Goal: Check status: Check status

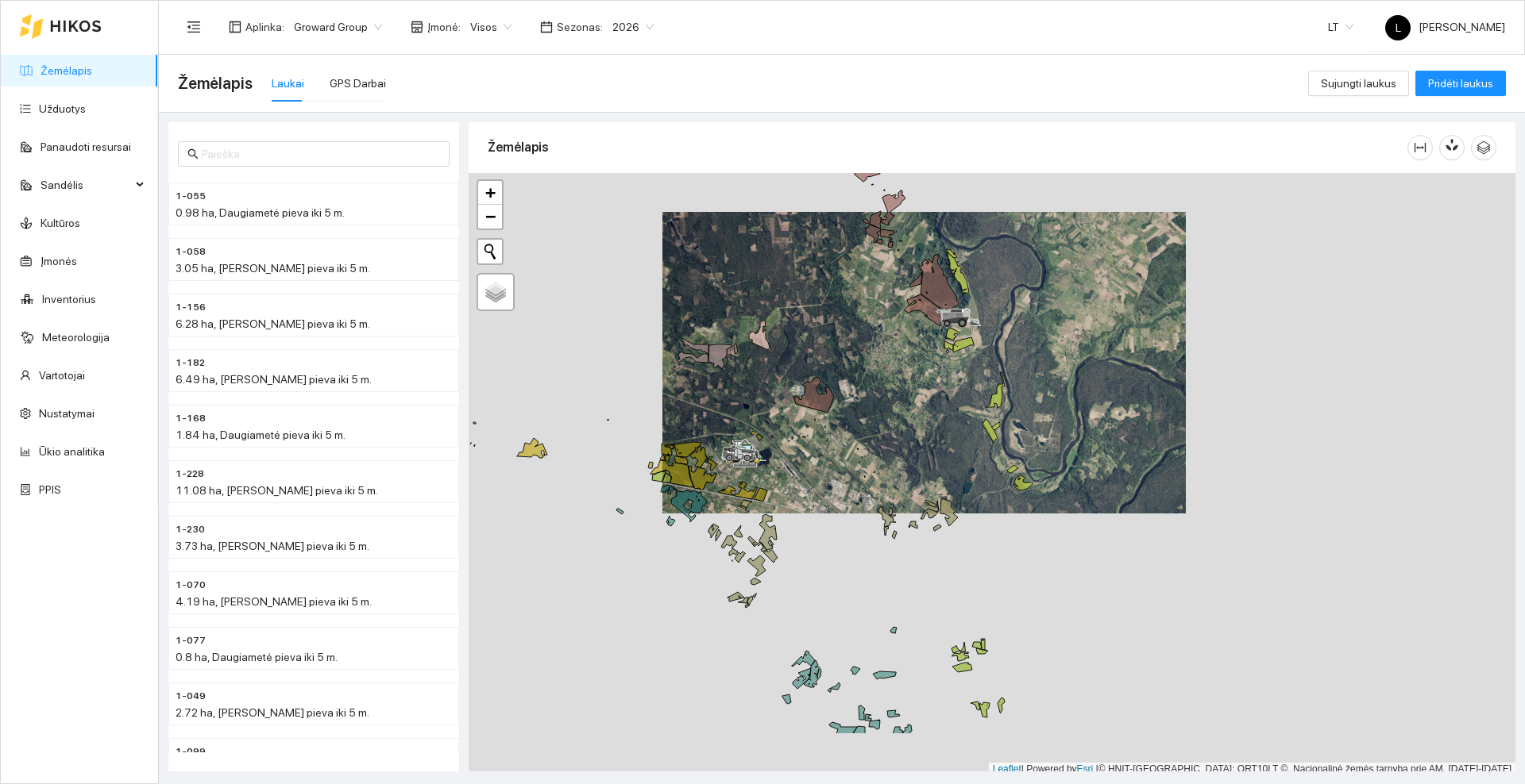
scroll to position [5, 0]
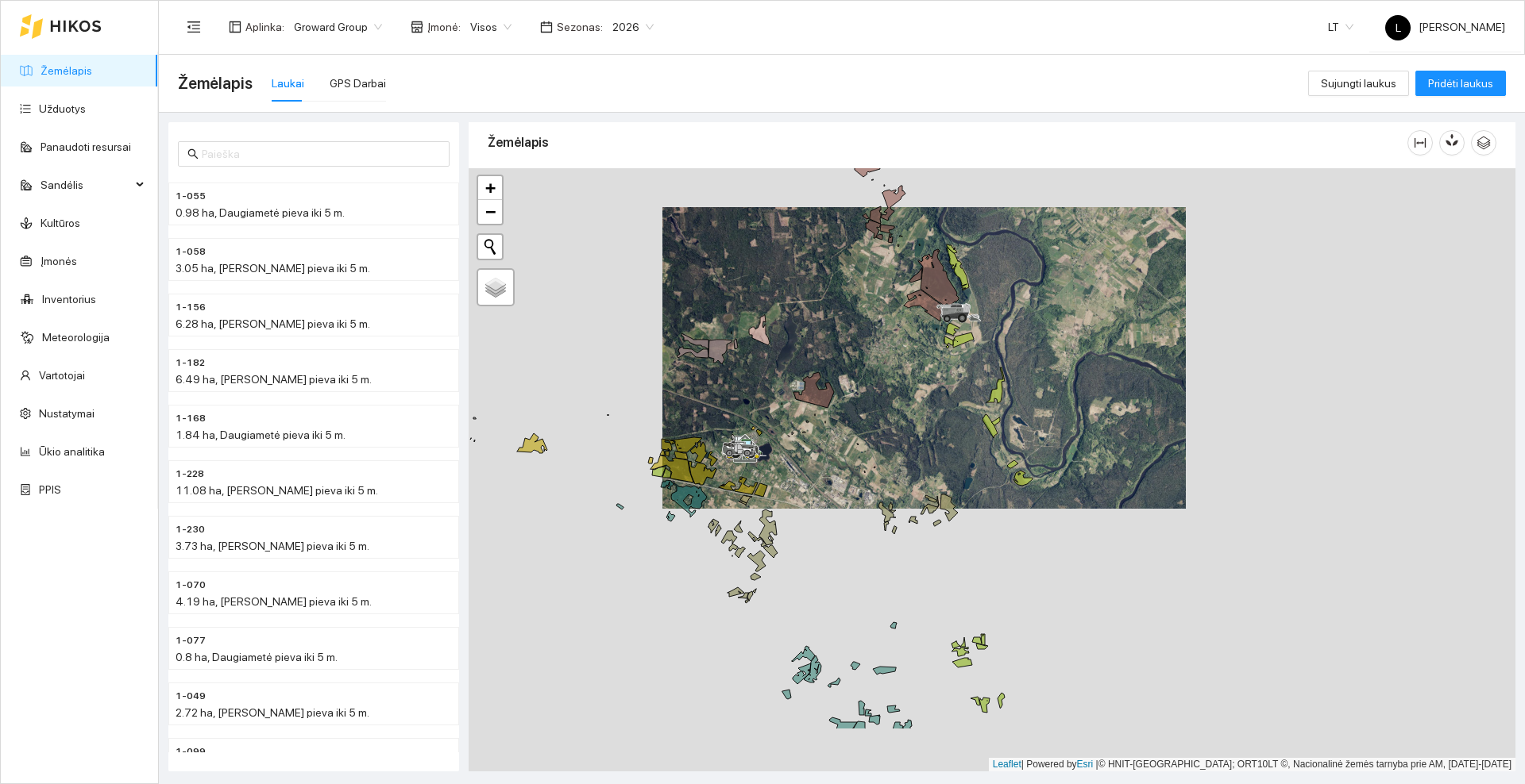
drag, startPoint x: 654, startPoint y: 533, endPoint x: 773, endPoint y: 417, distance: 166.2
click at [556, 65] on div at bounding box center [556, 65] width 0 height 0
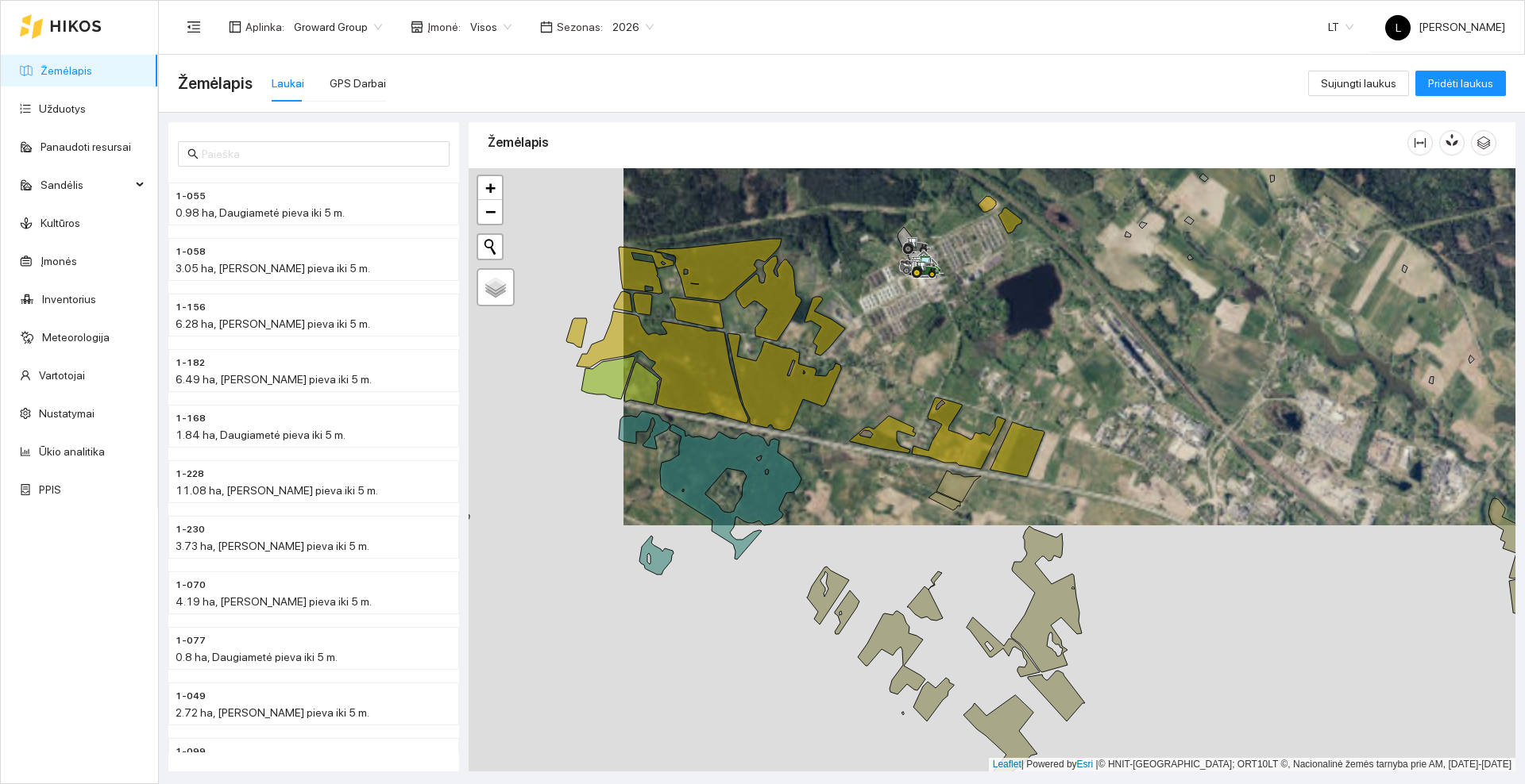
click at [638, 18] on span "2026" at bounding box center [632, 27] width 41 height 23
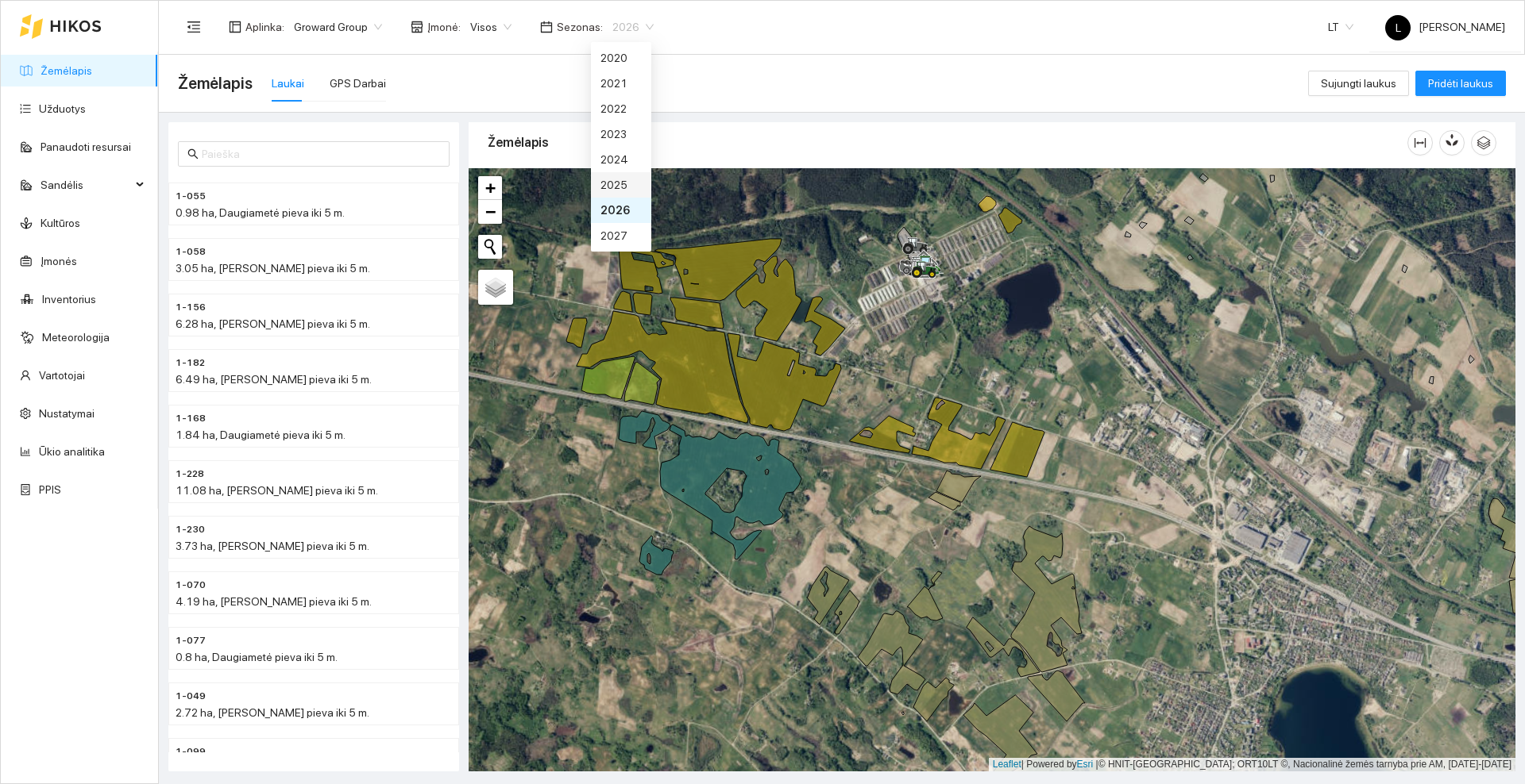
click at [621, 182] on div "2025" at bounding box center [620, 185] width 41 height 18
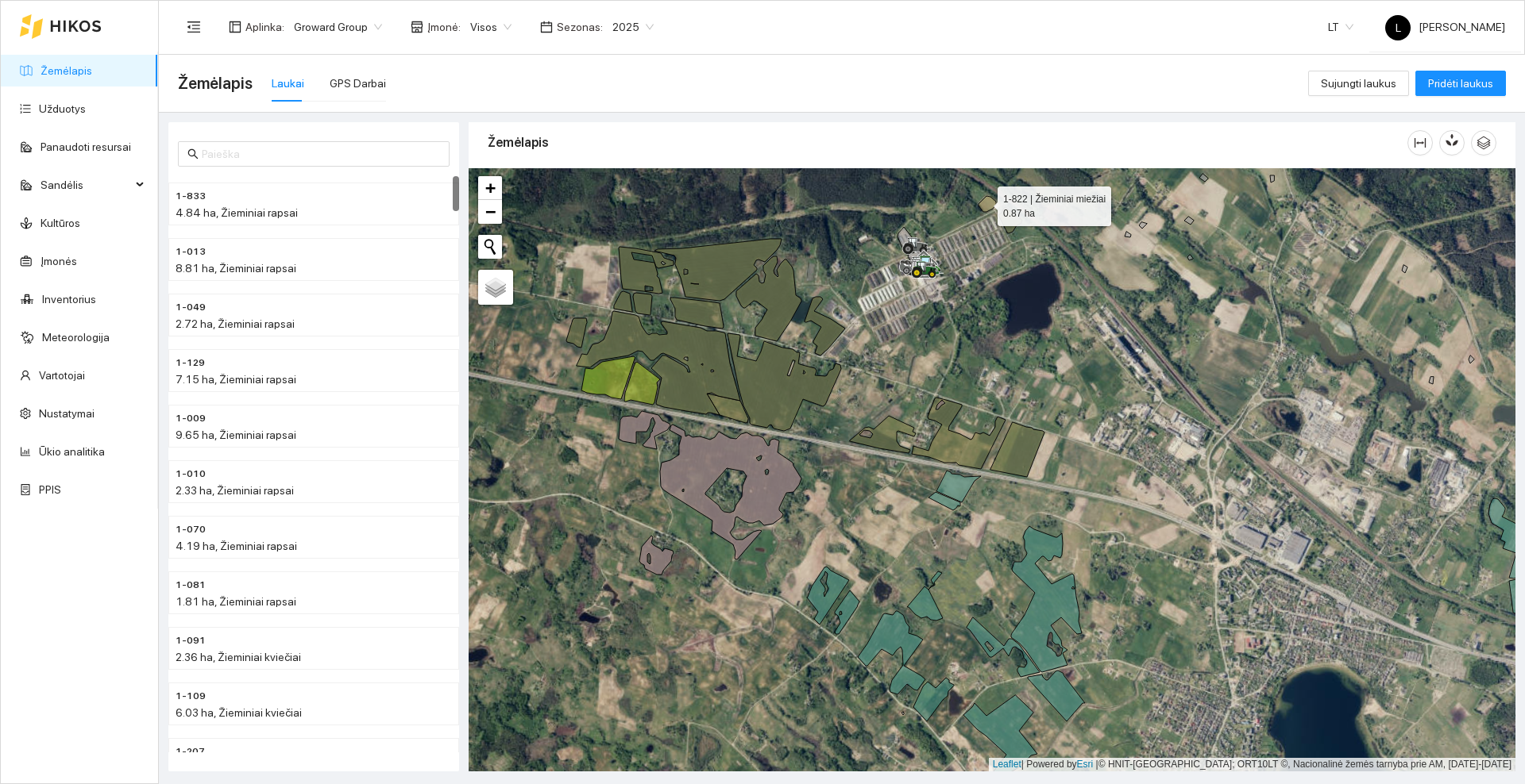
click at [983, 202] on icon at bounding box center [987, 203] width 18 height 16
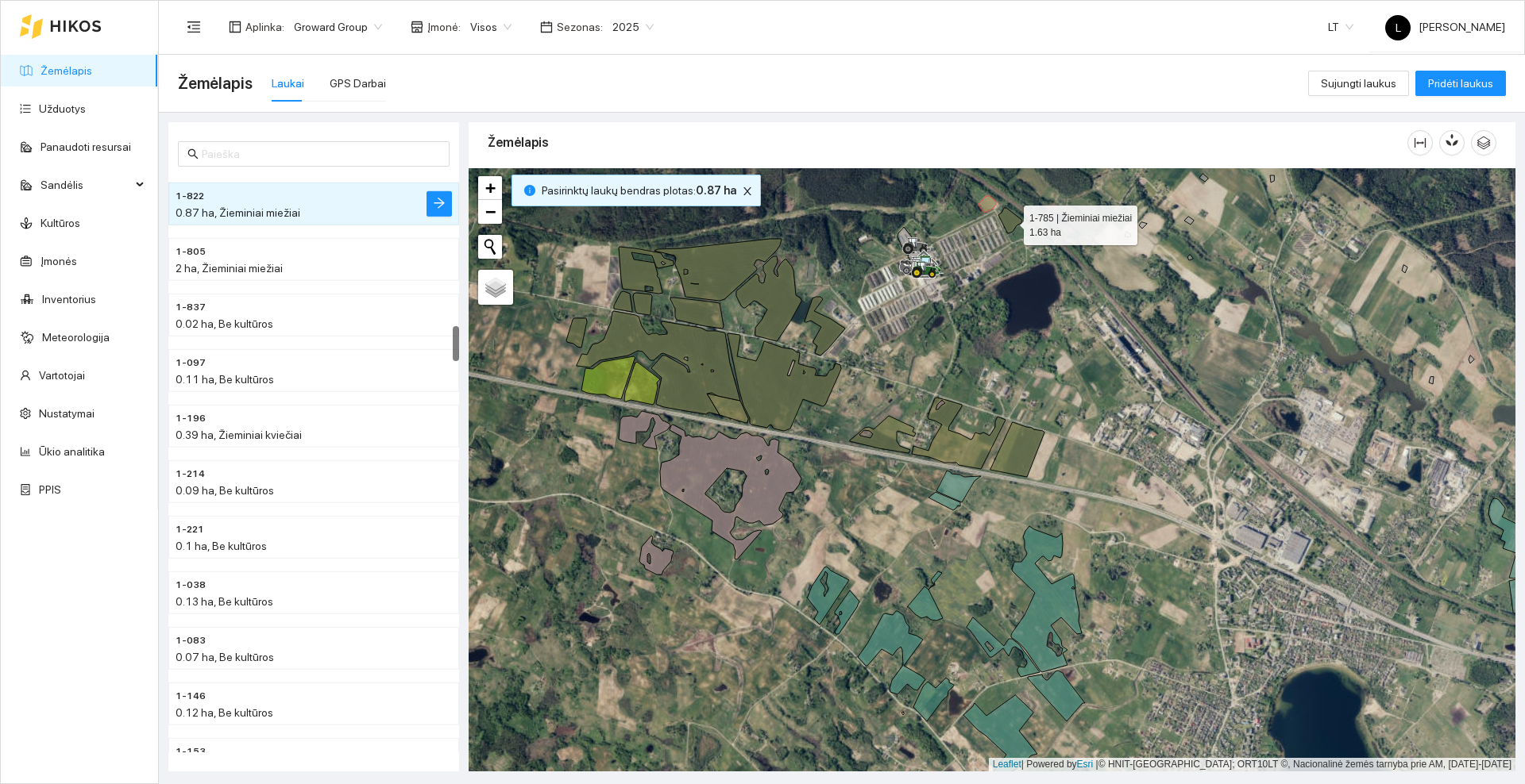
click at [1009, 222] on icon at bounding box center [1010, 221] width 23 height 25
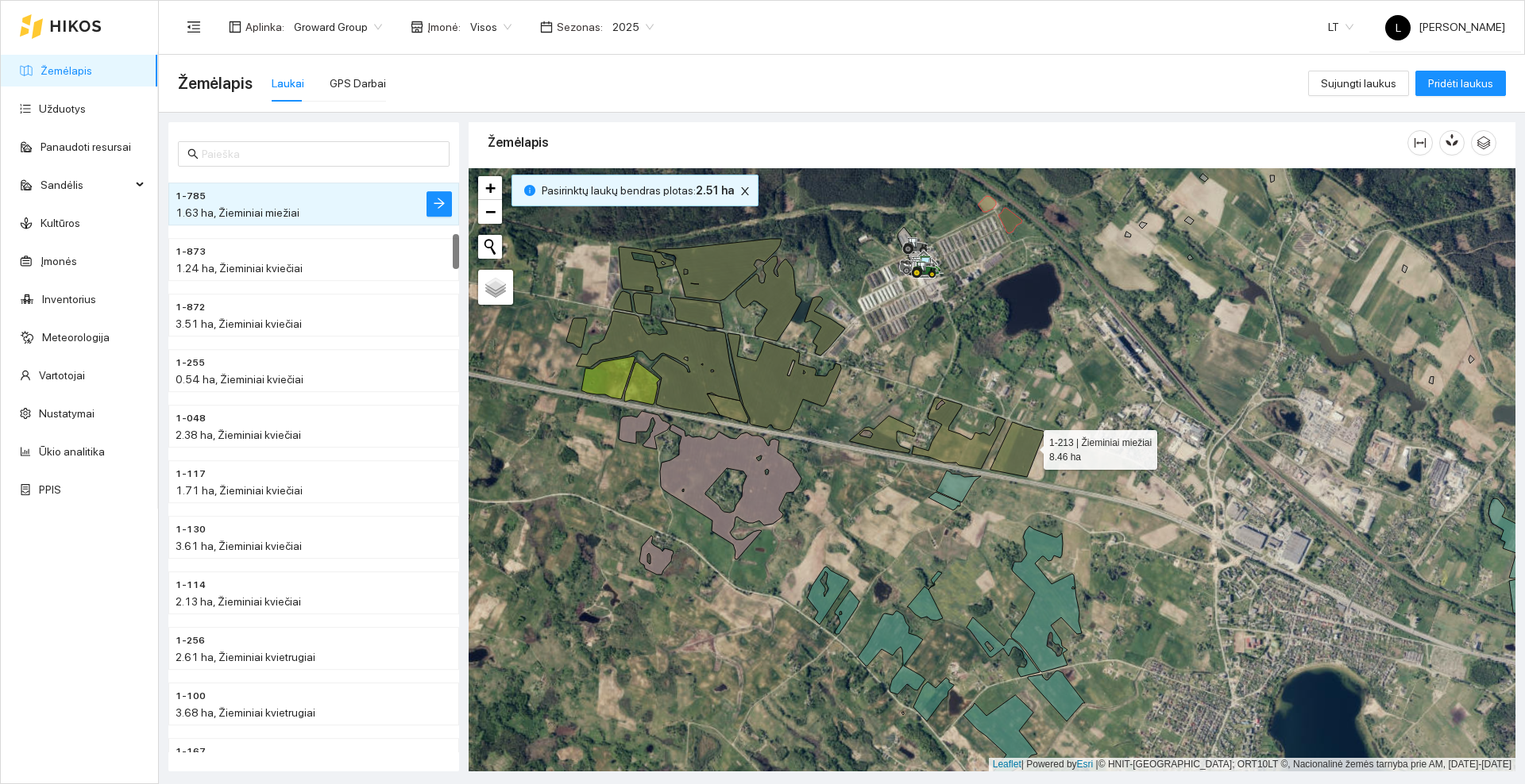
click at [1029, 447] on icon at bounding box center [1017, 449] width 54 height 54
click at [966, 446] on icon at bounding box center [958, 433] width 94 height 71
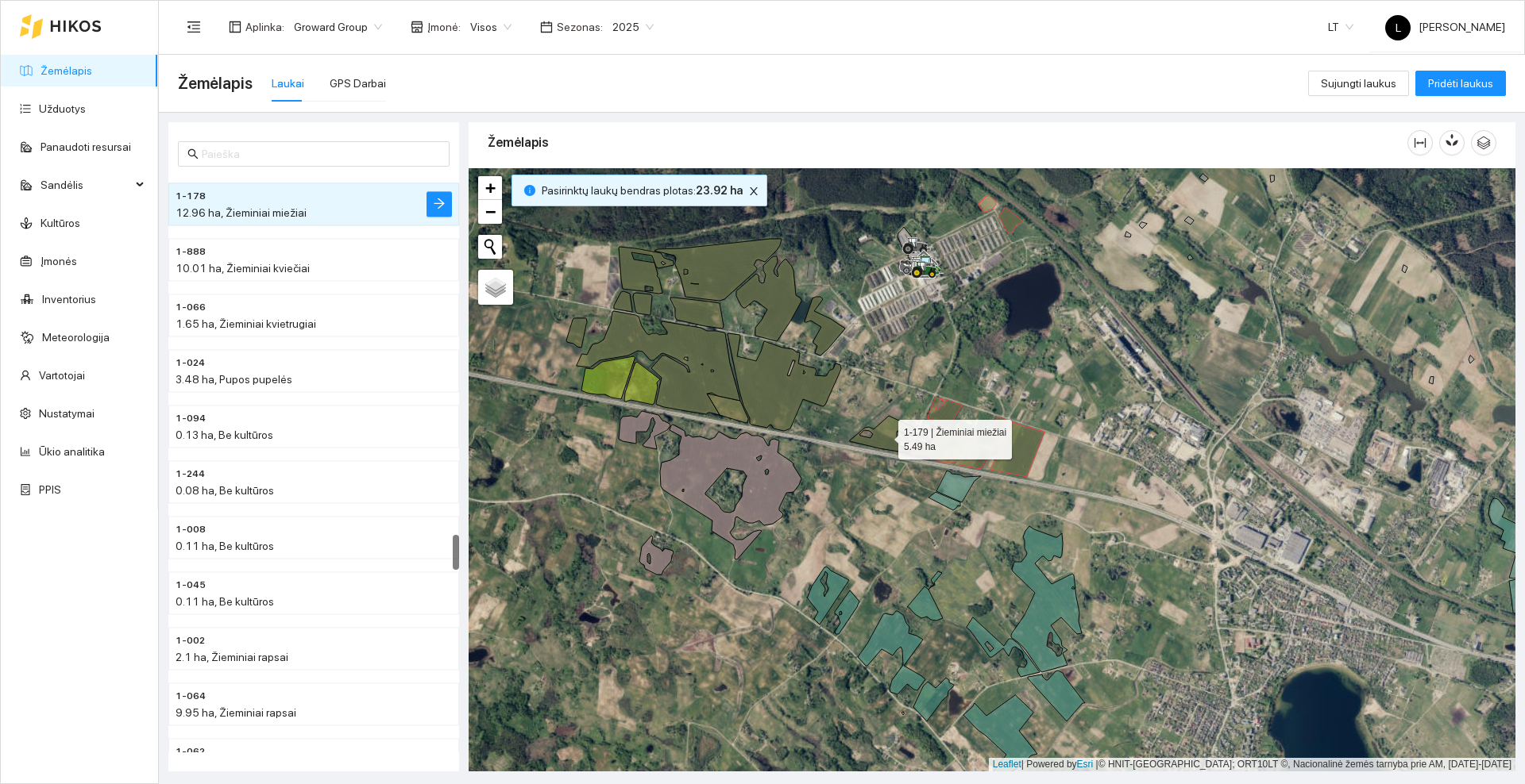
click at [884, 437] on icon at bounding box center [882, 434] width 66 height 38
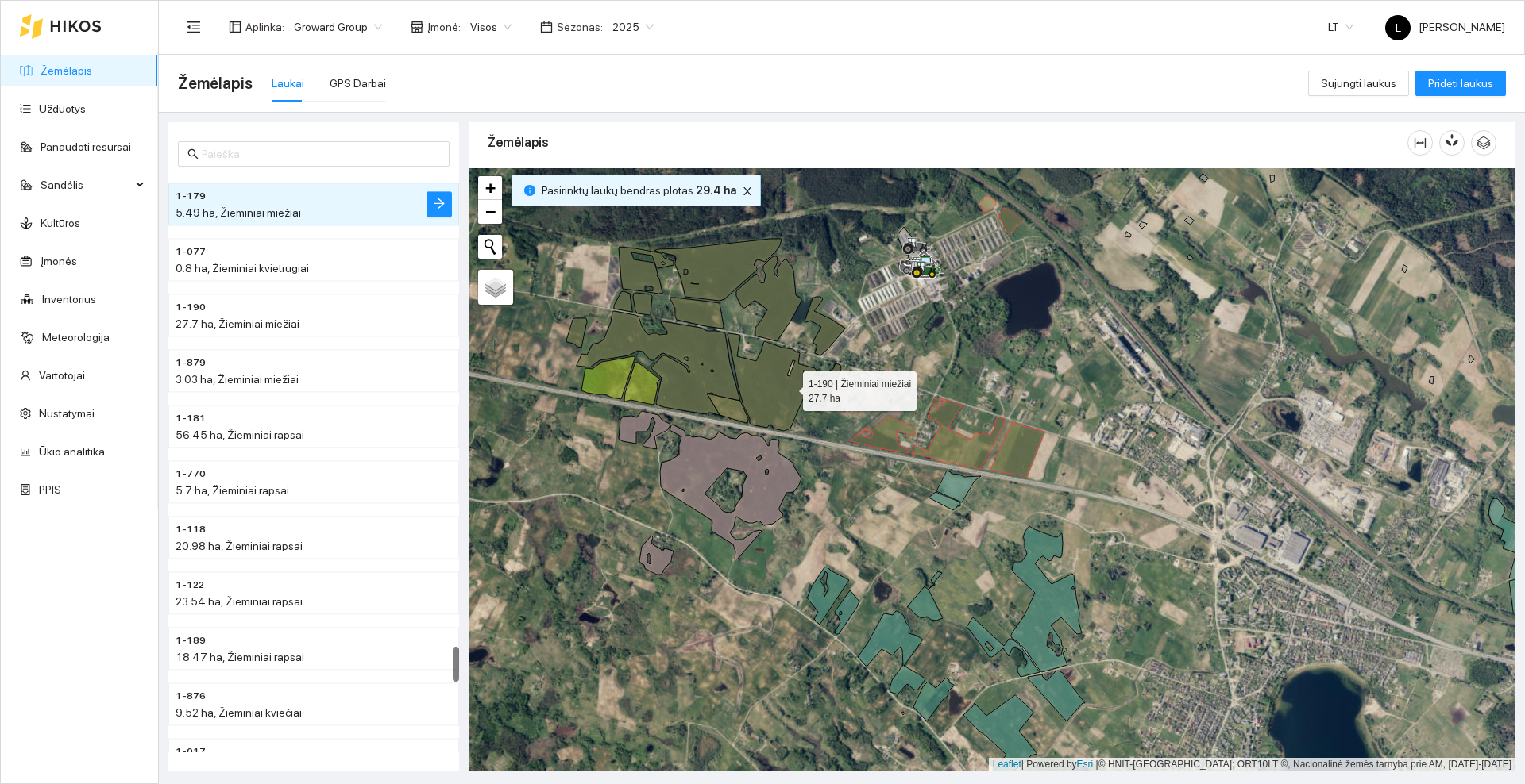
click at [788, 387] on icon at bounding box center [784, 382] width 114 height 98
click at [727, 411] on icon at bounding box center [727, 408] width 41 height 29
click at [697, 367] on icon at bounding box center [658, 363] width 163 height 104
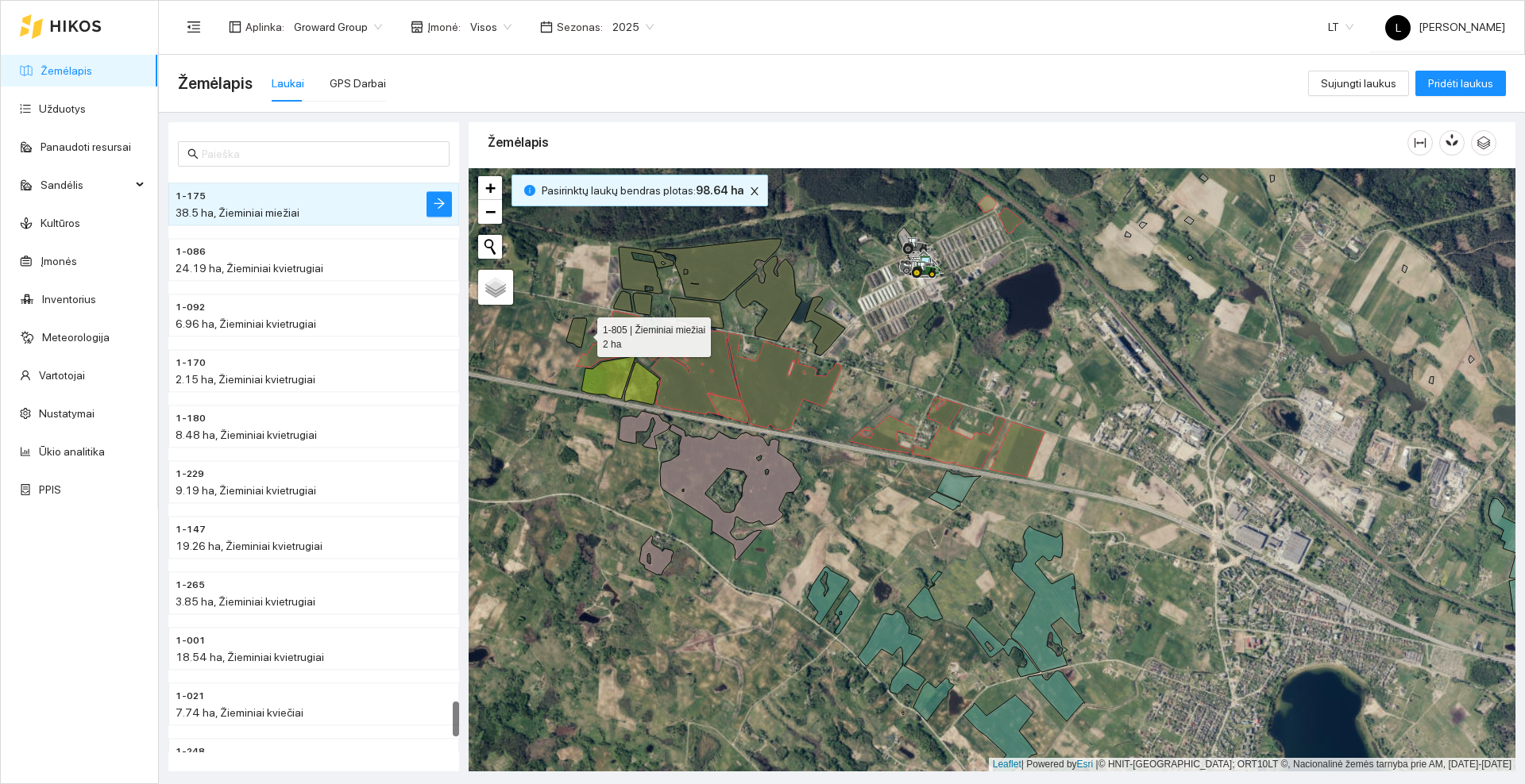
click at [581, 334] on icon at bounding box center [576, 332] width 21 height 29
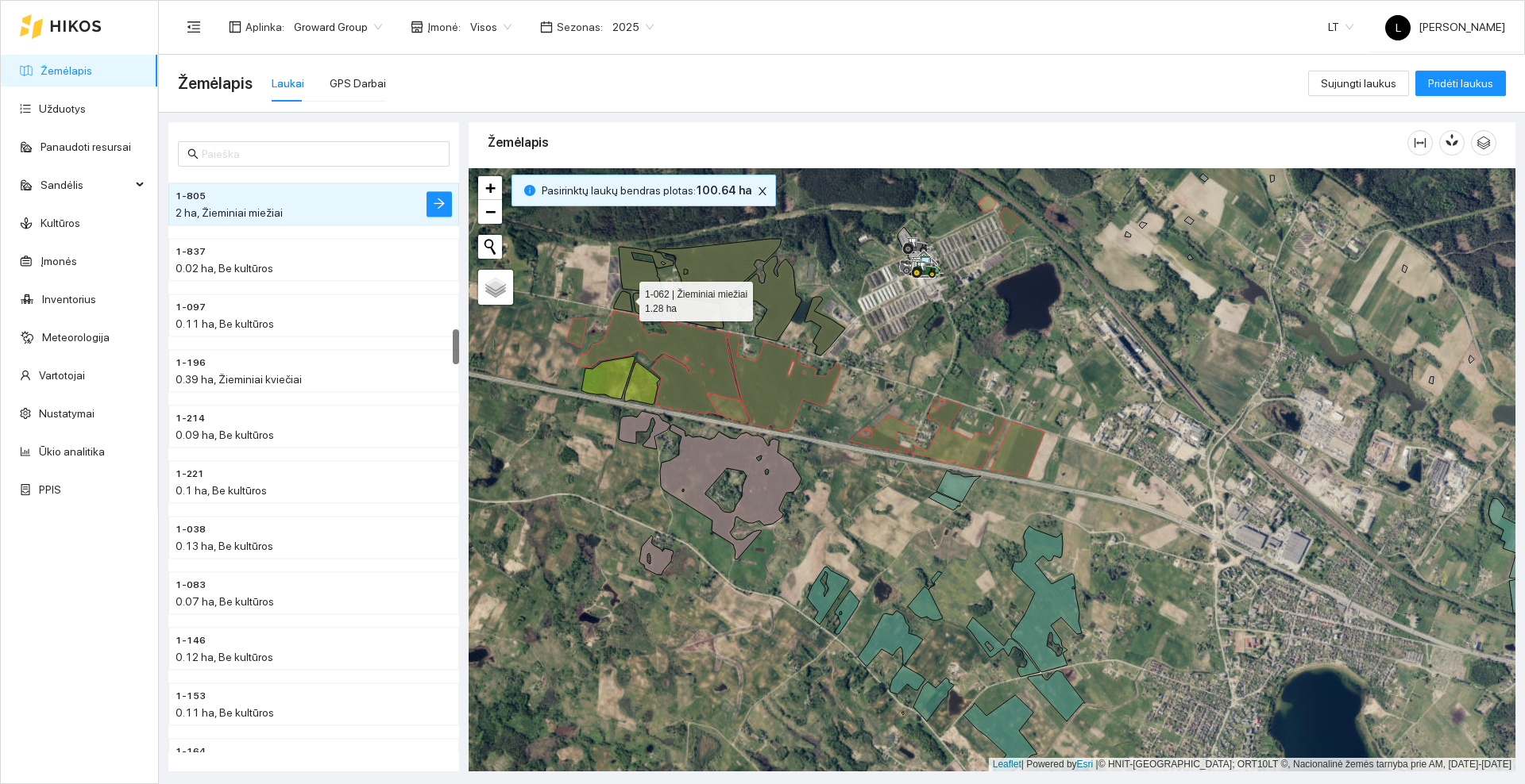
click at [625, 299] on icon at bounding box center [623, 301] width 18 height 21
click at [644, 305] on icon at bounding box center [642, 304] width 19 height 23
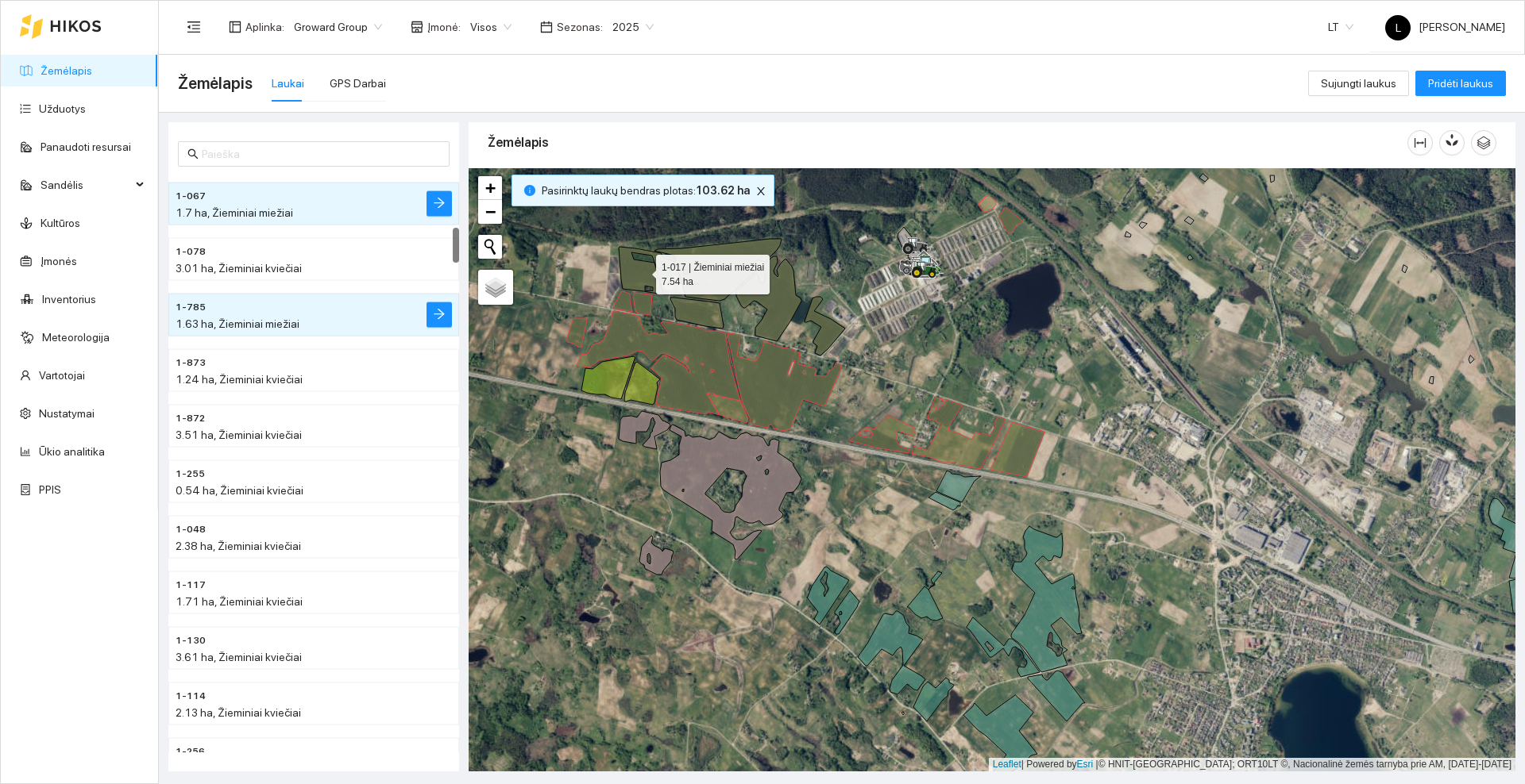
click at [644, 278] on icon at bounding box center [645, 270] width 54 height 47
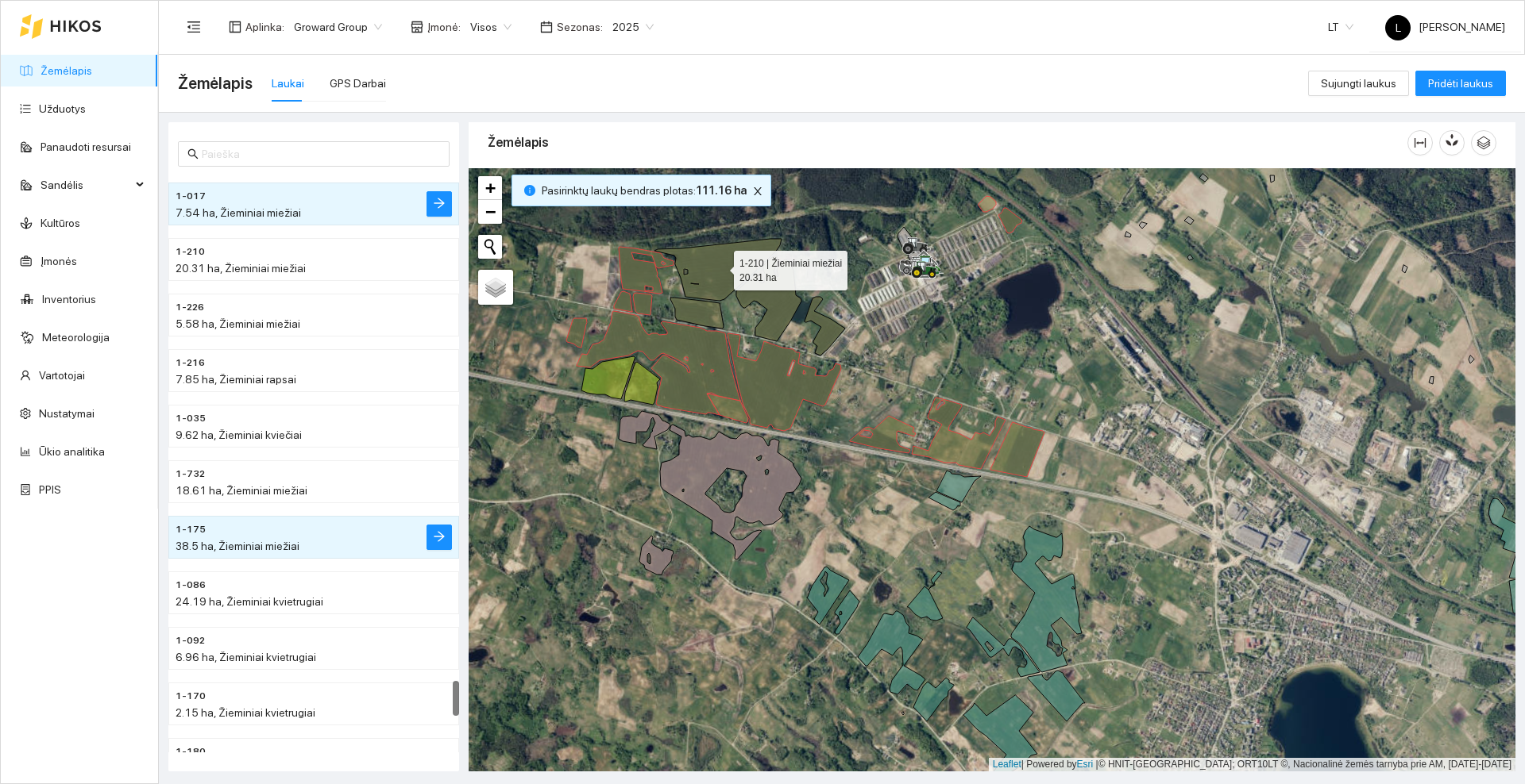
click at [706, 267] on icon at bounding box center [718, 270] width 127 height 62
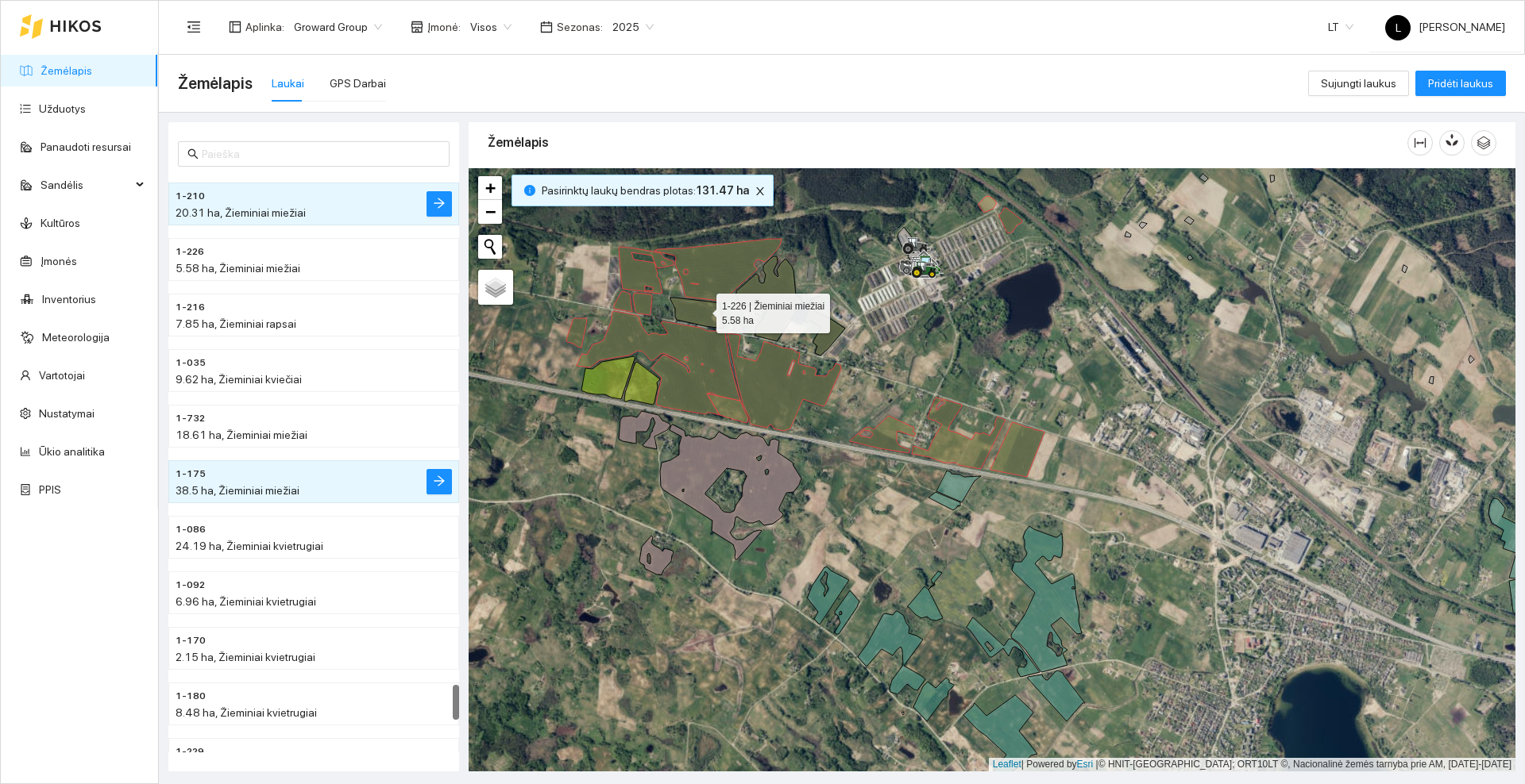
click at [702, 311] on icon at bounding box center [697, 313] width 54 height 31
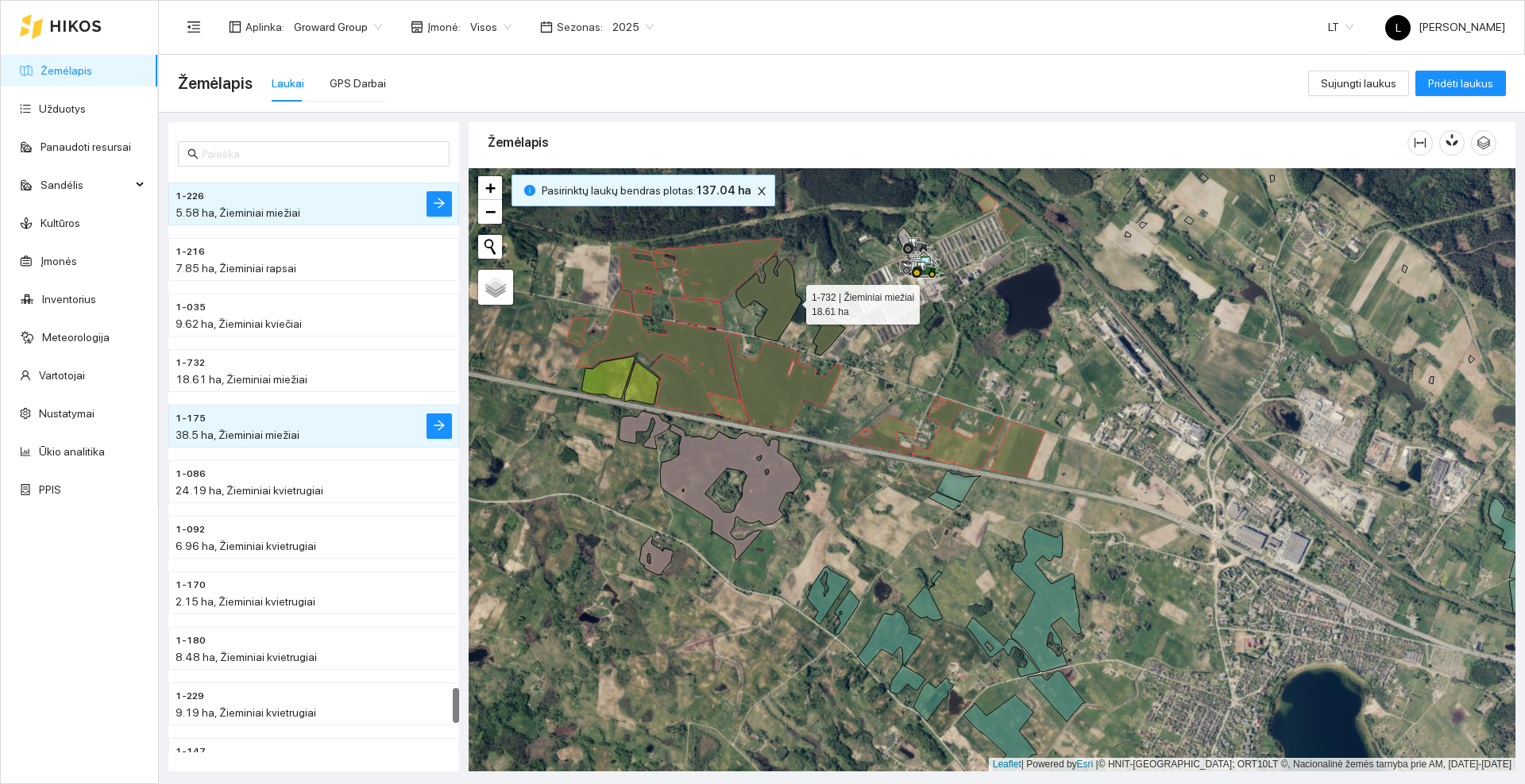
click at [792, 301] on icon at bounding box center [791, 305] width 109 height 100
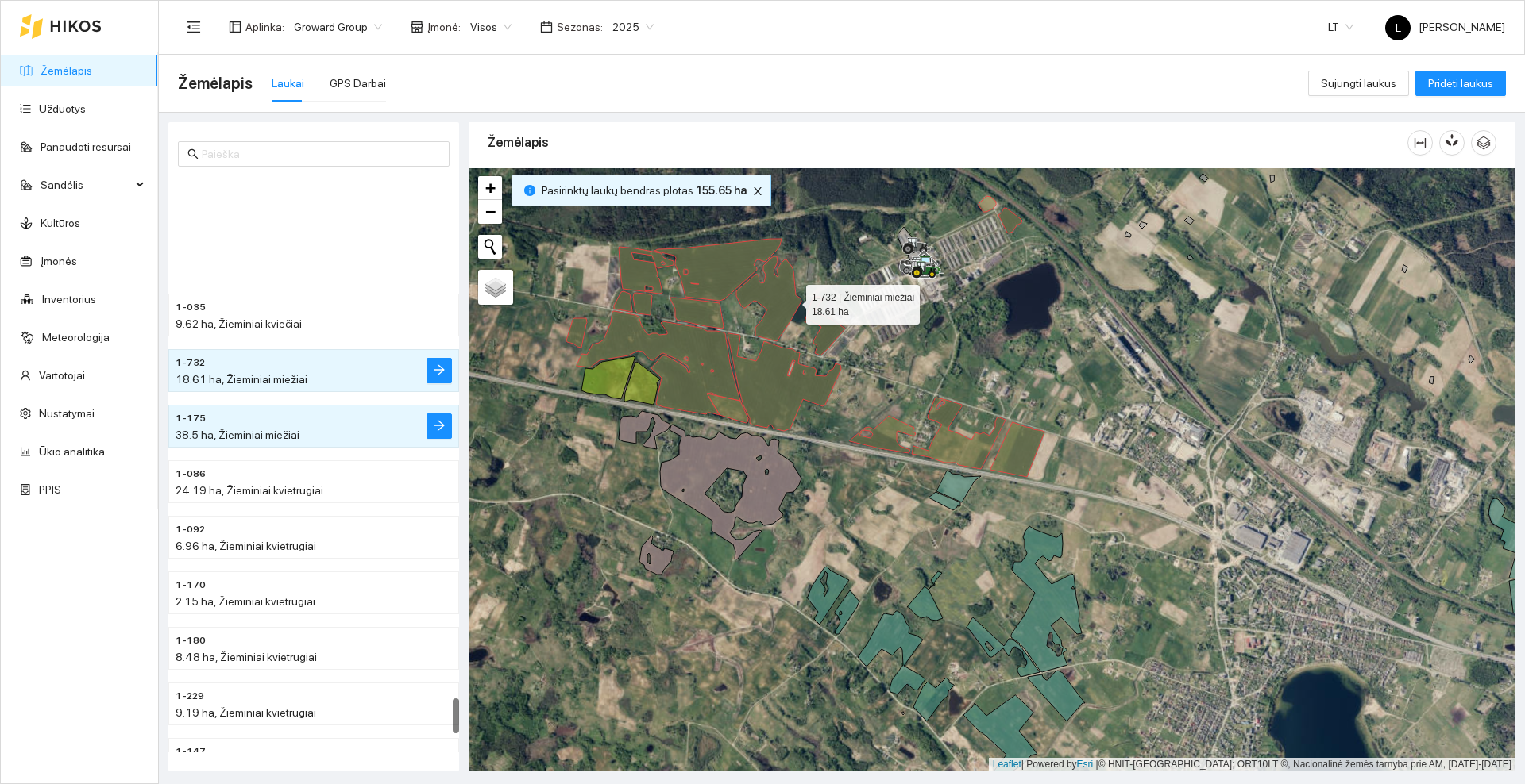
scroll to position [8493, 0]
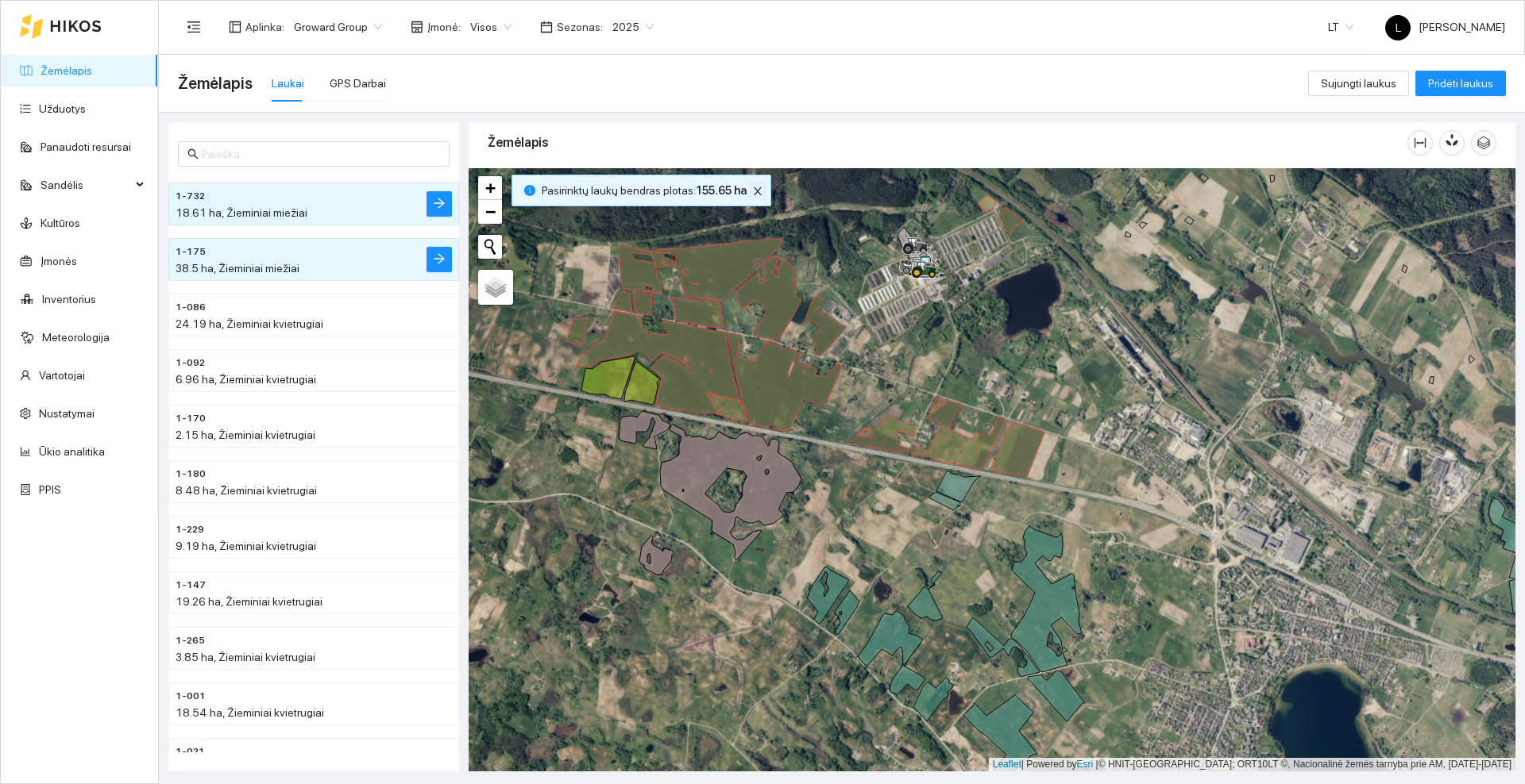
click at [756, 191] on icon "close" at bounding box center [757, 191] width 11 height 11
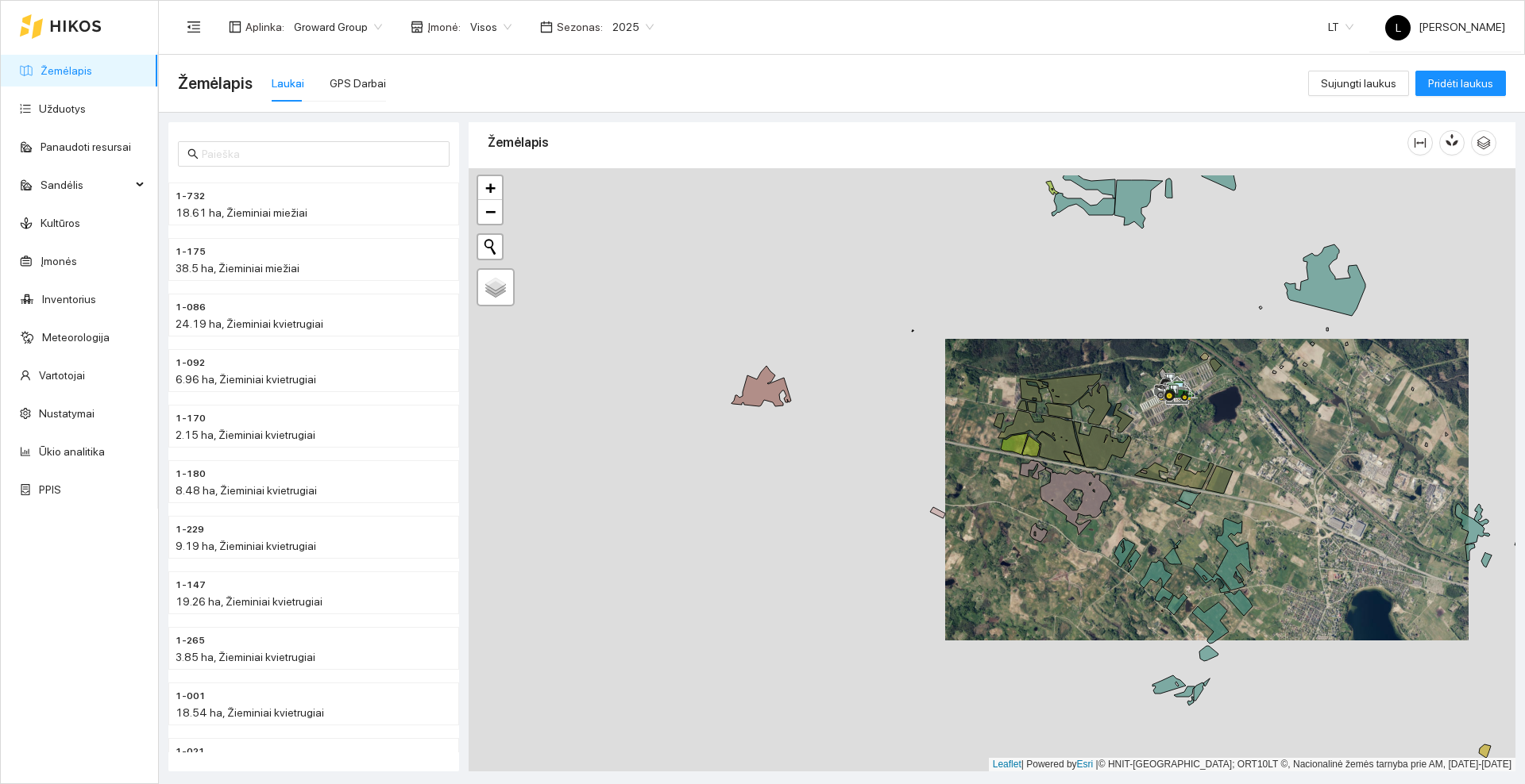
drag, startPoint x: 660, startPoint y: 387, endPoint x: 1074, endPoint y: 462, distance: 420.7
click at [1075, 462] on div at bounding box center [992, 469] width 1046 height 603
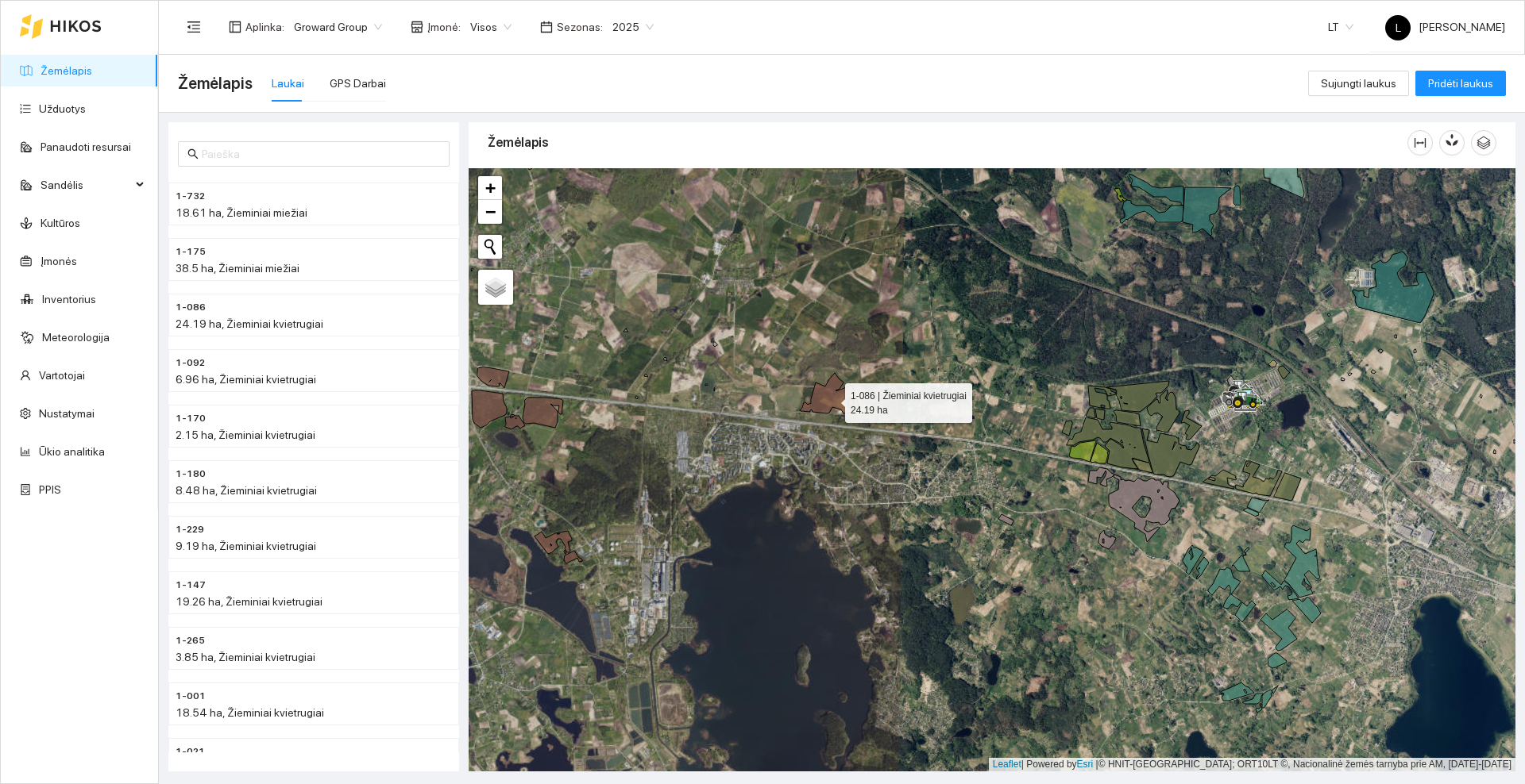
click at [829, 398] on icon at bounding box center [829, 393] width 59 height 40
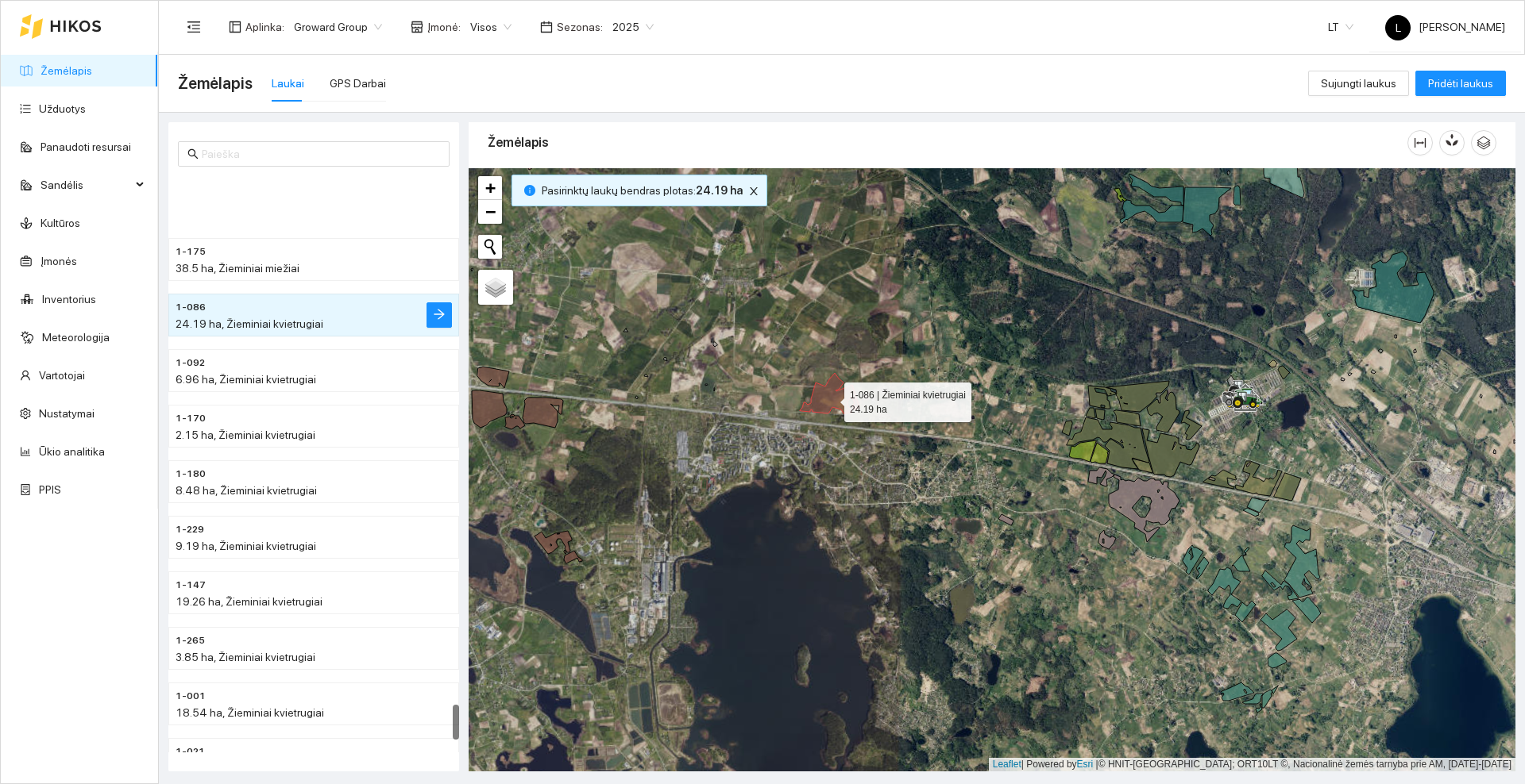
scroll to position [8604, 0]
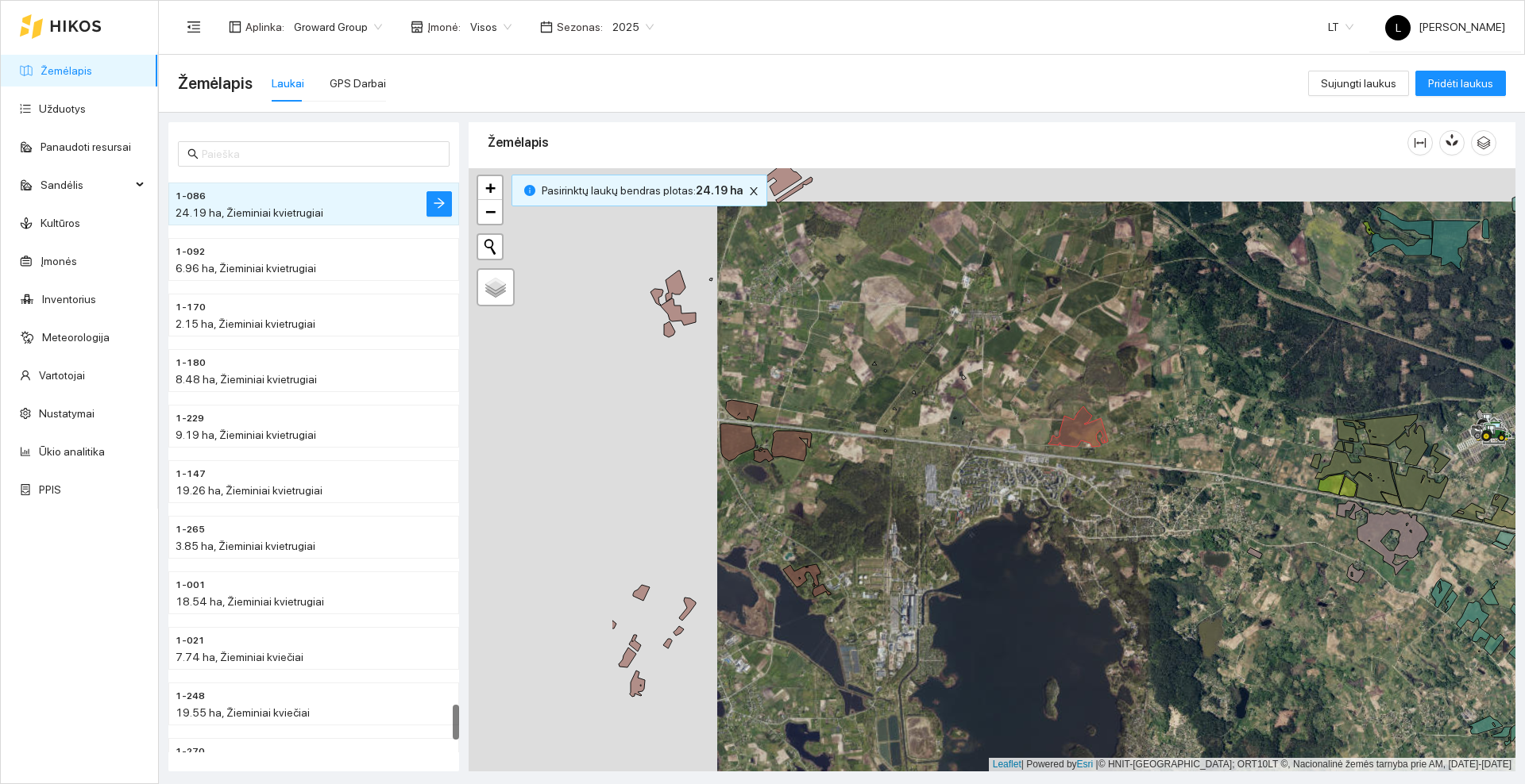
drag, startPoint x: 792, startPoint y: 349, endPoint x: 1016, endPoint y: 396, distance: 228.9
click at [1016, 396] on div at bounding box center [992, 469] width 1046 height 603
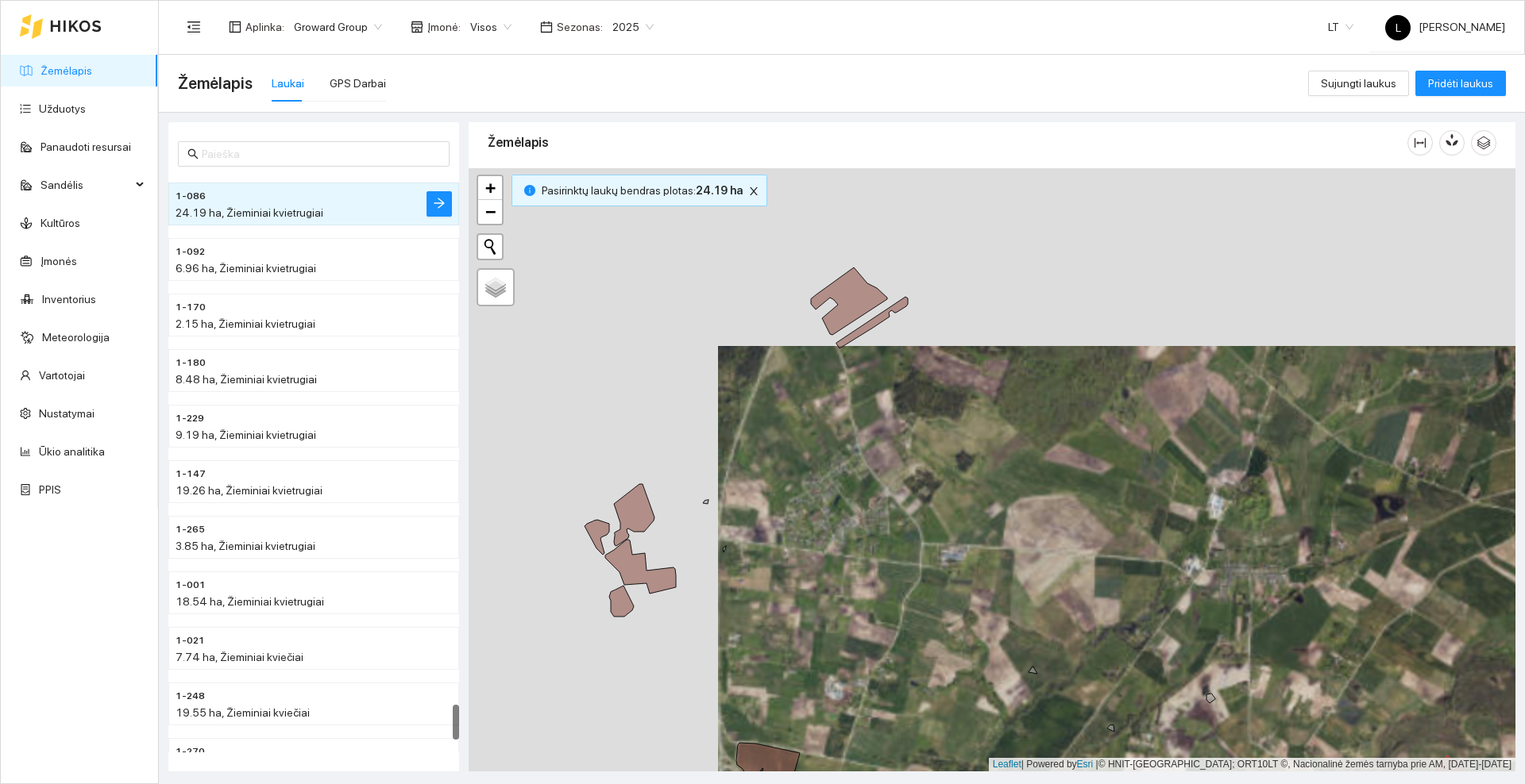
drag, startPoint x: 808, startPoint y: 211, endPoint x: 899, endPoint y: 365, distance: 178.9
click at [899, 365] on div at bounding box center [992, 469] width 1046 height 603
click at [870, 324] on icon at bounding box center [871, 323] width 71 height 52
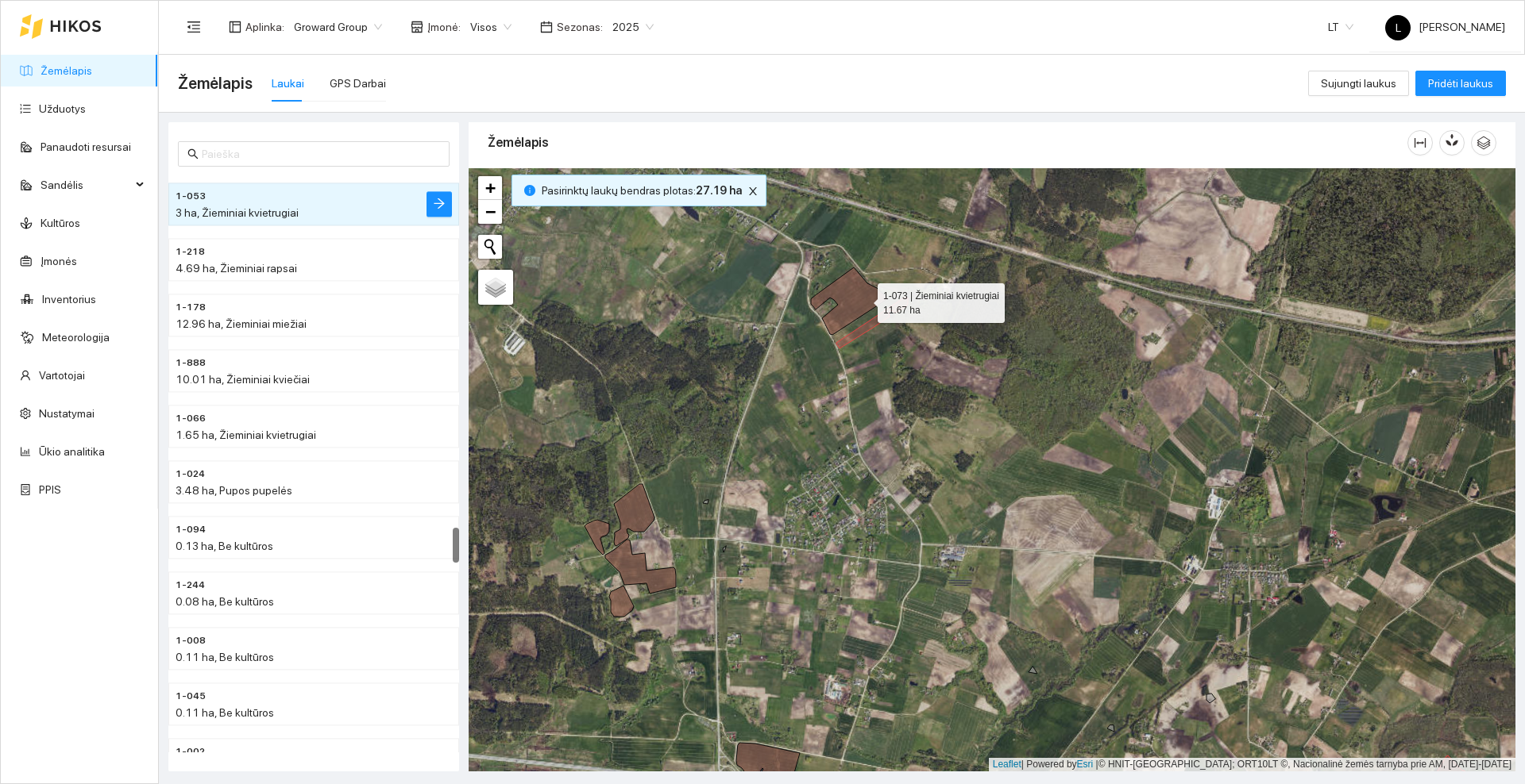
click at [863, 299] on icon at bounding box center [849, 301] width 76 height 68
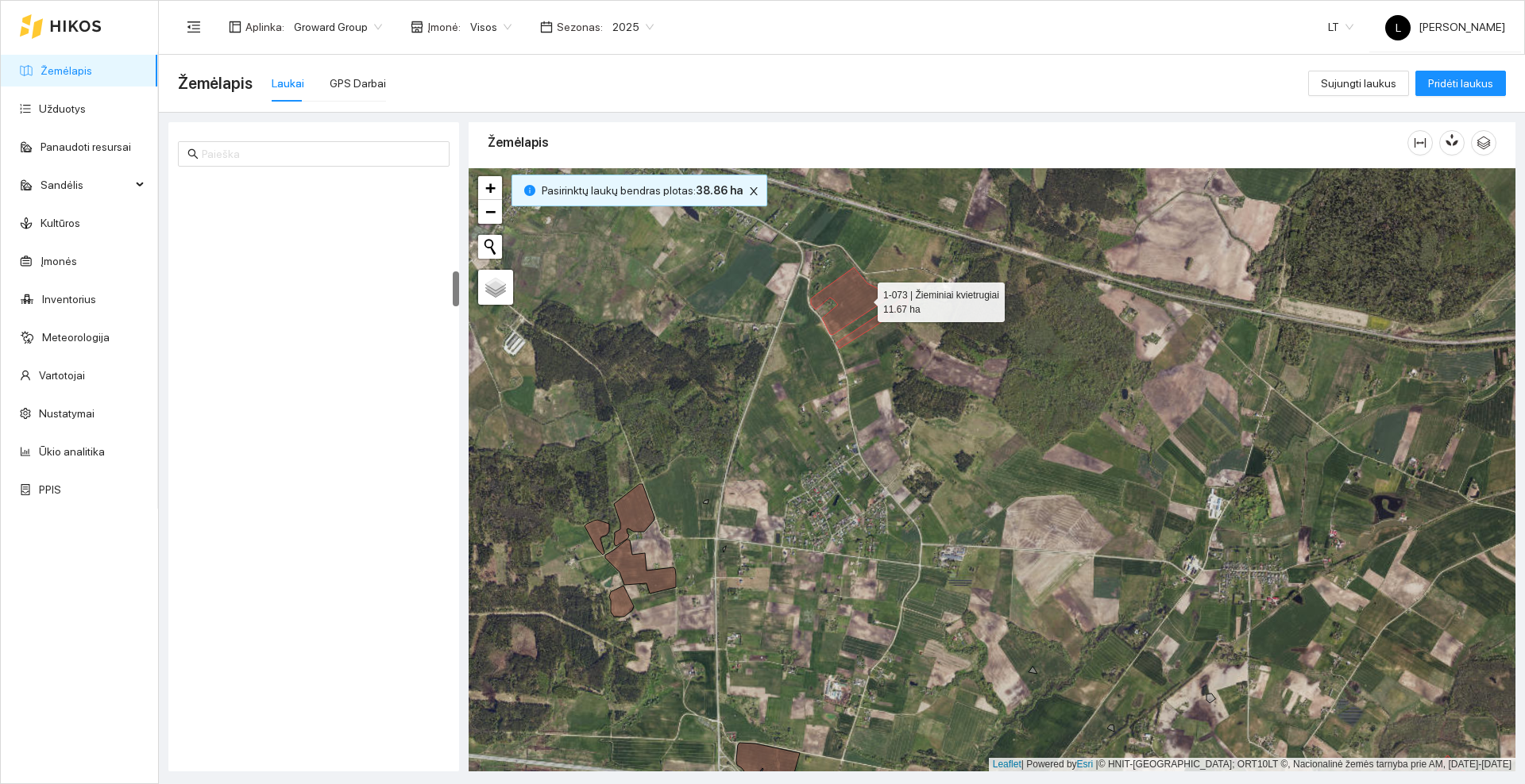
scroll to position [1556, 0]
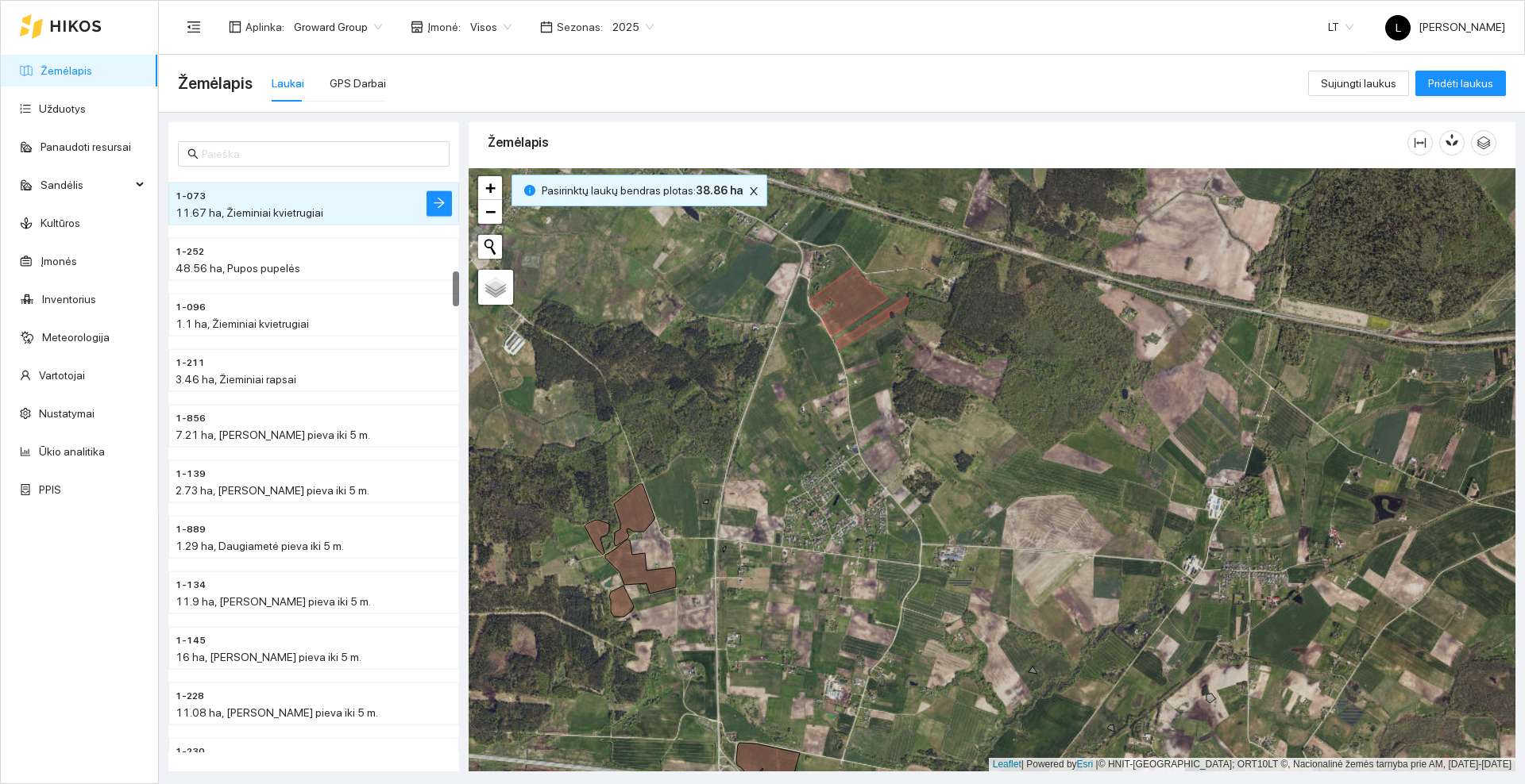
drag, startPoint x: 811, startPoint y: 450, endPoint x: 942, endPoint y: 309, distance: 192.5
click at [942, 310] on div at bounding box center [992, 469] width 1046 height 603
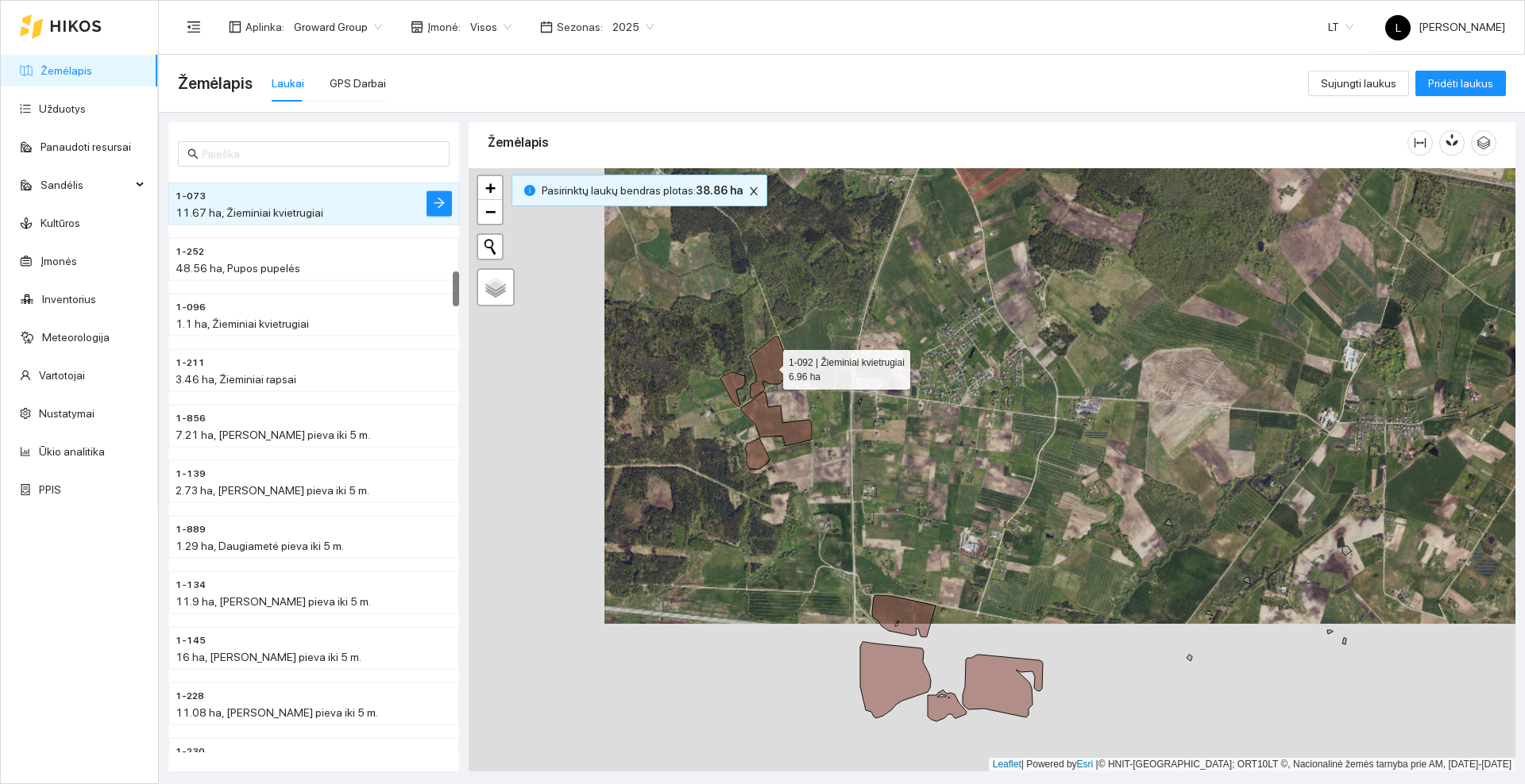
click at [779, 364] on icon at bounding box center [770, 367] width 40 height 62
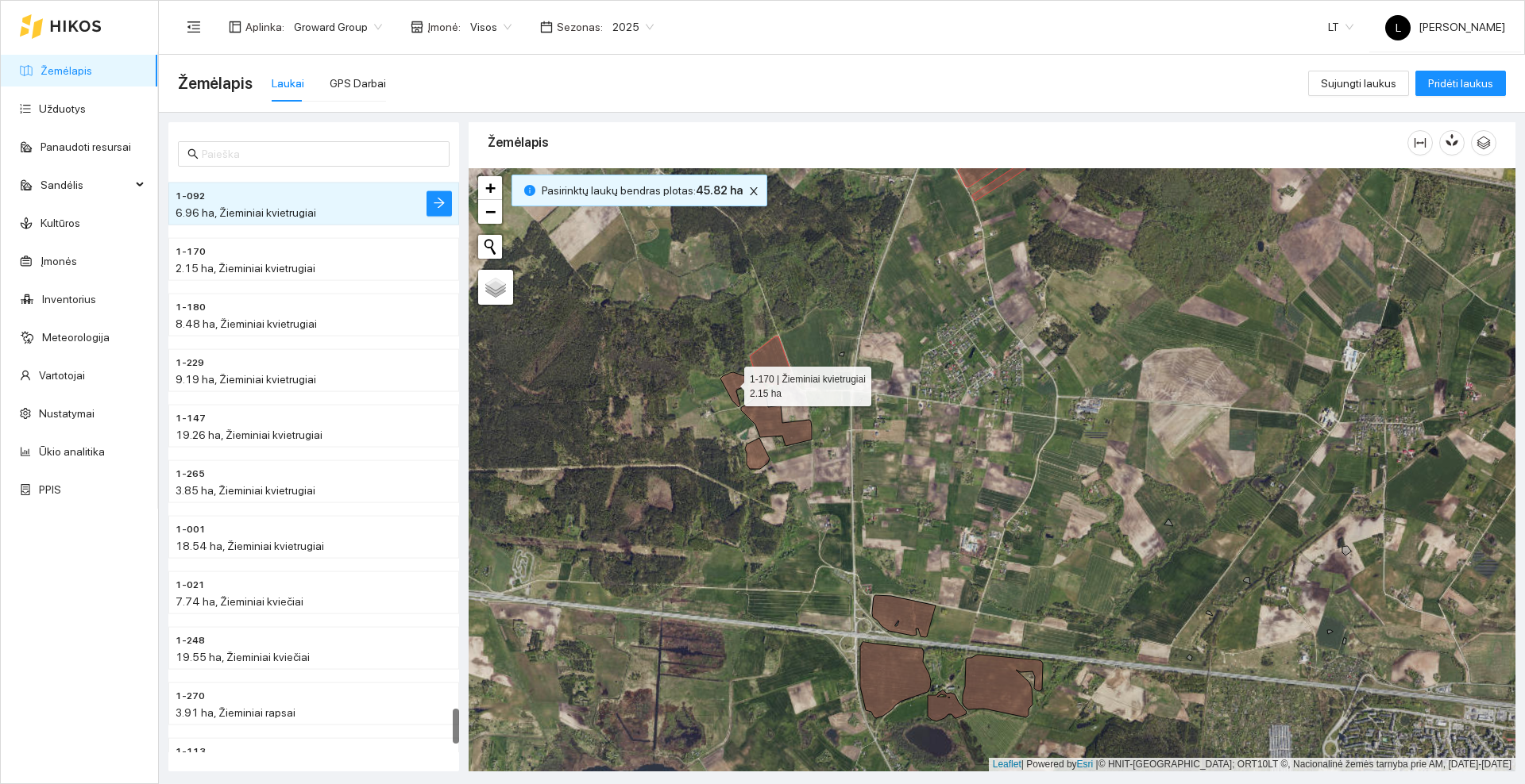
click at [730, 383] on icon at bounding box center [732, 390] width 24 height 35
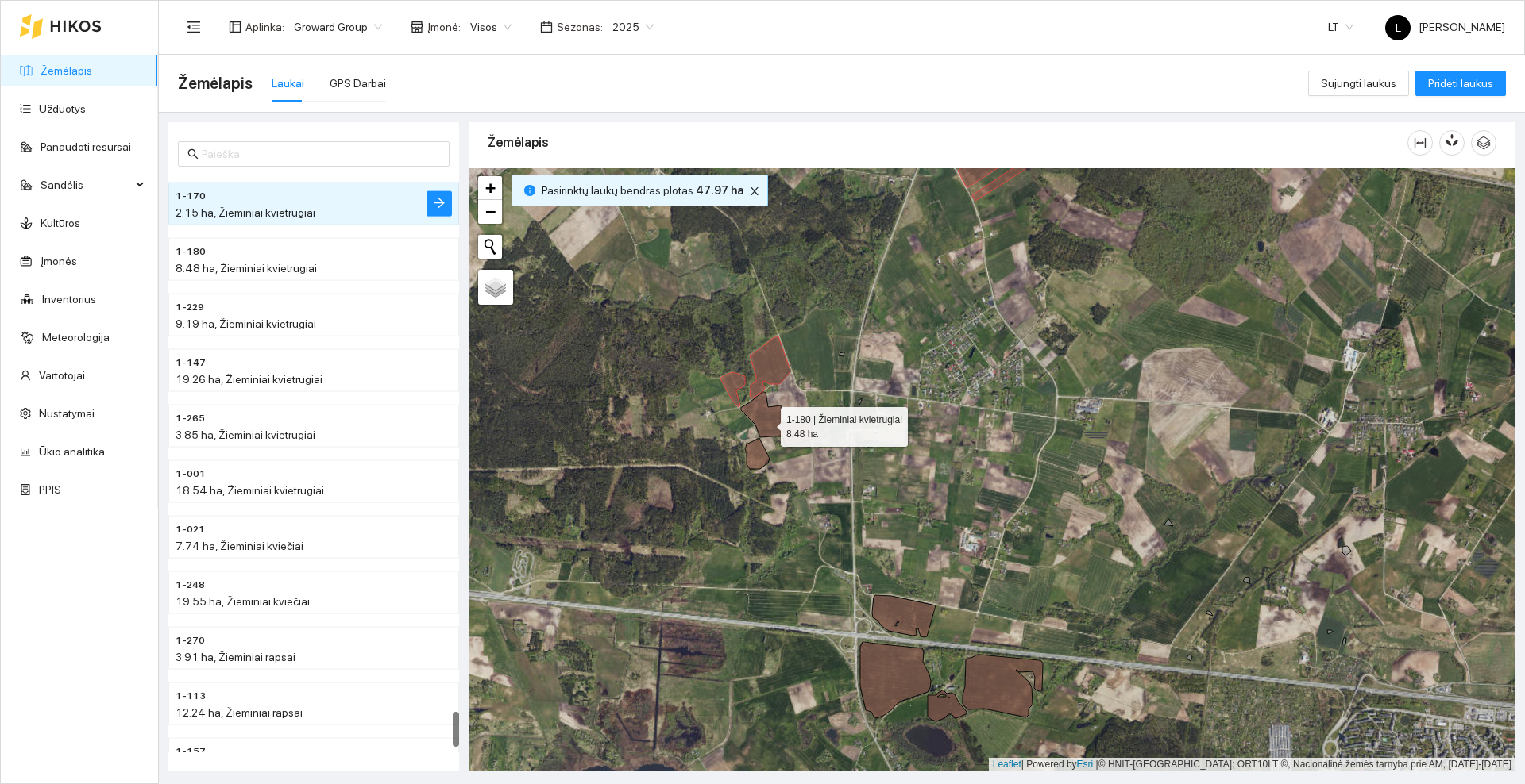
click at [767, 423] on icon at bounding box center [776, 419] width 70 height 54
click at [758, 455] on icon at bounding box center [757, 453] width 24 height 31
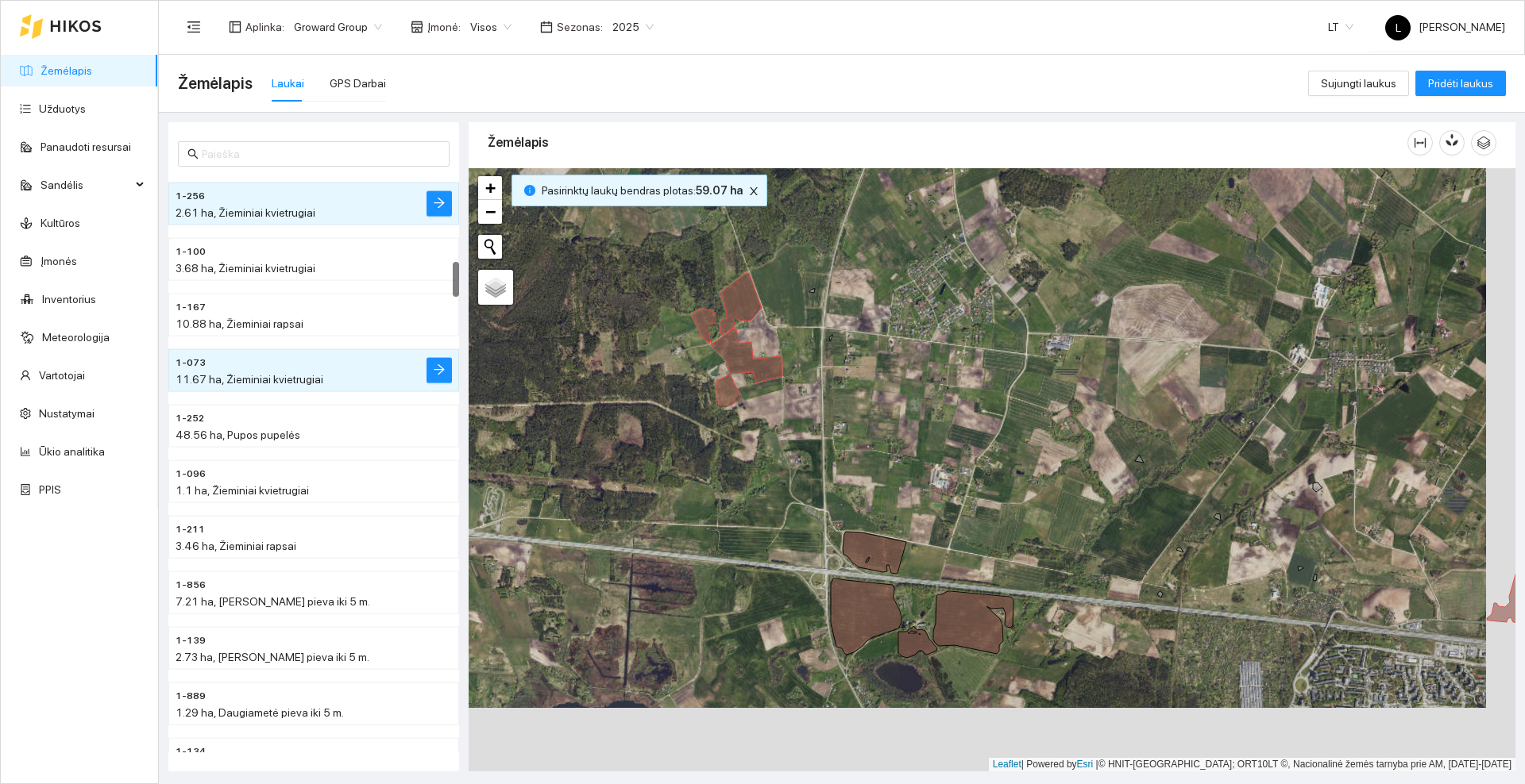
drag, startPoint x: 995, startPoint y: 535, endPoint x: 889, endPoint y: 288, distance: 268.8
click at [889, 289] on div at bounding box center [992, 469] width 1046 height 603
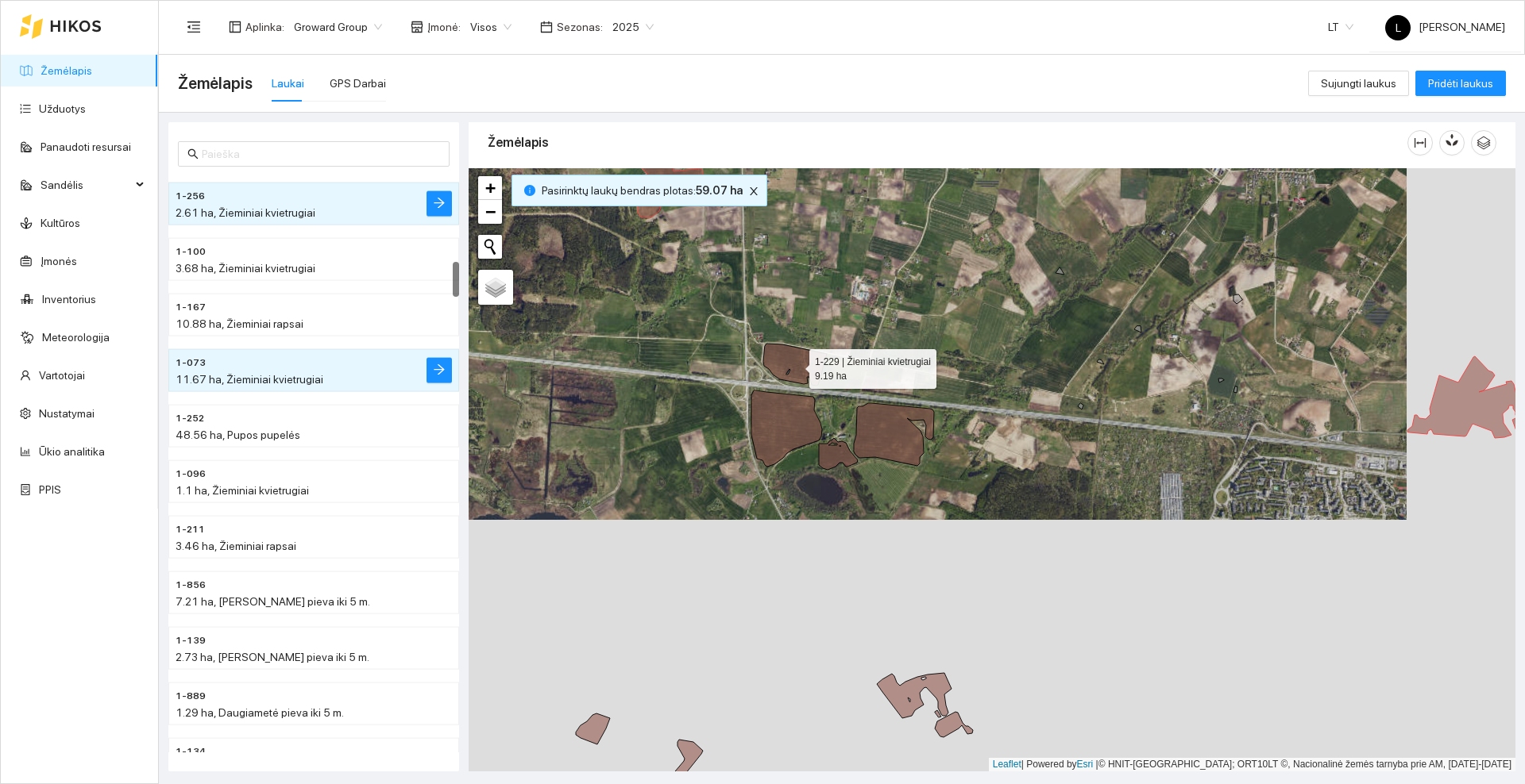
click at [795, 365] on icon at bounding box center [795, 365] width 64 height 42
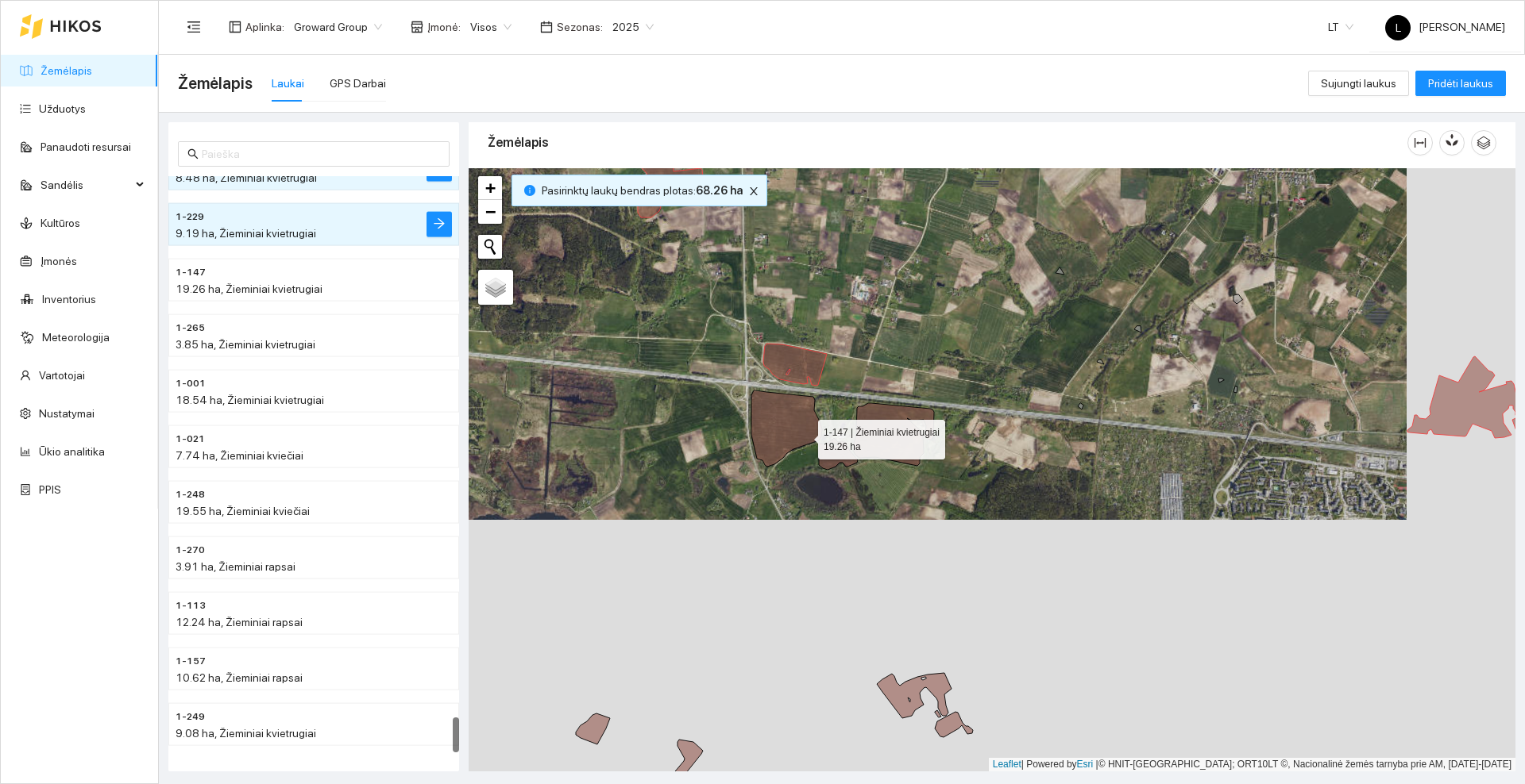
click at [798, 433] on icon at bounding box center [787, 428] width 70 height 76
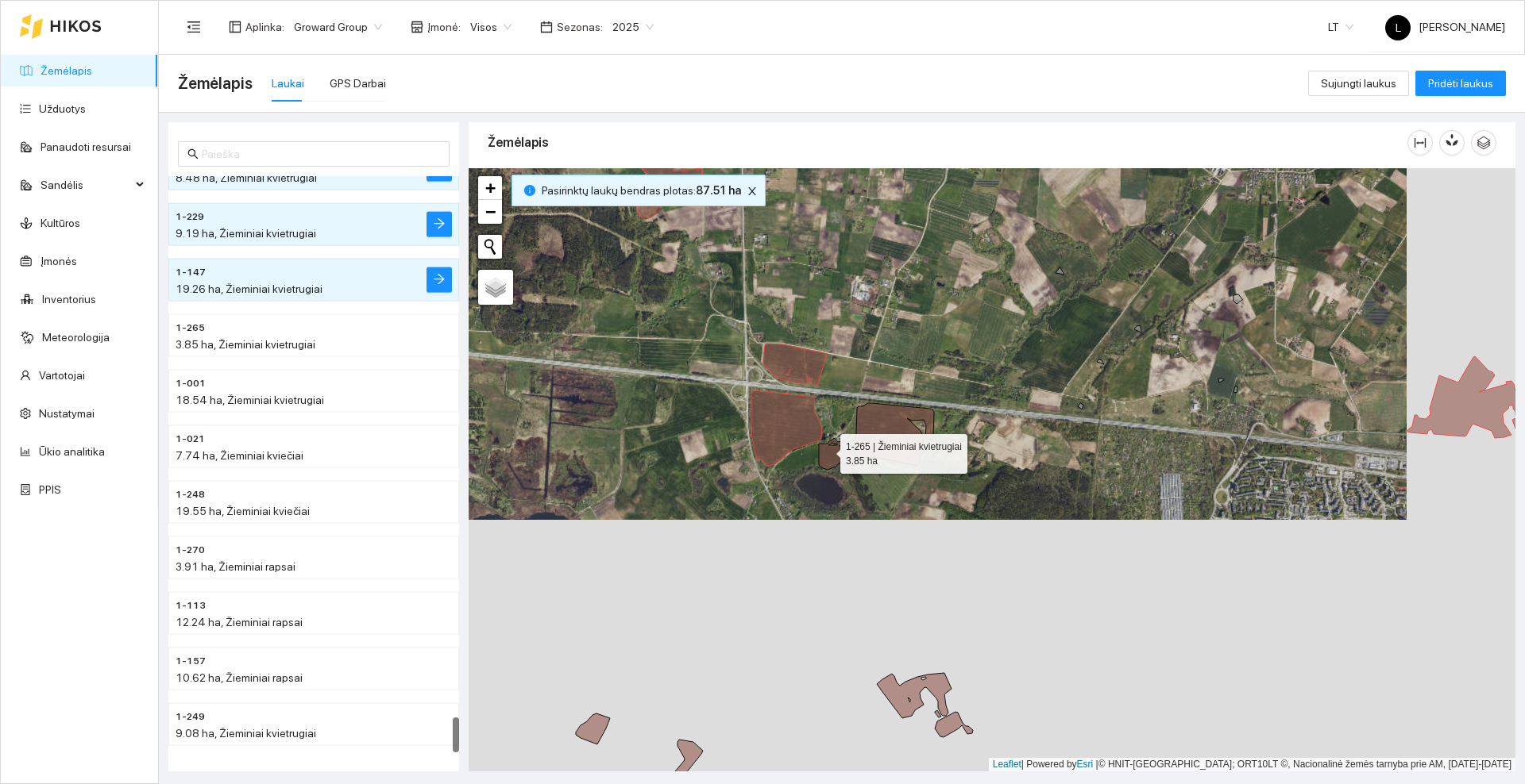
click at [829, 453] on icon at bounding box center [838, 454] width 39 height 32
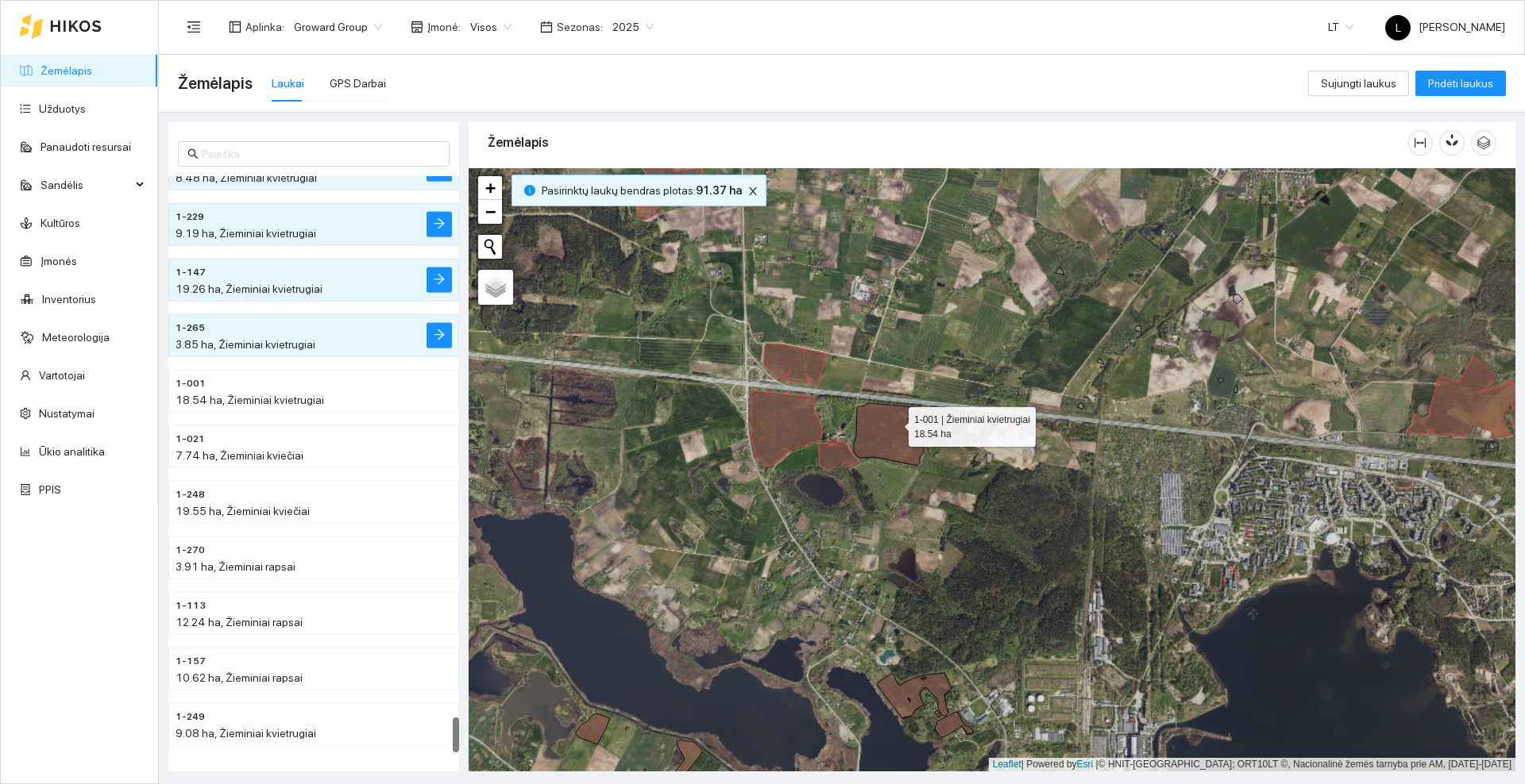
click at [894, 423] on icon at bounding box center [894, 434] width 80 height 63
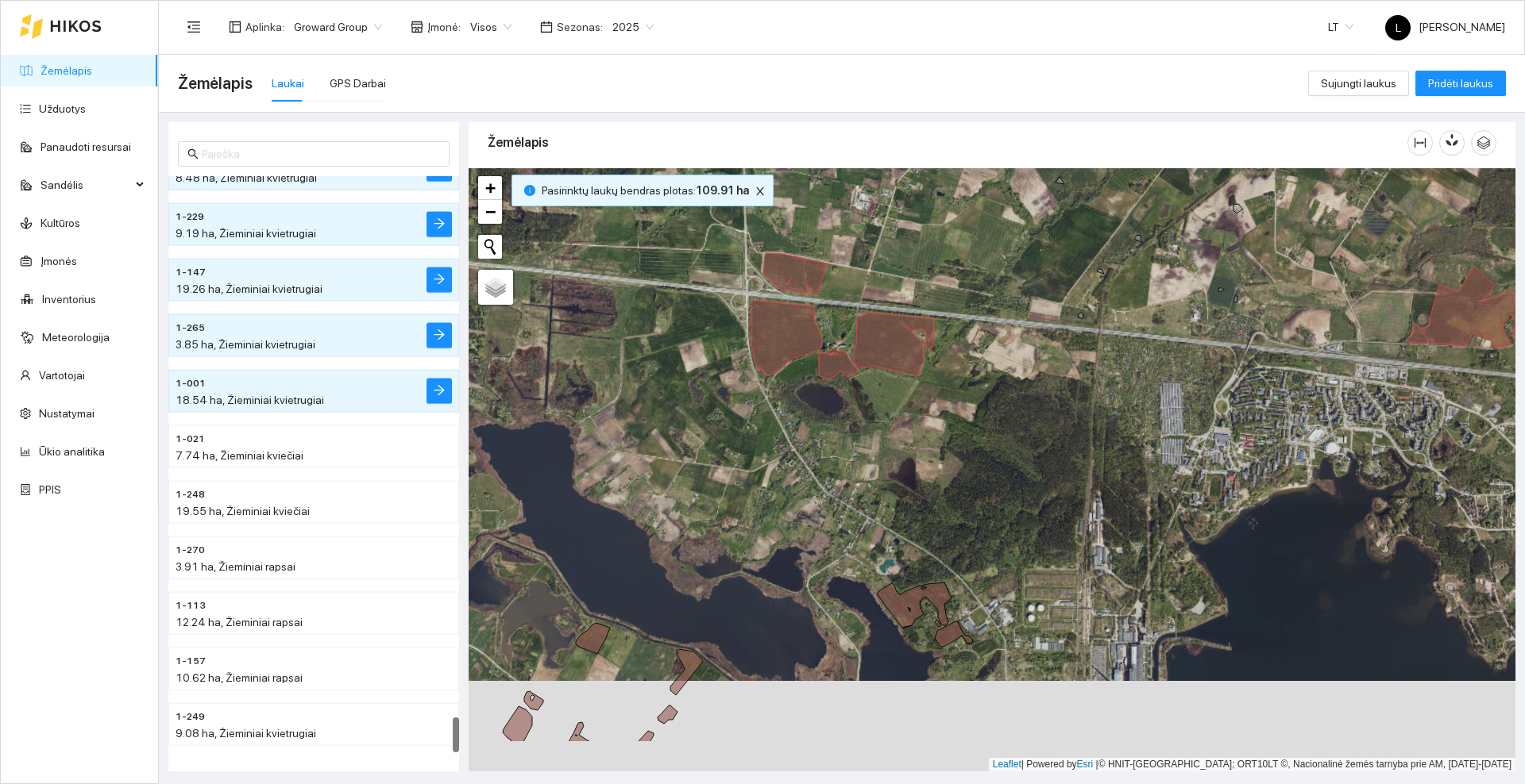
drag, startPoint x: 999, startPoint y: 559, endPoint x: 999, endPoint y: 334, distance: 225.0
click at [1003, 331] on div at bounding box center [992, 469] width 1046 height 603
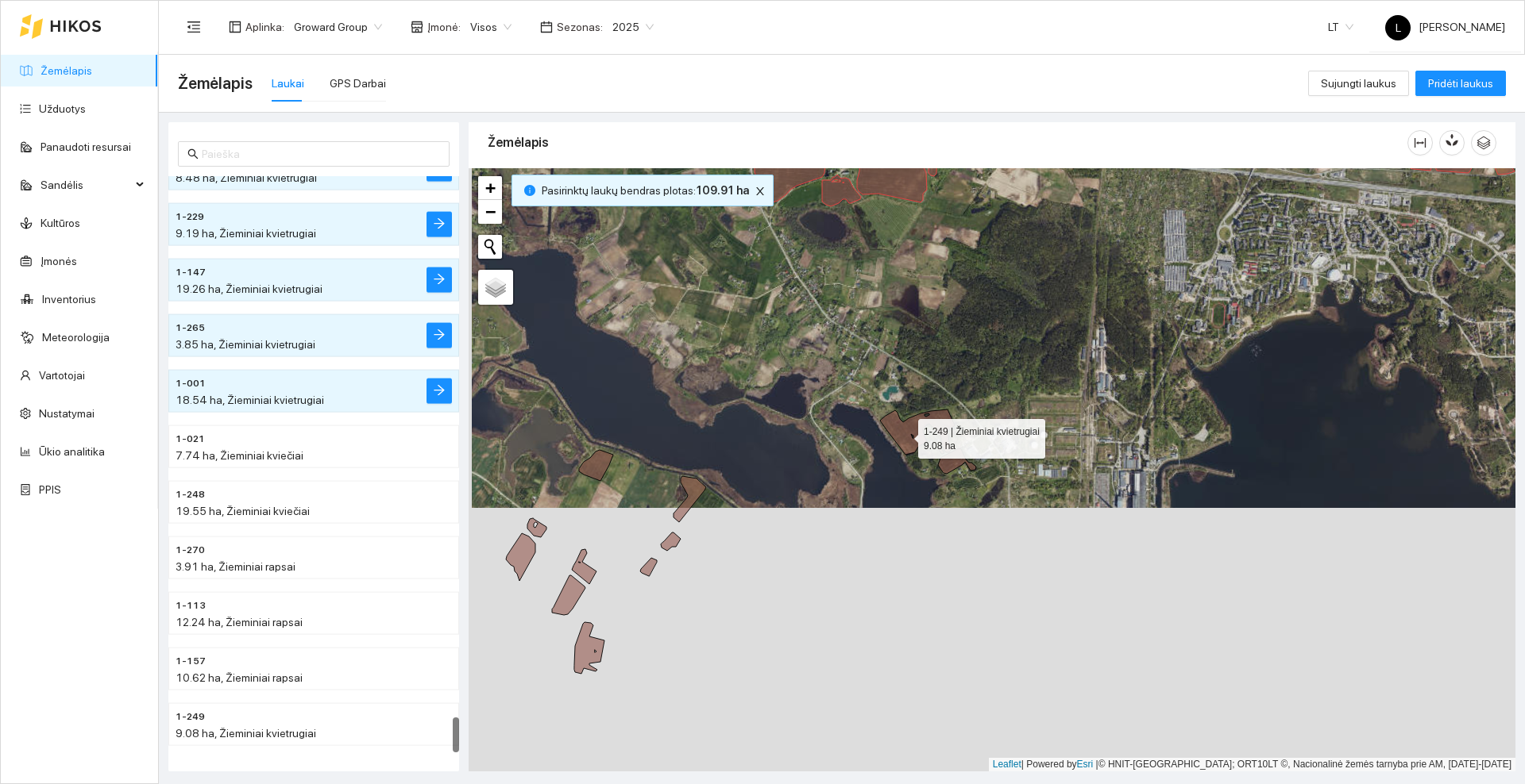
click at [904, 435] on icon at bounding box center [917, 433] width 74 height 45
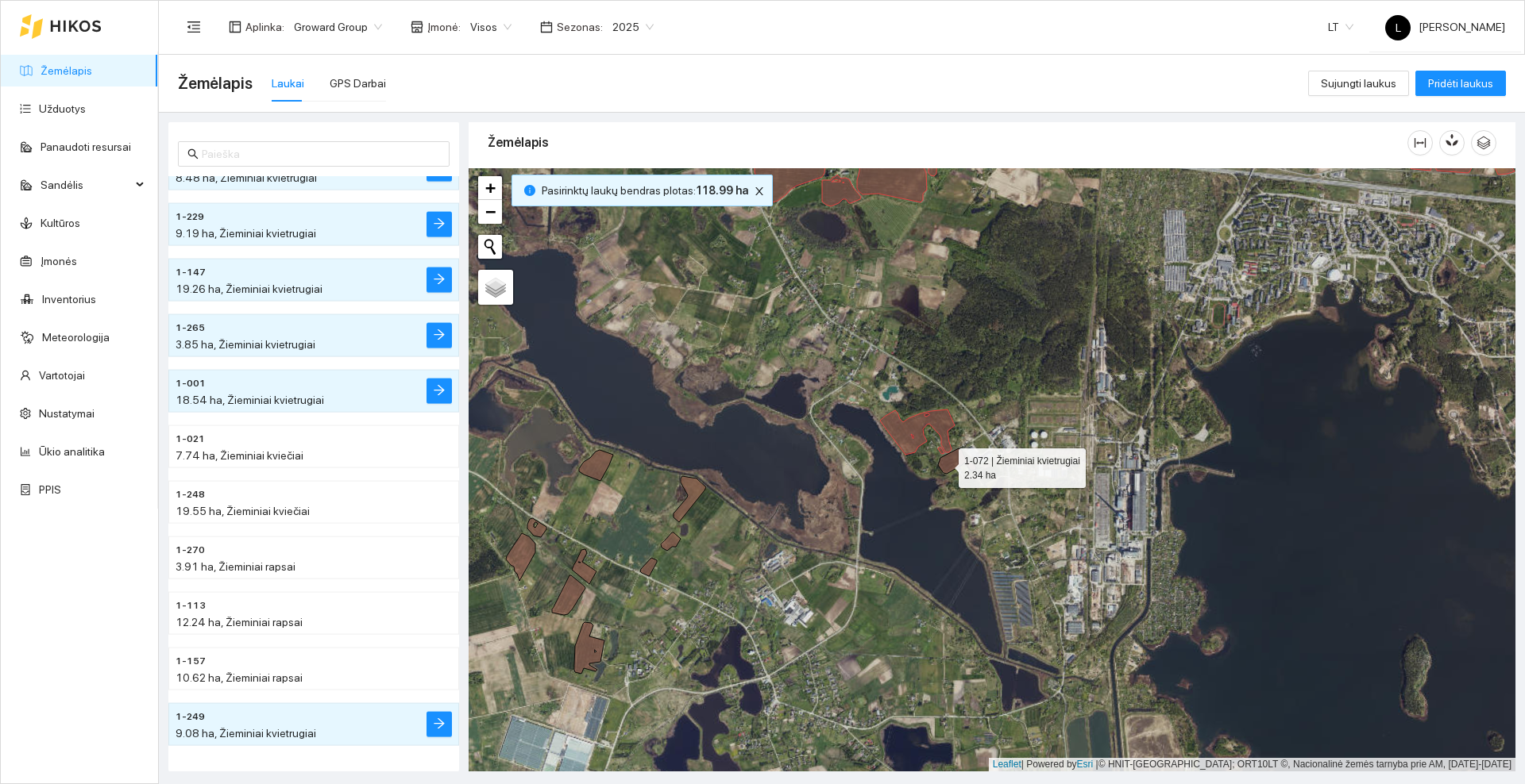
click at [944, 464] on icon at bounding box center [957, 461] width 39 height 25
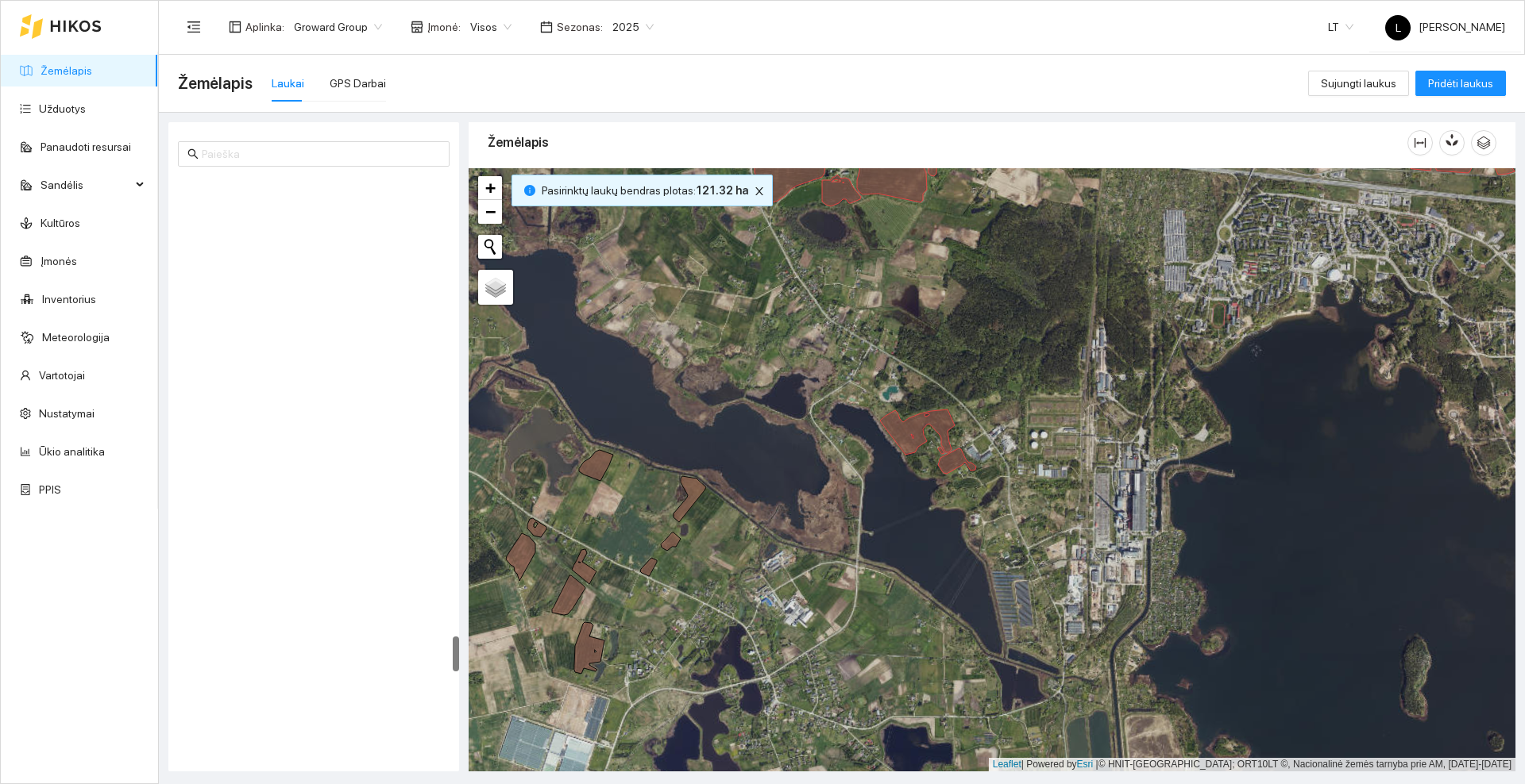
scroll to position [7494, 0]
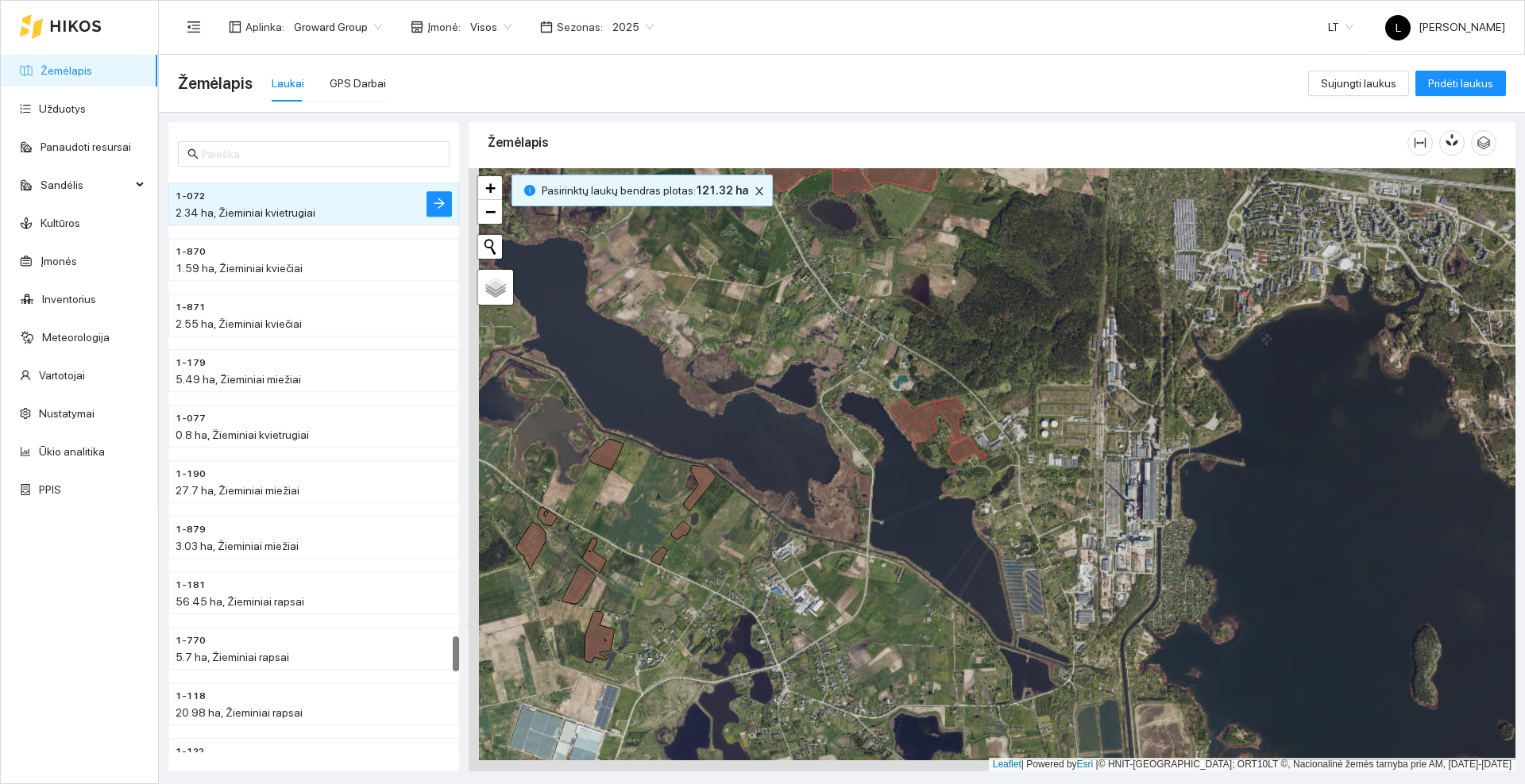
drag, startPoint x: 857, startPoint y: 531, endPoint x: 1046, endPoint y: 442, distance: 208.9
click at [1046, 442] on div at bounding box center [992, 469] width 1046 height 603
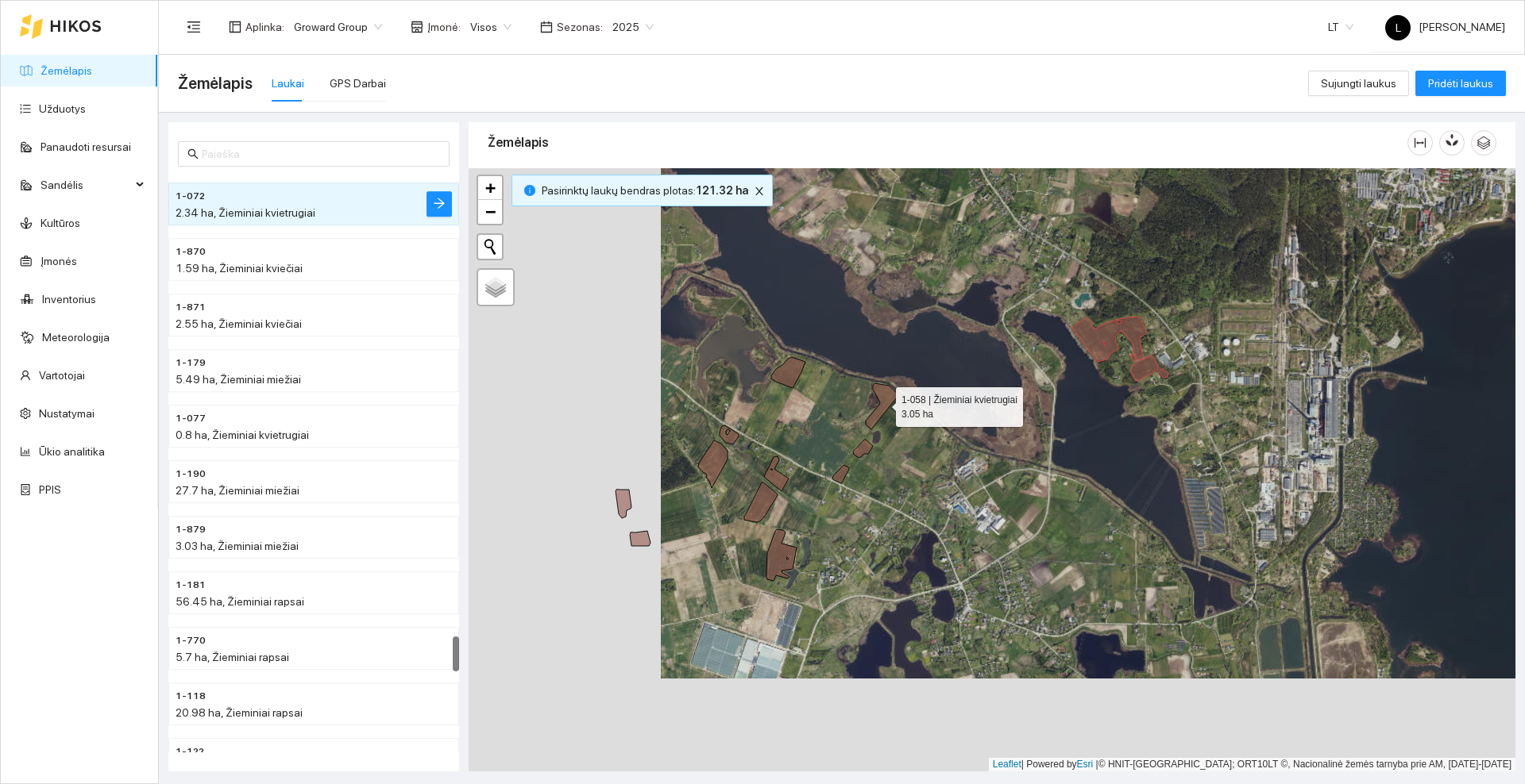
click at [883, 402] on icon at bounding box center [881, 406] width 33 height 46
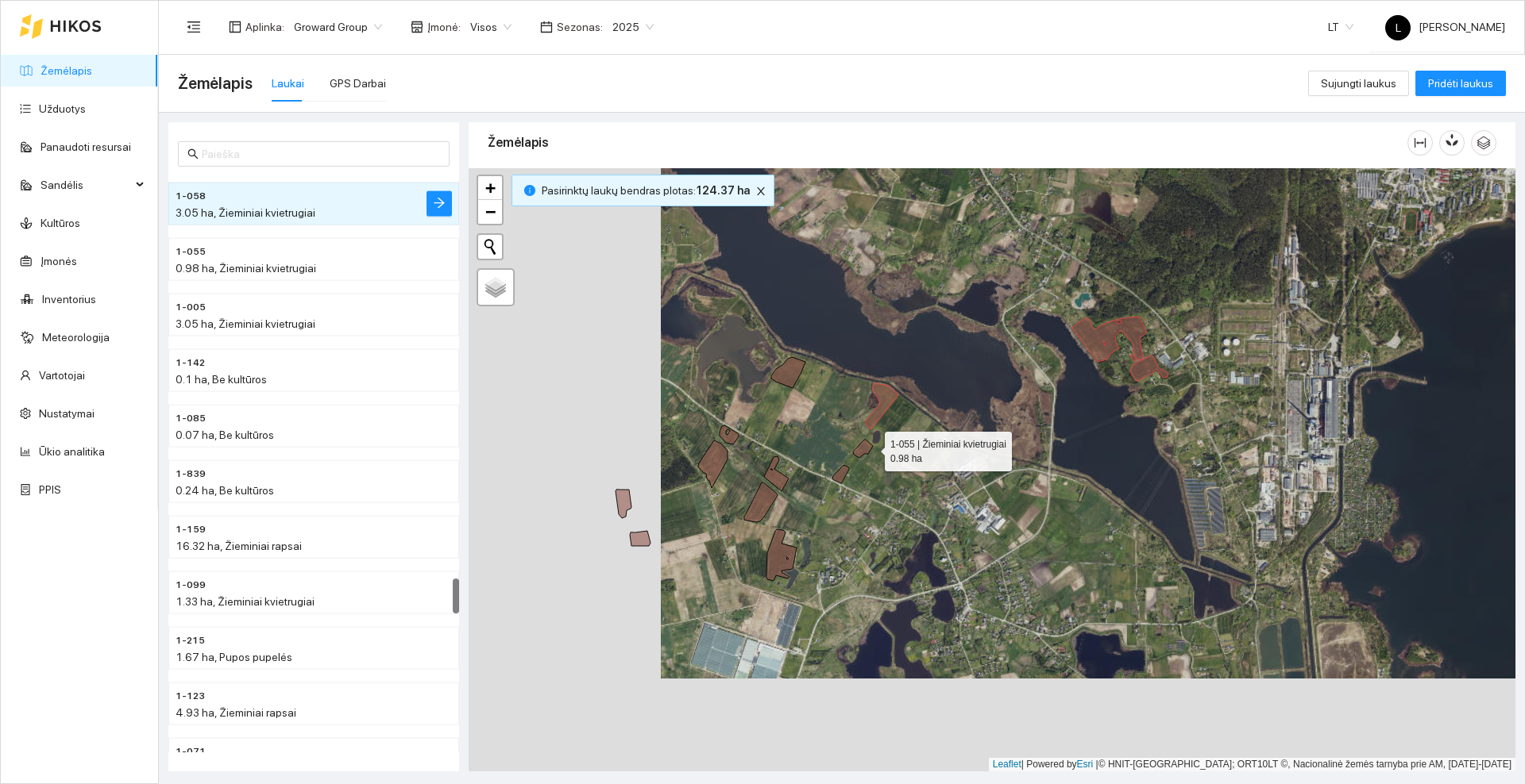
click at [870, 448] on icon at bounding box center [863, 449] width 20 height 18
click at [842, 472] on icon at bounding box center [840, 474] width 17 height 18
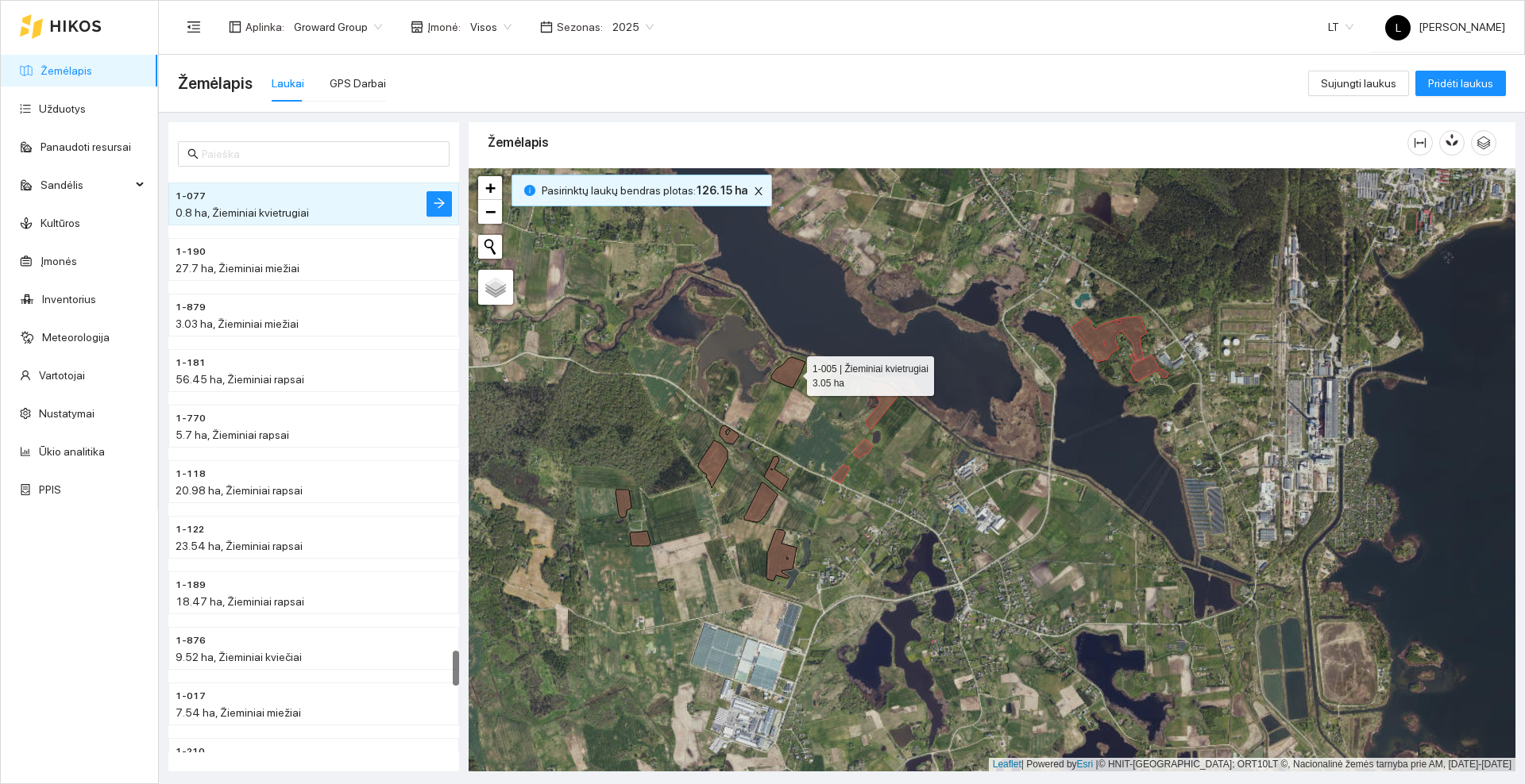
click at [793, 372] on icon at bounding box center [788, 372] width 34 height 31
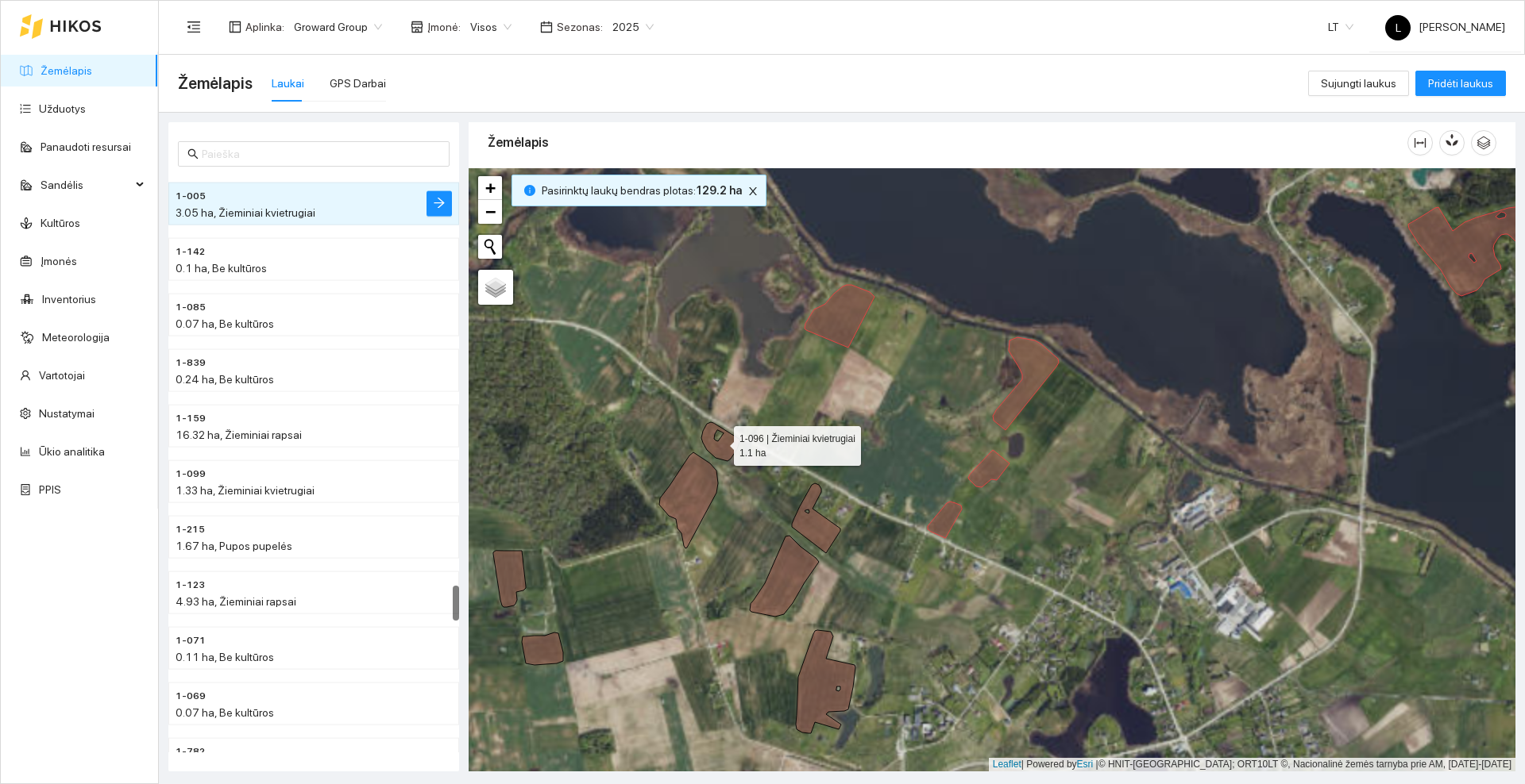
click at [725, 448] on icon at bounding box center [721, 442] width 39 height 38
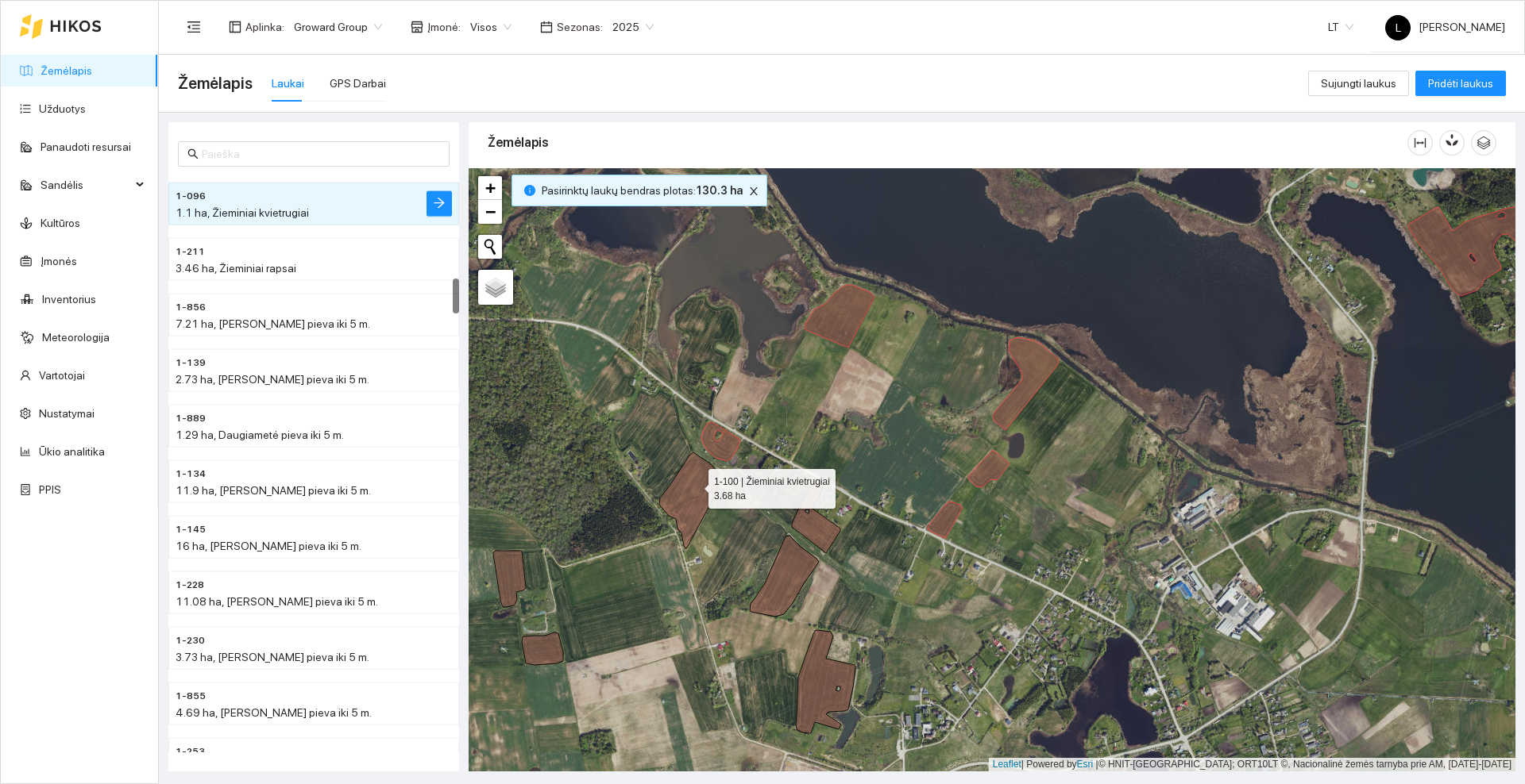
click at [694, 485] on icon at bounding box center [688, 500] width 59 height 96
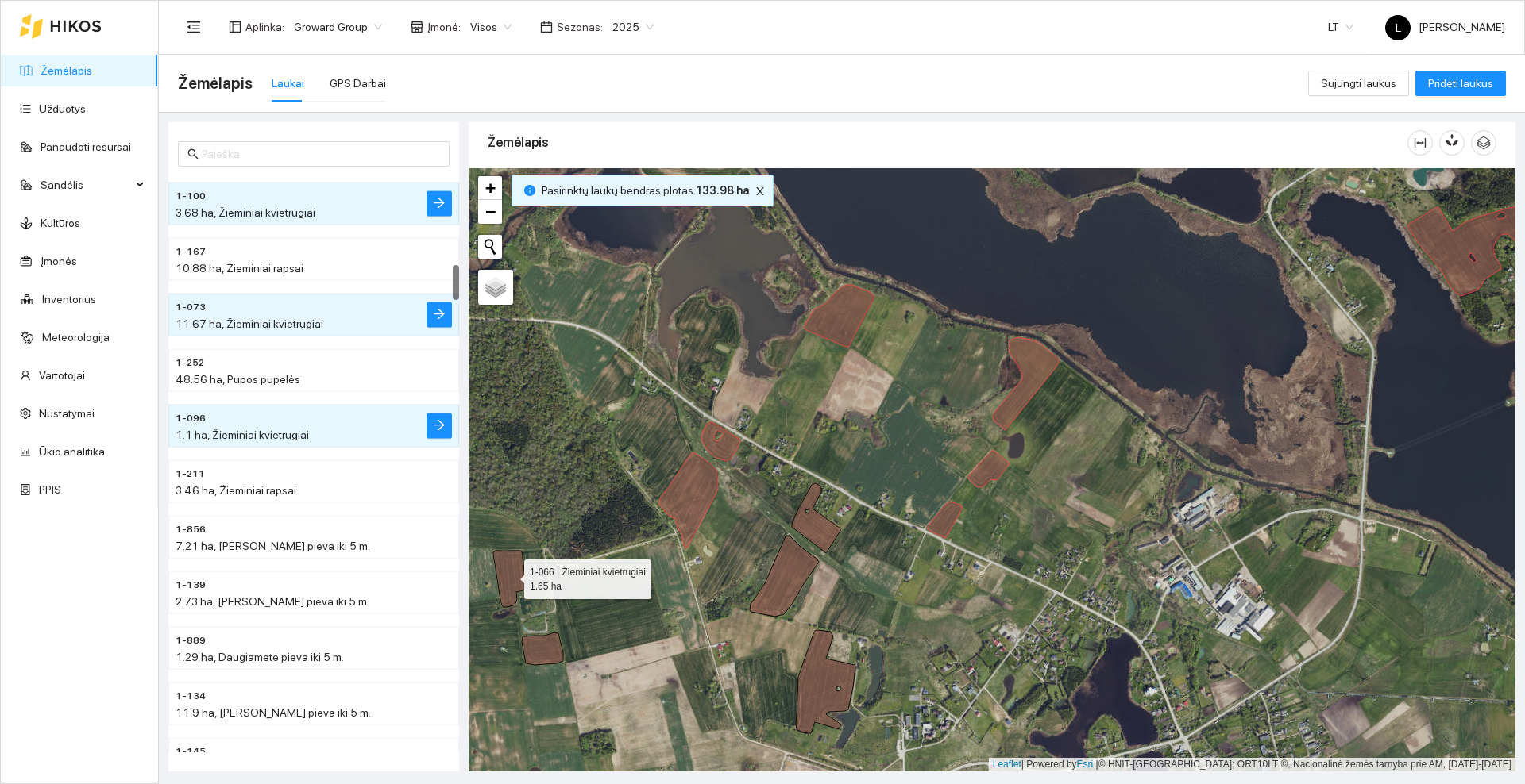
click at [505, 576] on icon at bounding box center [509, 578] width 33 height 56
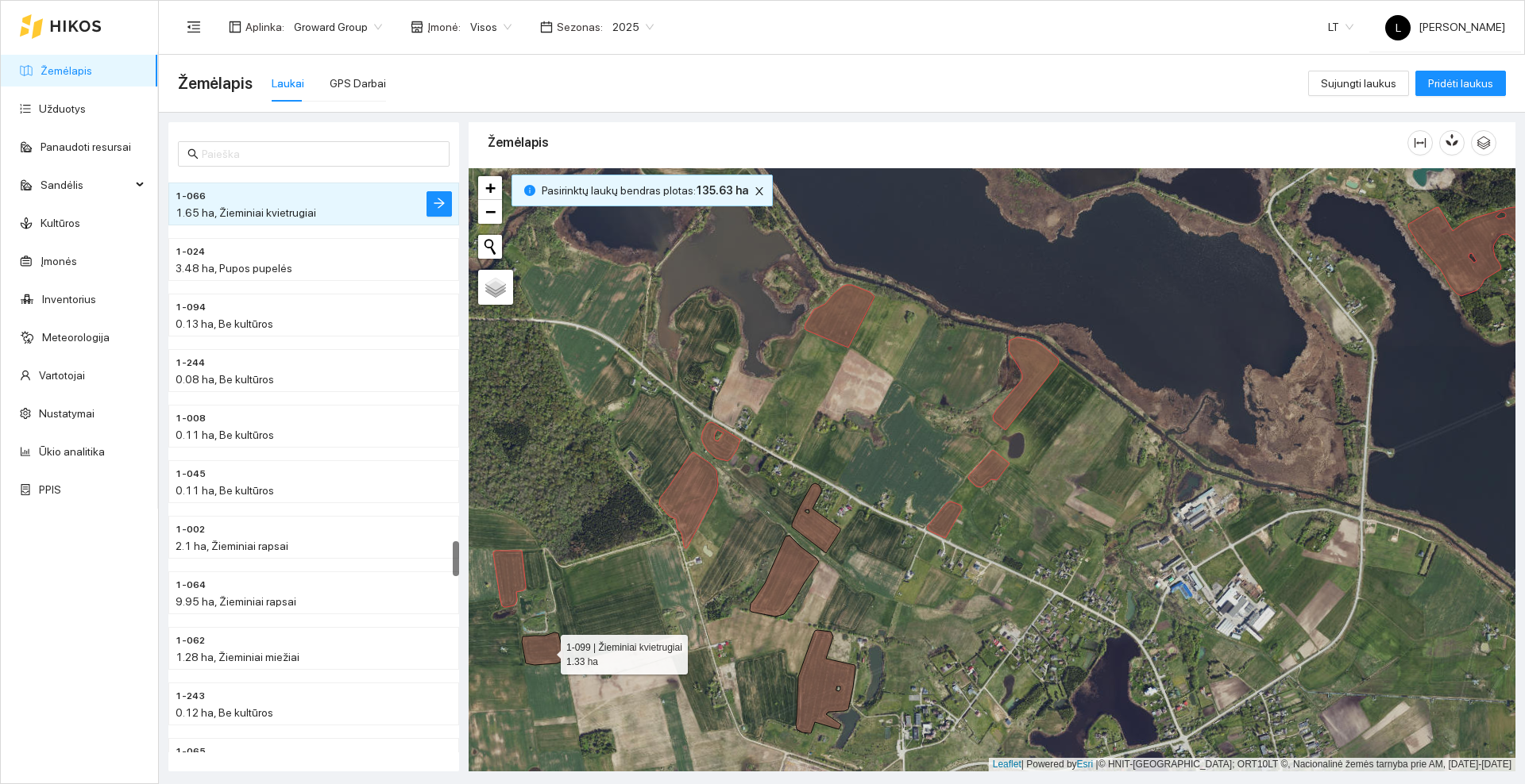
click at [547, 651] on icon at bounding box center [542, 648] width 41 height 33
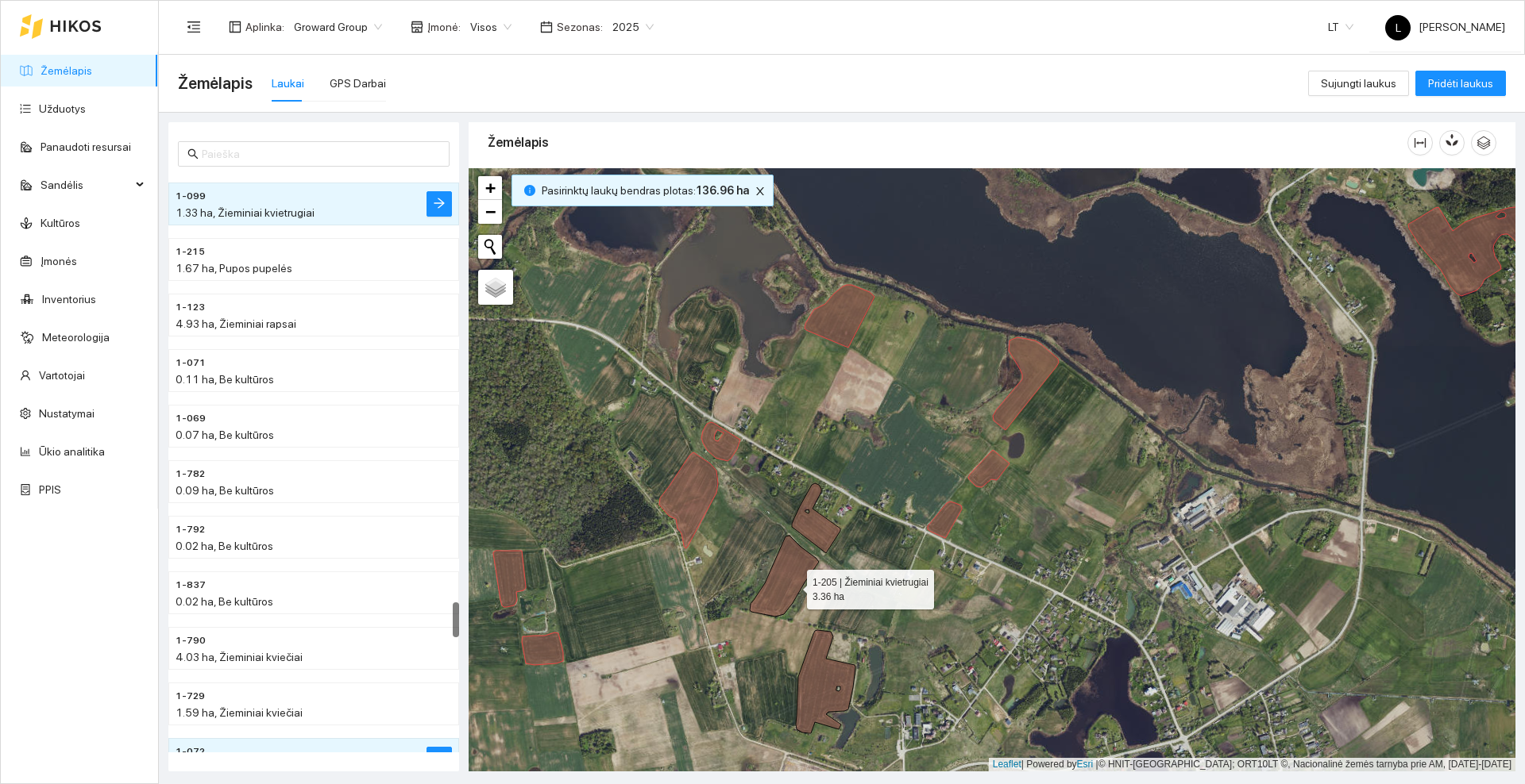
click at [793, 585] on icon at bounding box center [784, 576] width 69 height 81
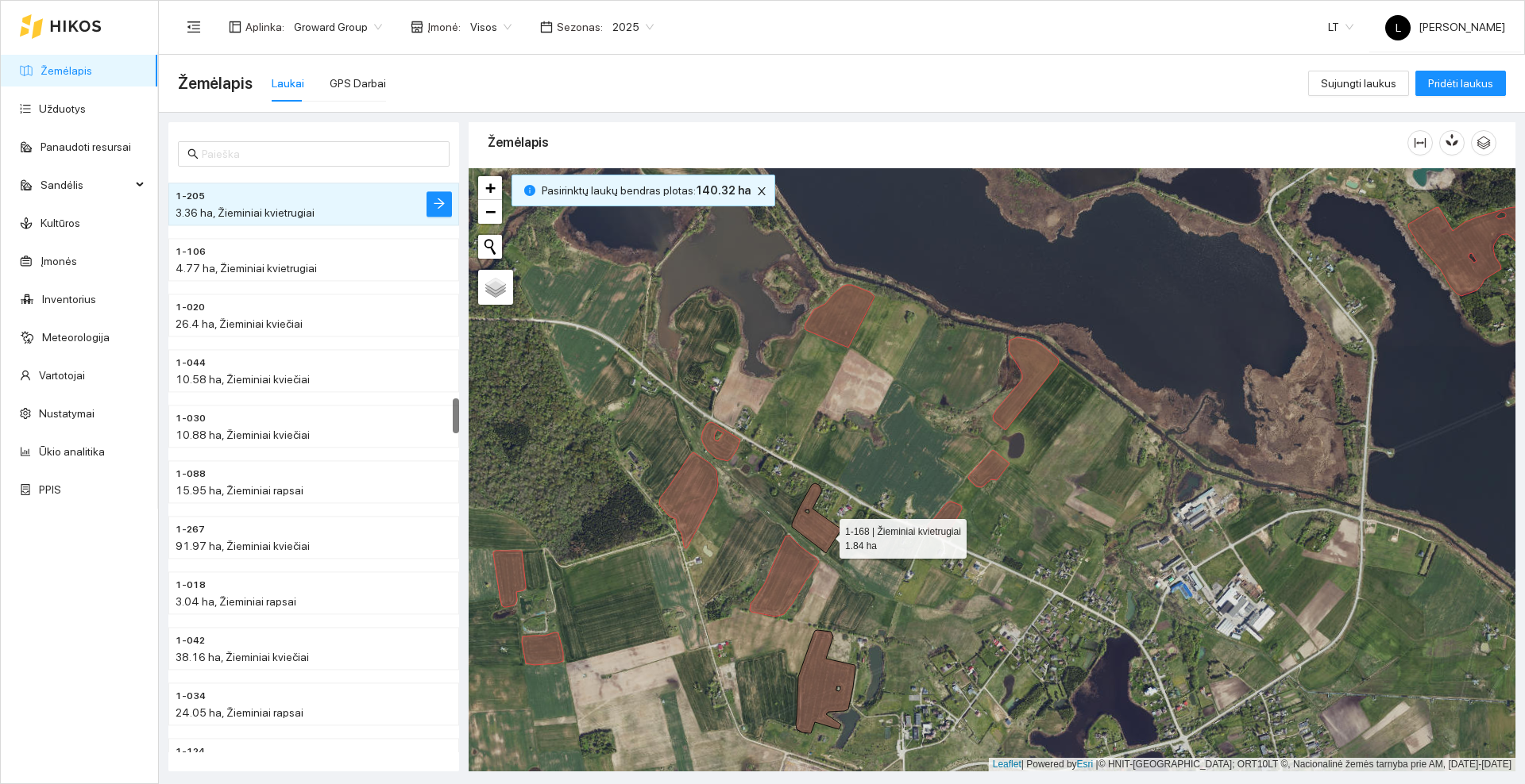
click at [825, 535] on icon at bounding box center [816, 518] width 49 height 69
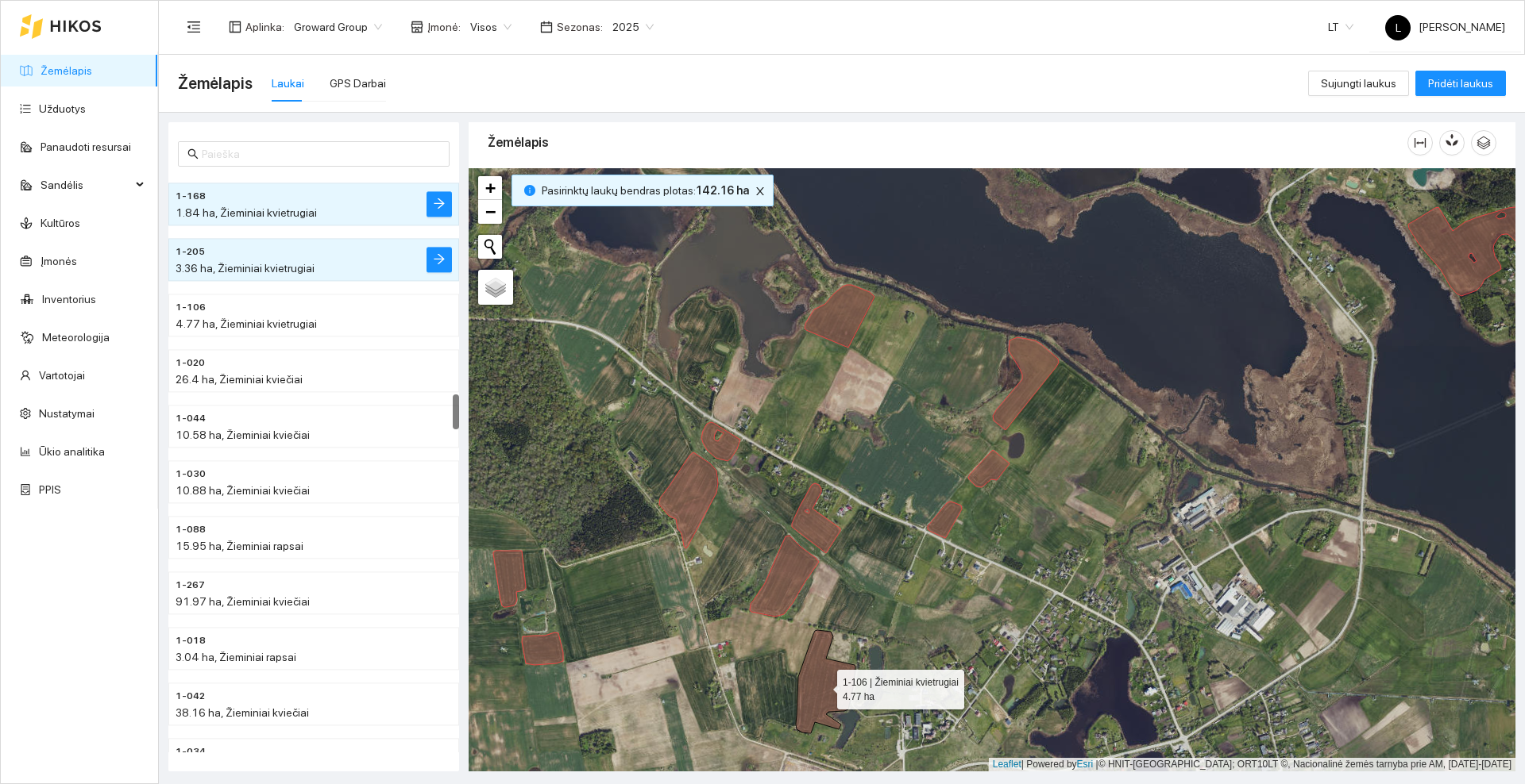
click at [813, 676] on icon at bounding box center [825, 681] width 59 height 103
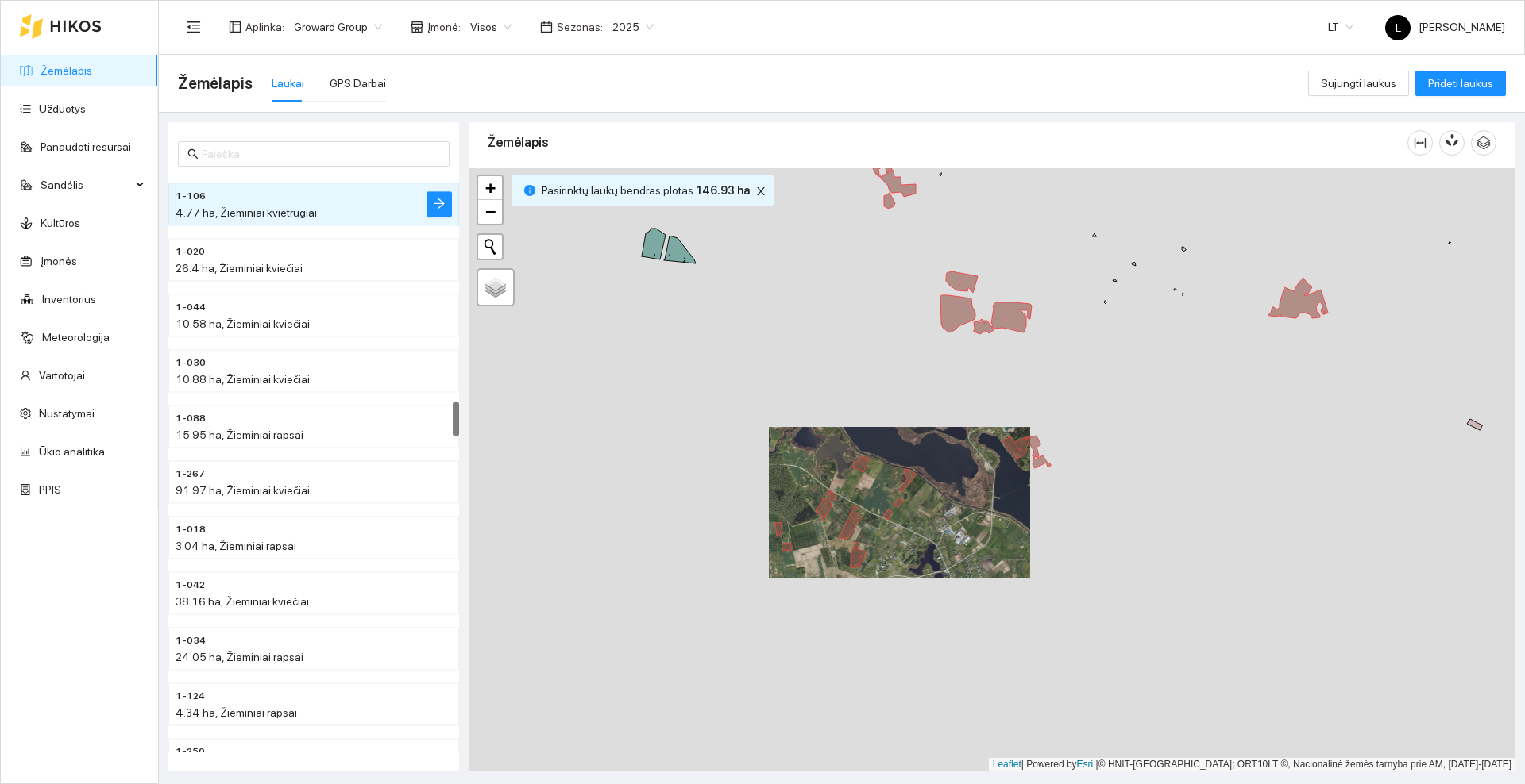
drag, startPoint x: 999, startPoint y: 623, endPoint x: 944, endPoint y: 538, distance: 101.2
click at [945, 538] on div at bounding box center [992, 469] width 1046 height 603
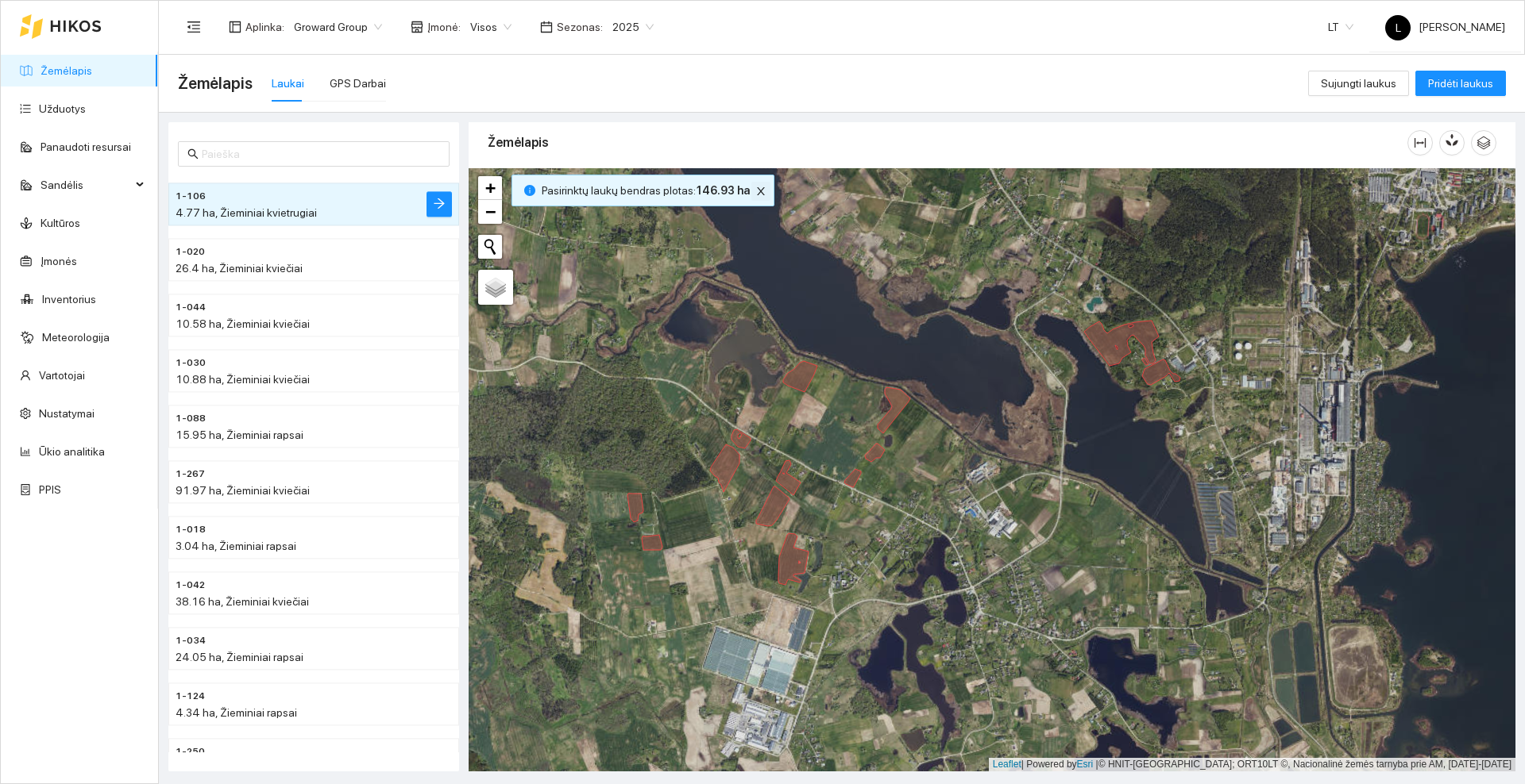
click at [755, 192] on icon "close" at bounding box center [760, 191] width 11 height 11
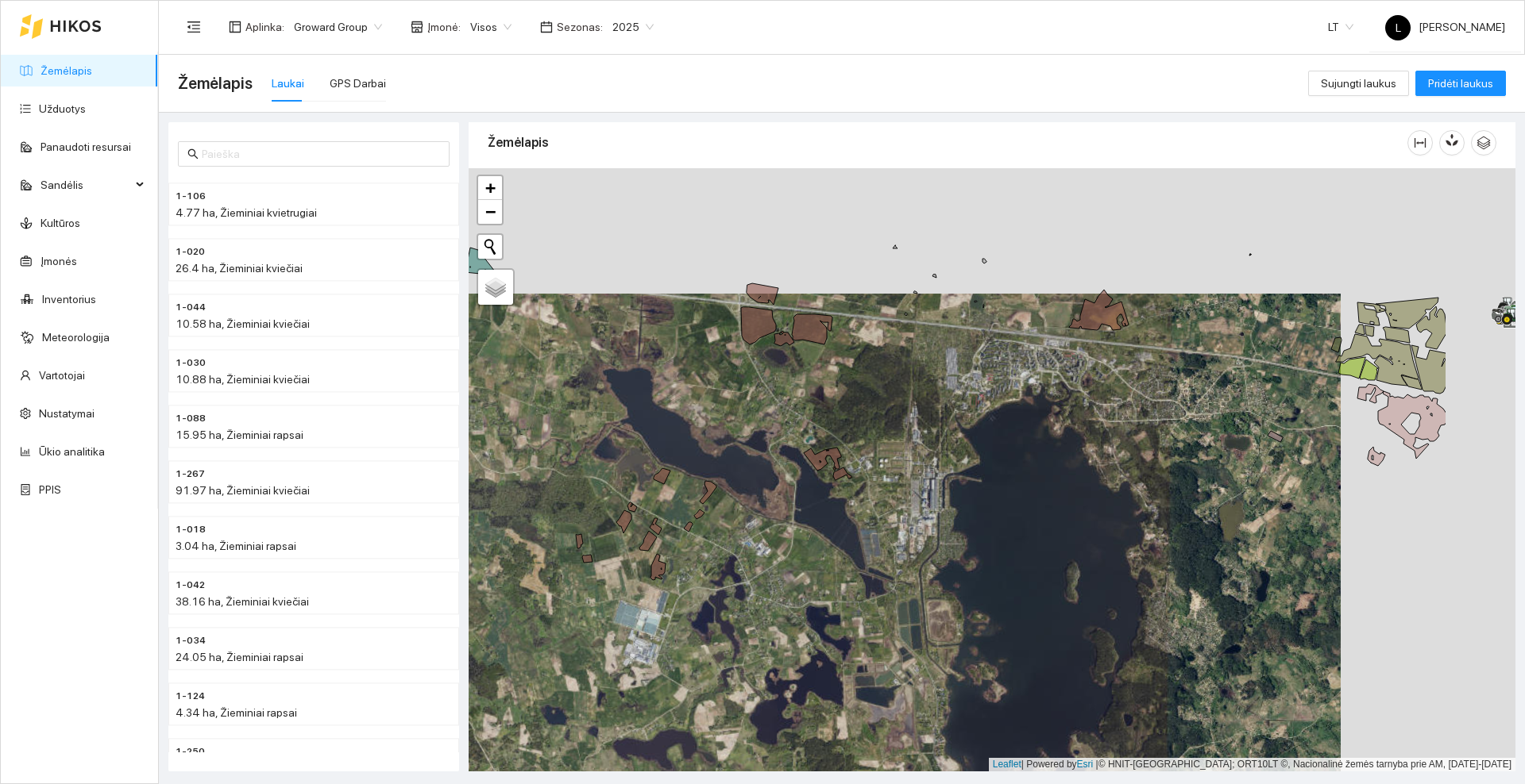
drag, startPoint x: 918, startPoint y: 315, endPoint x: 743, endPoint y: 440, distance: 215.1
click at [743, 440] on div at bounding box center [992, 469] width 1046 height 603
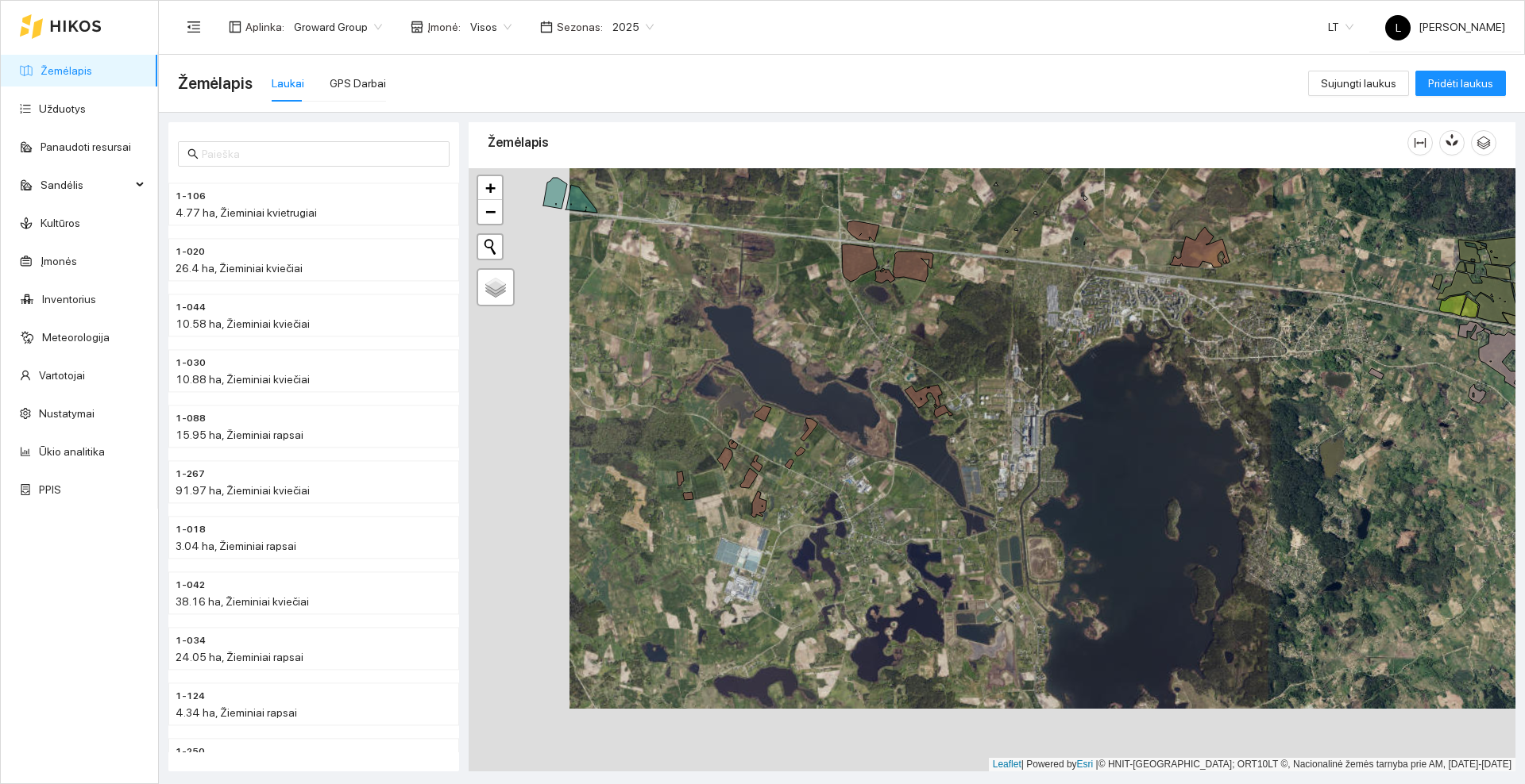
drag, startPoint x: 744, startPoint y: 474, endPoint x: 845, endPoint y: 411, distance: 119.0
click at [845, 411] on div at bounding box center [992, 469] width 1046 height 603
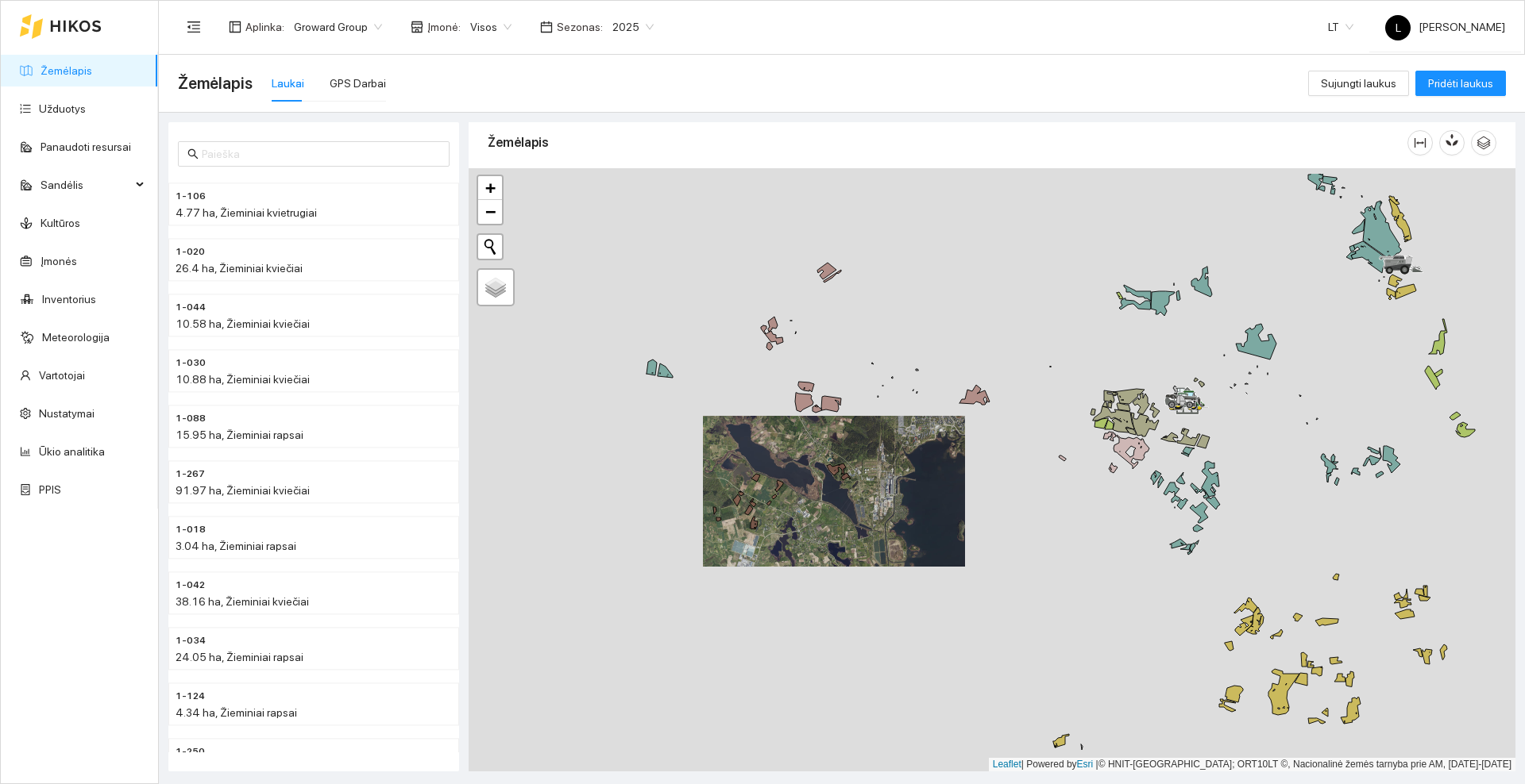
drag, startPoint x: 855, startPoint y: 397, endPoint x: 800, endPoint y: 464, distance: 86.7
click at [797, 469] on div at bounding box center [992, 469] width 1046 height 603
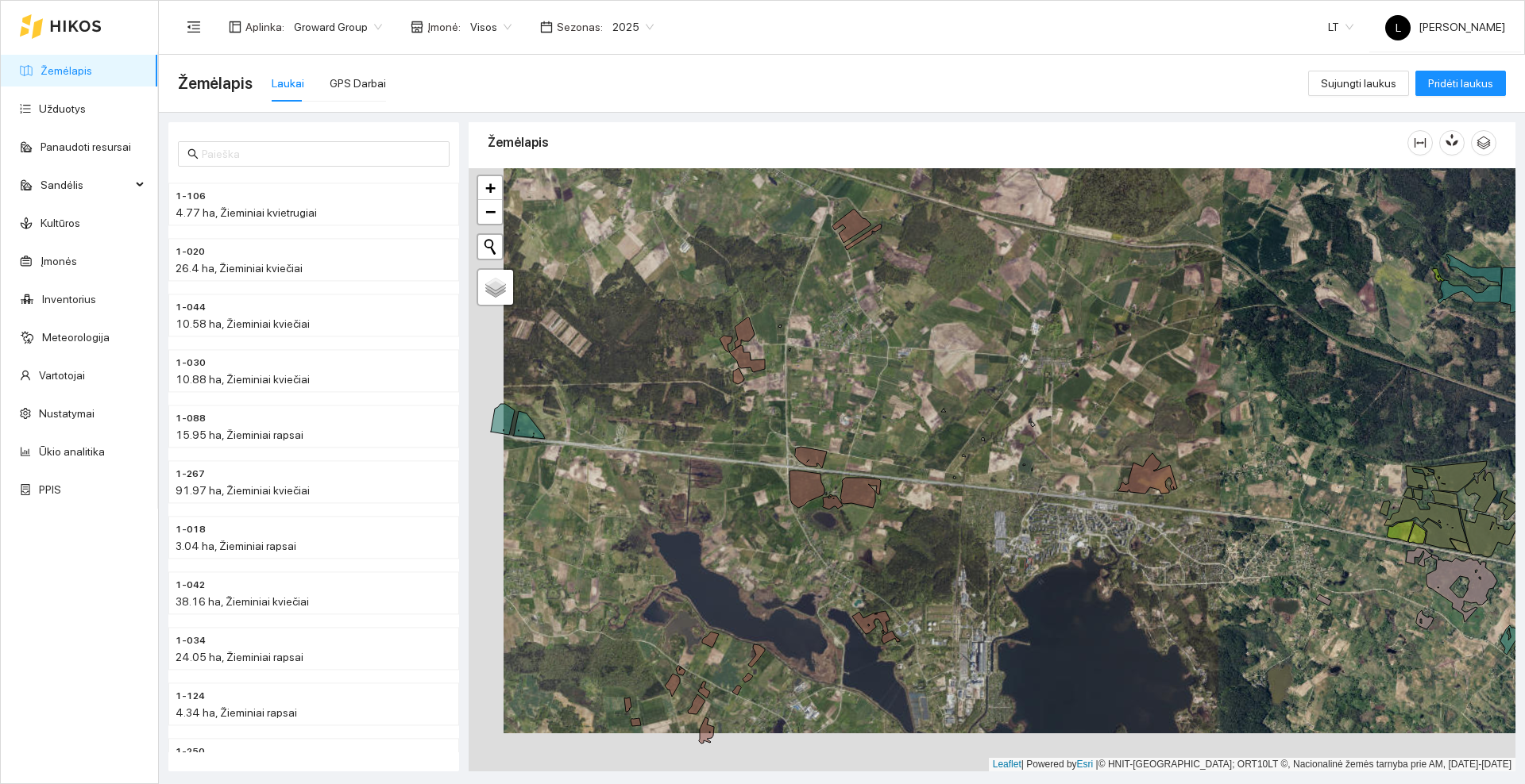
drag, startPoint x: 806, startPoint y: 684, endPoint x: 872, endPoint y: 565, distance: 136.1
click at [877, 566] on div at bounding box center [992, 469] width 1046 height 603
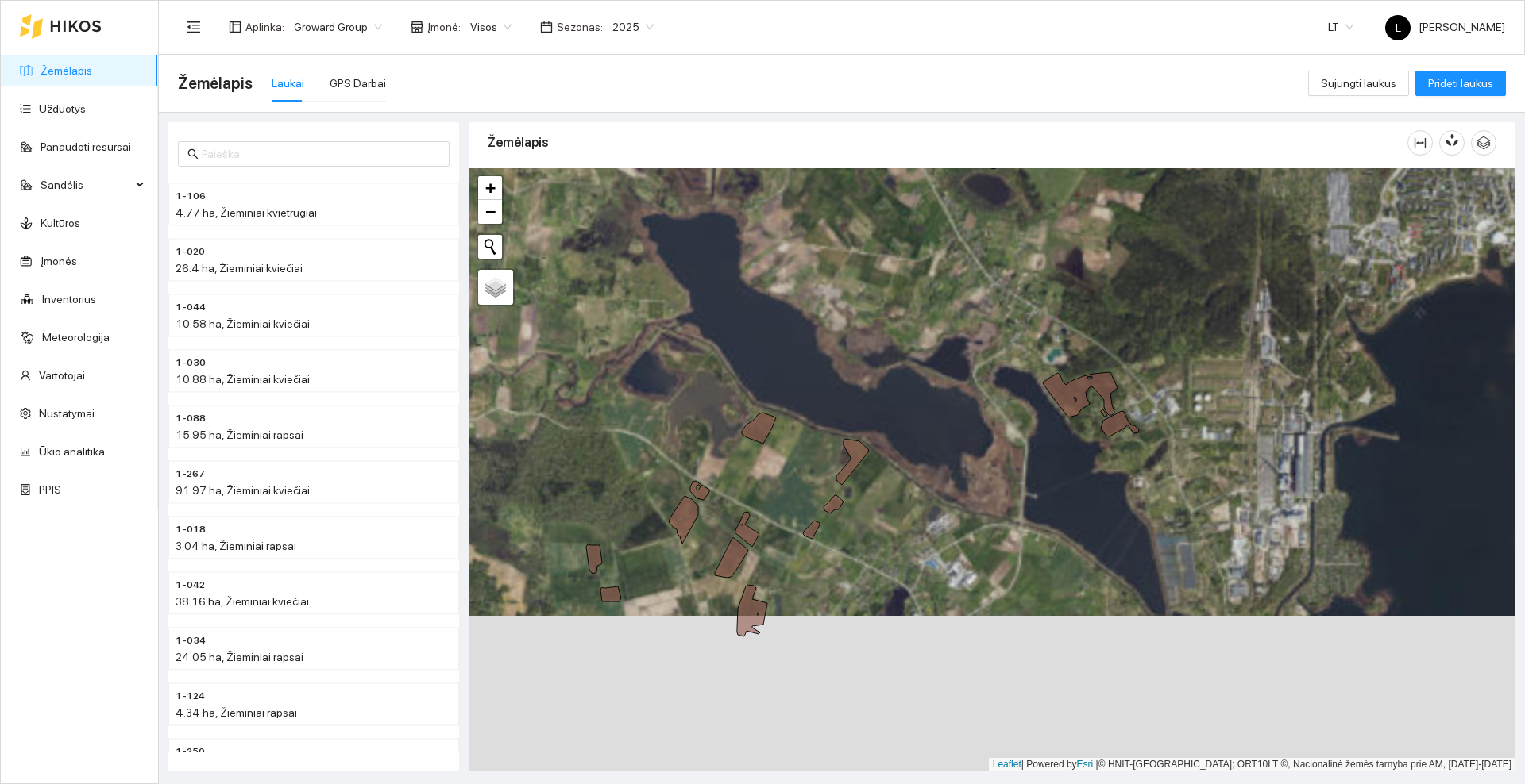
drag, startPoint x: 817, startPoint y: 626, endPoint x: 915, endPoint y: 439, distance: 211.1
click at [918, 461] on div at bounding box center [992, 469] width 1046 height 603
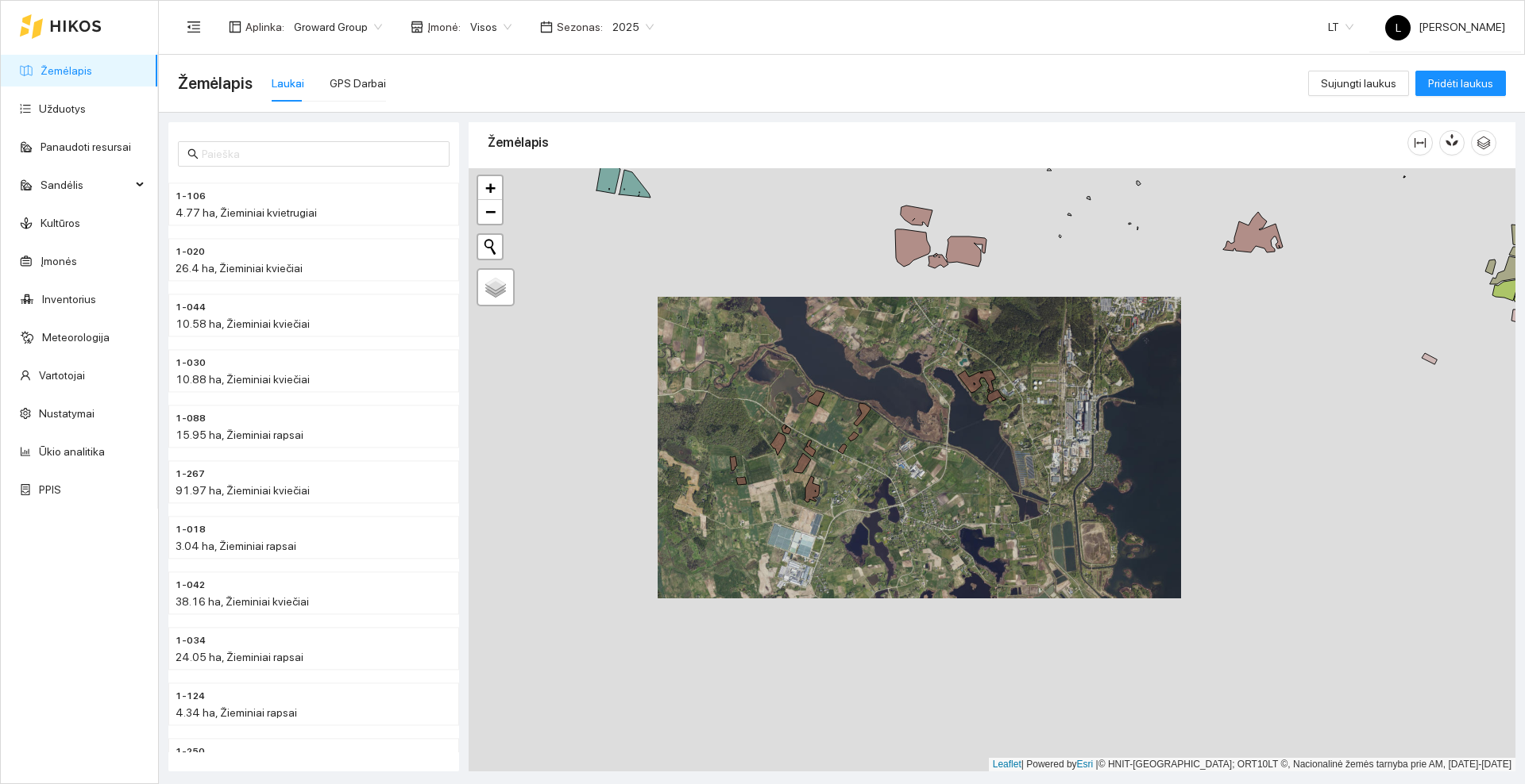
drag, startPoint x: 1112, startPoint y: 344, endPoint x: 666, endPoint y: 497, distance: 471.5
click at [666, 497] on div at bounding box center [992, 469] width 1046 height 603
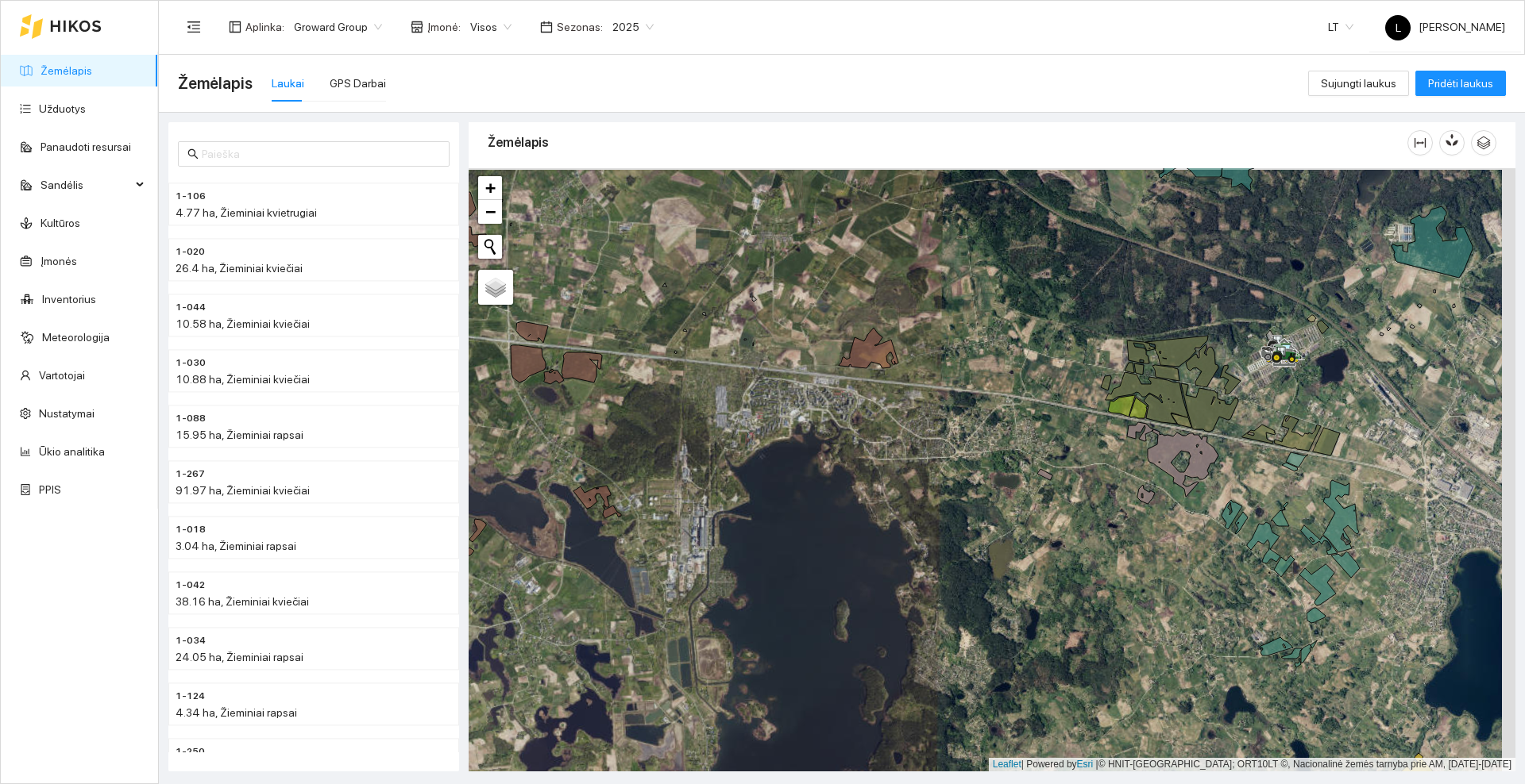
drag, startPoint x: 1018, startPoint y: 392, endPoint x: 873, endPoint y: 418, distance: 147.3
click at [873, 418] on div at bounding box center [992, 469] width 1046 height 603
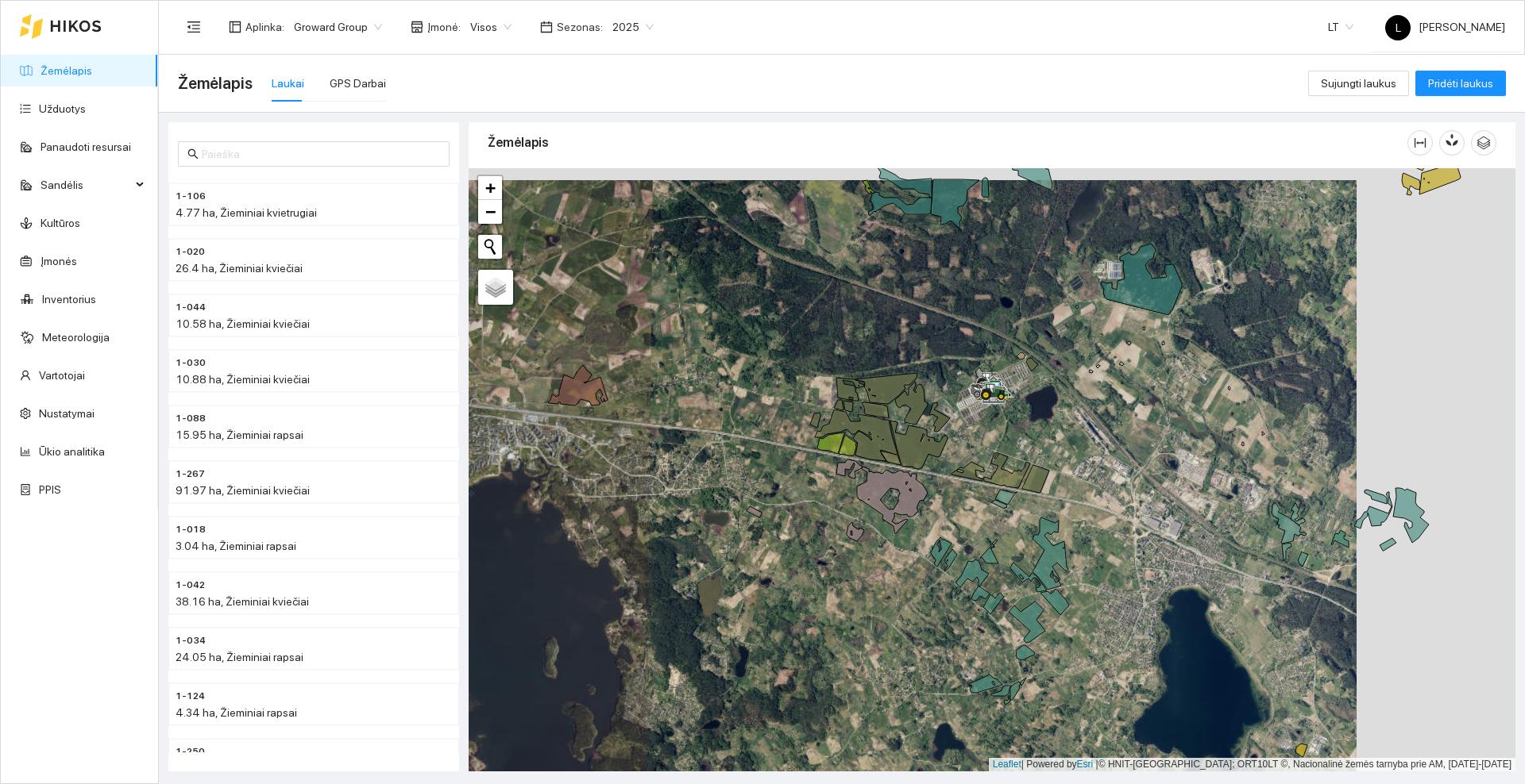
drag, startPoint x: 1184, startPoint y: 407, endPoint x: 1025, endPoint y: 419, distance: 159.5
click at [1025, 419] on div at bounding box center [992, 469] width 1046 height 603
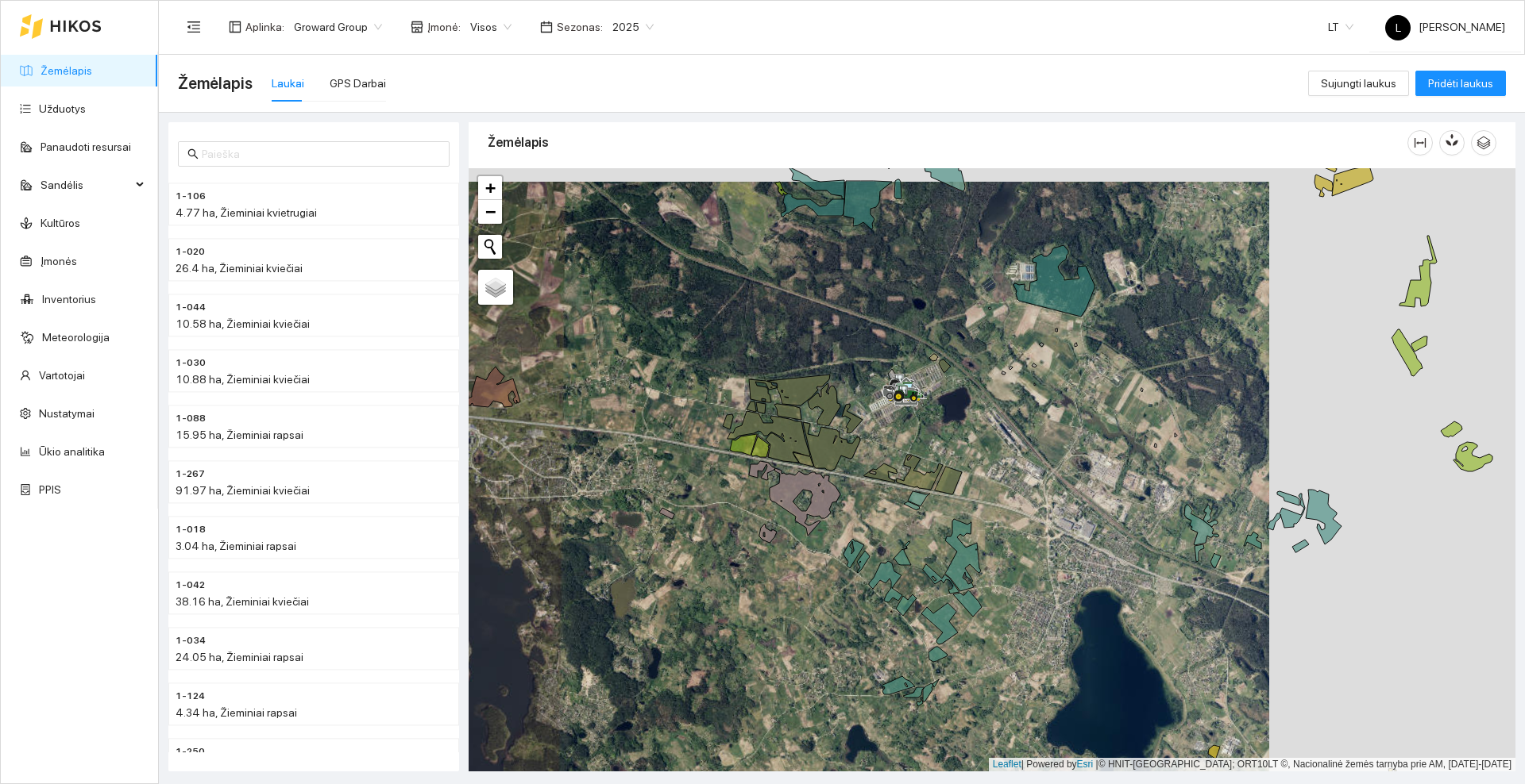
drag, startPoint x: 1022, startPoint y: 428, endPoint x: 933, endPoint y: 430, distance: 89.0
click at [933, 430] on div at bounding box center [992, 469] width 1046 height 603
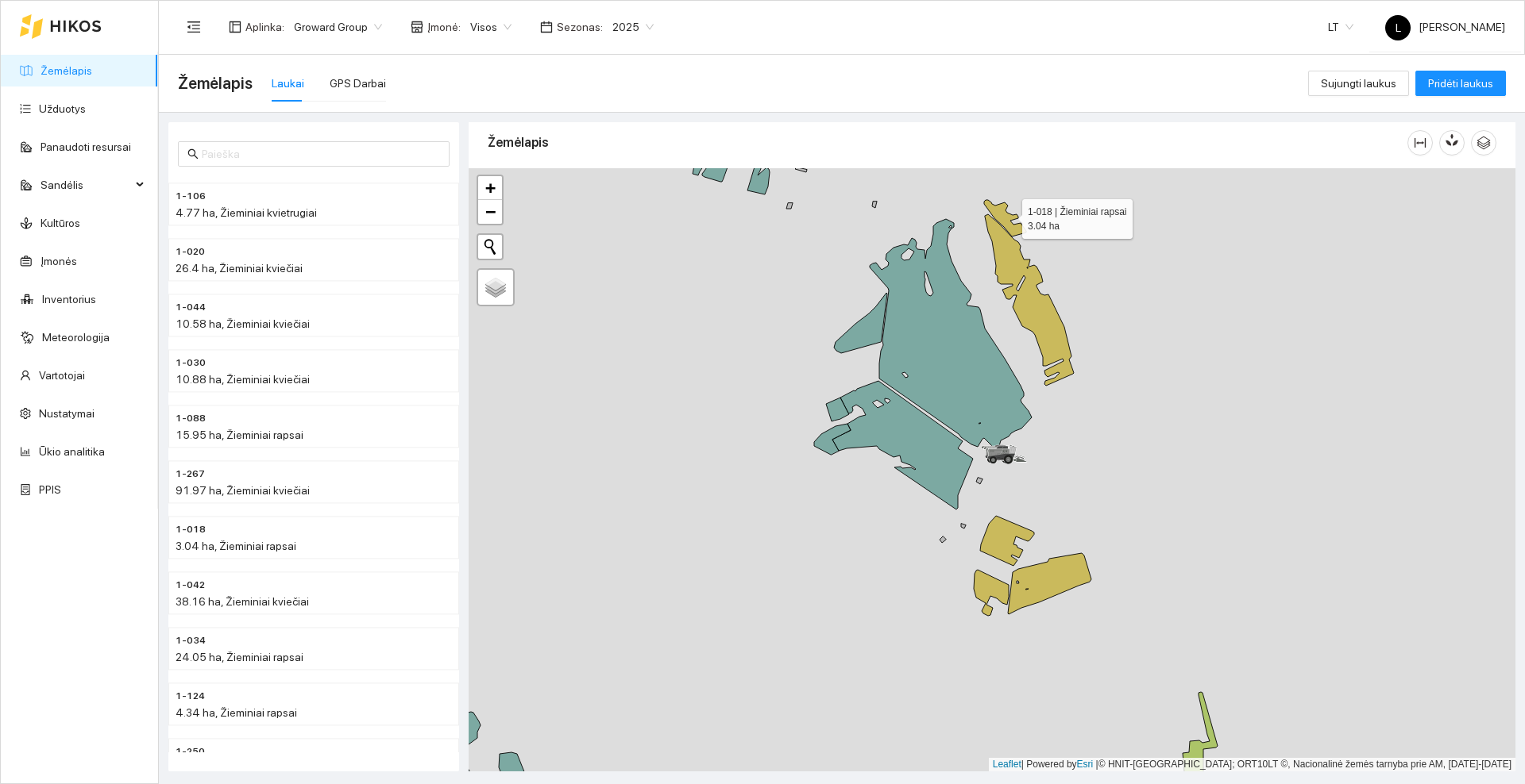
click at [1008, 215] on icon at bounding box center [1005, 218] width 42 height 37
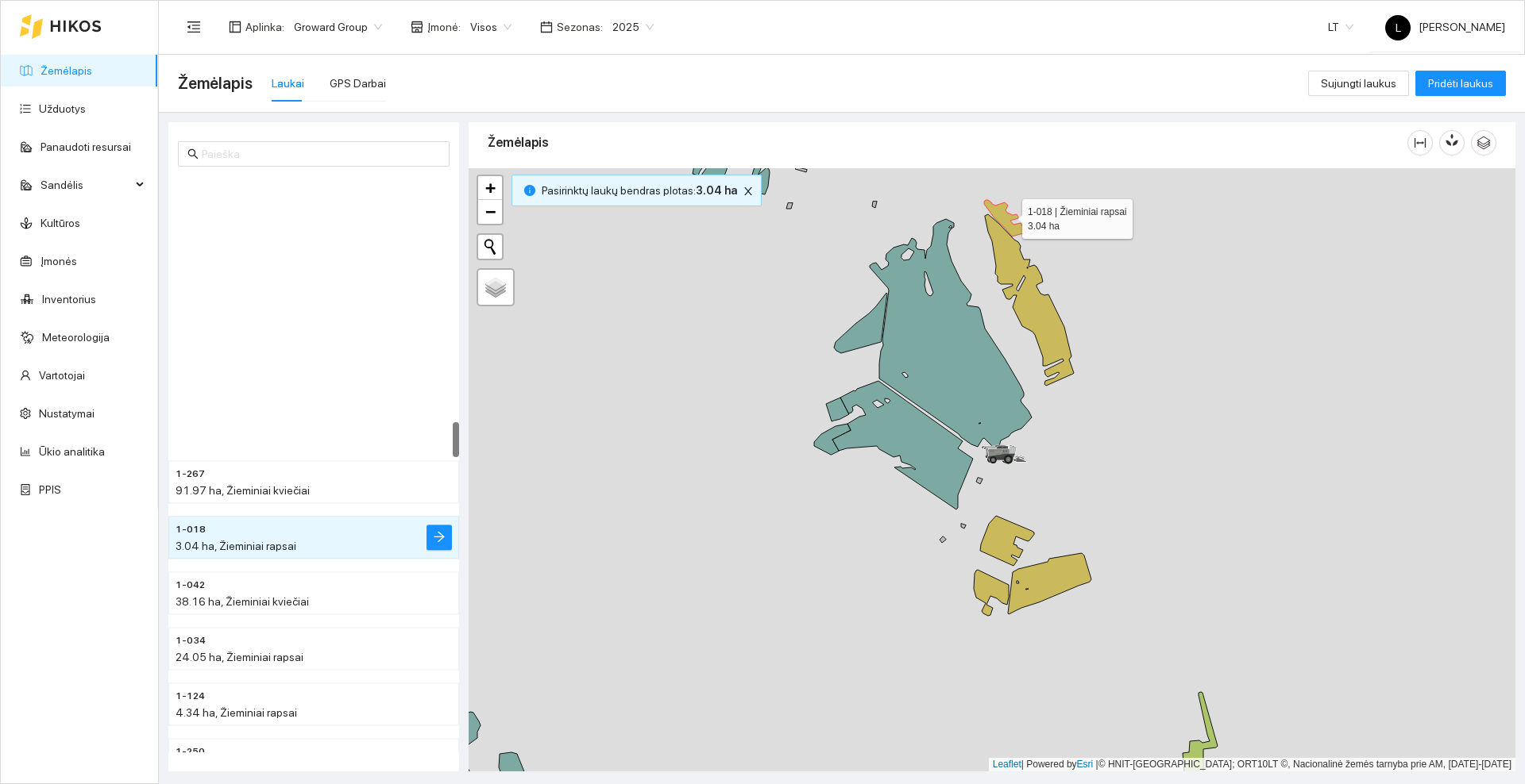
scroll to position [4000, 0]
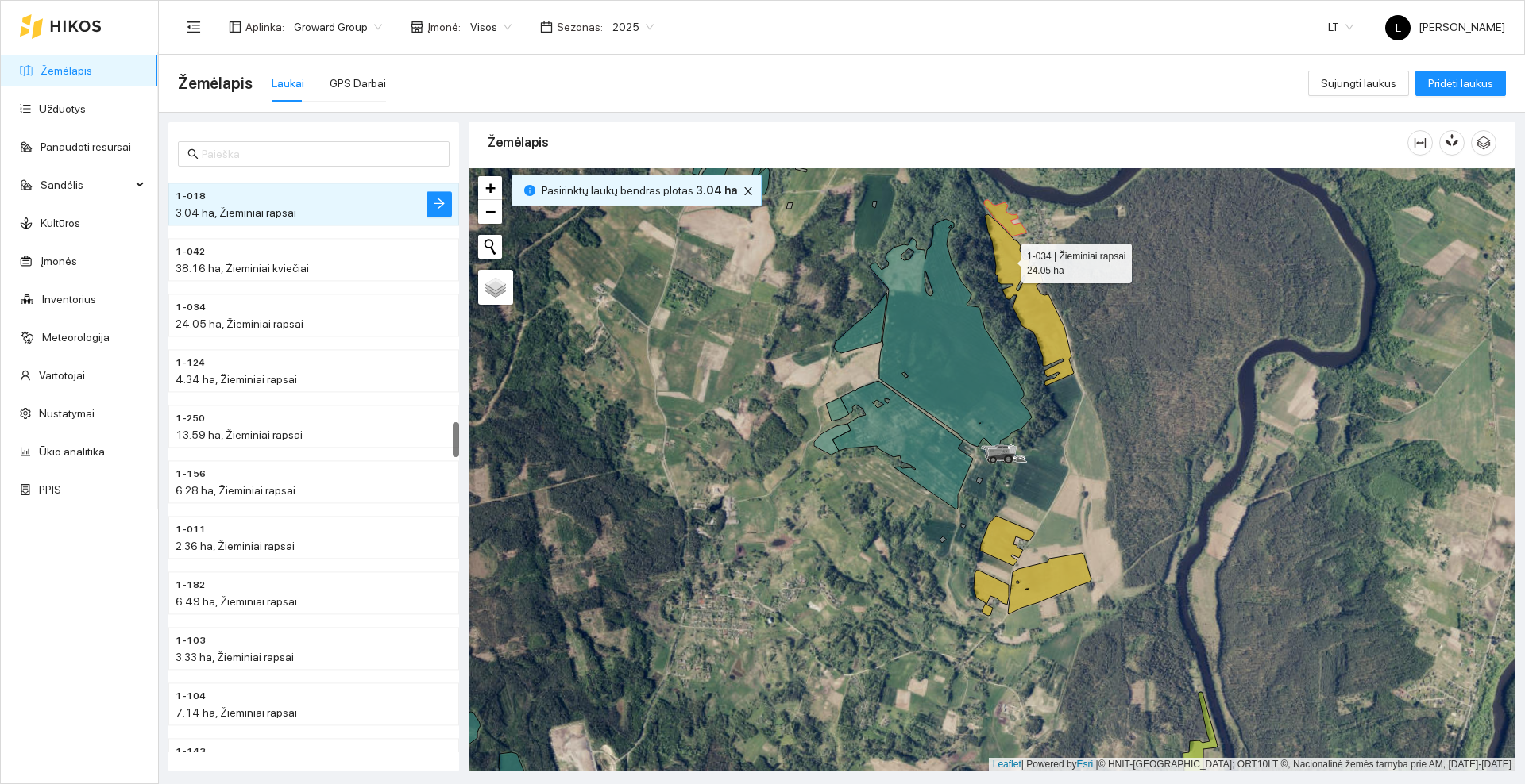
click at [1007, 260] on icon at bounding box center [1029, 300] width 89 height 172
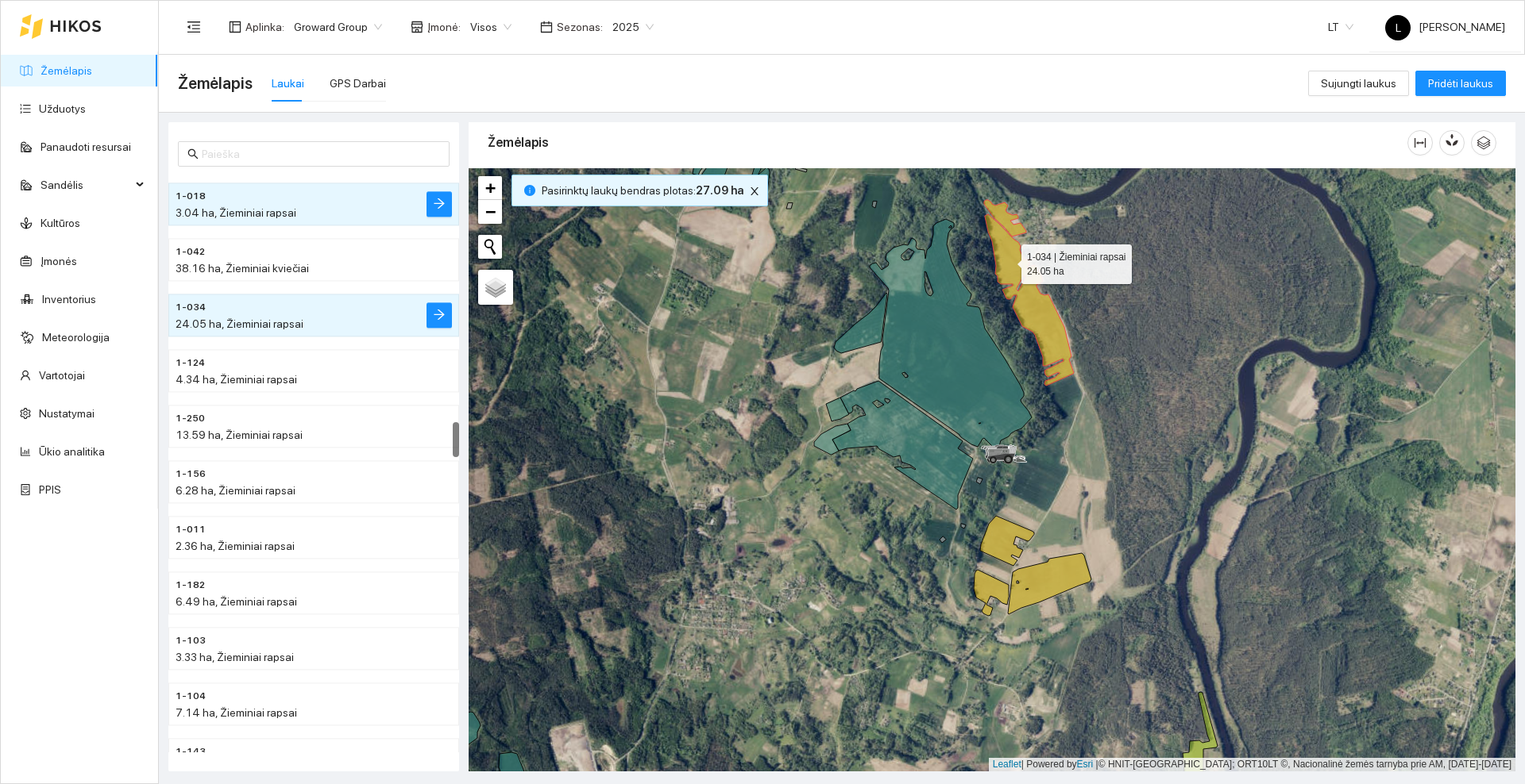
scroll to position [4112, 0]
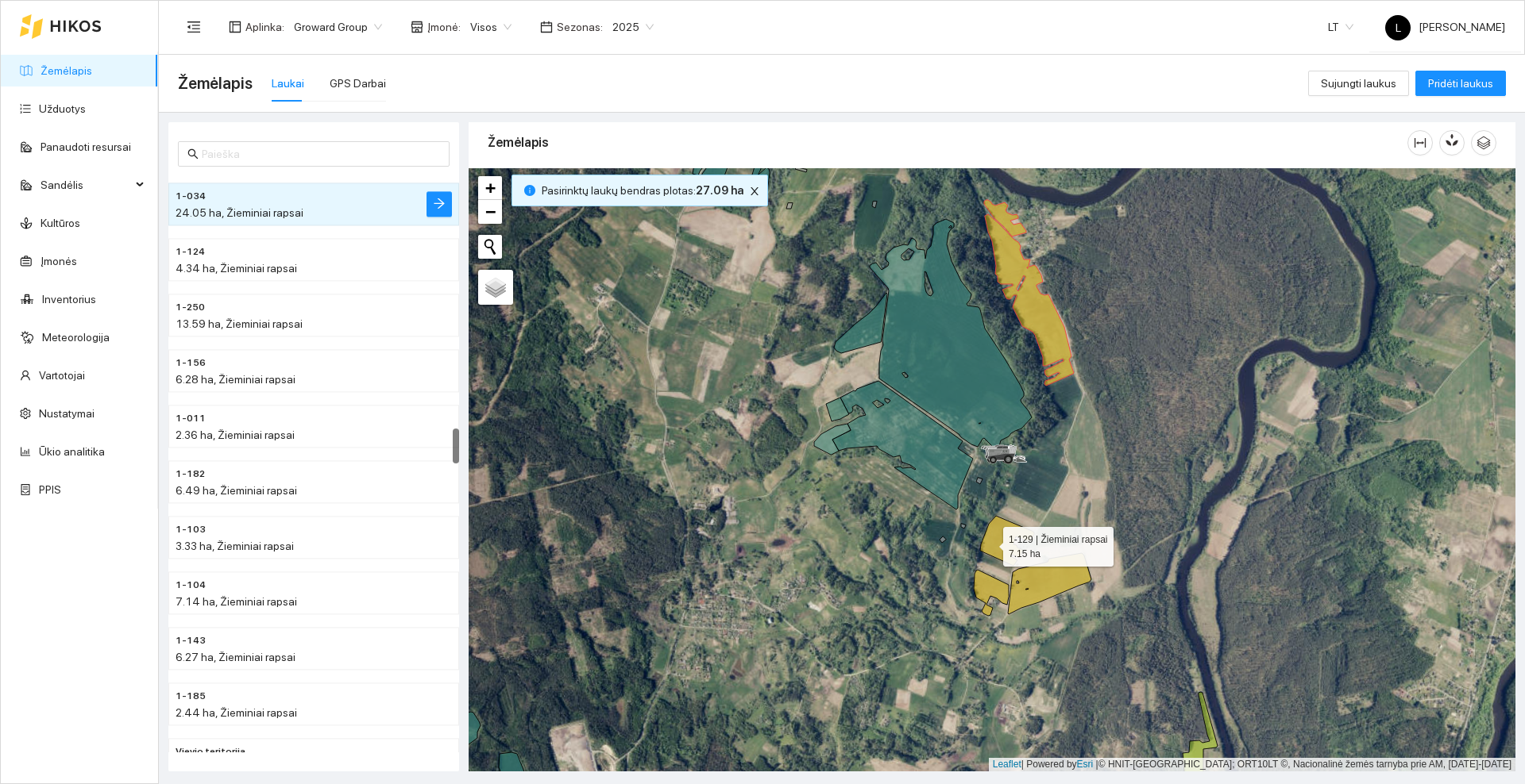
click at [988, 546] on icon at bounding box center [1007, 541] width 54 height 50
click at [983, 584] on icon at bounding box center [991, 592] width 35 height 46
click at [1045, 572] on icon at bounding box center [1050, 583] width 84 height 61
drag, startPoint x: 1107, startPoint y: 633, endPoint x: 1081, endPoint y: 300, distance: 334.0
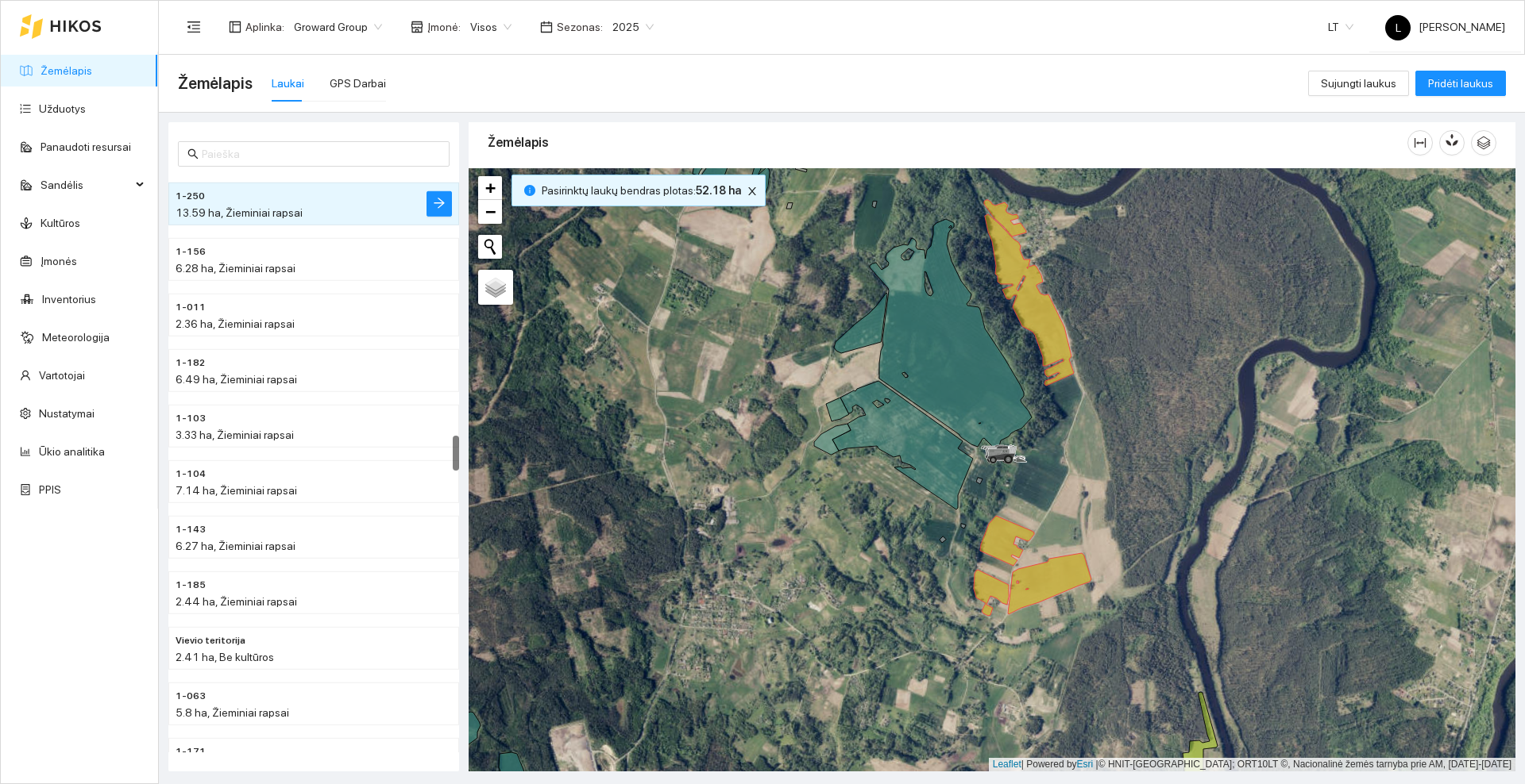
click at [1081, 306] on div at bounding box center [992, 469] width 1046 height 603
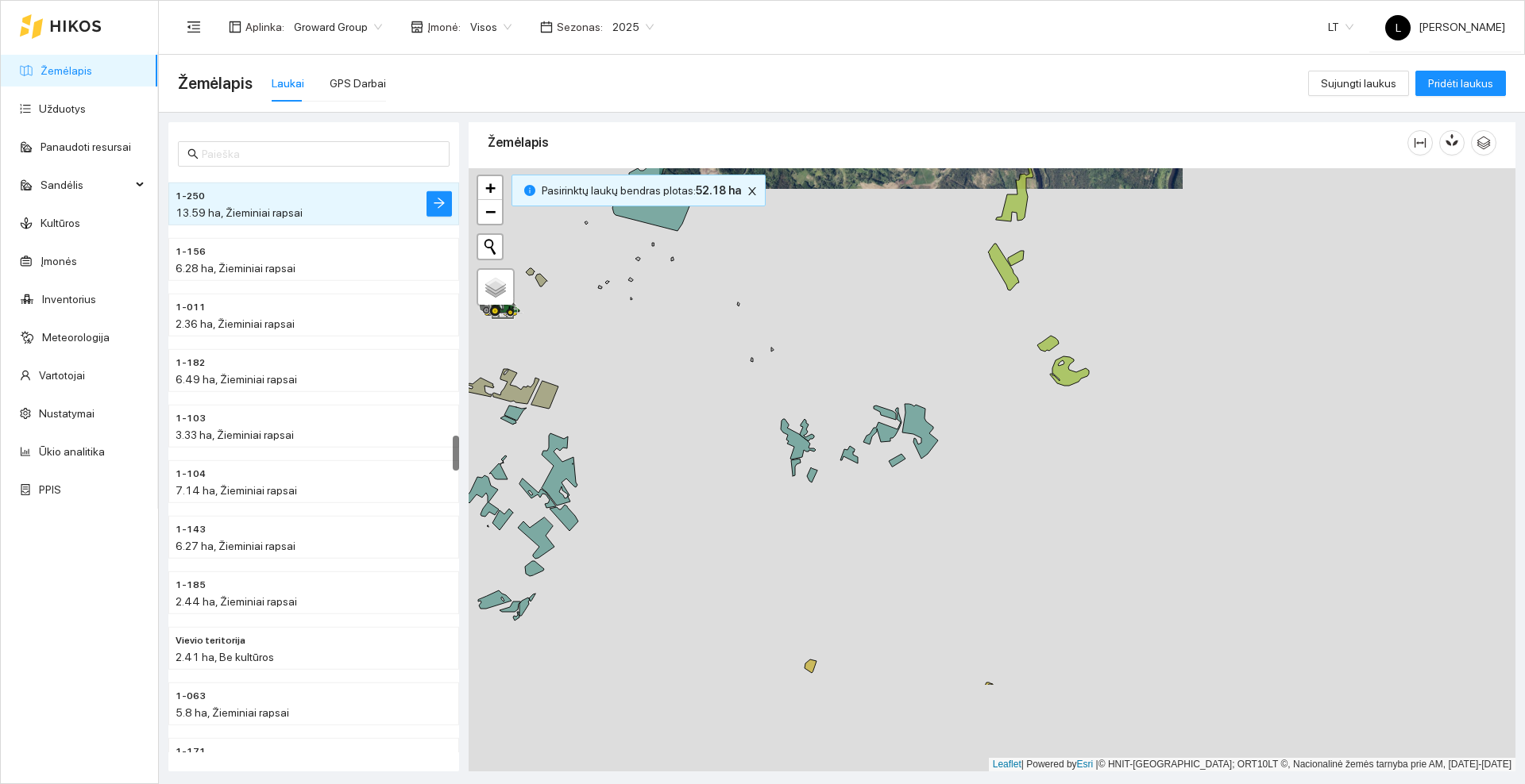
drag, startPoint x: 992, startPoint y: 459, endPoint x: 916, endPoint y: 330, distance: 149.7
click at [916, 330] on div at bounding box center [992, 469] width 1046 height 603
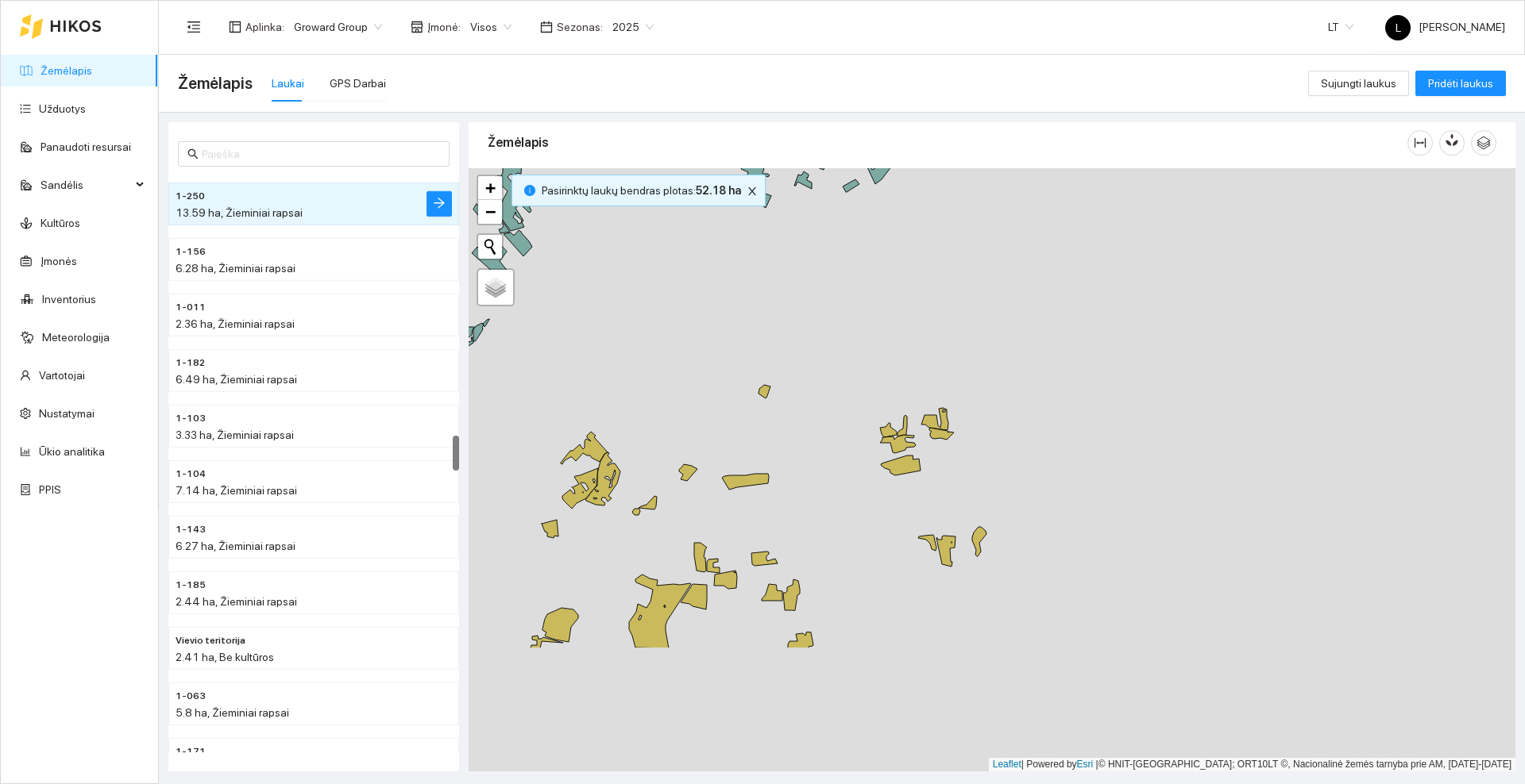
drag, startPoint x: 978, startPoint y: 532, endPoint x: 968, endPoint y: 463, distance: 69.7
click at [987, 353] on div at bounding box center [992, 469] width 1046 height 603
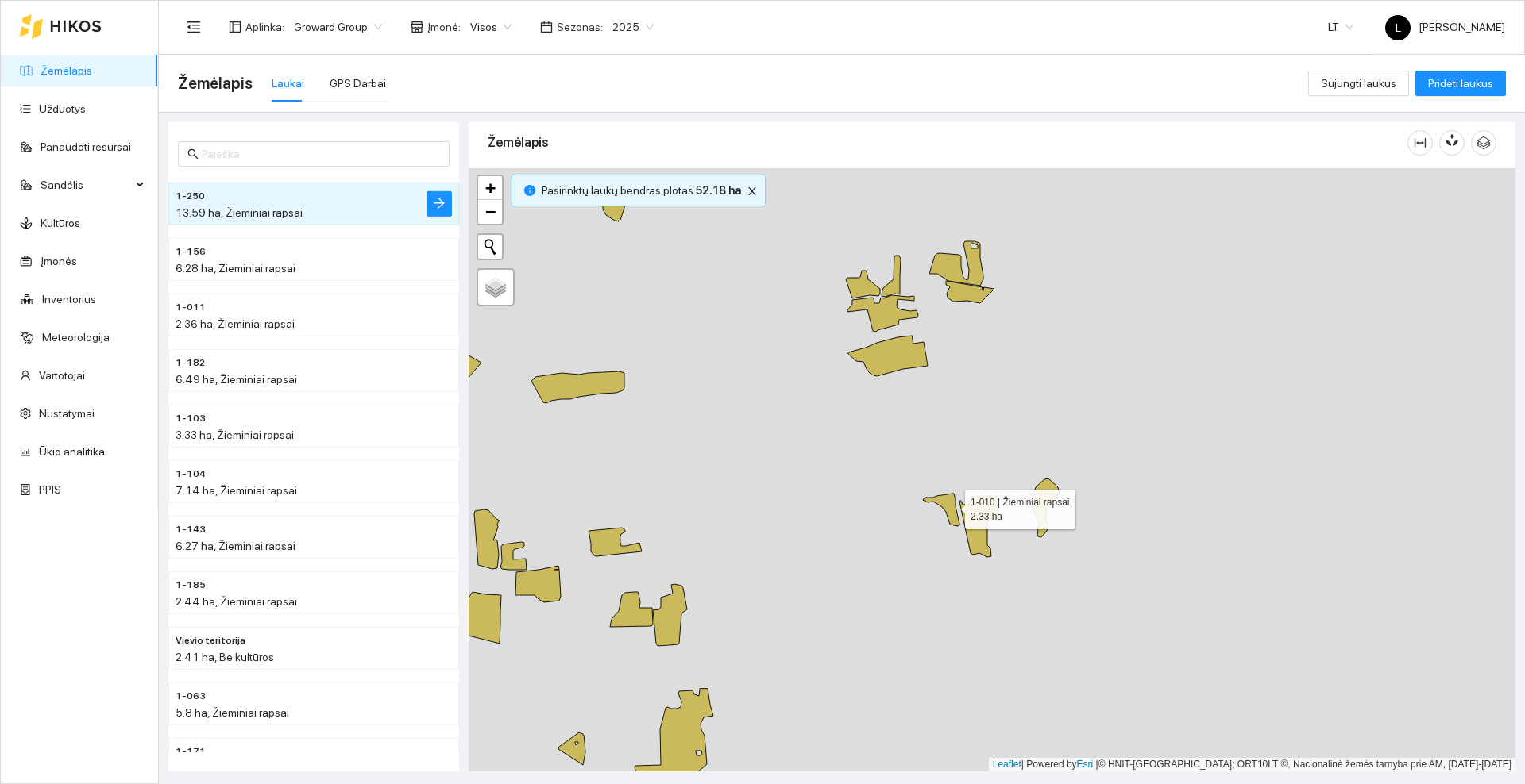
click at [951, 505] on icon at bounding box center [941, 510] width 37 height 33
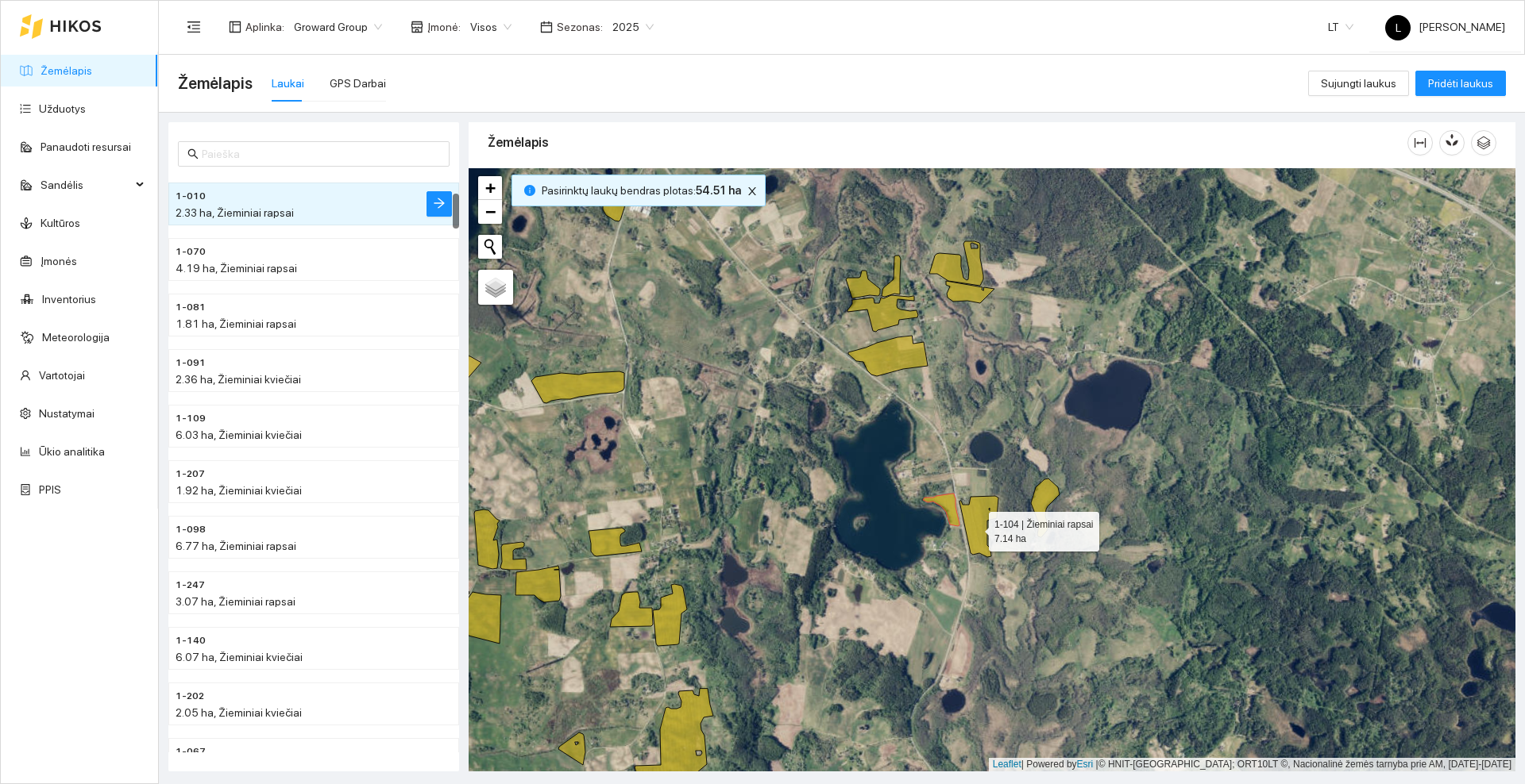
click at [974, 528] on icon at bounding box center [978, 526] width 39 height 61
click at [1042, 491] on icon at bounding box center [1045, 508] width 28 height 59
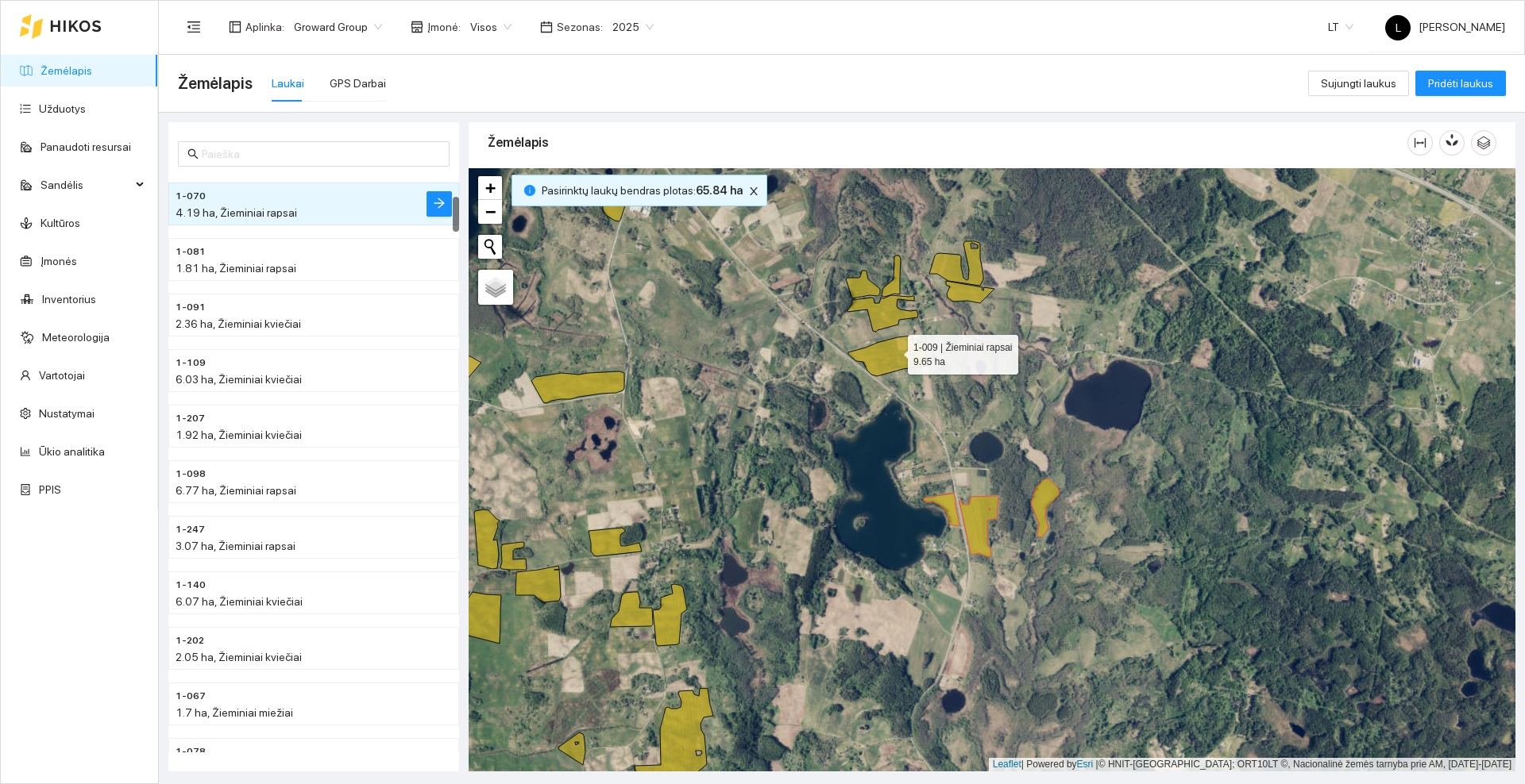
click at [889, 356] on icon at bounding box center [887, 356] width 80 height 40
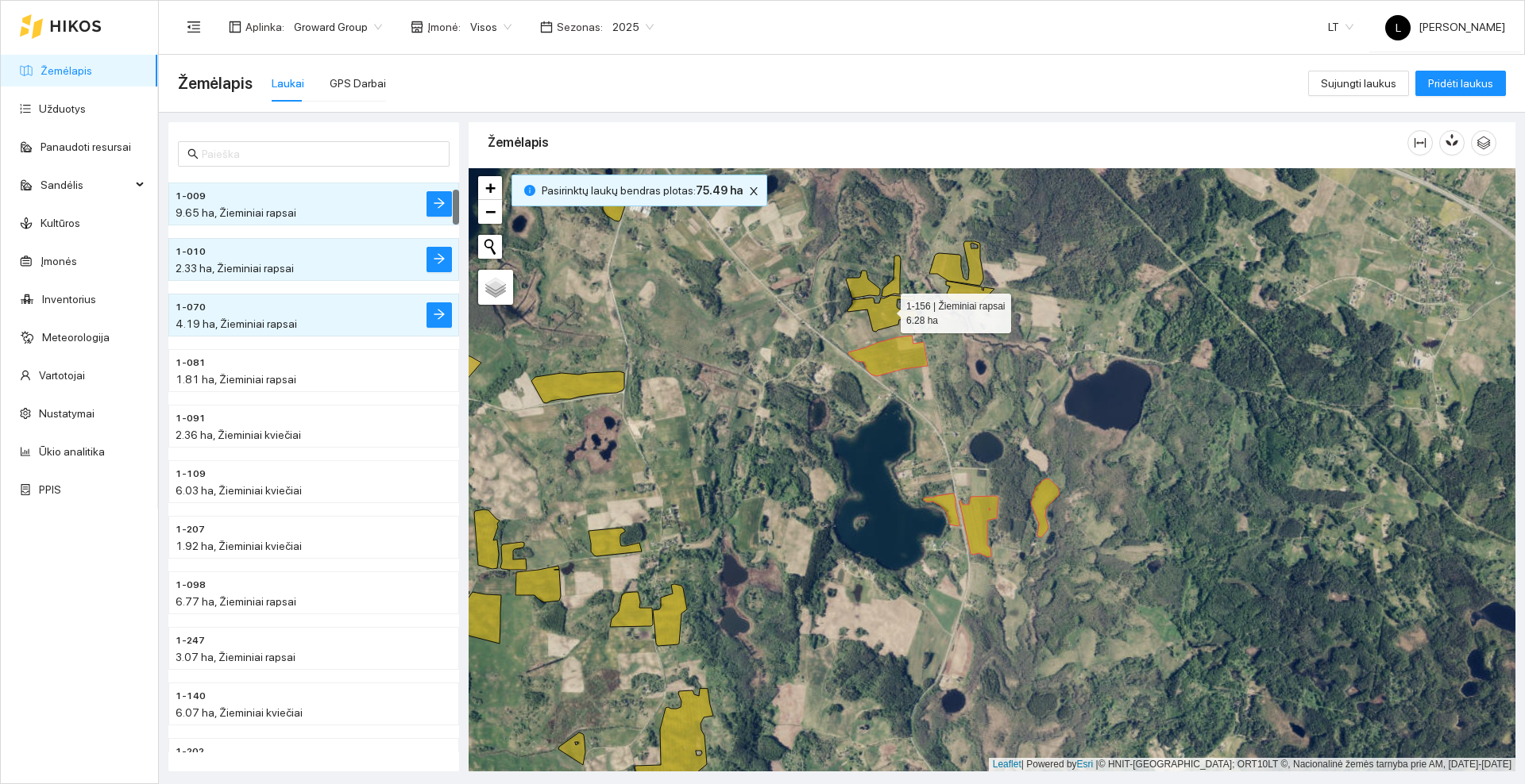
click at [886, 310] on icon at bounding box center [882, 314] width 70 height 37
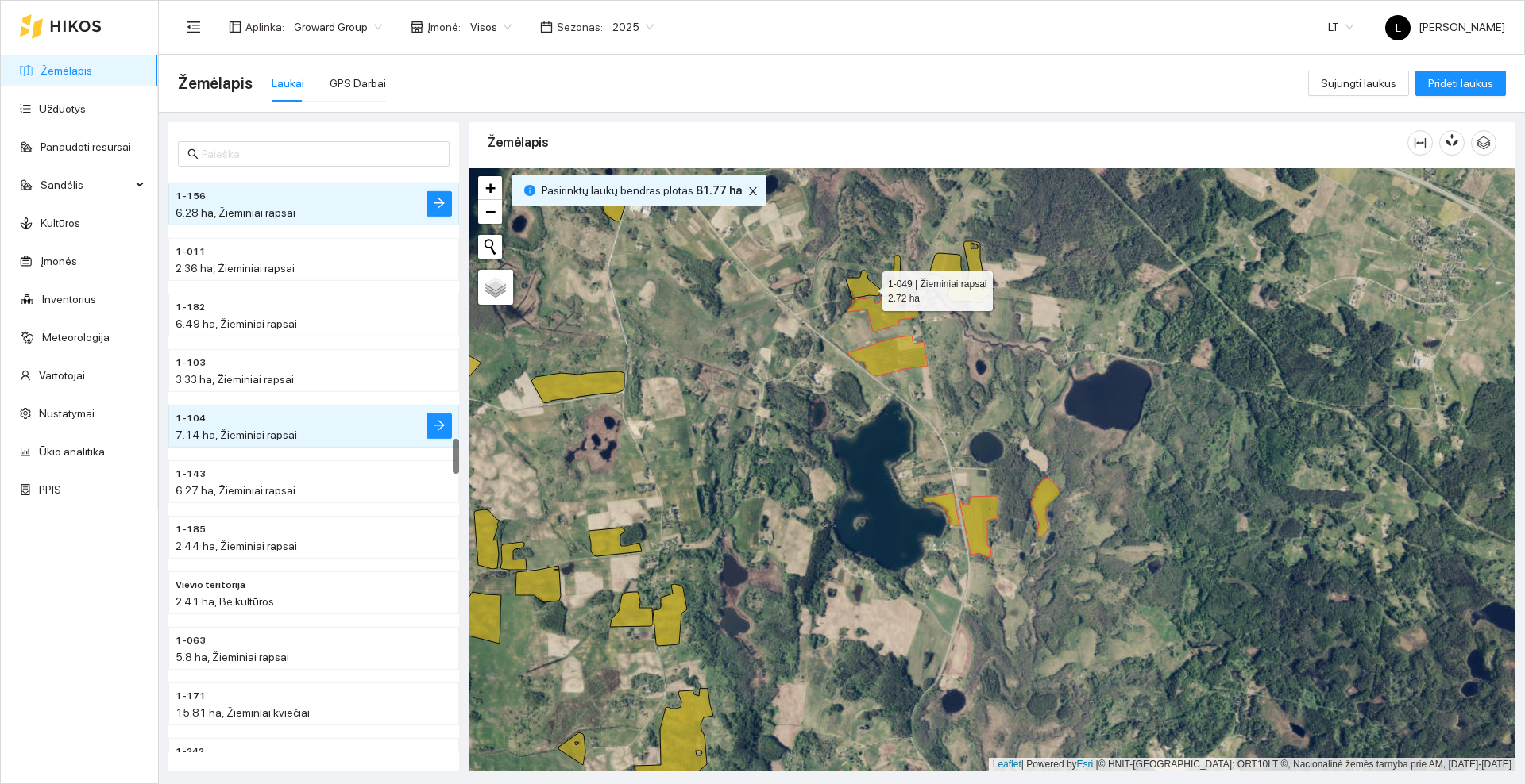
click at [868, 287] on icon at bounding box center [862, 284] width 34 height 28
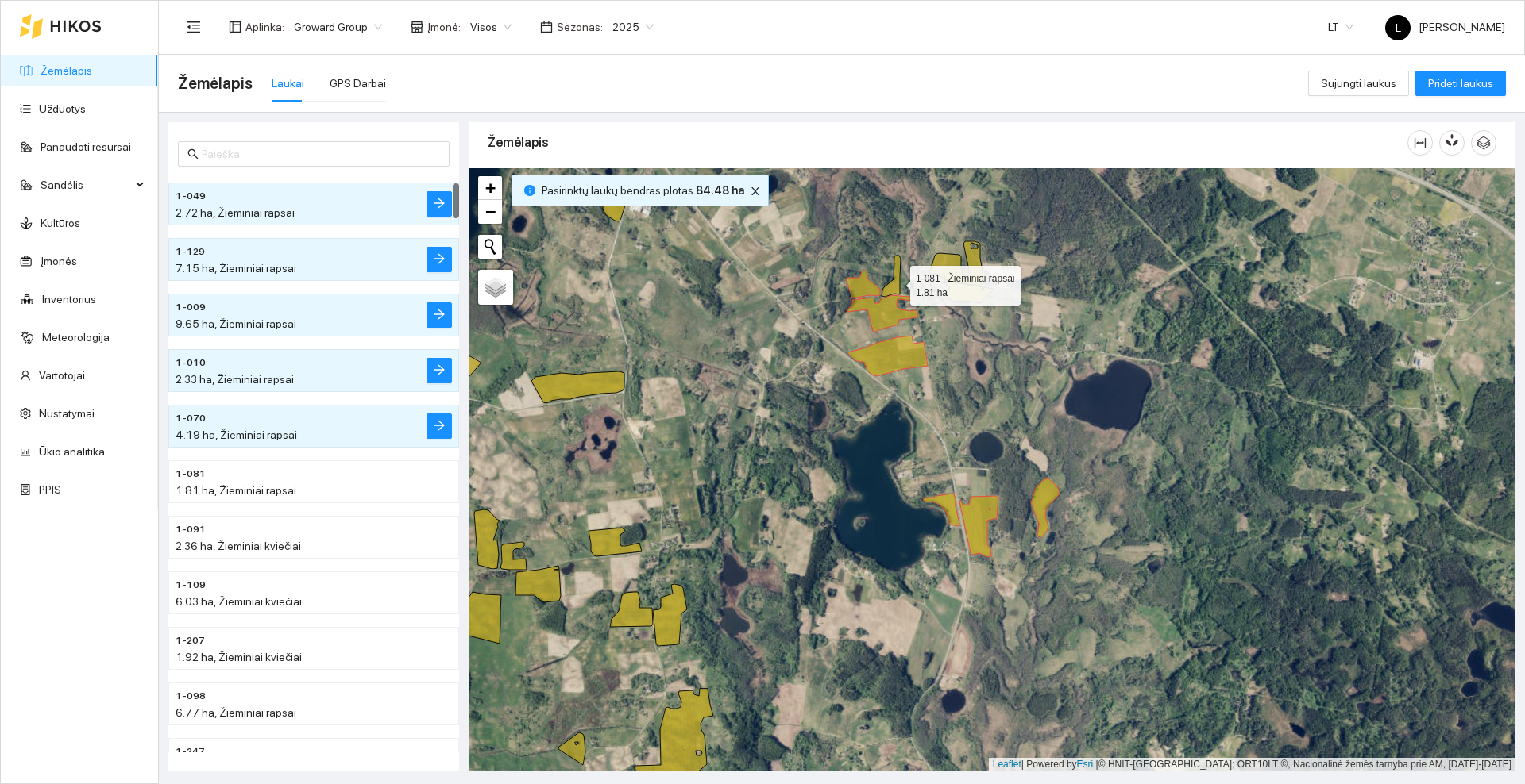
click at [896, 283] on icon at bounding box center [891, 276] width 19 height 41
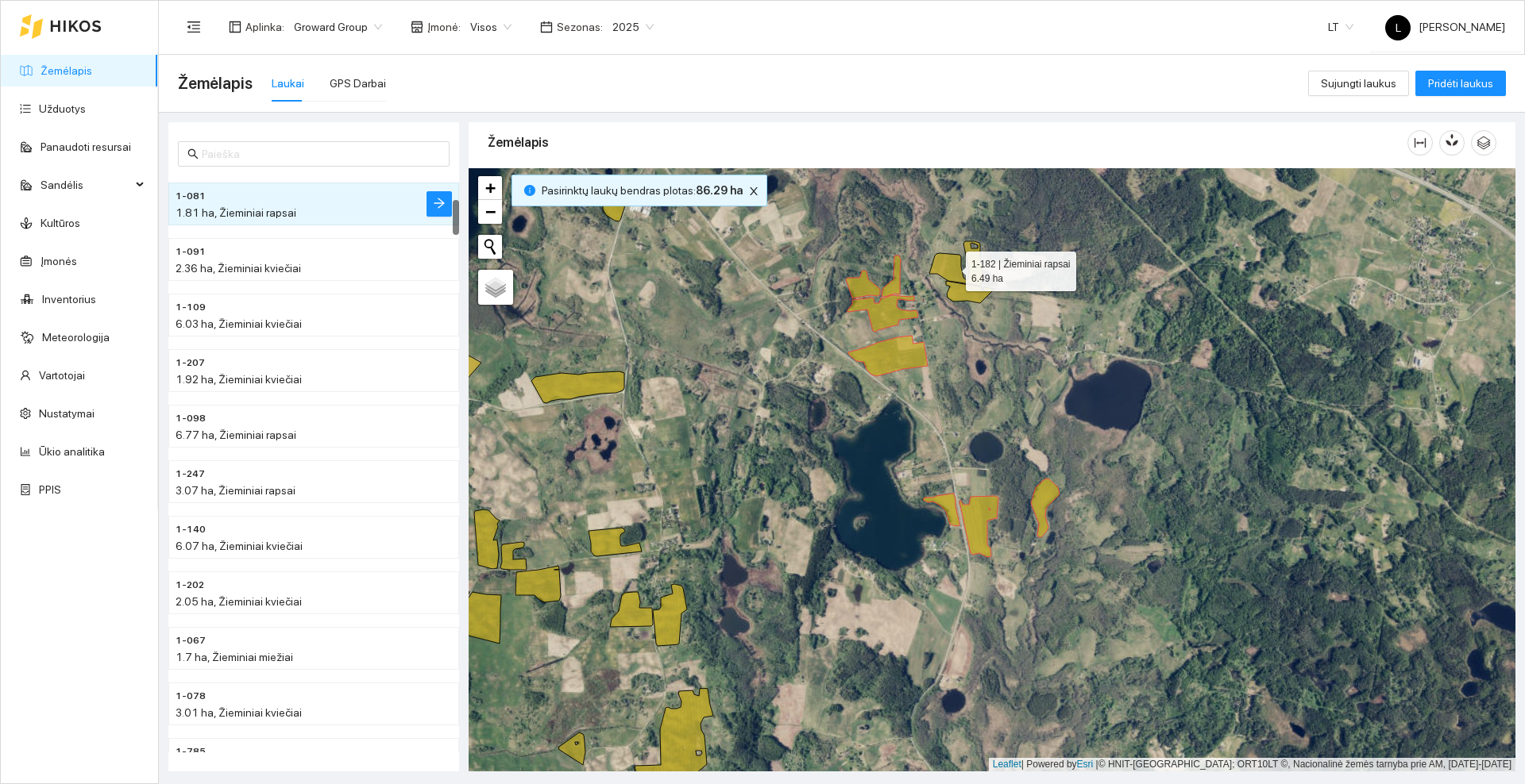
click at [952, 268] on icon at bounding box center [956, 263] width 54 height 44
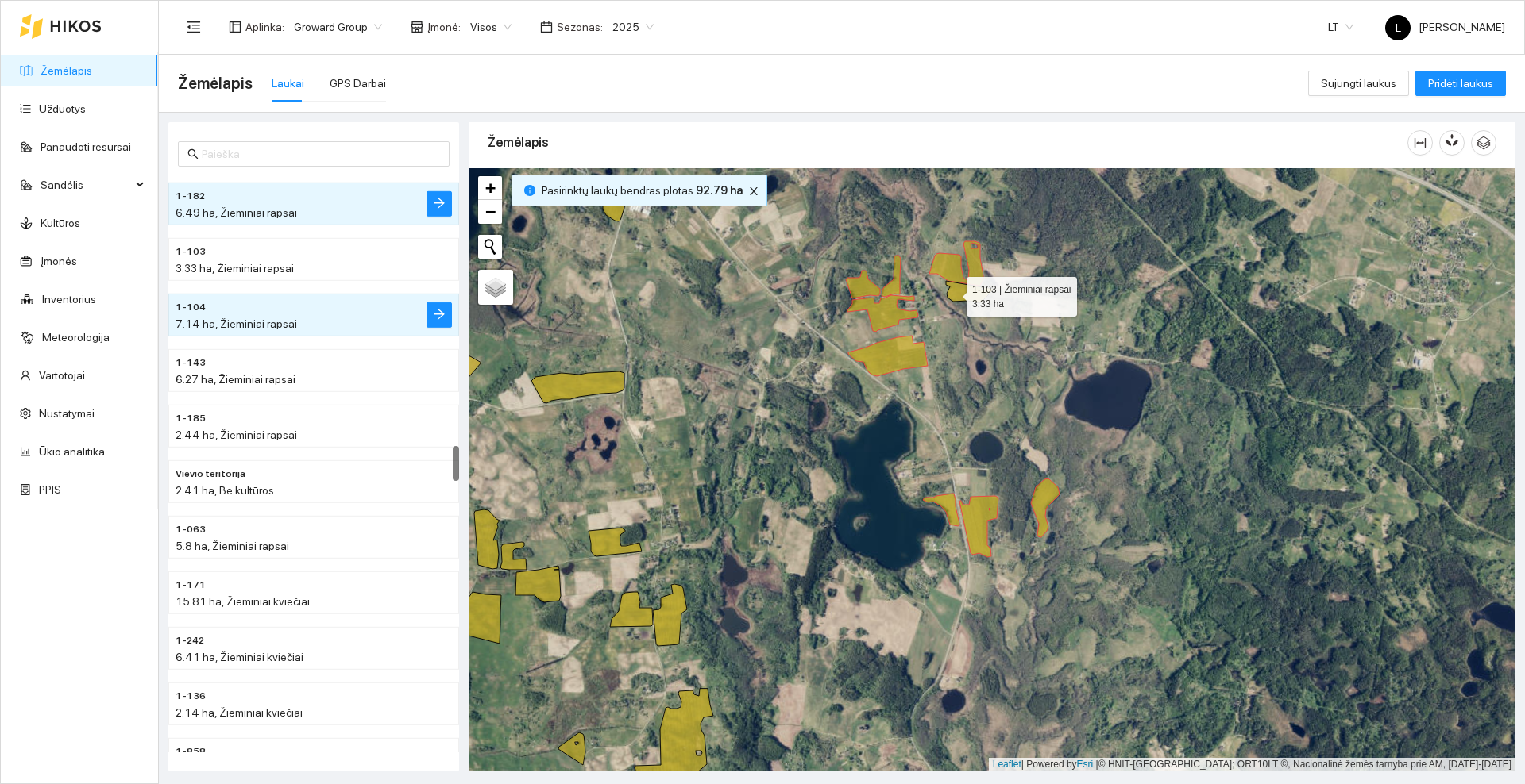
click at [952, 293] on icon at bounding box center [970, 292] width 49 height 23
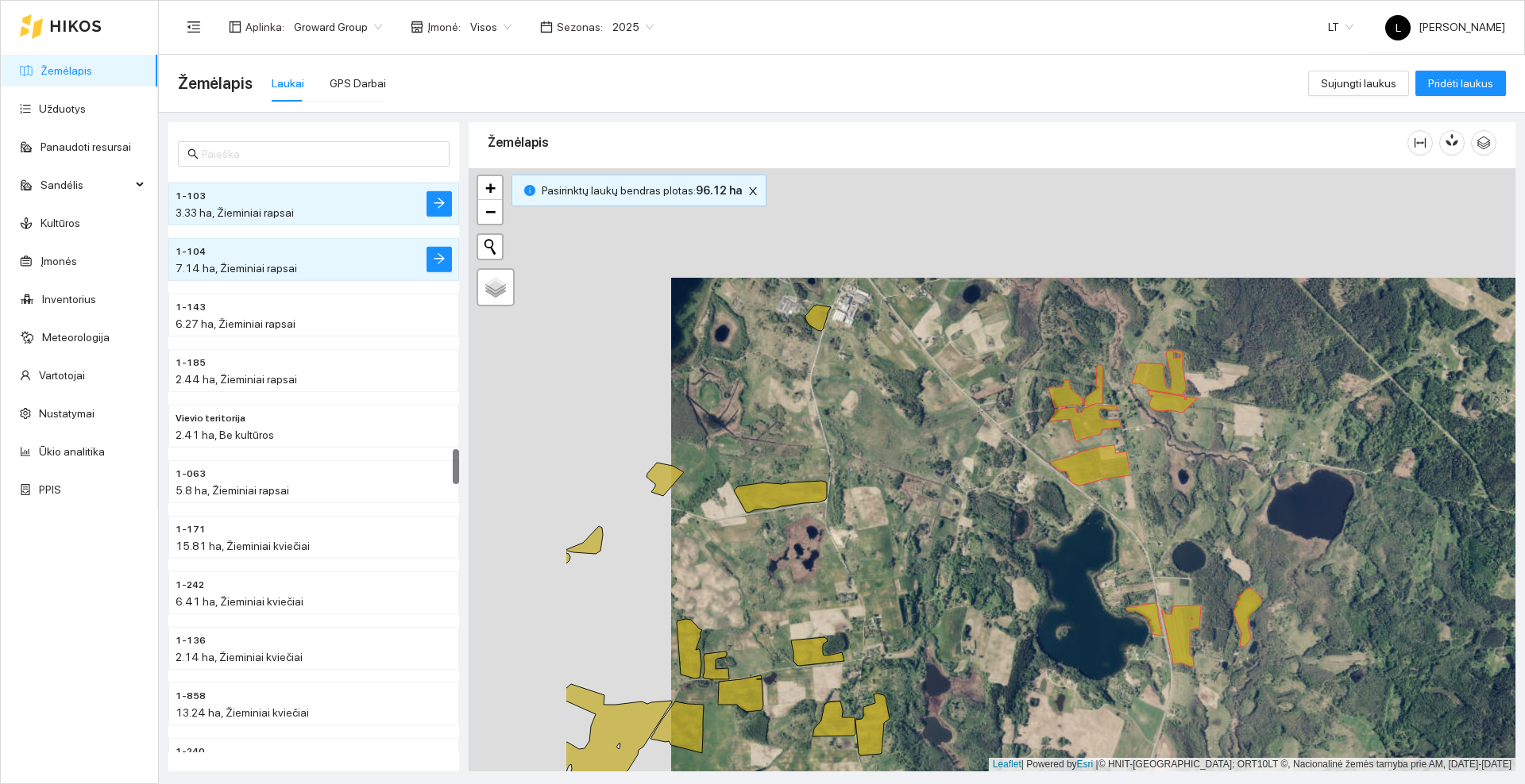
drag, startPoint x: 891, startPoint y: 505, endPoint x: 933, endPoint y: 519, distance: 44.3
click at [933, 523] on div at bounding box center [992, 469] width 1046 height 603
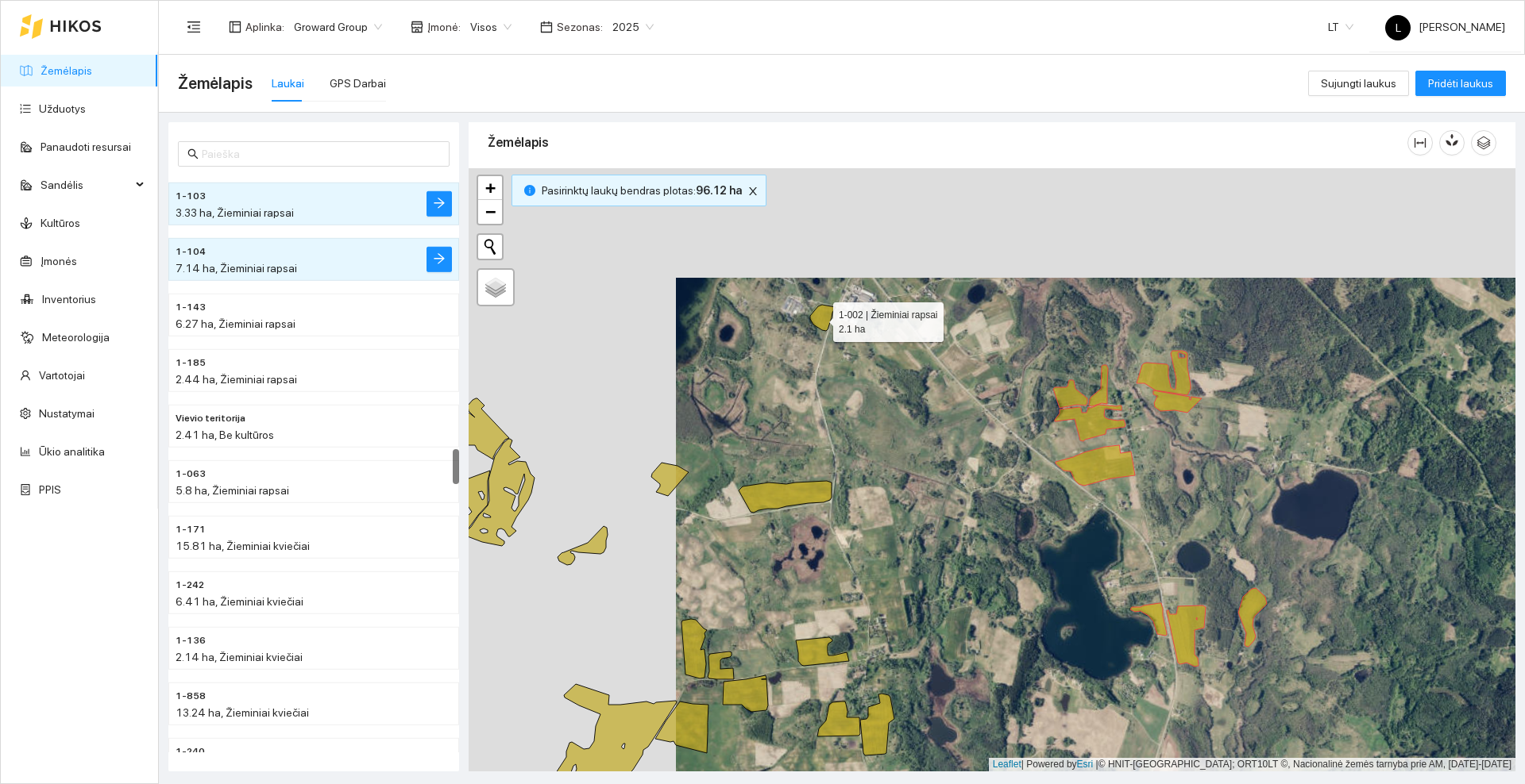
click at [819, 318] on icon at bounding box center [823, 317] width 25 height 26
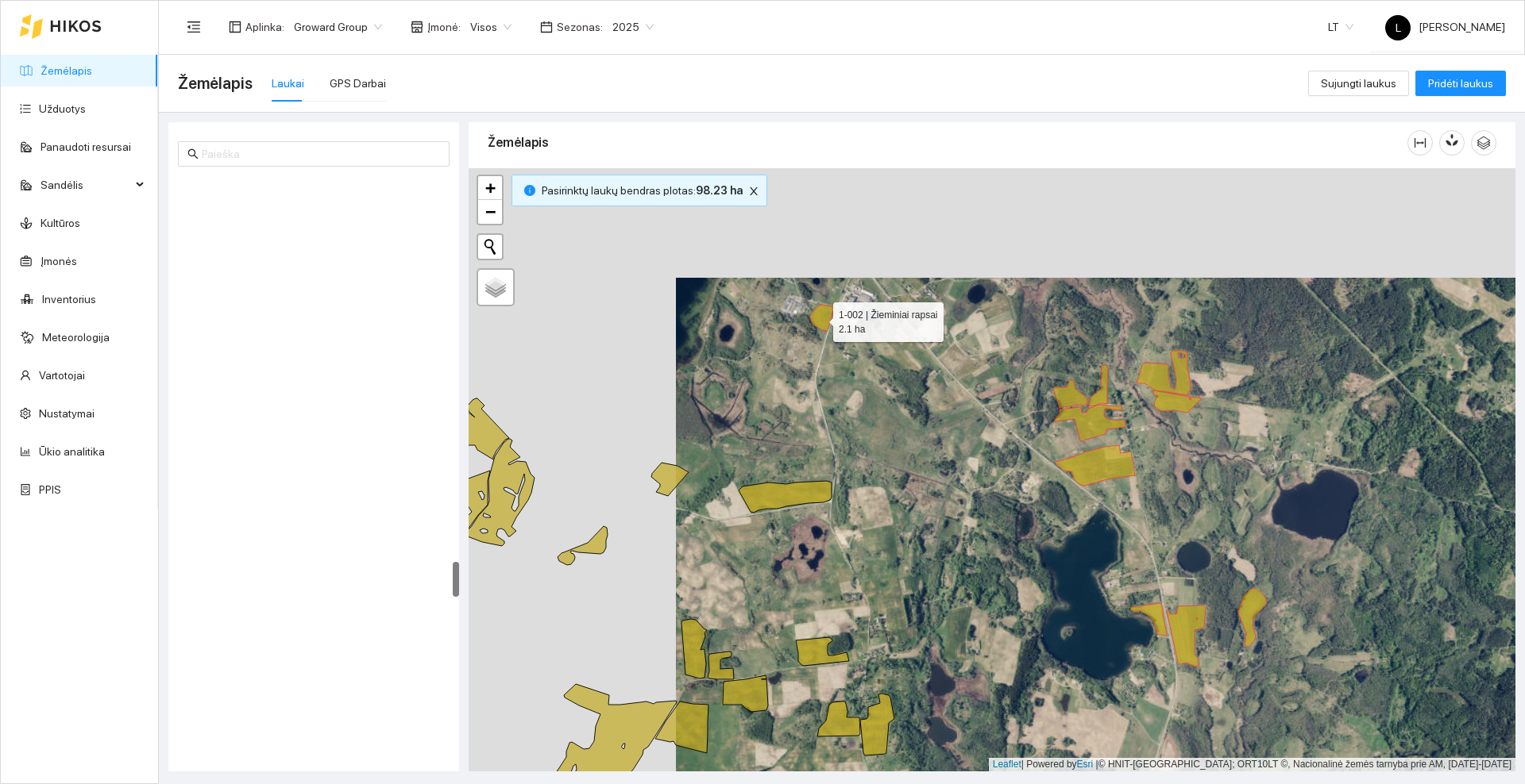
scroll to position [6278, 0]
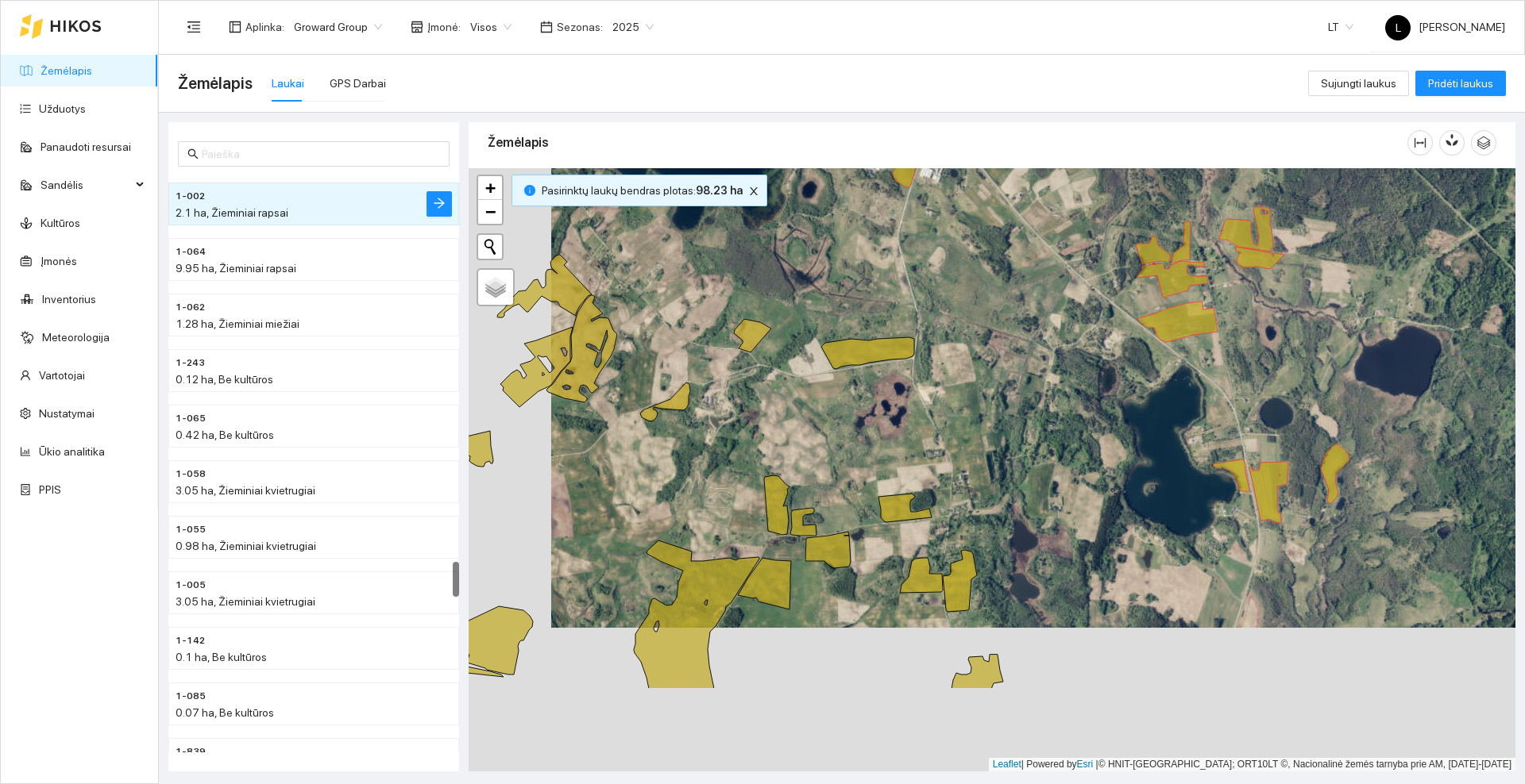
drag, startPoint x: 850, startPoint y: 469, endPoint x: 923, endPoint y: 329, distance: 157.9
click at [931, 328] on div at bounding box center [992, 469] width 1046 height 603
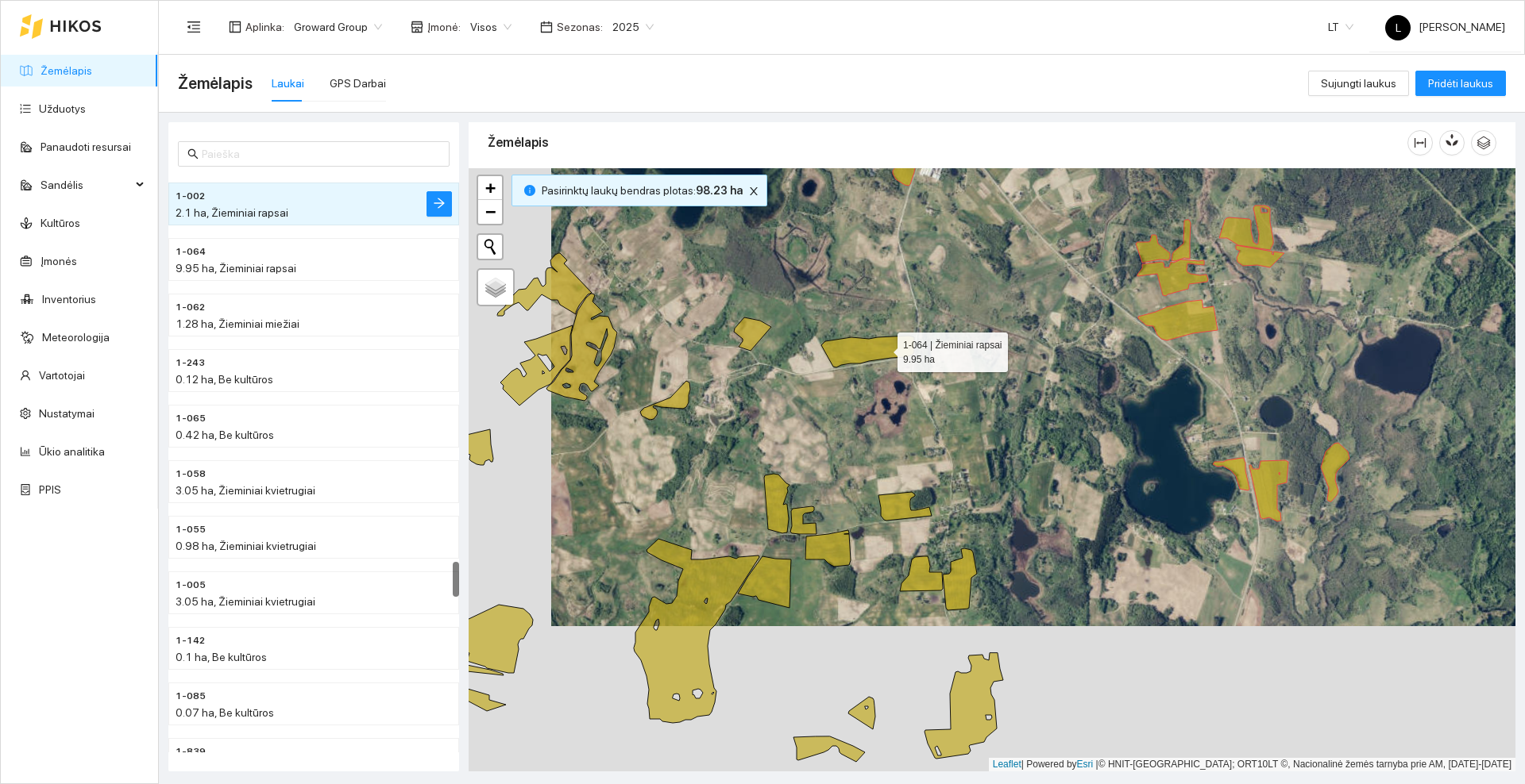
click at [883, 349] on icon at bounding box center [867, 351] width 93 height 32
click at [867, 364] on div at bounding box center [992, 469] width 1046 height 603
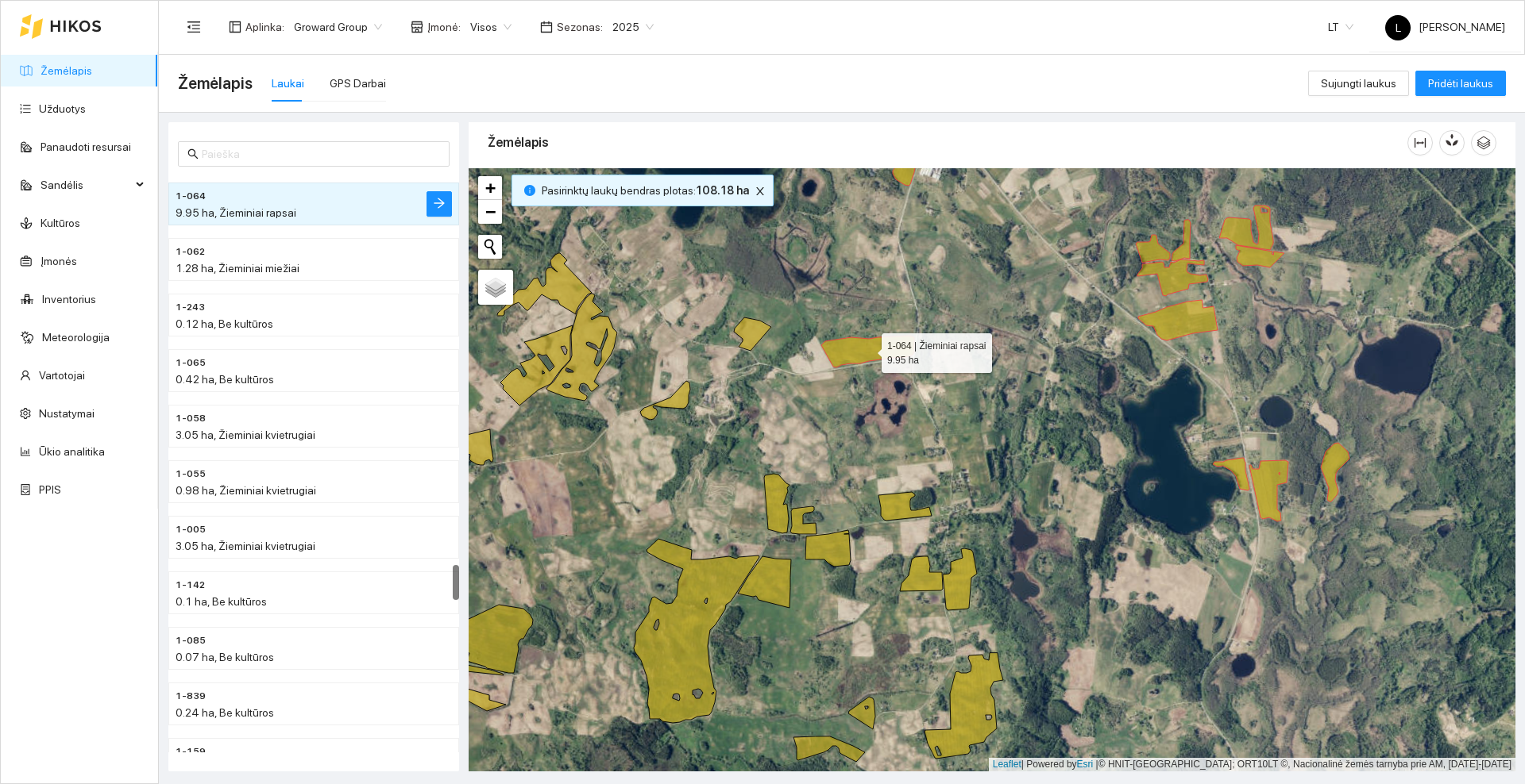
click at [867, 349] on icon at bounding box center [867, 351] width 93 height 32
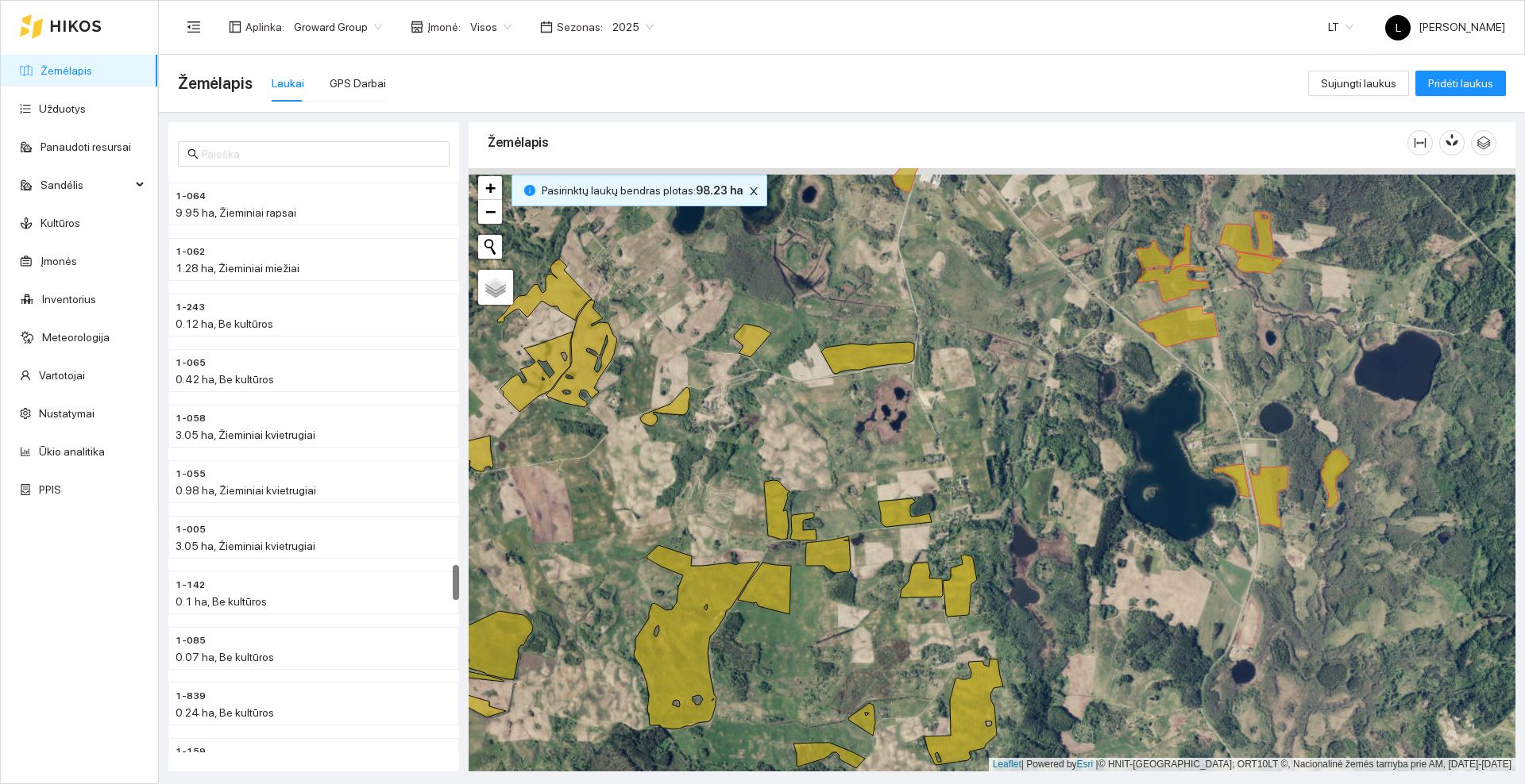
drag, startPoint x: 875, startPoint y: 319, endPoint x: 898, endPoint y: 245, distance: 77.5
click at [875, 327] on div at bounding box center [992, 469] width 1046 height 603
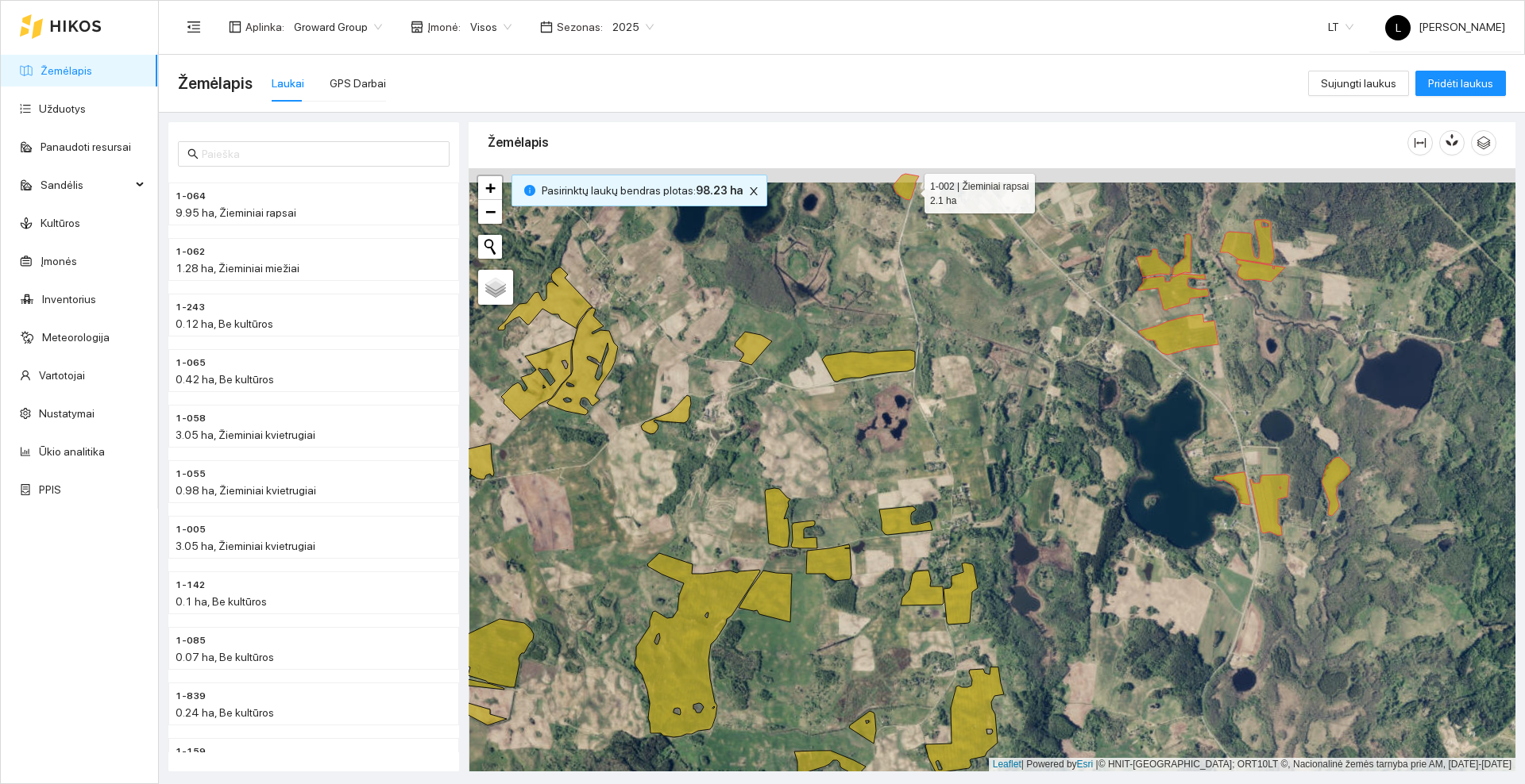
click at [910, 190] on icon at bounding box center [906, 187] width 25 height 26
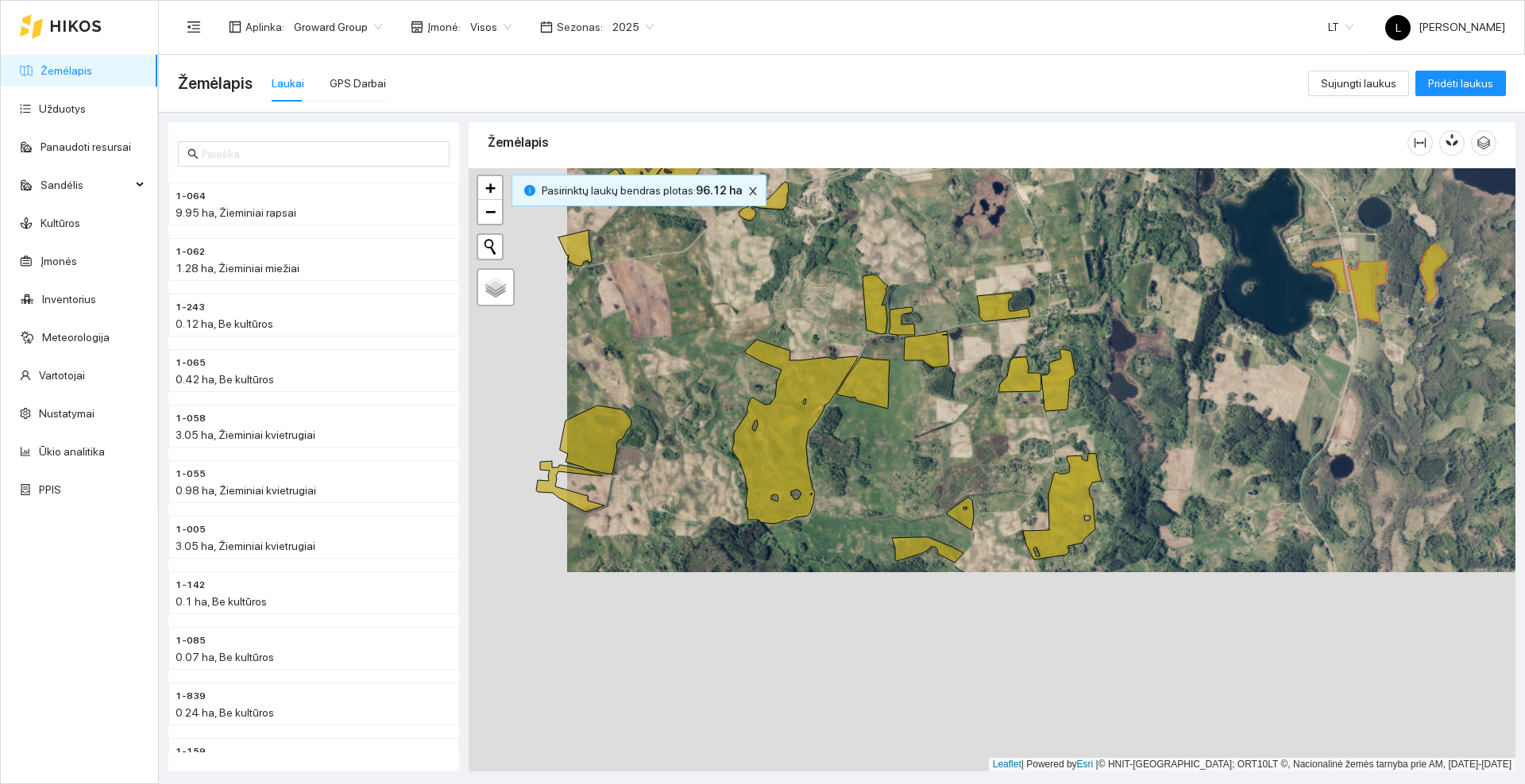
drag, startPoint x: 914, startPoint y: 609, endPoint x: 974, endPoint y: 453, distance: 167.1
click at [982, 440] on div at bounding box center [992, 469] width 1046 height 603
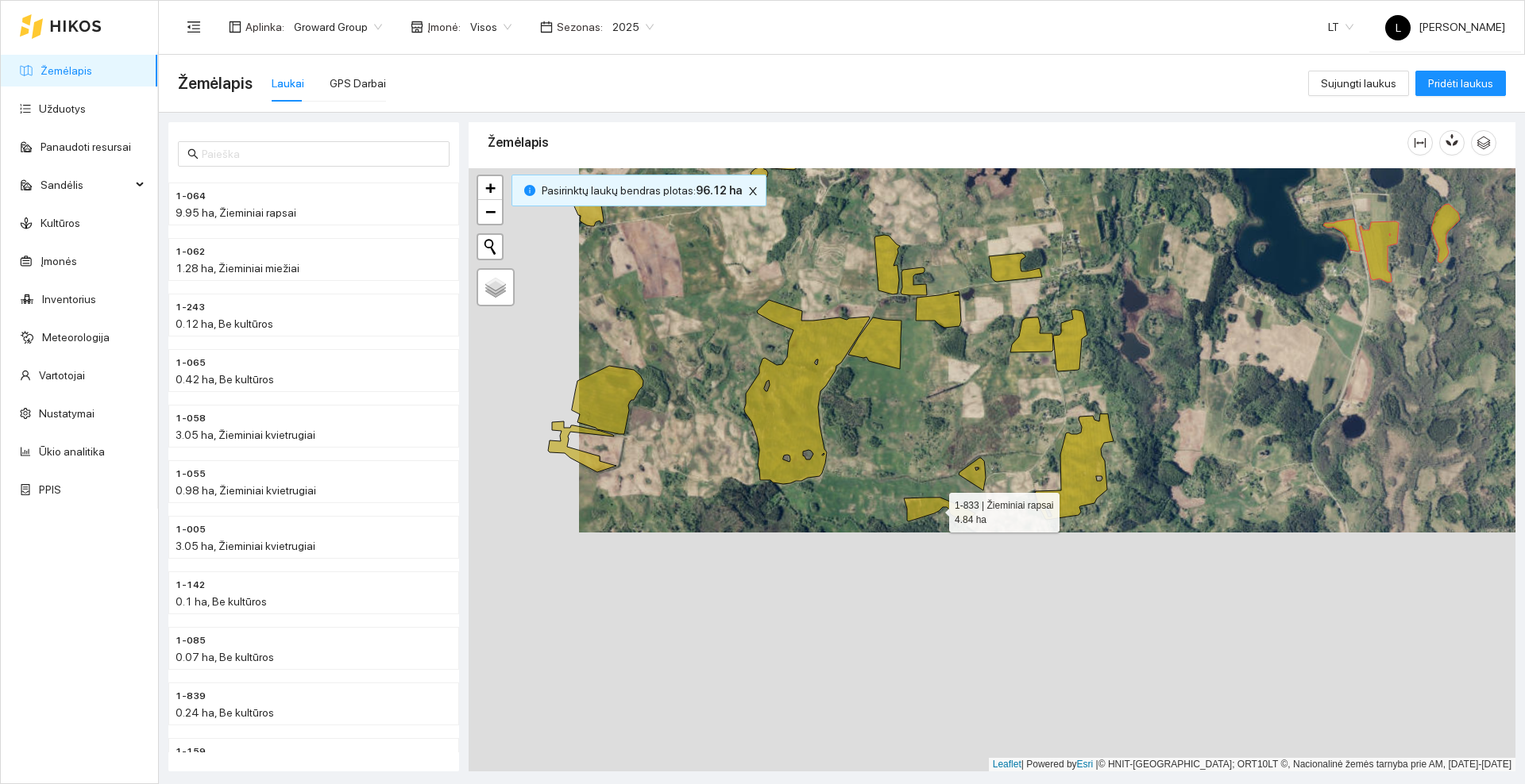
click at [923, 507] on icon at bounding box center [939, 510] width 71 height 25
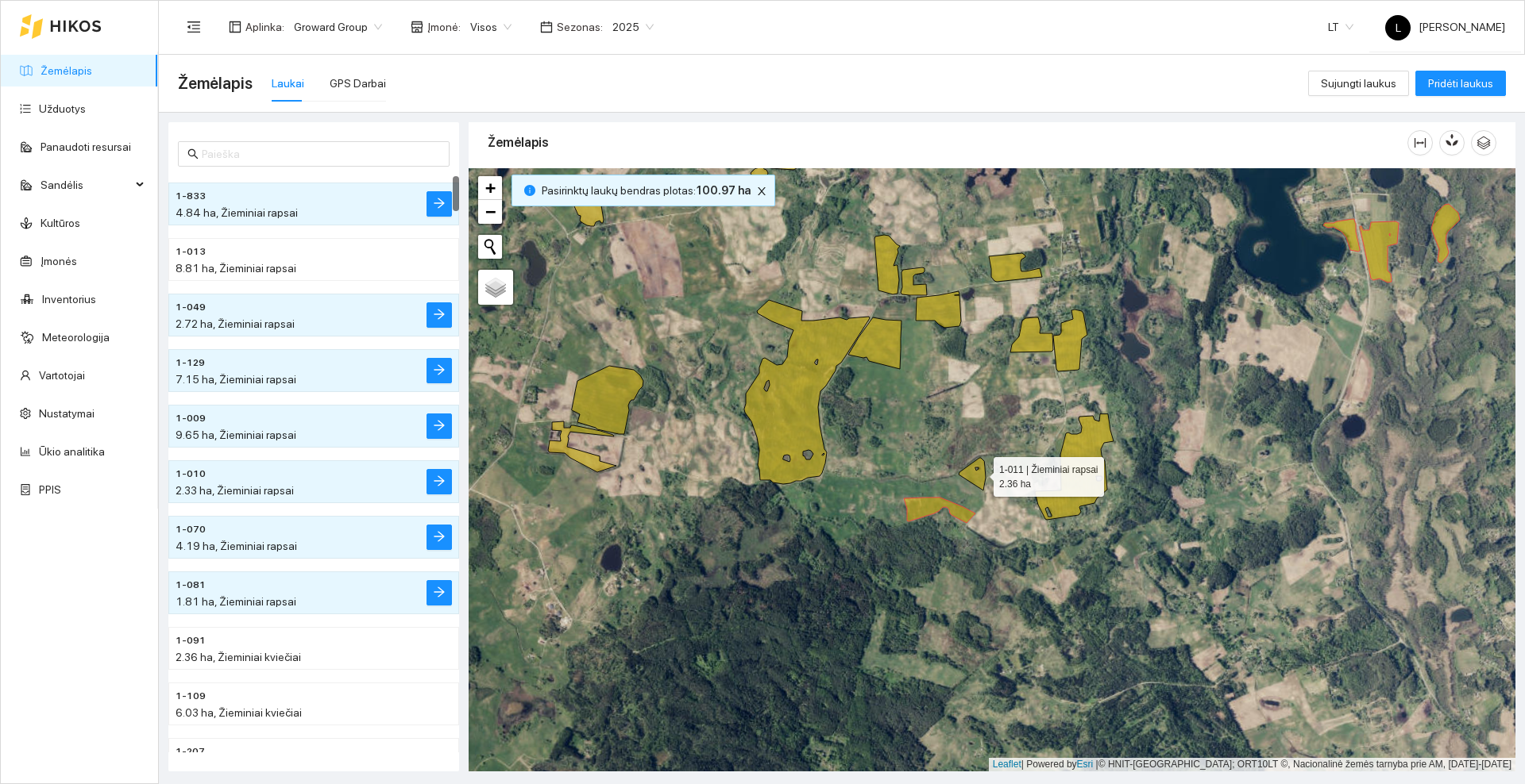
click at [978, 476] on icon at bounding box center [972, 474] width 27 height 33
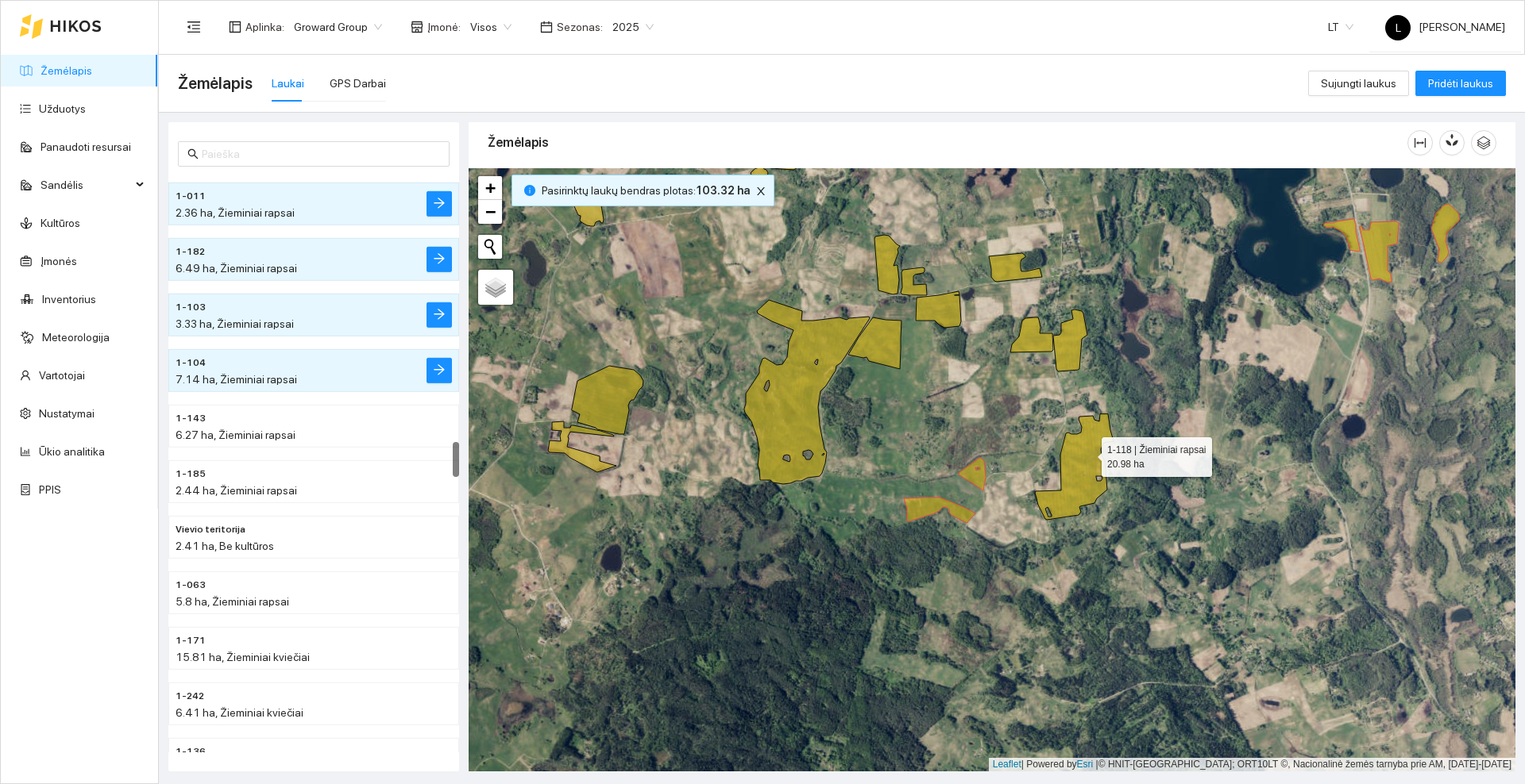
click at [1087, 453] on icon at bounding box center [1074, 467] width 79 height 105
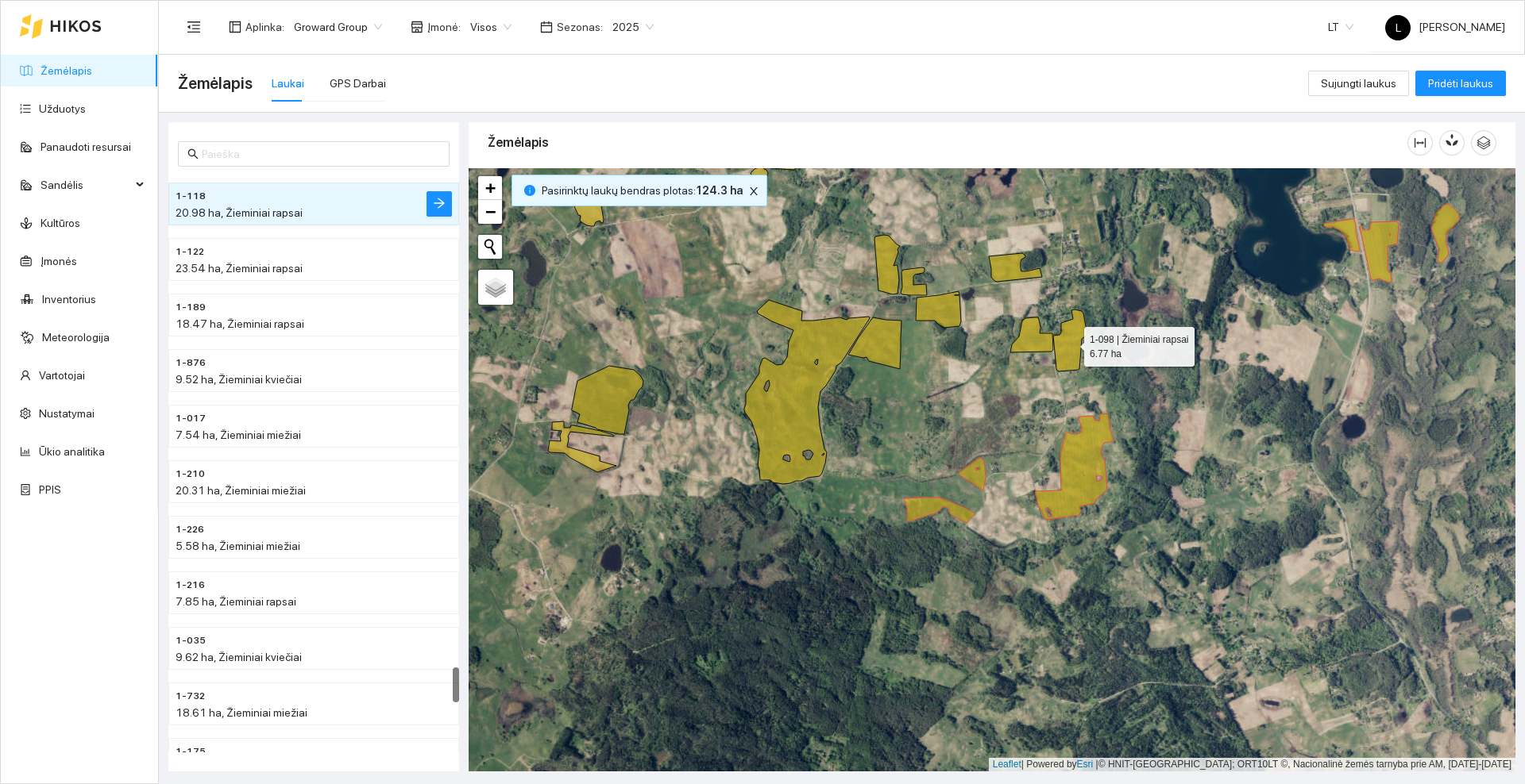
click at [1069, 349] on icon at bounding box center [1070, 341] width 34 height 62
click at [1035, 341] on icon at bounding box center [1031, 336] width 43 height 35
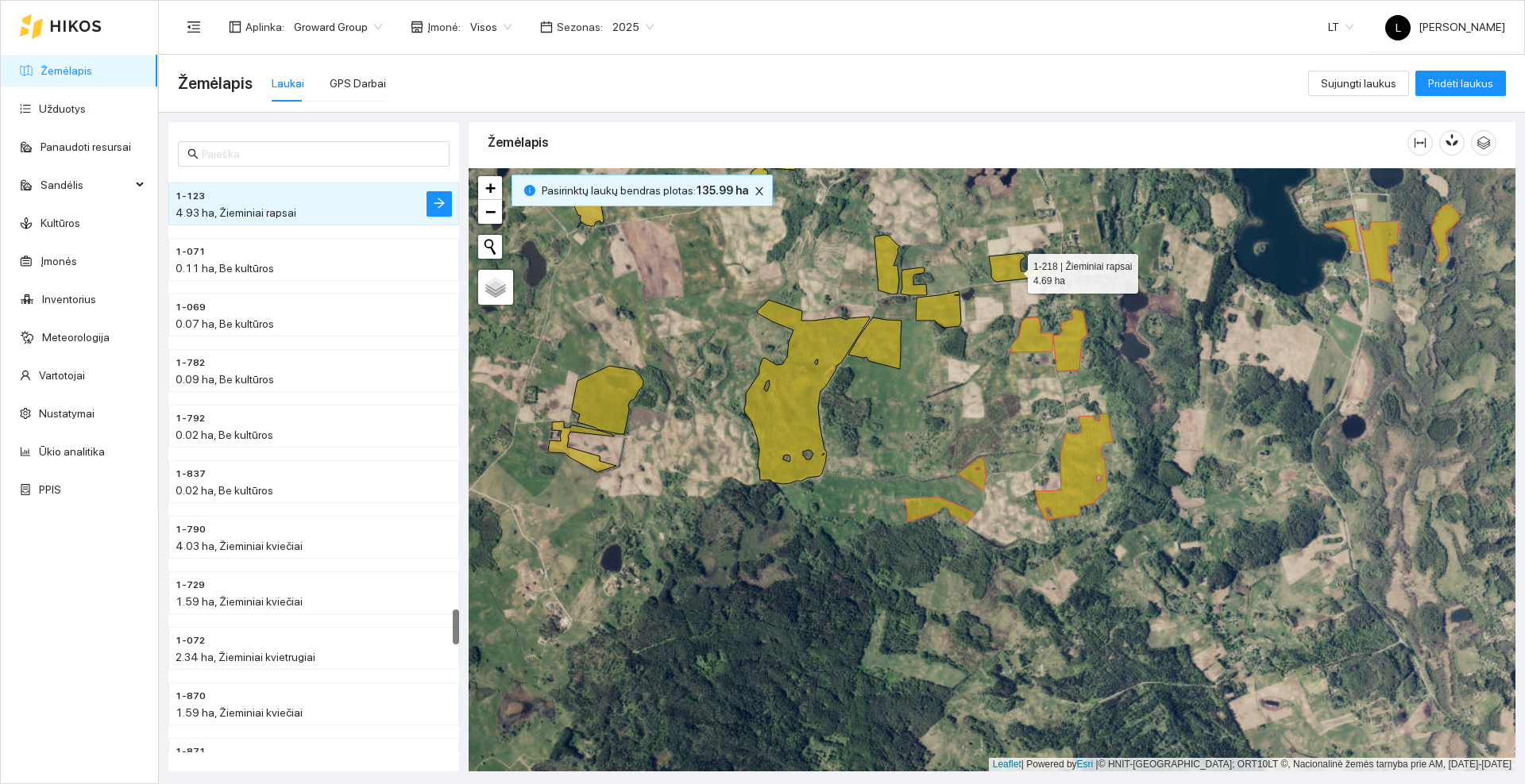
click at [1014, 270] on icon at bounding box center [1015, 268] width 54 height 28
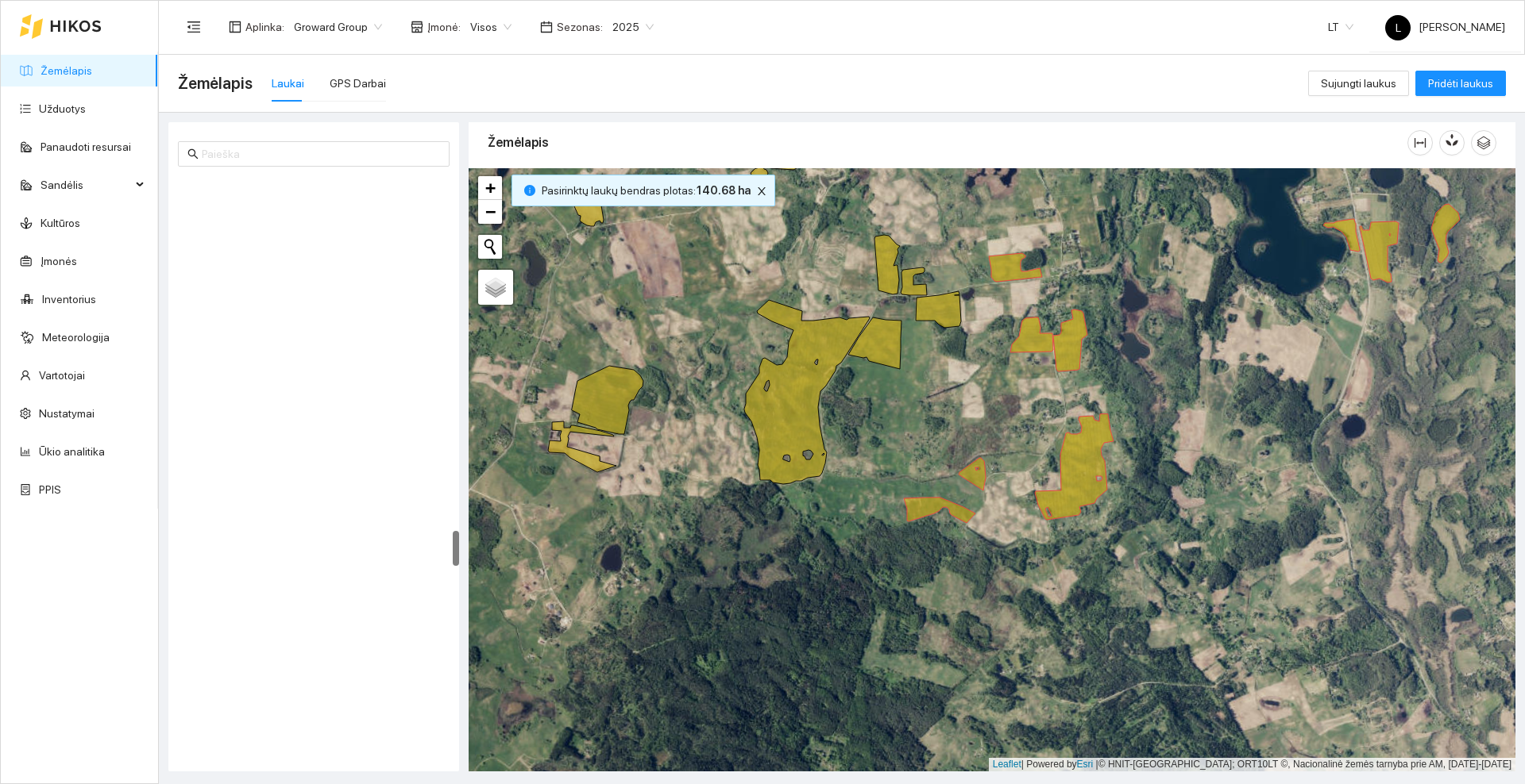
scroll to position [5778, 0]
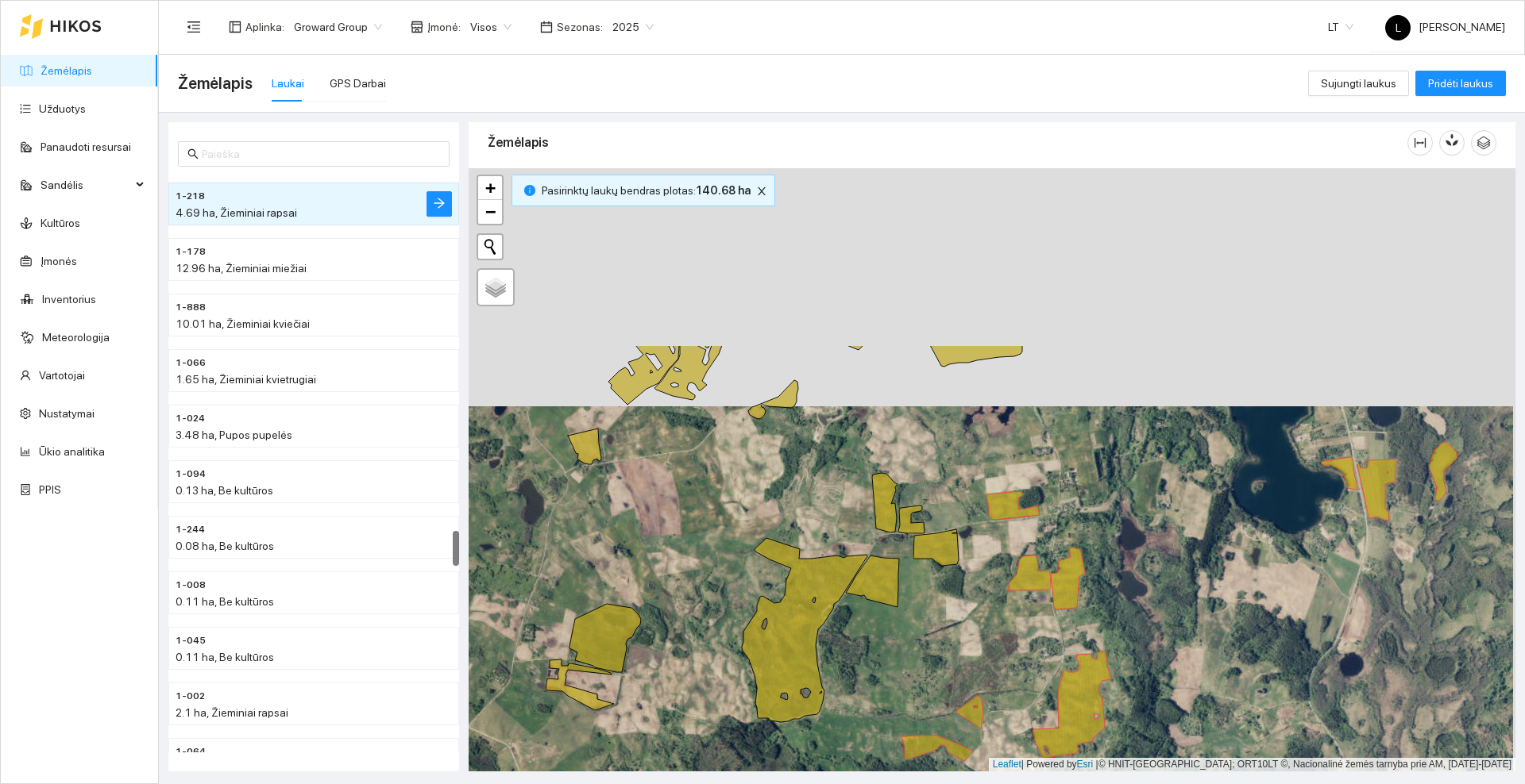
drag, startPoint x: 1021, startPoint y: 225, endPoint x: 1015, endPoint y: 474, distance: 249.1
click at [1015, 474] on div at bounding box center [992, 469] width 1046 height 603
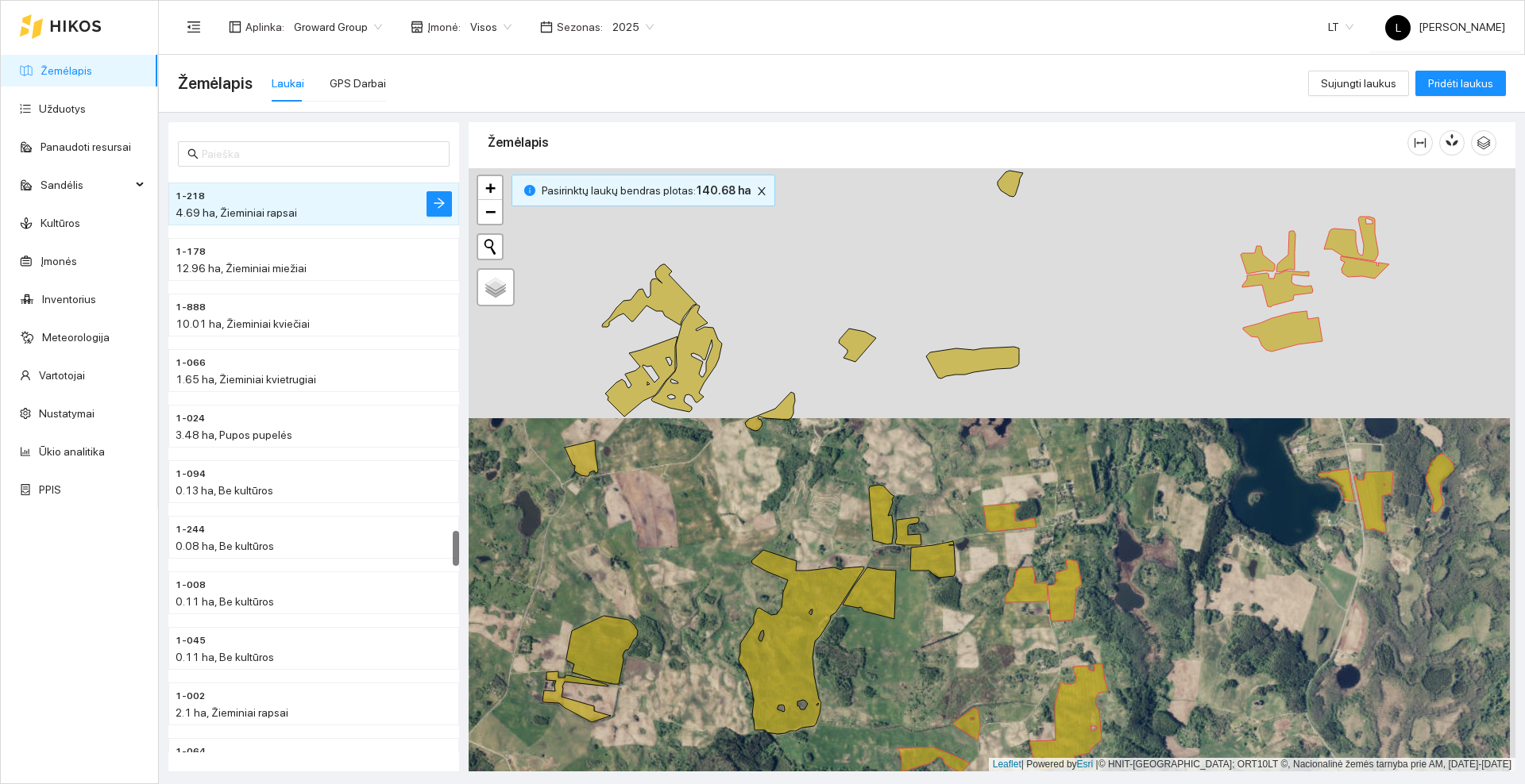
drag, startPoint x: 1076, startPoint y: 287, endPoint x: 1046, endPoint y: 375, distance: 93.0
click at [1046, 375] on div at bounding box center [992, 469] width 1046 height 603
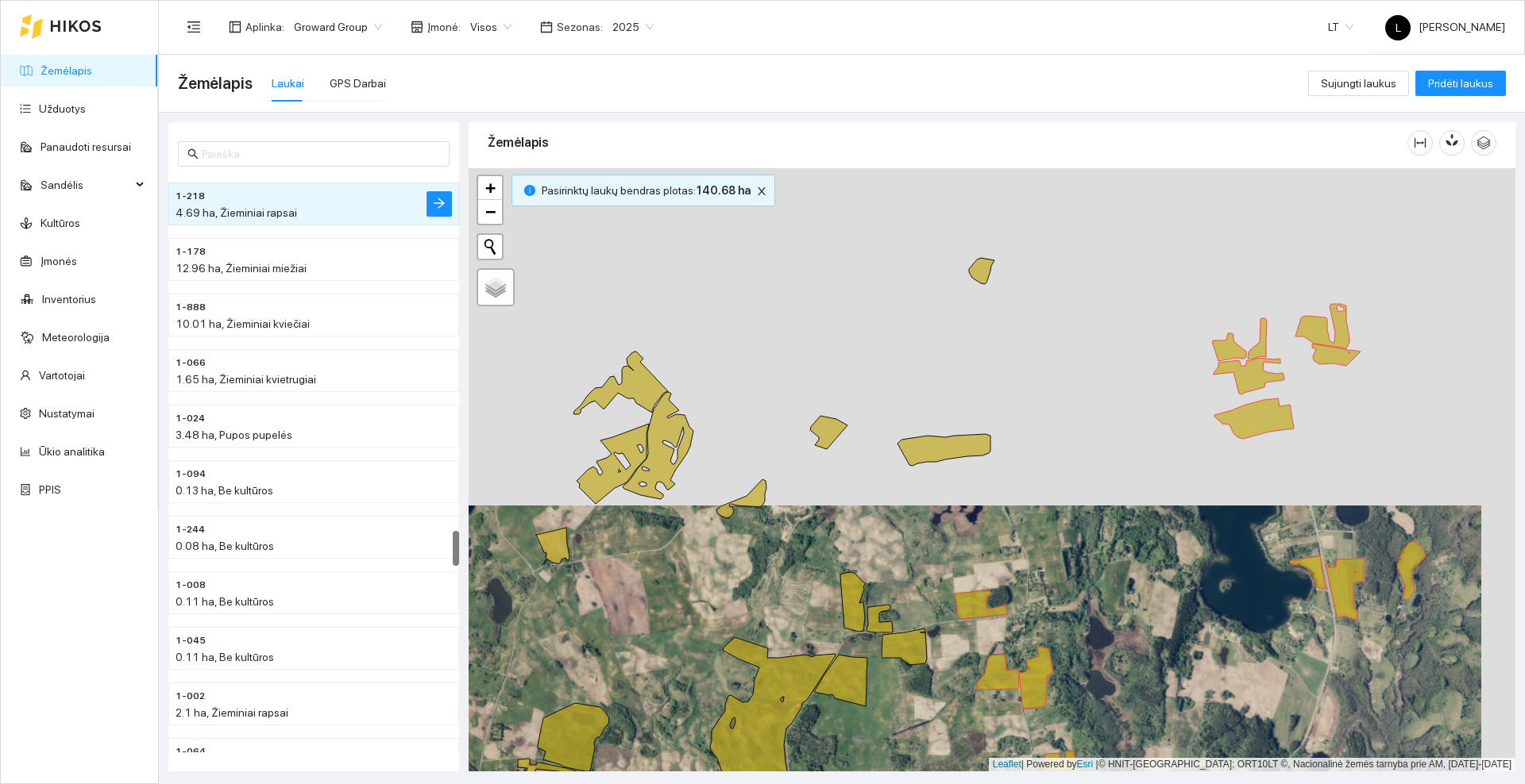
drag, startPoint x: 1022, startPoint y: 450, endPoint x: 1045, endPoint y: 414, distance: 42.7
click at [1045, 414] on div at bounding box center [992, 469] width 1046 height 603
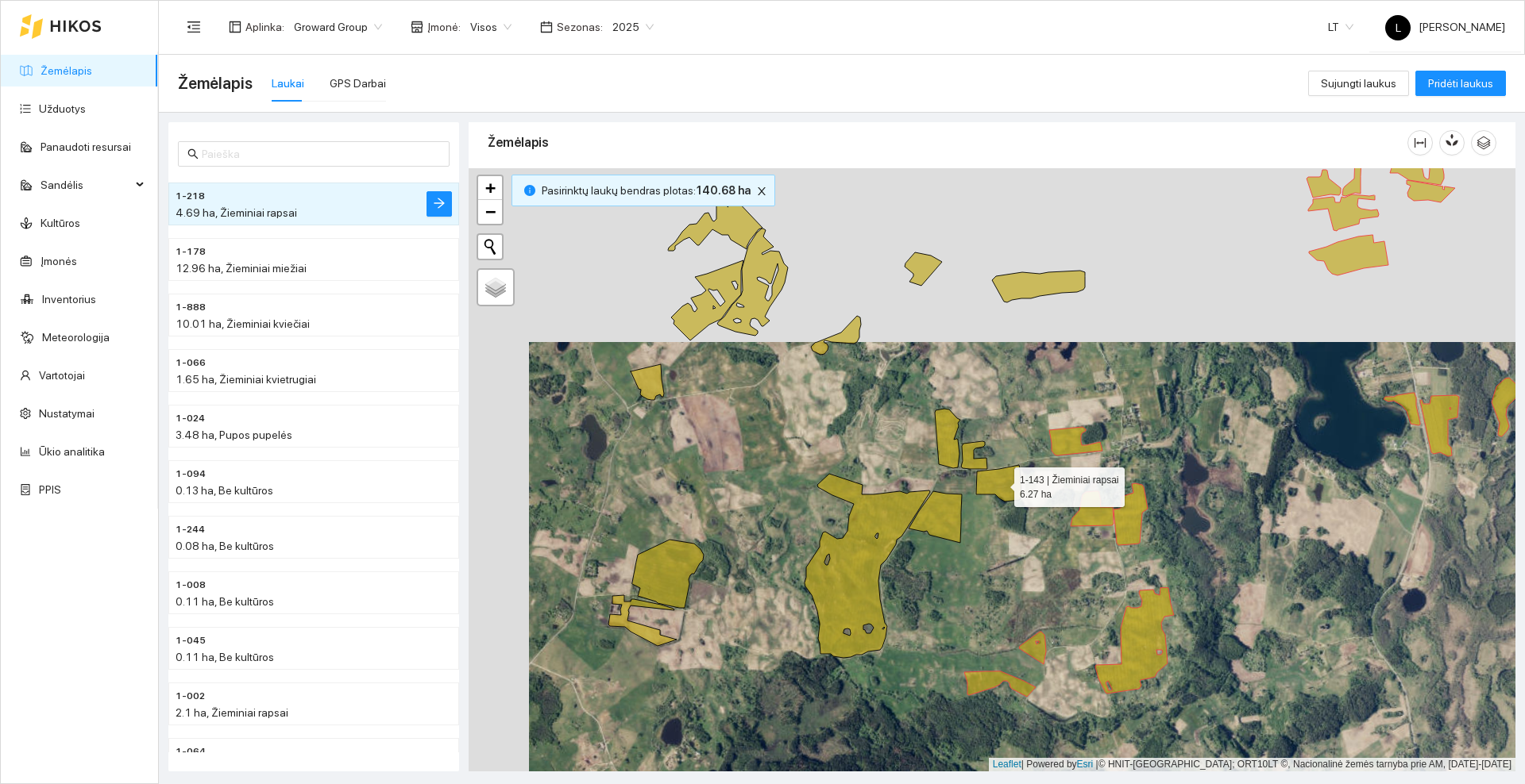
click at [1004, 487] on icon at bounding box center [999, 484] width 45 height 37
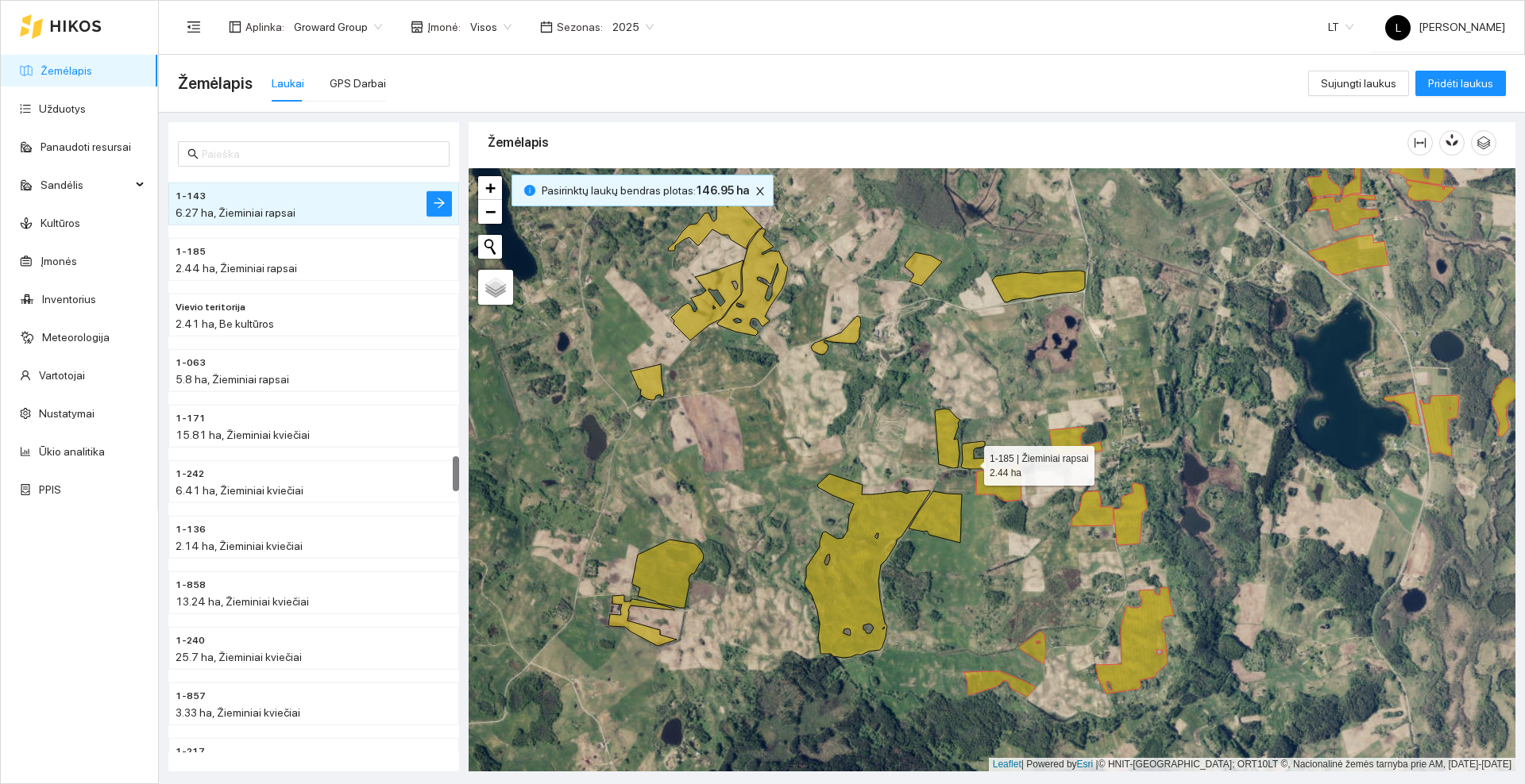
click at [968, 463] on icon at bounding box center [973, 455] width 26 height 28
click at [954, 450] on icon at bounding box center [947, 438] width 25 height 59
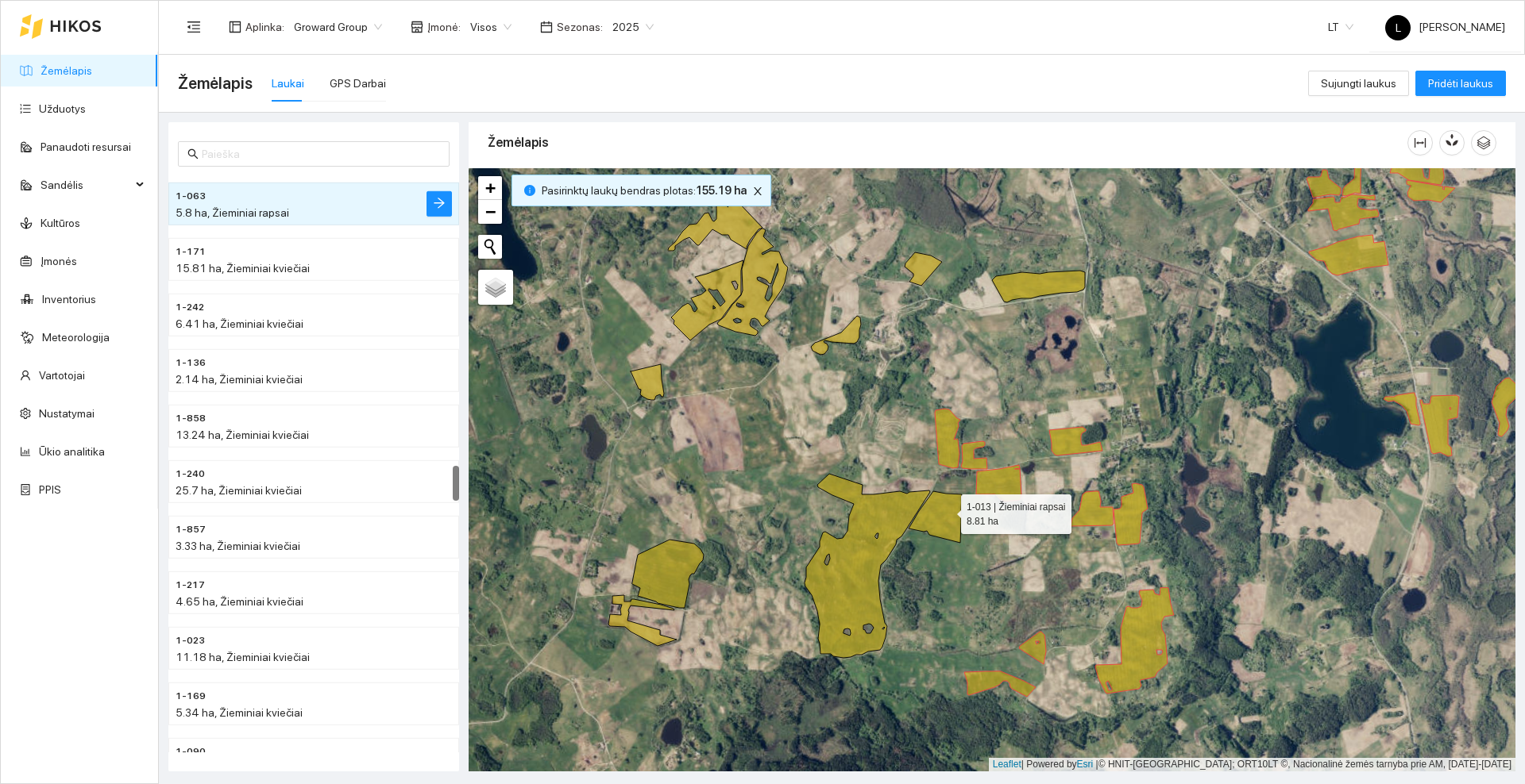
click at [947, 510] on icon at bounding box center [935, 517] width 54 height 52
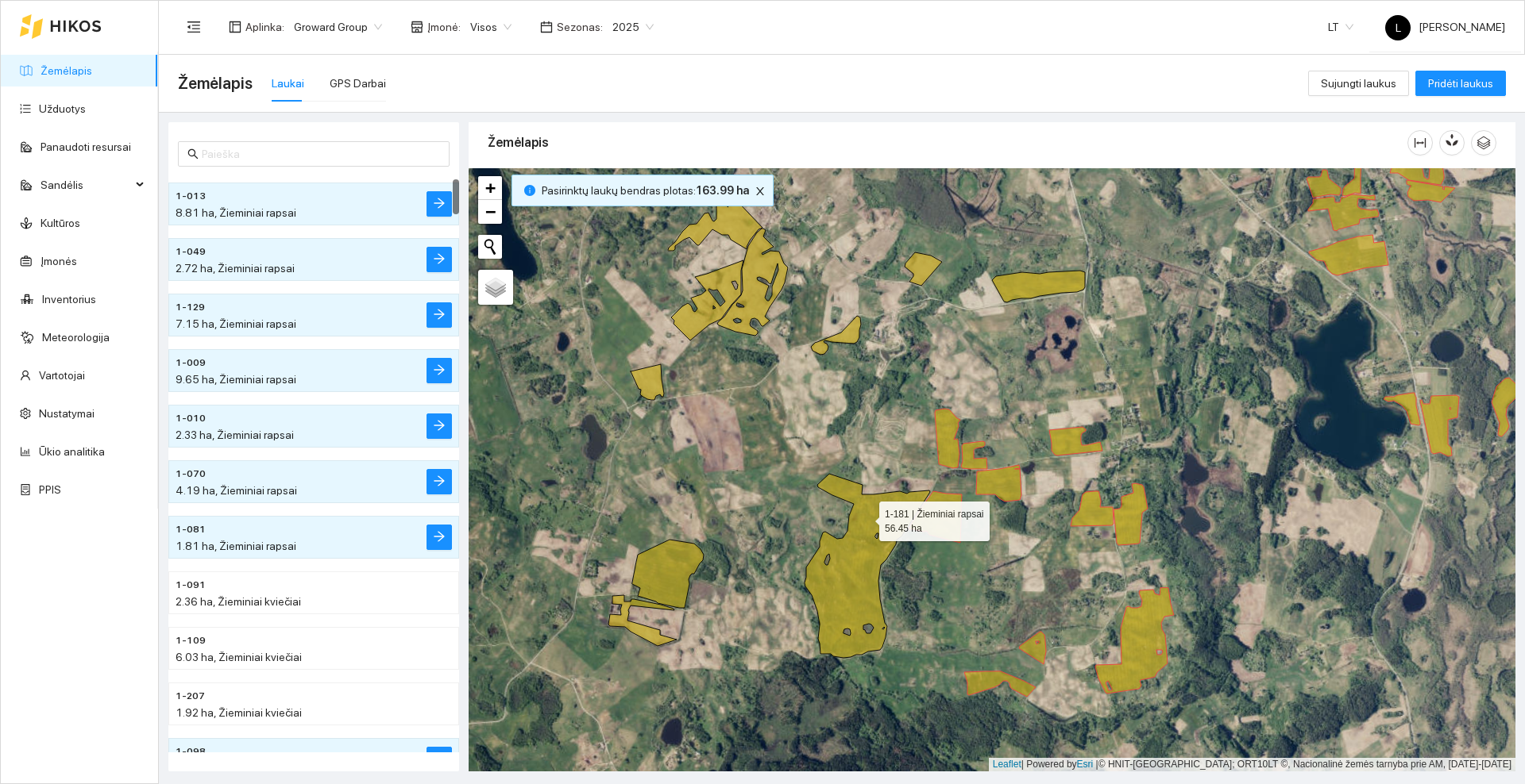
click at [865, 518] on icon at bounding box center [867, 566] width 126 height 184
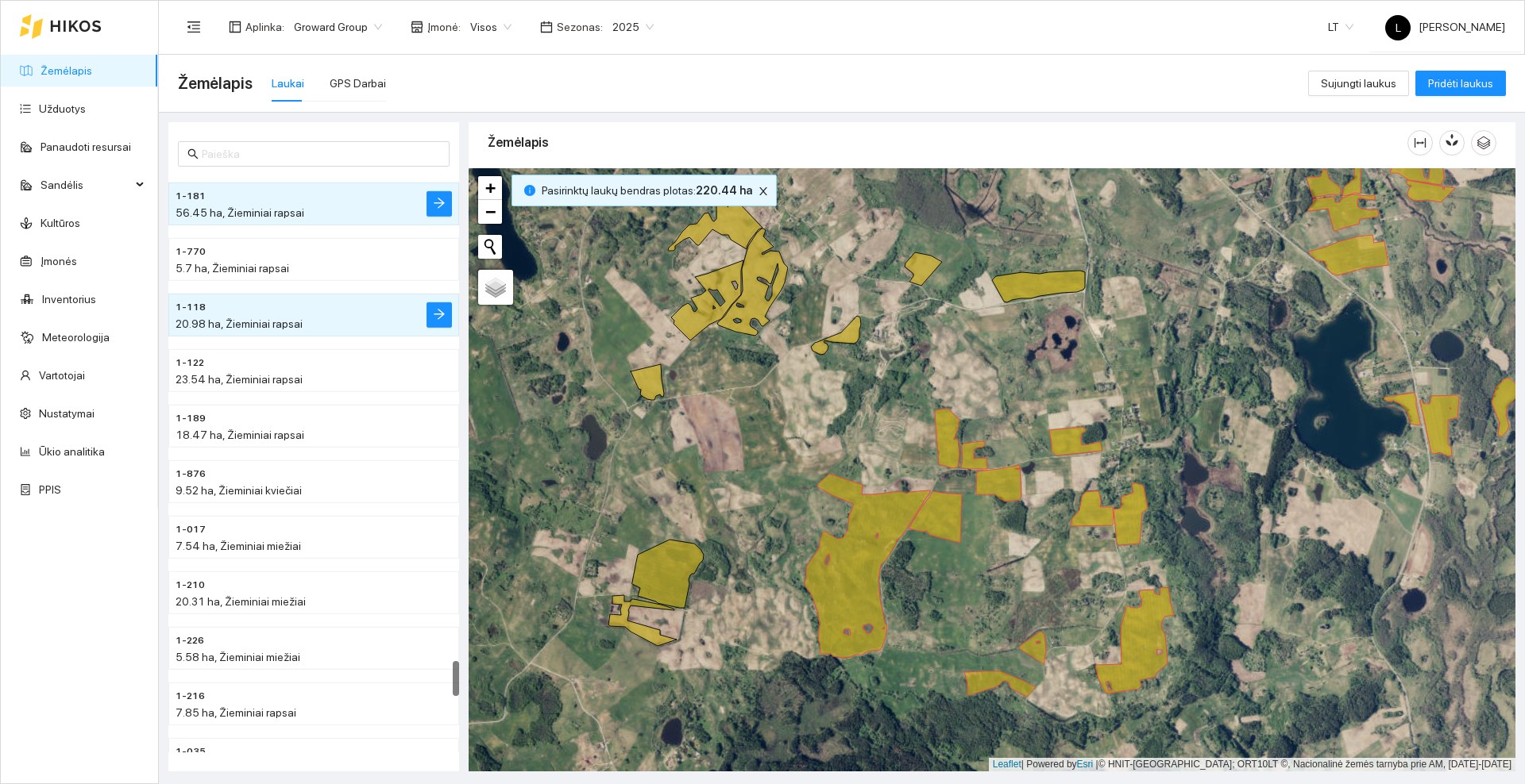
drag, startPoint x: 715, startPoint y: 546, endPoint x: 807, endPoint y: 433, distance: 145.7
click at [807, 433] on div at bounding box center [992, 469] width 1046 height 603
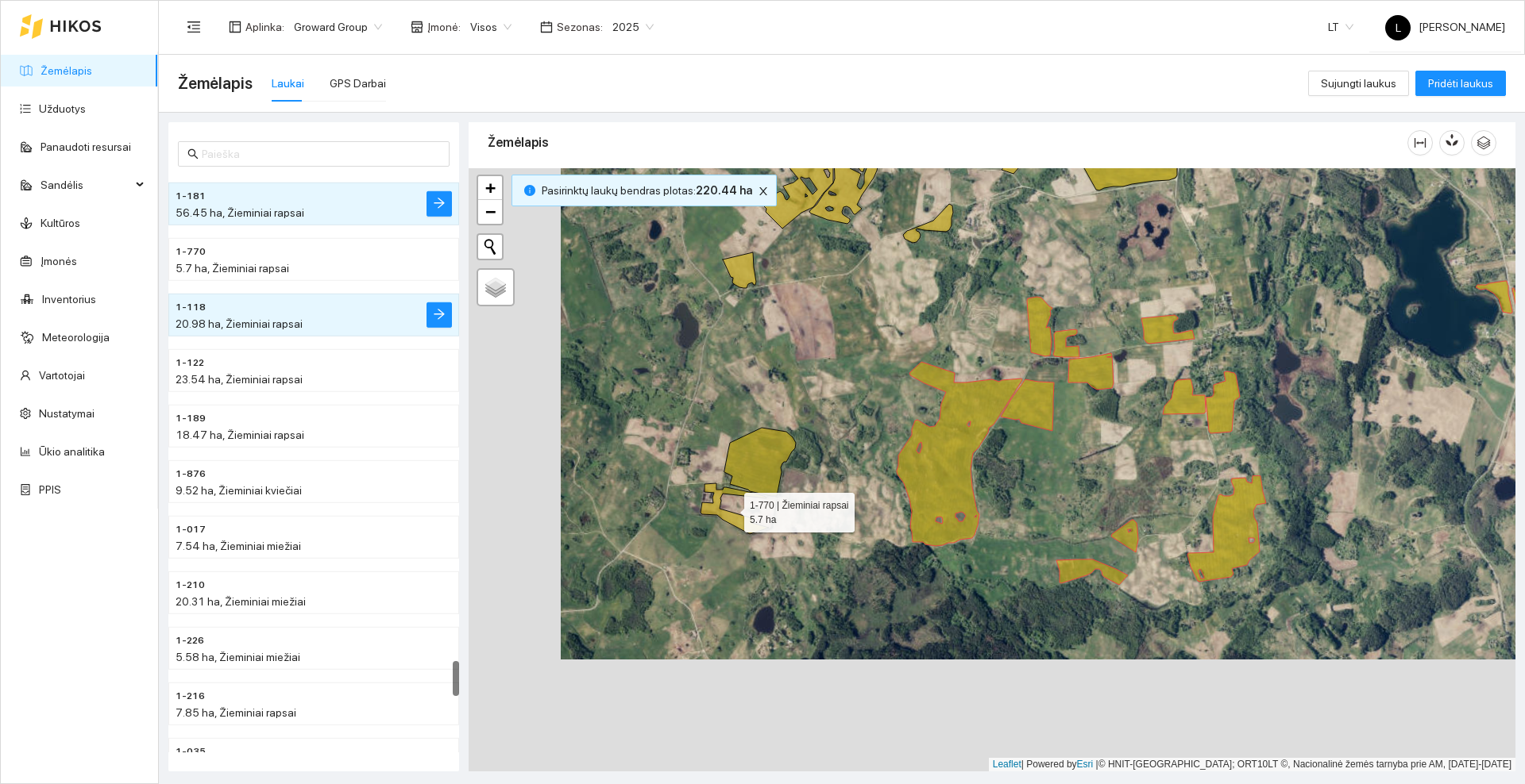
click at [746, 530] on icon at bounding box center [735, 509] width 69 height 51
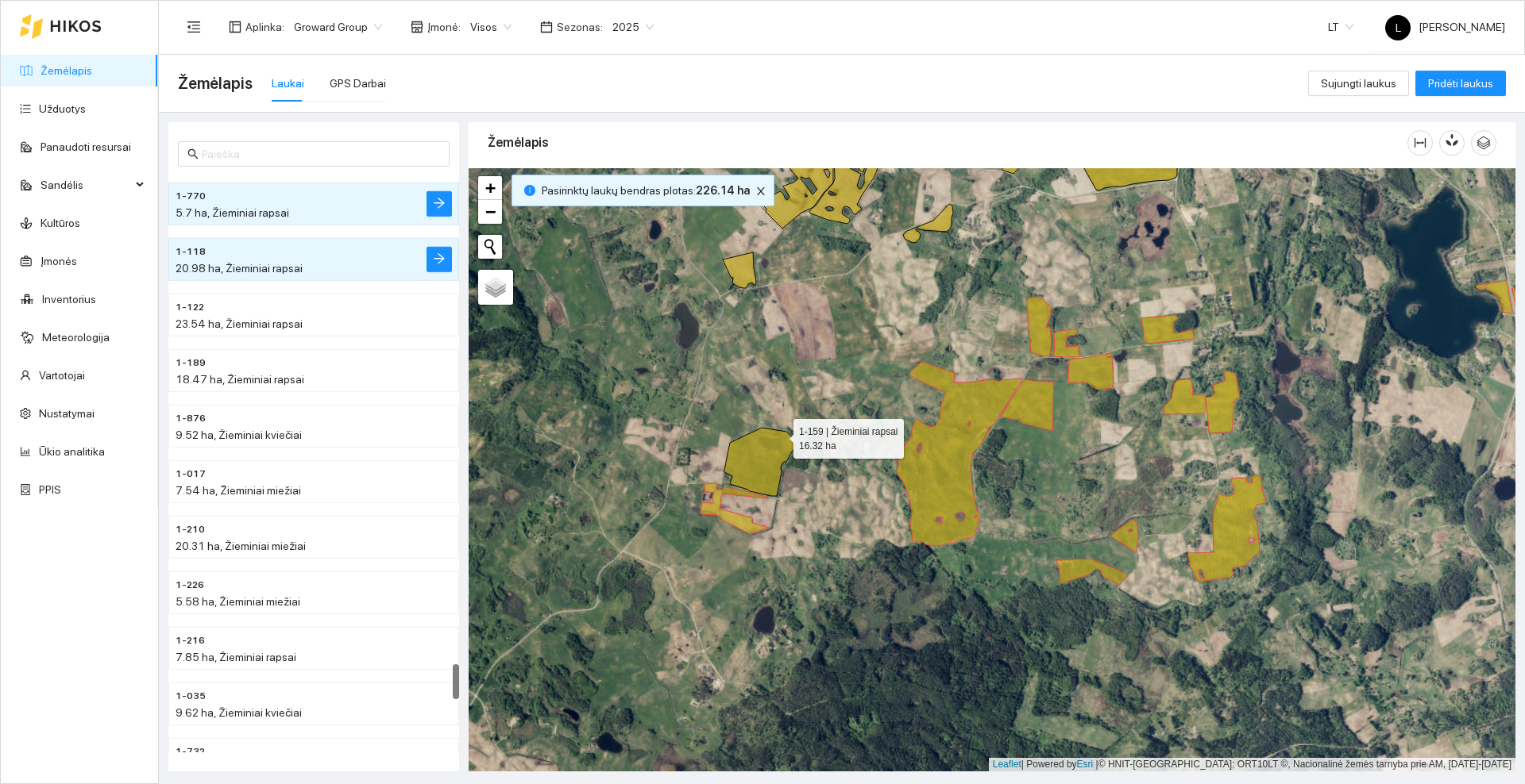
click at [779, 434] on icon at bounding box center [759, 462] width 71 height 69
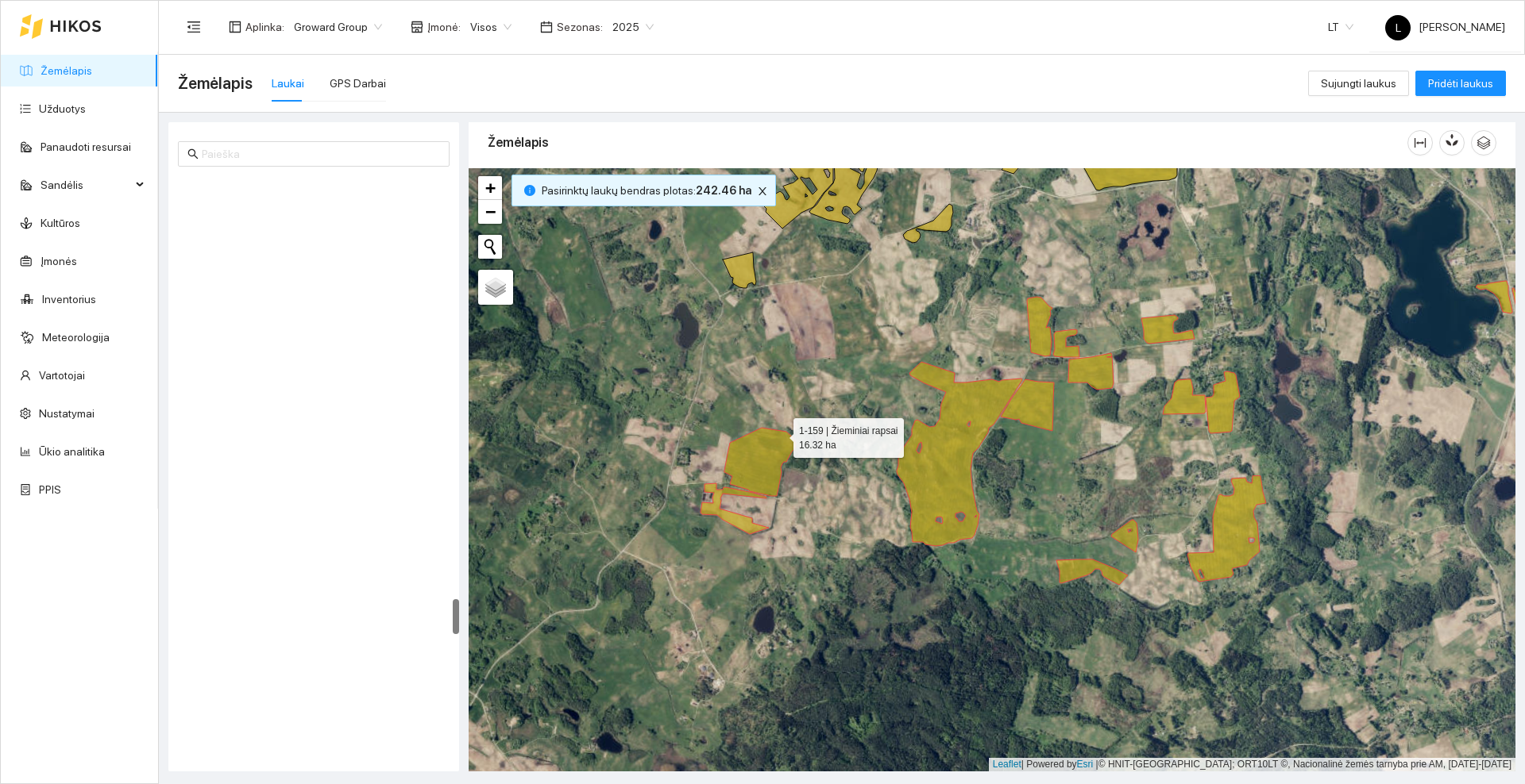
scroll to position [6889, 0]
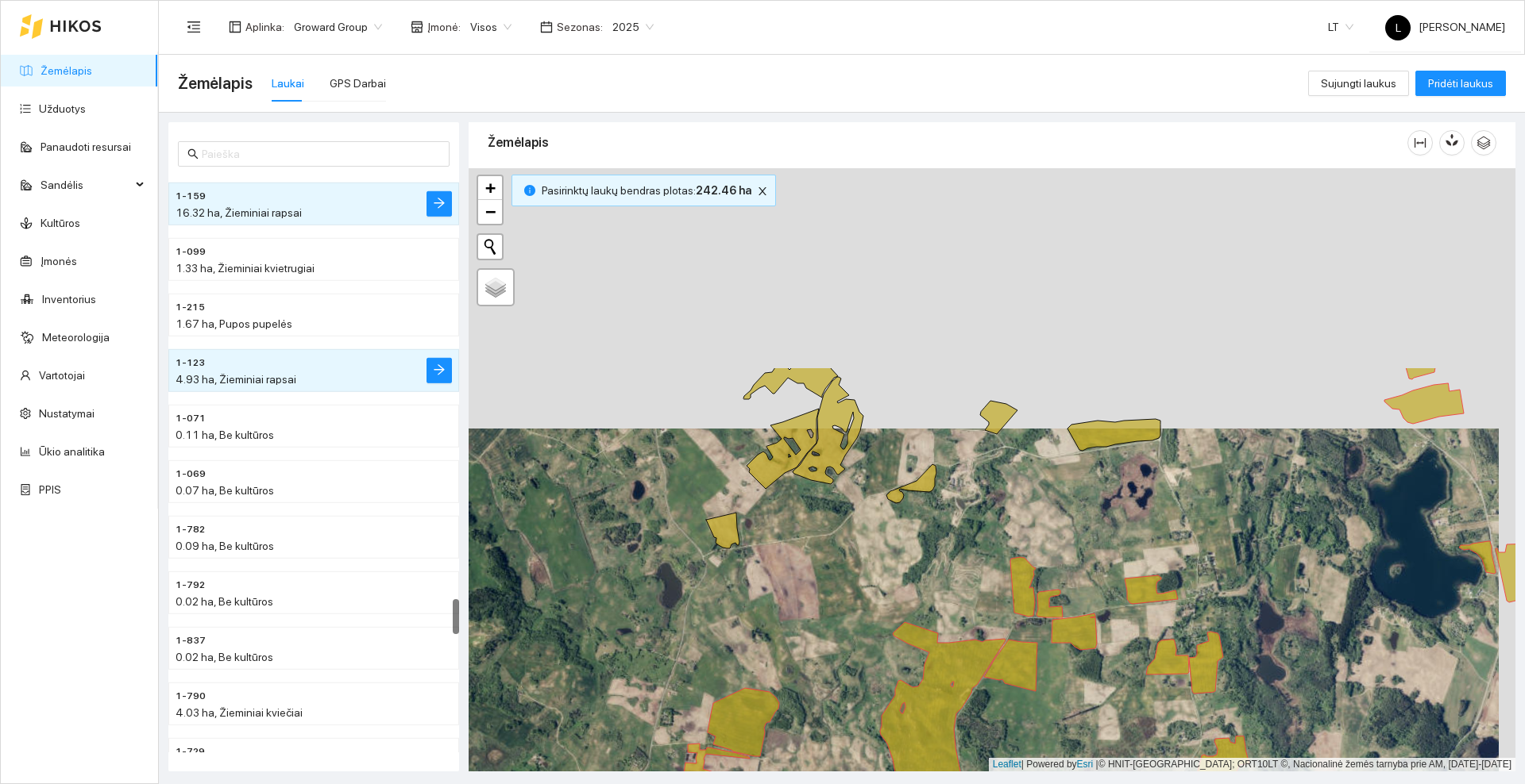
drag, startPoint x: 844, startPoint y: 332, endPoint x: 819, endPoint y: 582, distance: 251.2
click at [823, 605] on div at bounding box center [992, 469] width 1046 height 603
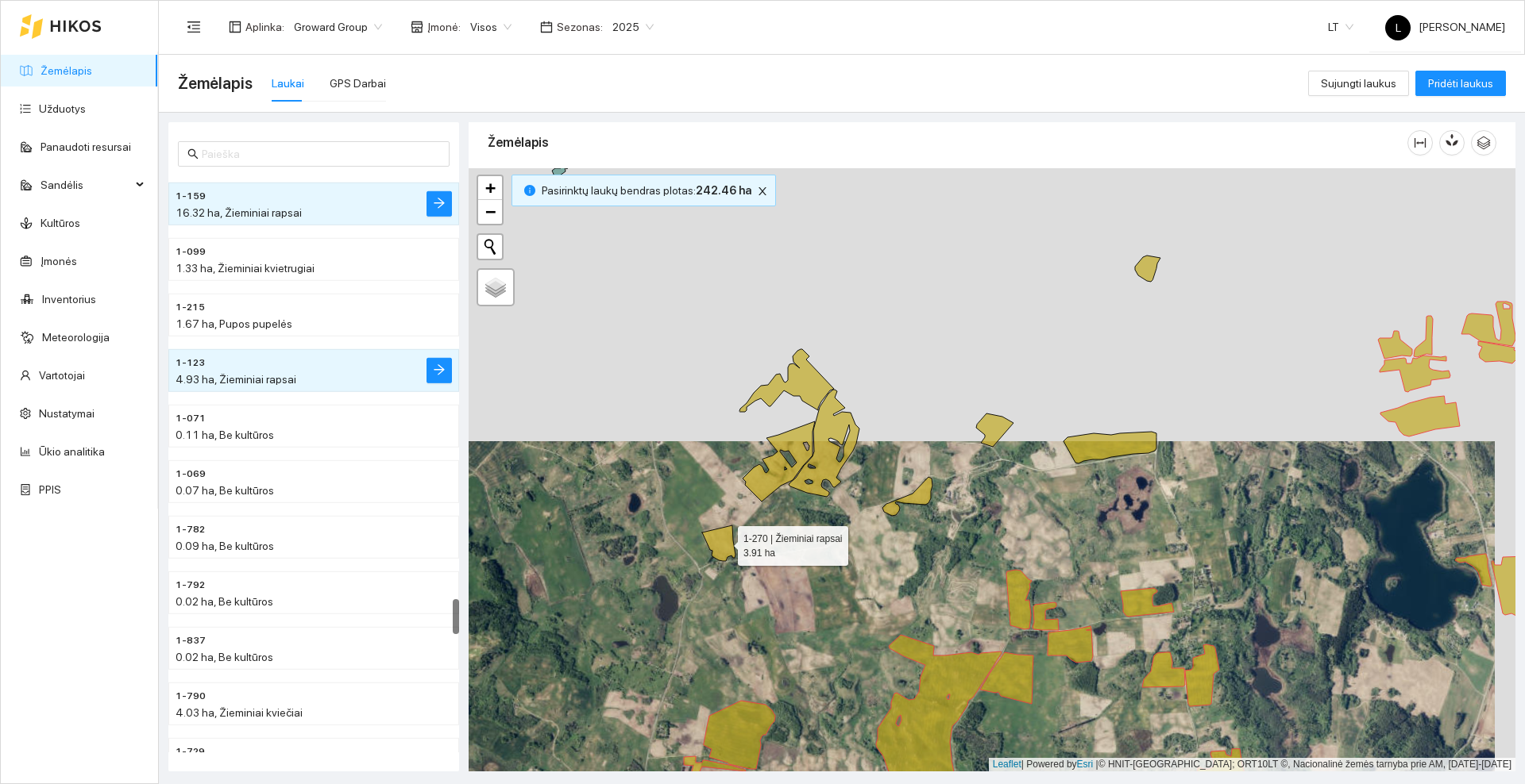
click at [723, 542] on icon at bounding box center [719, 543] width 33 height 36
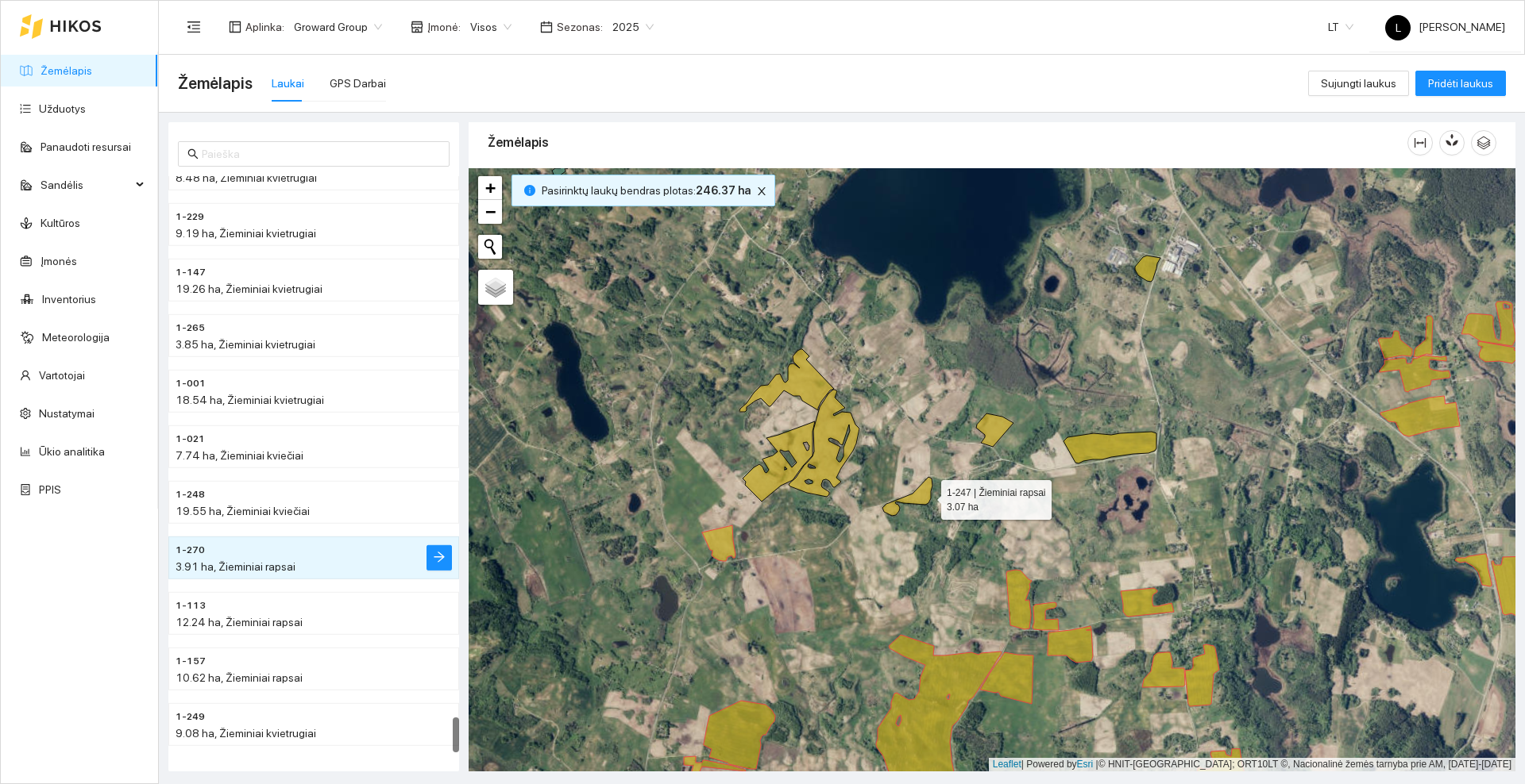
click at [927, 496] on icon at bounding box center [907, 496] width 50 height 38
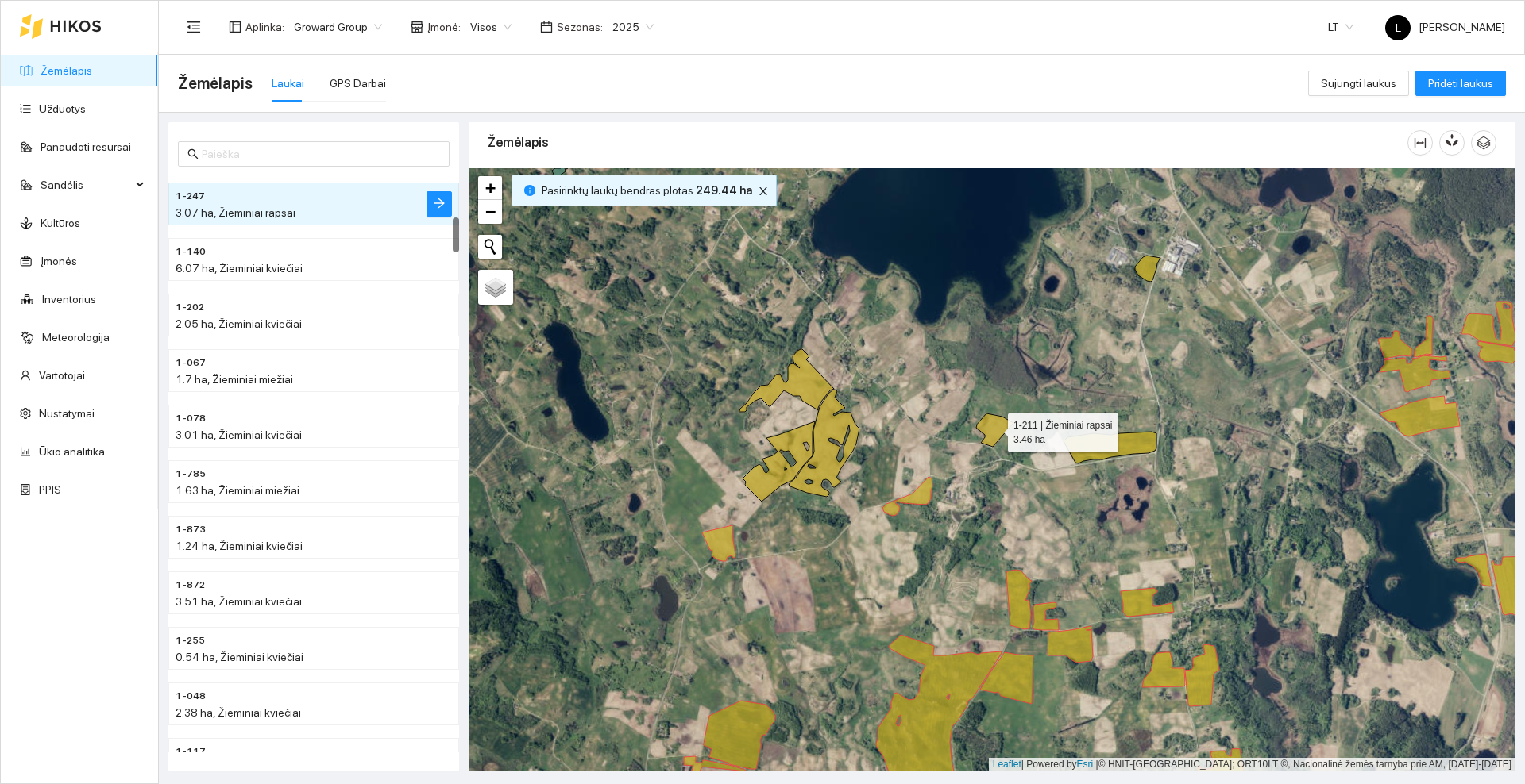
click at [999, 428] on icon at bounding box center [994, 430] width 38 height 33
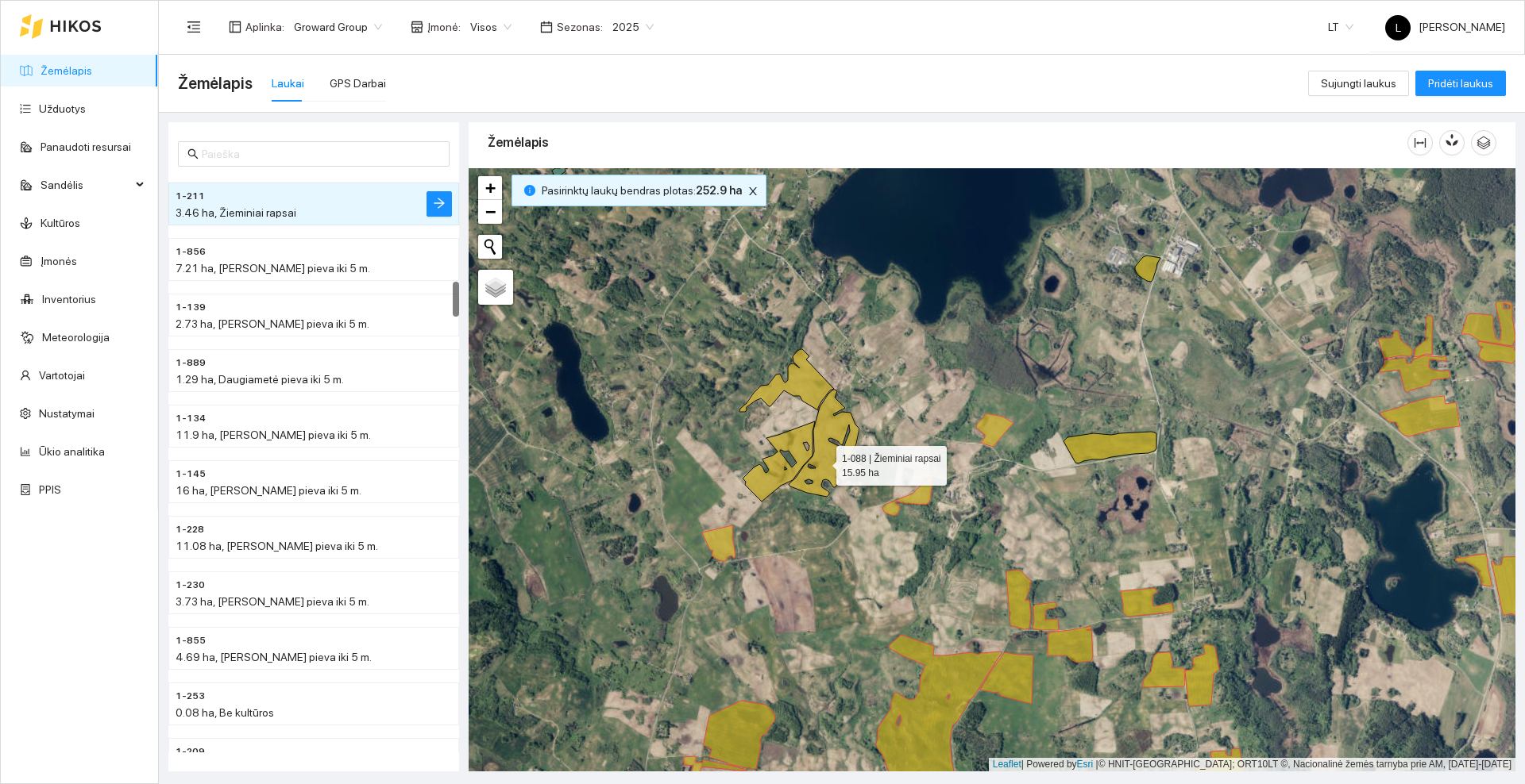
click at [822, 462] on icon at bounding box center [824, 443] width 70 height 107
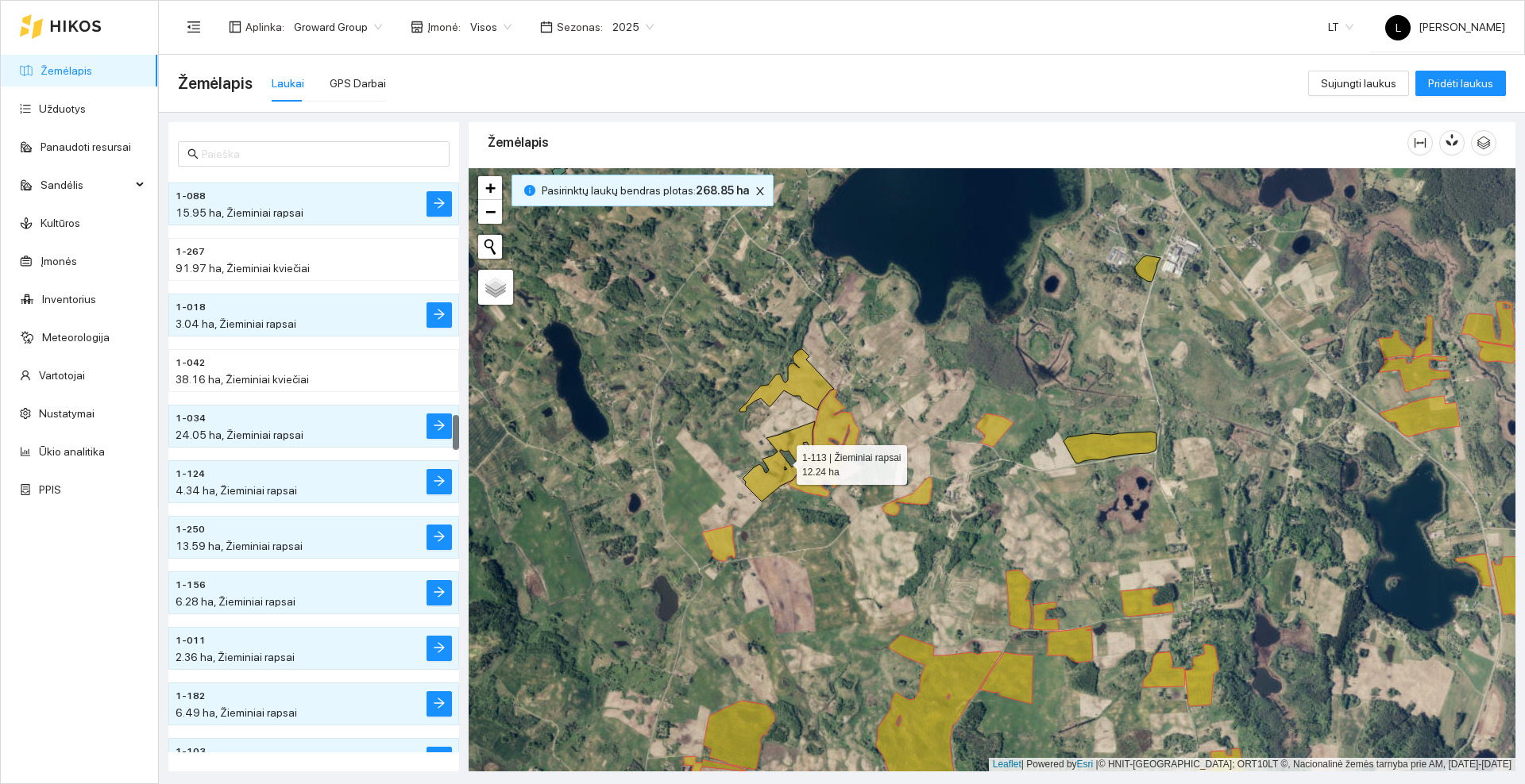
click at [789, 442] on icon at bounding box center [778, 462] width 72 height 80
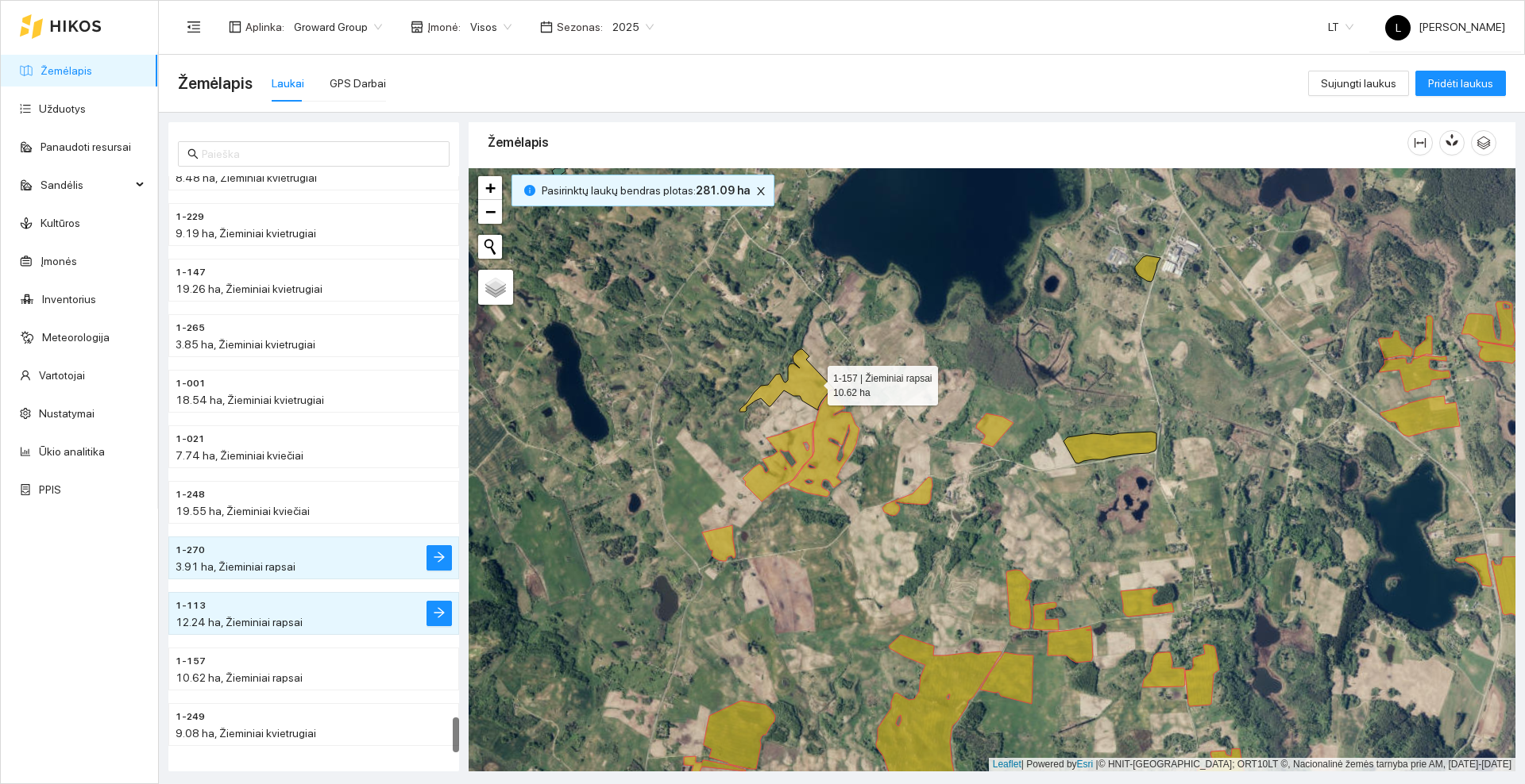
click at [814, 382] on icon at bounding box center [786, 380] width 95 height 63
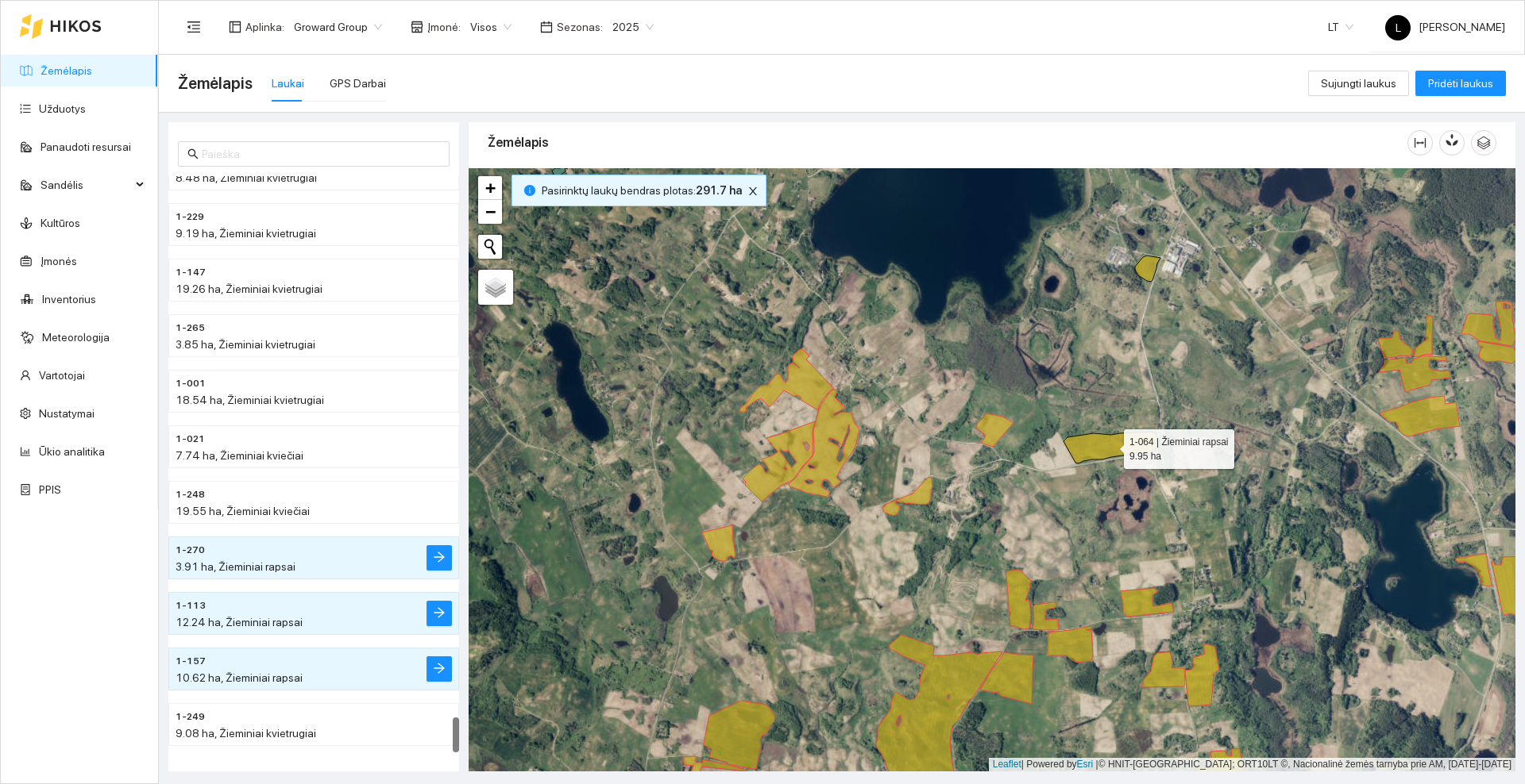
click at [1108, 448] on icon at bounding box center [1109, 448] width 93 height 32
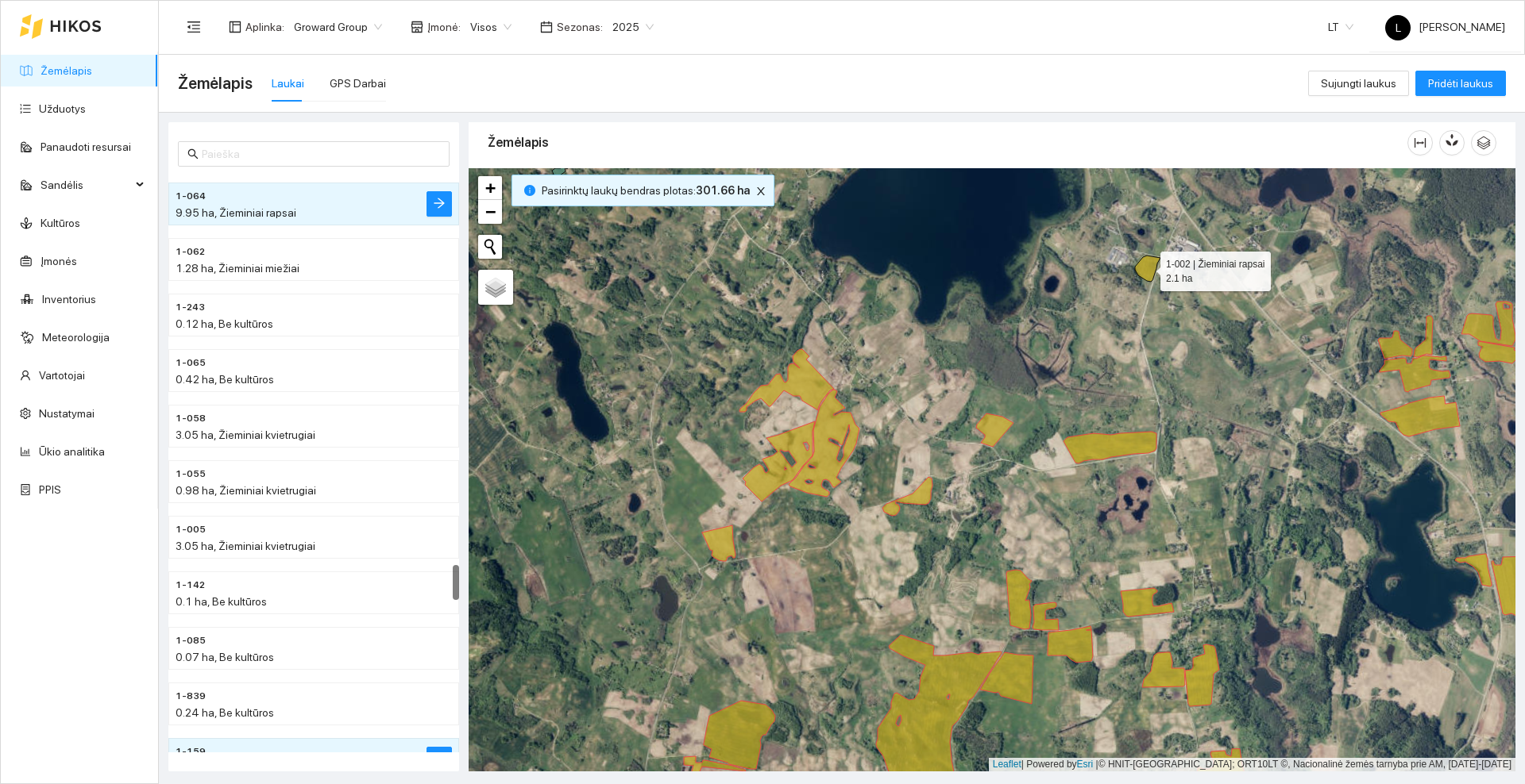
click at [1146, 268] on icon at bounding box center [1148, 269] width 25 height 26
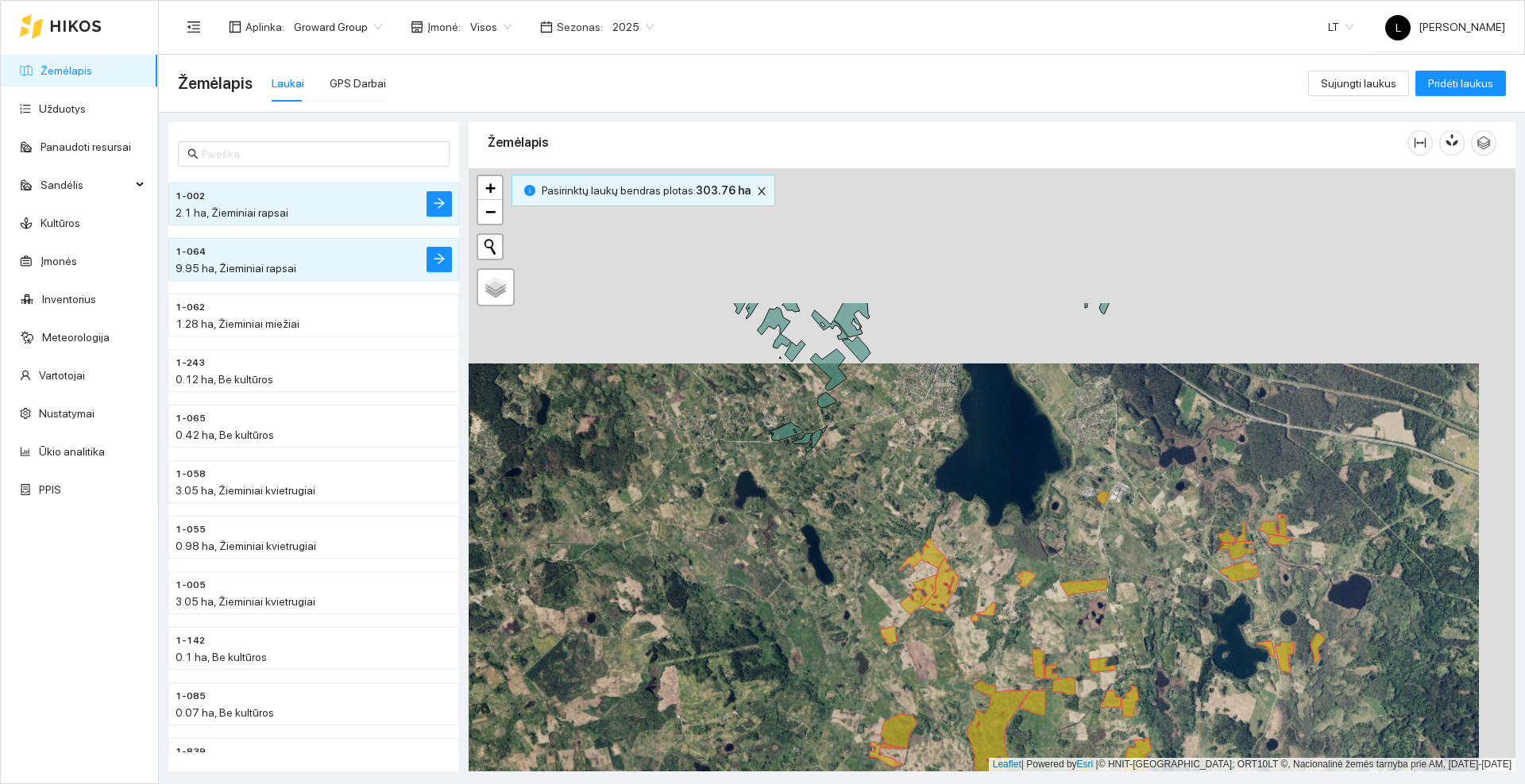
drag, startPoint x: 1066, startPoint y: 284, endPoint x: 1030, endPoint y: 479, distance: 198.3
click at [1030, 479] on div at bounding box center [992, 469] width 1046 height 603
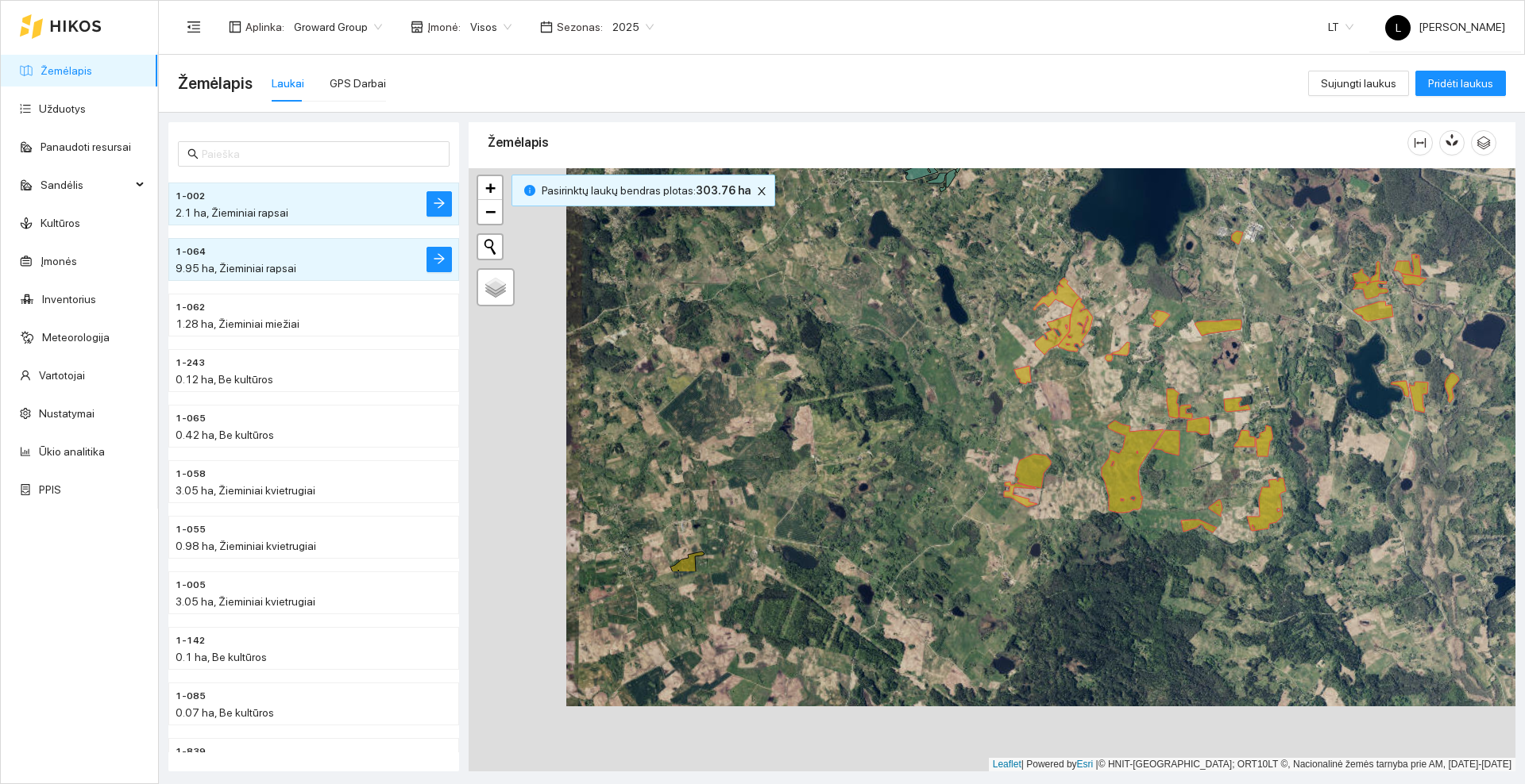
drag, startPoint x: 992, startPoint y: 550, endPoint x: 1125, endPoint y: 302, distance: 281.4
click at [1136, 271] on div at bounding box center [992, 469] width 1046 height 603
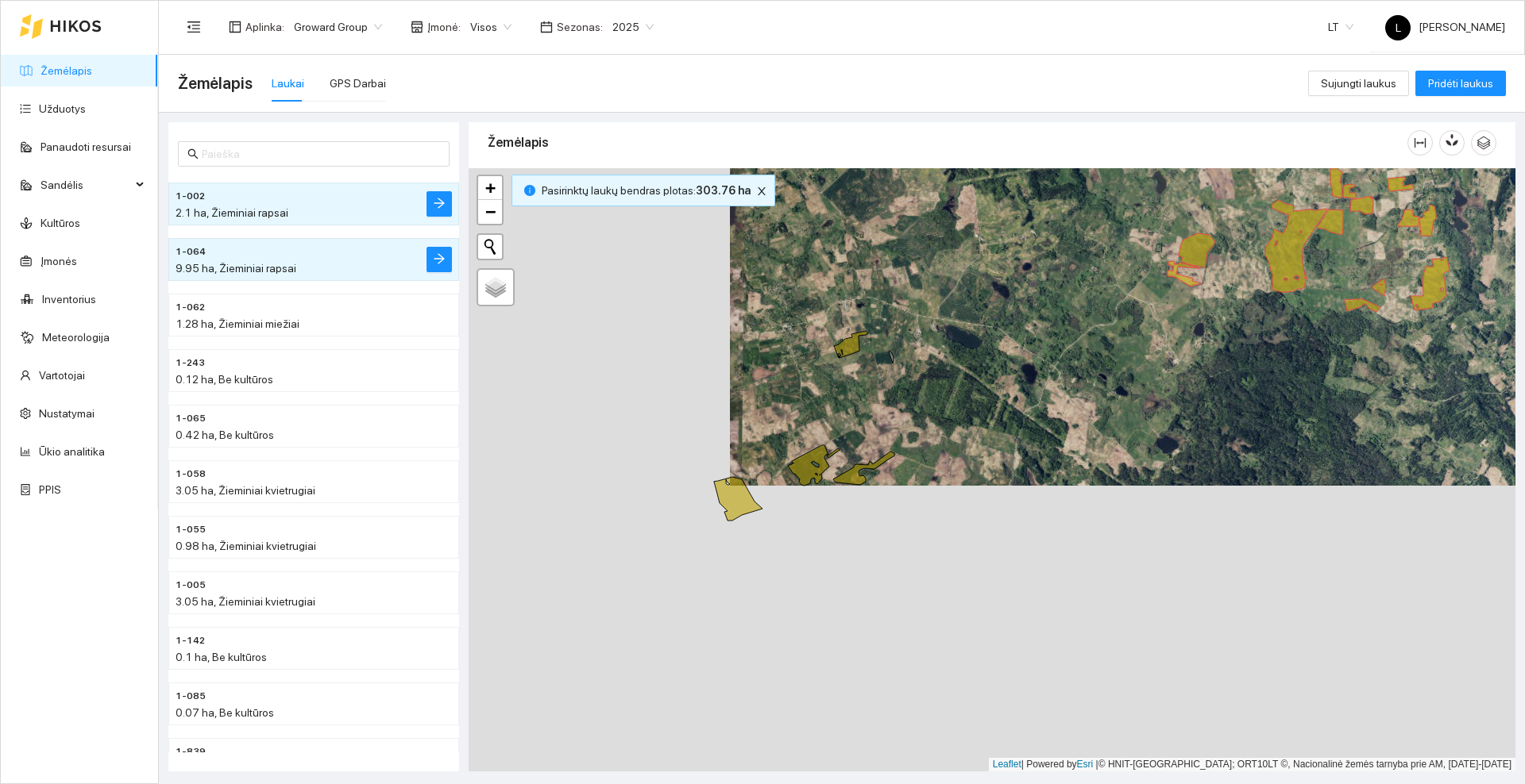
drag, startPoint x: 1027, startPoint y: 375, endPoint x: 1042, endPoint y: 353, distance: 26.6
click at [1042, 353] on div at bounding box center [992, 469] width 1046 height 603
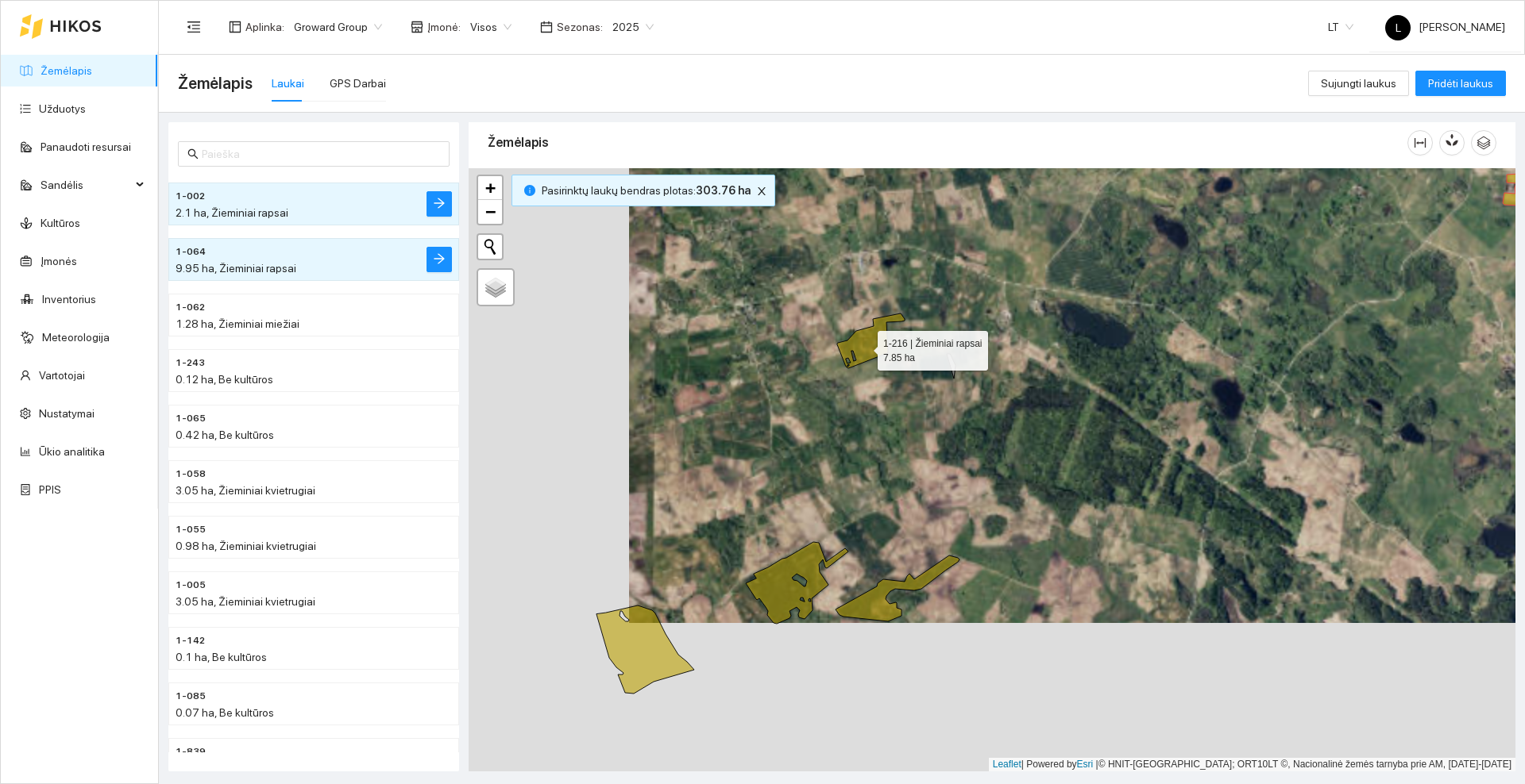
click at [863, 347] on icon at bounding box center [870, 341] width 68 height 54
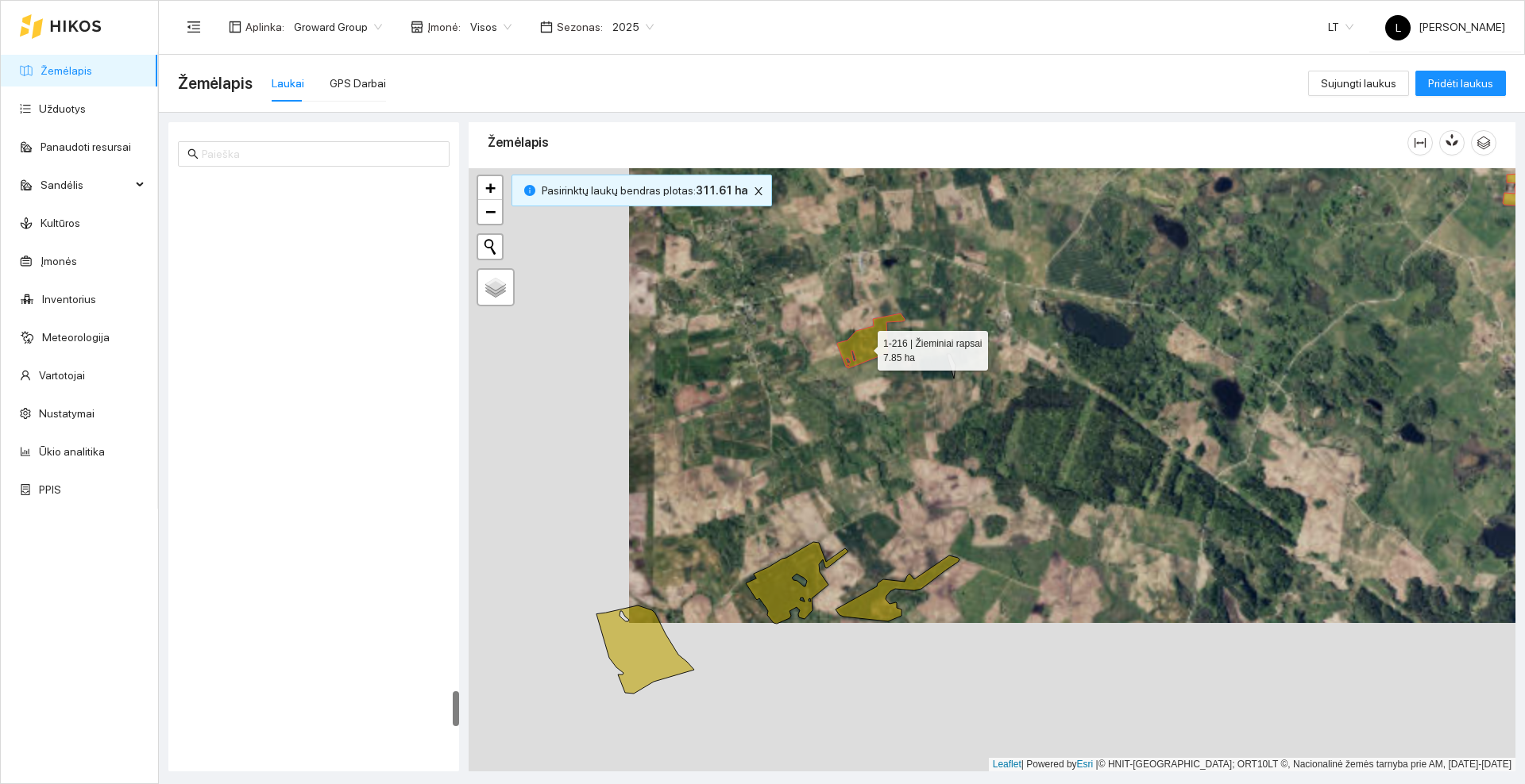
scroll to position [8391, 0]
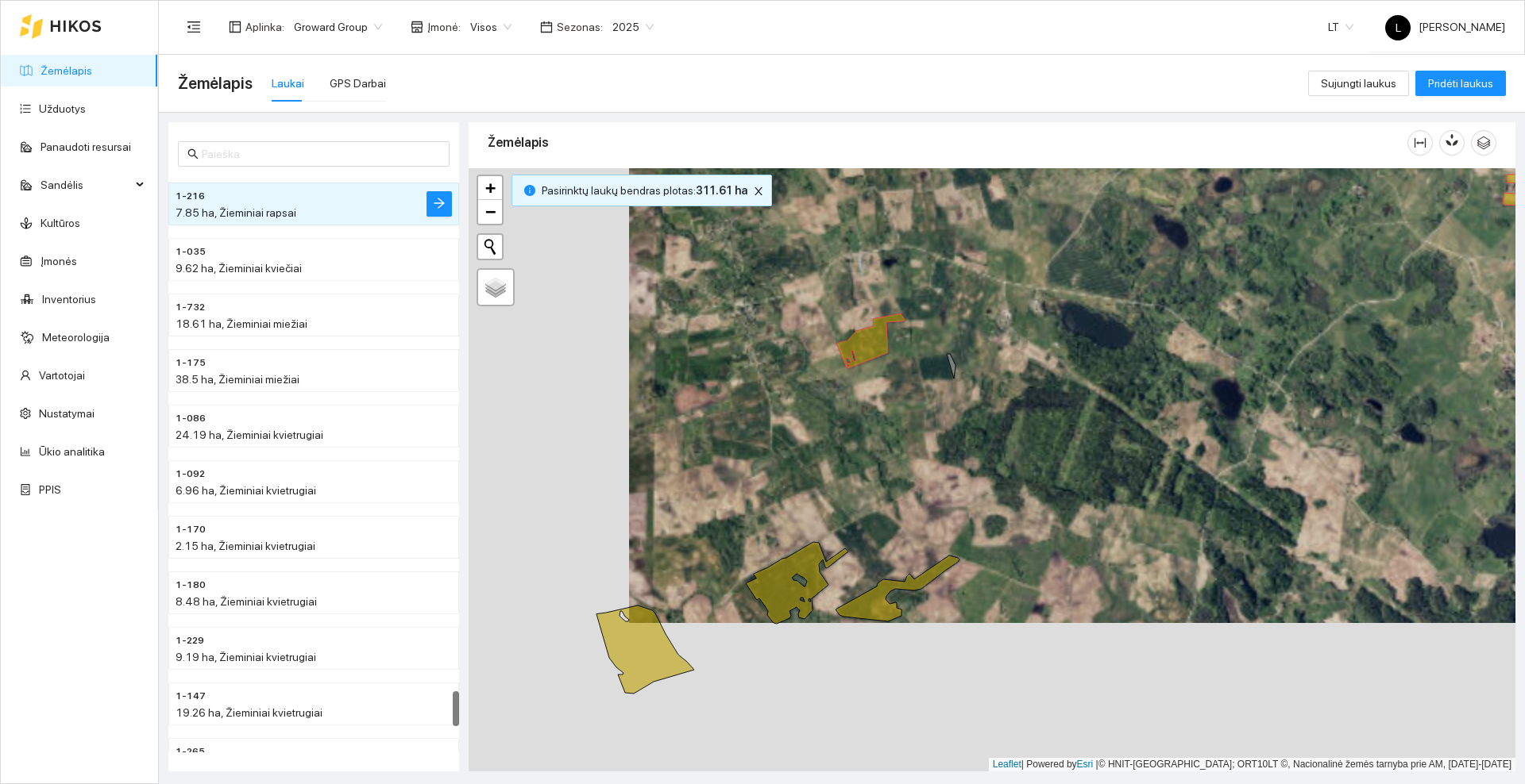
drag, startPoint x: 877, startPoint y: 501, endPoint x: 1018, endPoint y: 307, distance: 239.8
click at [1018, 307] on div at bounding box center [992, 469] width 1046 height 603
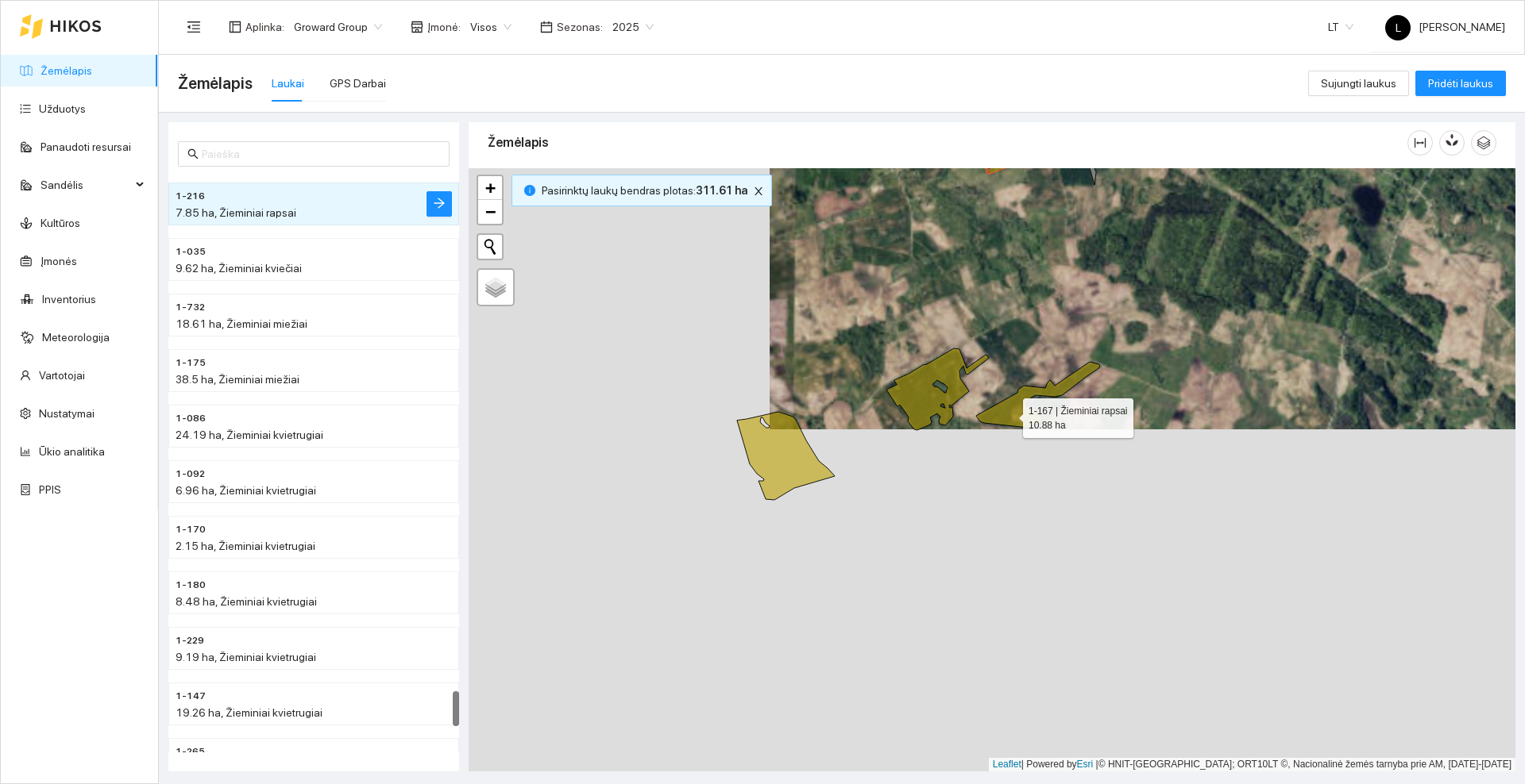
click at [1009, 414] on icon at bounding box center [1038, 395] width 124 height 66
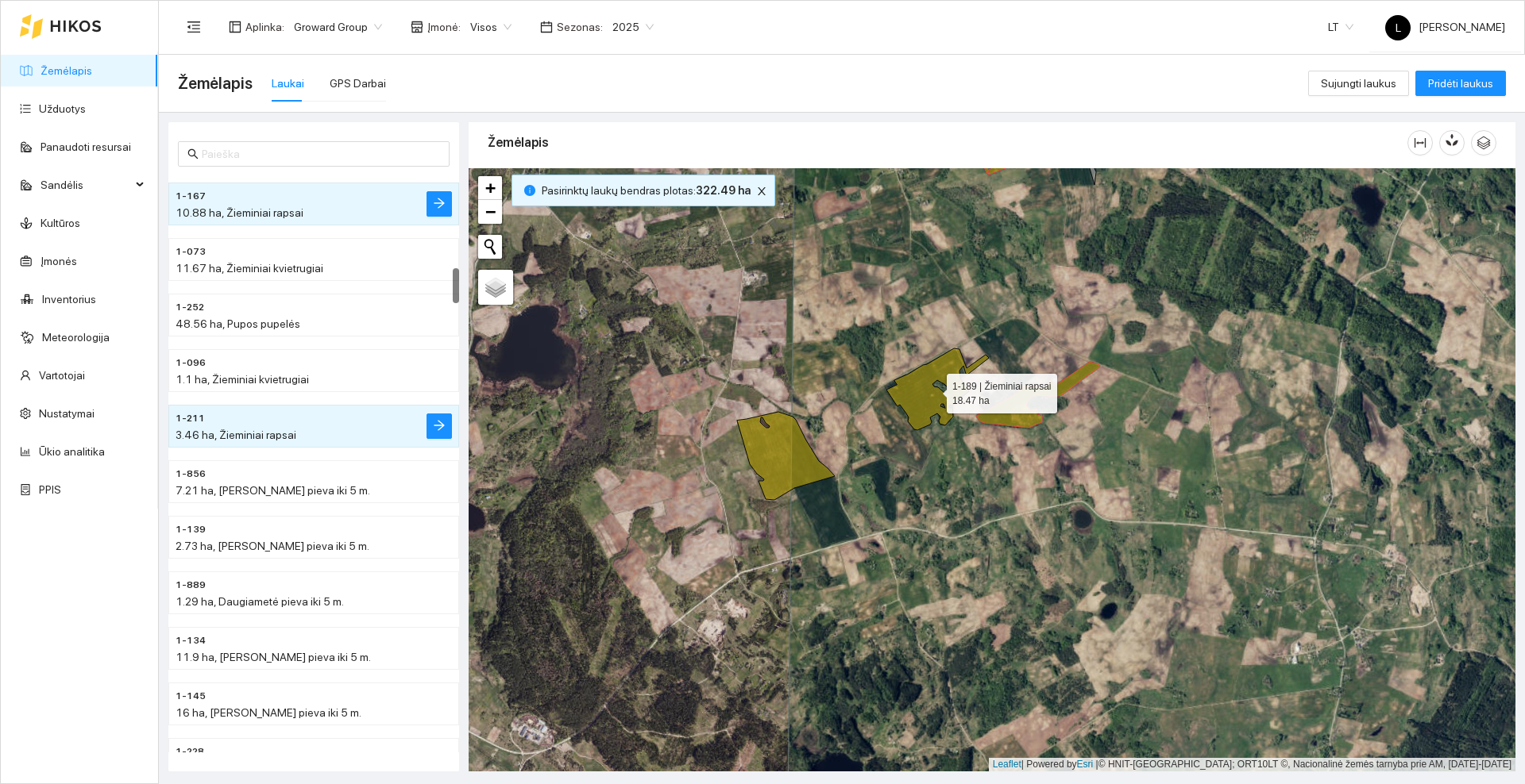
click at [916, 393] on icon at bounding box center [937, 390] width 102 height 82
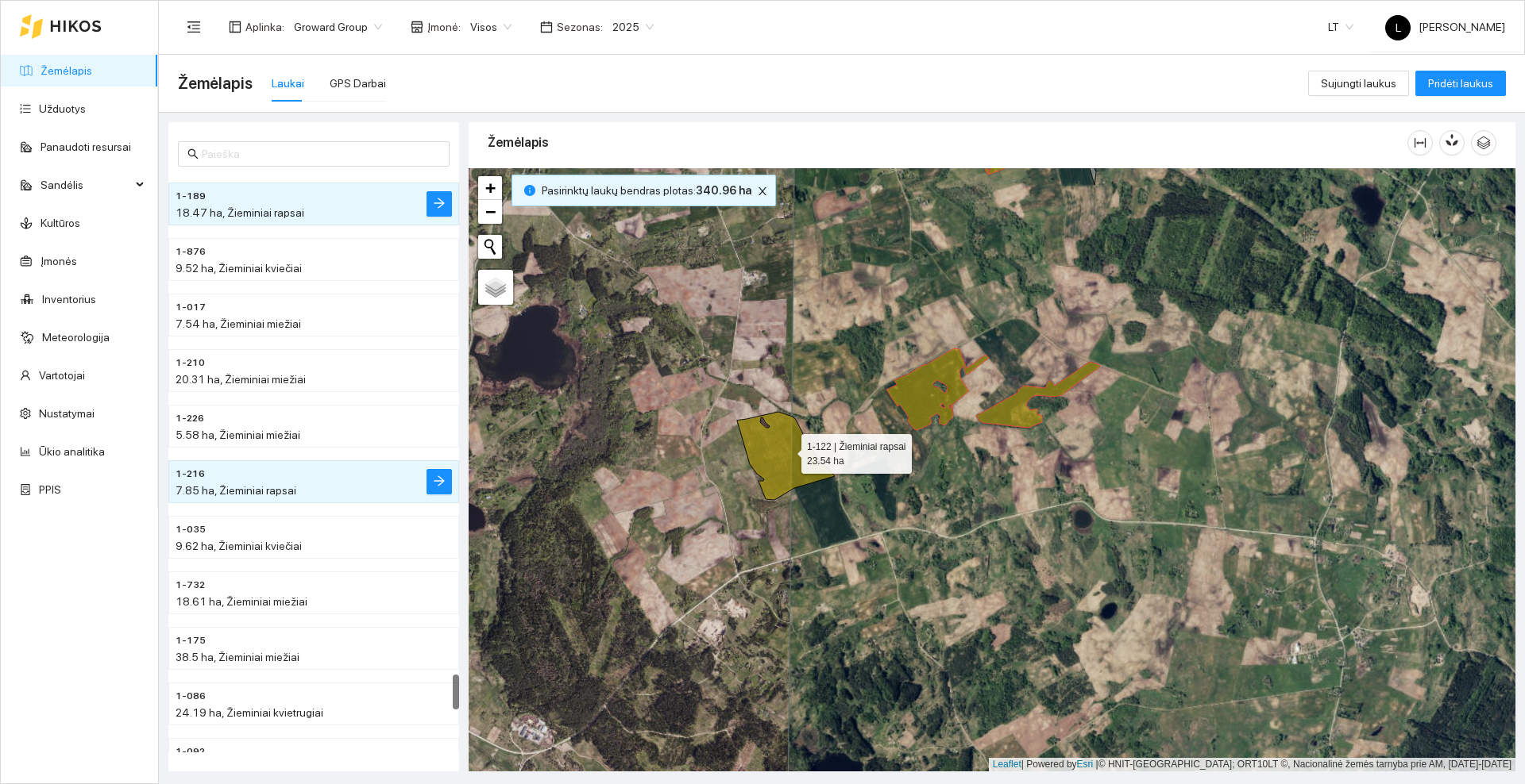
click at [786, 451] on icon at bounding box center [785, 455] width 98 height 88
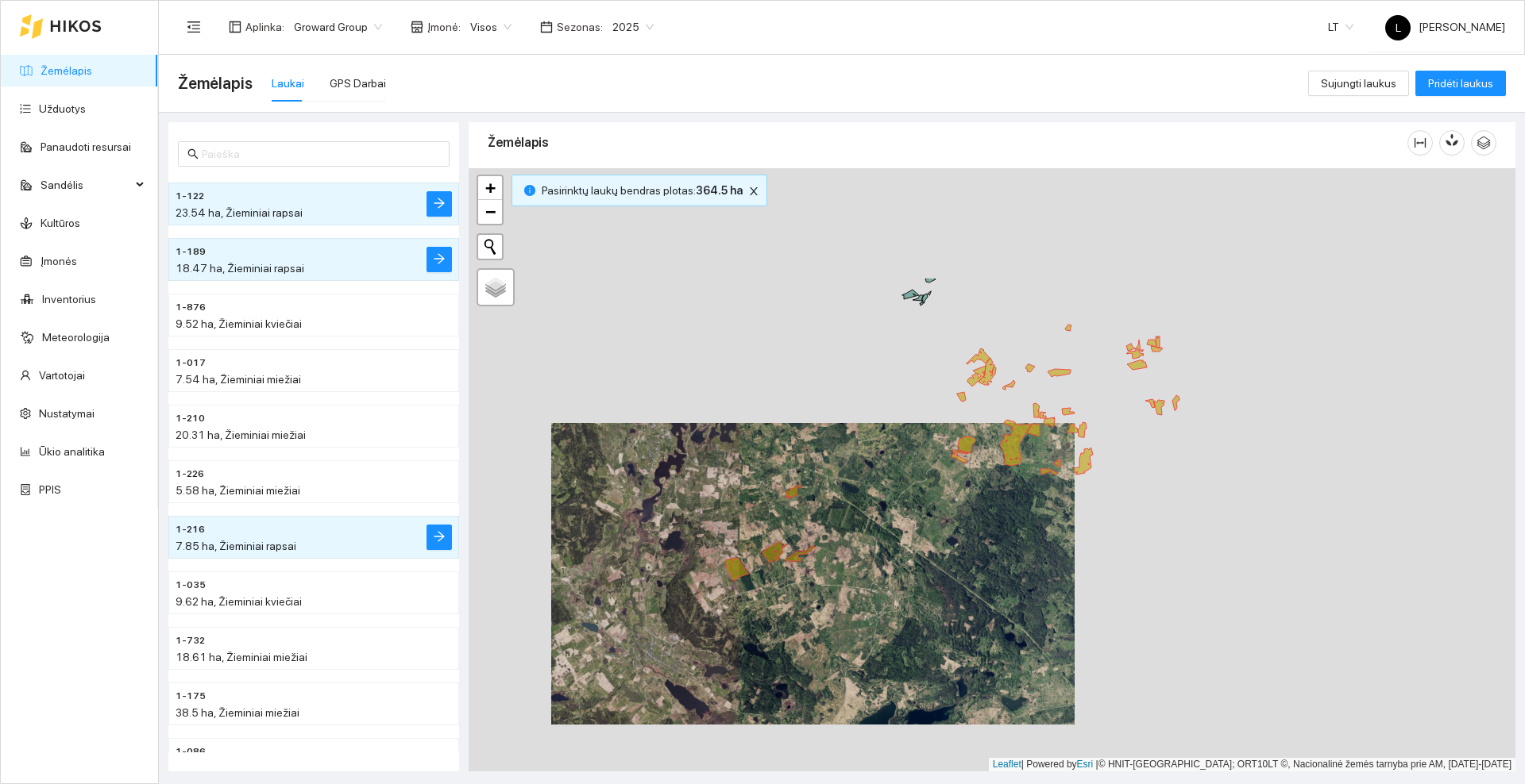
drag, startPoint x: 871, startPoint y: 316, endPoint x: 753, endPoint y: 486, distance: 206.9
click at [753, 486] on div at bounding box center [992, 469] width 1046 height 603
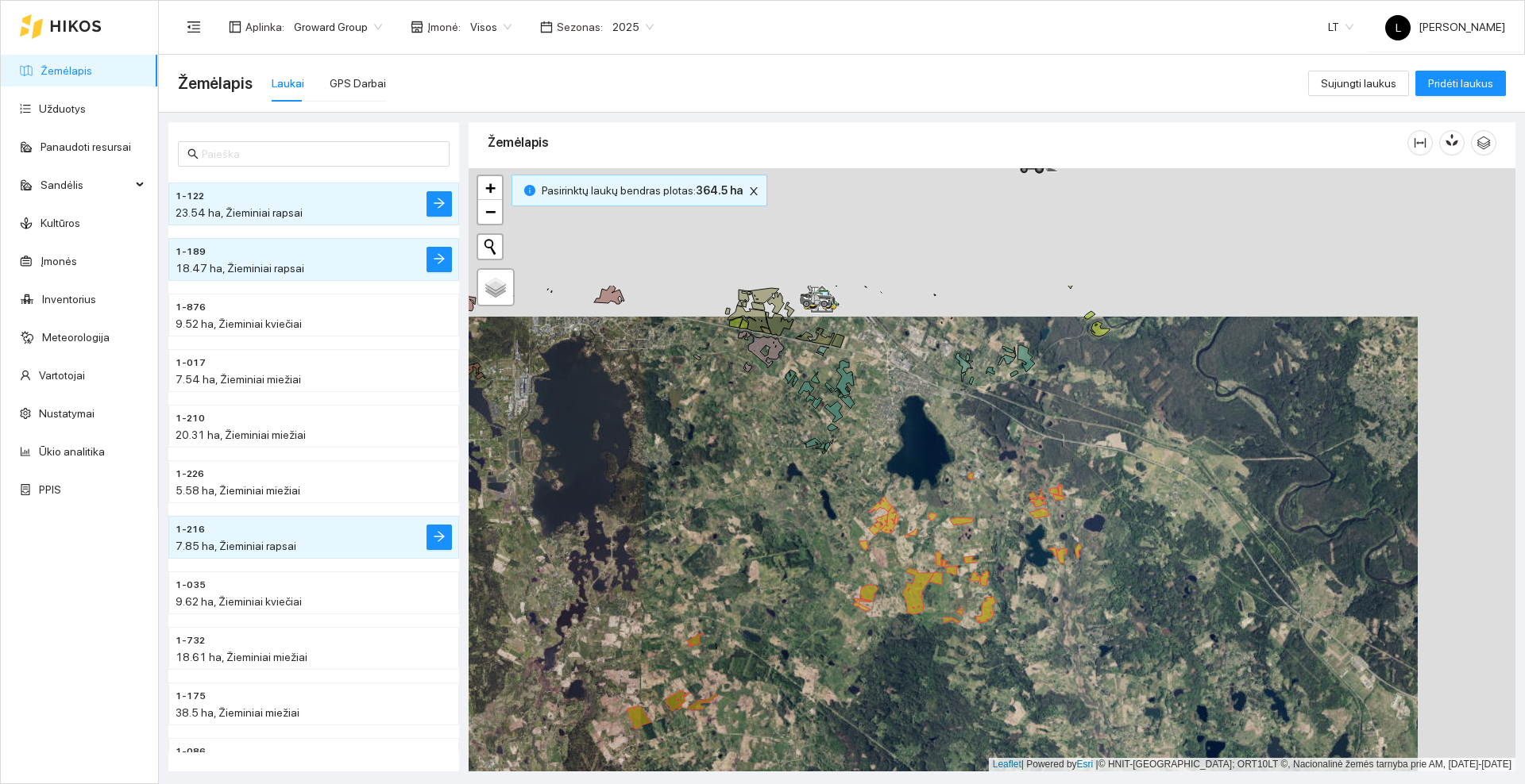
drag, startPoint x: 923, startPoint y: 358, endPoint x: 810, endPoint y: 536, distance: 210.8
click at [810, 536] on div at bounding box center [992, 469] width 1046 height 603
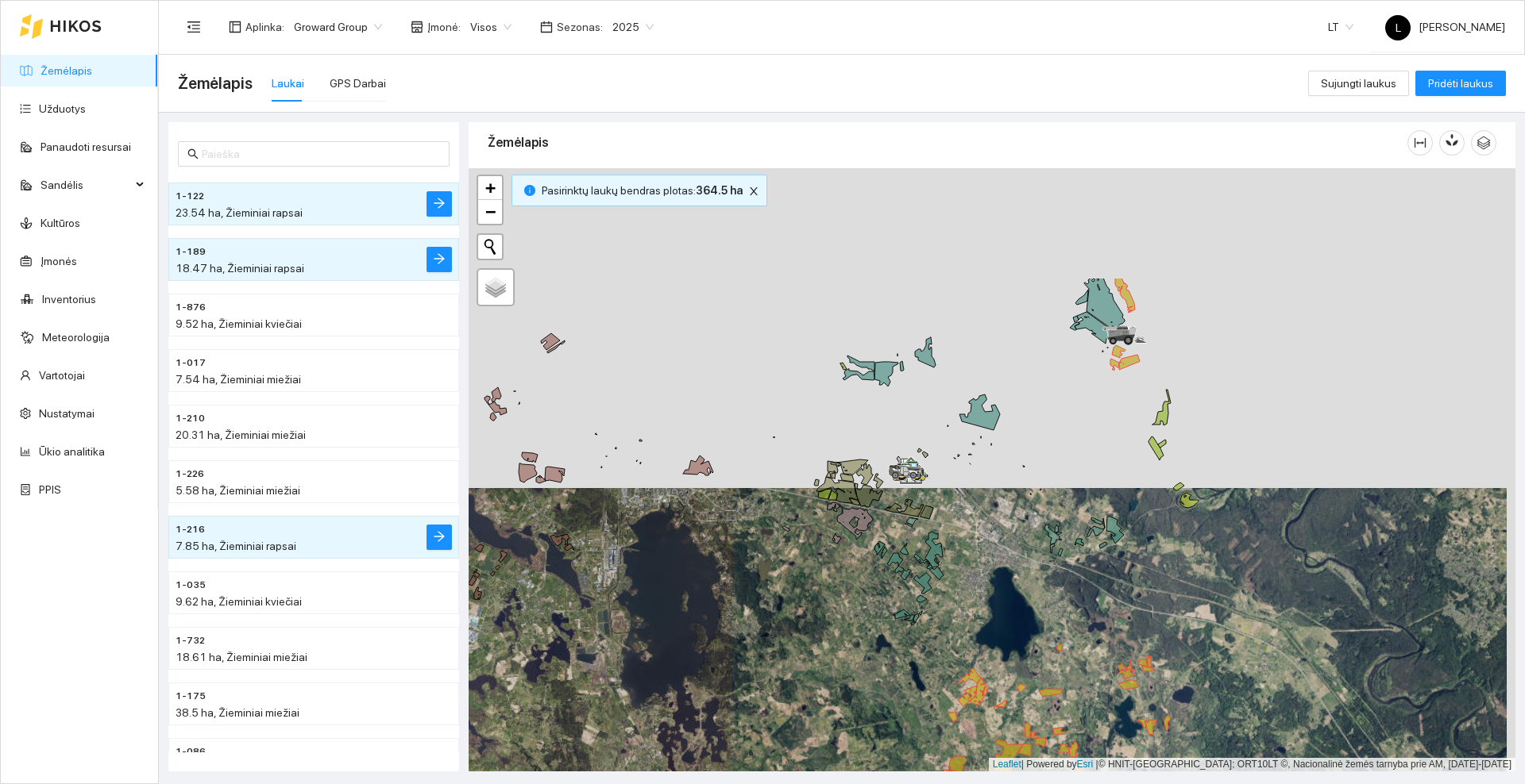
drag, startPoint x: 691, startPoint y: 429, endPoint x: 781, endPoint y: 600, distance: 193.2
click at [781, 600] on div at bounding box center [992, 469] width 1046 height 603
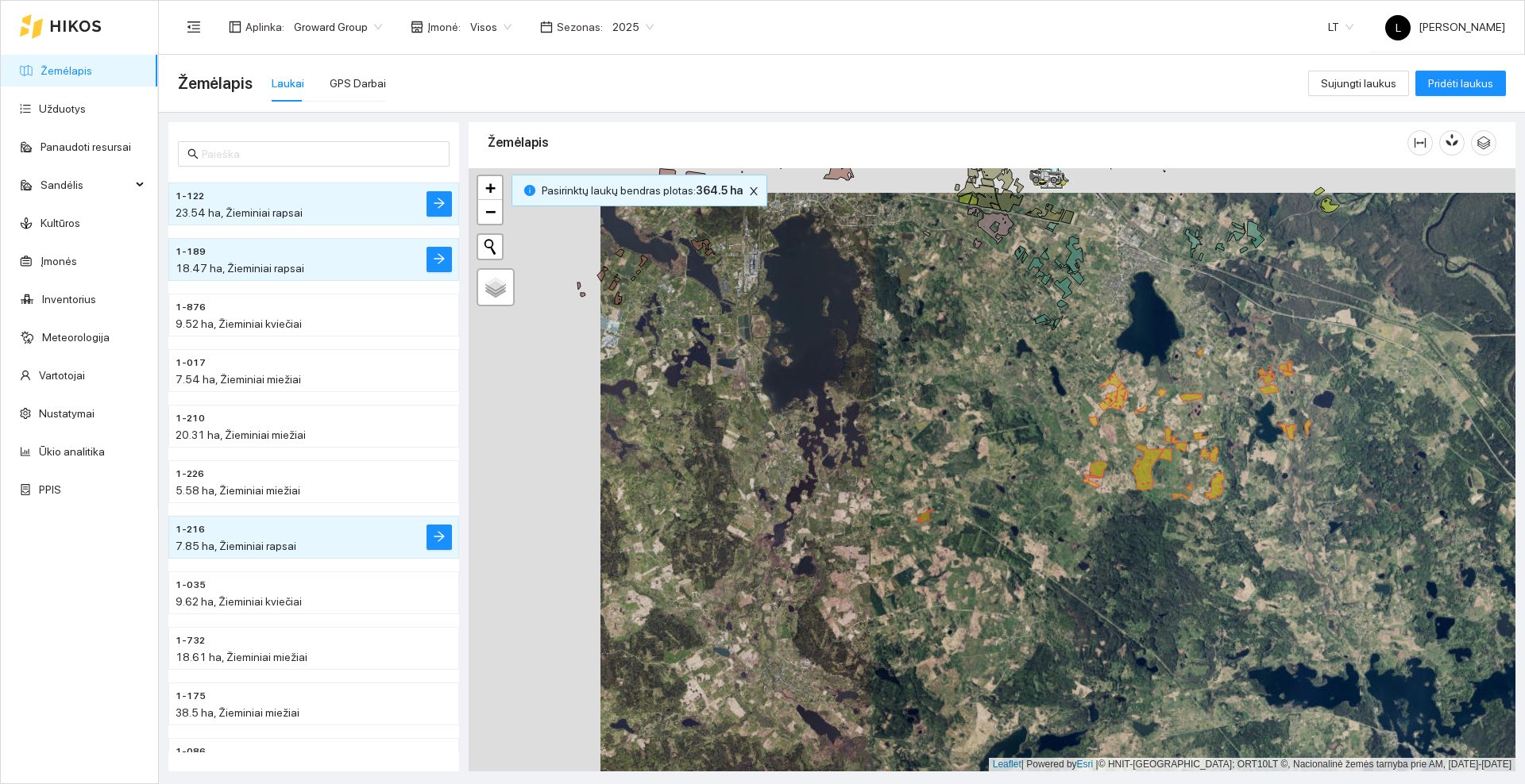
drag, startPoint x: 769, startPoint y: 660, endPoint x: 922, endPoint y: 321, distance: 371.9
click at [922, 321] on div at bounding box center [992, 469] width 1046 height 603
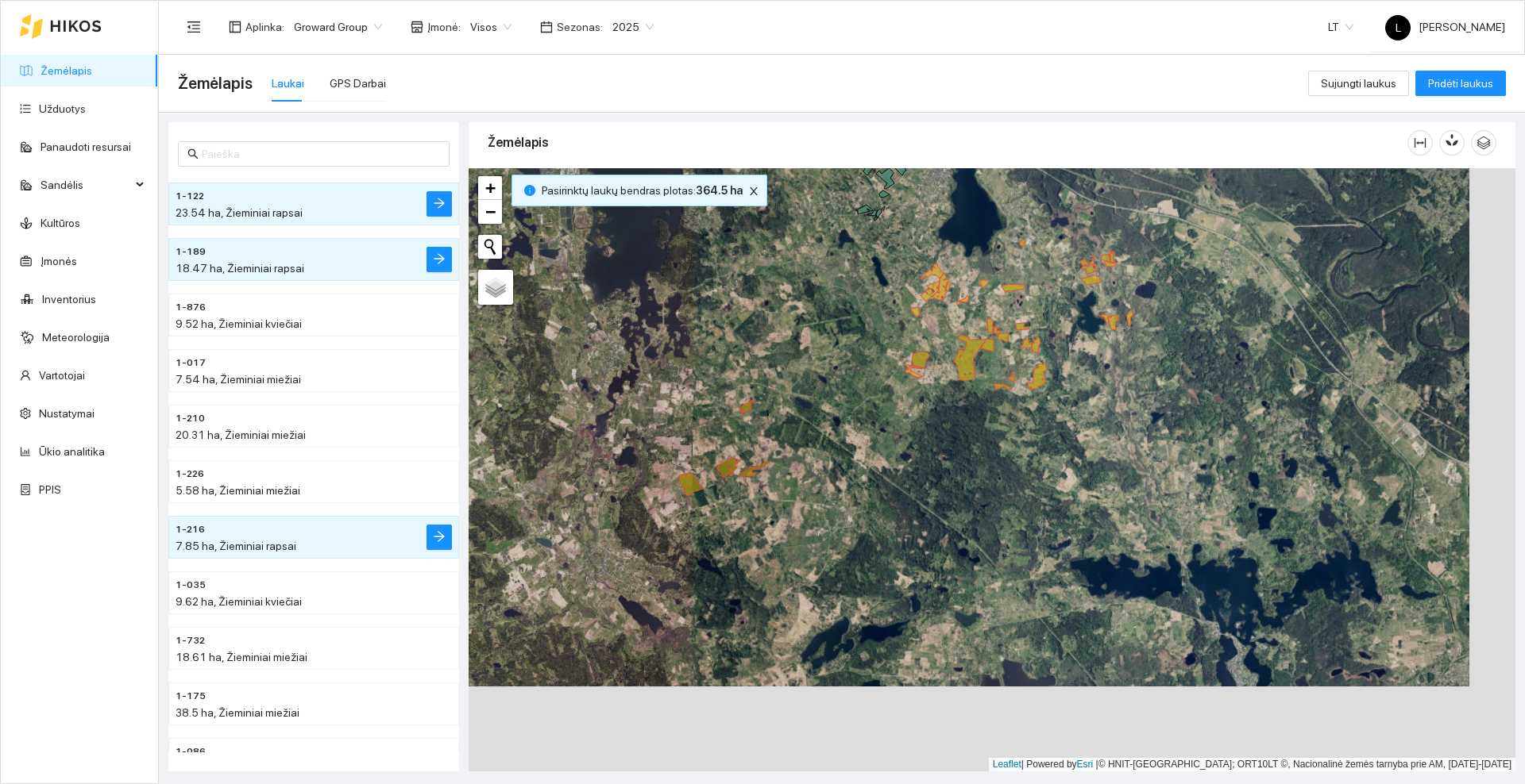
drag, startPoint x: 909, startPoint y: 471, endPoint x: 721, endPoint y: 407, distance: 198.6
click at [721, 407] on div at bounding box center [992, 469] width 1046 height 603
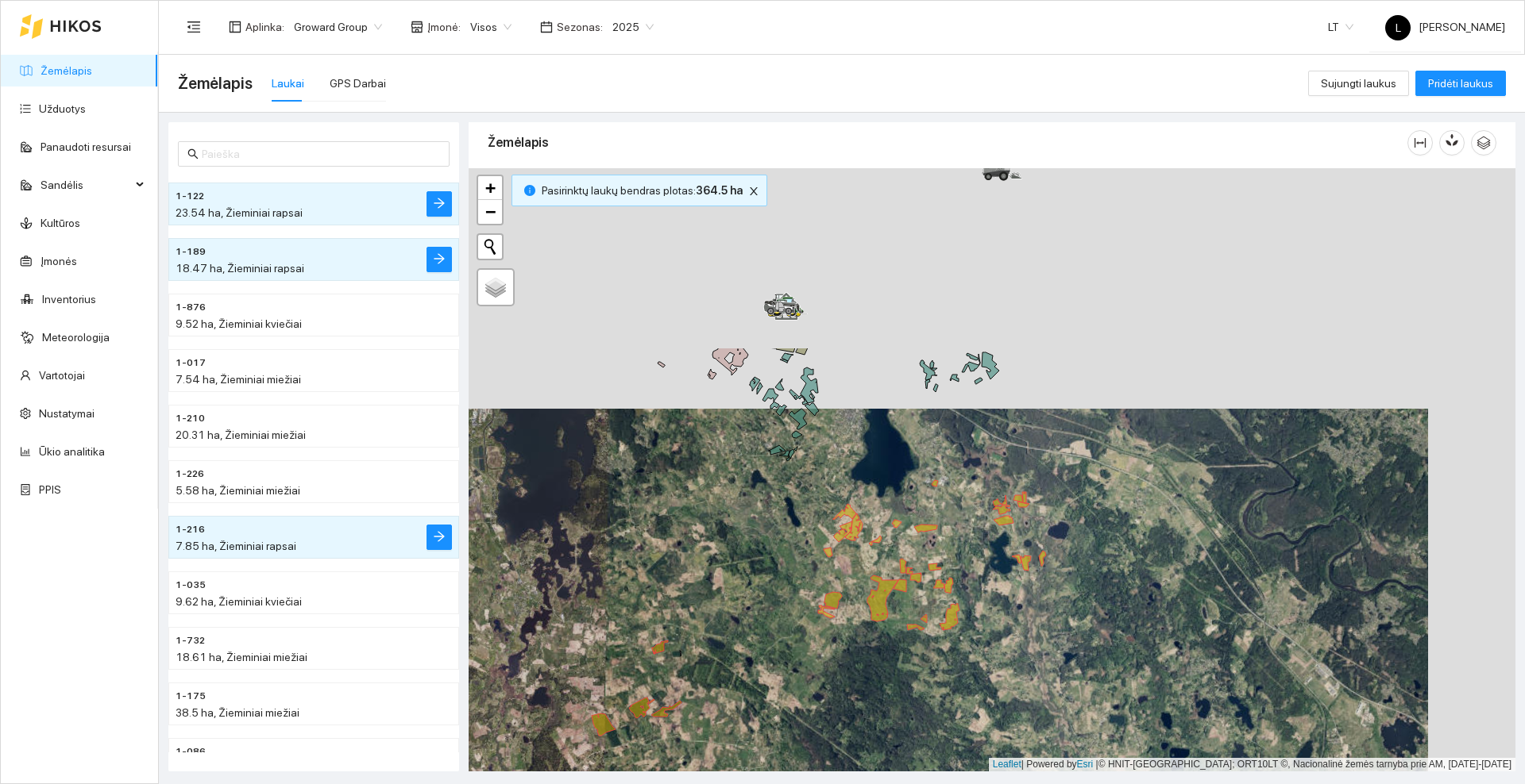
drag, startPoint x: 837, startPoint y: 274, endPoint x: 750, endPoint y: 515, distance: 256.2
click at [750, 515] on div at bounding box center [992, 469] width 1046 height 603
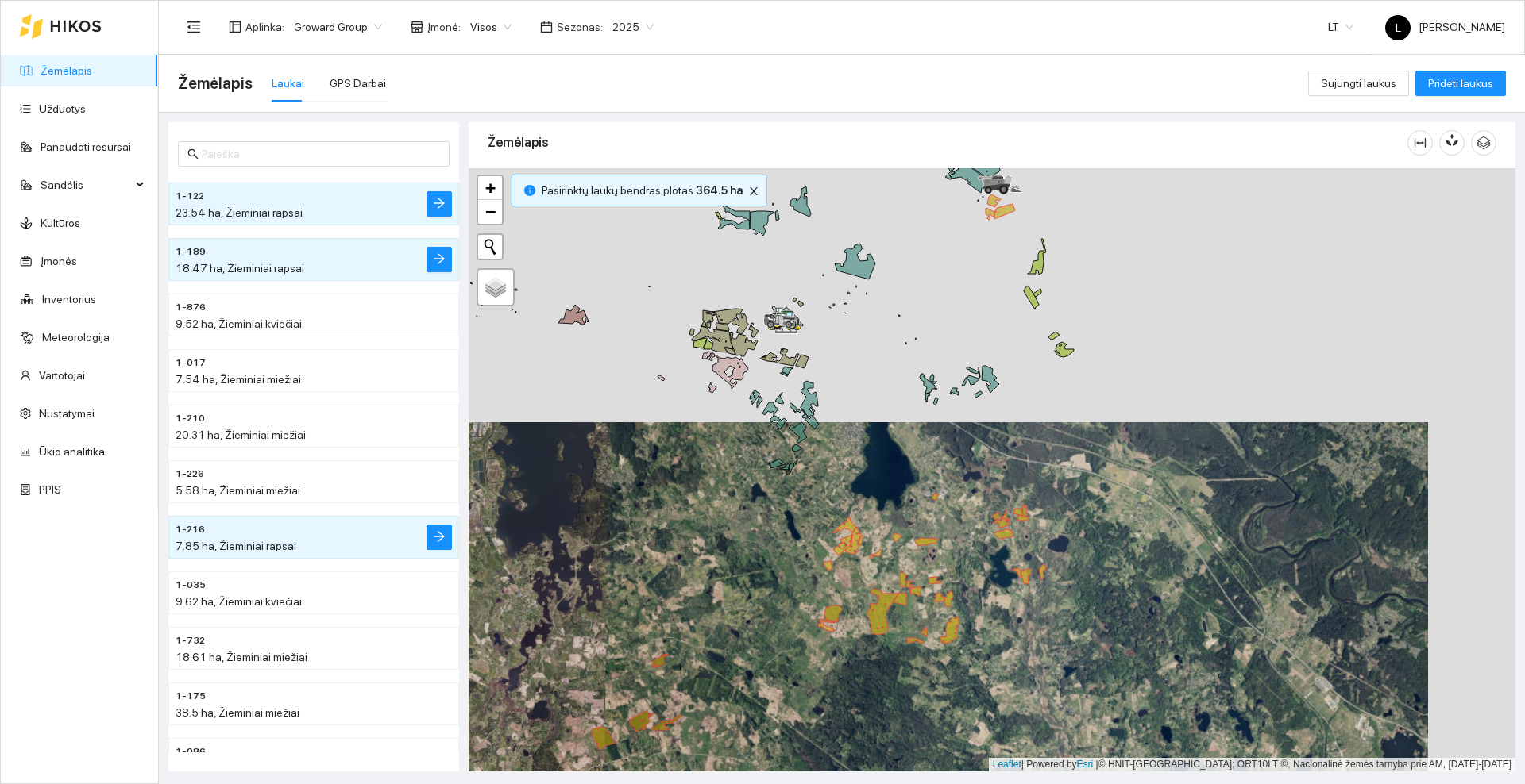
drag, startPoint x: 961, startPoint y: 246, endPoint x: 913, endPoint y: 388, distance: 149.9
click at [909, 443] on div at bounding box center [992, 469] width 1046 height 603
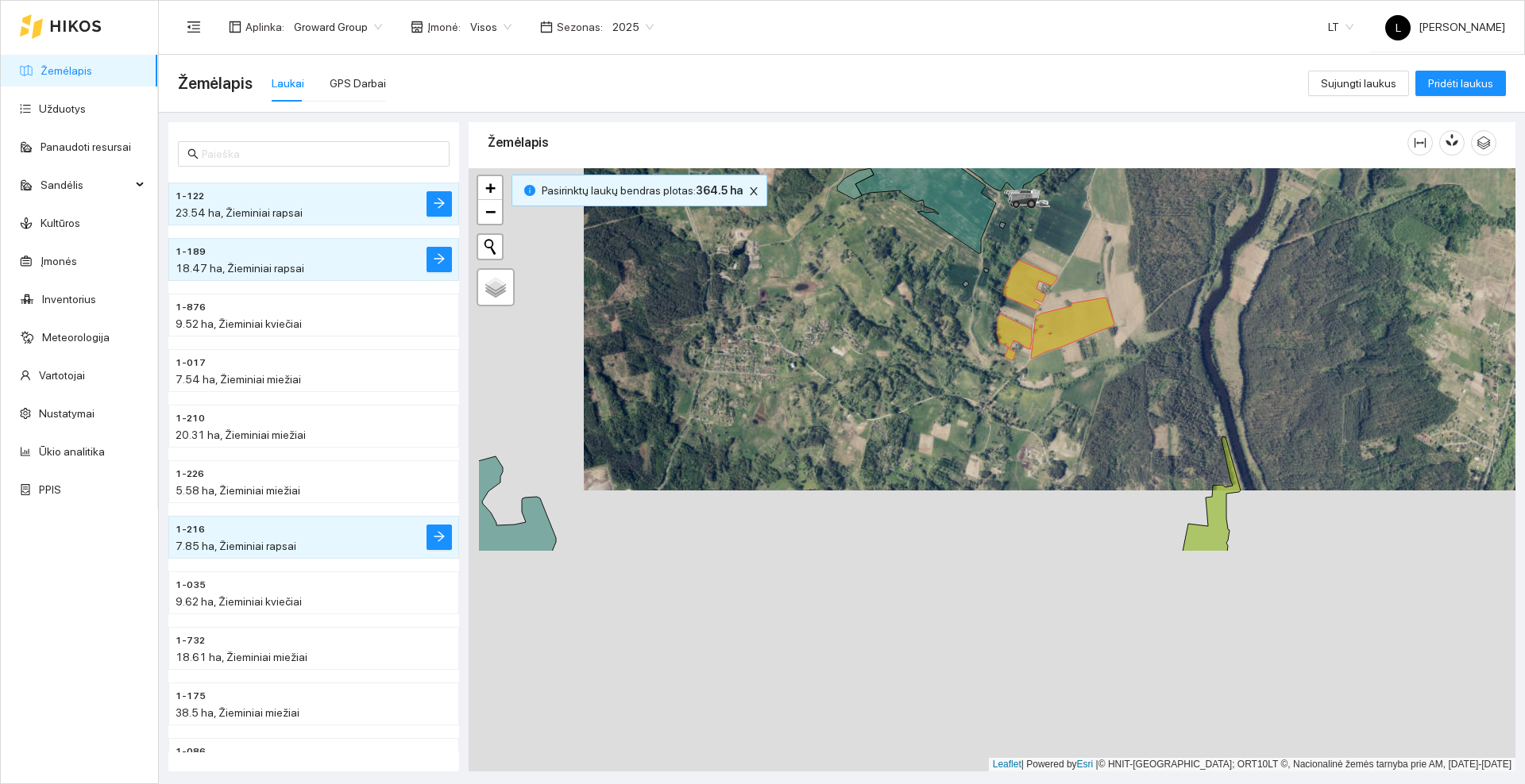
drag, startPoint x: 947, startPoint y: 690, endPoint x: 1041, endPoint y: 407, distance: 298.2
click at [1060, 396] on div at bounding box center [992, 469] width 1046 height 603
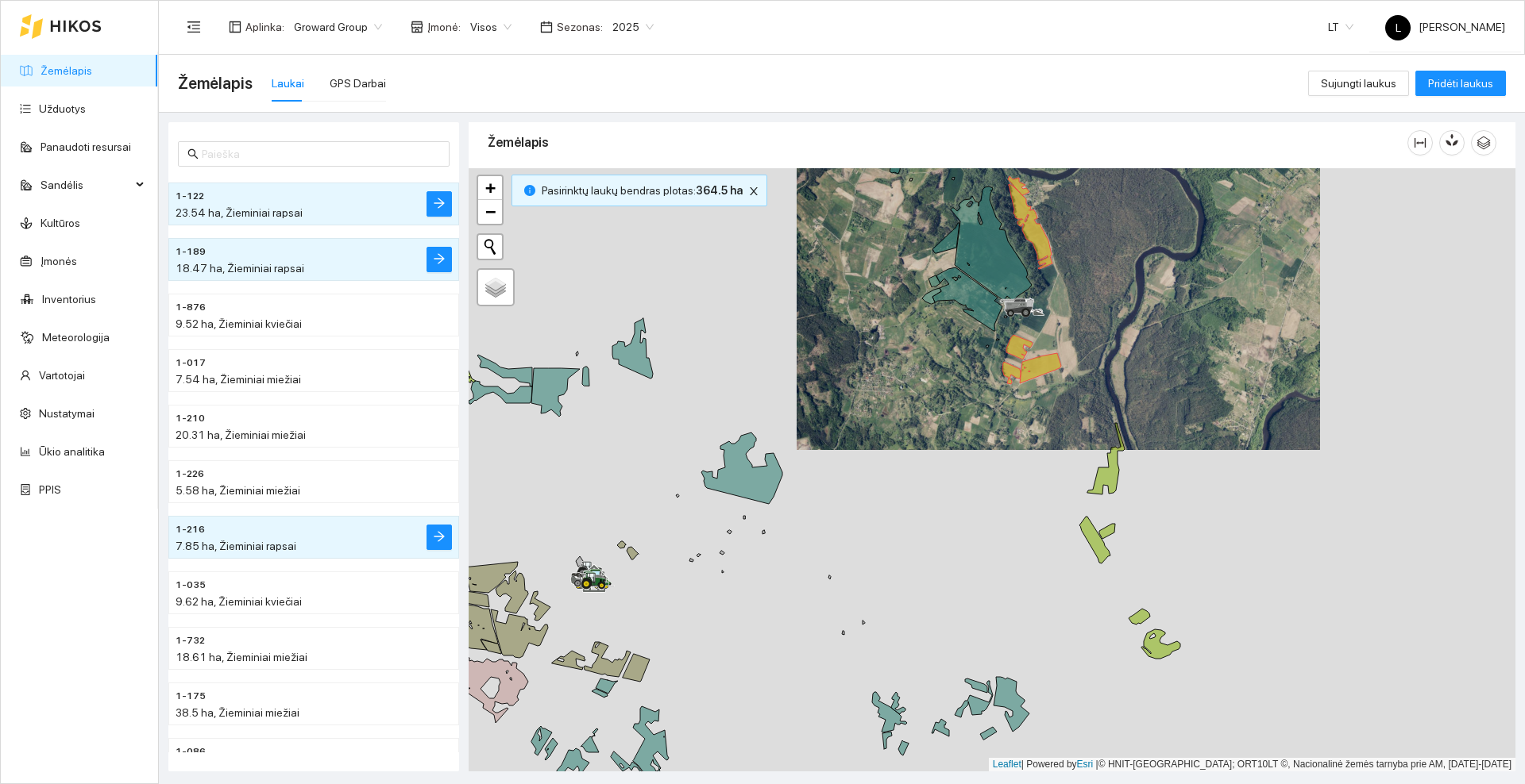
drag, startPoint x: 961, startPoint y: 625, endPoint x: 964, endPoint y: 328, distance: 297.0
click at [964, 329] on div at bounding box center [992, 469] width 1046 height 603
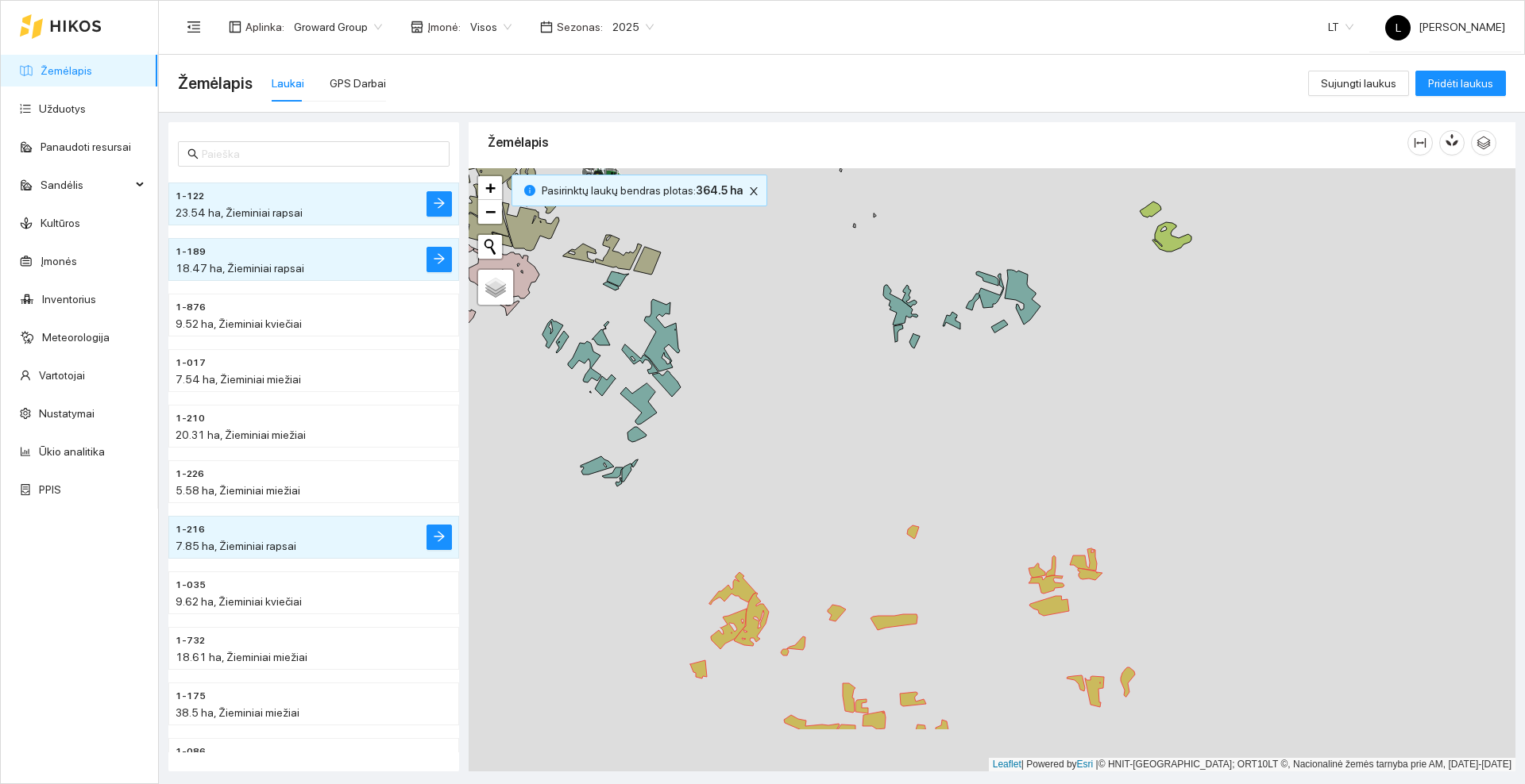
drag, startPoint x: 906, startPoint y: 633, endPoint x: 937, endPoint y: 369, distance: 265.8
click at [919, 525] on icon at bounding box center [912, 532] width 12 height 13
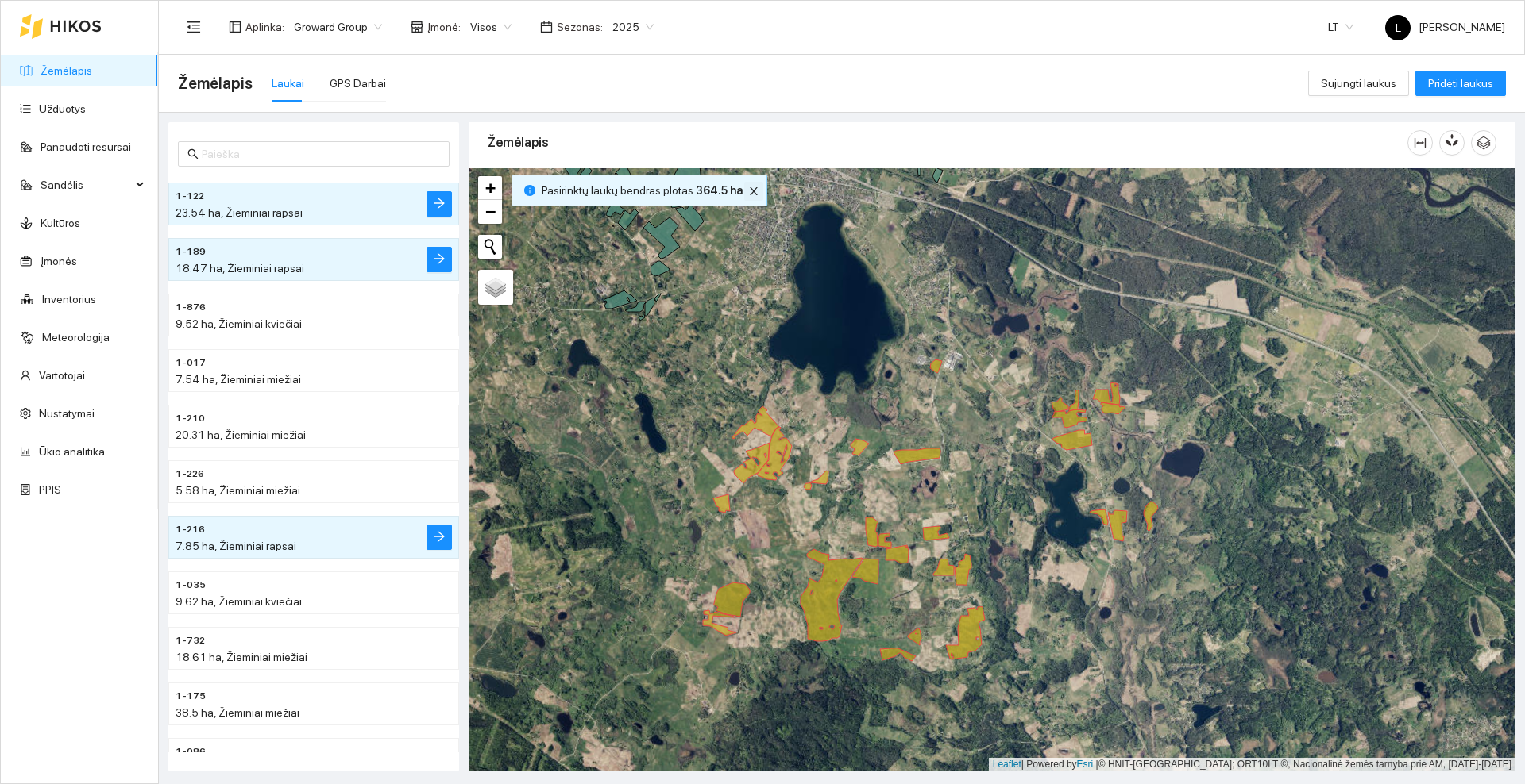
click at [748, 193] on icon "close" at bounding box center [753, 191] width 11 height 11
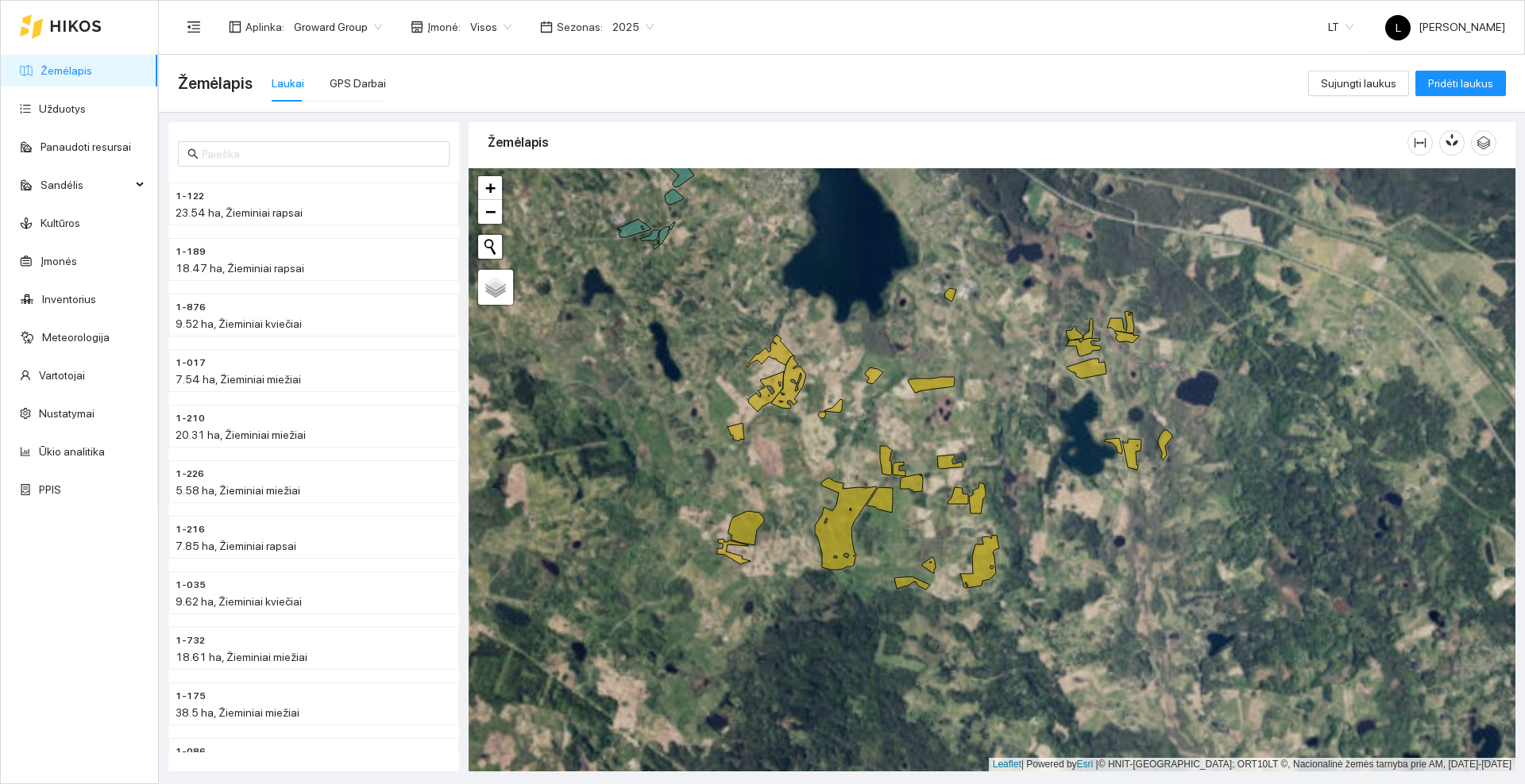
drag, startPoint x: 885, startPoint y: 443, endPoint x: 861, endPoint y: 342, distance: 103.8
click at [861, 343] on div at bounding box center [992, 469] width 1046 height 603
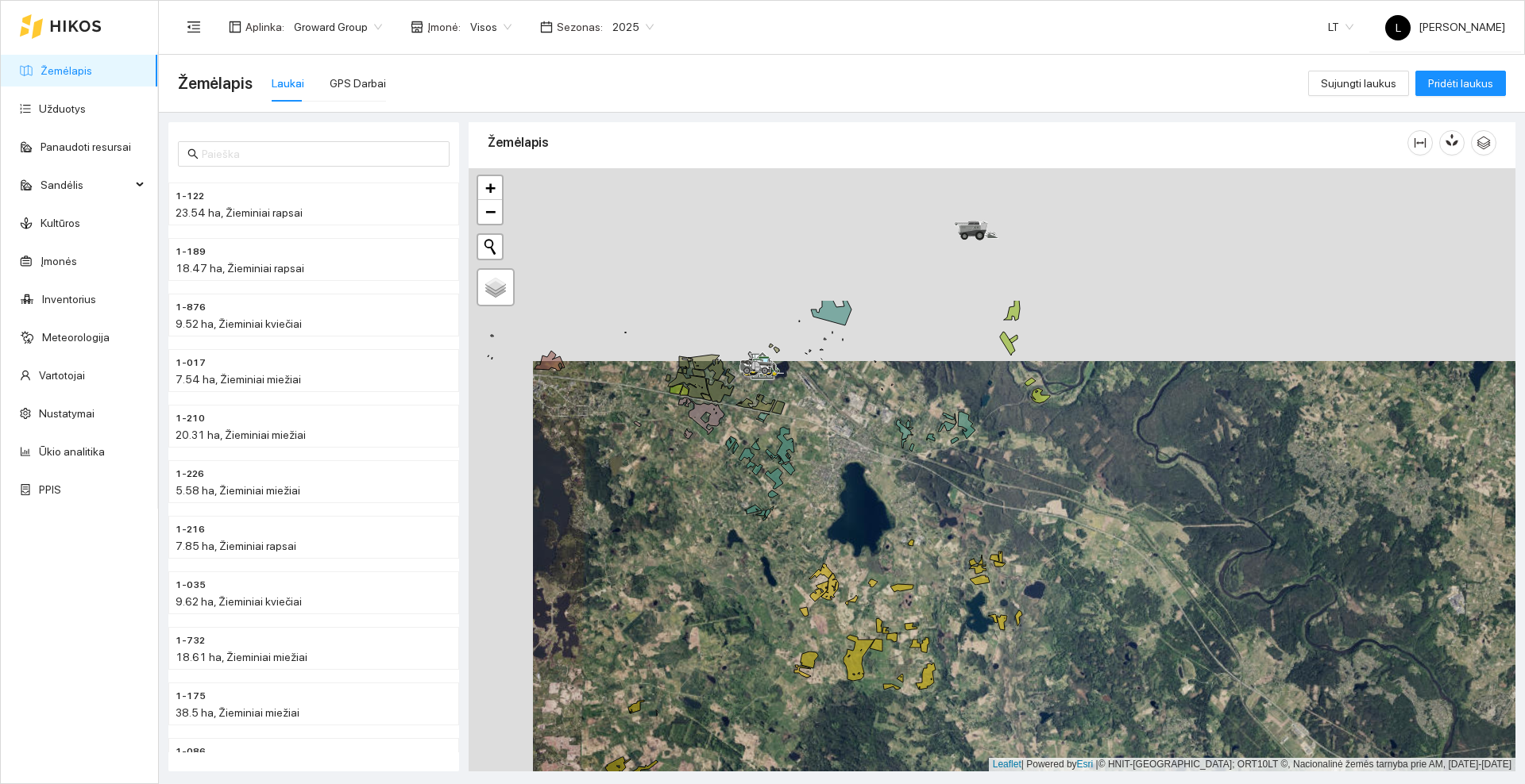
drag, startPoint x: 839, startPoint y: 318, endPoint x: 903, endPoint y: 510, distance: 202.4
click at [903, 510] on div at bounding box center [992, 469] width 1046 height 603
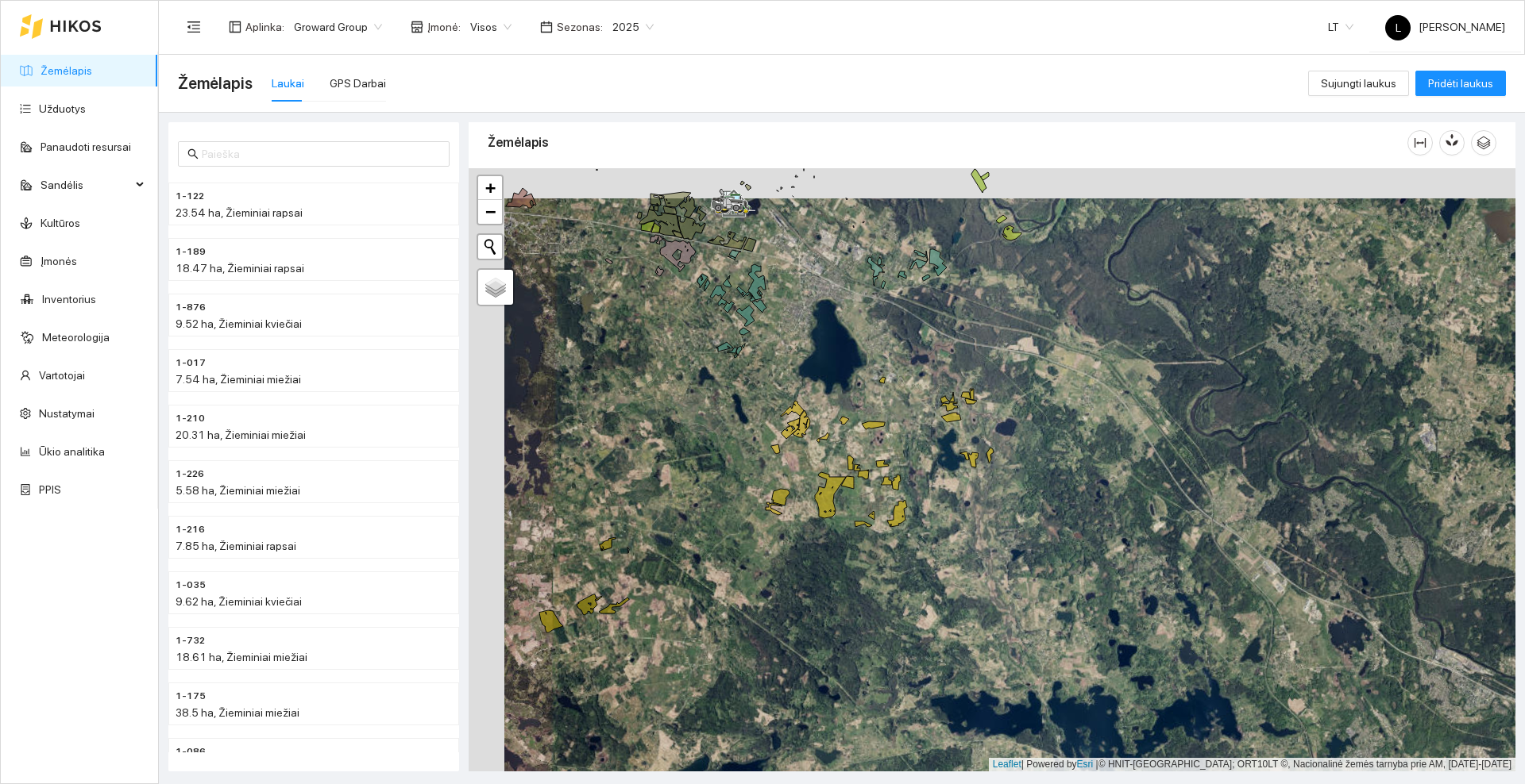
drag, startPoint x: 888, startPoint y: 561, endPoint x: 859, endPoint y: 397, distance: 166.5
click at [859, 397] on div at bounding box center [992, 469] width 1046 height 603
drag, startPoint x: 830, startPoint y: 511, endPoint x: 819, endPoint y: 510, distance: 11.0
click at [833, 508] on div at bounding box center [992, 469] width 1046 height 603
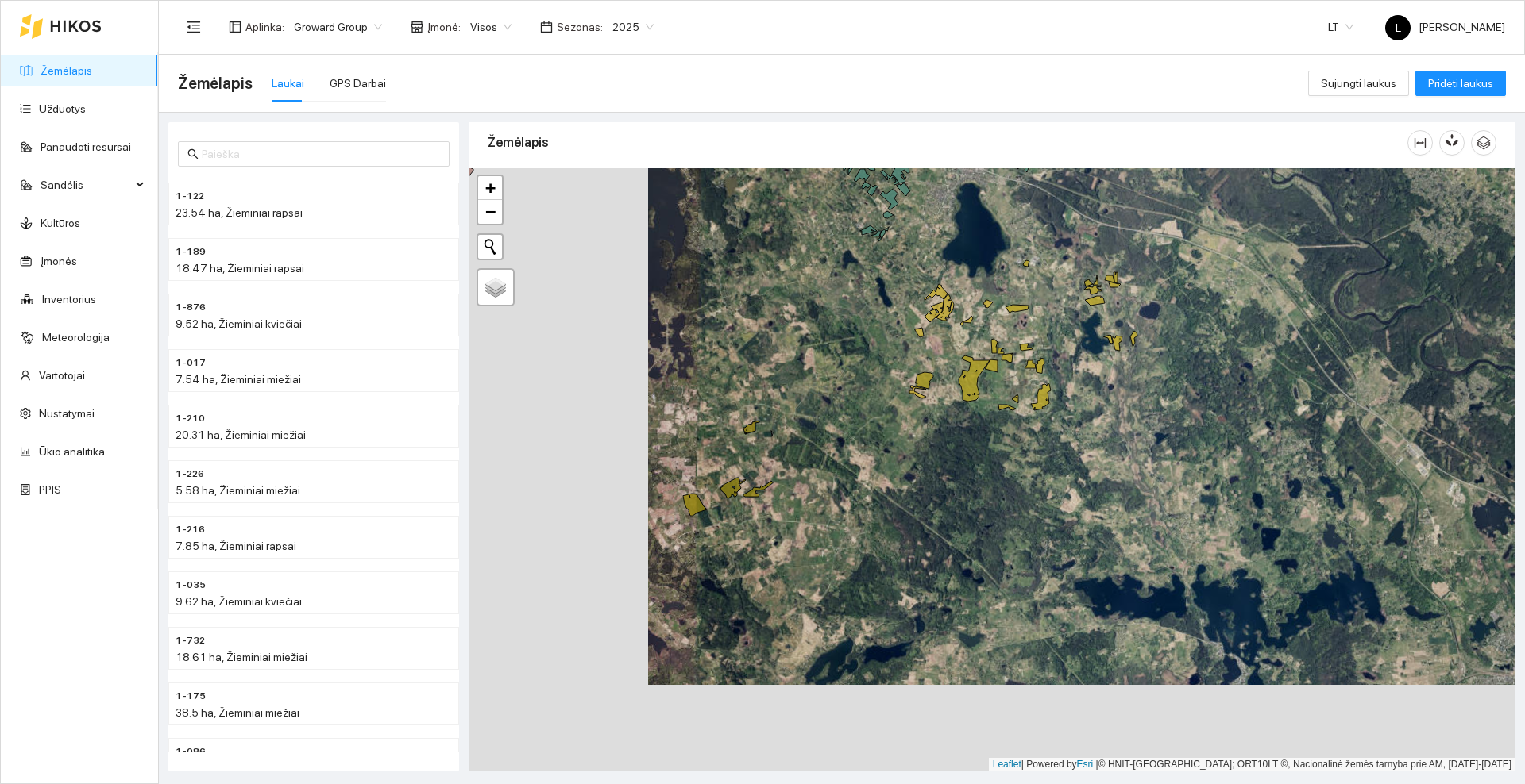
click at [844, 400] on div at bounding box center [992, 469] width 1046 height 603
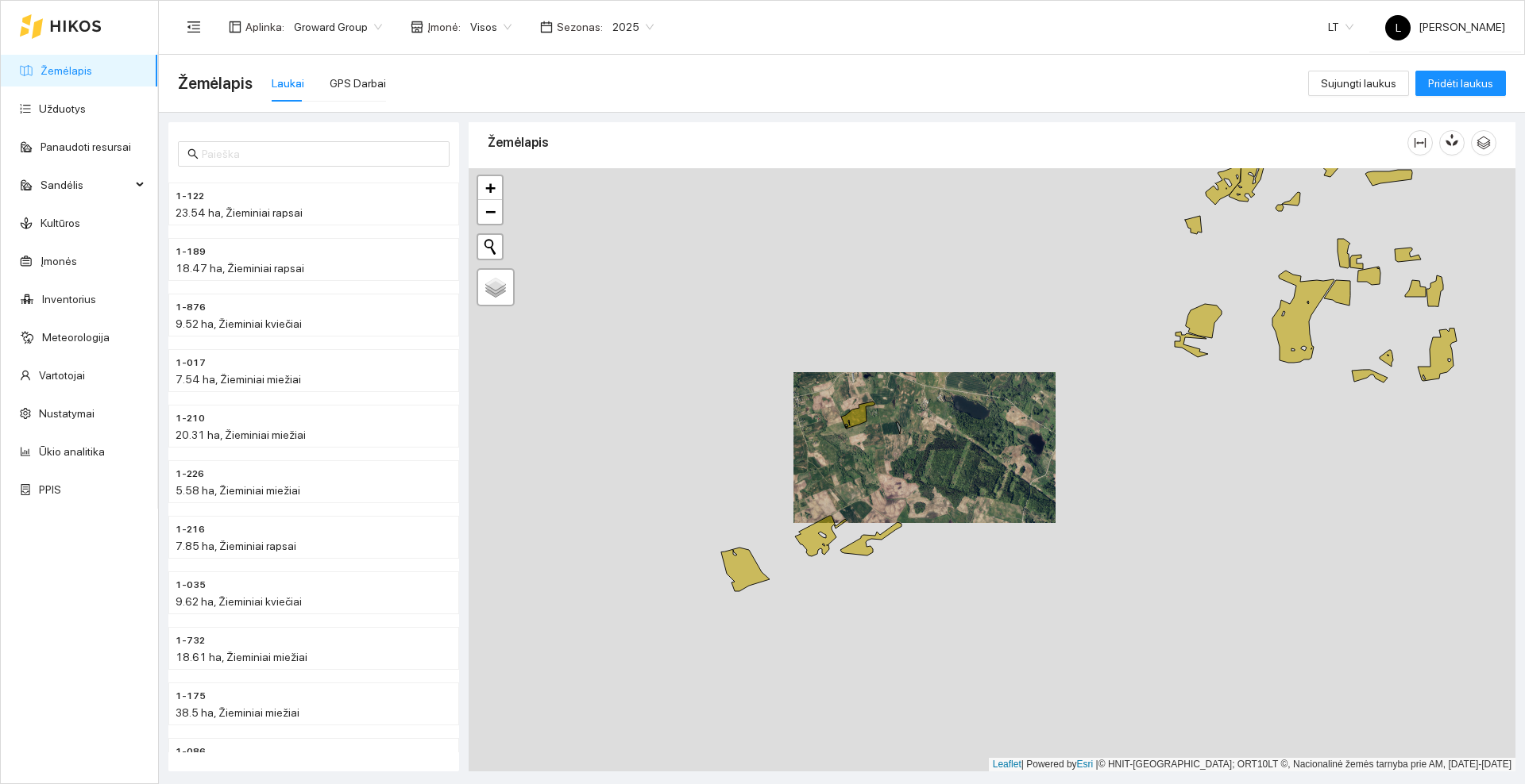
drag, startPoint x: 1007, startPoint y: 422, endPoint x: 666, endPoint y: 509, distance: 351.9
click at [666, 509] on div at bounding box center [992, 469] width 1046 height 603
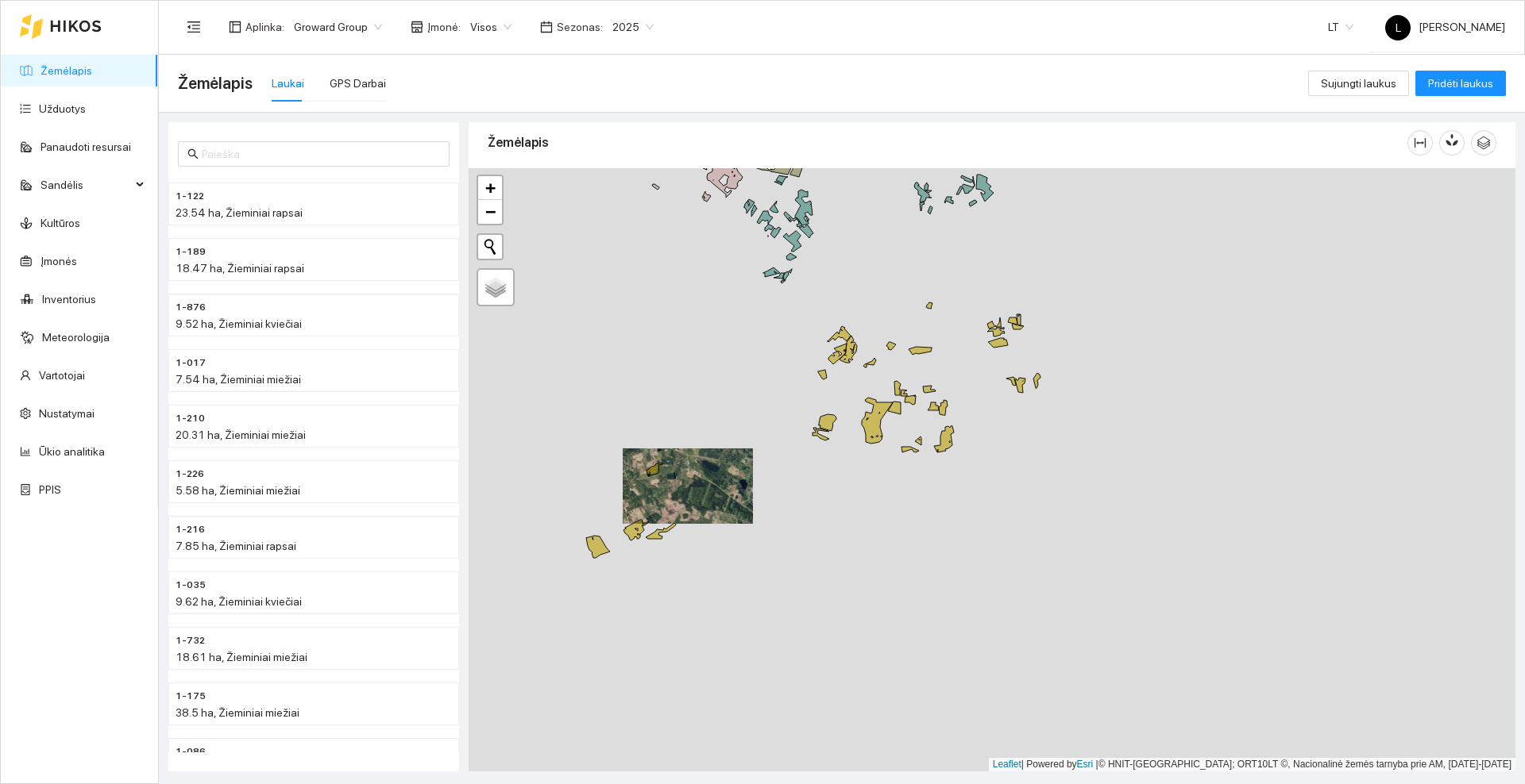
drag, startPoint x: 792, startPoint y: 364, endPoint x: 747, endPoint y: 449, distance: 96.2
click at [747, 449] on div at bounding box center [992, 469] width 1046 height 603
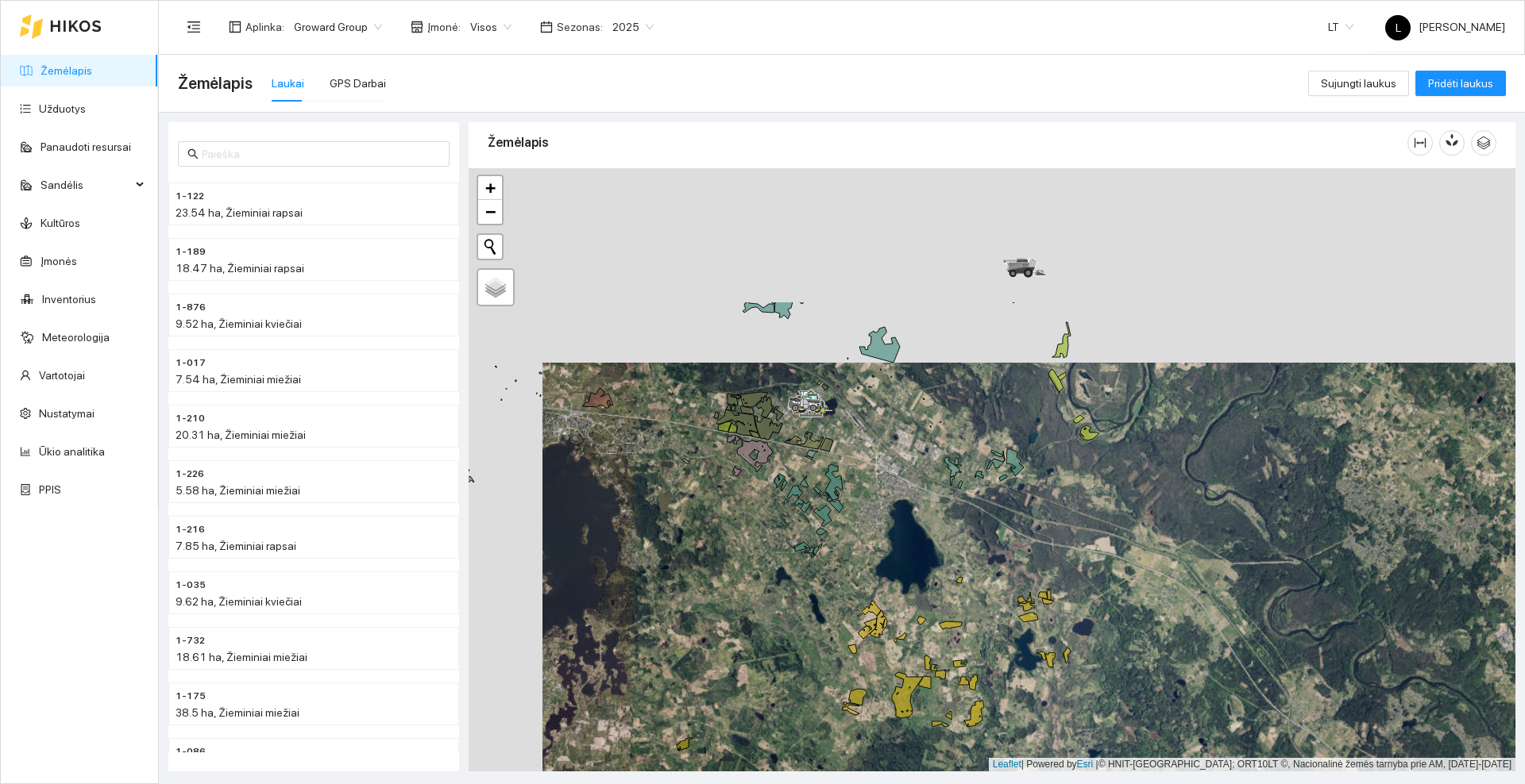
drag, startPoint x: 771, startPoint y: 240, endPoint x: 845, endPoint y: 434, distance: 207.6
click at [845, 434] on div at bounding box center [992, 469] width 1046 height 603
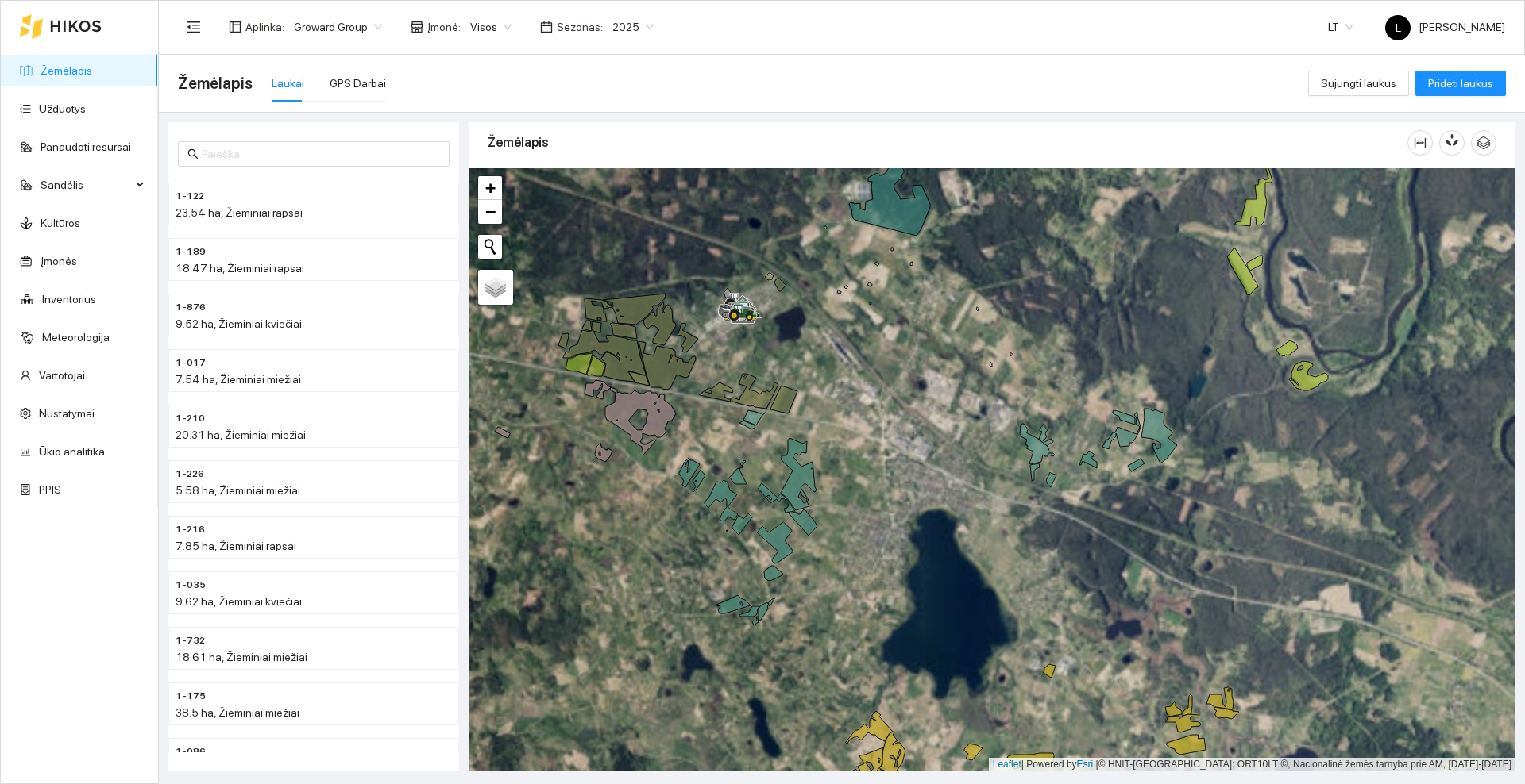
drag, startPoint x: 876, startPoint y: 502, endPoint x: 873, endPoint y: 425, distance: 77.1
click at [873, 425] on div at bounding box center [992, 469] width 1046 height 603
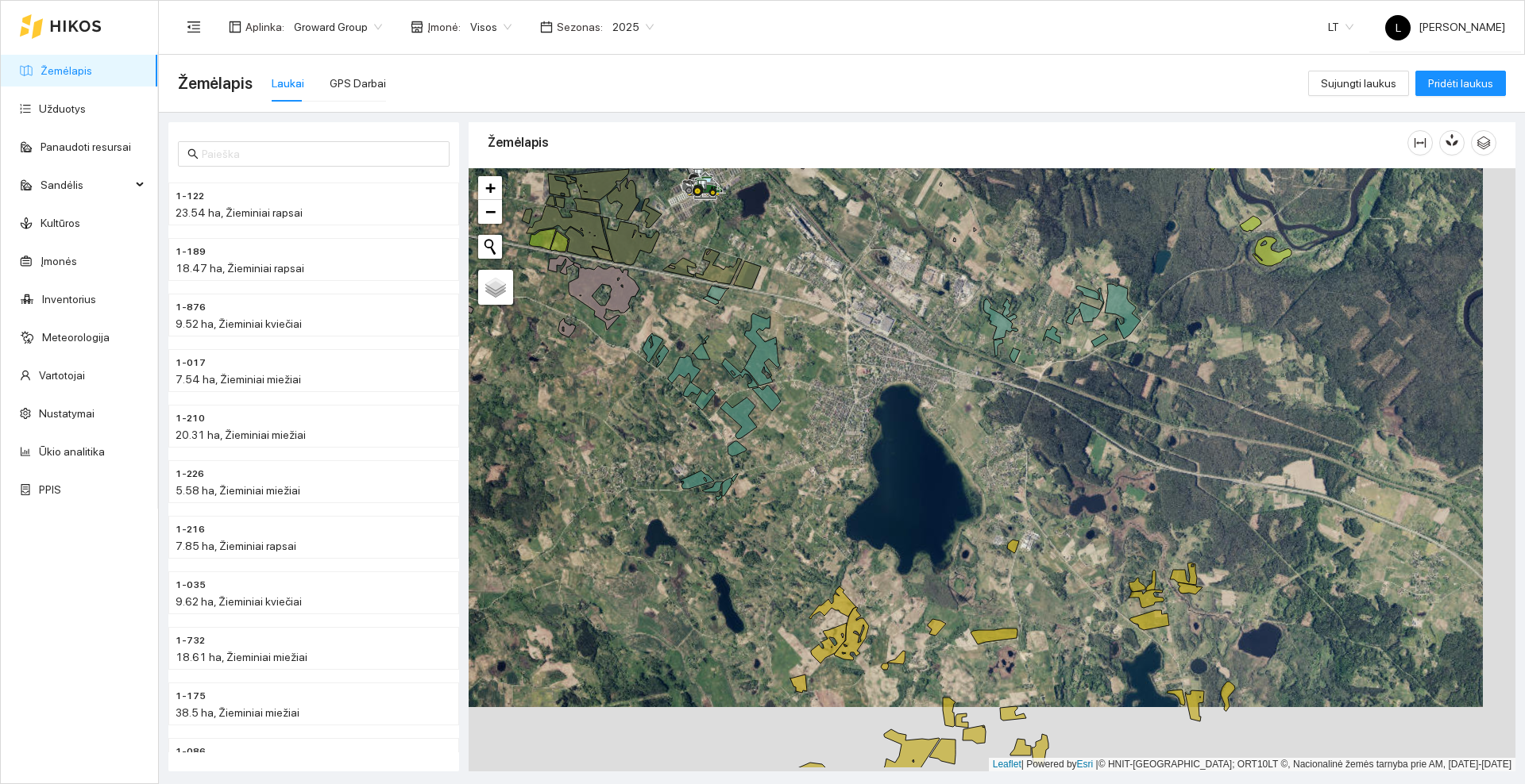
drag, startPoint x: 863, startPoint y: 418, endPoint x: 922, endPoint y: 455, distance: 69.6
click at [922, 455] on div at bounding box center [992, 469] width 1046 height 603
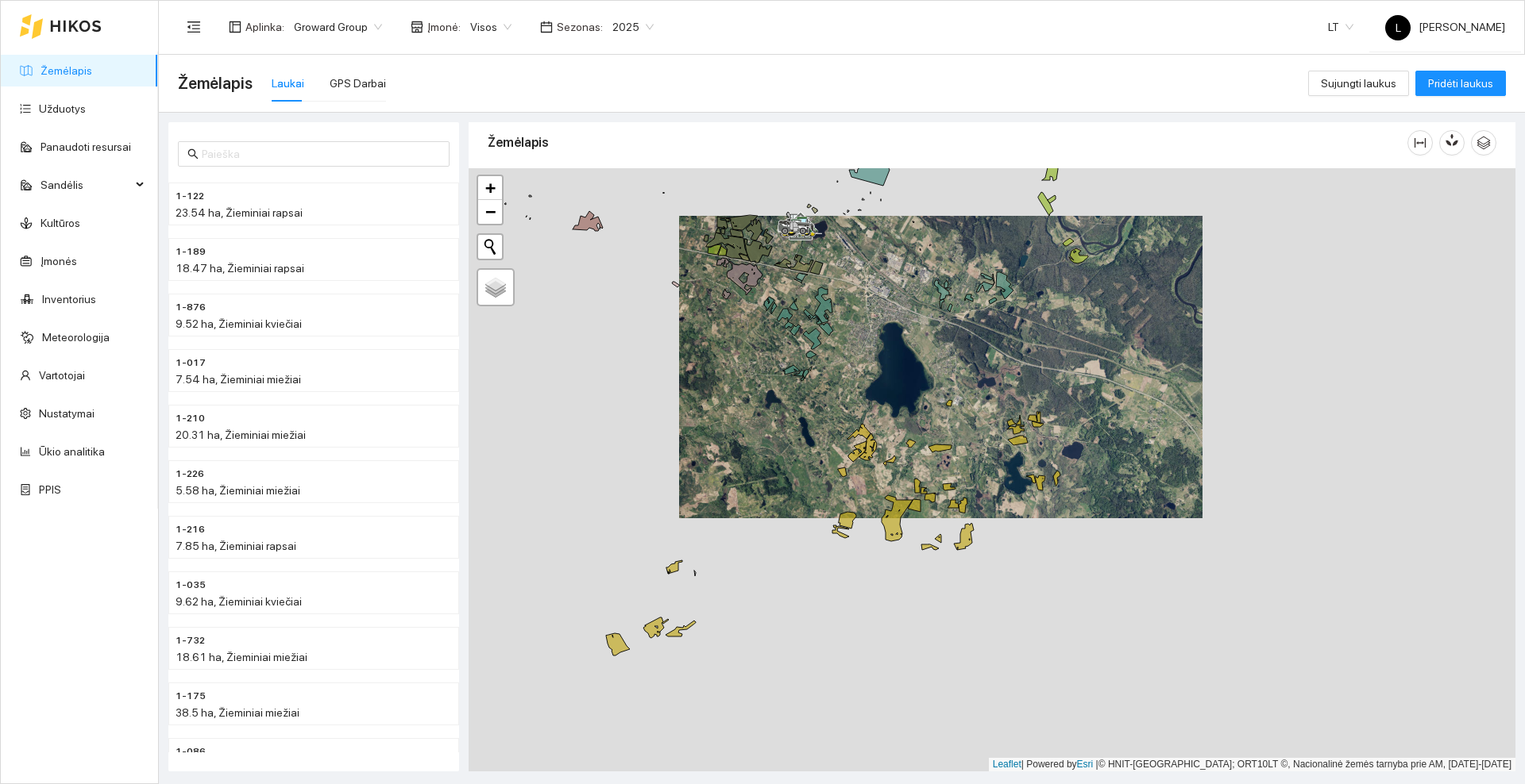
drag, startPoint x: 910, startPoint y: 481, endPoint x: 897, endPoint y: 384, distance: 97.9
click at [897, 384] on div at bounding box center [992, 469] width 1046 height 603
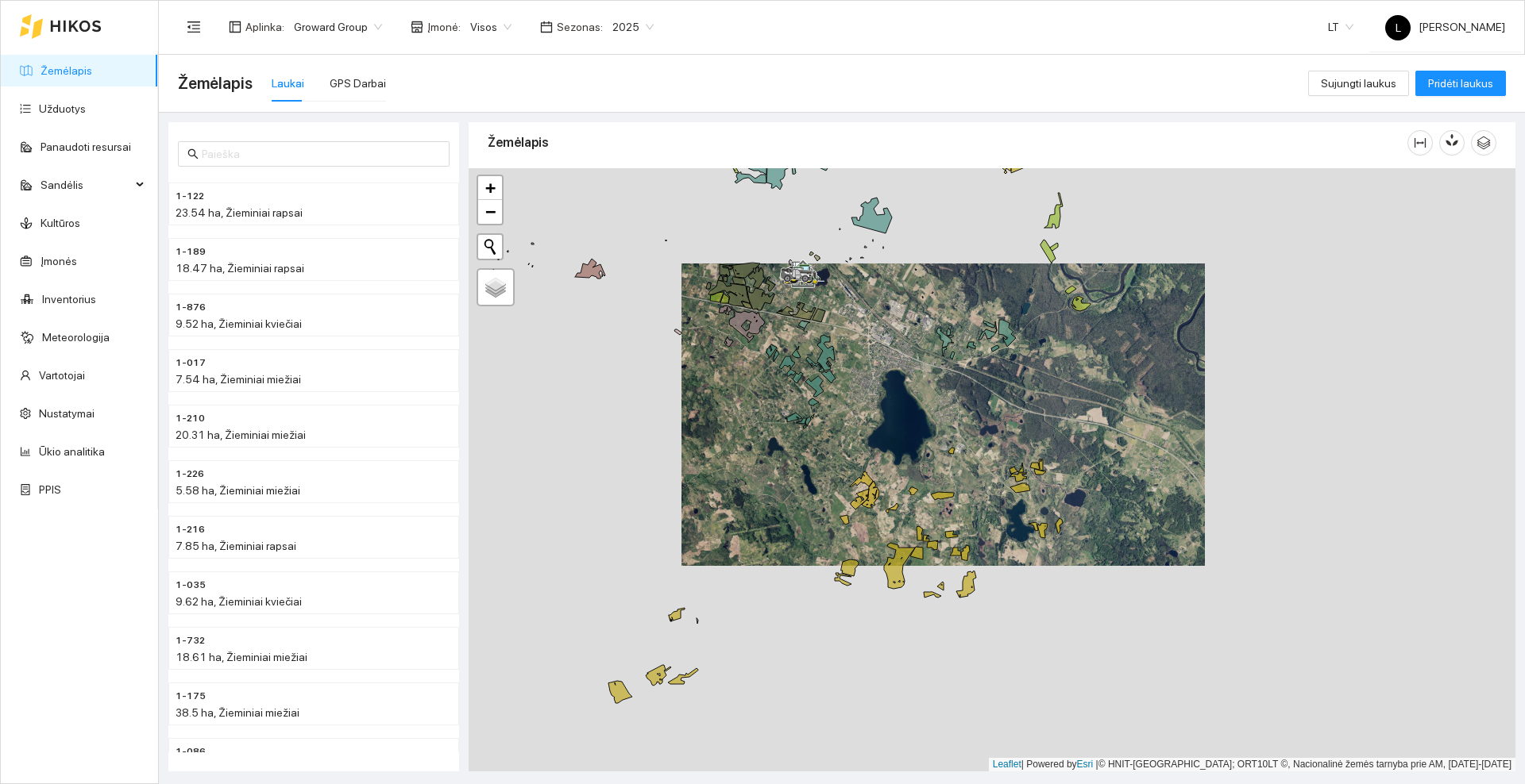
drag, startPoint x: 897, startPoint y: 367, endPoint x: 900, endPoint y: 417, distance: 50.1
click at [900, 417] on div at bounding box center [992, 469] width 1046 height 603
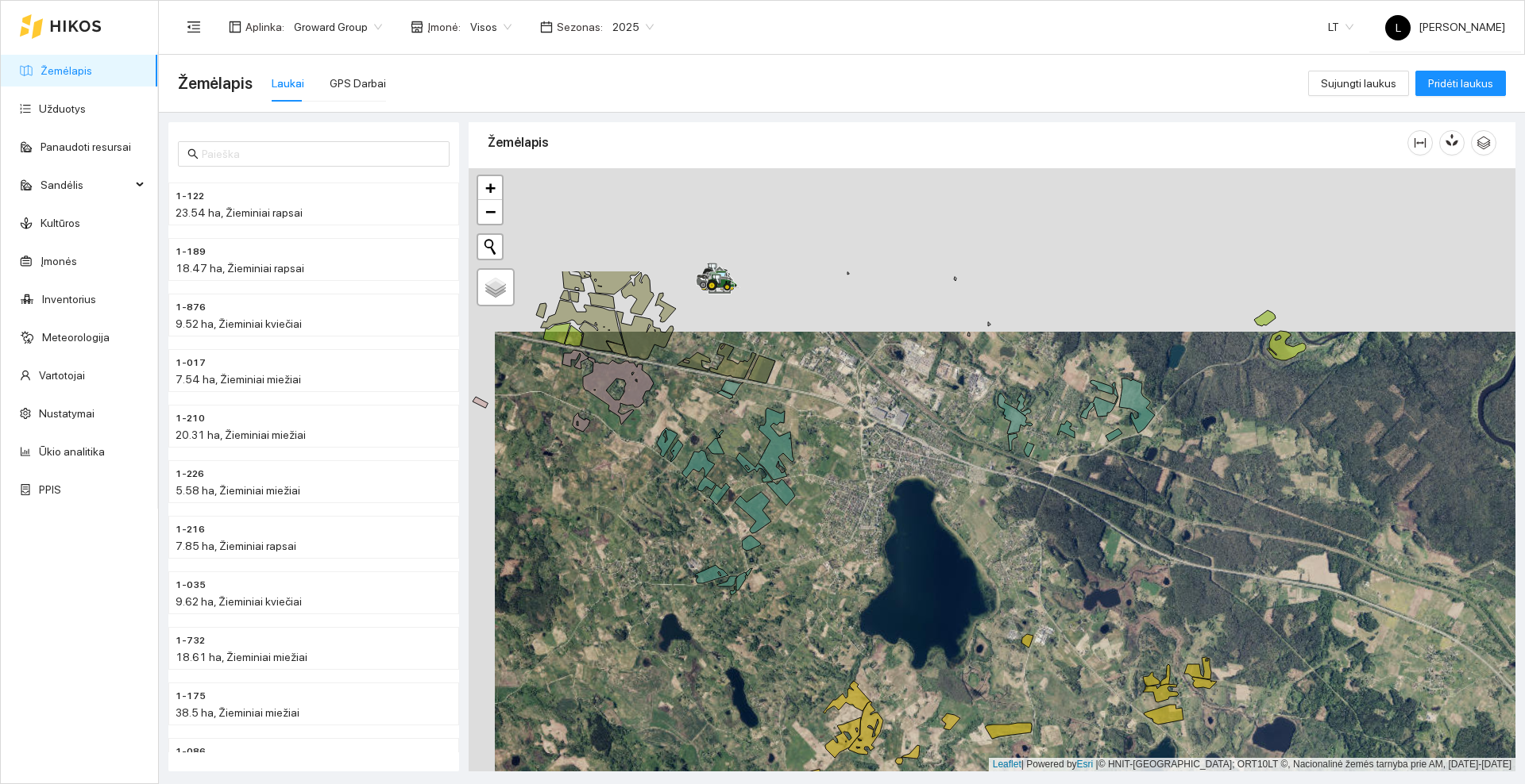
drag, startPoint x: 833, startPoint y: 246, endPoint x: 861, endPoint y: 431, distance: 187.1
click at [861, 431] on div at bounding box center [992, 469] width 1046 height 603
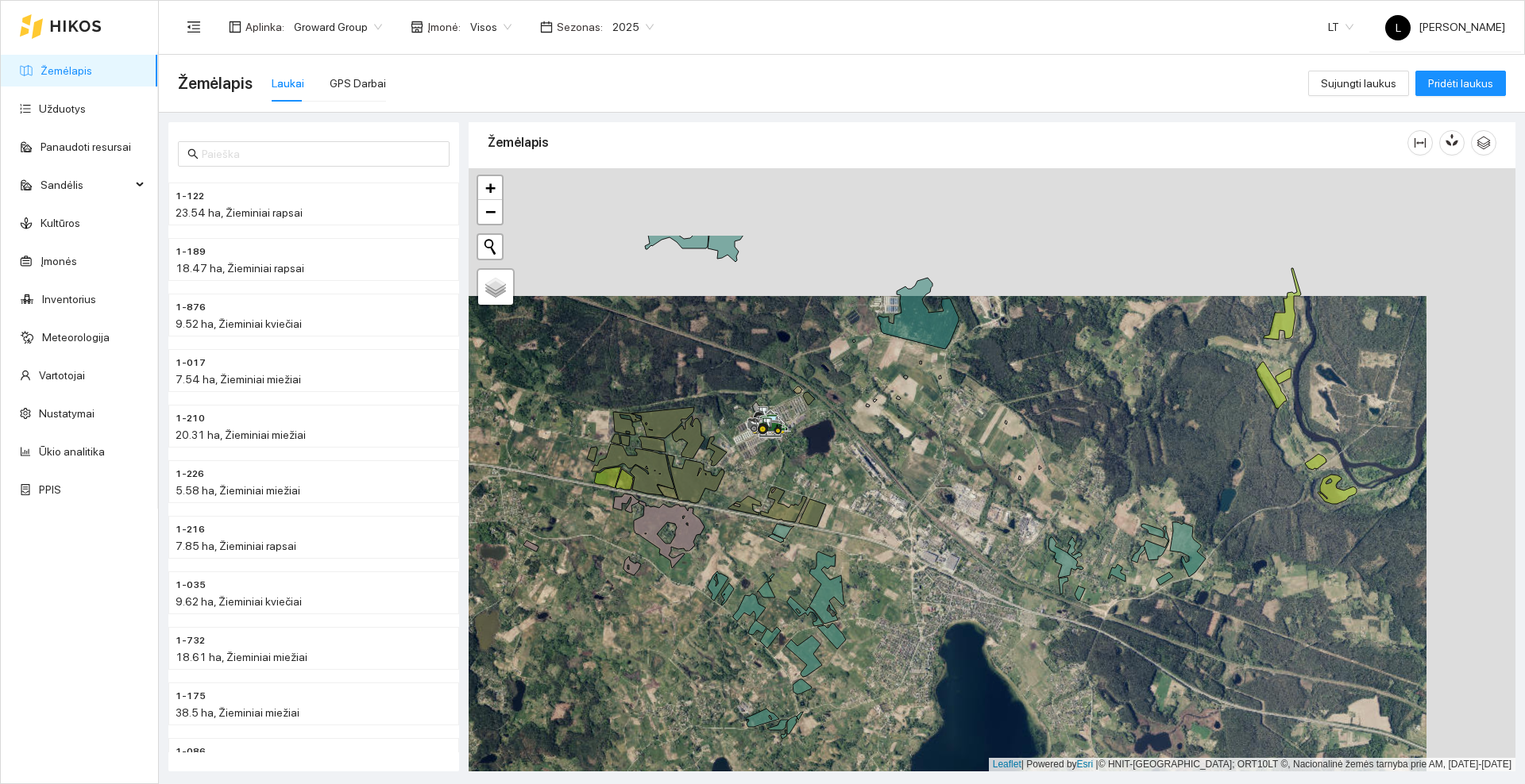
drag, startPoint x: 1062, startPoint y: 305, endPoint x: 959, endPoint y: 440, distance: 169.8
click at [959, 449] on div at bounding box center [992, 469] width 1046 height 603
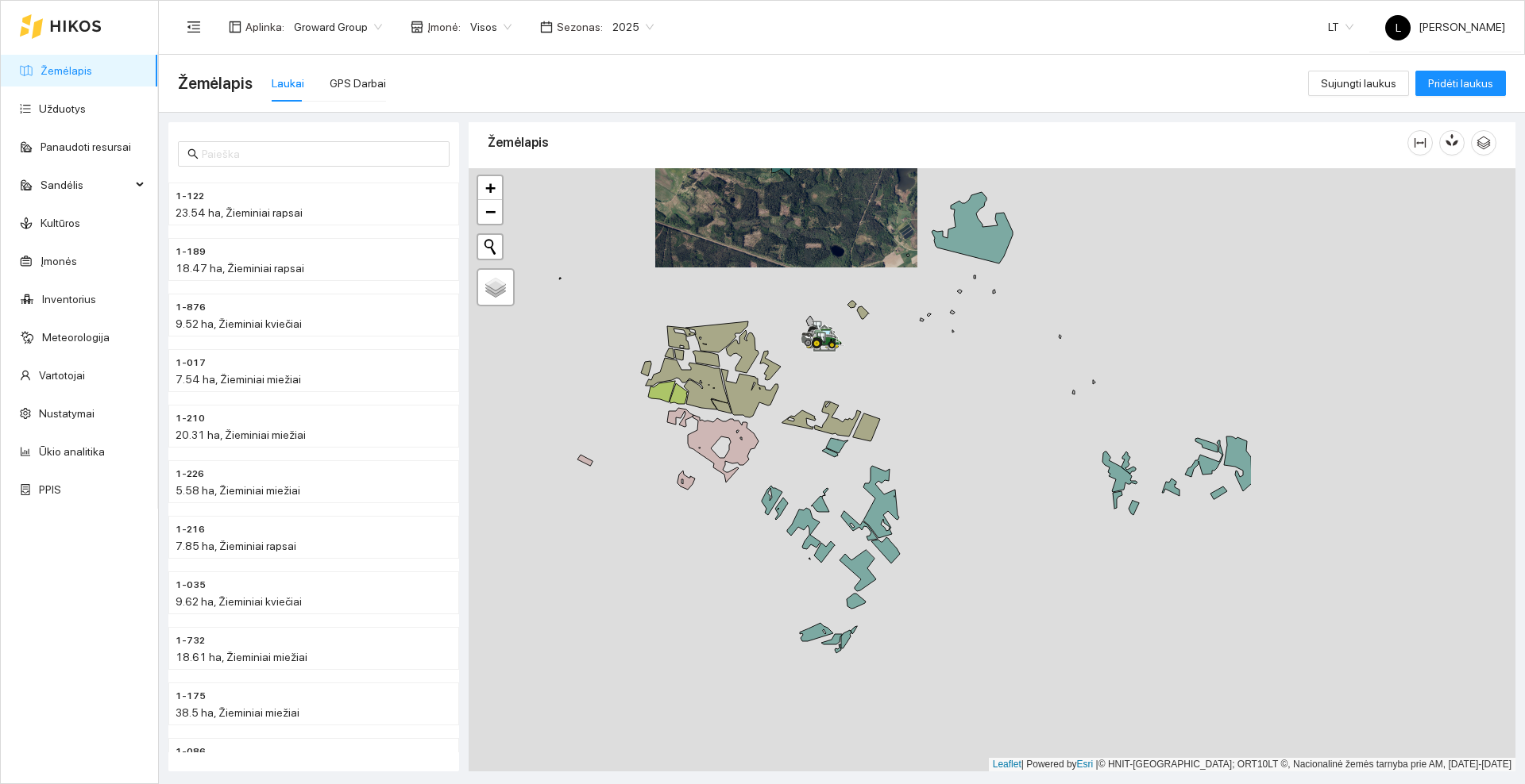
drag, startPoint x: 1111, startPoint y: 395, endPoint x: 808, endPoint y: 261, distance: 331.3
click at [808, 261] on div at bounding box center [992, 469] width 1046 height 603
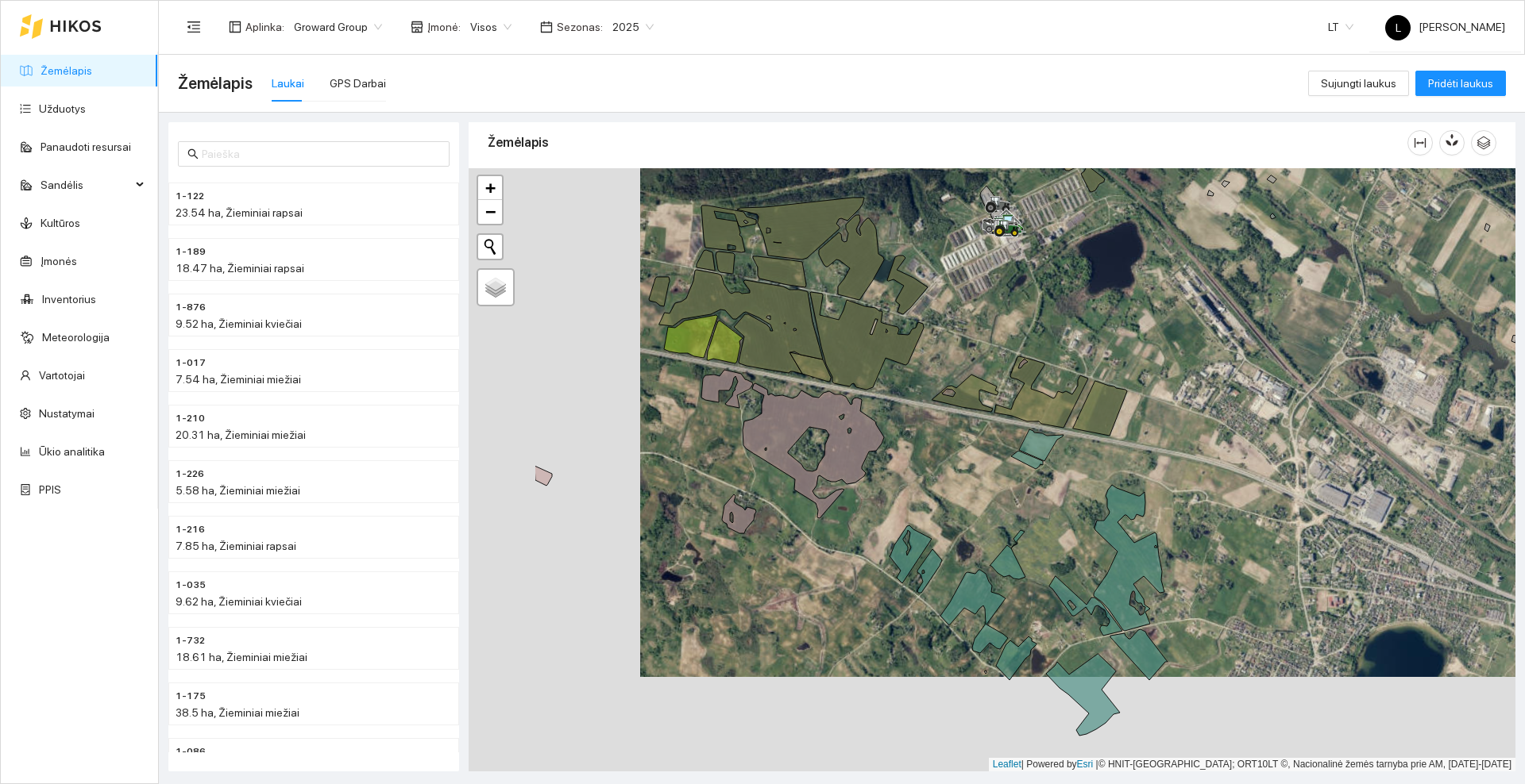
drag, startPoint x: 802, startPoint y: 430, endPoint x: 1009, endPoint y: 312, distance: 238.3
click at [1009, 312] on div at bounding box center [992, 469] width 1046 height 603
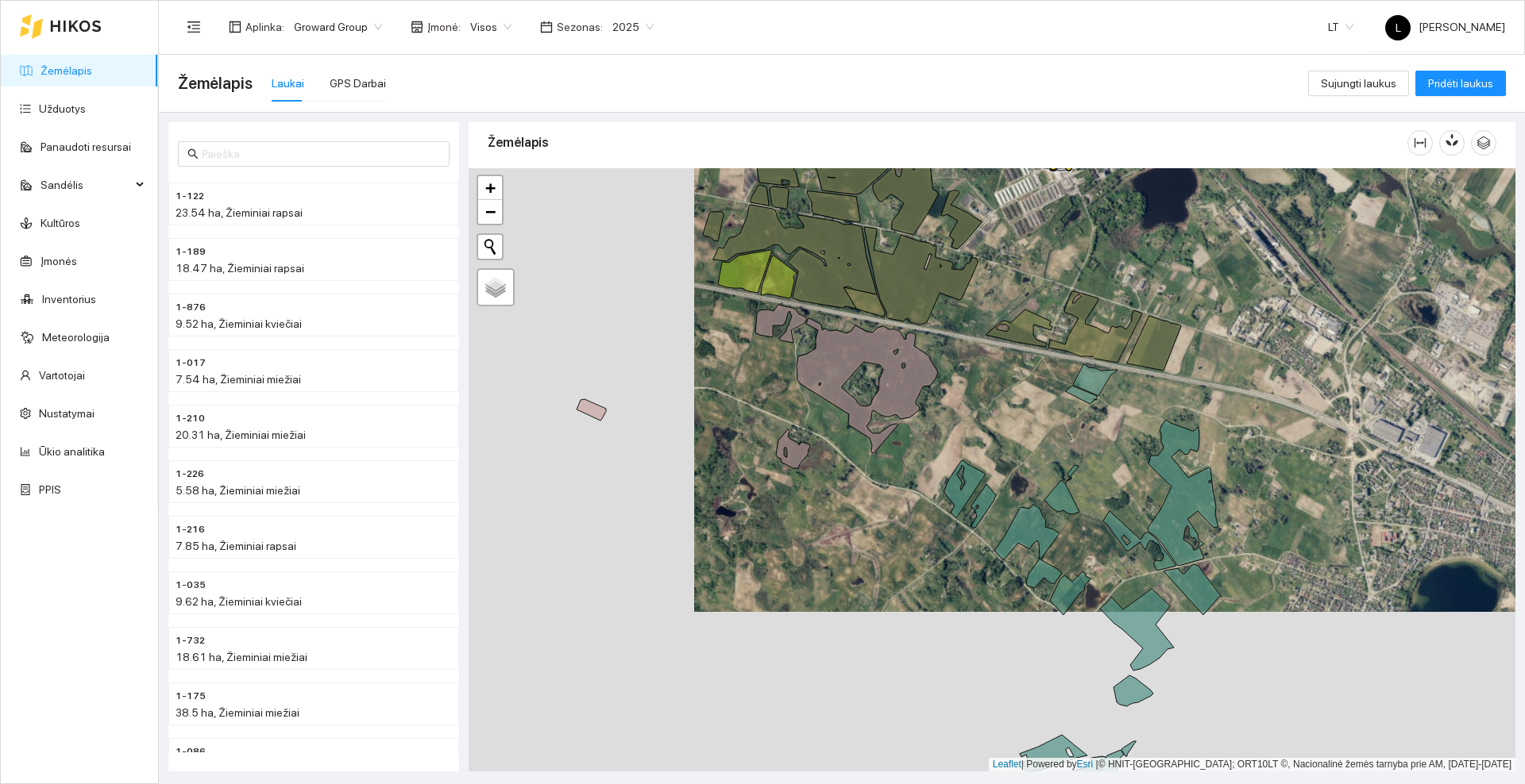
drag, startPoint x: 924, startPoint y: 449, endPoint x: 945, endPoint y: 386, distance: 66.4
click at [945, 387] on div at bounding box center [992, 469] width 1046 height 603
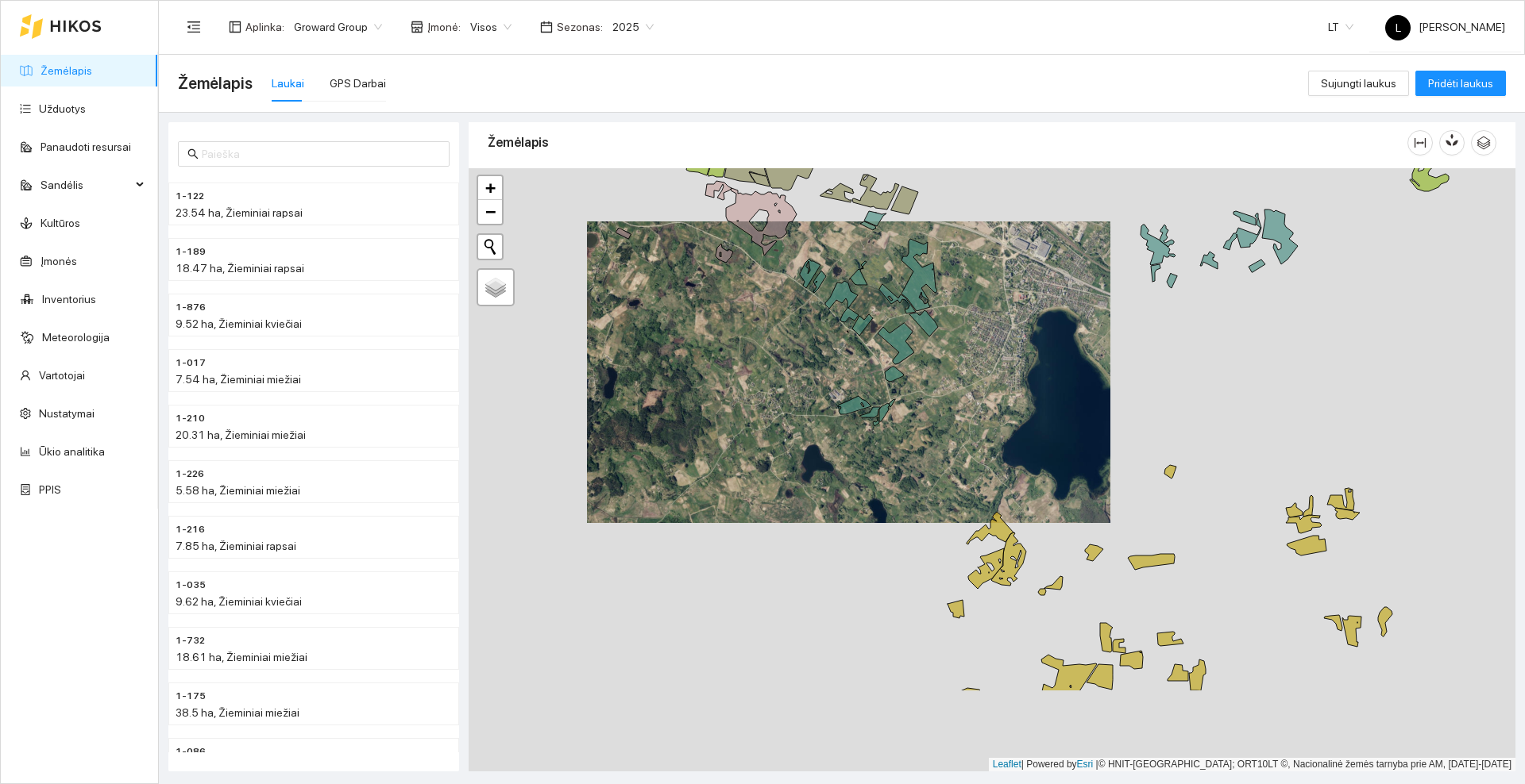
drag, startPoint x: 957, startPoint y: 633, endPoint x: 778, endPoint y: 430, distance: 270.6
click at [778, 430] on div at bounding box center [992, 469] width 1046 height 603
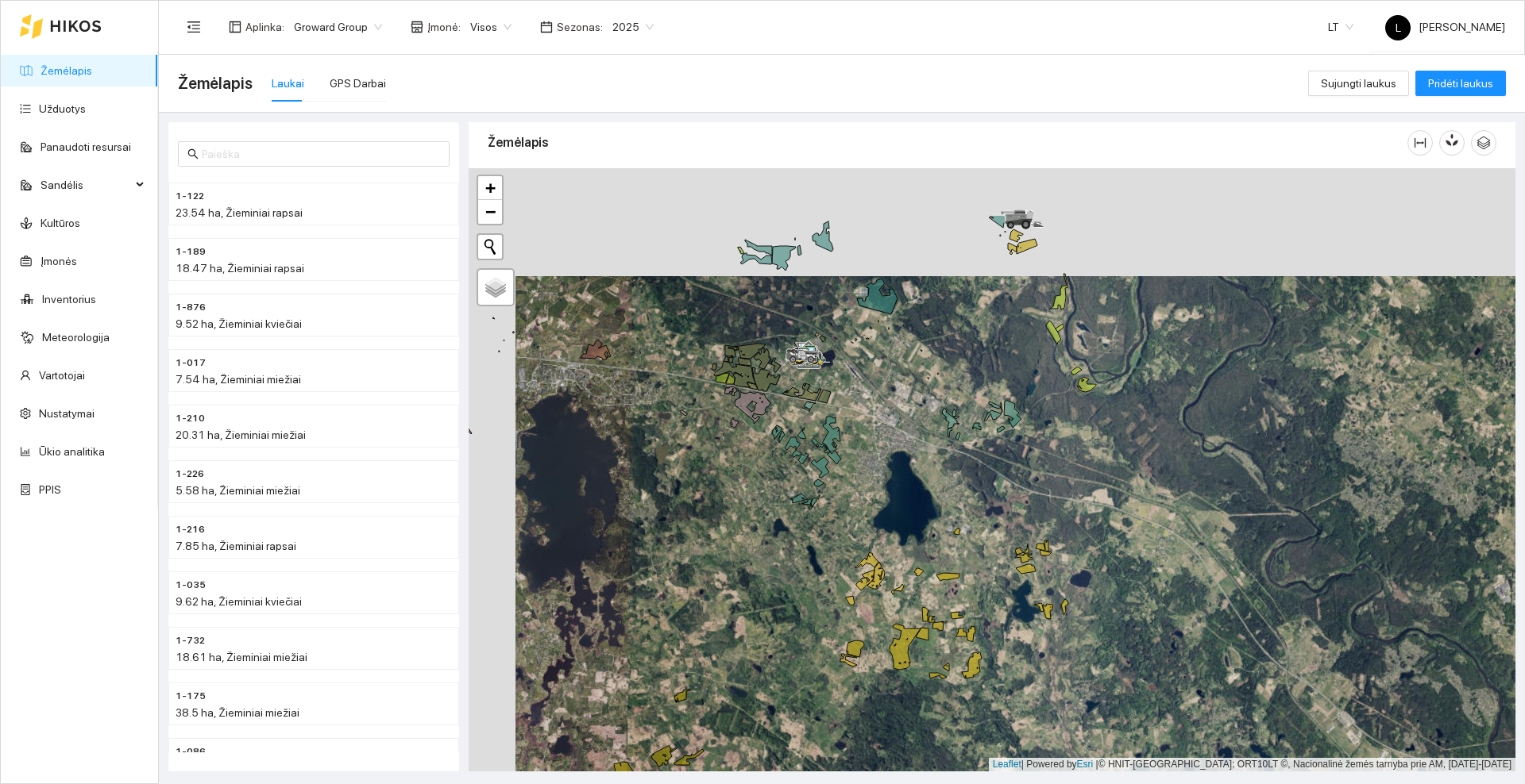
drag, startPoint x: 1009, startPoint y: 387, endPoint x: 1072, endPoint y: 530, distance: 156.3
click at [1072, 530] on div at bounding box center [992, 469] width 1046 height 603
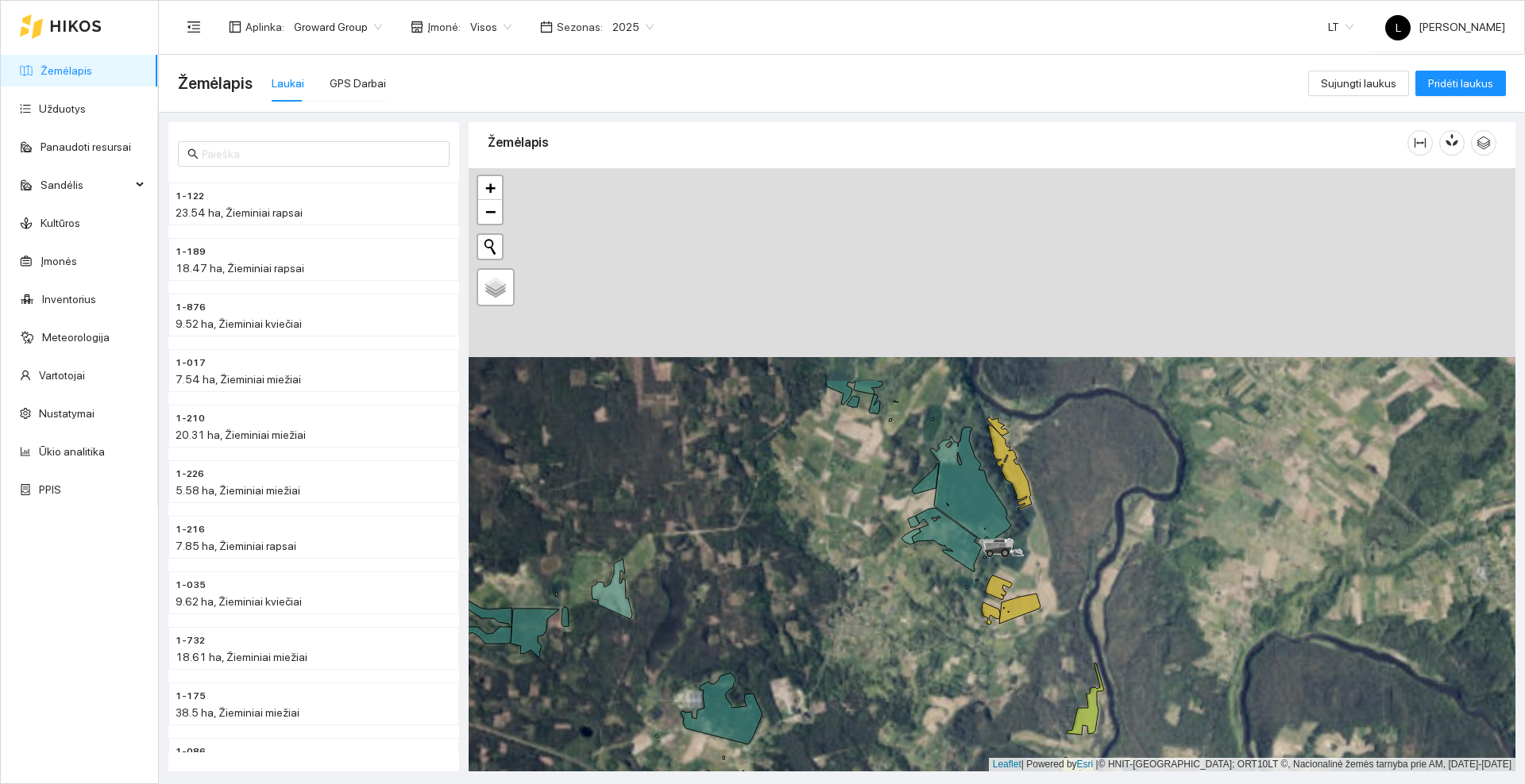
drag, startPoint x: 948, startPoint y: 221, endPoint x: 869, endPoint y: 335, distance: 138.7
click at [835, 488] on div at bounding box center [992, 469] width 1046 height 603
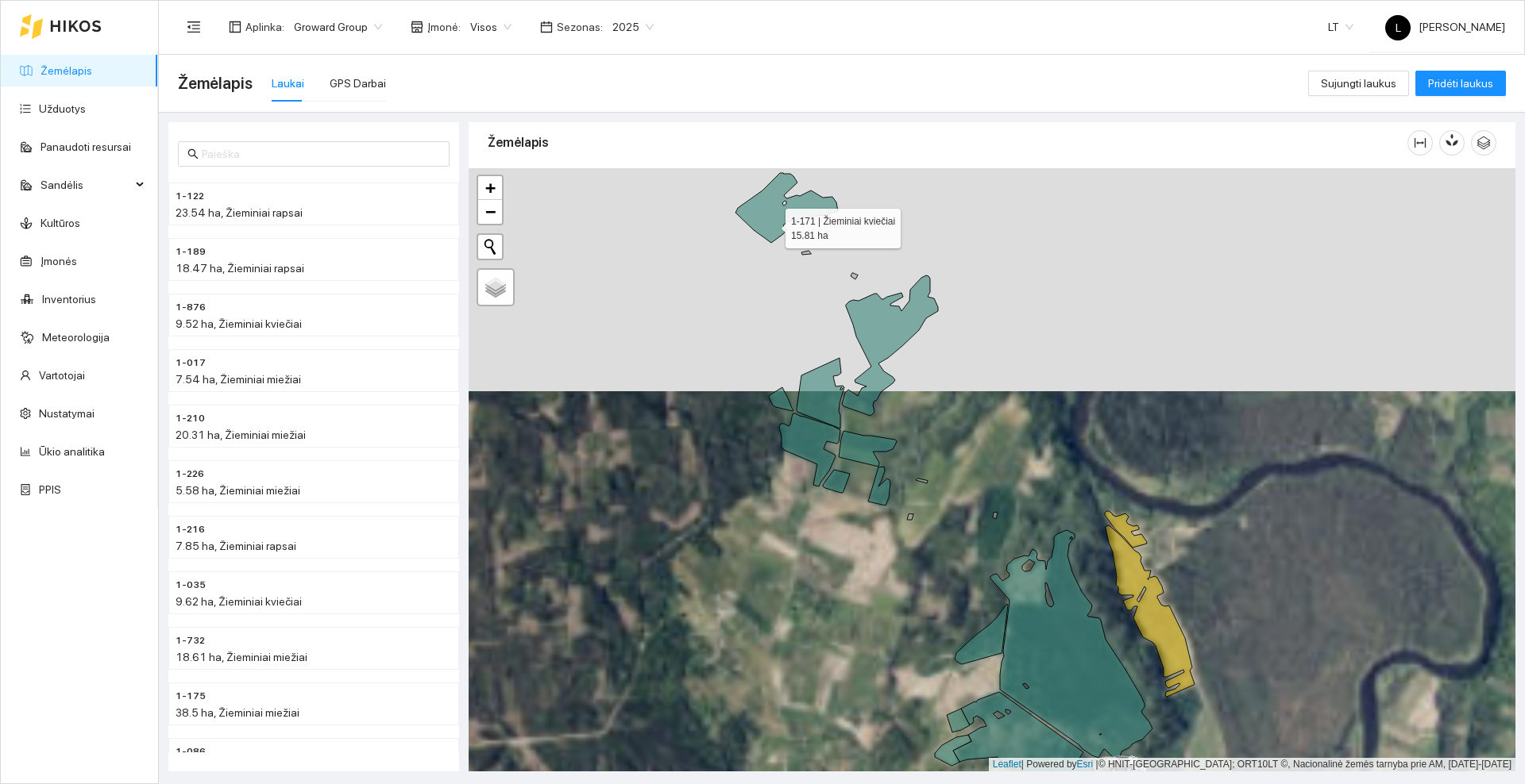
click at [770, 224] on icon at bounding box center [787, 208] width 102 height 69
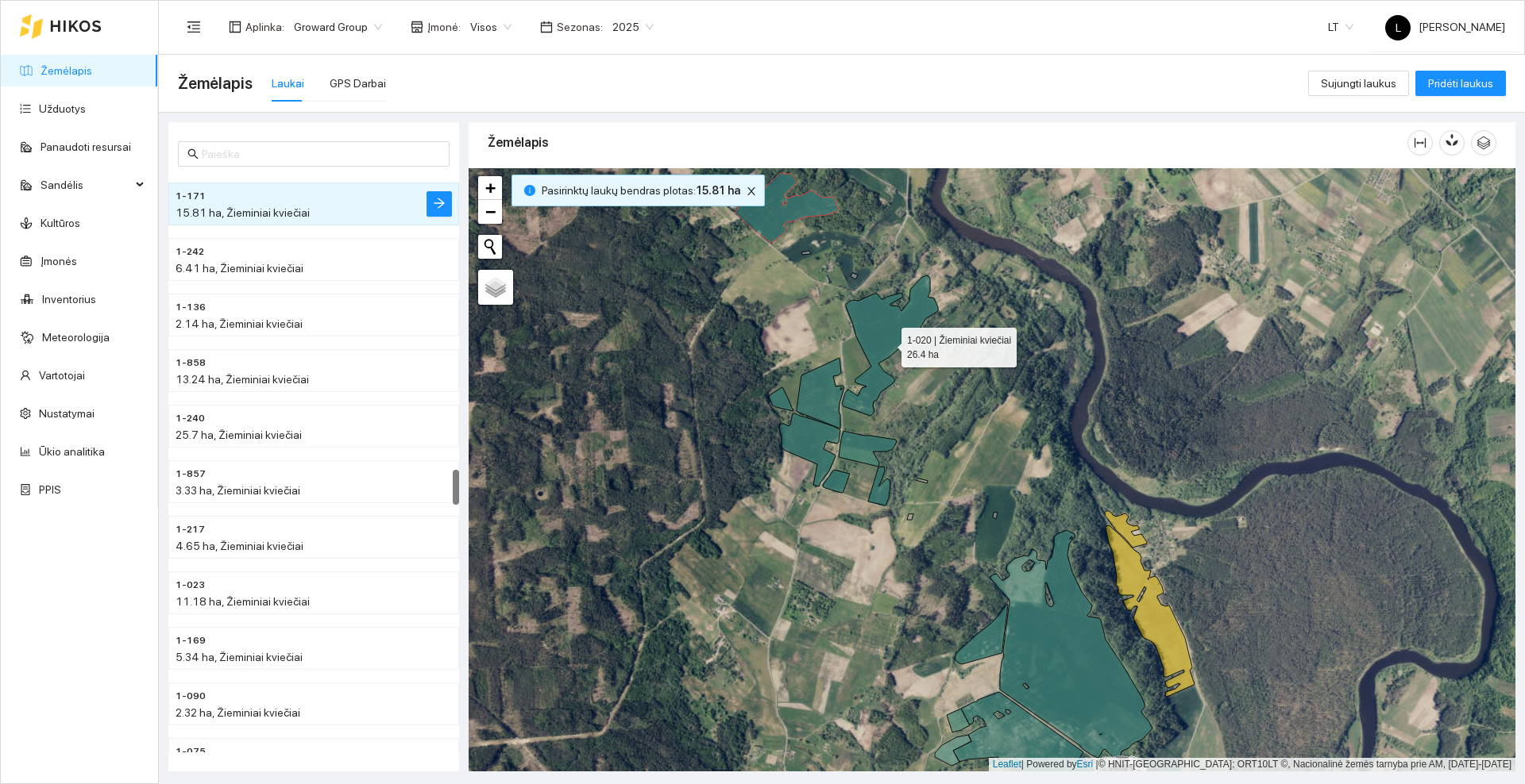
click at [884, 341] on icon at bounding box center [890, 346] width 96 height 141
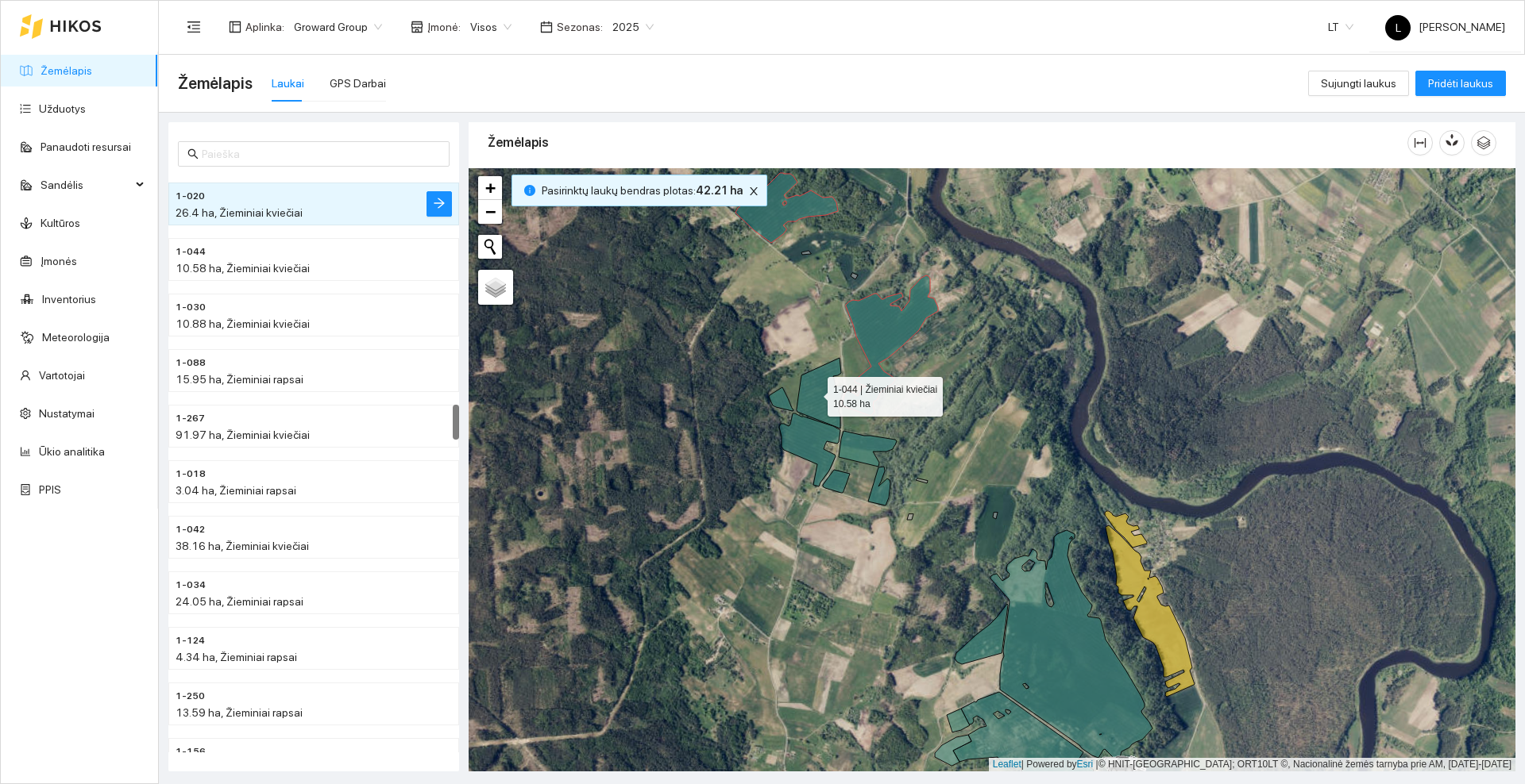
click at [813, 396] on icon at bounding box center [820, 393] width 48 height 70
click at [783, 401] on icon at bounding box center [780, 399] width 24 height 23
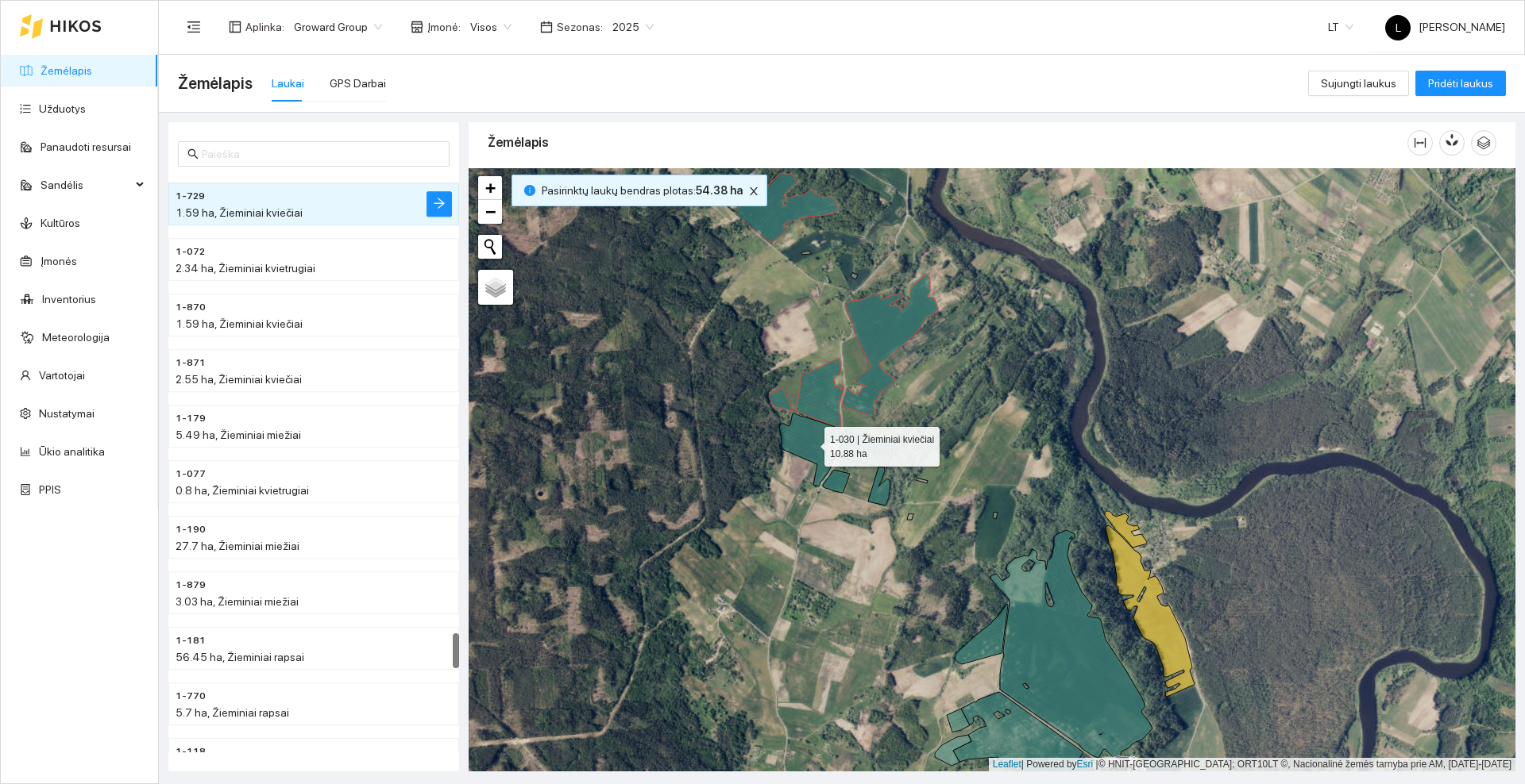
click at [803, 438] on icon at bounding box center [809, 449] width 61 height 73
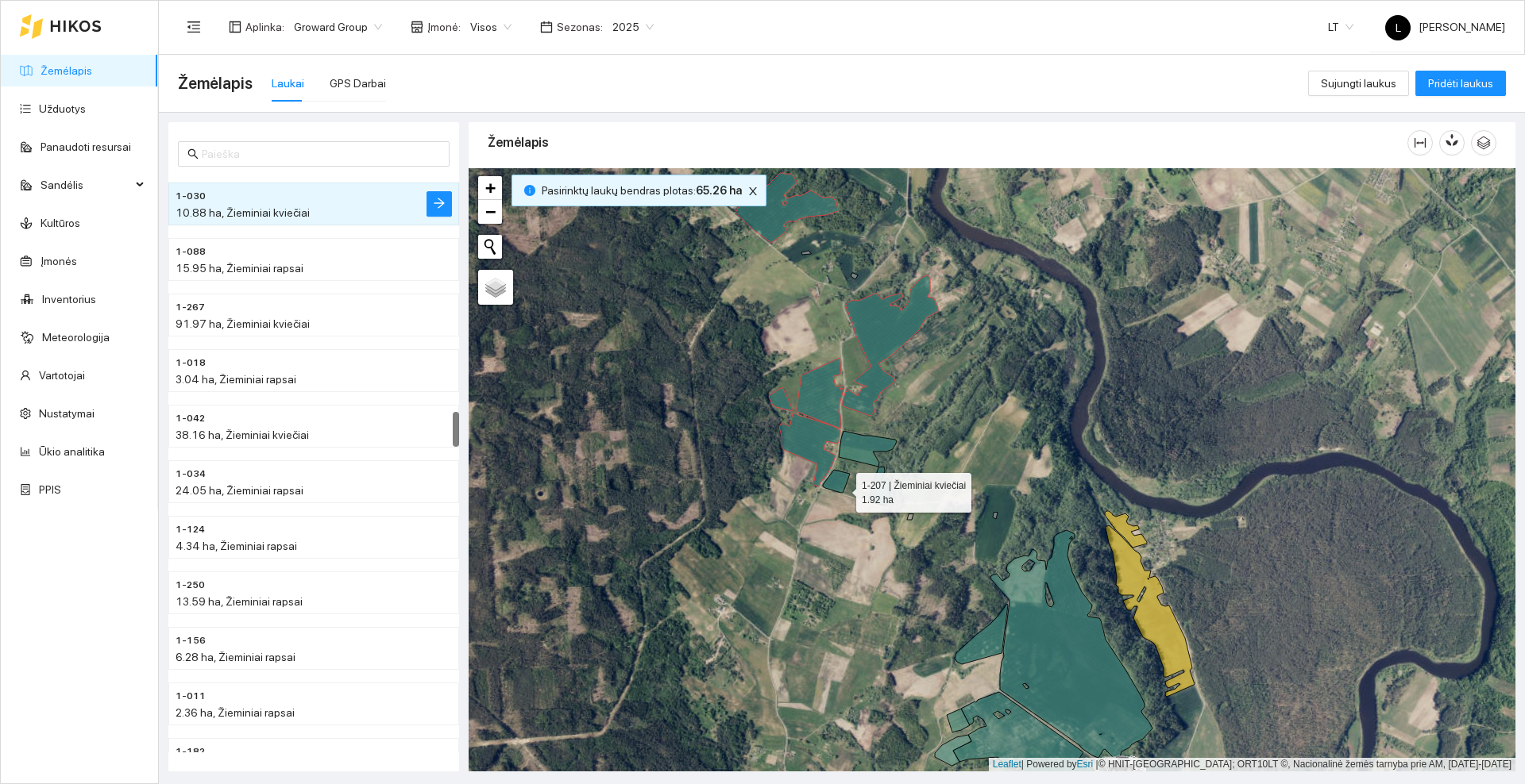
click at [840, 486] on icon at bounding box center [836, 482] width 27 height 23
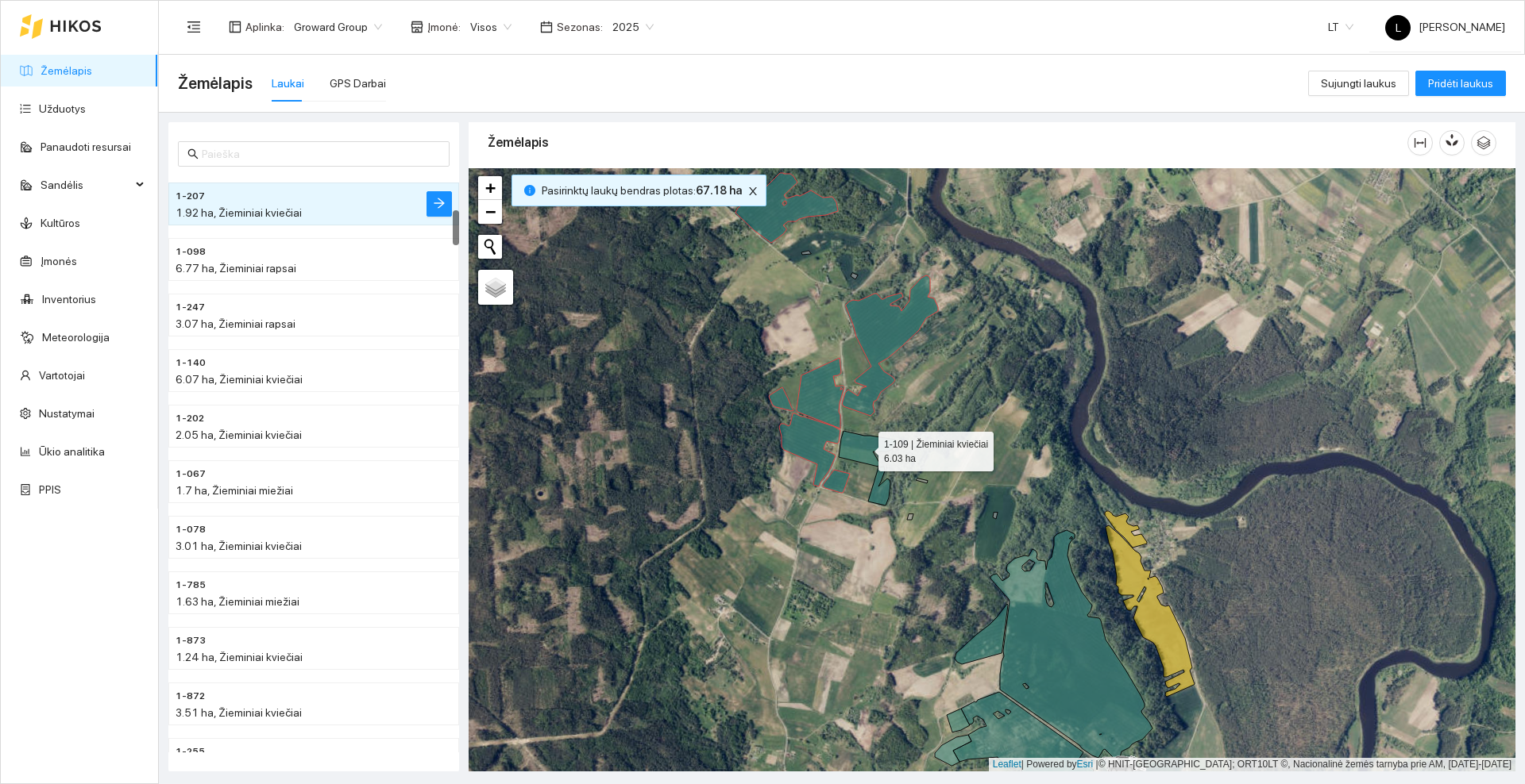
click at [870, 452] on icon at bounding box center [867, 448] width 58 height 36
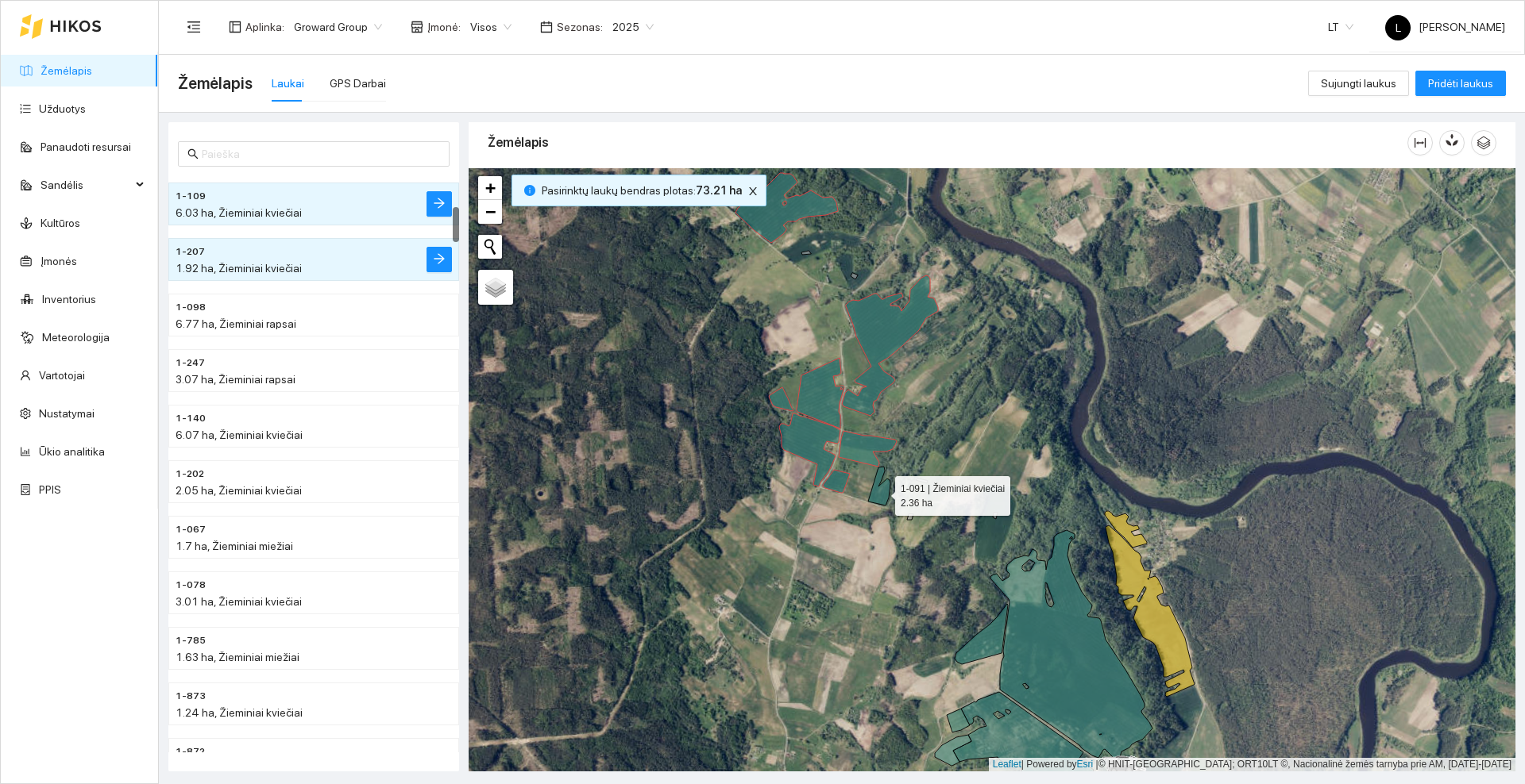
click at [881, 492] on icon at bounding box center [879, 486] width 23 height 38
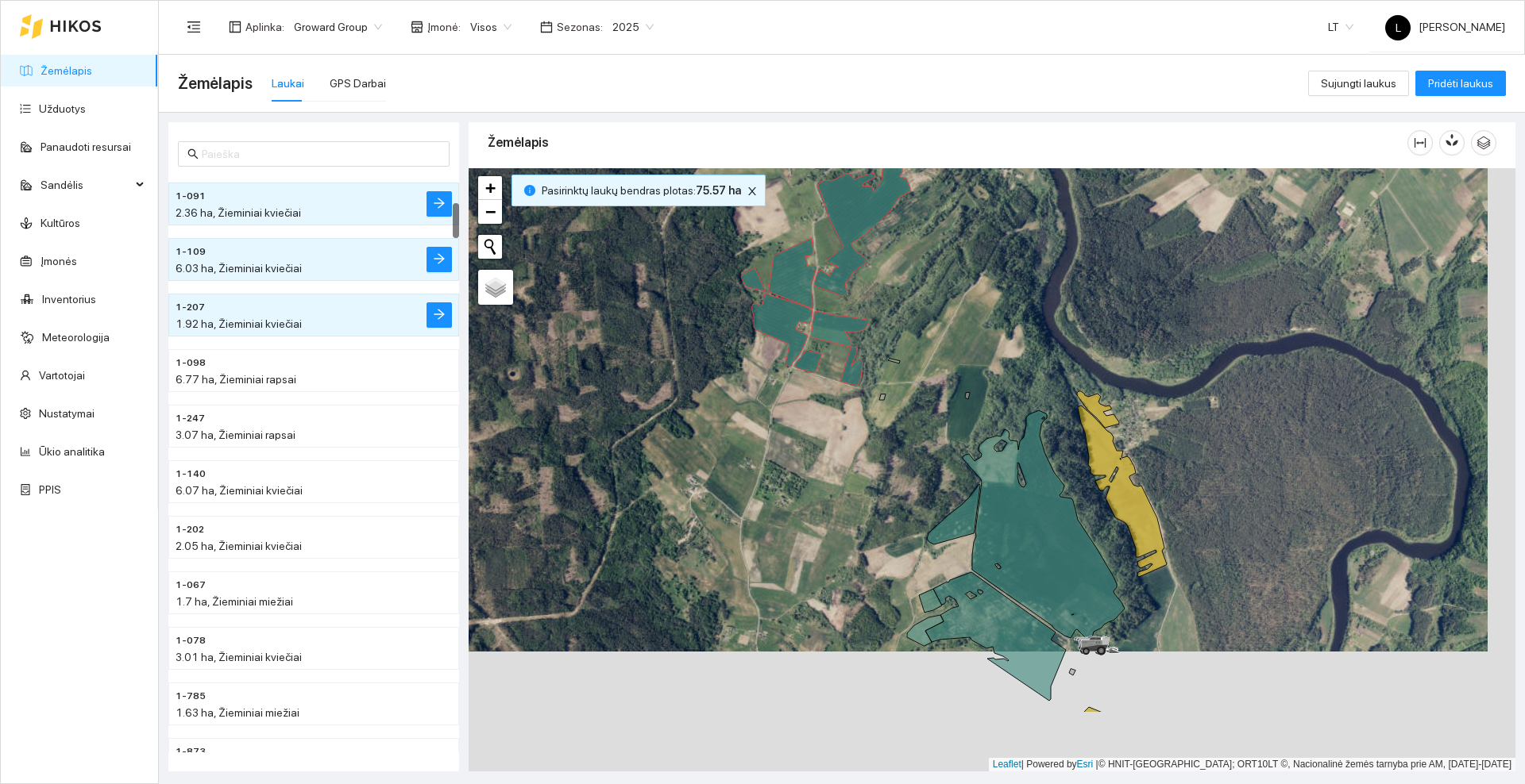
drag, startPoint x: 931, startPoint y: 497, endPoint x: 883, endPoint y: 340, distance: 164.2
click at [877, 333] on div at bounding box center [992, 469] width 1046 height 603
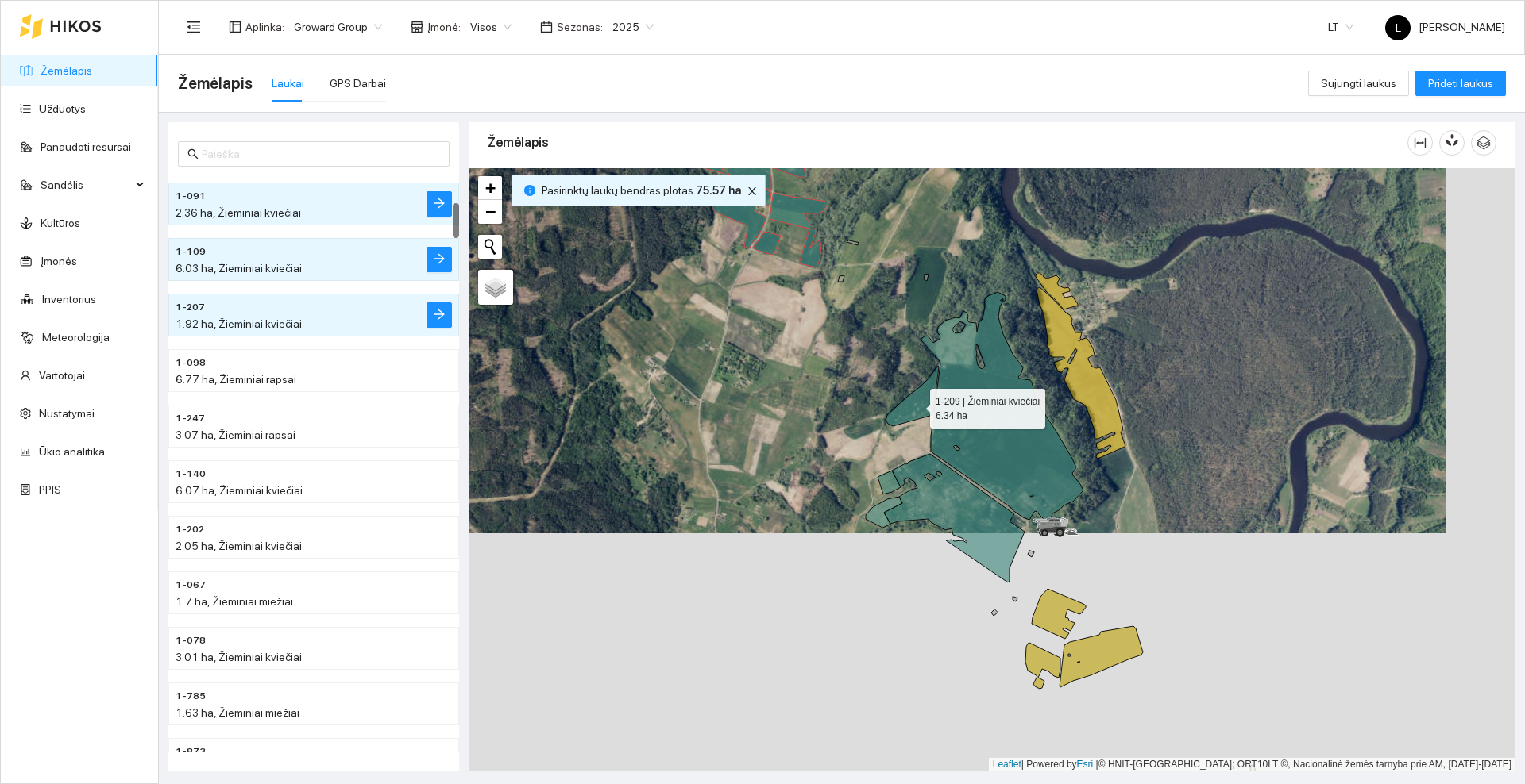
click at [917, 407] on icon at bounding box center [912, 396] width 54 height 60
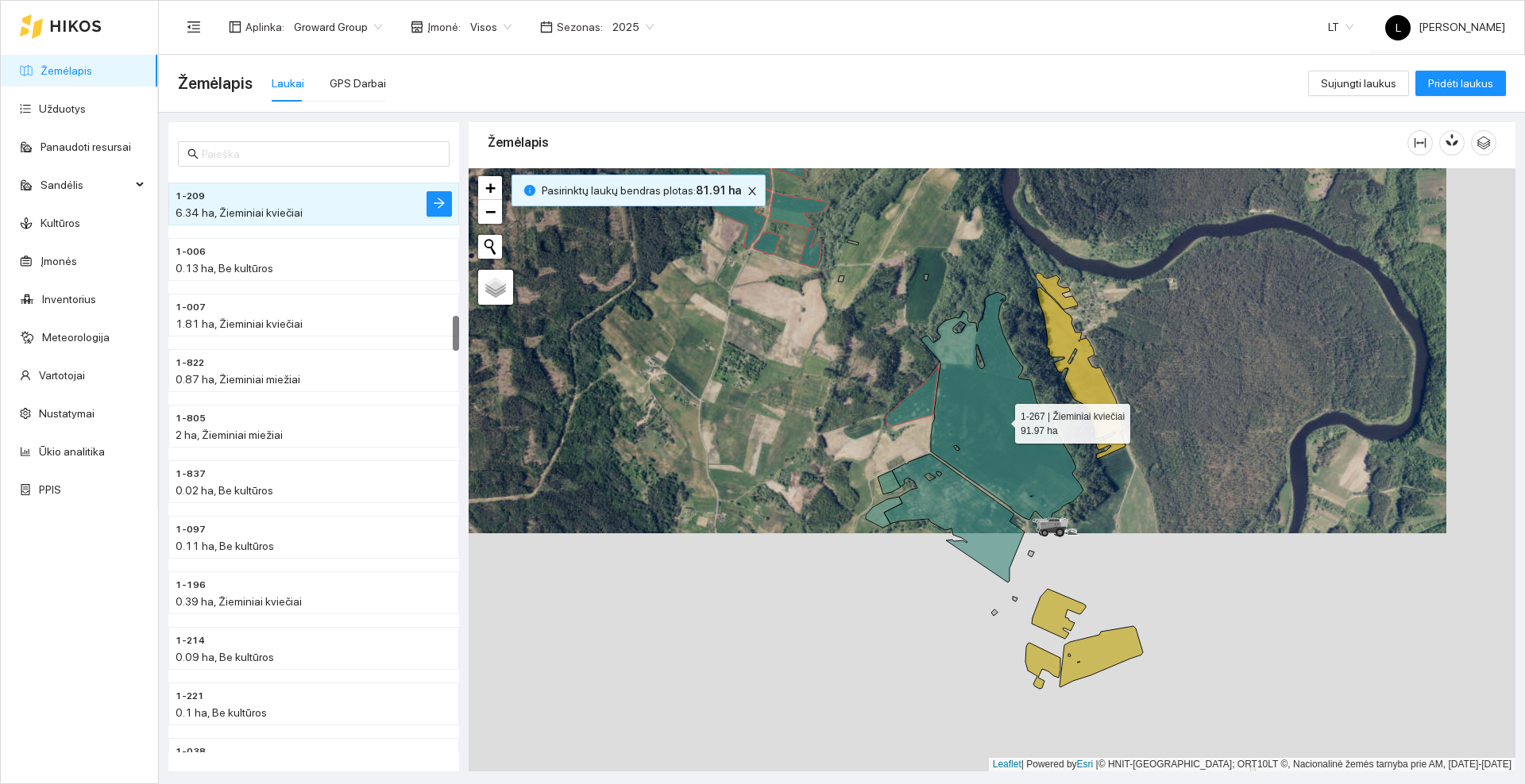
click at [1000, 420] on icon at bounding box center [1003, 407] width 162 height 229
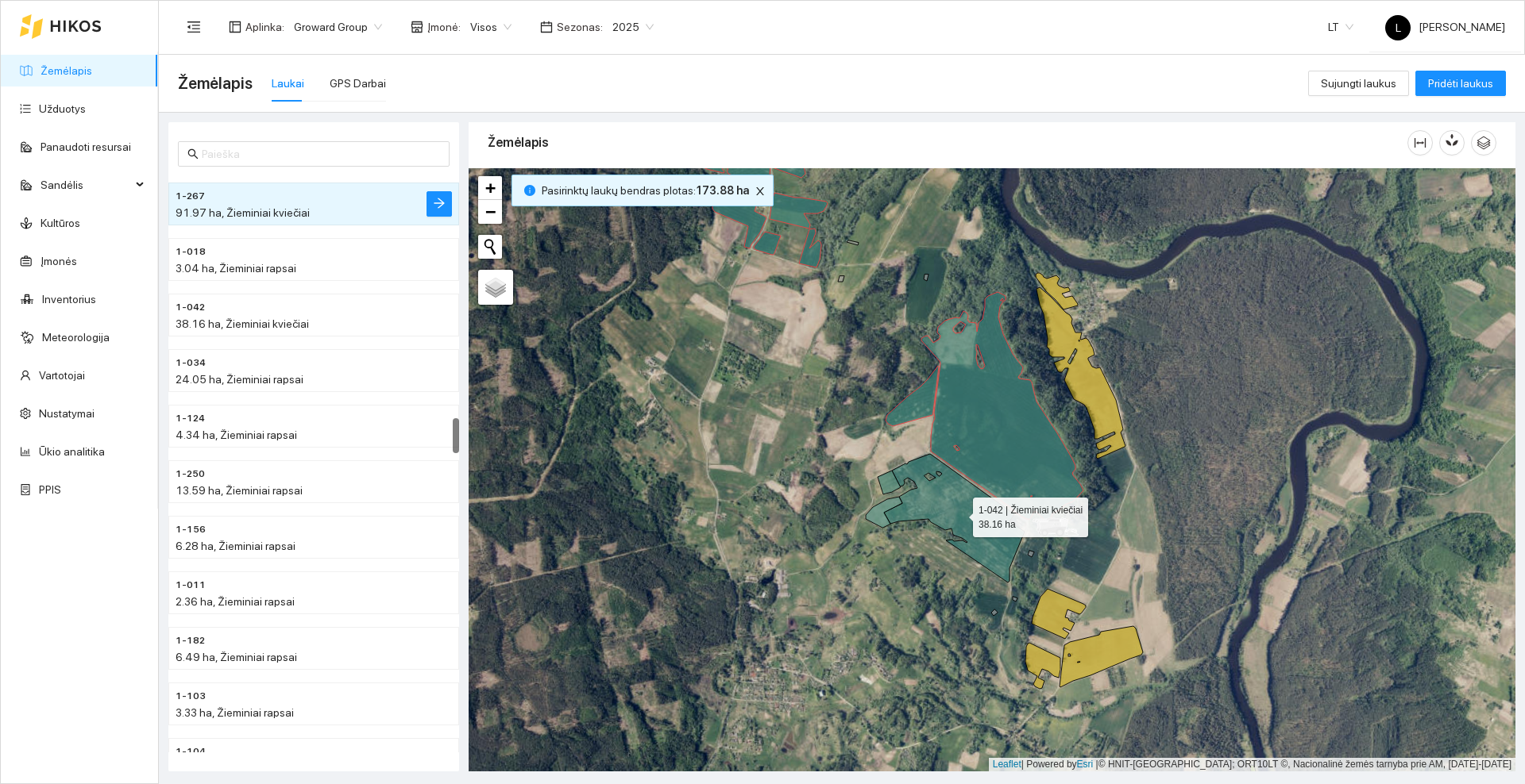
click at [957, 510] on icon at bounding box center [954, 519] width 141 height 129
click at [891, 482] on icon at bounding box center [889, 483] width 23 height 23
click at [881, 513] on icon at bounding box center [884, 512] width 37 height 31
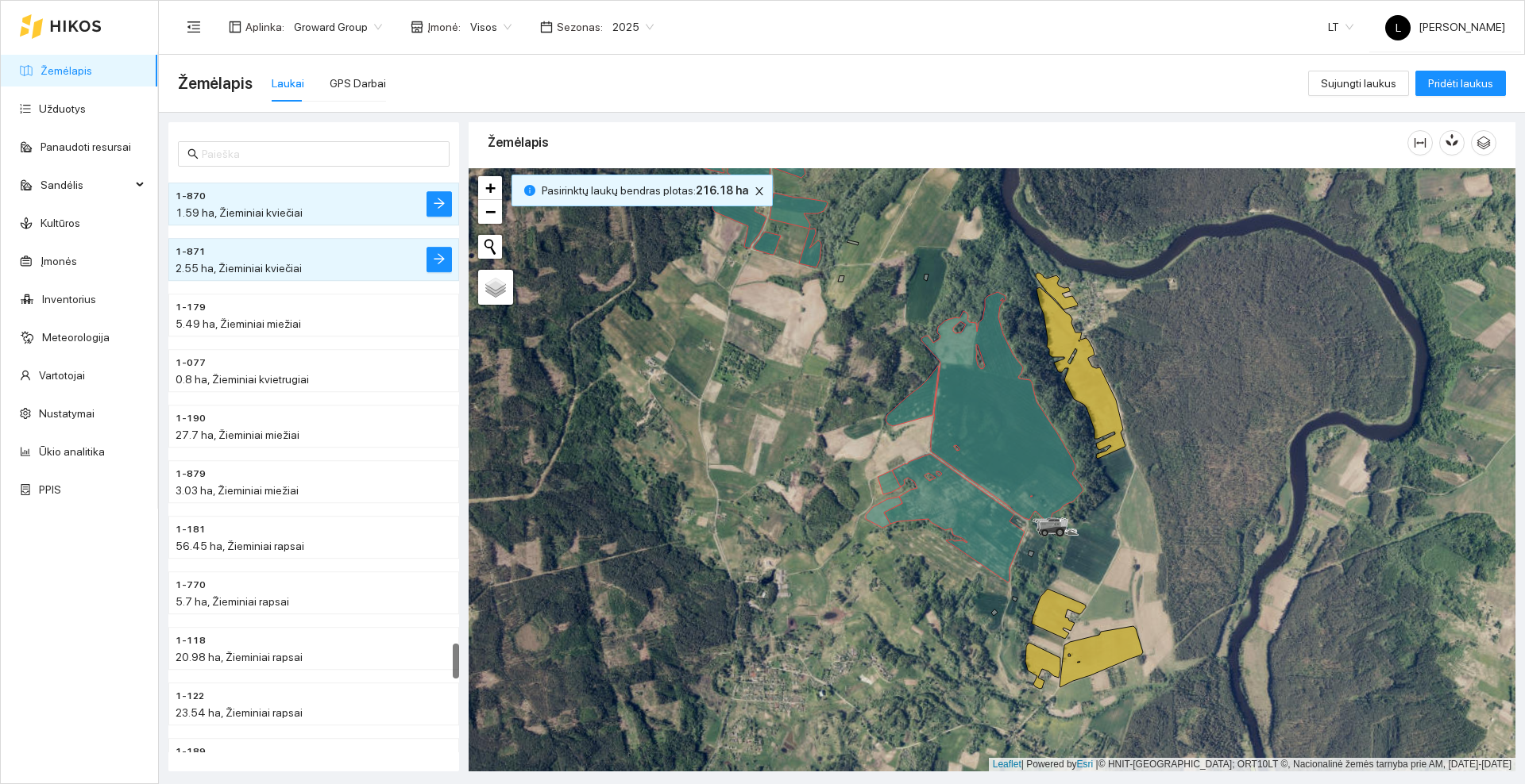
scroll to position [7612, 0]
drag, startPoint x: 824, startPoint y: 614, endPoint x: 825, endPoint y: 392, distance: 222.0
click at [825, 397] on div at bounding box center [992, 469] width 1046 height 603
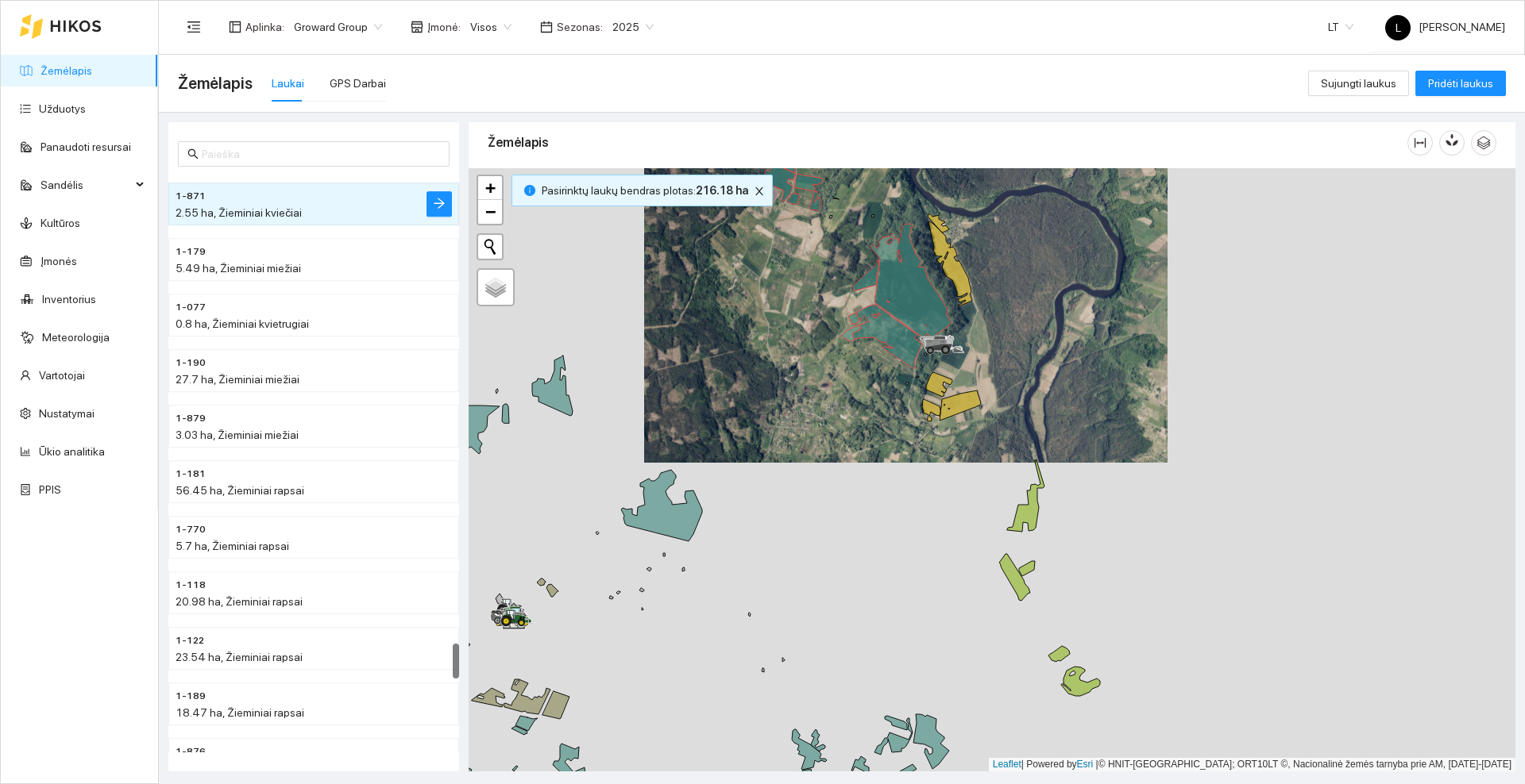
drag, startPoint x: 779, startPoint y: 479, endPoint x: 1064, endPoint y: 408, distance: 293.7
click at [1078, 414] on div at bounding box center [992, 469] width 1046 height 603
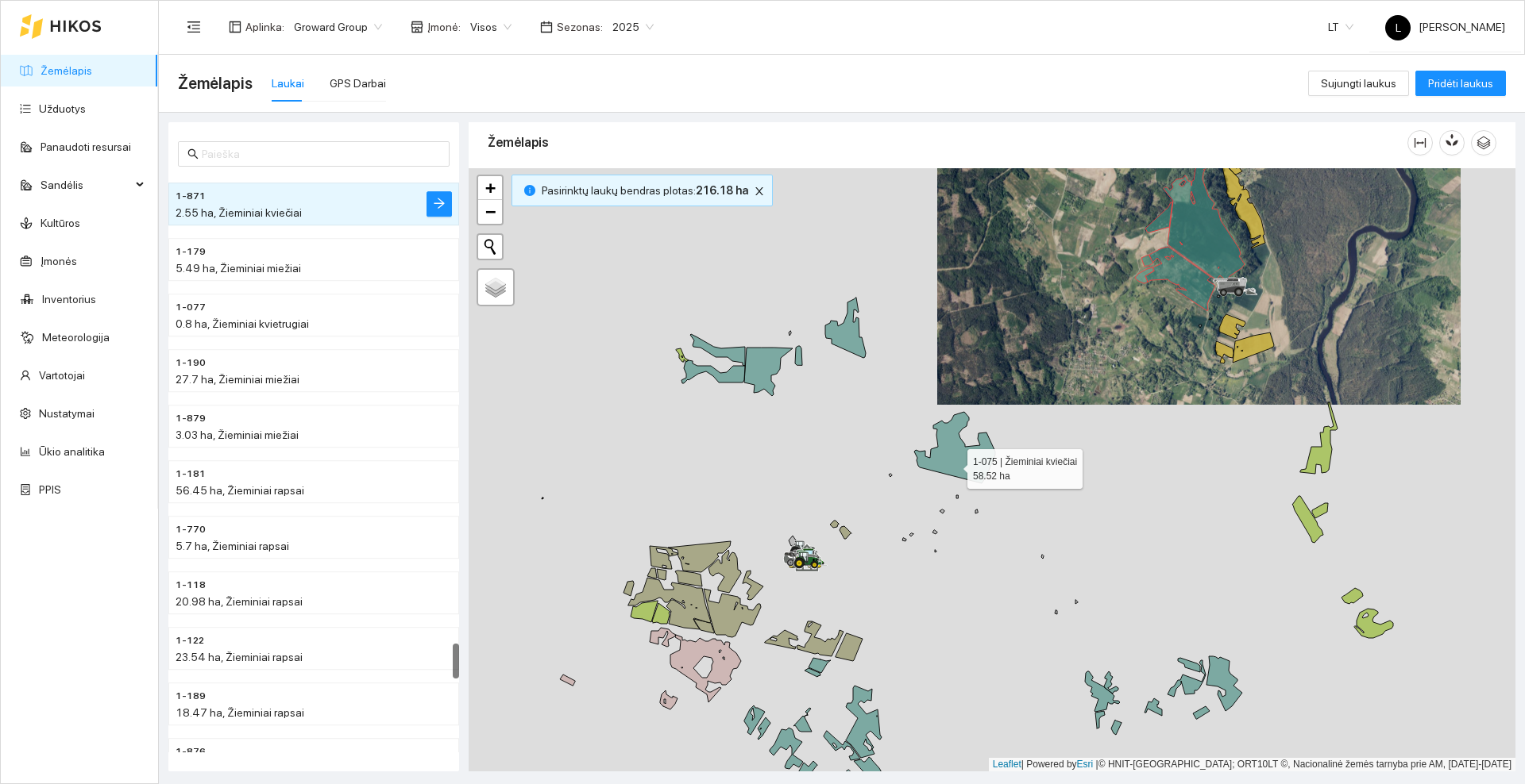
click at [953, 465] on icon at bounding box center [954, 447] width 81 height 71
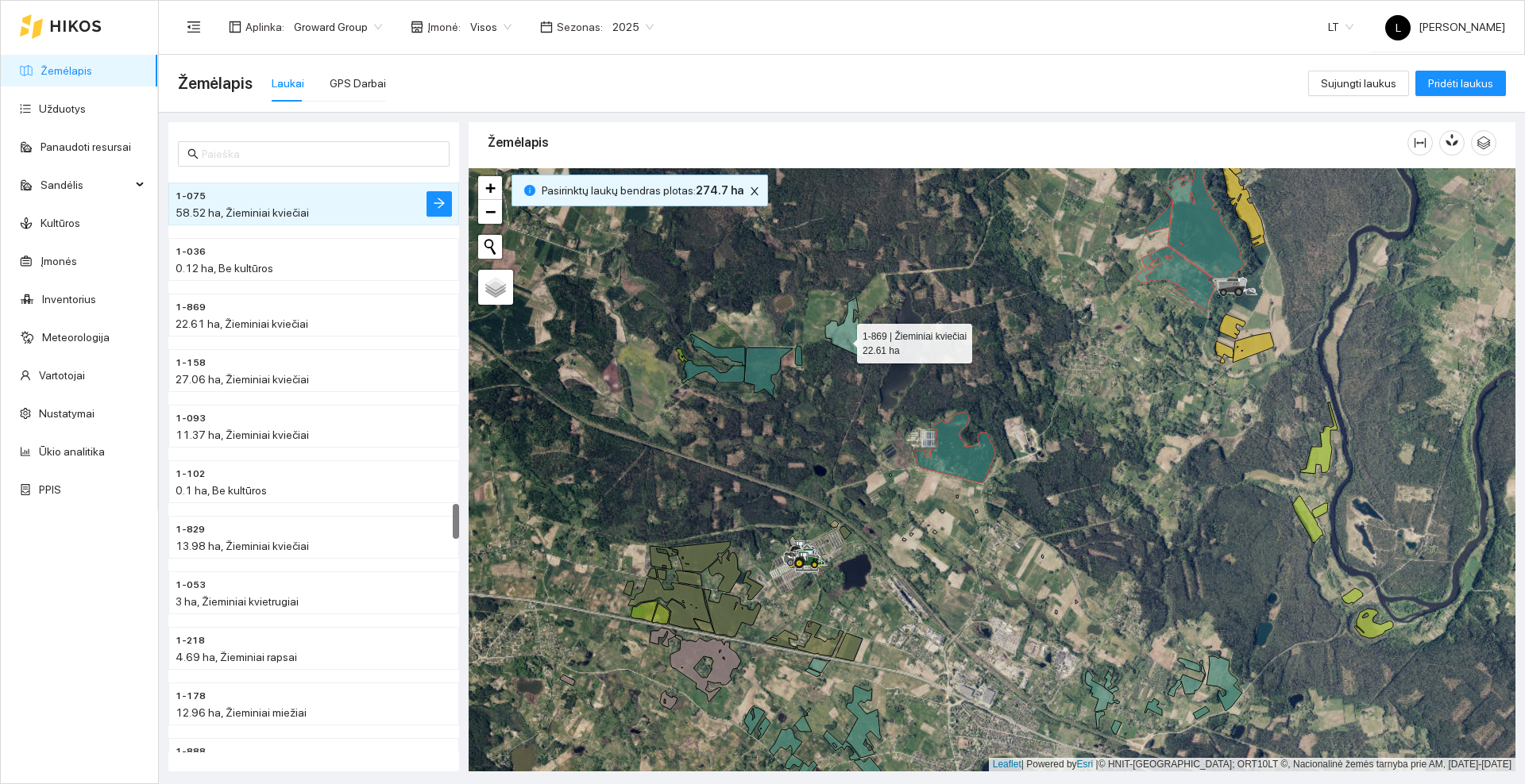
click at [843, 339] on icon at bounding box center [845, 328] width 40 height 60
click at [799, 360] on icon at bounding box center [798, 356] width 8 height 19
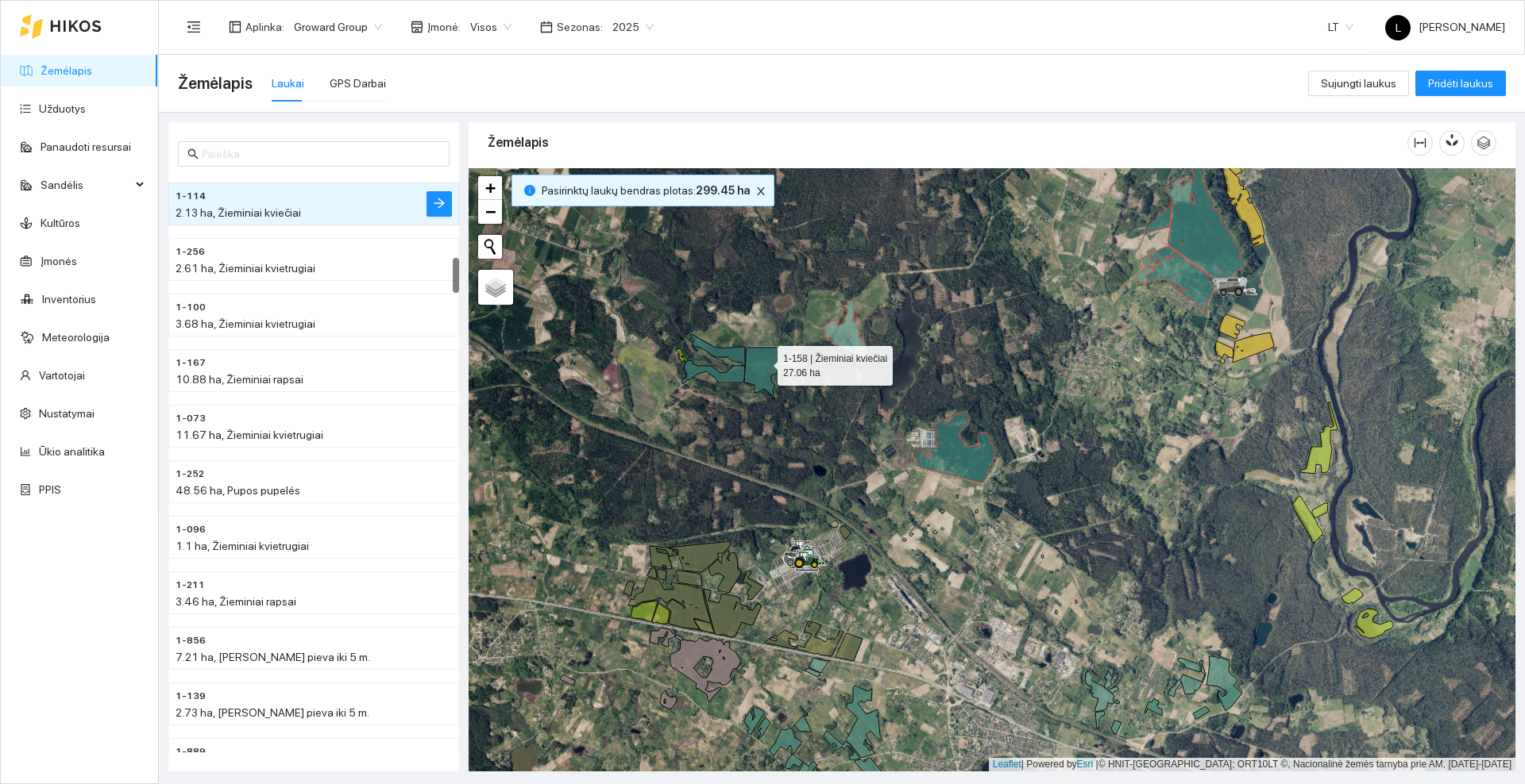
click at [760, 364] on icon at bounding box center [768, 372] width 49 height 49
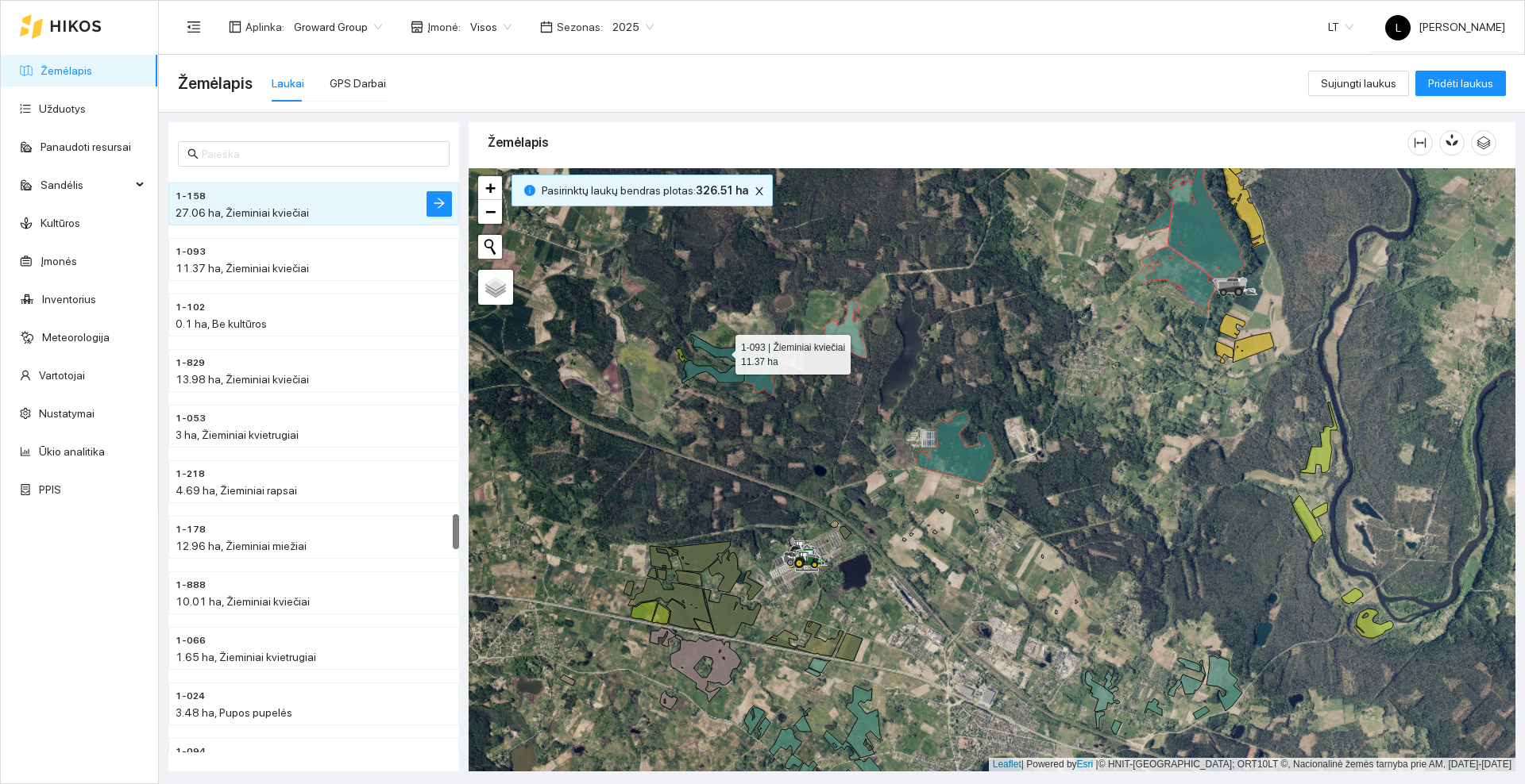
click at [736, 356] on icon at bounding box center [716, 350] width 54 height 32
click at [731, 379] on icon at bounding box center [713, 372] width 64 height 23
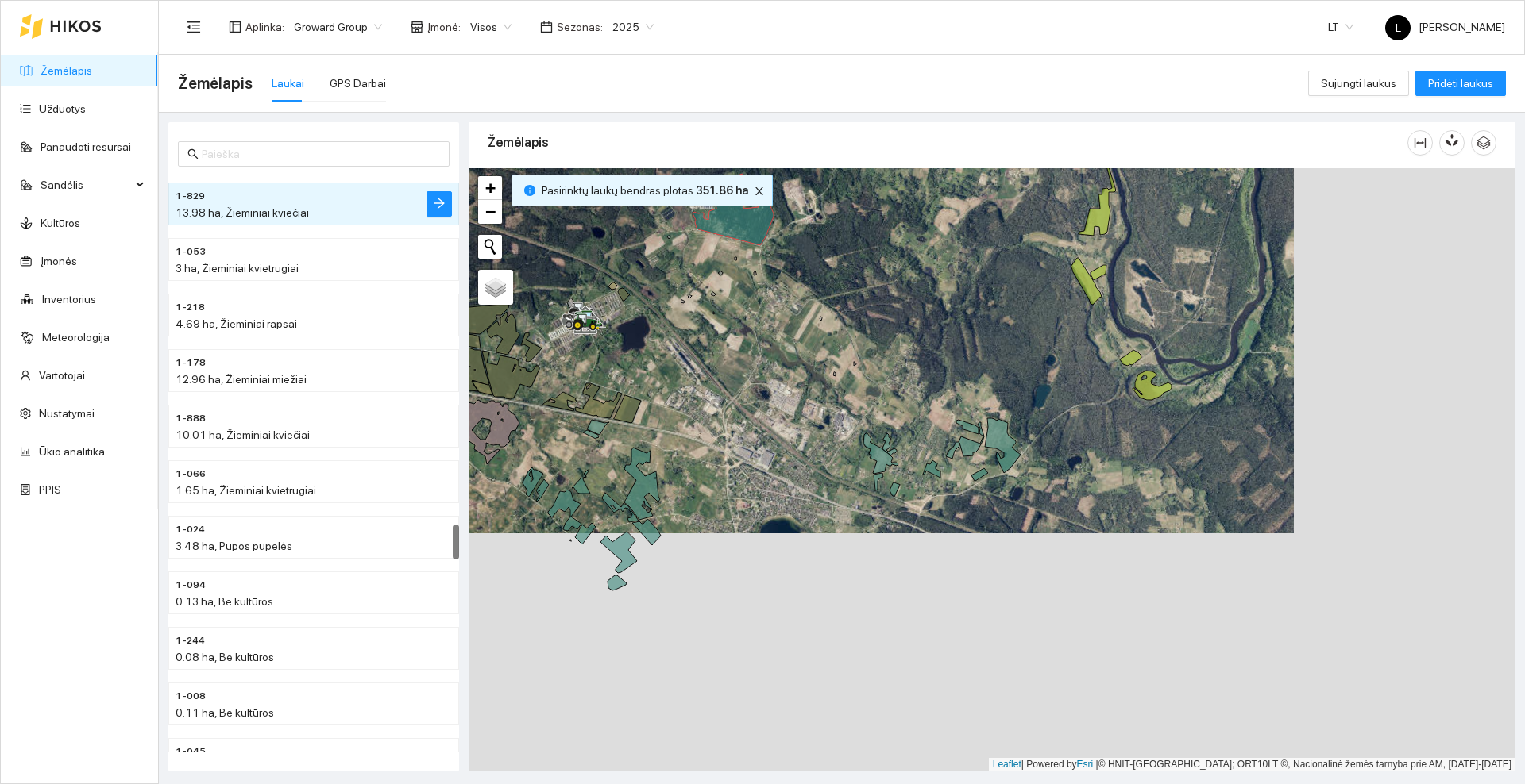
drag, startPoint x: 911, startPoint y: 520, endPoint x: 730, endPoint y: 311, distance: 276.5
click at [707, 305] on div at bounding box center [992, 469] width 1046 height 603
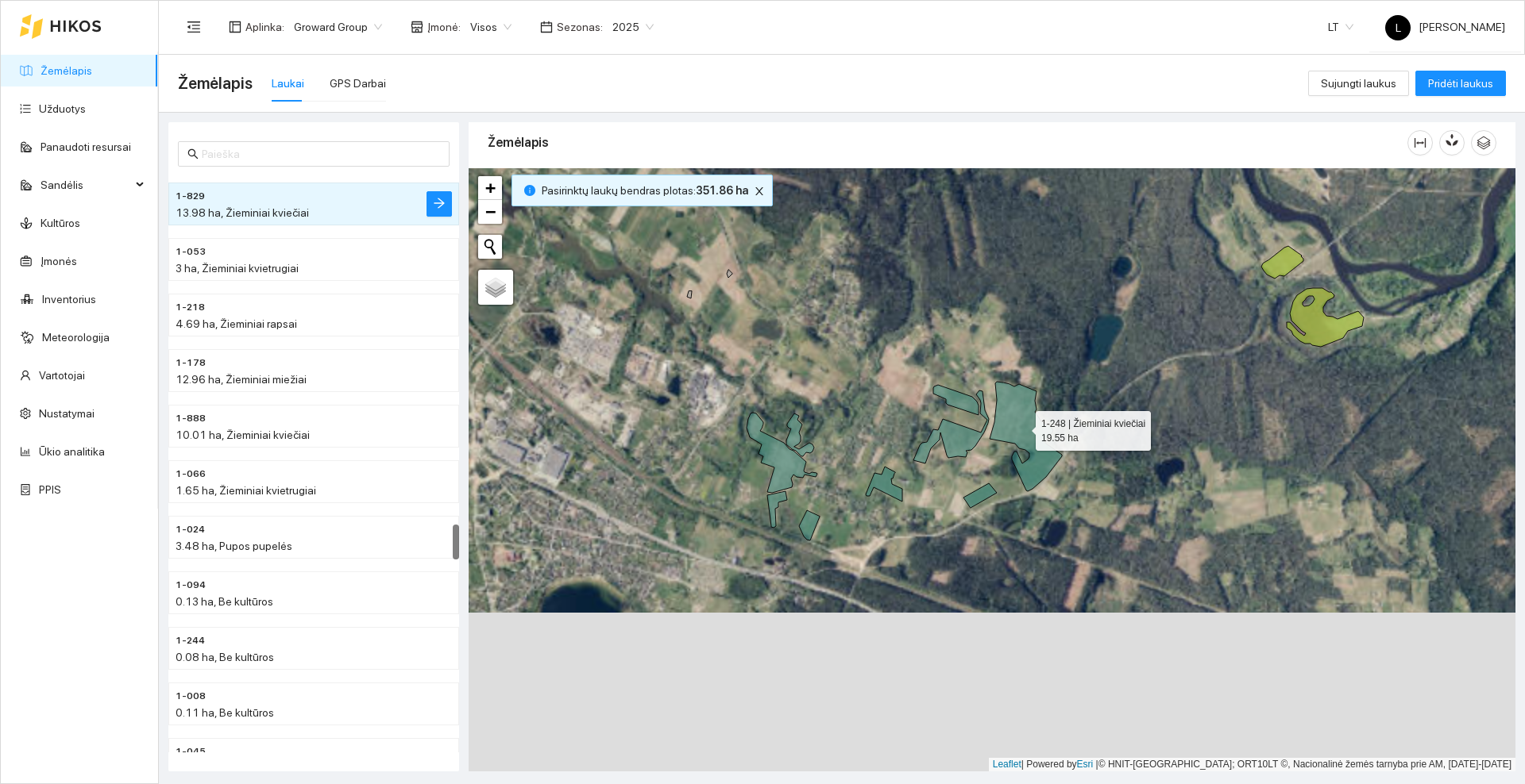
click at [1021, 427] on icon at bounding box center [1025, 436] width 72 height 110
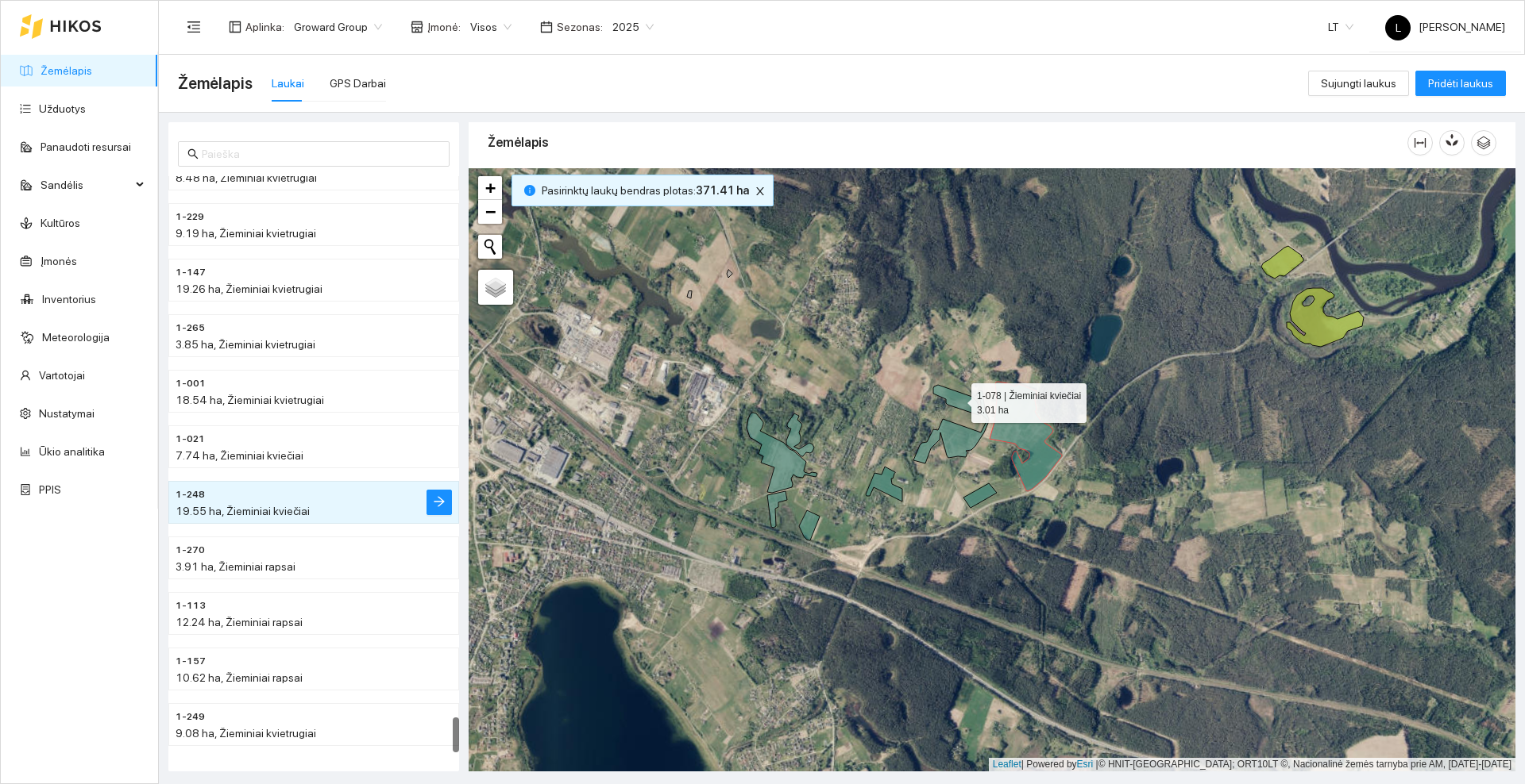
click at [963, 398] on icon at bounding box center [956, 400] width 45 height 30
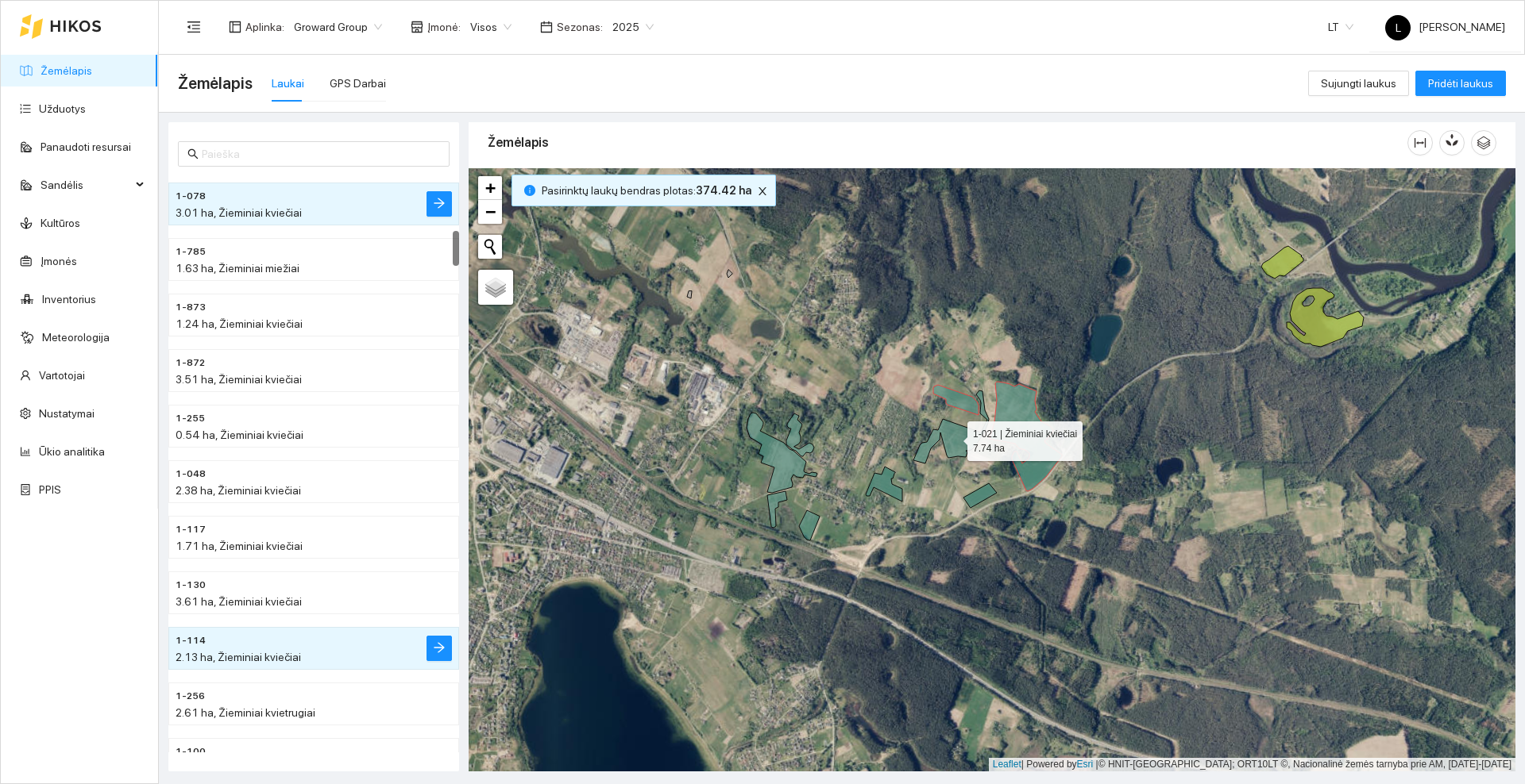
click at [961, 432] on icon at bounding box center [951, 427] width 75 height 73
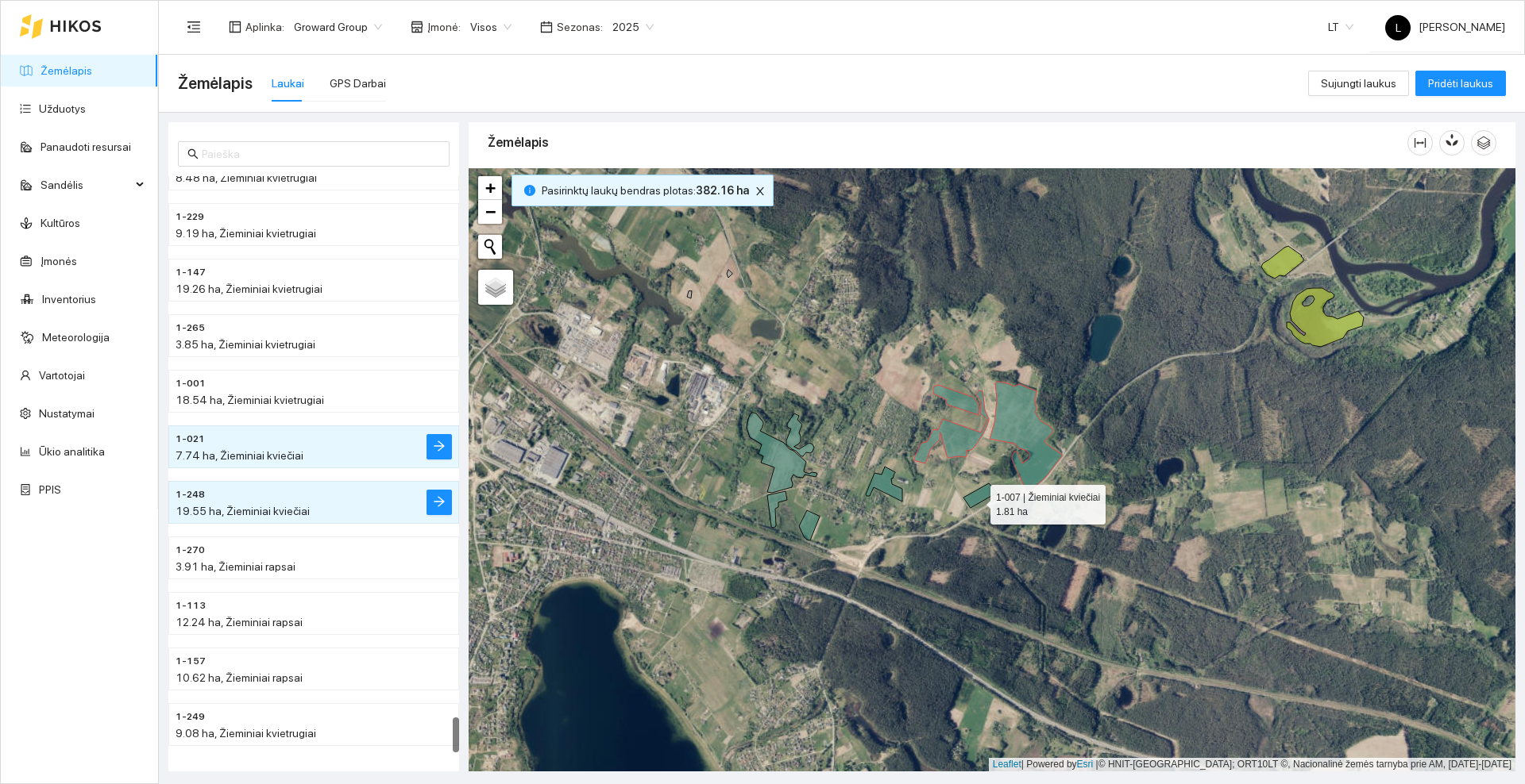
click at [976, 501] on icon at bounding box center [980, 495] width 33 height 24
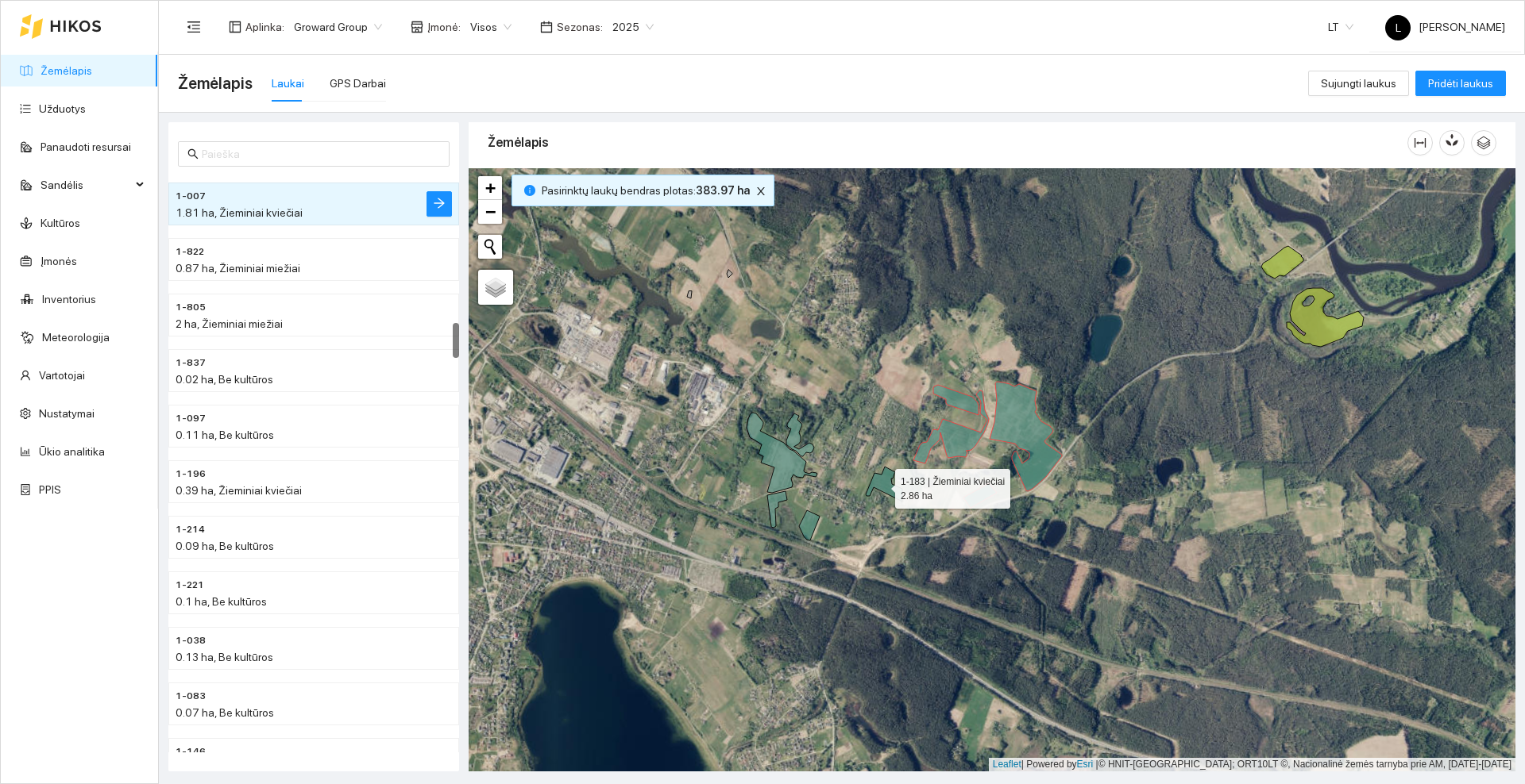
click at [881, 485] on icon at bounding box center [884, 484] width 37 height 35
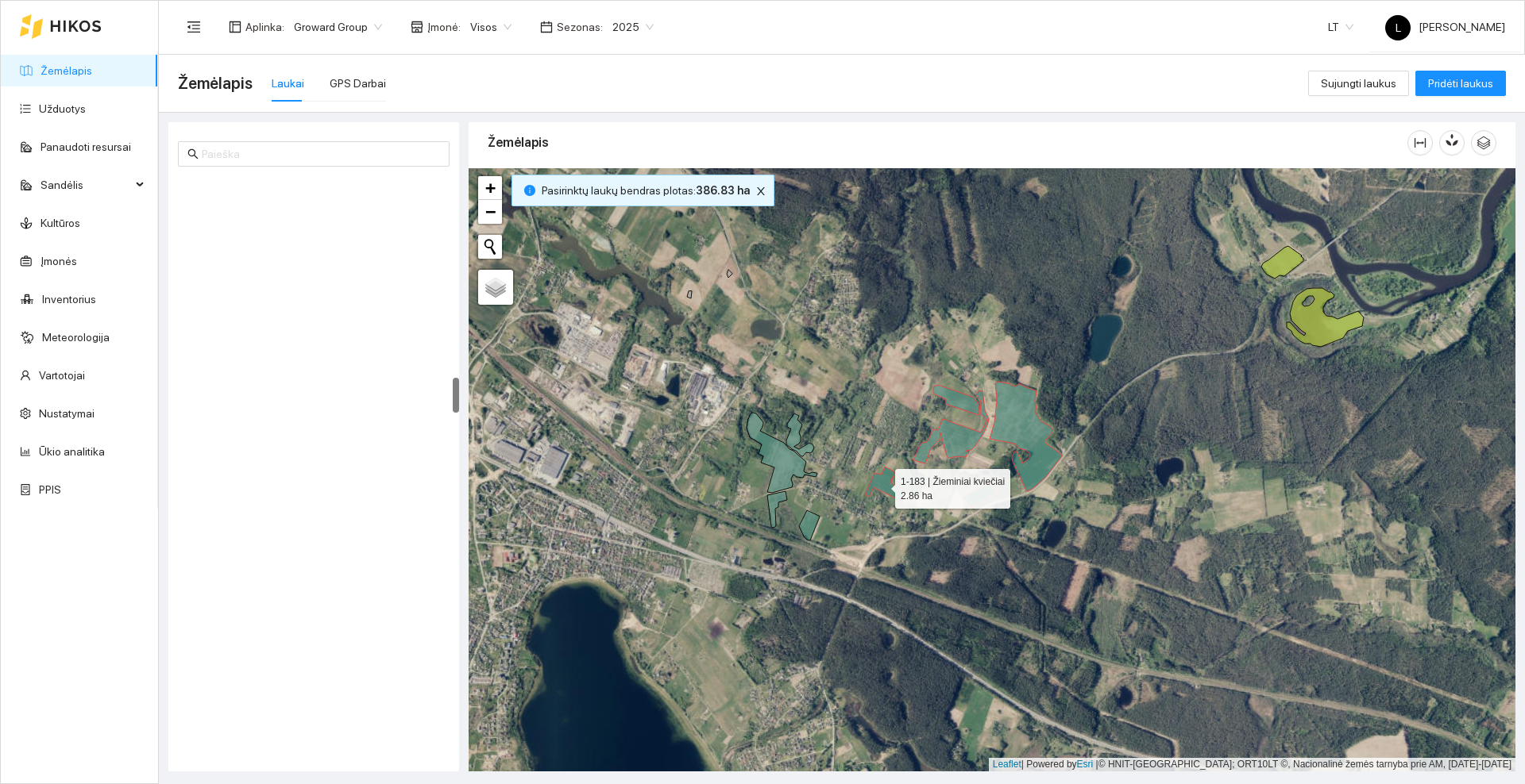
scroll to position [3278, 0]
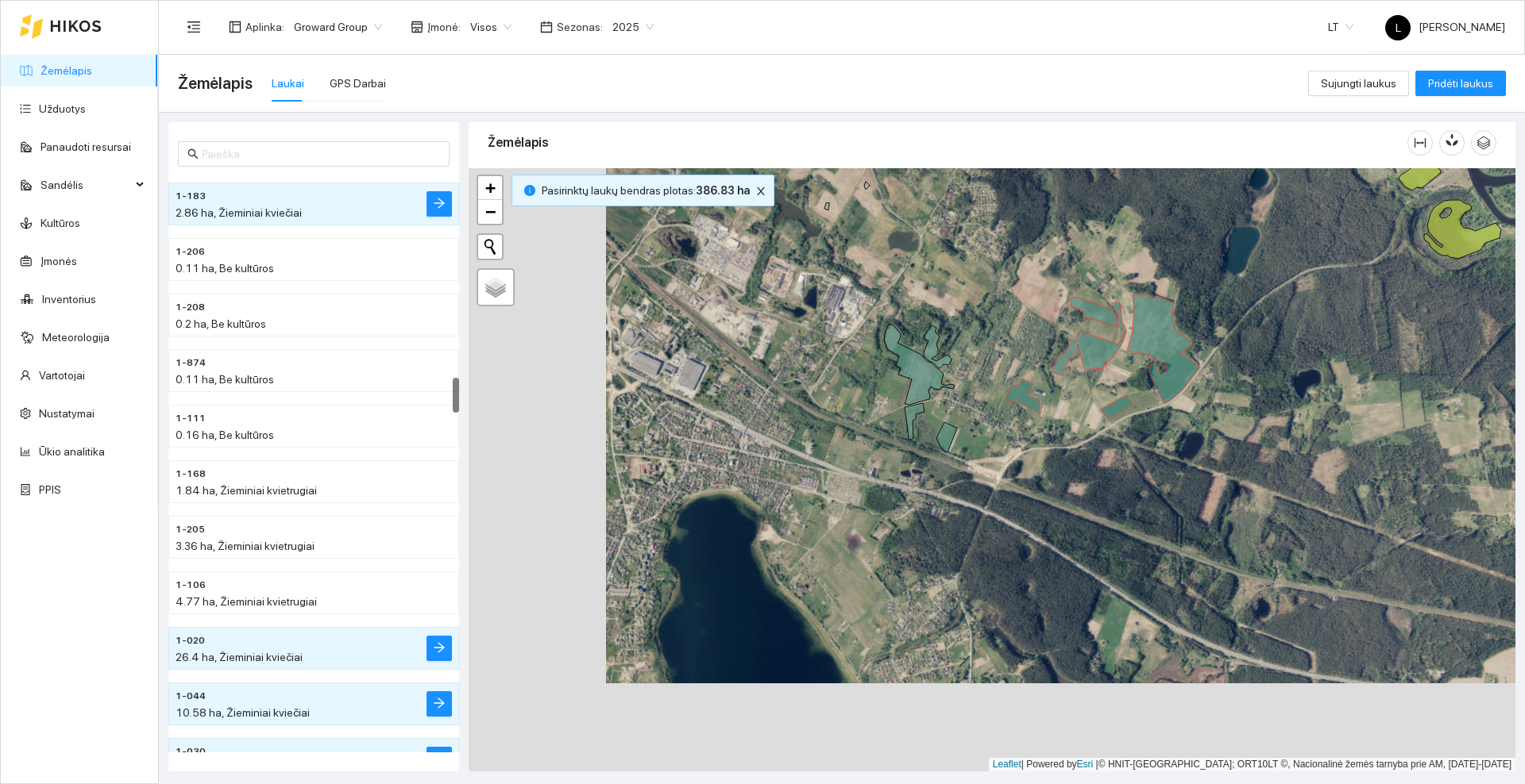
drag, startPoint x: 823, startPoint y: 572, endPoint x: 954, endPoint y: 436, distance: 188.8
click at [961, 479] on div at bounding box center [992, 469] width 1046 height 603
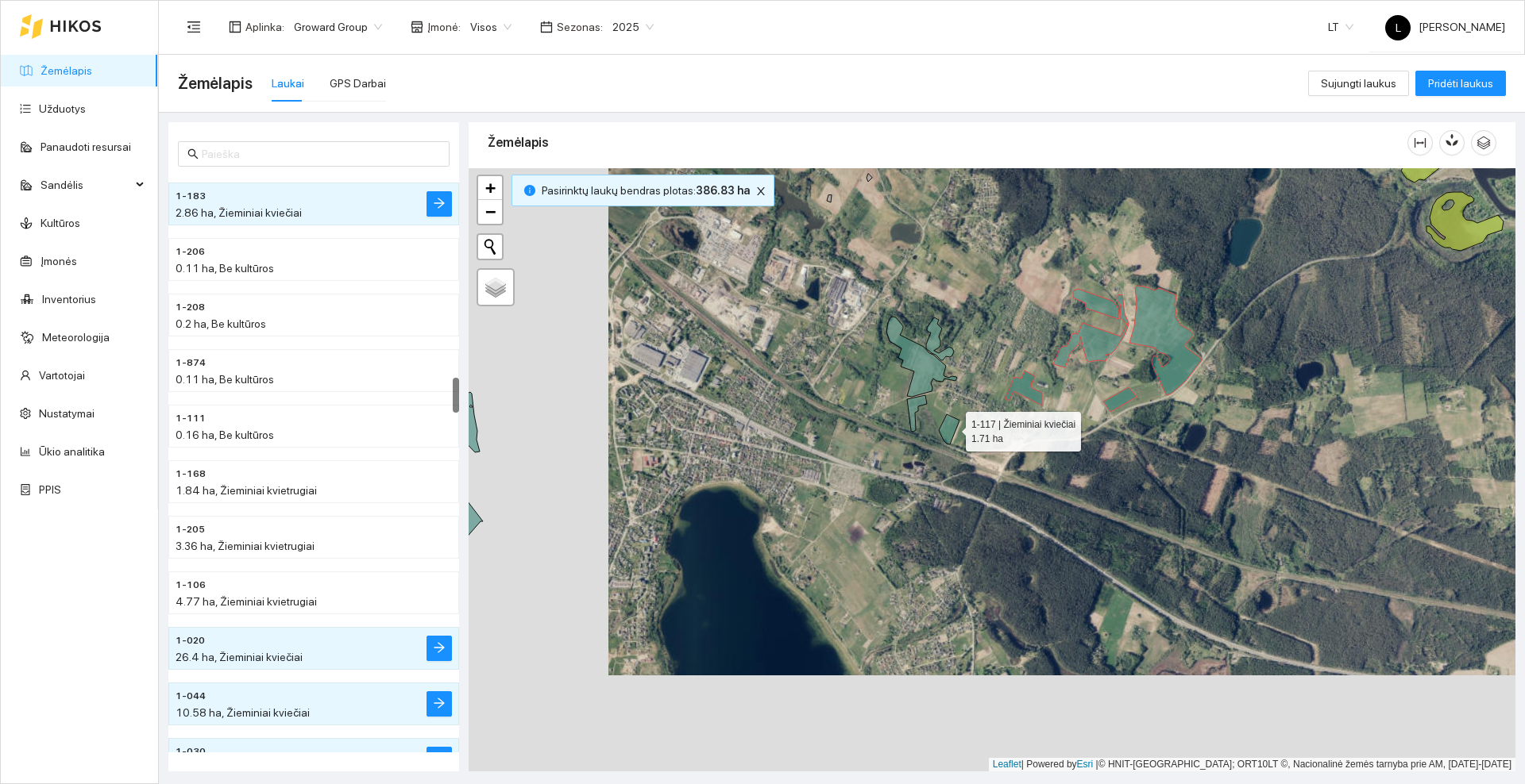
click at [952, 428] on icon at bounding box center [948, 429] width 21 height 30
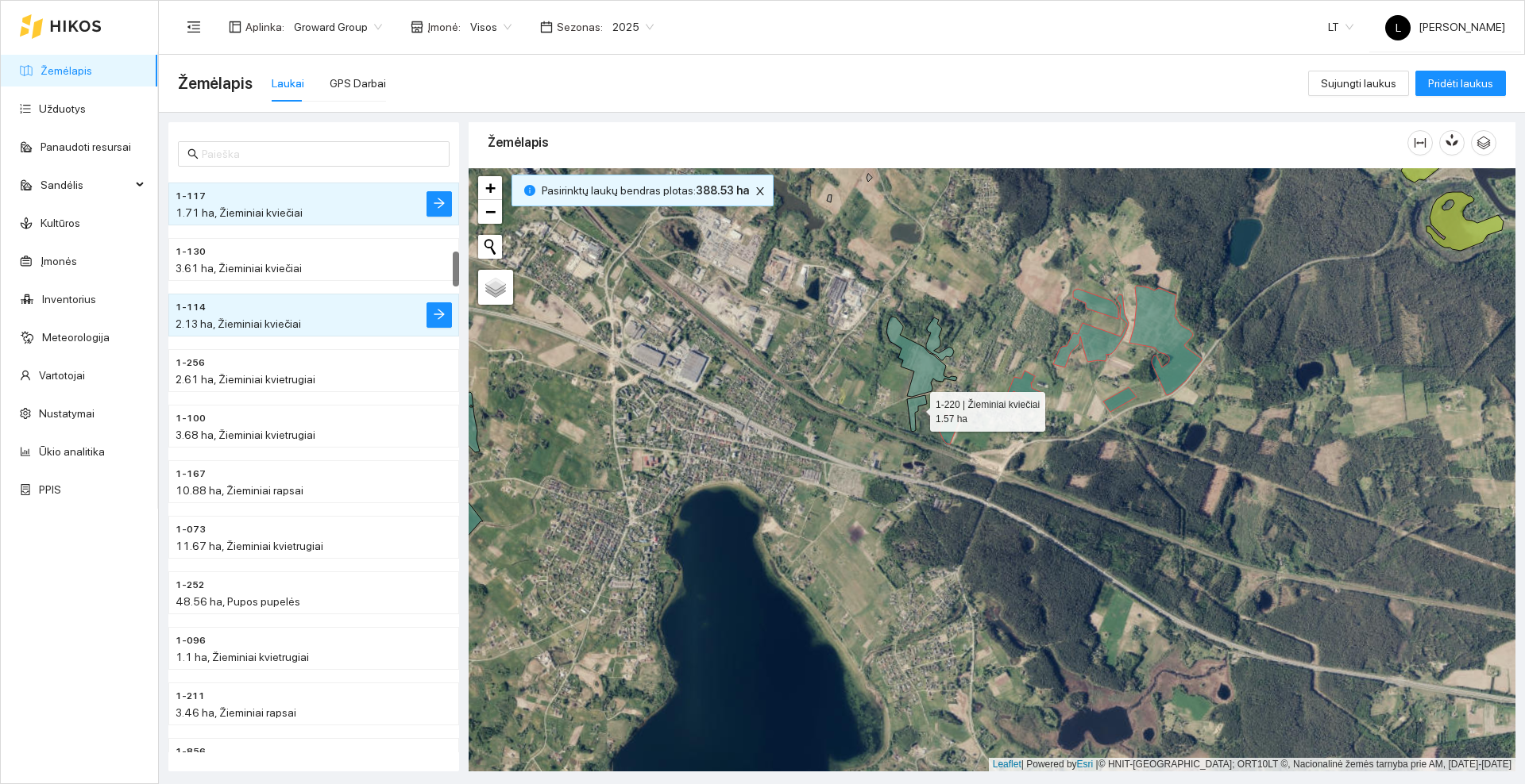
click at [916, 408] on icon at bounding box center [917, 413] width 20 height 37
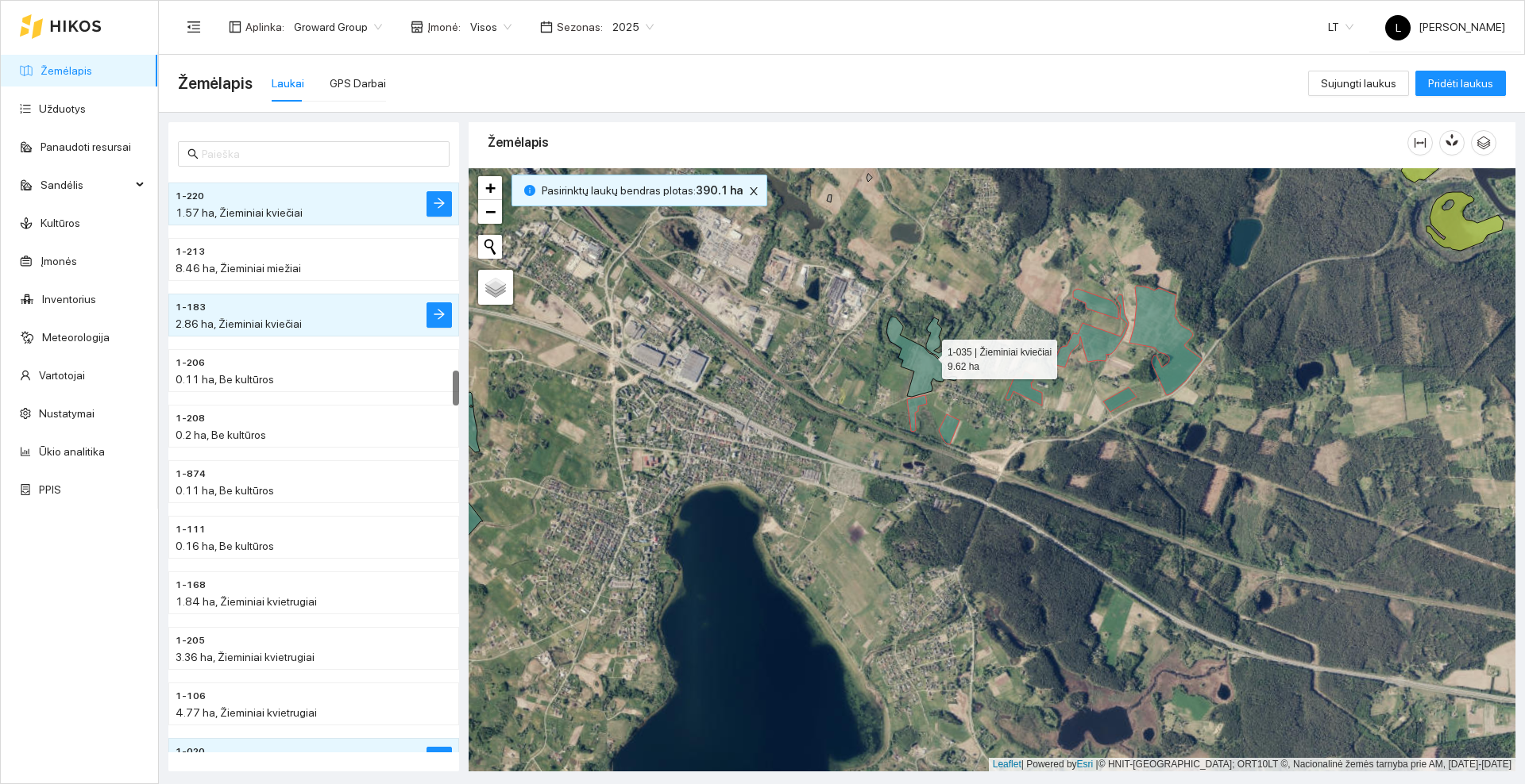
click at [927, 355] on icon at bounding box center [922, 357] width 70 height 80
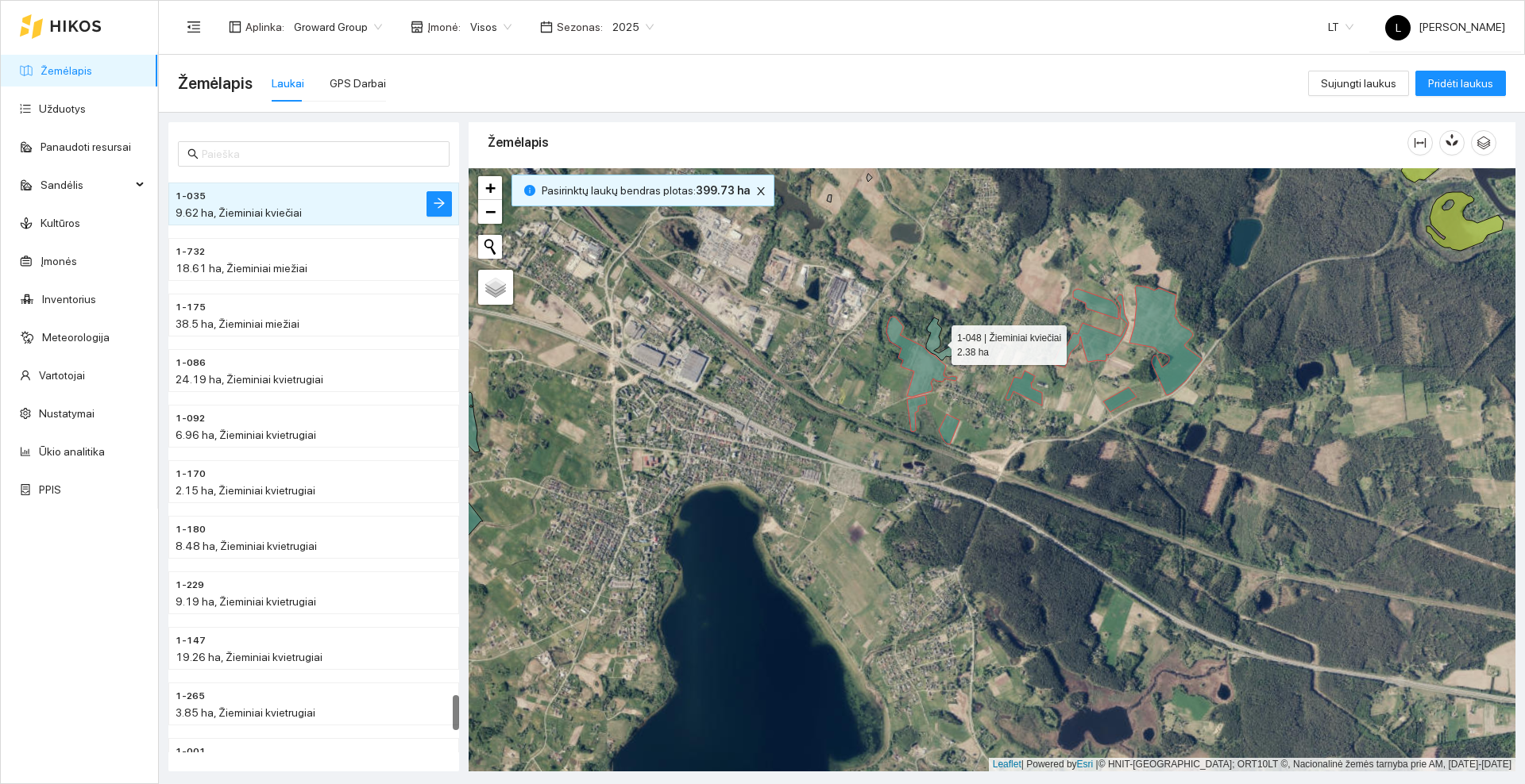
click at [931, 344] on icon at bounding box center [939, 339] width 28 height 43
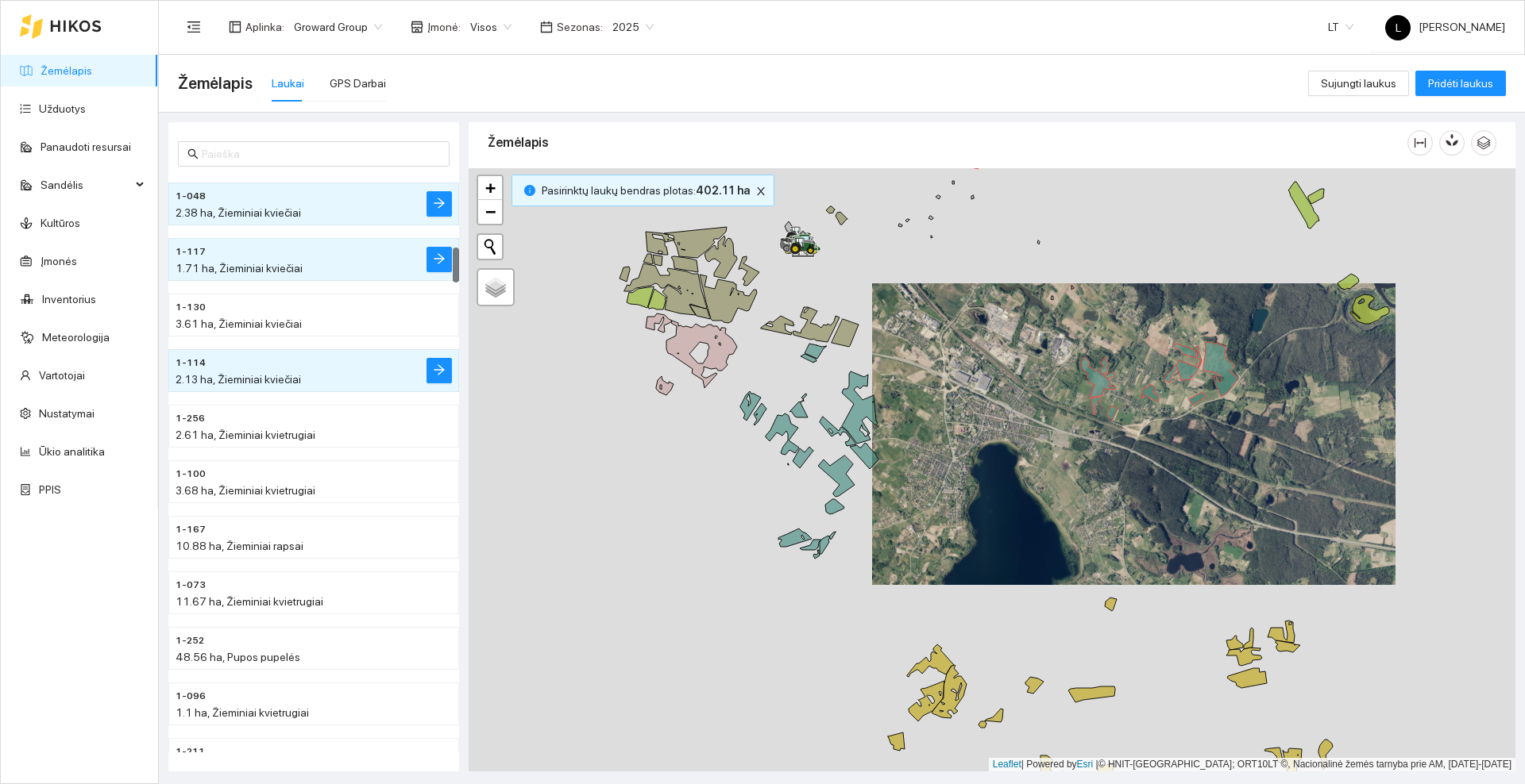
drag, startPoint x: 752, startPoint y: 447, endPoint x: 942, endPoint y: 442, distance: 190.1
click at [942, 442] on div at bounding box center [992, 469] width 1046 height 603
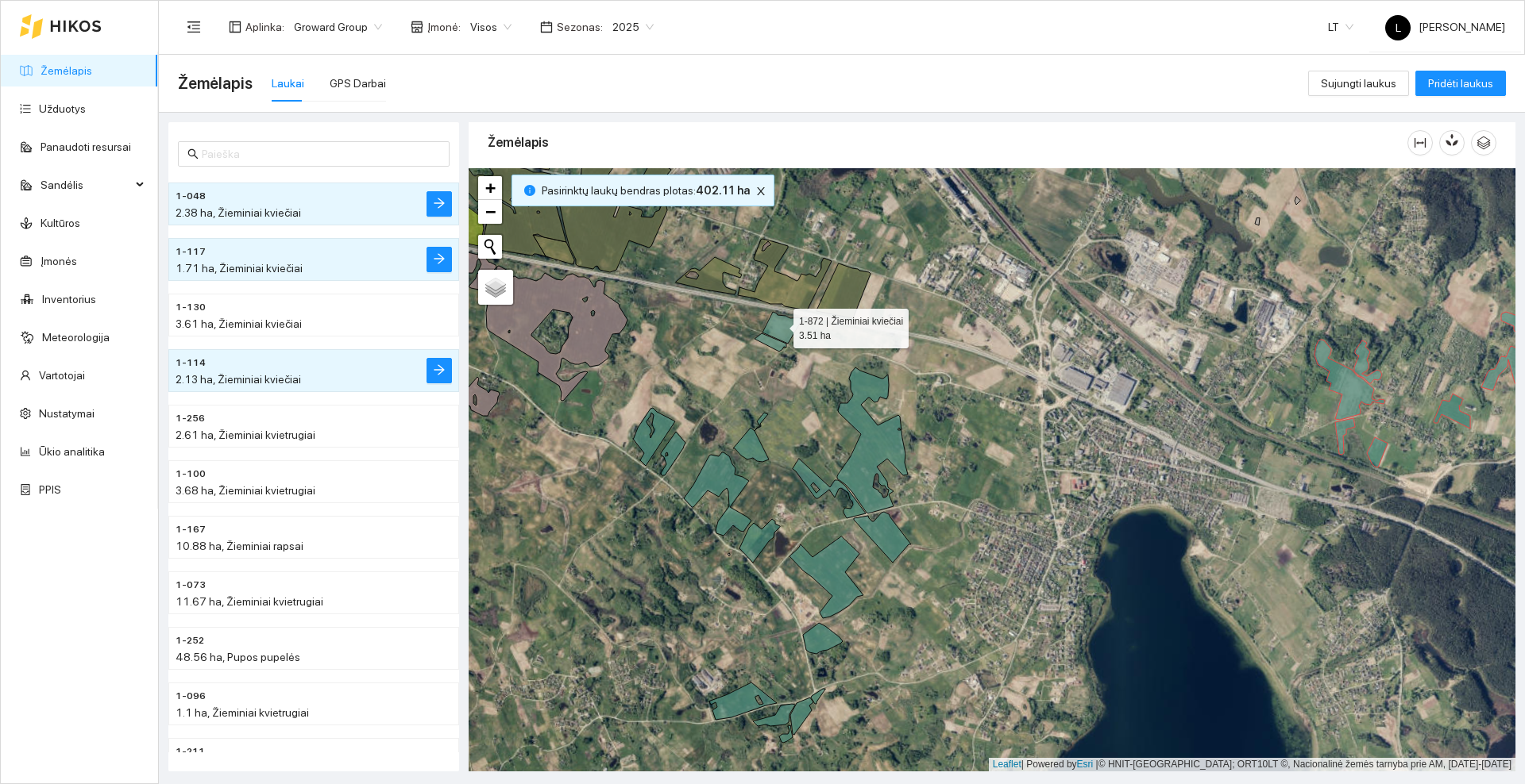
click at [779, 324] on icon at bounding box center [784, 328] width 44 height 32
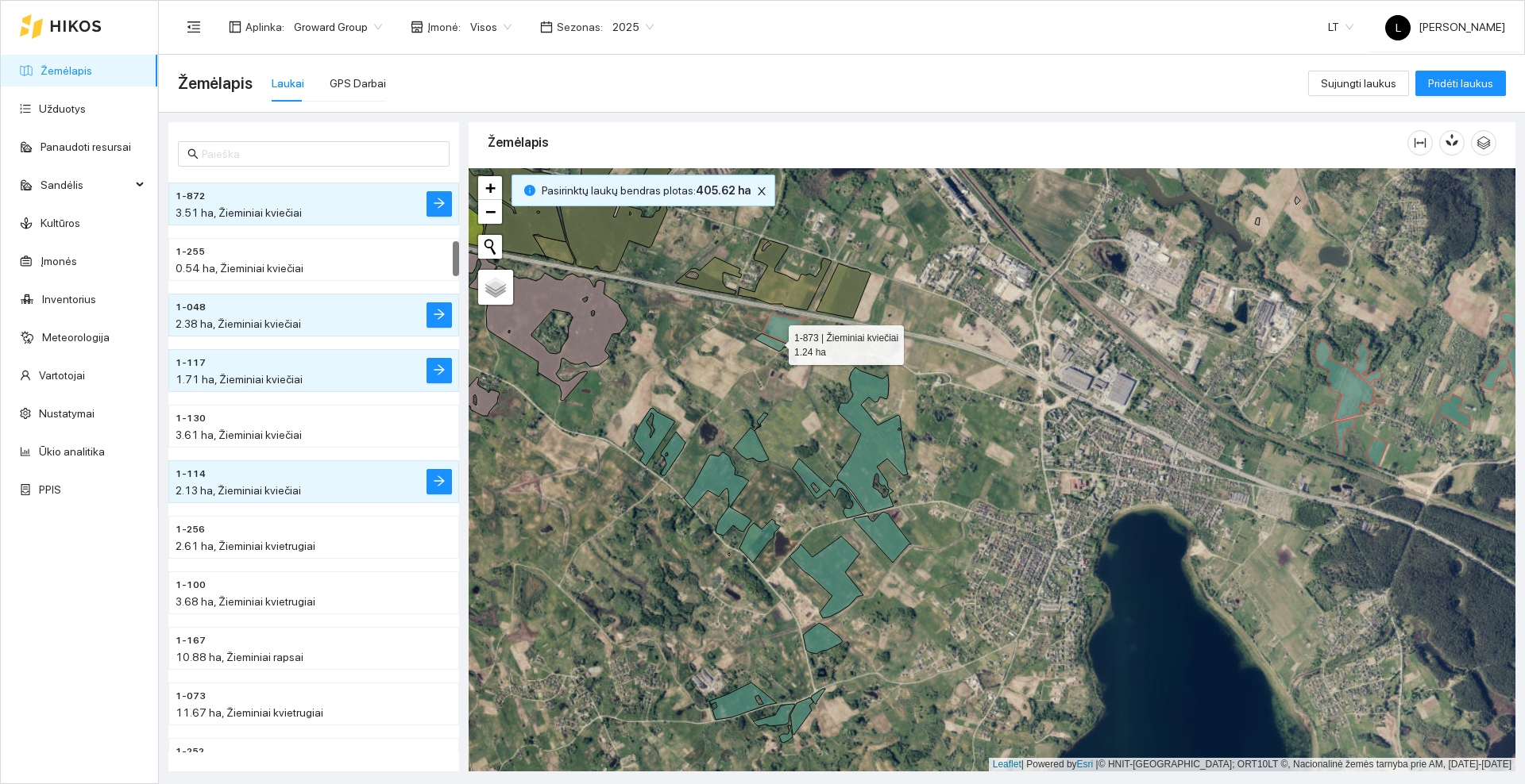
click at [774, 341] on icon at bounding box center [770, 342] width 32 height 18
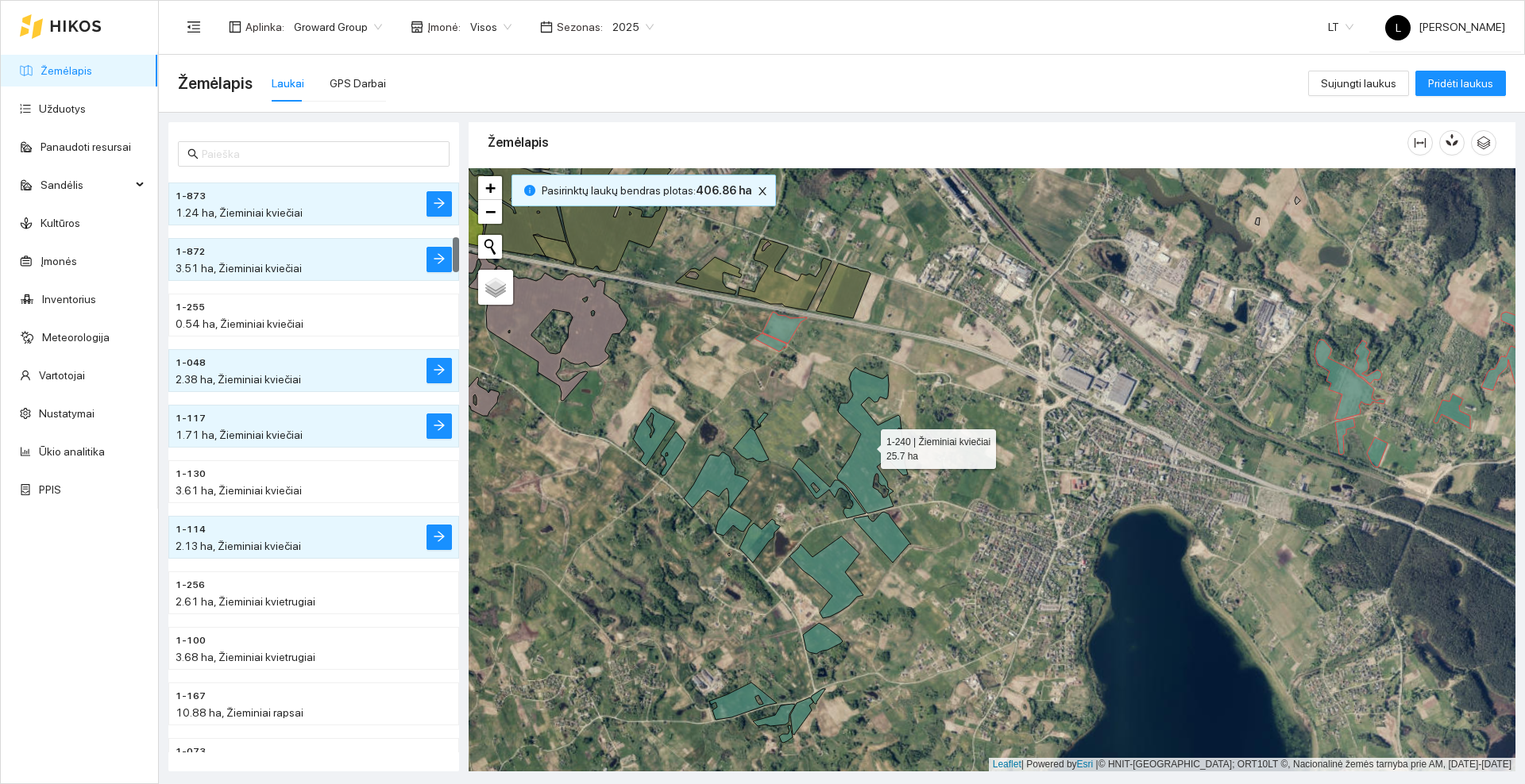
click at [867, 446] on icon at bounding box center [872, 440] width 70 height 146
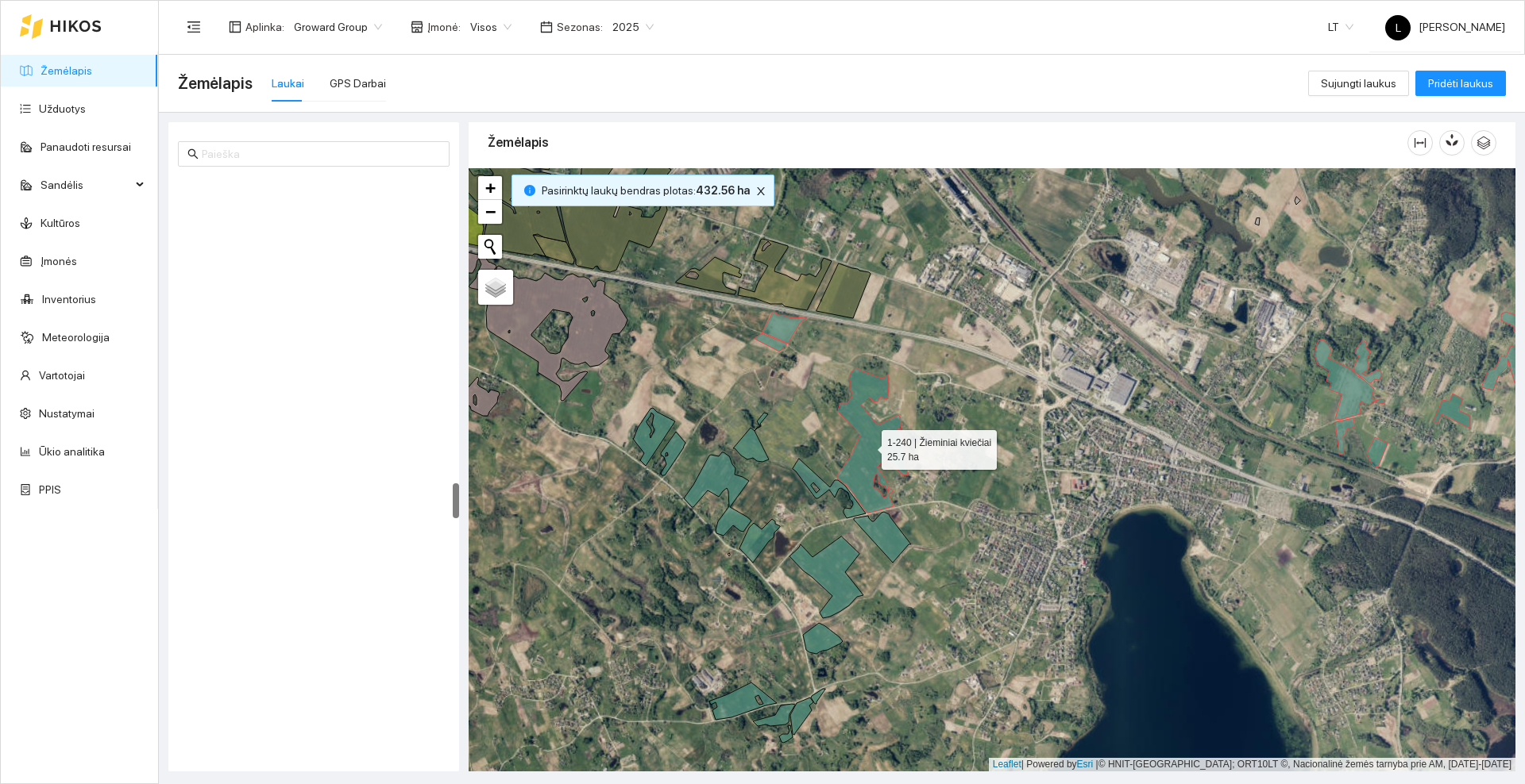
scroll to position [5001, 0]
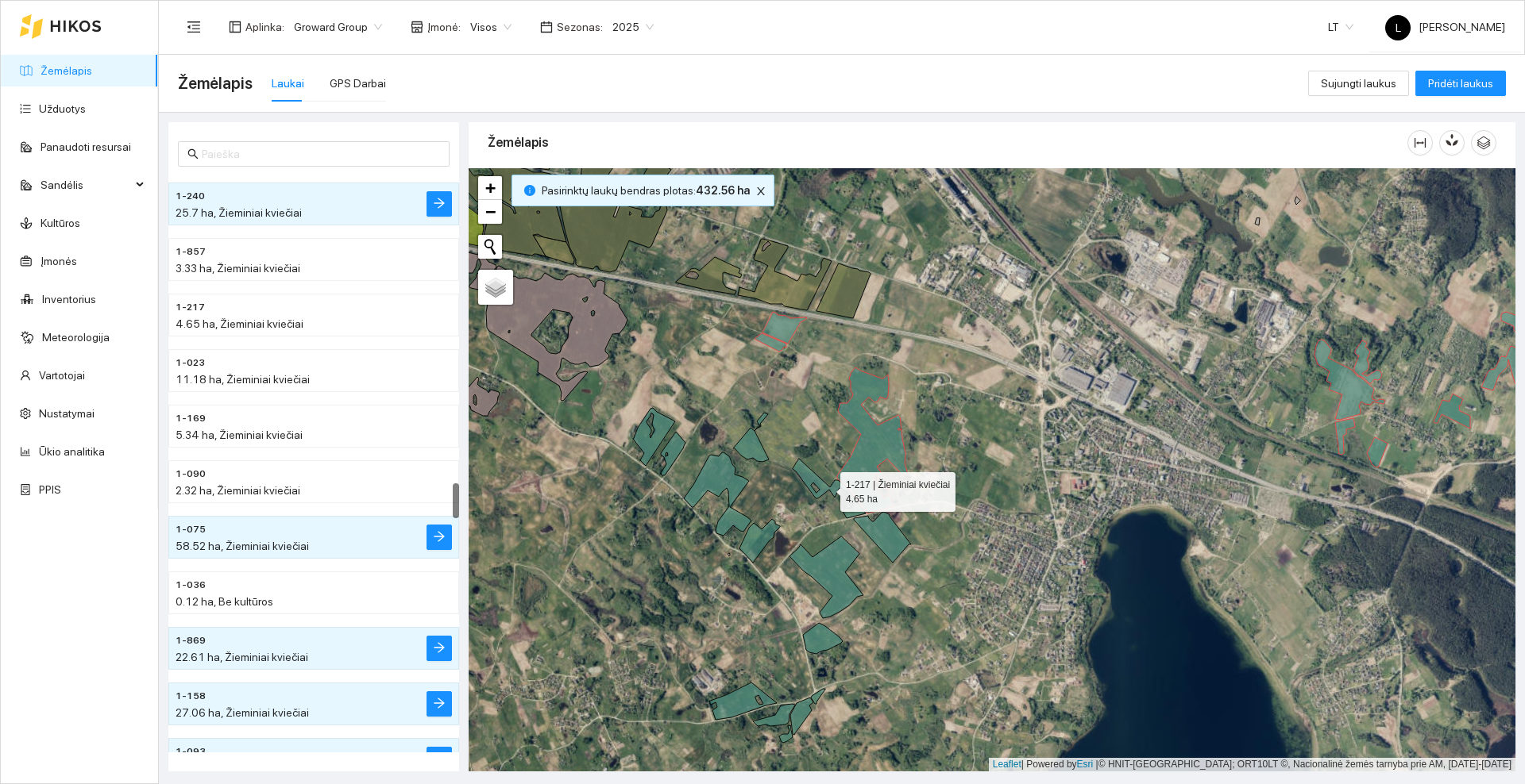
click at [804, 473] on icon at bounding box center [829, 488] width 73 height 59
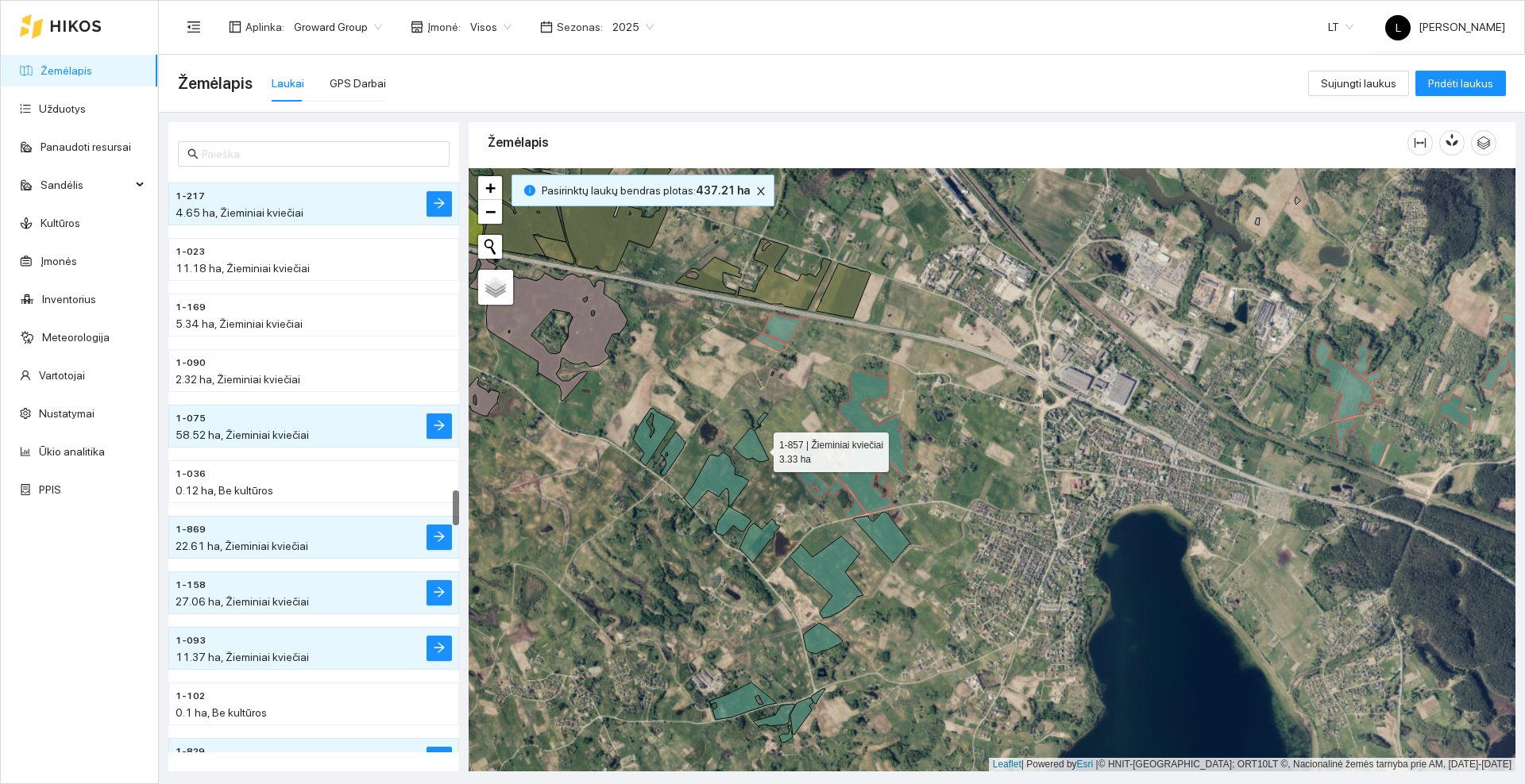
click at [756, 448] on icon at bounding box center [751, 437] width 36 height 49
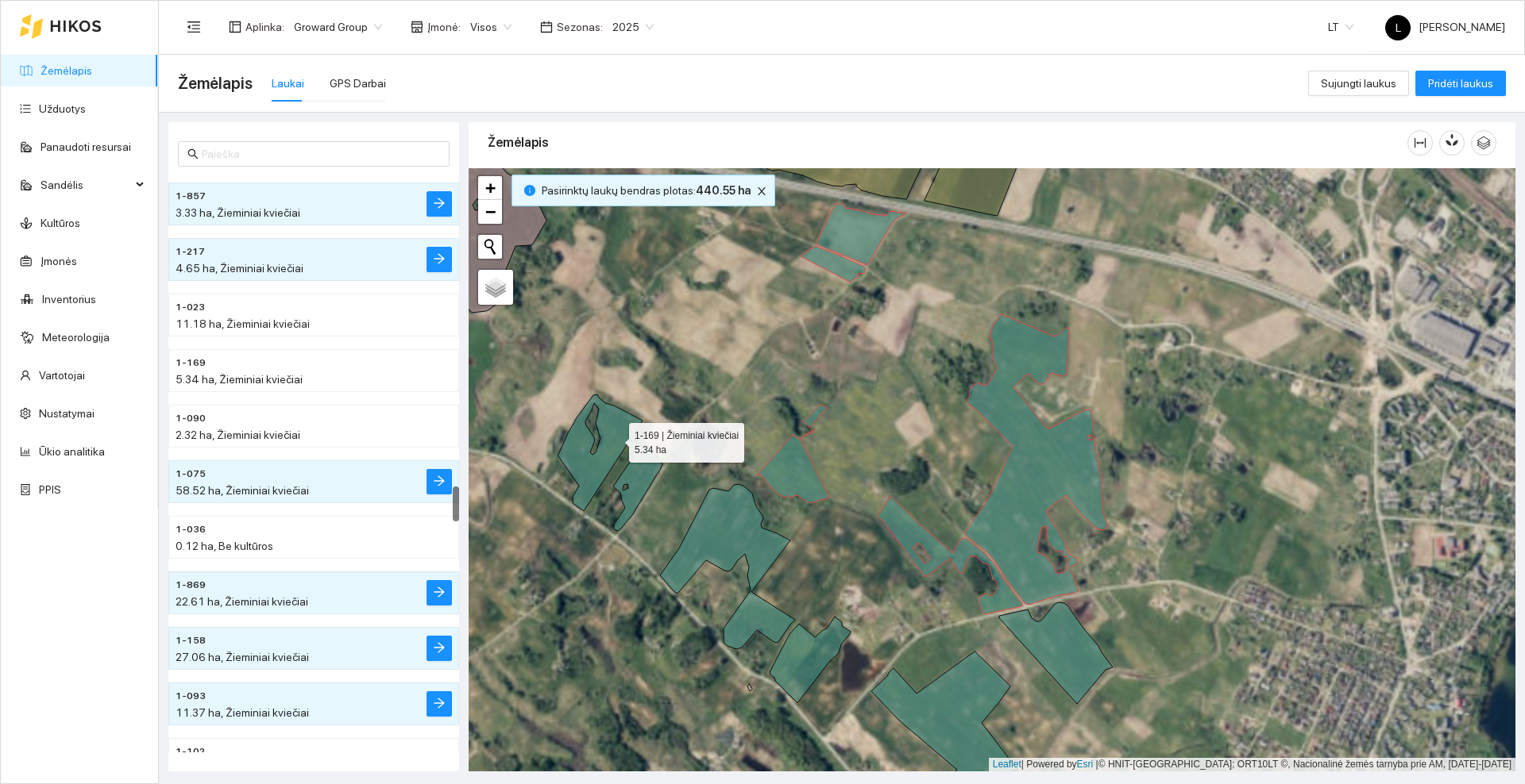
click at [612, 438] on icon at bounding box center [600, 453] width 85 height 116
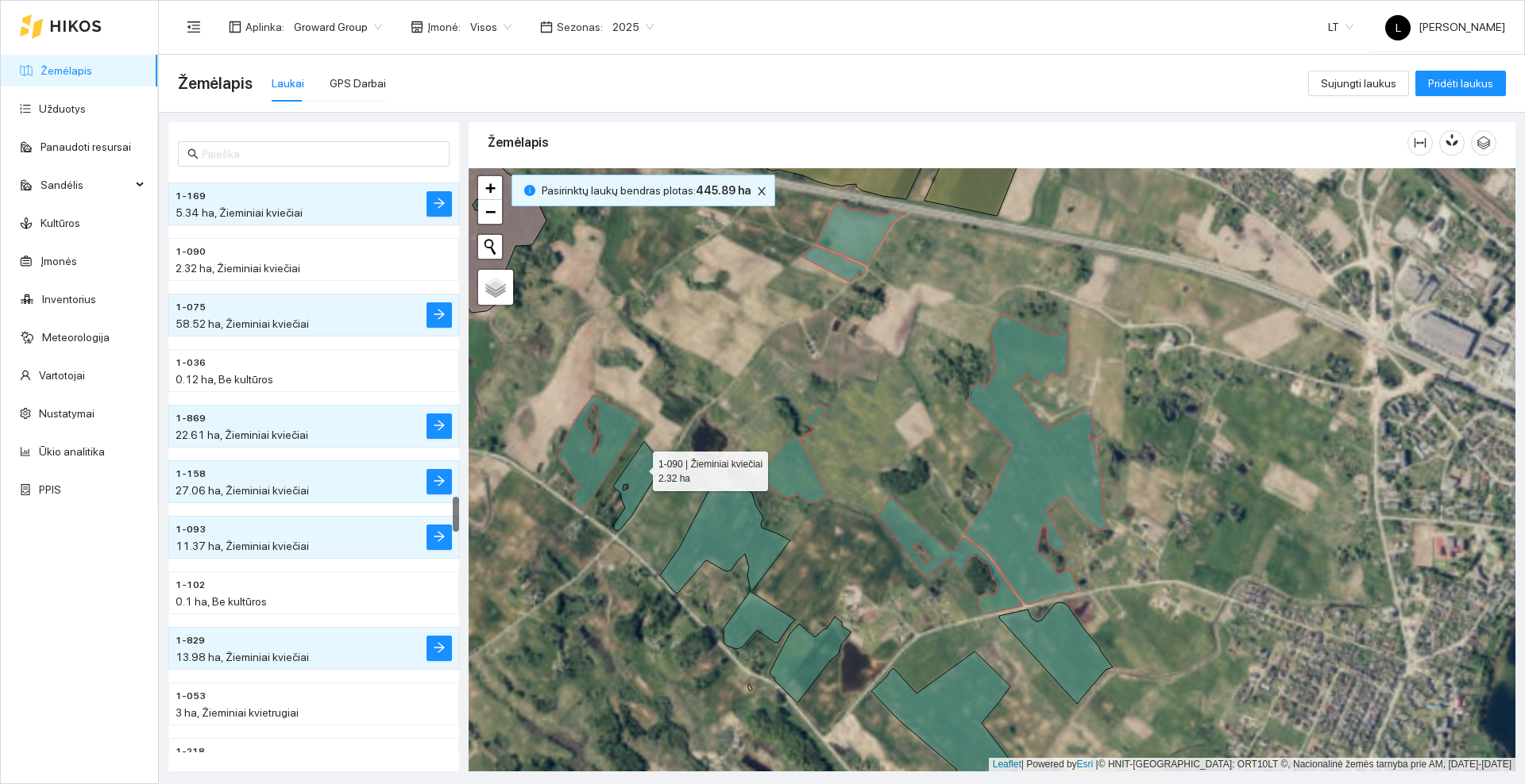
click at [639, 468] on icon at bounding box center [637, 486] width 49 height 90
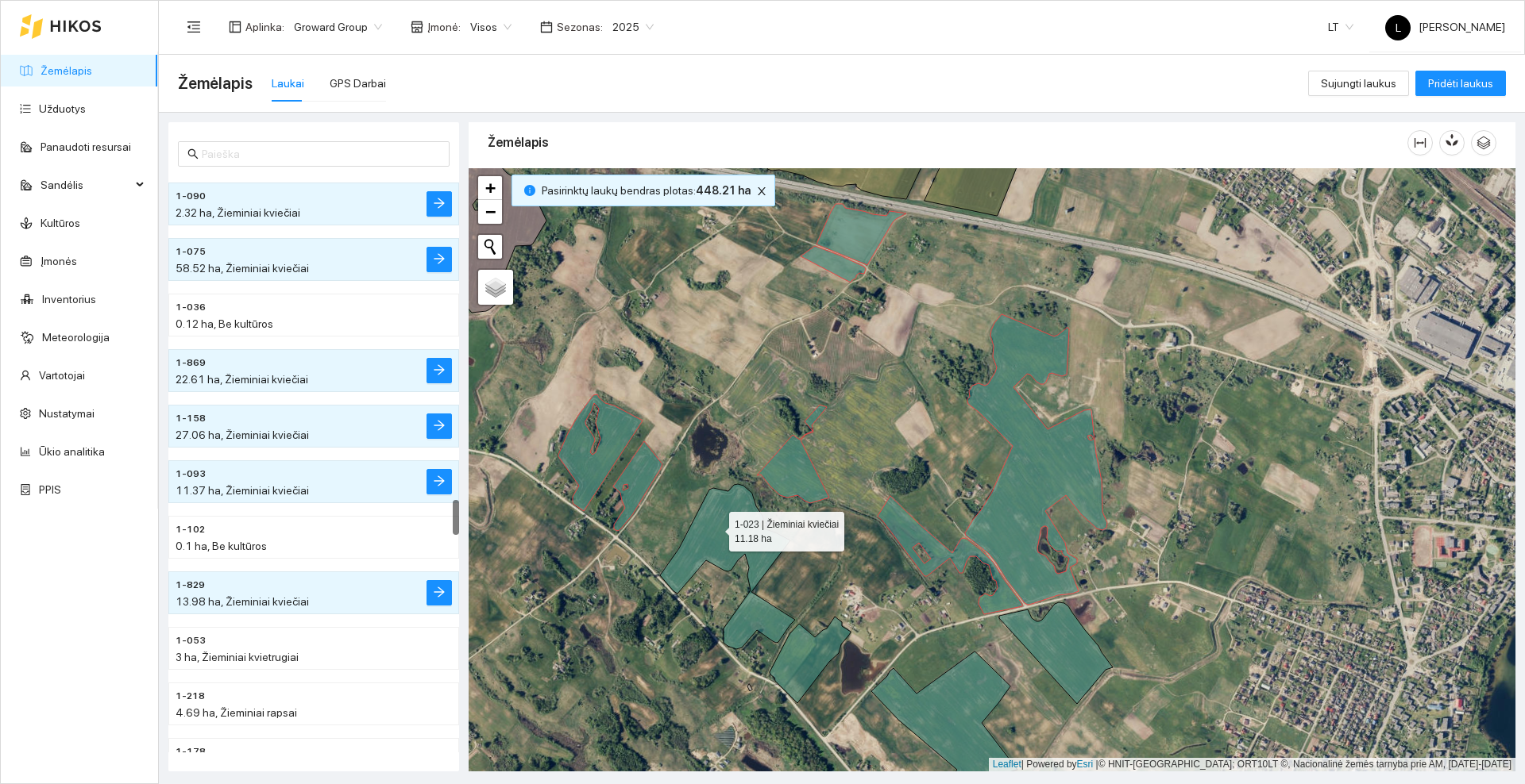
click at [716, 528] on icon at bounding box center [727, 566] width 135 height 165
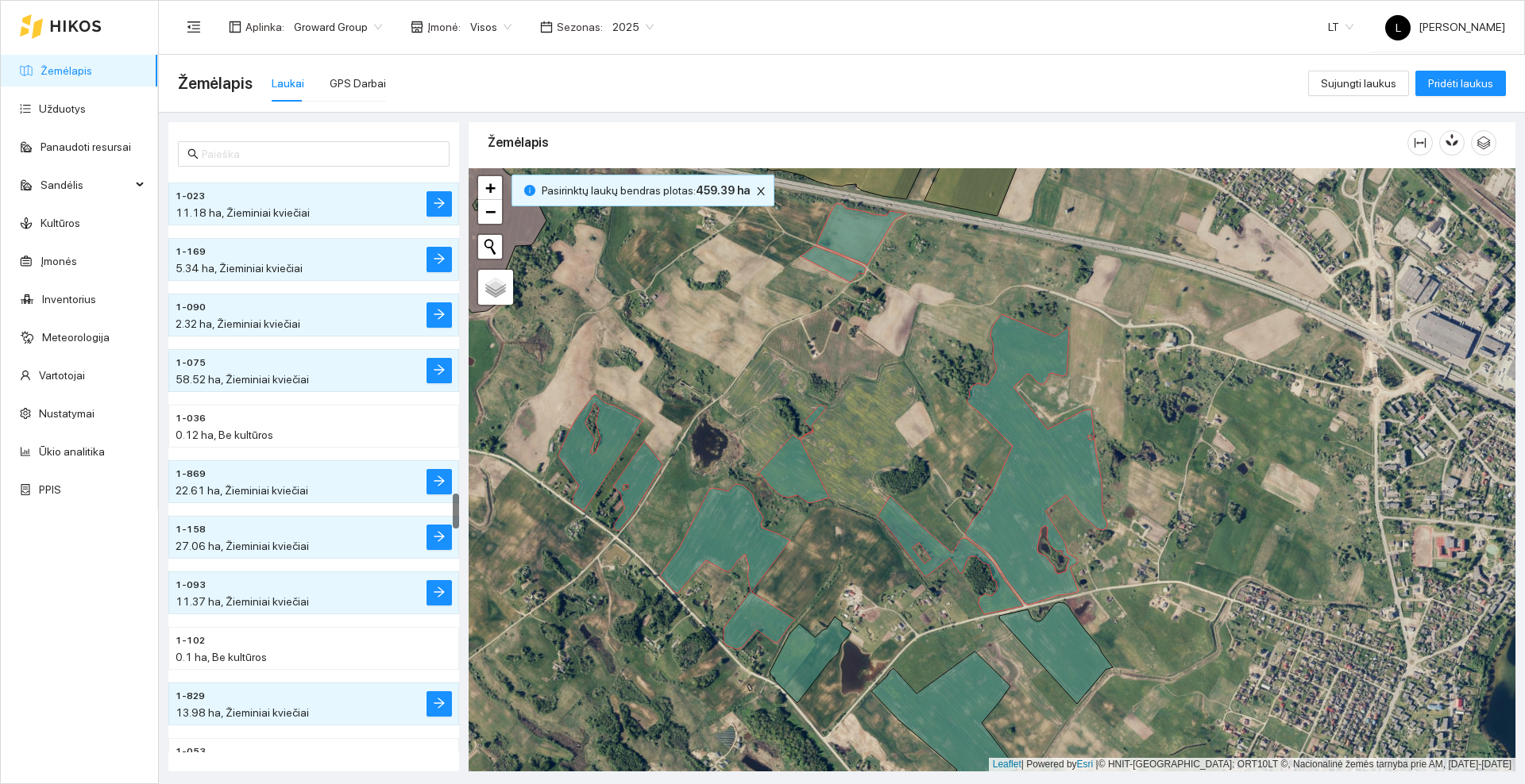
drag, startPoint x: 860, startPoint y: 584, endPoint x: 816, endPoint y: 465, distance: 126.9
click at [817, 466] on div at bounding box center [992, 469] width 1046 height 603
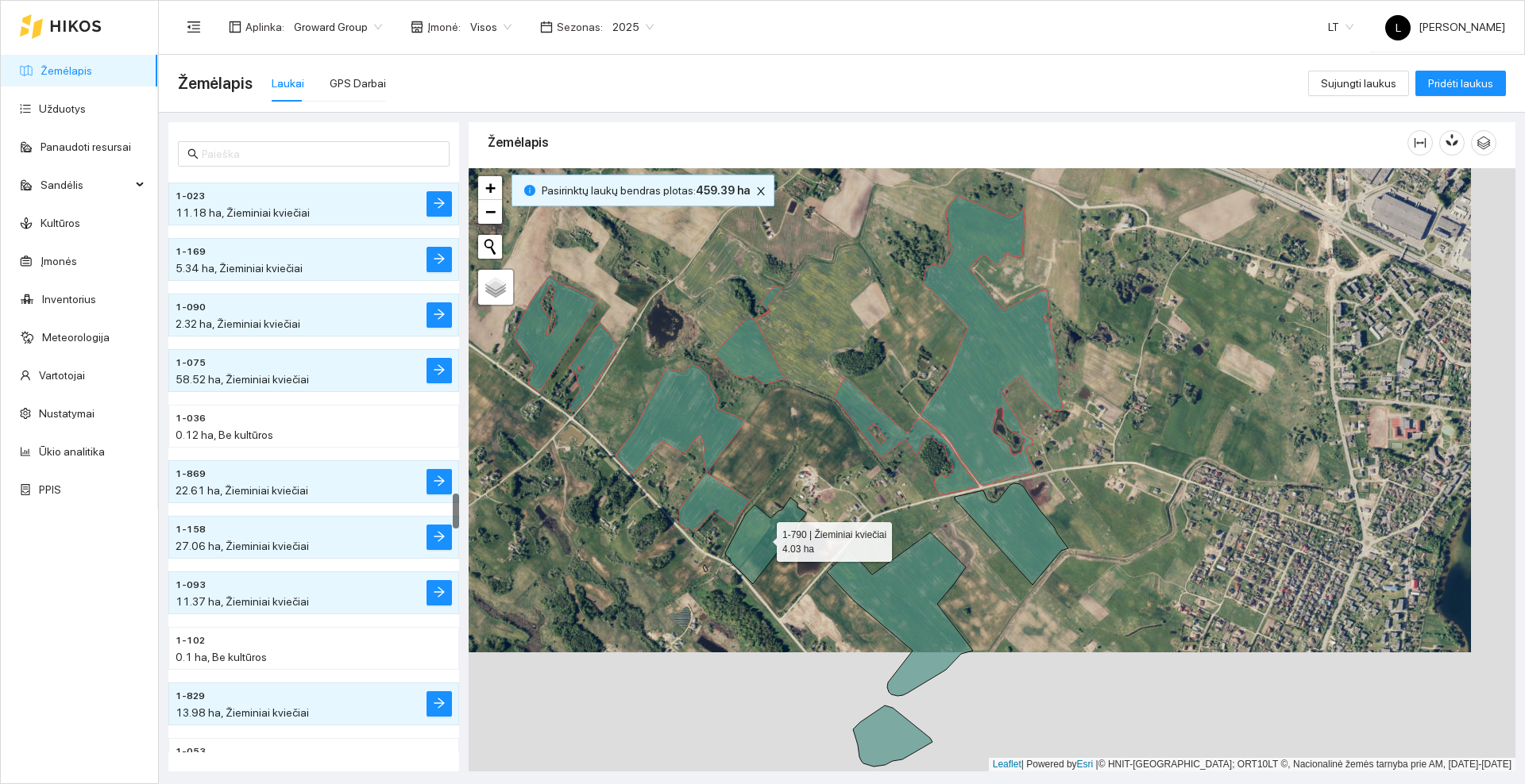
click at [756, 549] on icon at bounding box center [765, 541] width 81 height 86
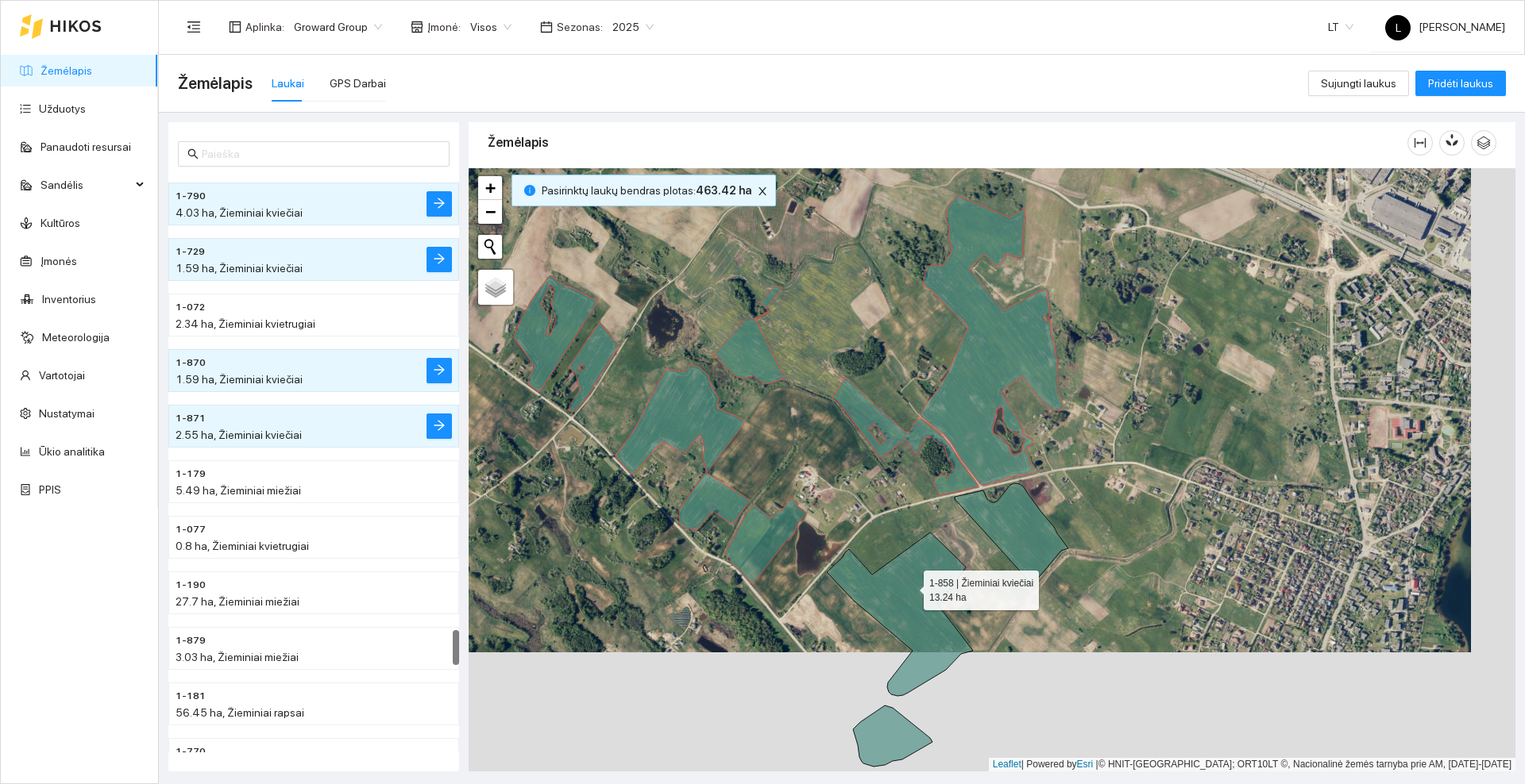
click at [909, 587] on icon at bounding box center [900, 614] width 146 height 163
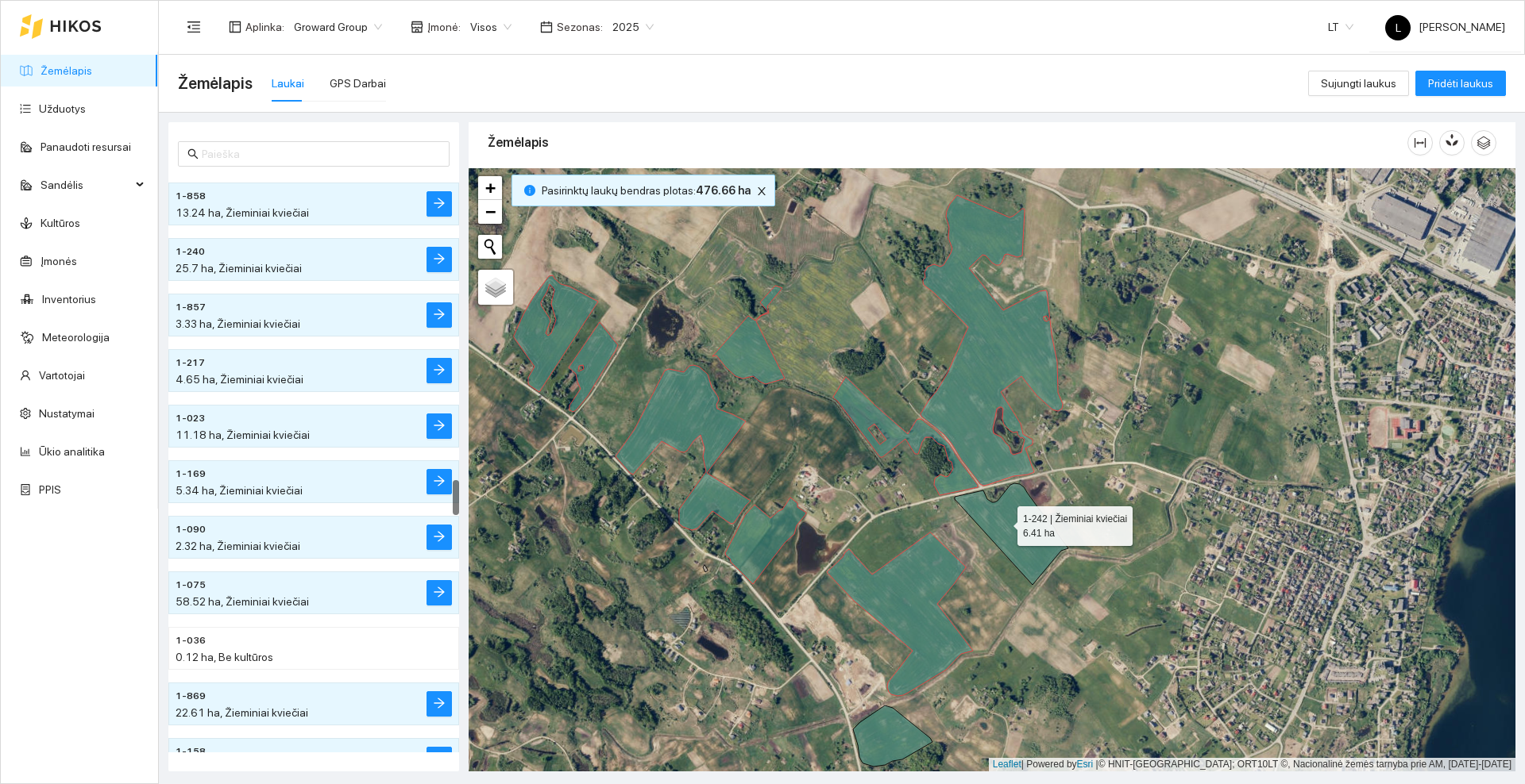
click at [1003, 520] on icon at bounding box center [1011, 534] width 114 height 101
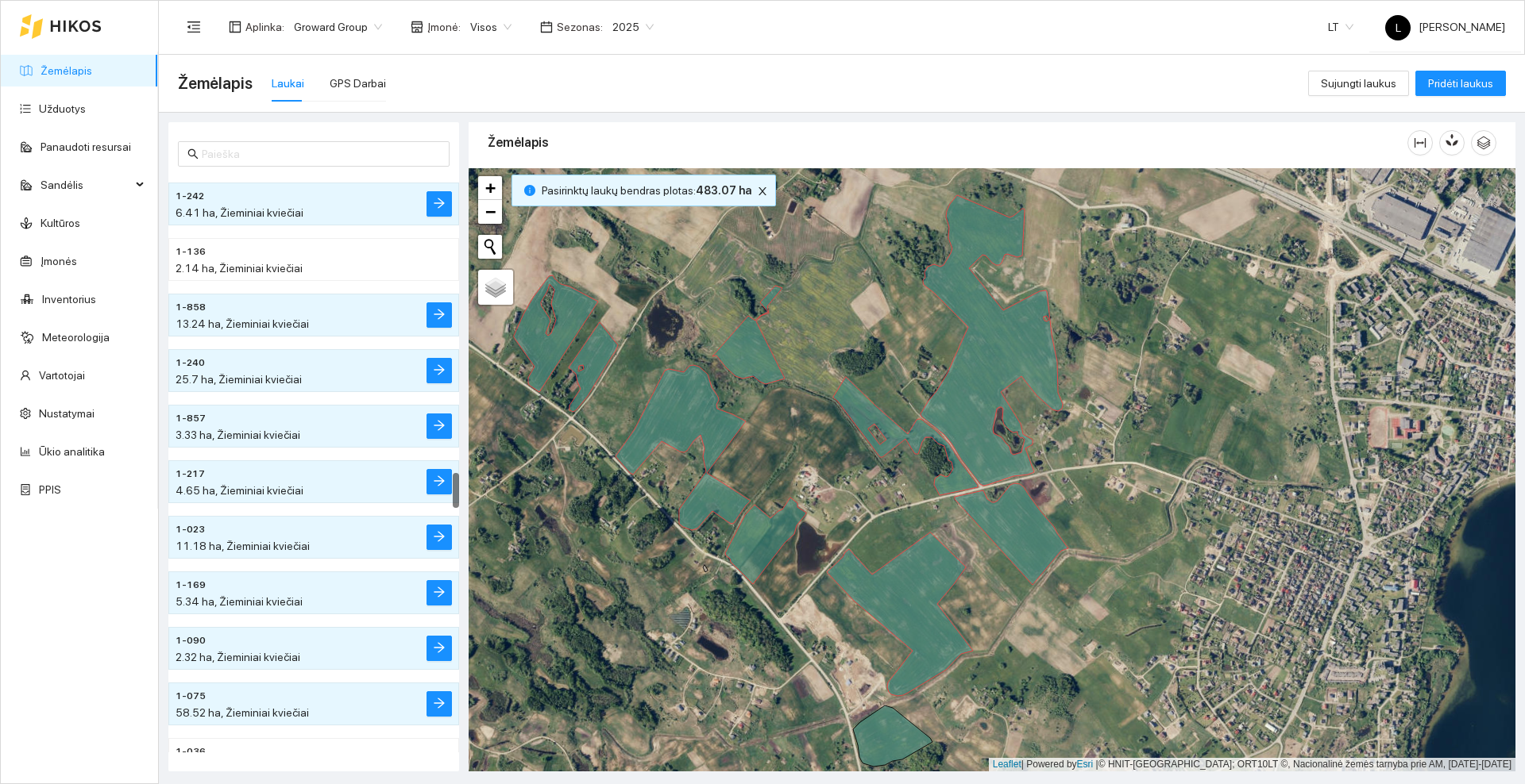
drag, startPoint x: 1043, startPoint y: 637, endPoint x: 1059, endPoint y: 450, distance: 187.7
click at [1060, 457] on div at bounding box center [992, 469] width 1046 height 603
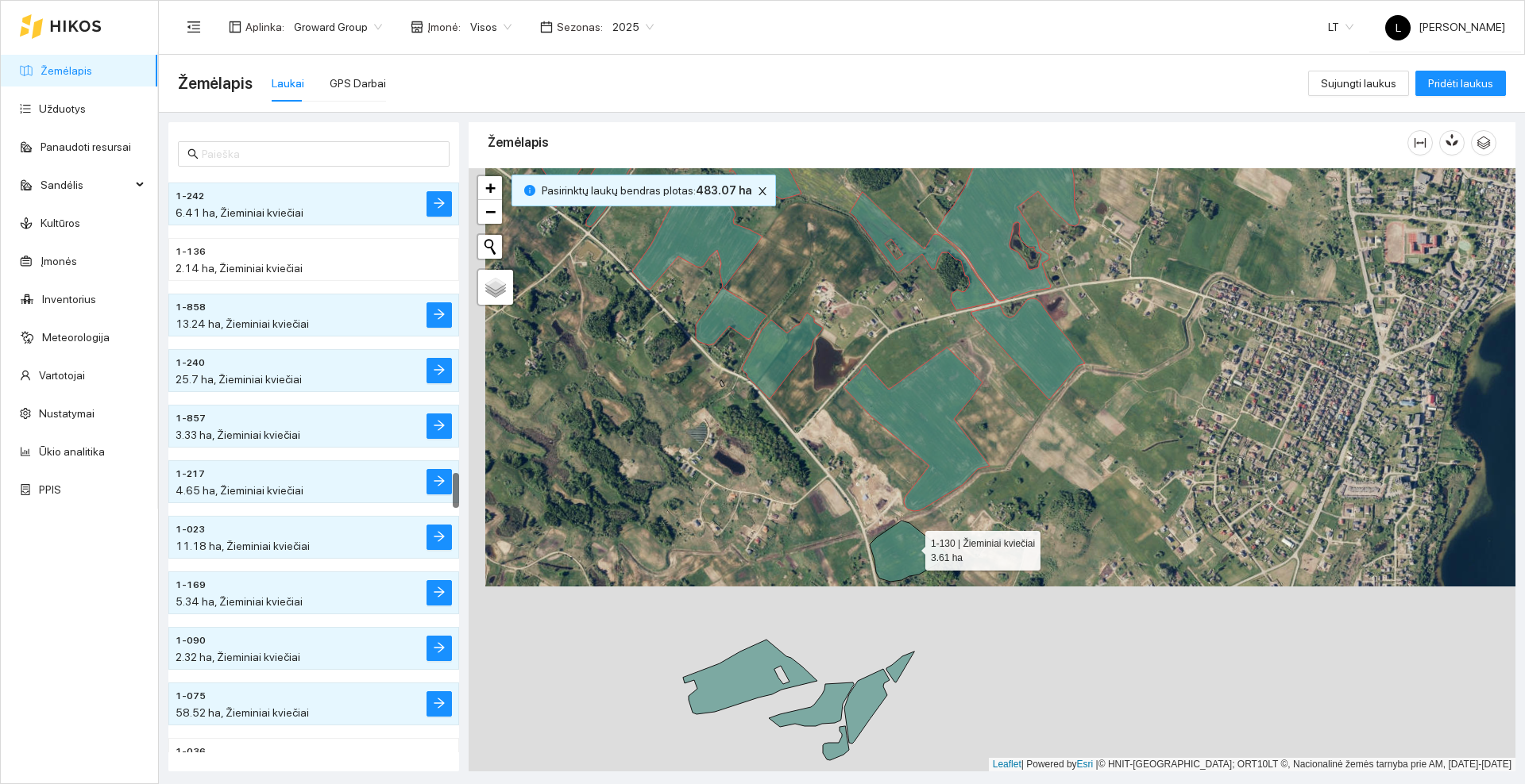
click at [911, 547] on icon at bounding box center [909, 551] width 80 height 61
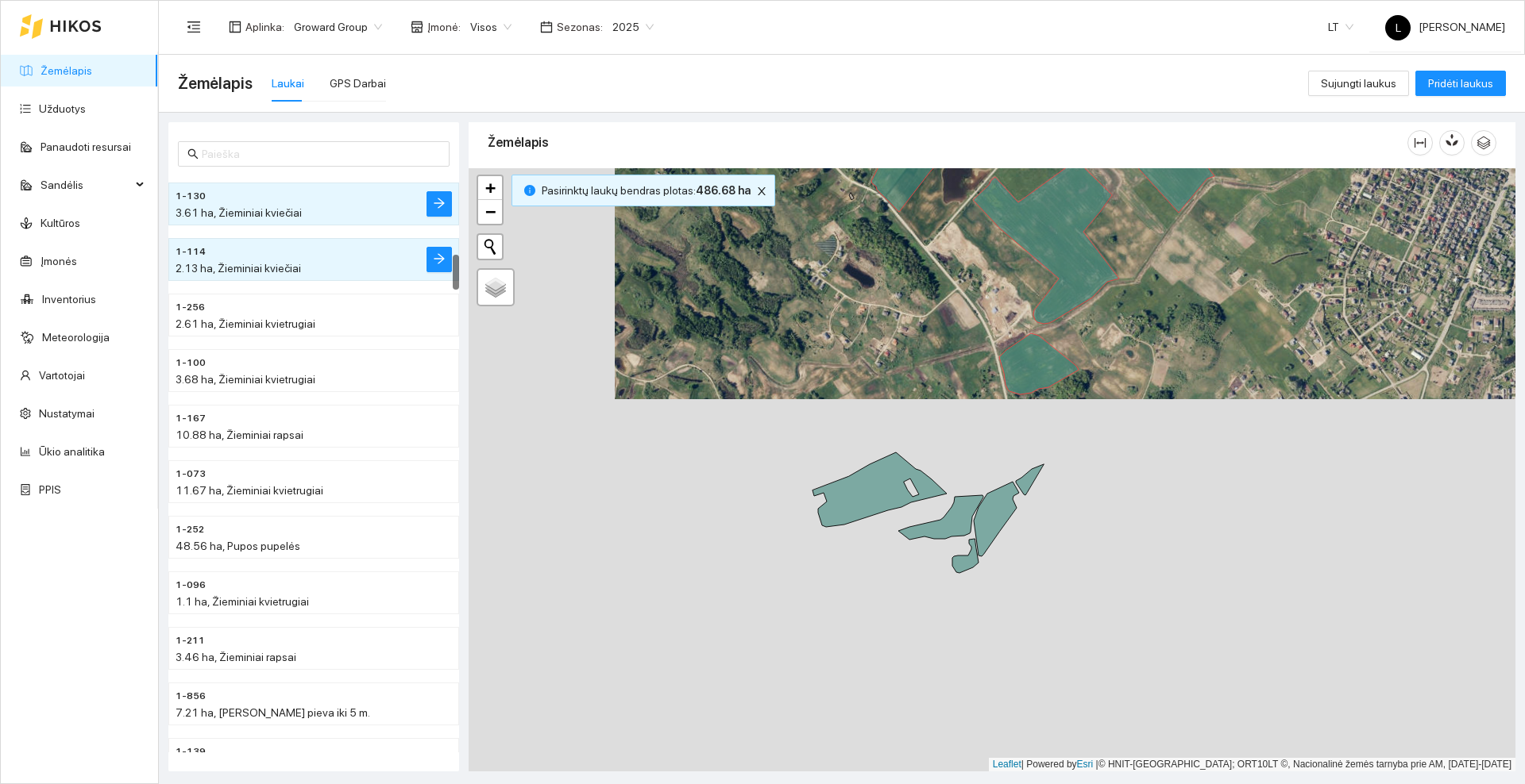
drag, startPoint x: 1021, startPoint y: 549, endPoint x: 1091, endPoint y: 432, distance: 136.3
click at [1091, 433] on div at bounding box center [992, 469] width 1046 height 603
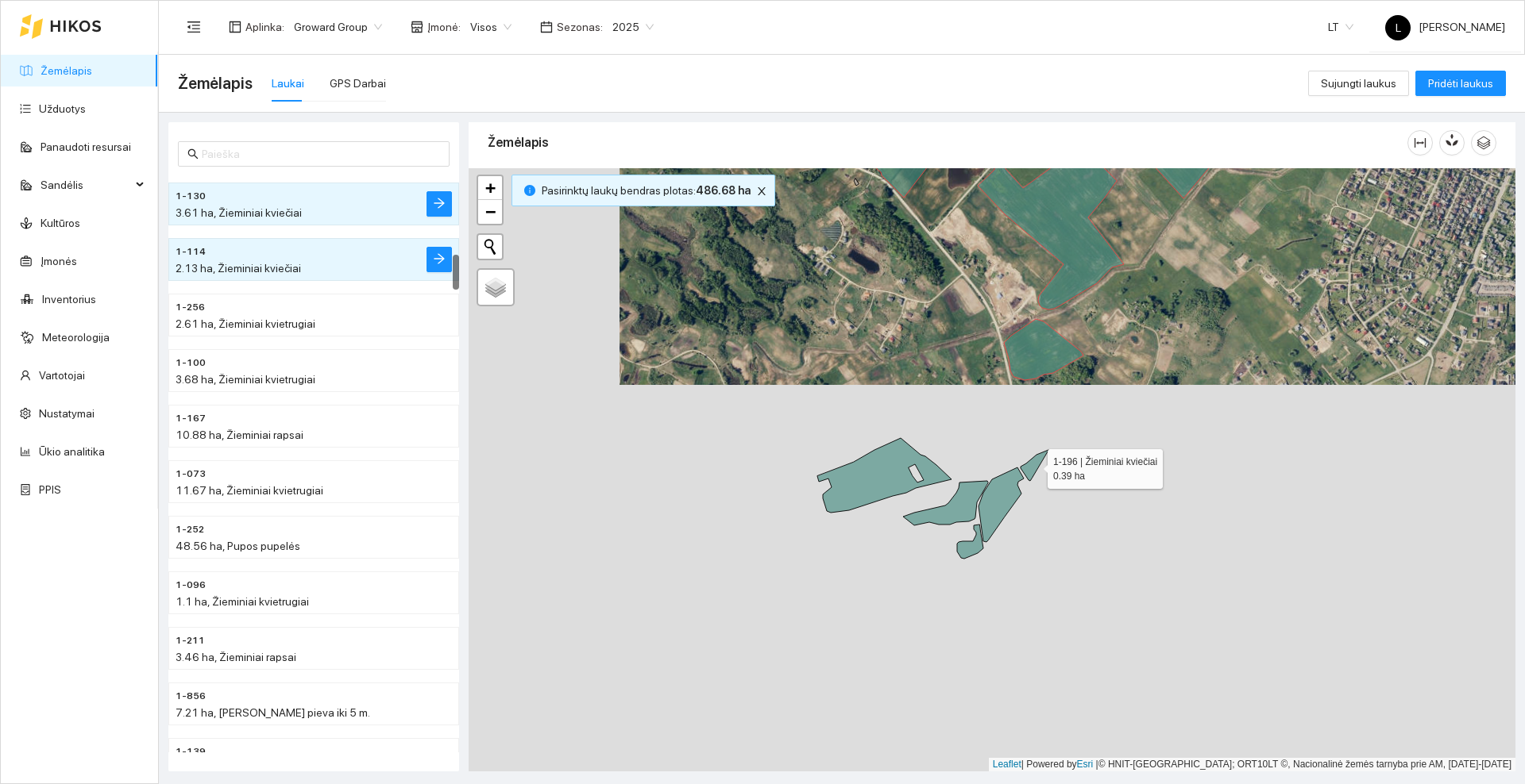
click at [1030, 470] on icon at bounding box center [1034, 465] width 28 height 31
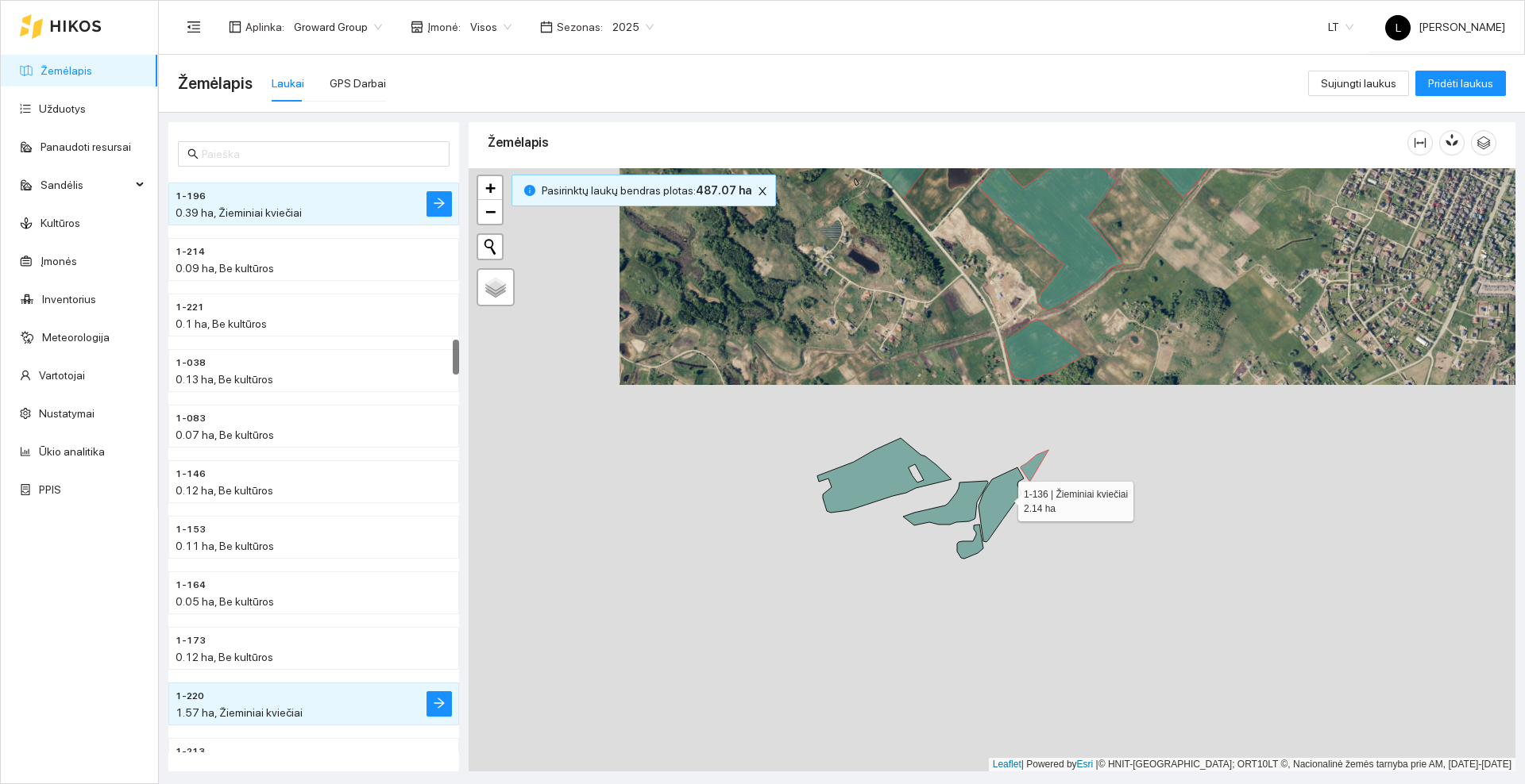
click at [994, 503] on icon at bounding box center [1001, 505] width 45 height 74
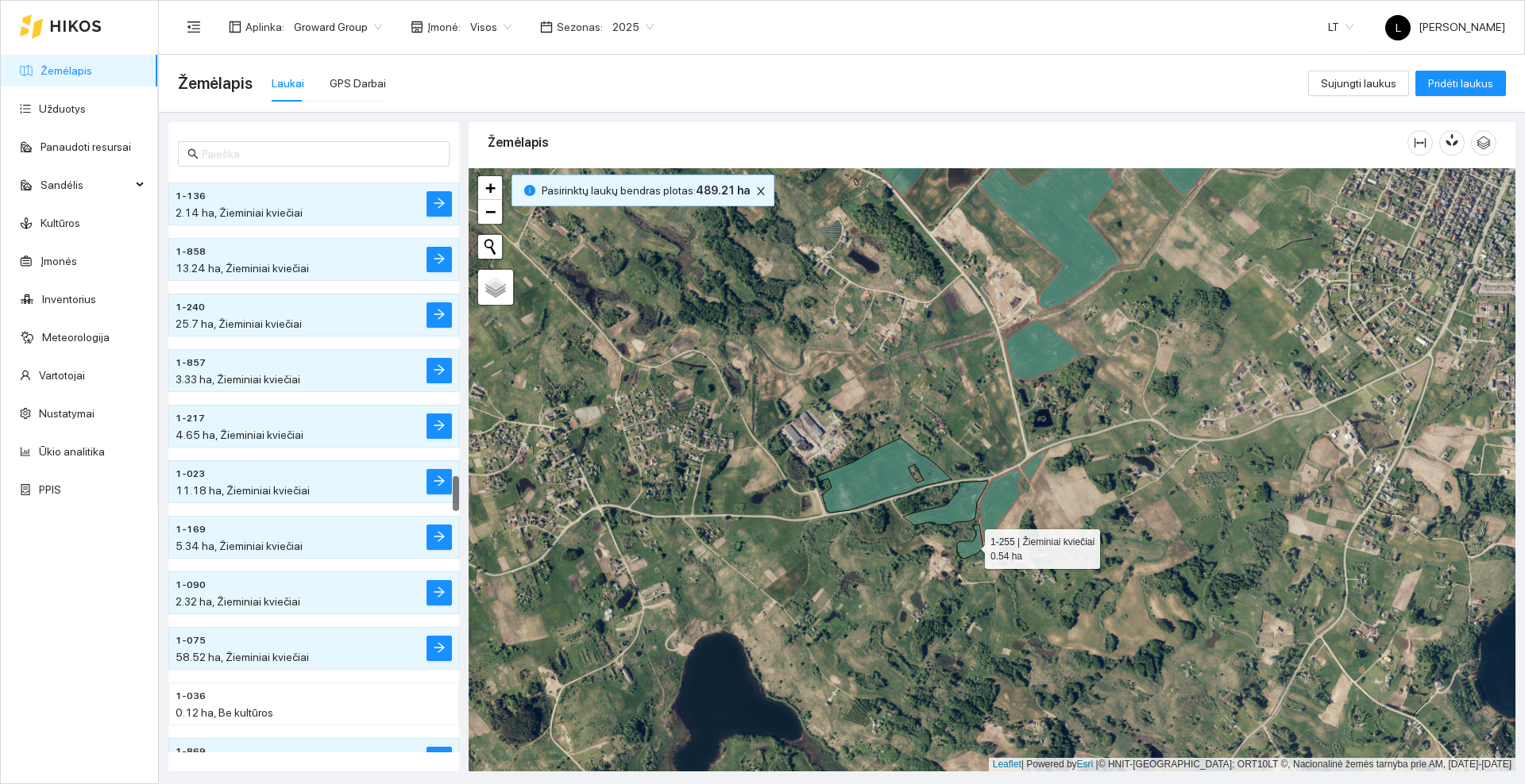
click at [973, 547] on icon at bounding box center [969, 541] width 26 height 34
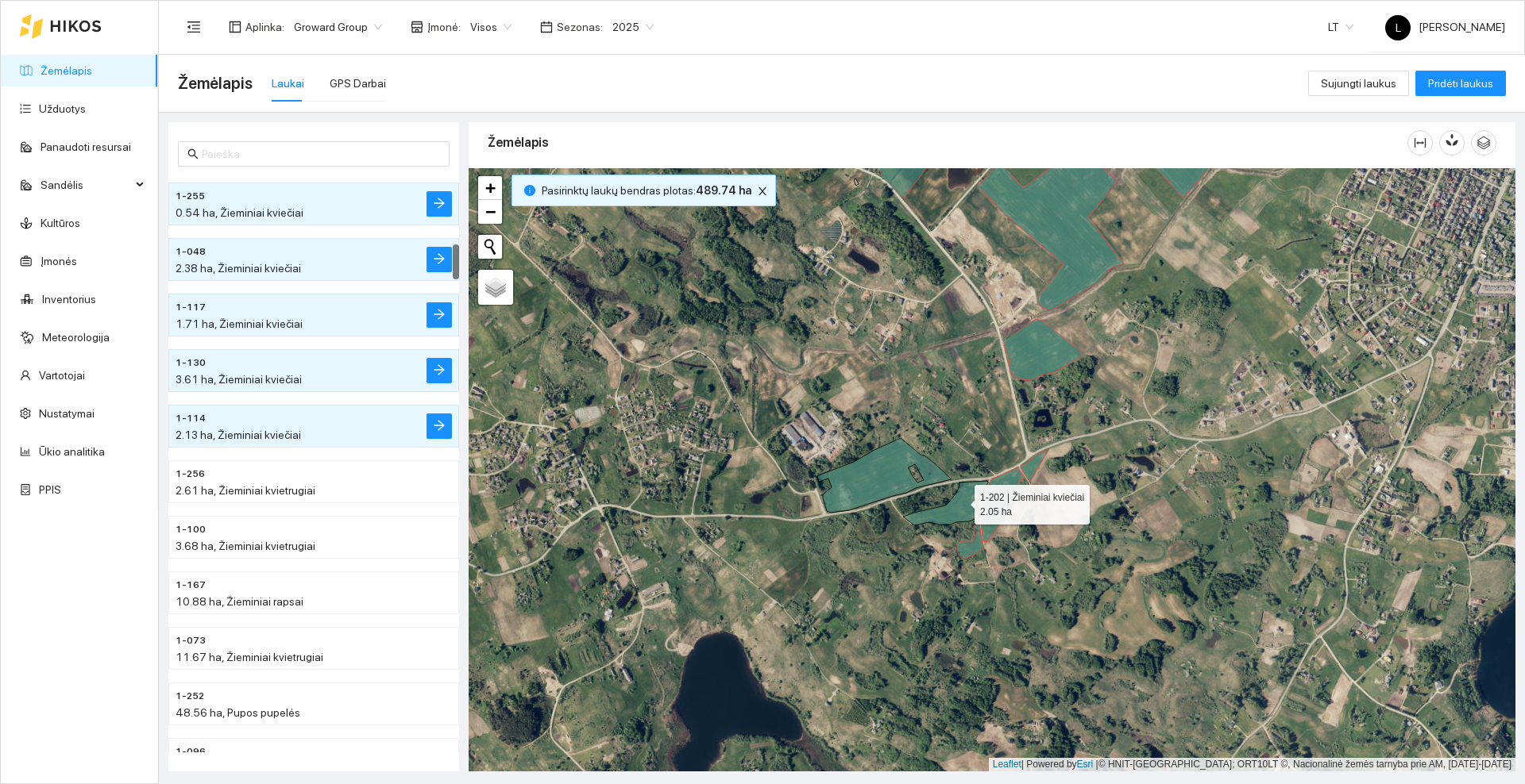
click at [960, 501] on icon at bounding box center [946, 503] width 85 height 44
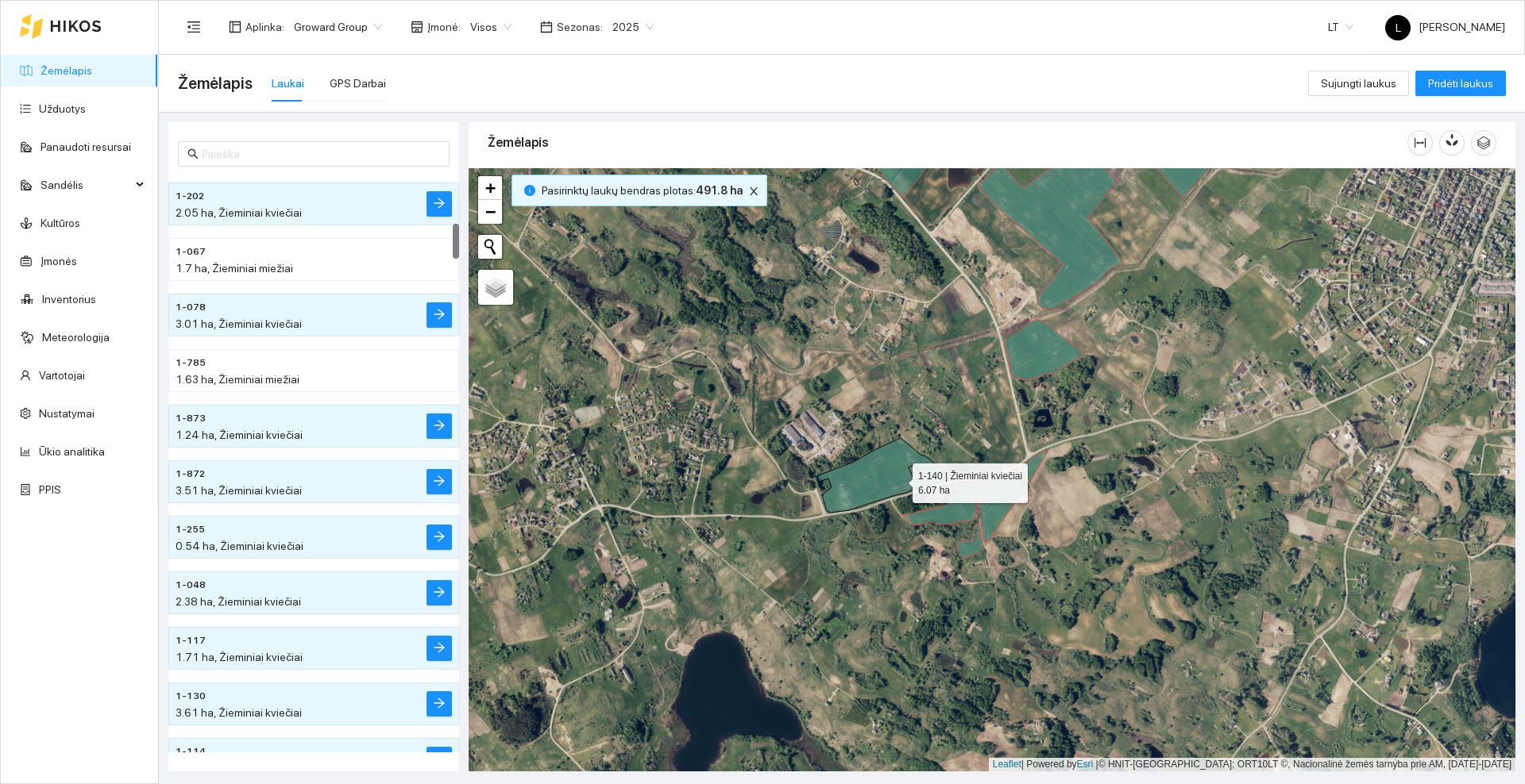
click at [897, 479] on icon at bounding box center [884, 475] width 134 height 74
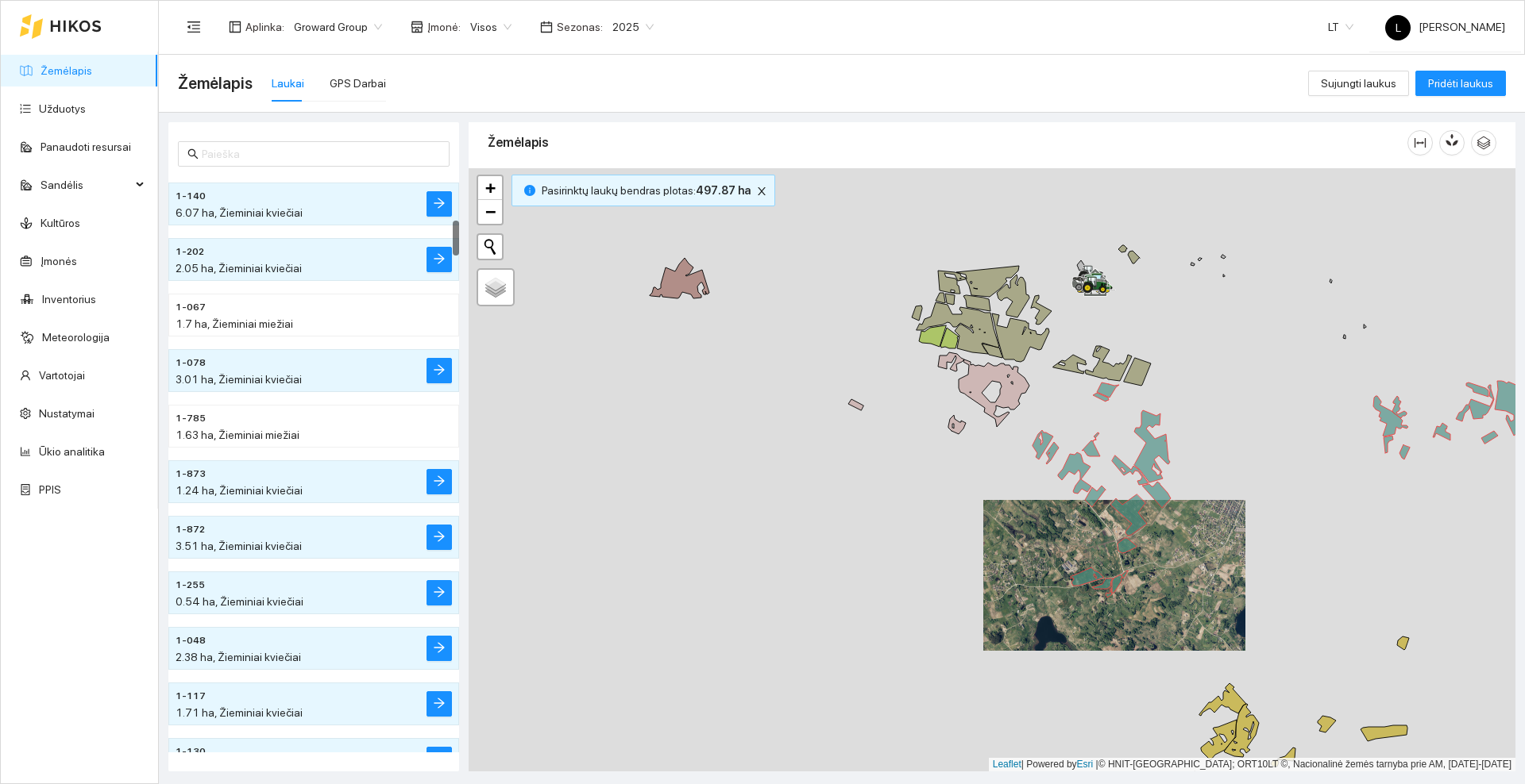
drag, startPoint x: 706, startPoint y: 413, endPoint x: 956, endPoint y: 546, distance: 283.2
click at [956, 546] on div at bounding box center [992, 469] width 1046 height 603
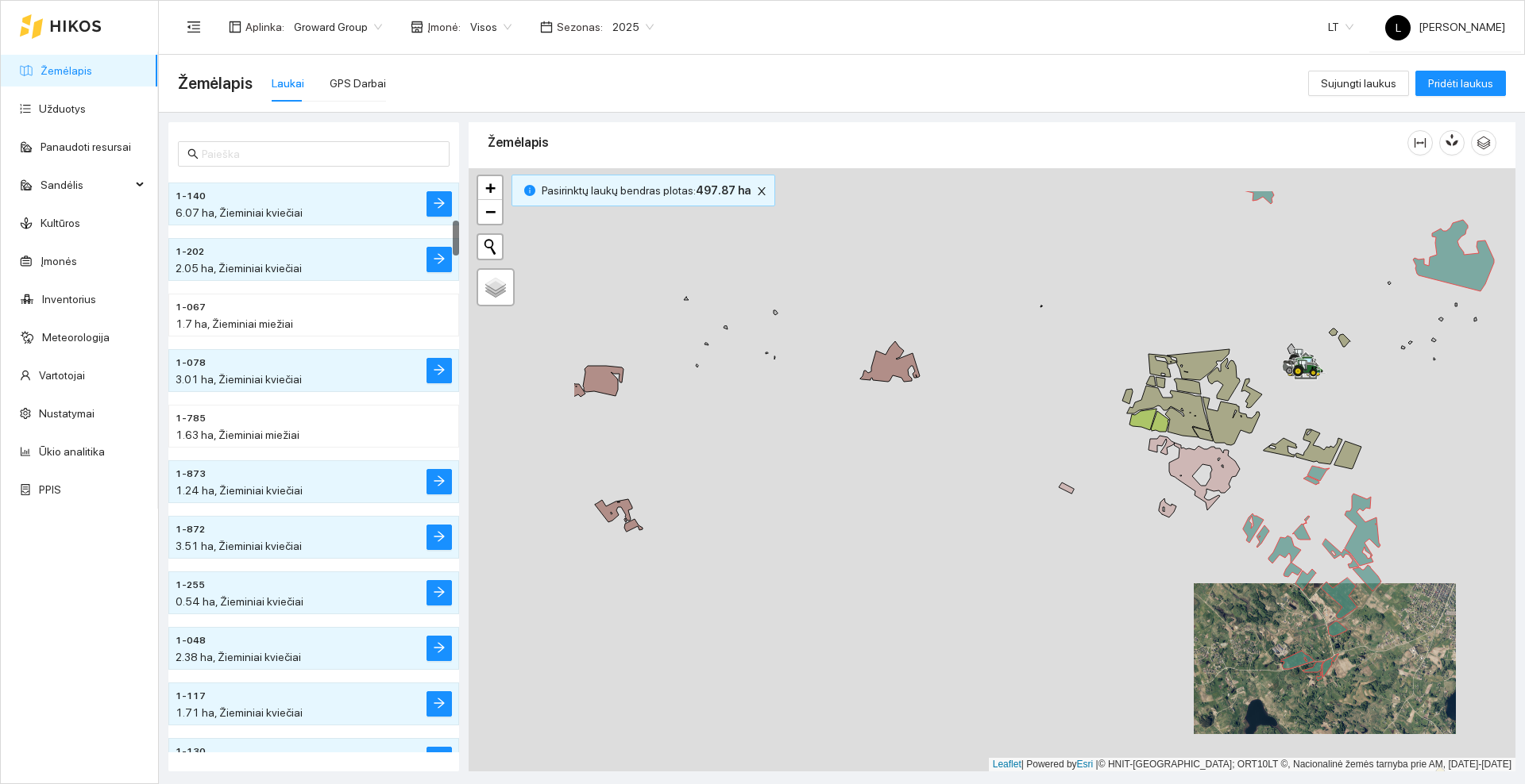
drag, startPoint x: 655, startPoint y: 376, endPoint x: 1091, endPoint y: 504, distance: 454.4
click at [1095, 509] on div at bounding box center [992, 469] width 1046 height 603
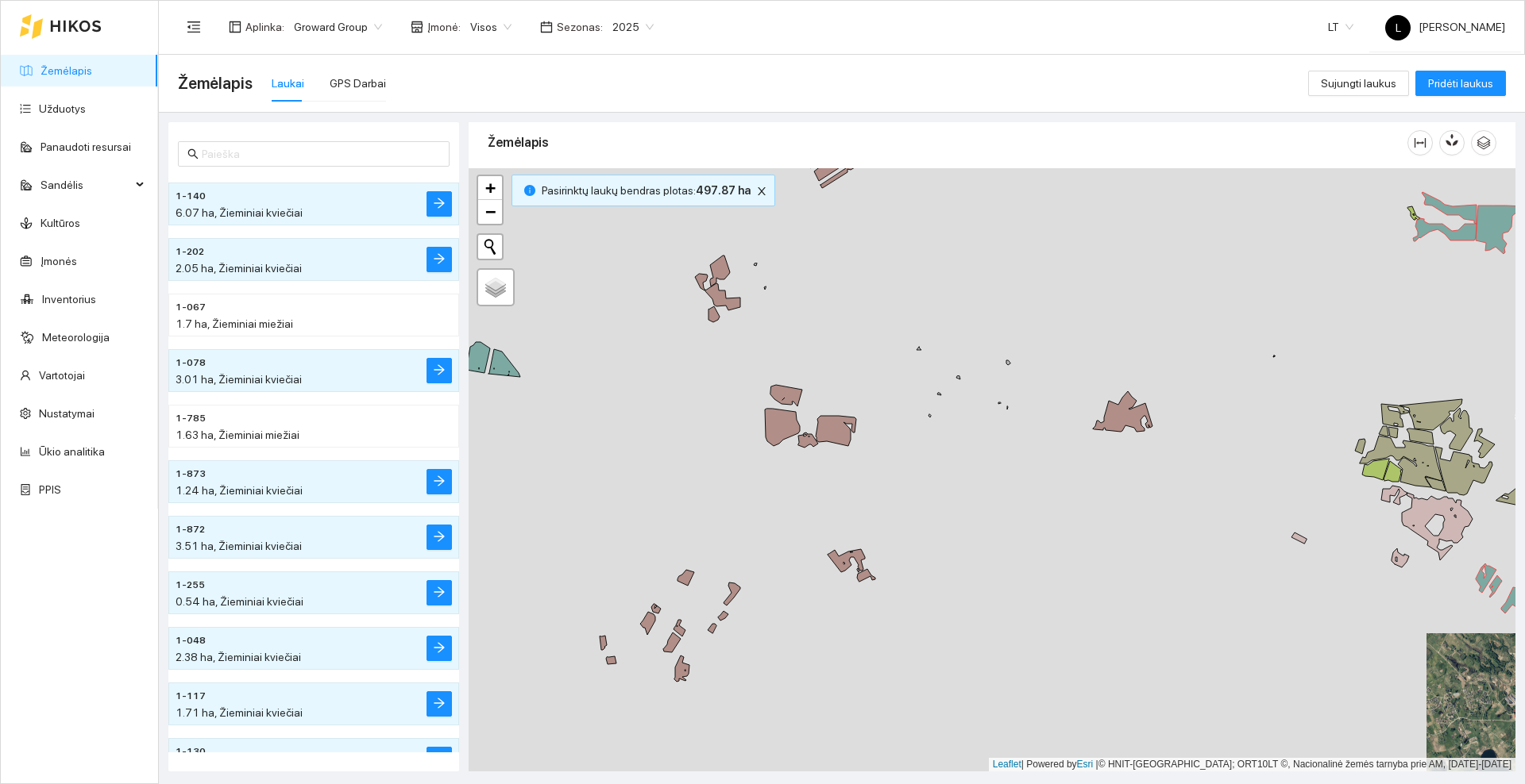
drag, startPoint x: 680, startPoint y: 393, endPoint x: 896, endPoint y: 364, distance: 217.9
click at [897, 372] on div at bounding box center [992, 469] width 1046 height 603
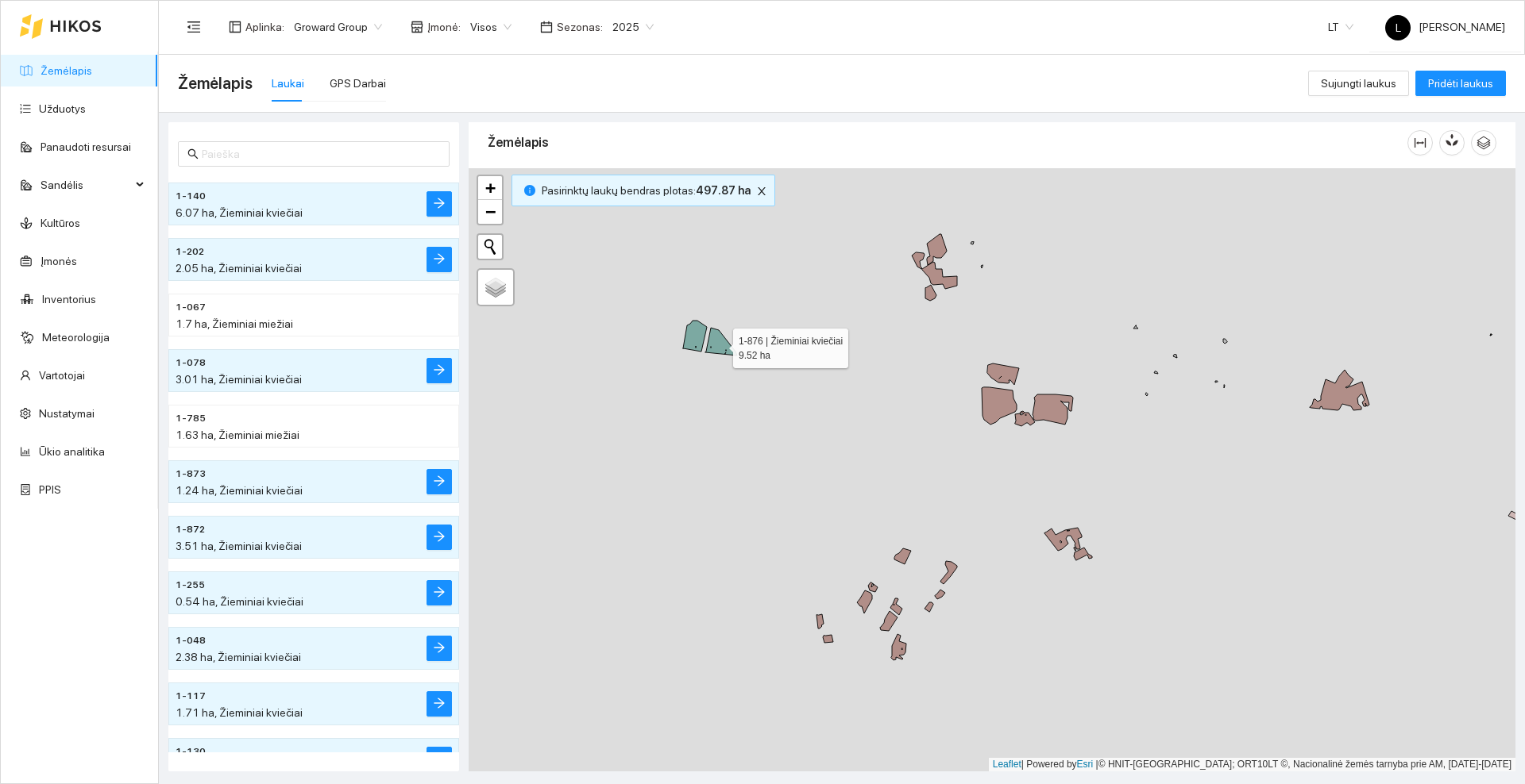
click at [717, 347] on icon at bounding box center [721, 341] width 32 height 28
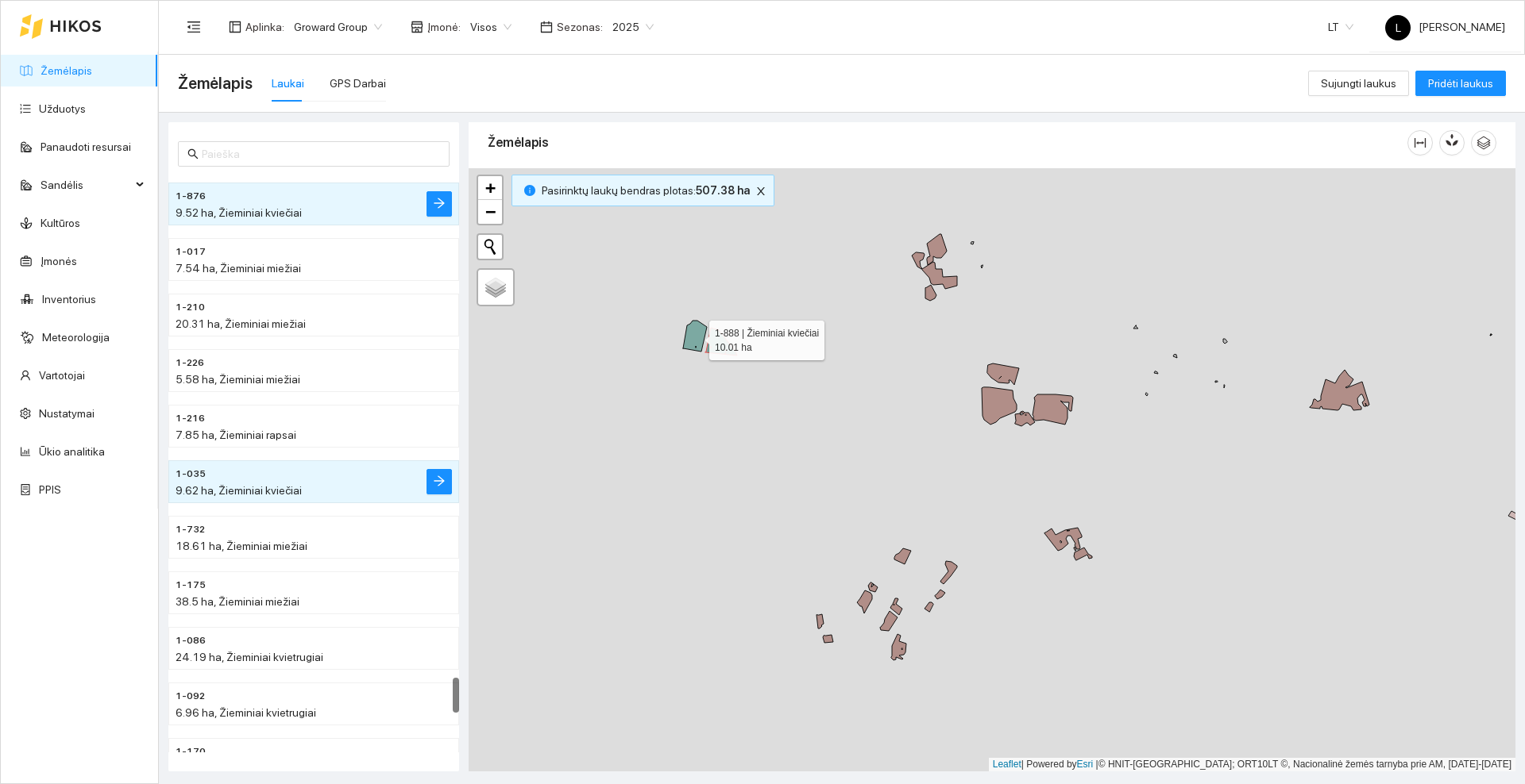
click at [692, 338] on icon at bounding box center [695, 336] width 23 height 31
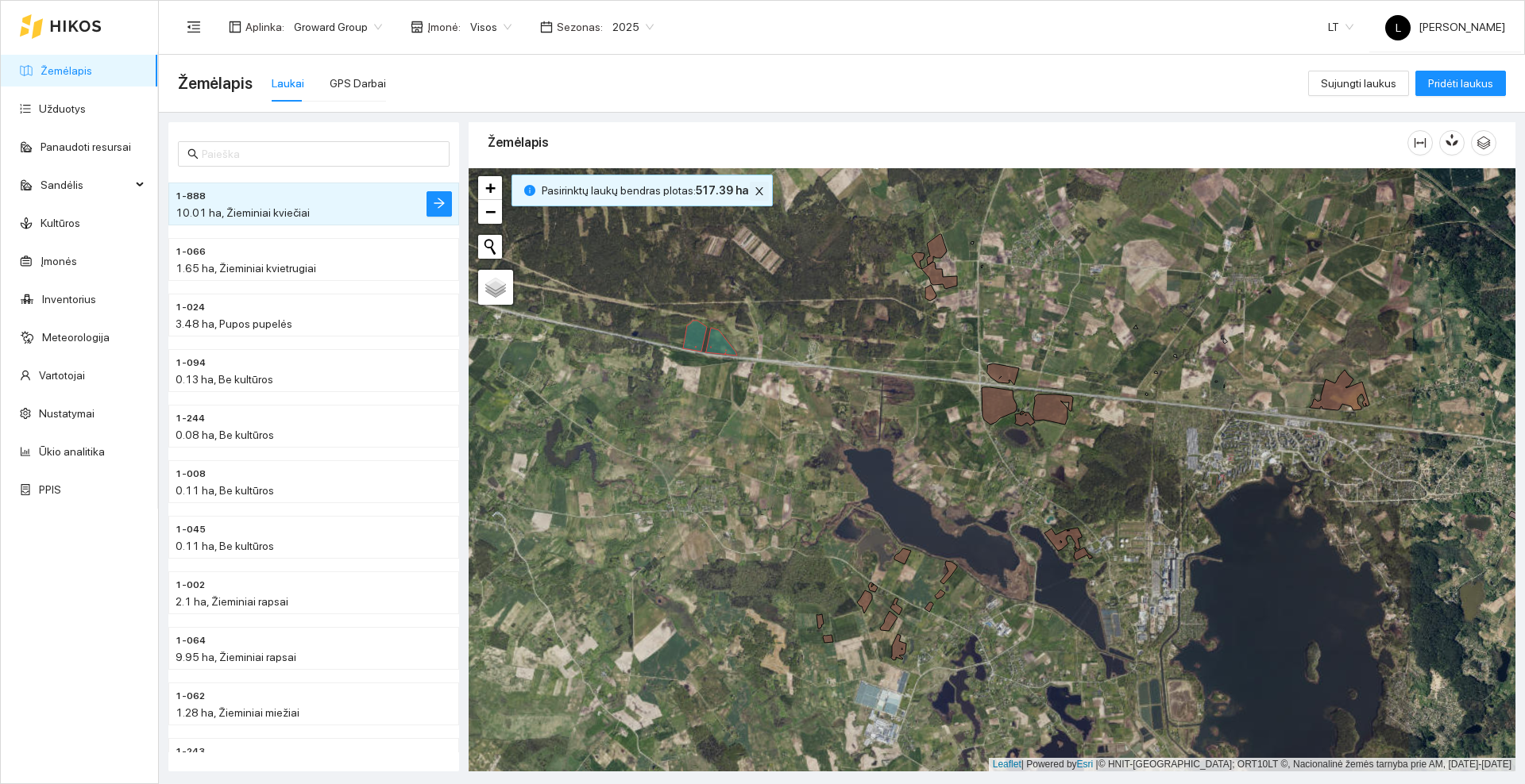
click at [753, 190] on icon "close" at bounding box center [758, 191] width 11 height 11
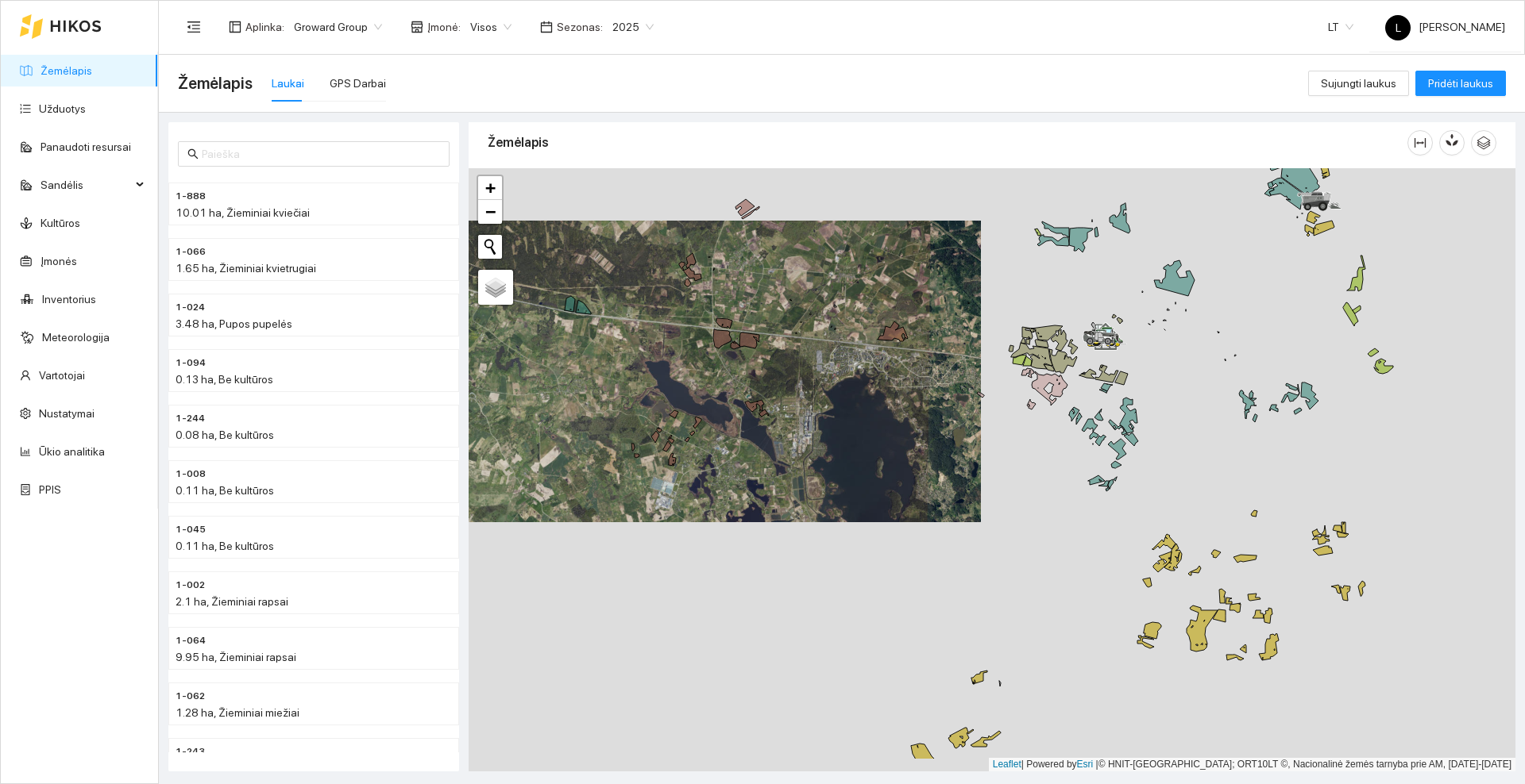
drag, startPoint x: 948, startPoint y: 517, endPoint x: 634, endPoint y: 411, distance: 331.4
click at [616, 422] on div at bounding box center [992, 469] width 1046 height 603
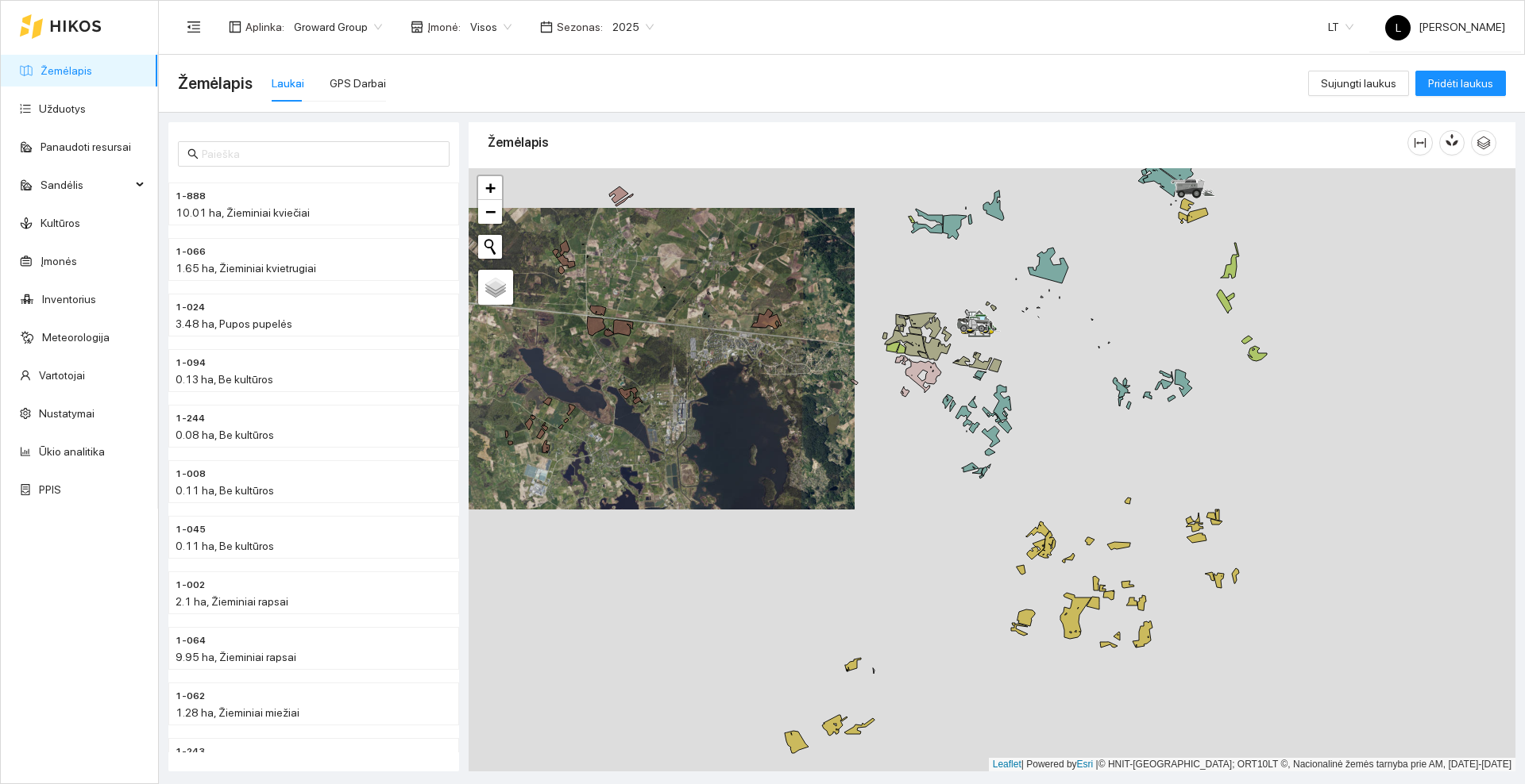
drag, startPoint x: 1101, startPoint y: 341, endPoint x: 952, endPoint y: 428, distance: 172.5
click at [952, 428] on div at bounding box center [992, 469] width 1046 height 603
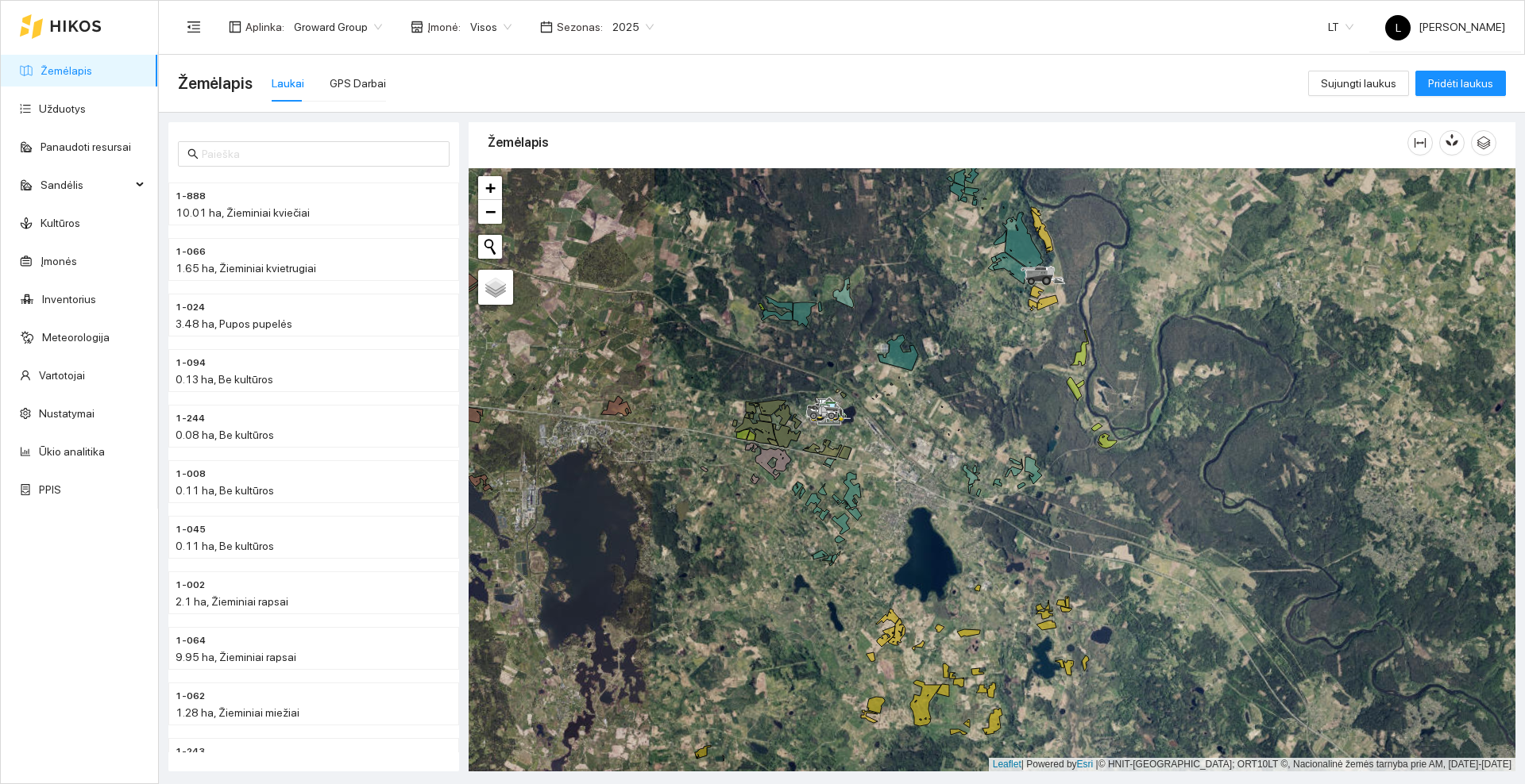
click at [631, 24] on span "2025" at bounding box center [632, 27] width 41 height 23
click at [614, 214] on div "2026" at bounding box center [620, 210] width 41 height 18
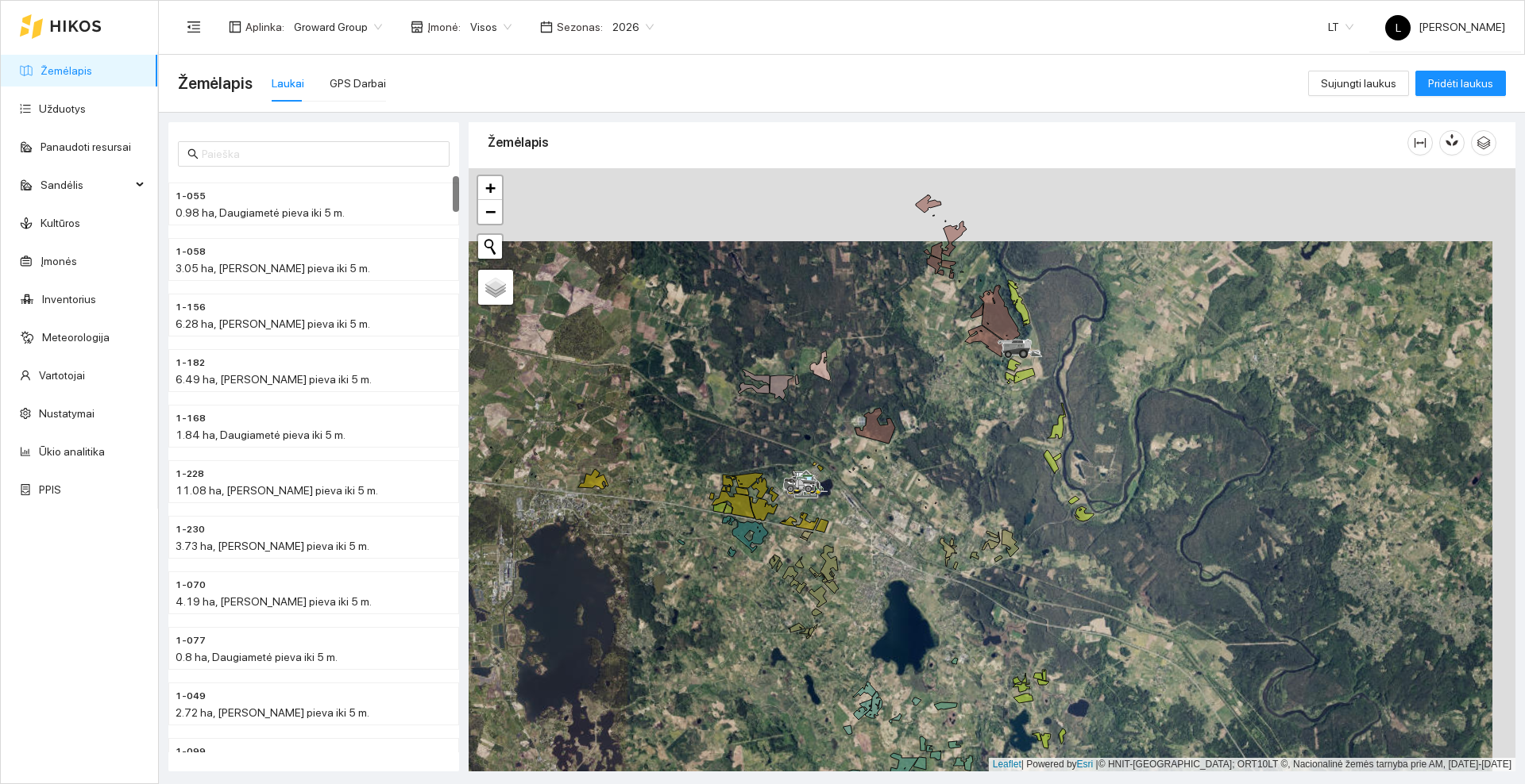
drag, startPoint x: 953, startPoint y: 263, endPoint x: 935, endPoint y: 260, distance: 18.2
click at [931, 320] on div at bounding box center [992, 469] width 1046 height 603
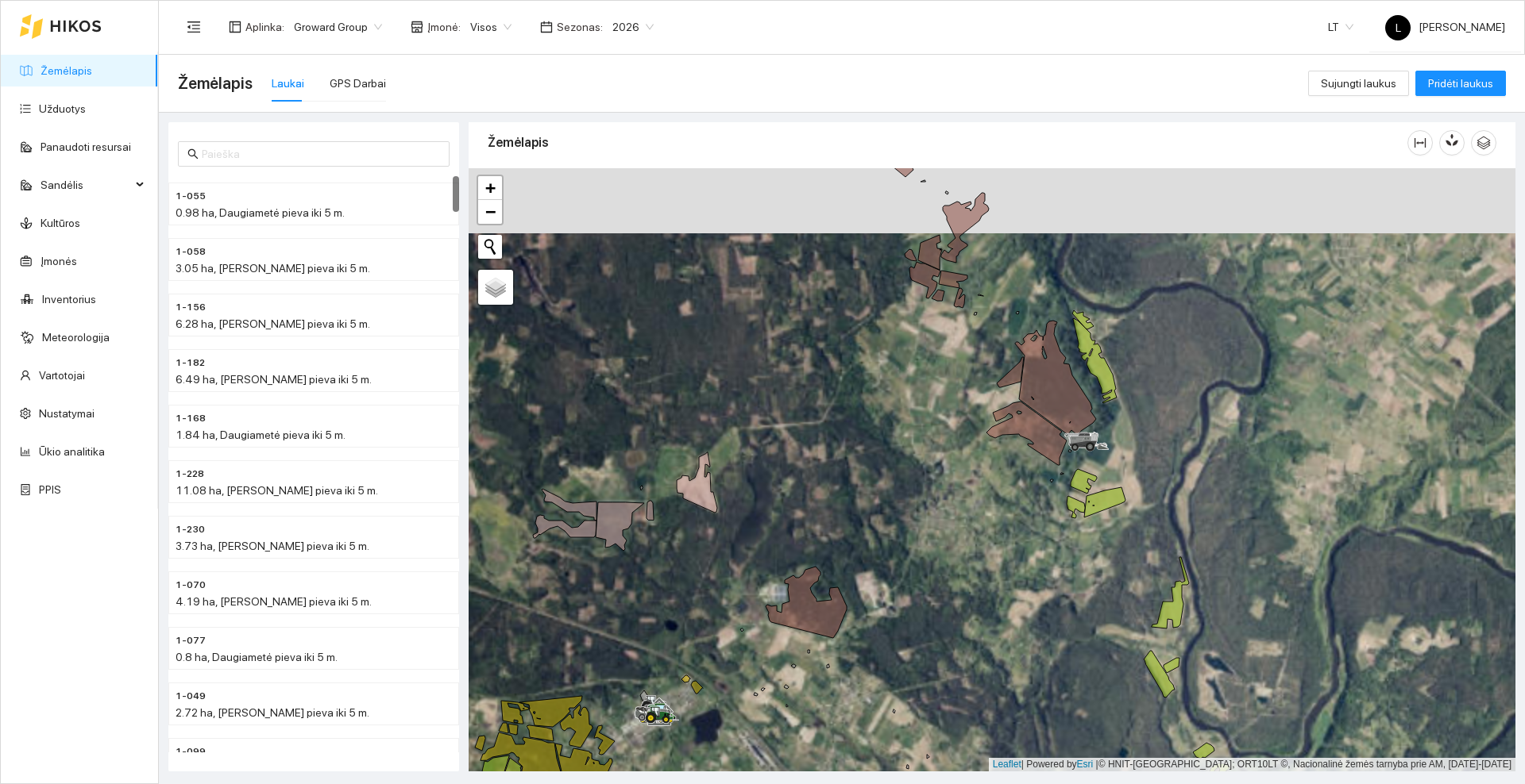
drag, startPoint x: 840, startPoint y: 221, endPoint x: 818, endPoint y: 325, distance: 106.3
click at [818, 325] on div at bounding box center [992, 469] width 1046 height 603
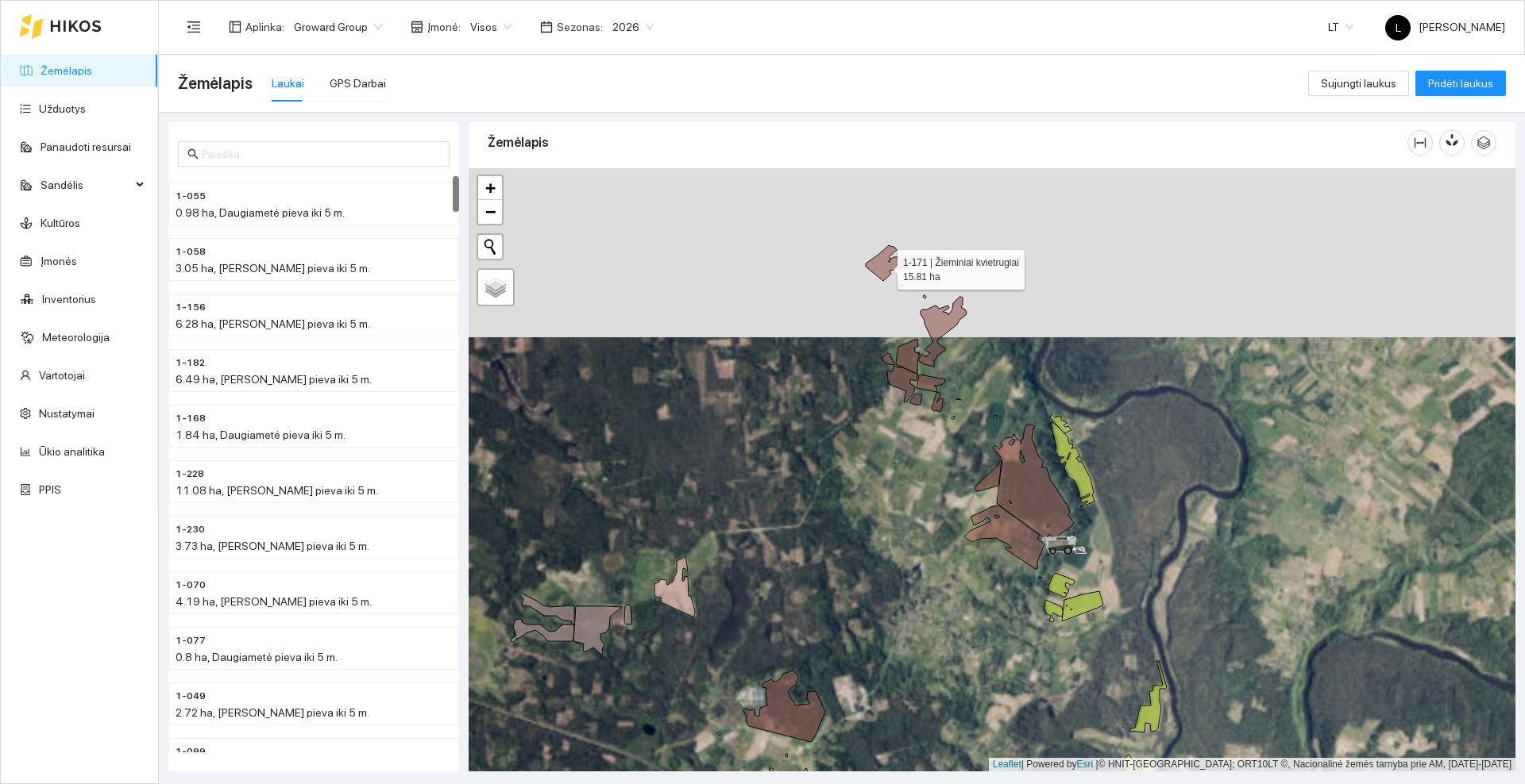
click at [883, 266] on icon at bounding box center [891, 263] width 51 height 36
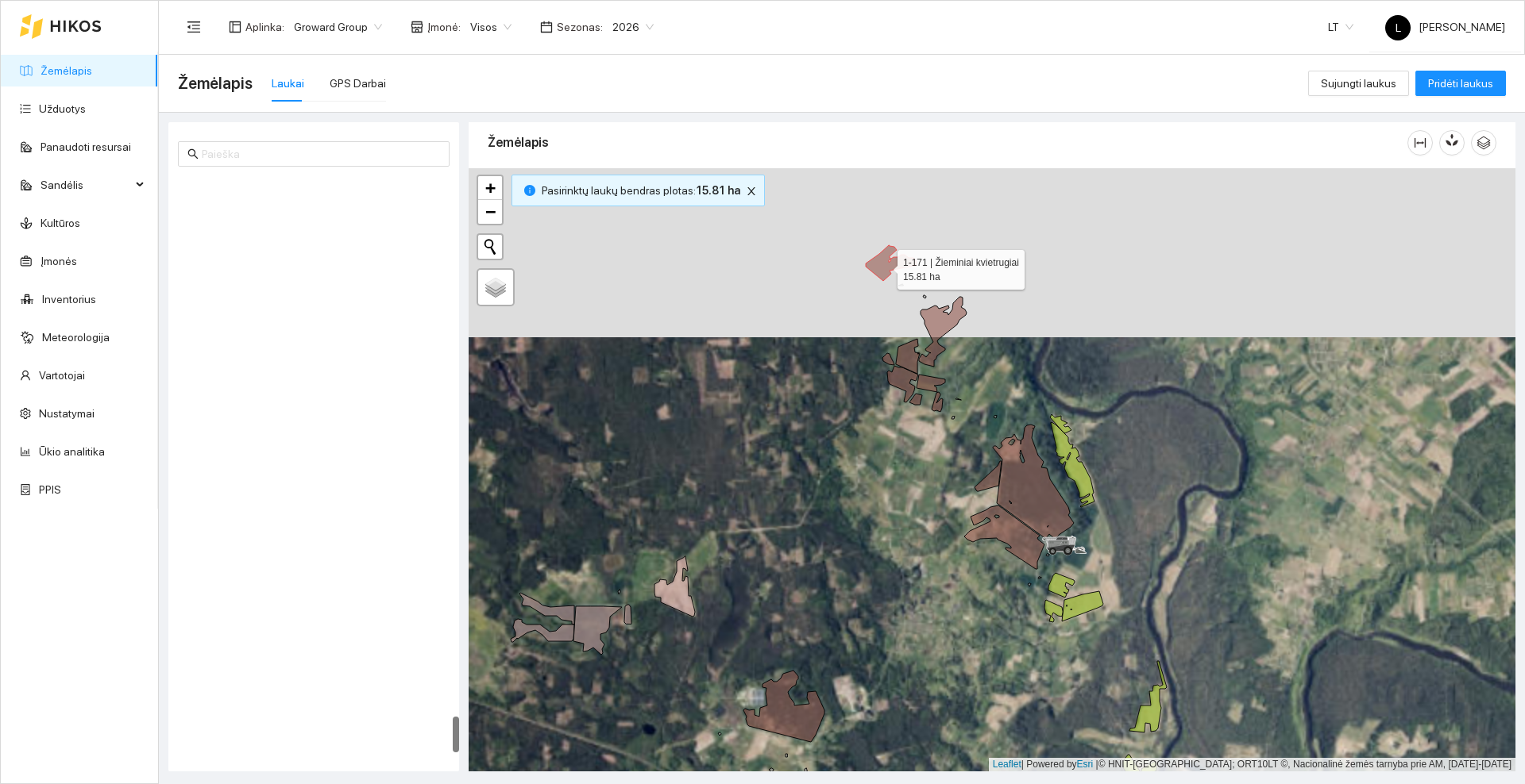
scroll to position [8570, 0]
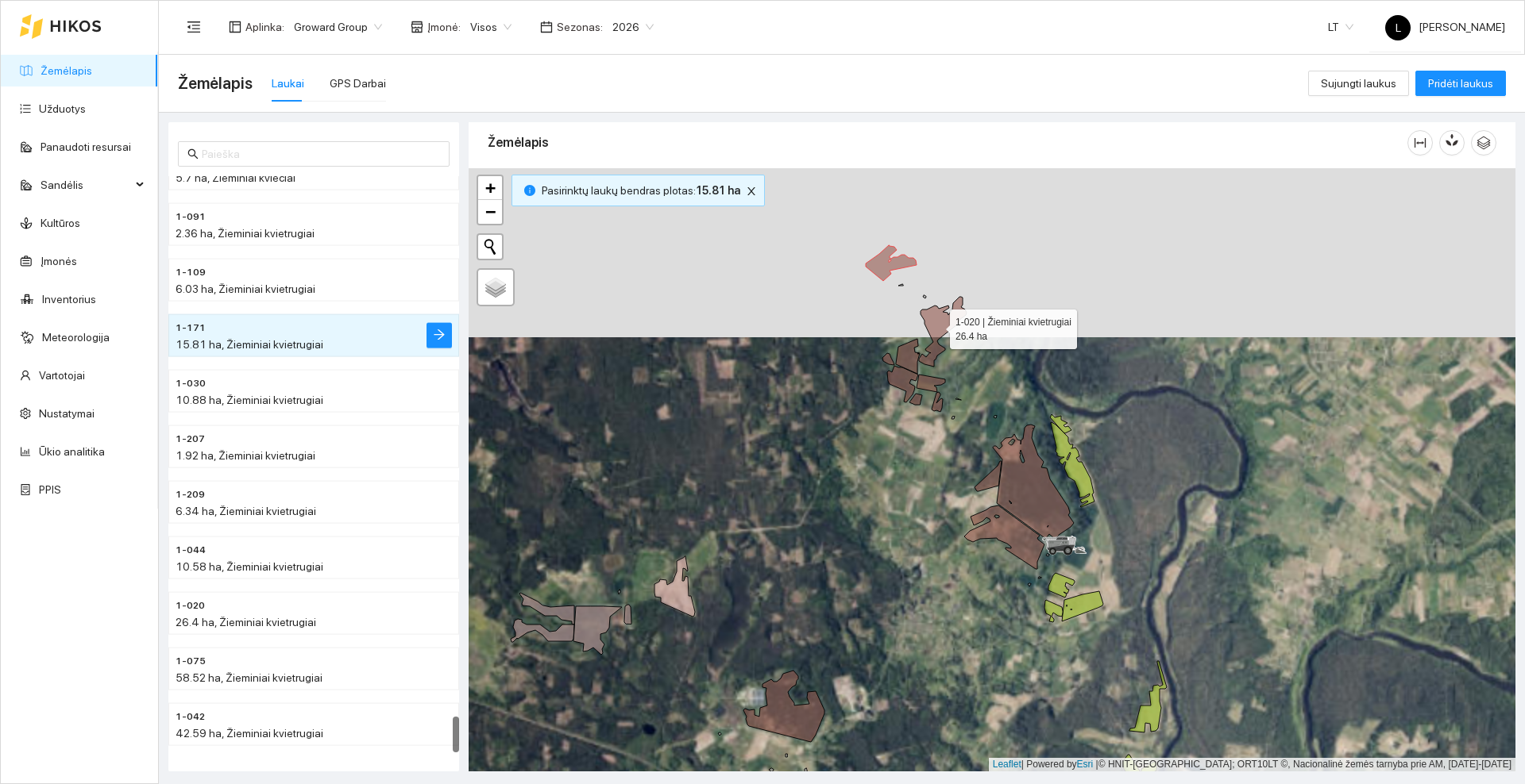
click at [936, 325] on icon at bounding box center [942, 331] width 48 height 69
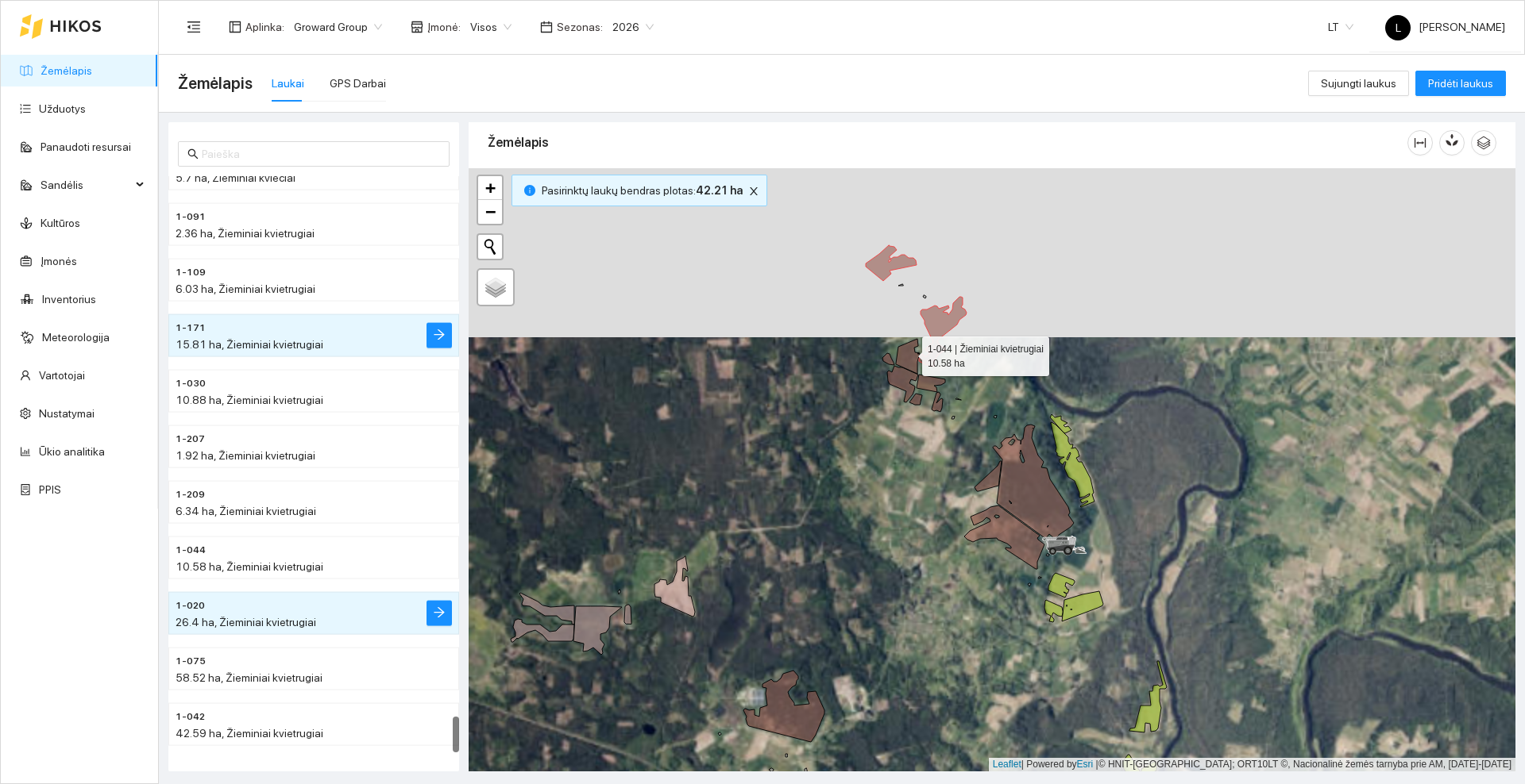
click at [907, 352] on icon at bounding box center [907, 356] width 23 height 35
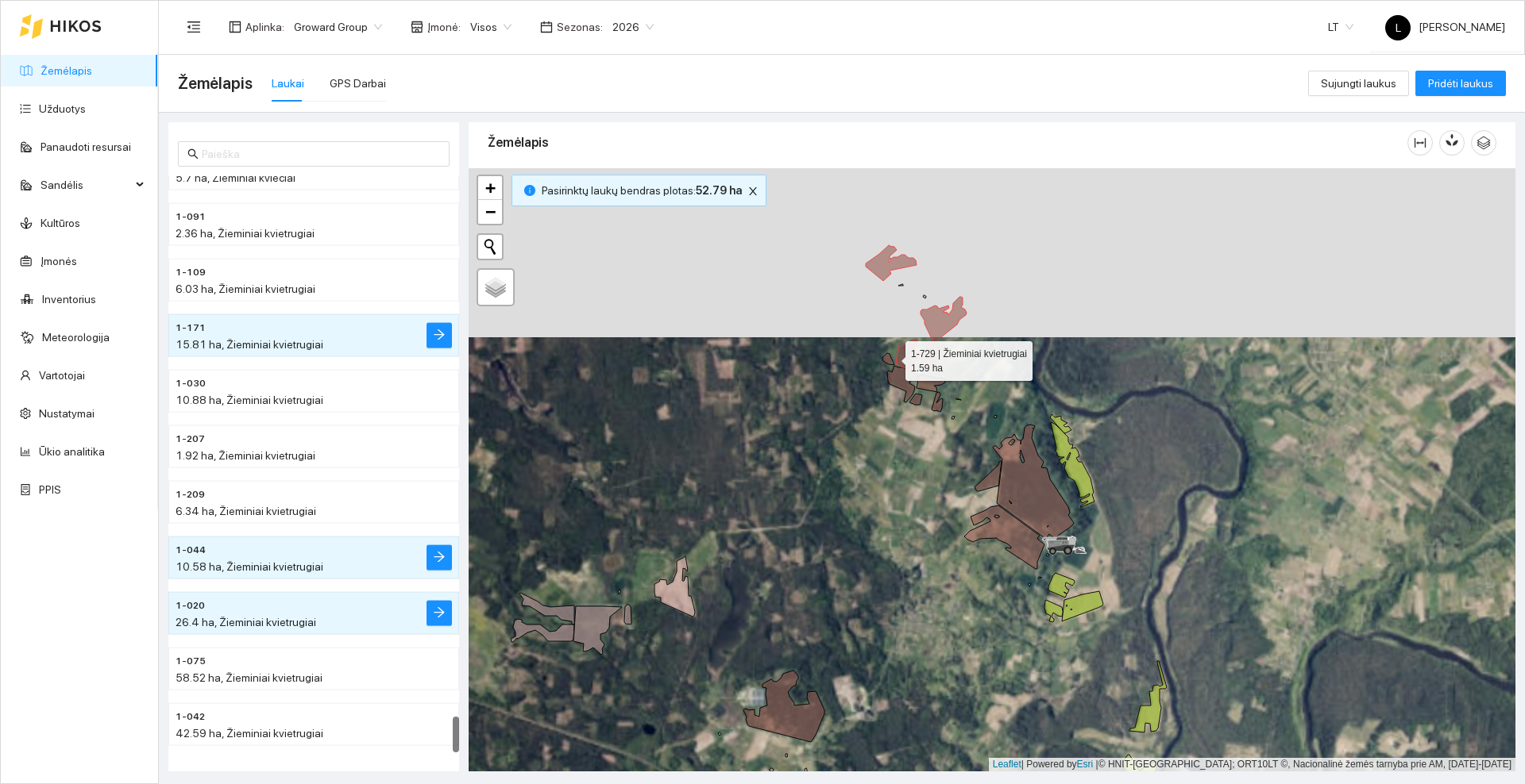
click at [889, 358] on icon at bounding box center [888, 359] width 12 height 12
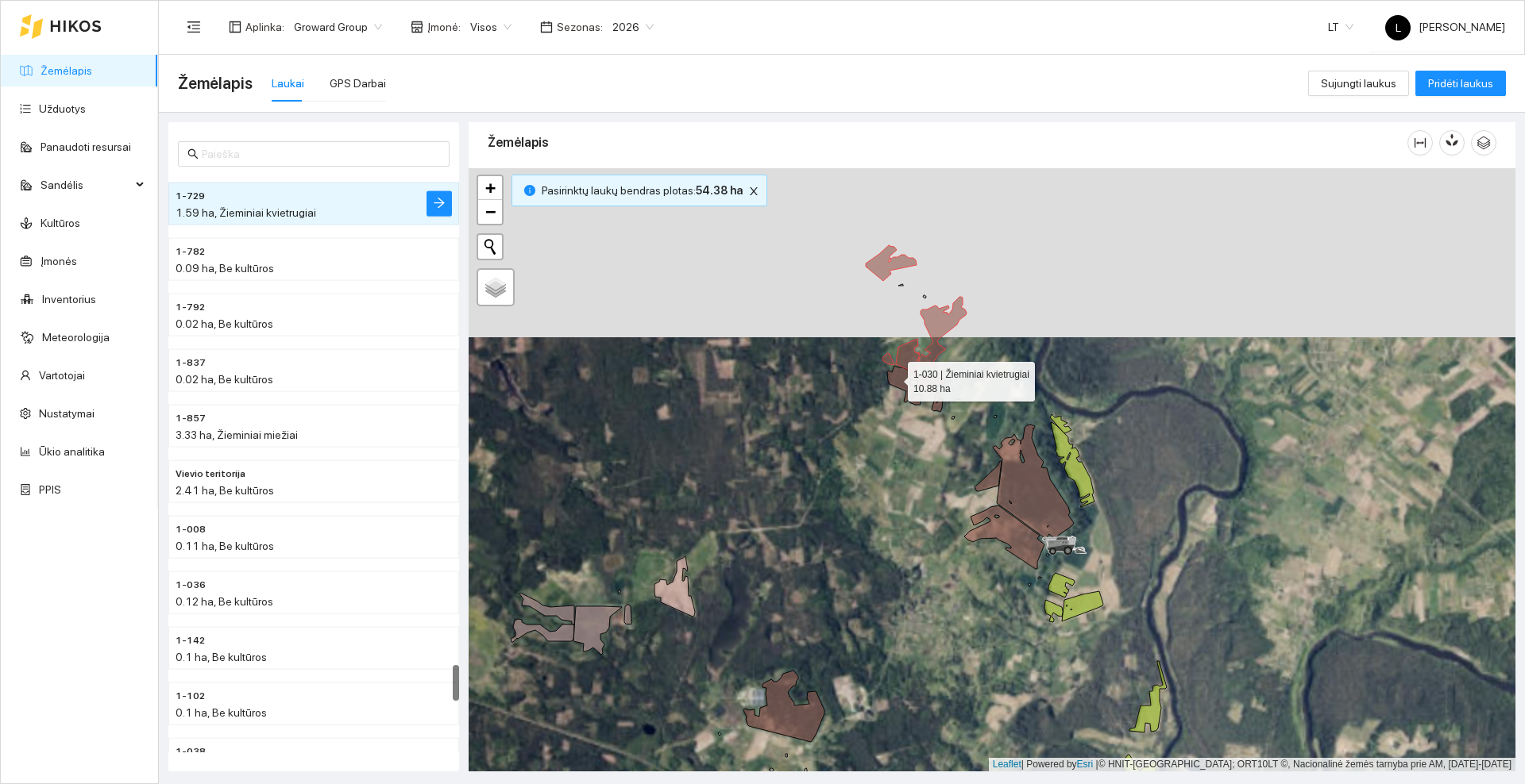
click at [896, 380] on icon at bounding box center [902, 384] width 31 height 37
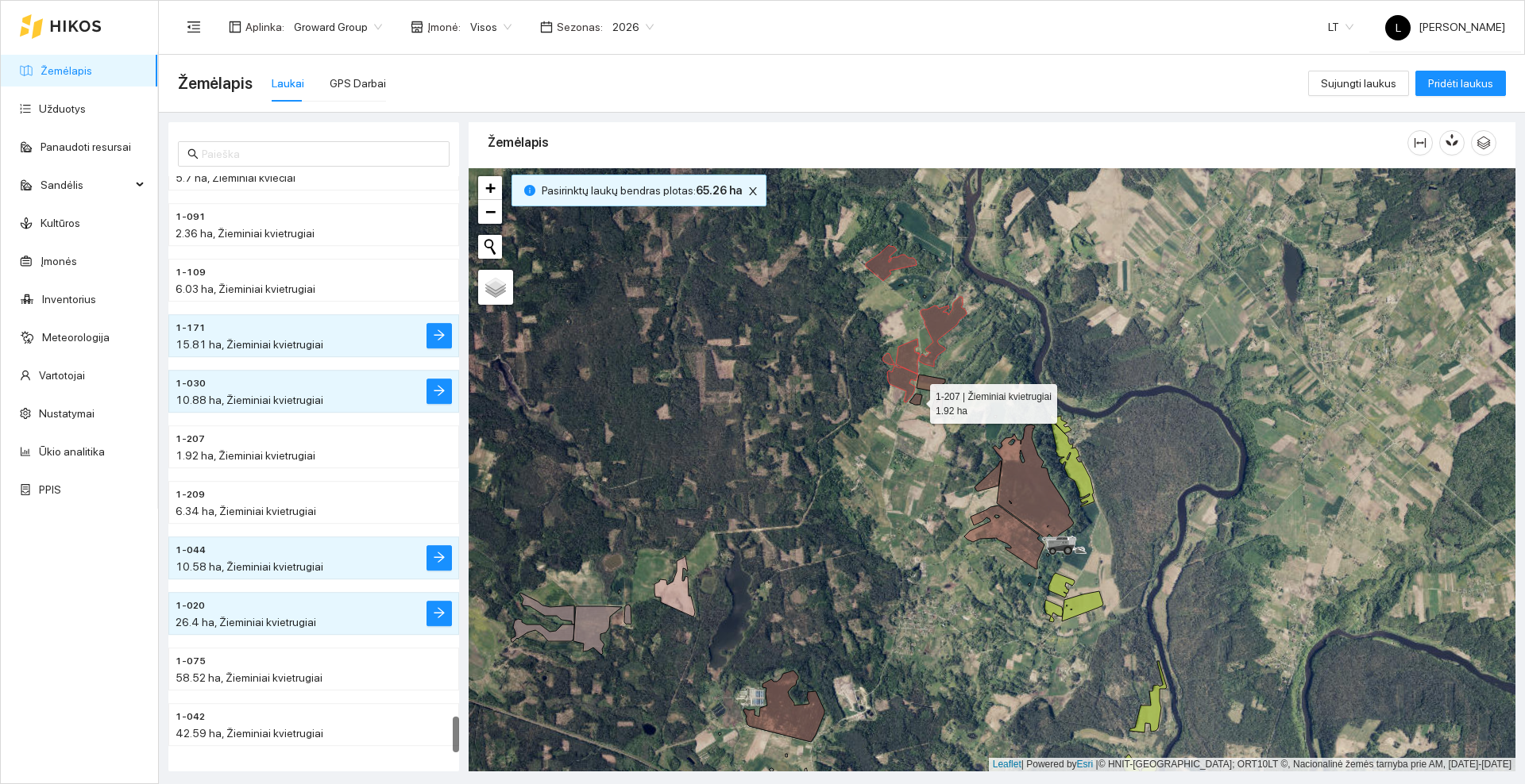
click at [917, 398] on icon at bounding box center [915, 399] width 13 height 11
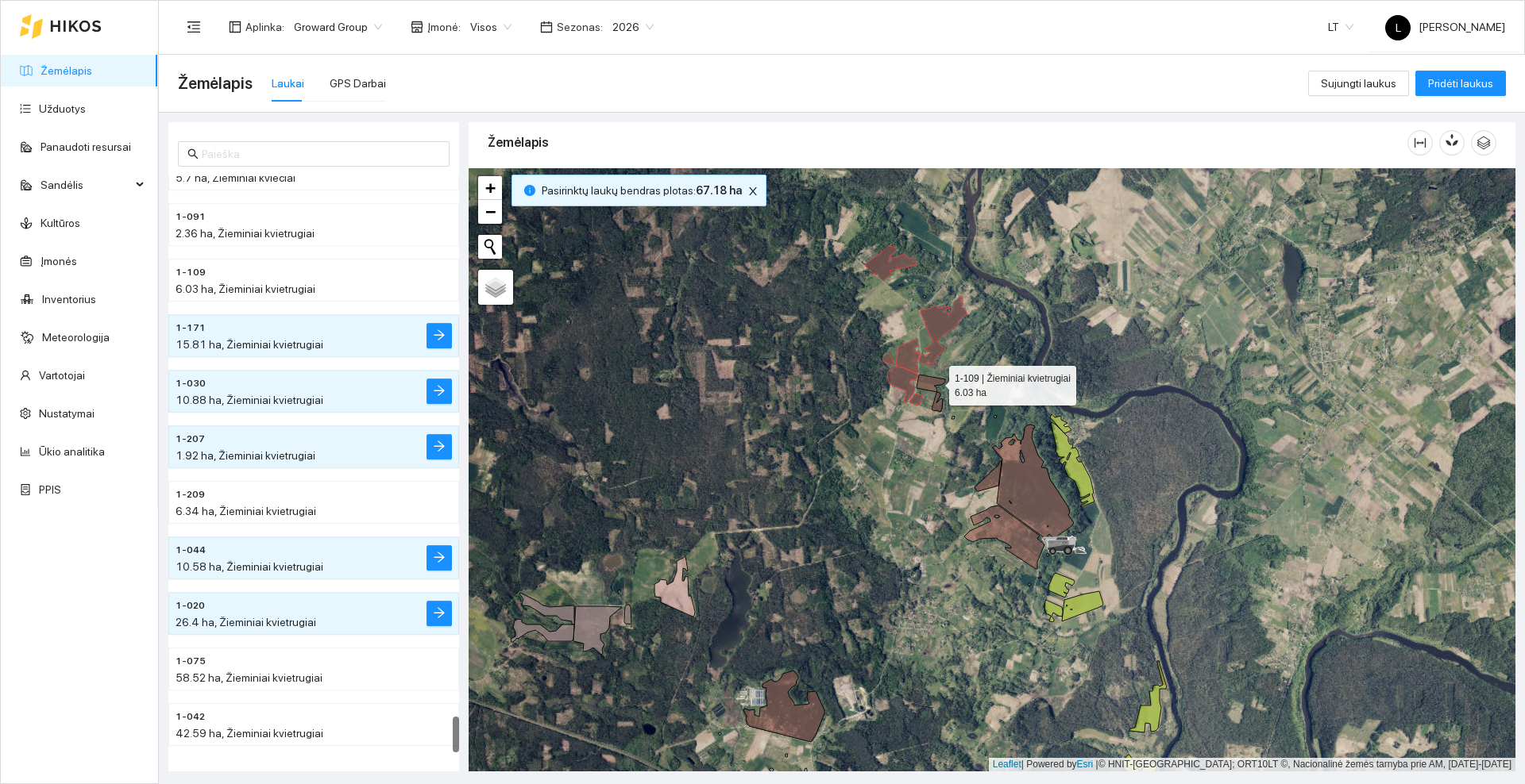
click at [935, 381] on icon at bounding box center [931, 383] width 28 height 18
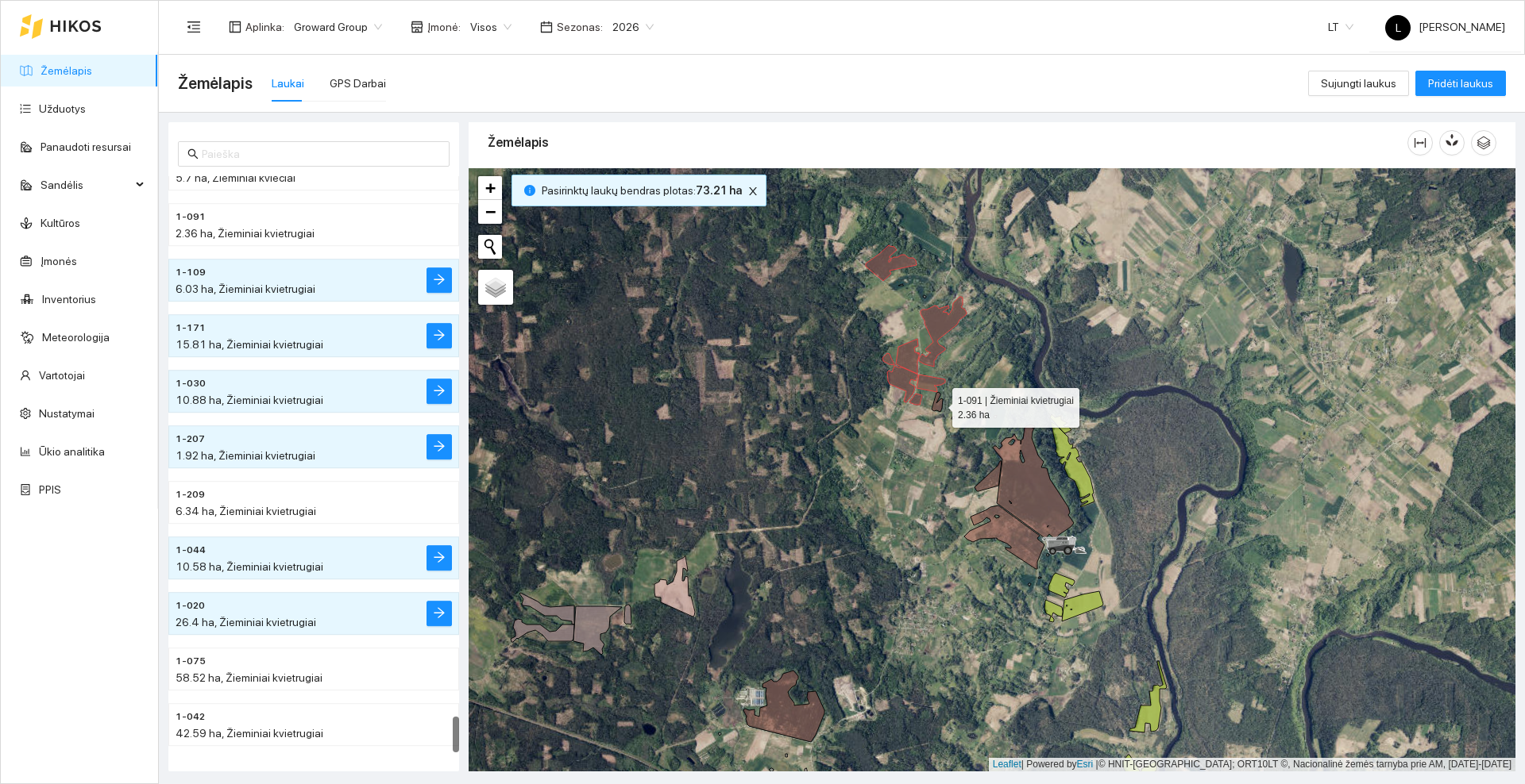
click at [939, 403] on icon at bounding box center [937, 402] width 11 height 20
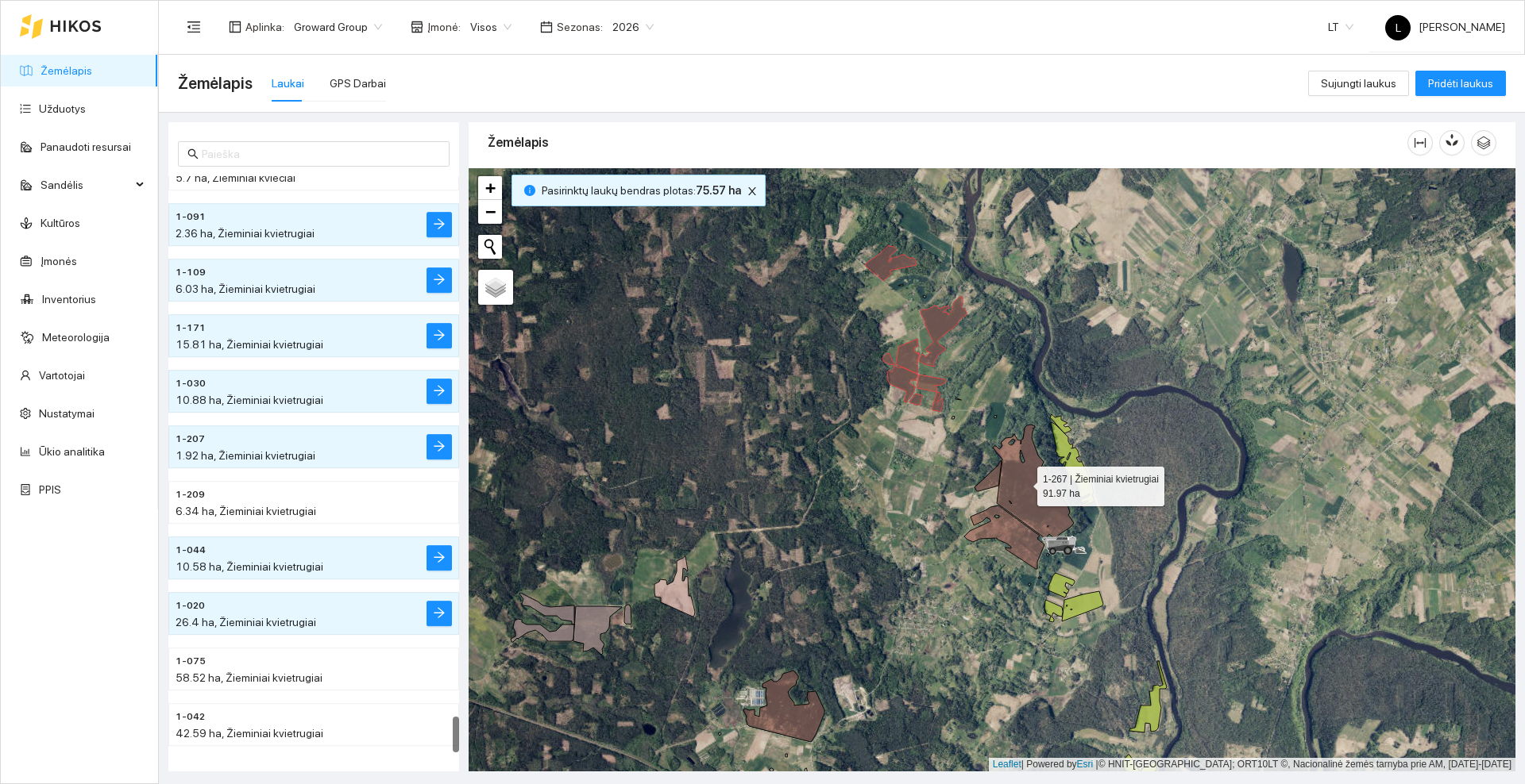
click at [1024, 483] on icon at bounding box center [1033, 482] width 81 height 115
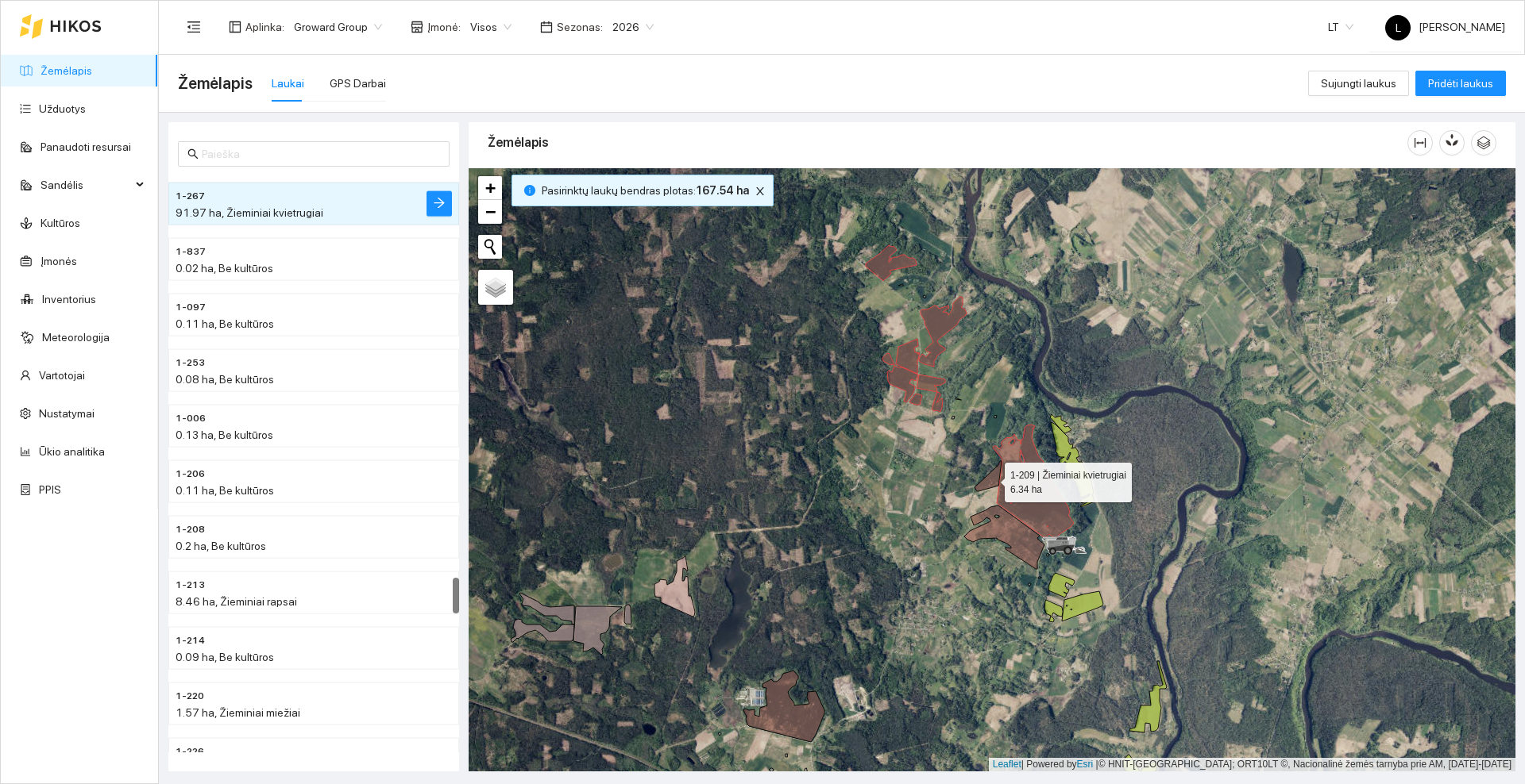
click at [988, 479] on icon at bounding box center [988, 476] width 27 height 30
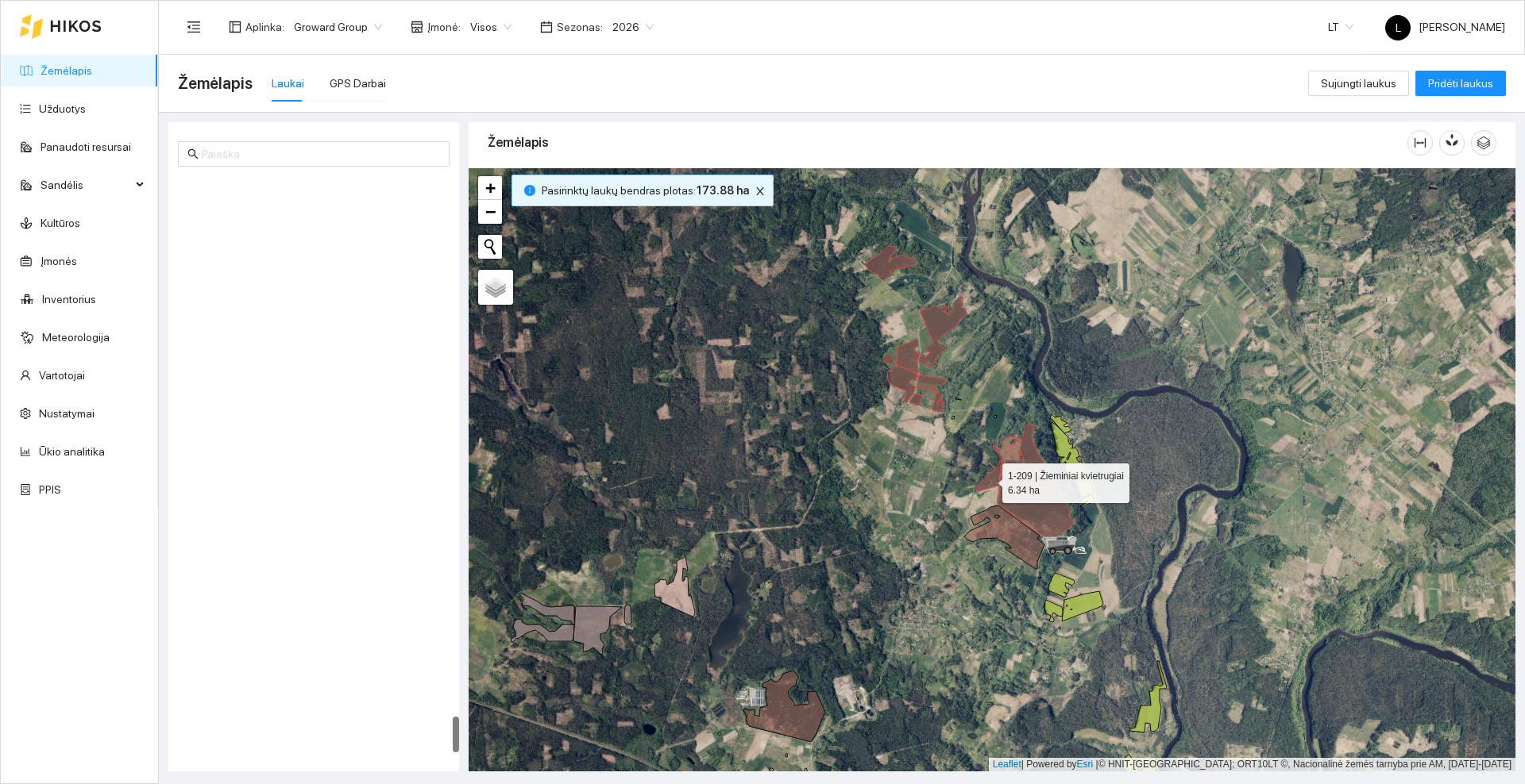
scroll to position [8575, 0]
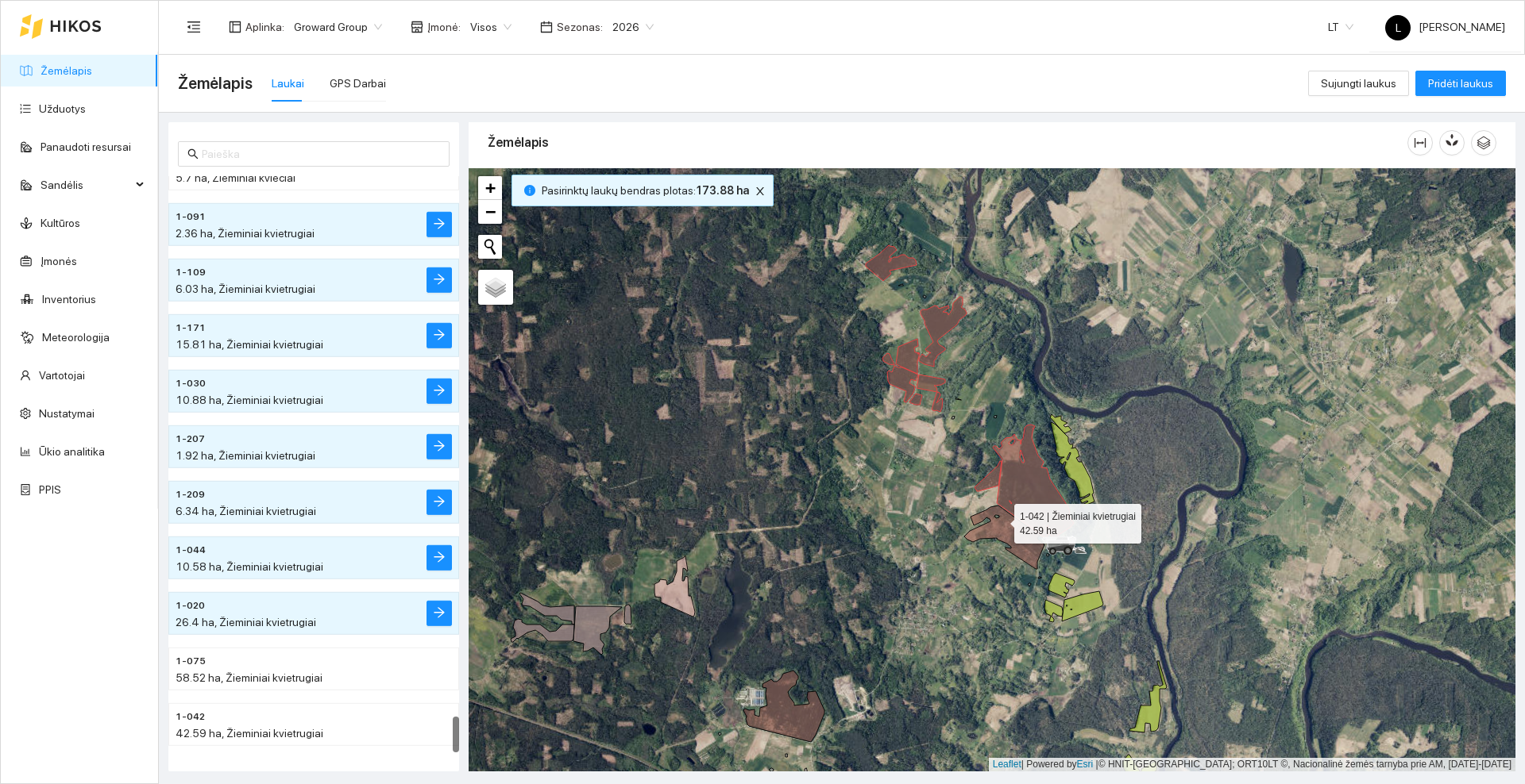
click at [1001, 524] on icon at bounding box center [1004, 537] width 80 height 64
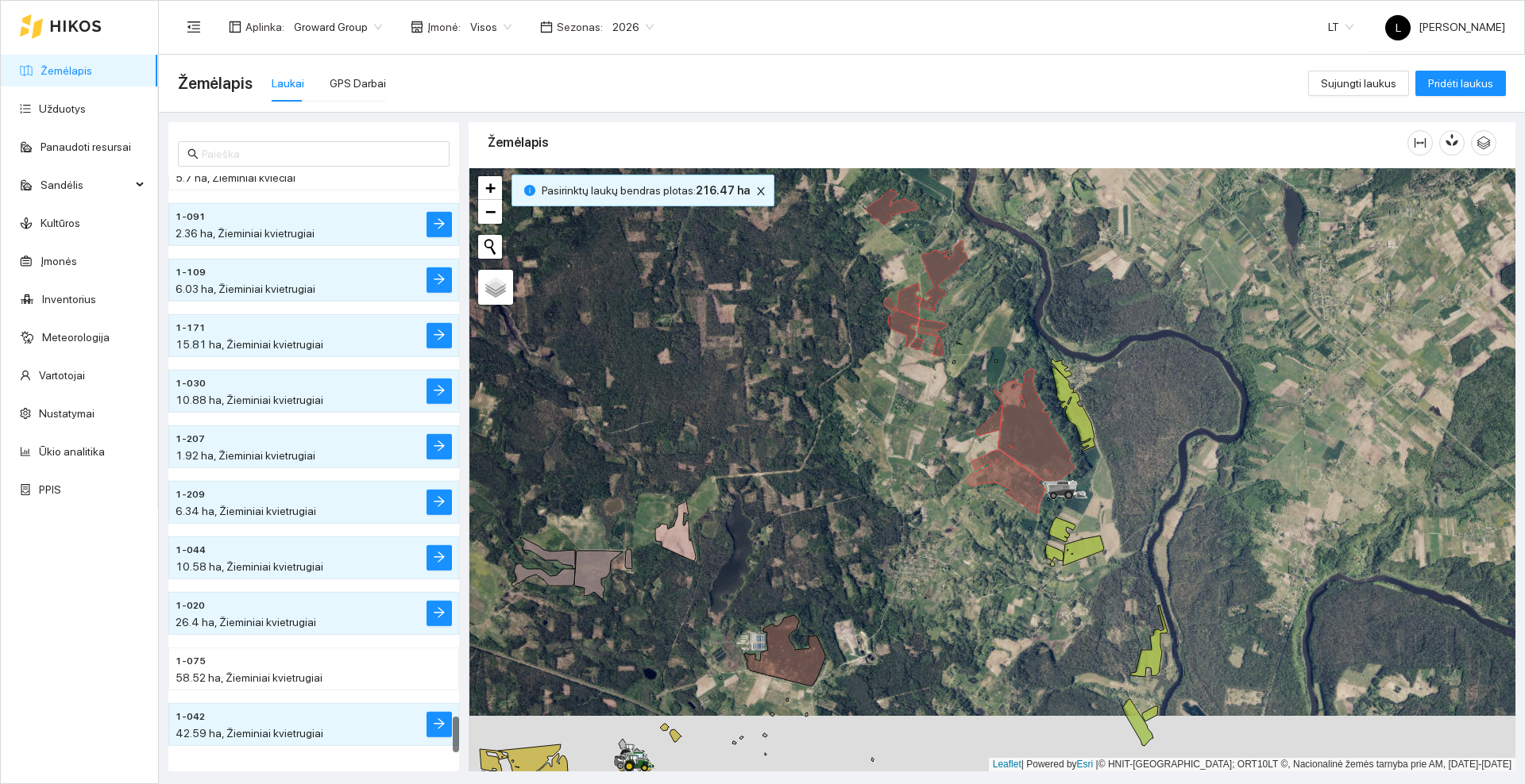
drag, startPoint x: 836, startPoint y: 525, endPoint x: 846, endPoint y: 413, distance: 112.4
click at [855, 397] on div at bounding box center [992, 469] width 1046 height 603
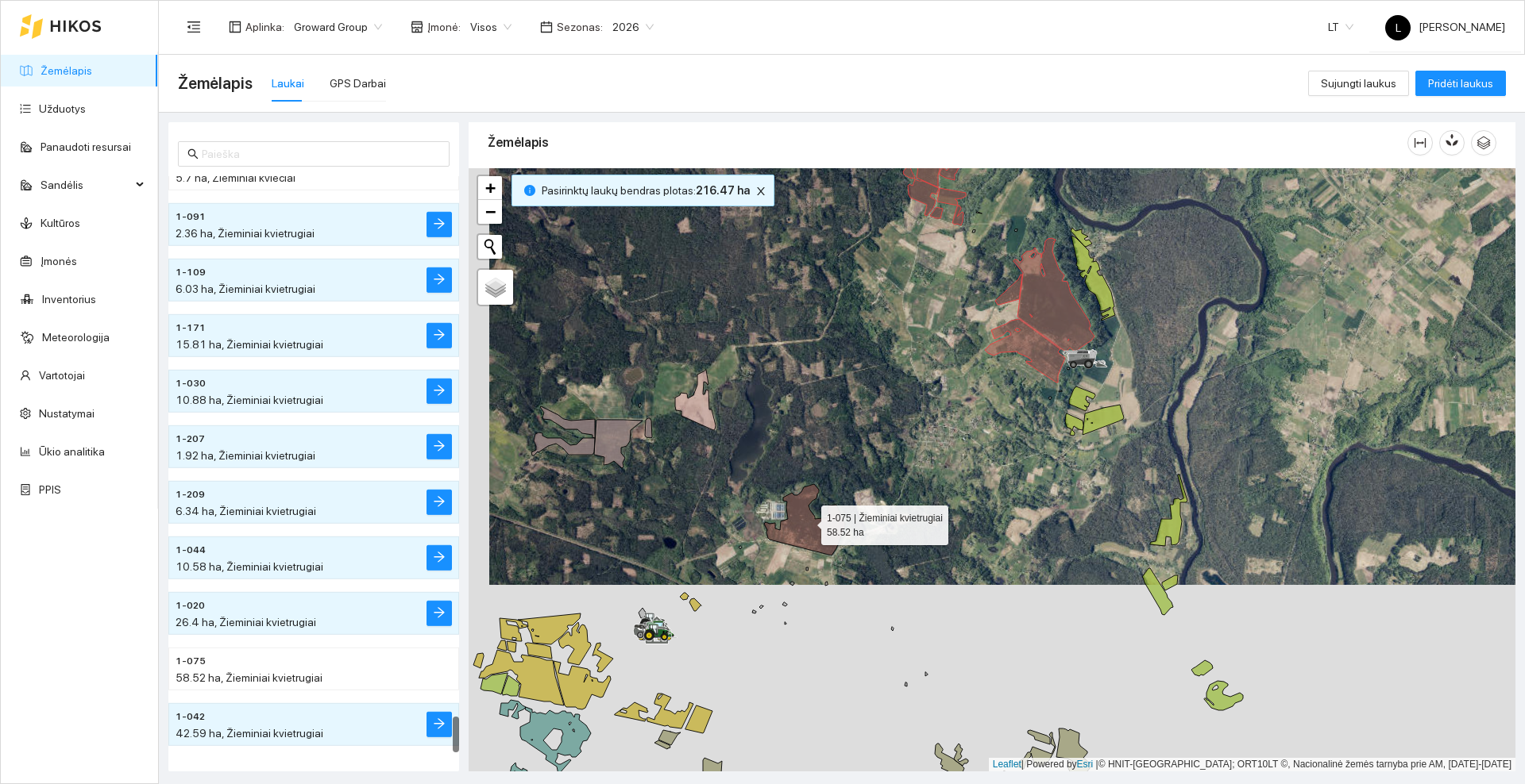
click at [807, 522] on icon at bounding box center [804, 520] width 81 height 71
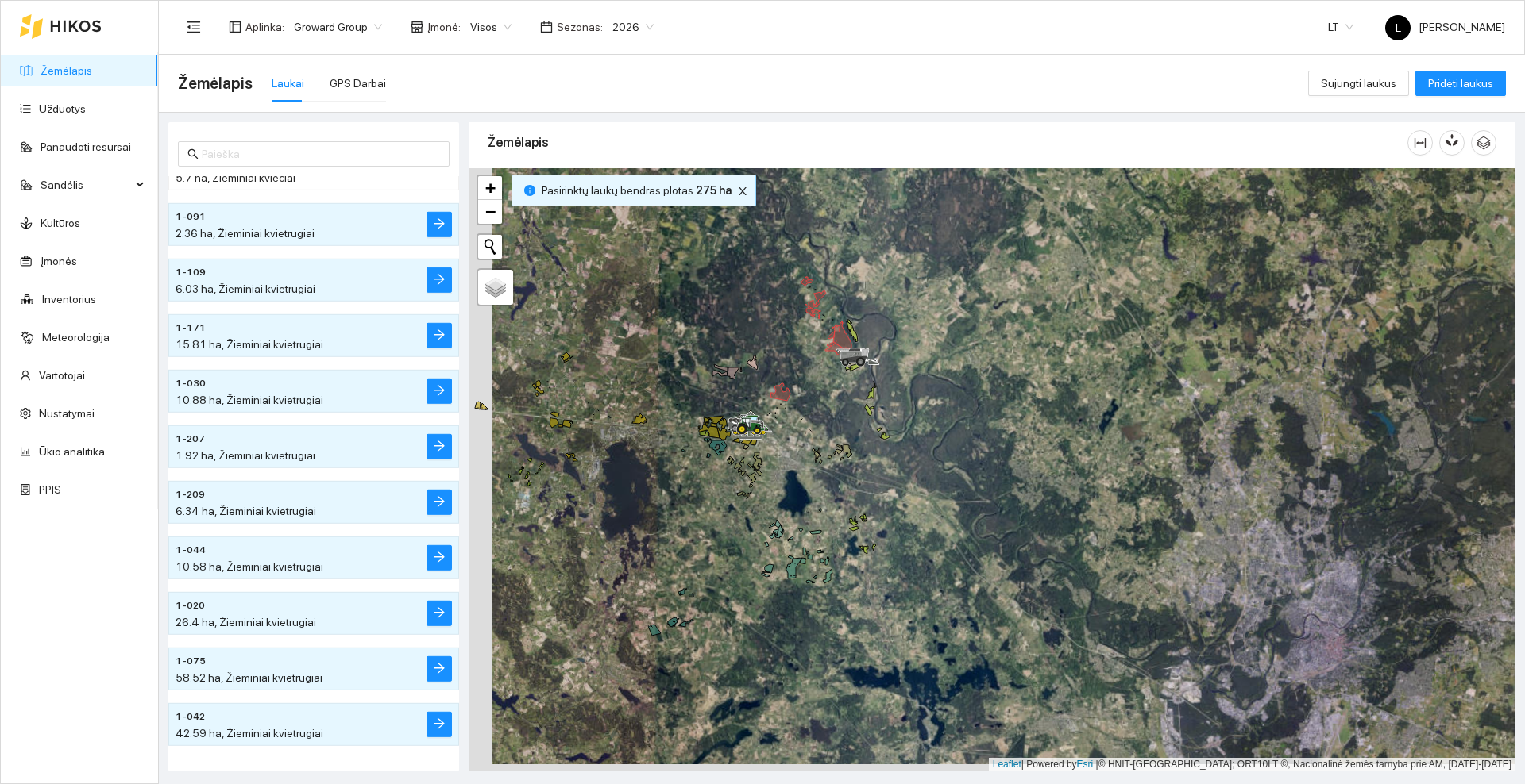
drag, startPoint x: 704, startPoint y: 319, endPoint x: 870, endPoint y: 295, distance: 167.7
click at [870, 295] on div at bounding box center [992, 469] width 1046 height 603
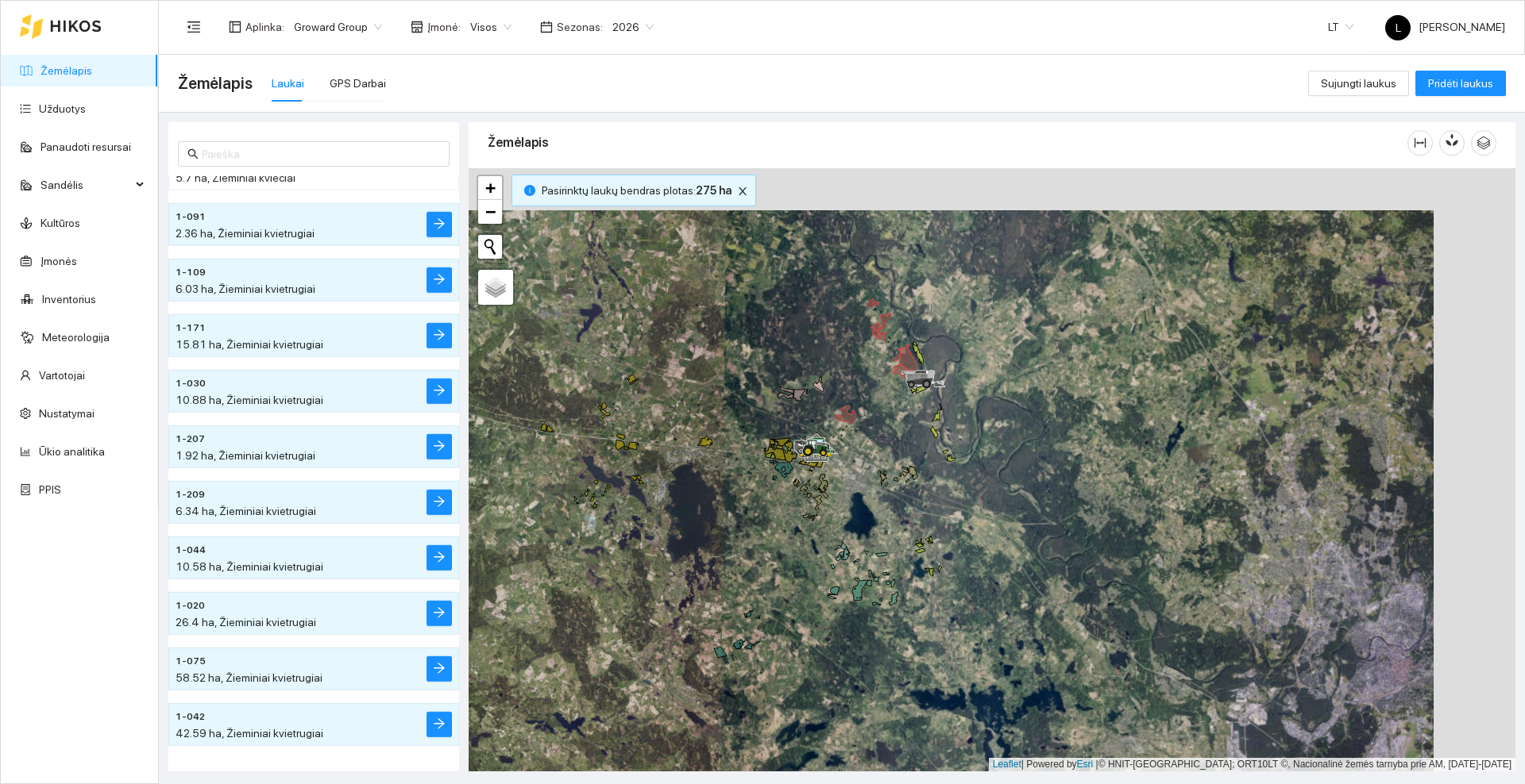
drag, startPoint x: 874, startPoint y: 281, endPoint x: 792, endPoint y: 323, distance: 92.1
click at [792, 323] on div at bounding box center [992, 469] width 1046 height 603
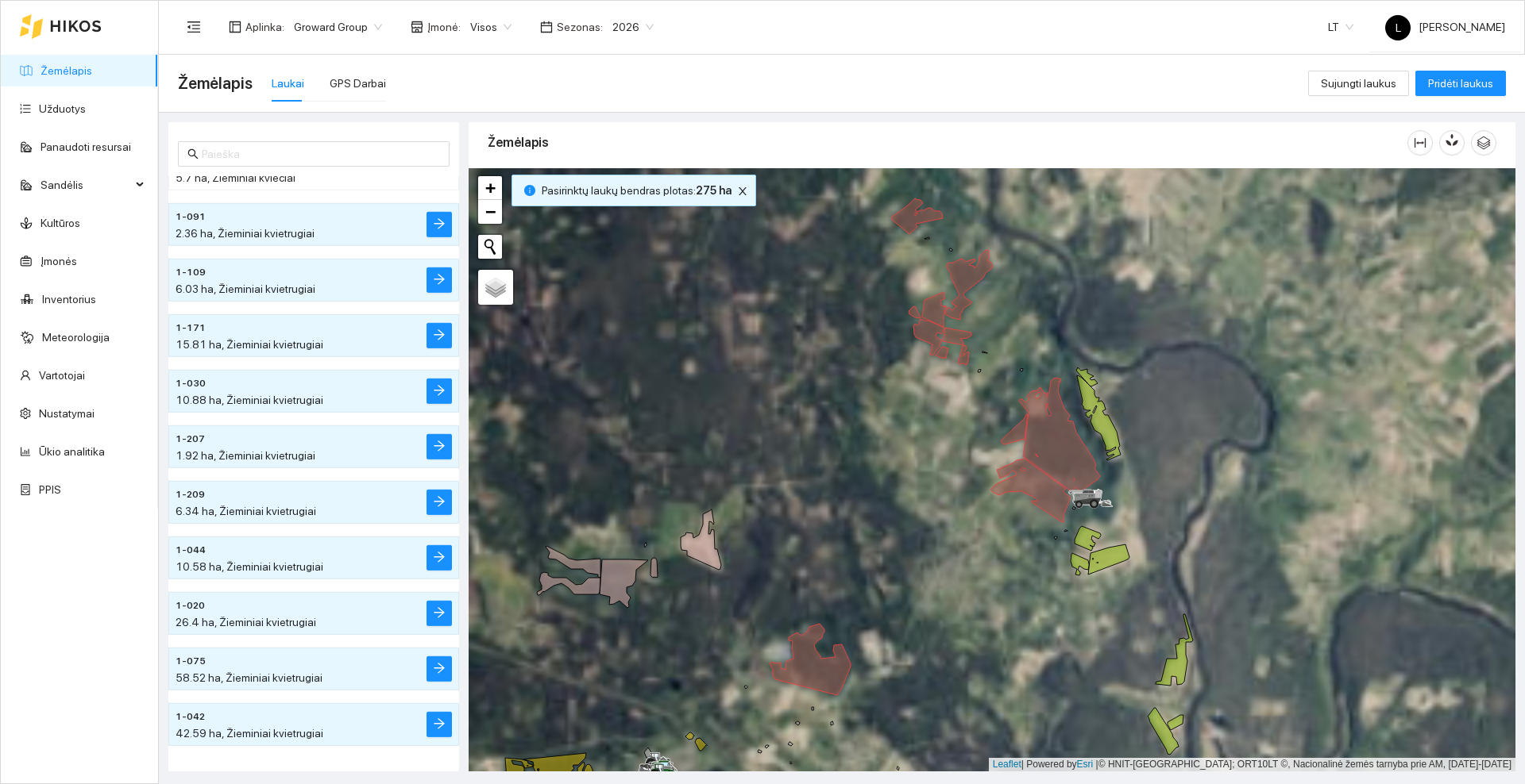
drag, startPoint x: 843, startPoint y: 395, endPoint x: 846, endPoint y: 465, distance: 70.1
click at [846, 465] on div at bounding box center [992, 469] width 1046 height 603
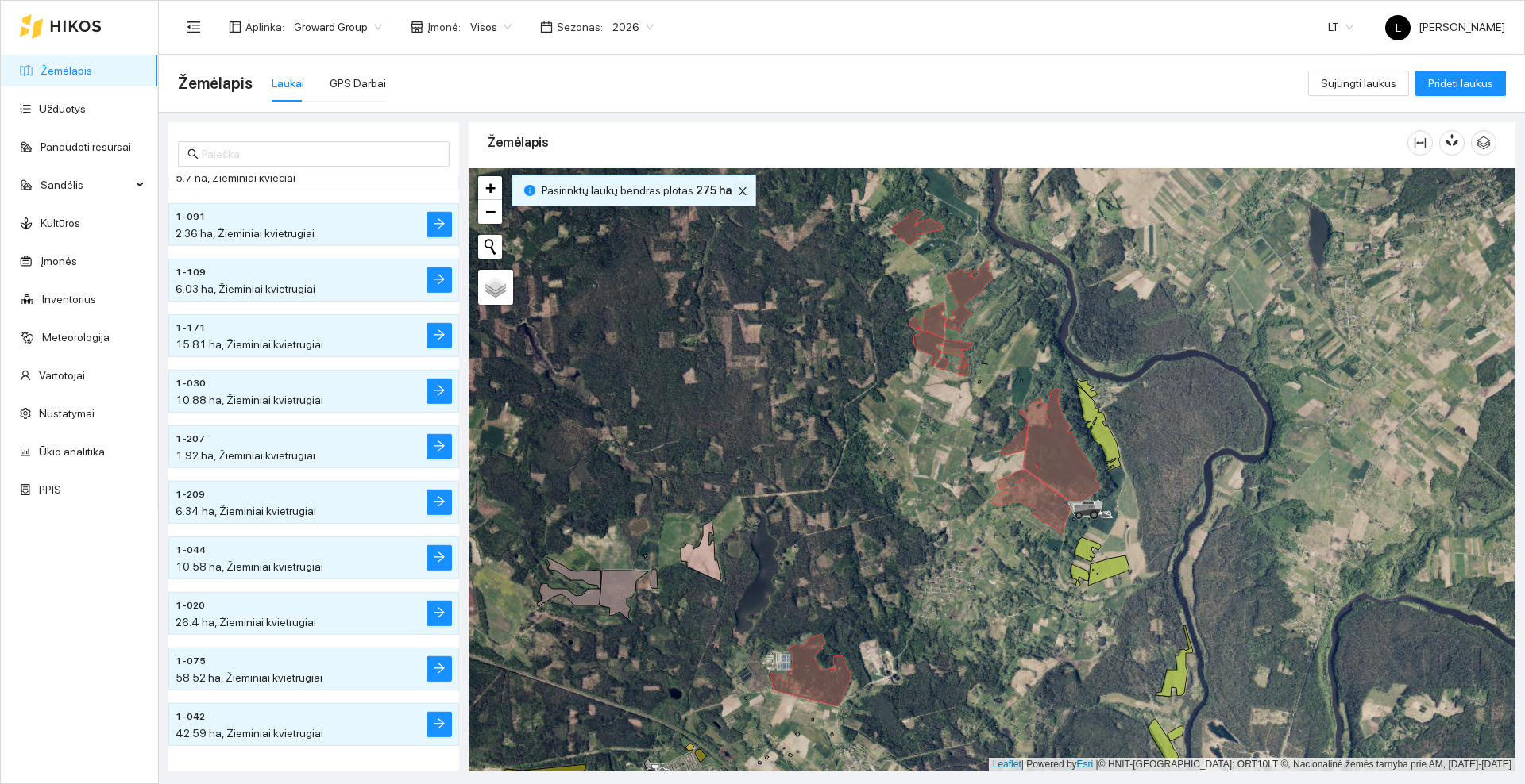
click at [738, 189] on icon "close" at bounding box center [742, 191] width 8 height 8
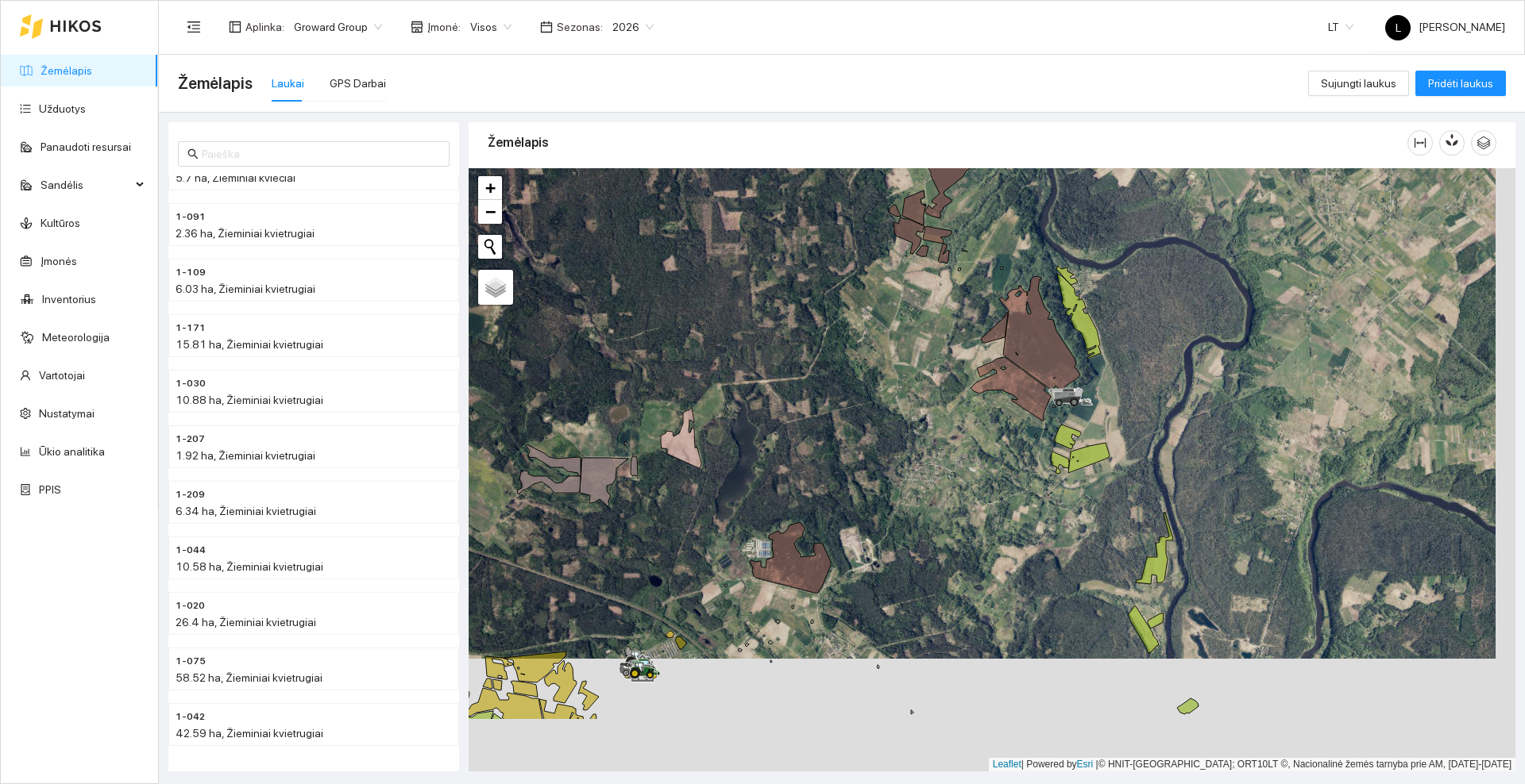
drag, startPoint x: 910, startPoint y: 400, endPoint x: 872, endPoint y: 244, distance: 160.6
click at [873, 230] on div at bounding box center [992, 469] width 1046 height 603
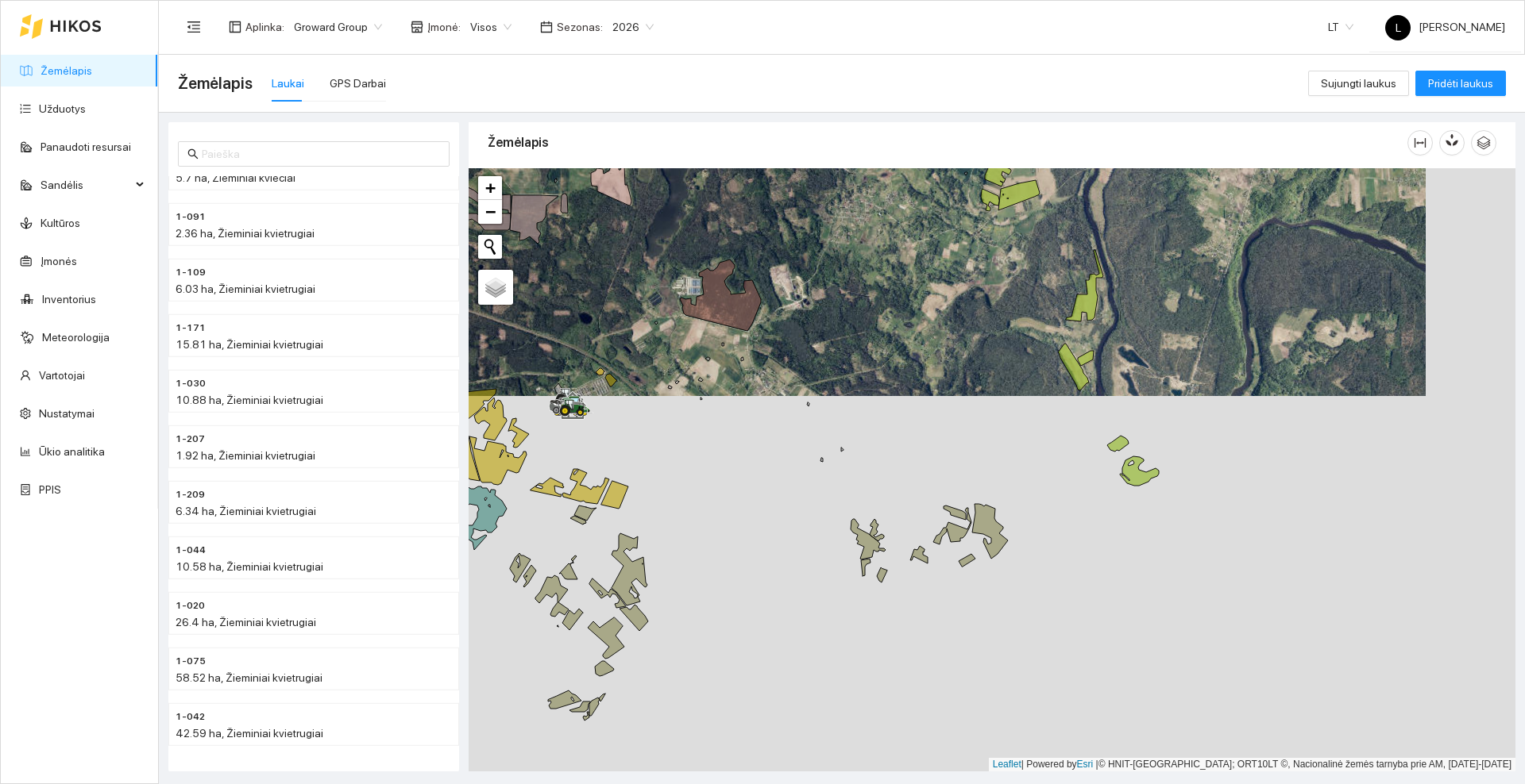
drag, startPoint x: 852, startPoint y: 392, endPoint x: 872, endPoint y: 391, distance: 20.0
click at [837, 360] on div at bounding box center [992, 469] width 1046 height 603
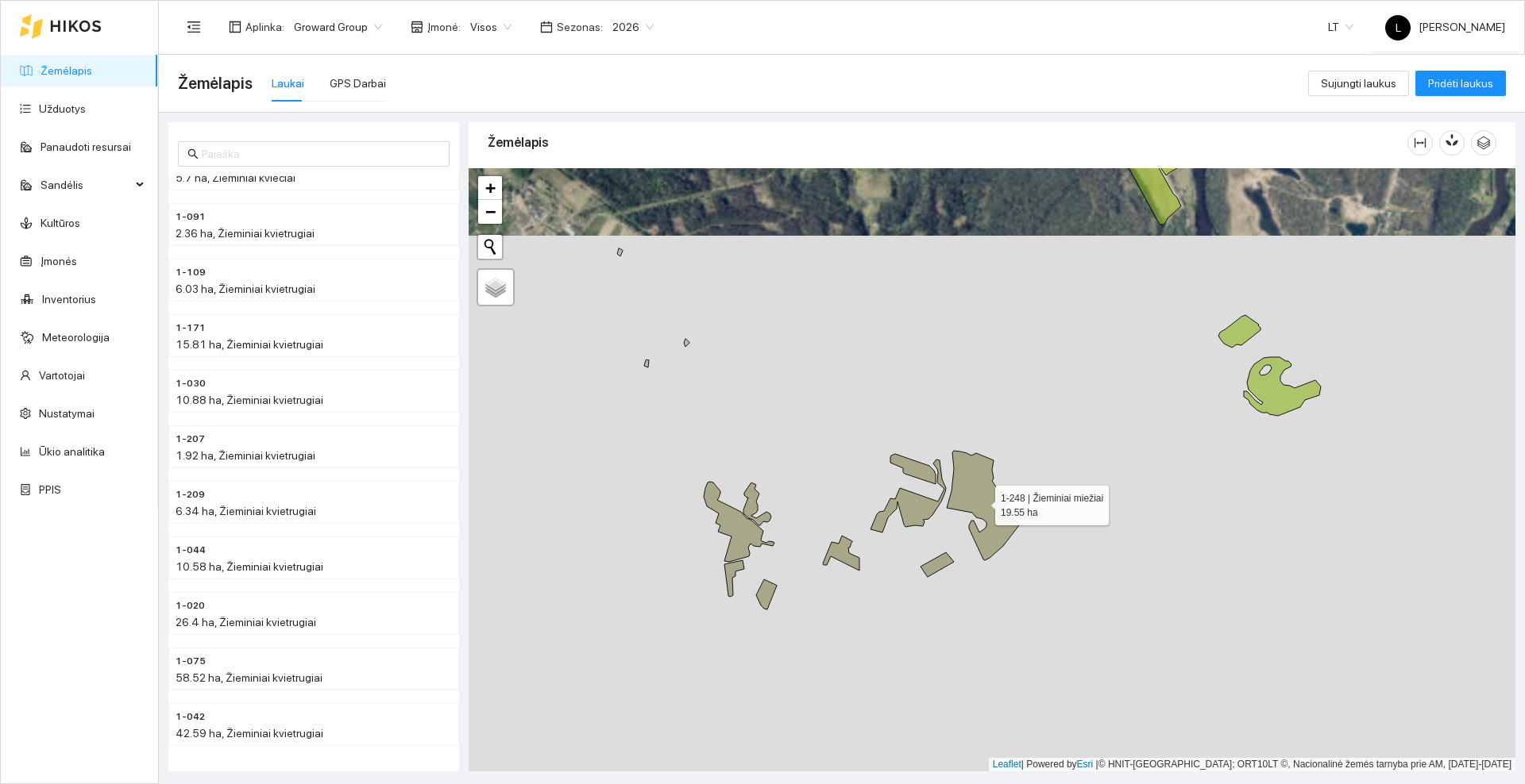
click at [967, 493] on icon at bounding box center [983, 505] width 72 height 110
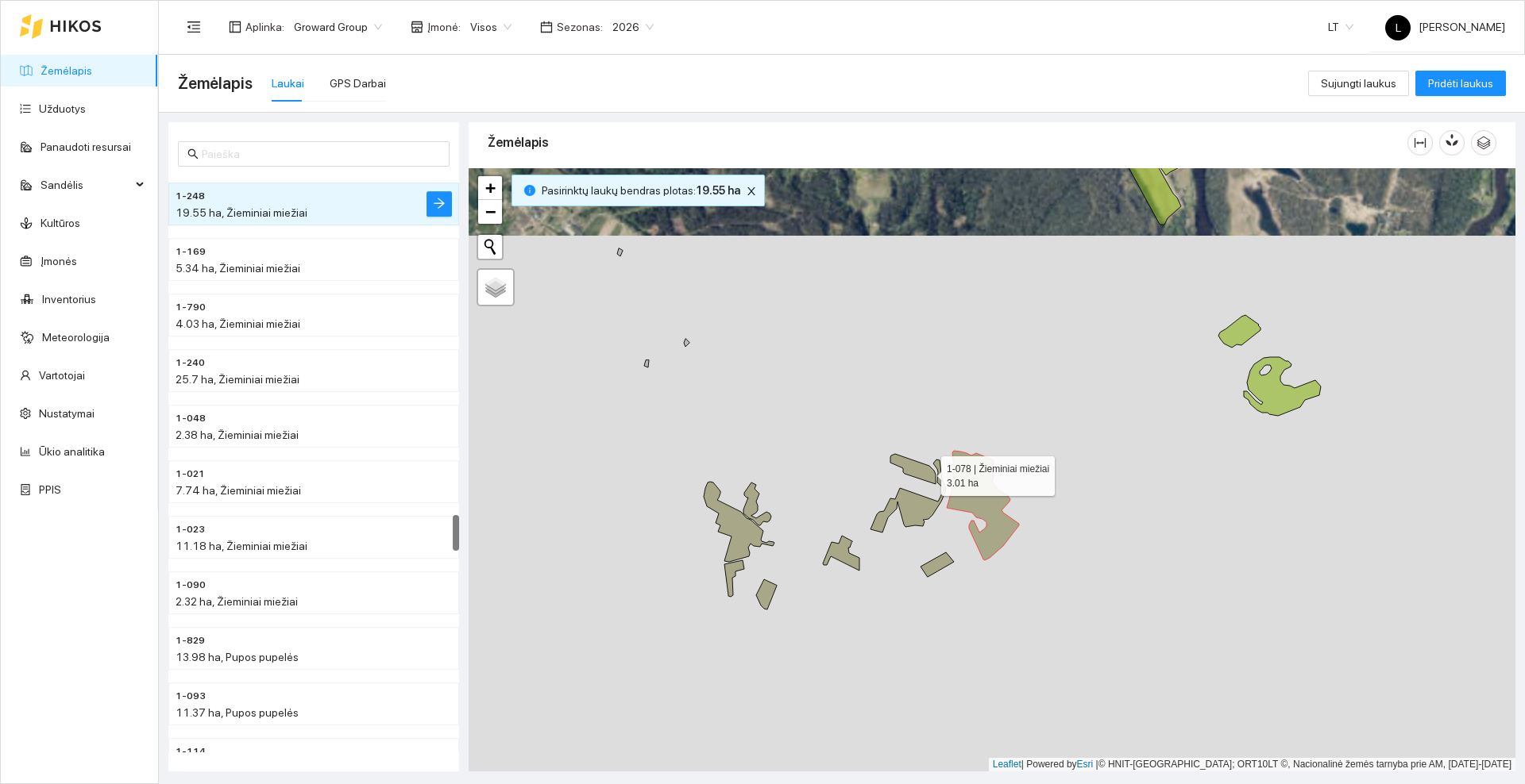
click at [927, 473] on icon at bounding box center [913, 469] width 45 height 30
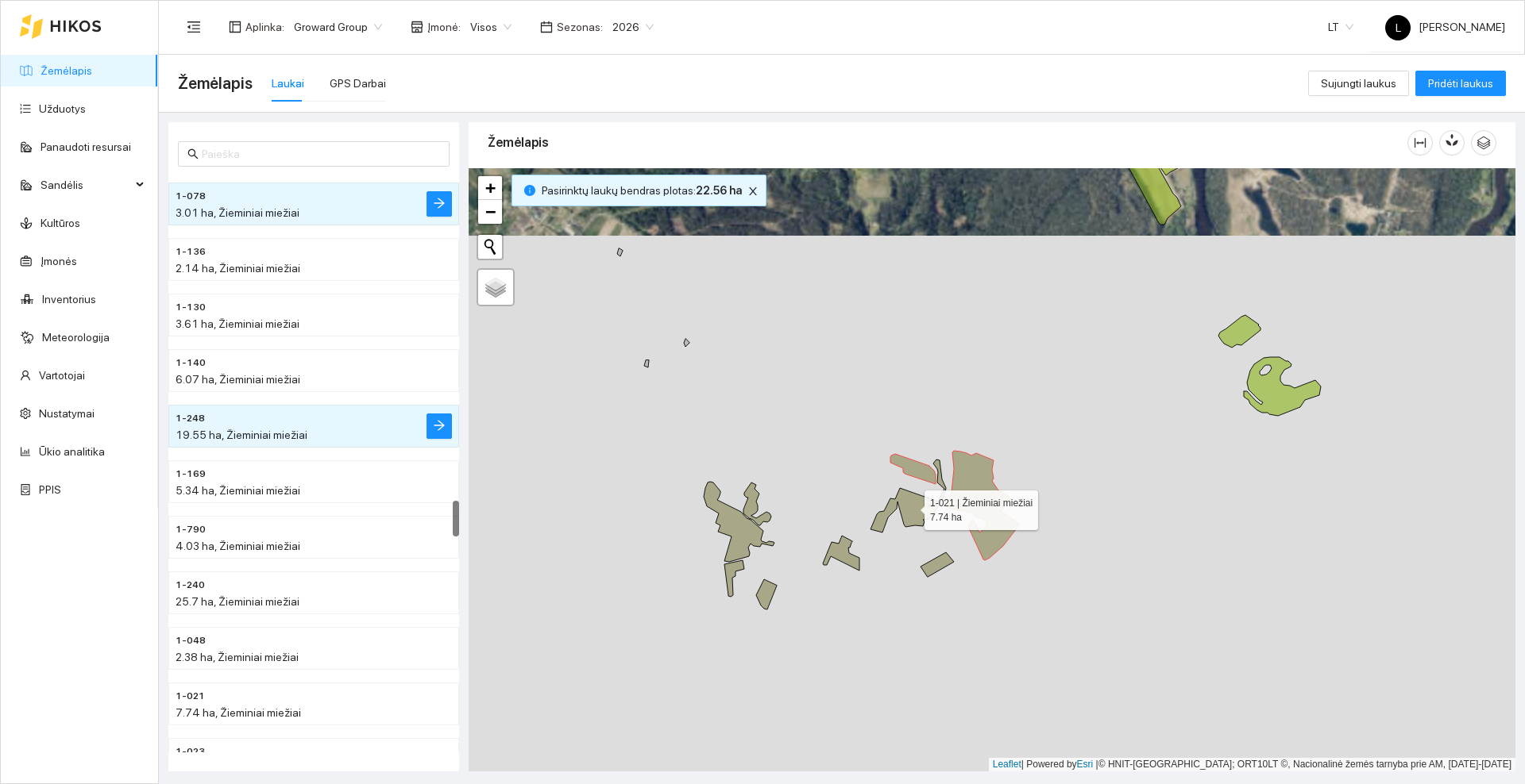
click at [914, 506] on icon at bounding box center [908, 495] width 75 height 73
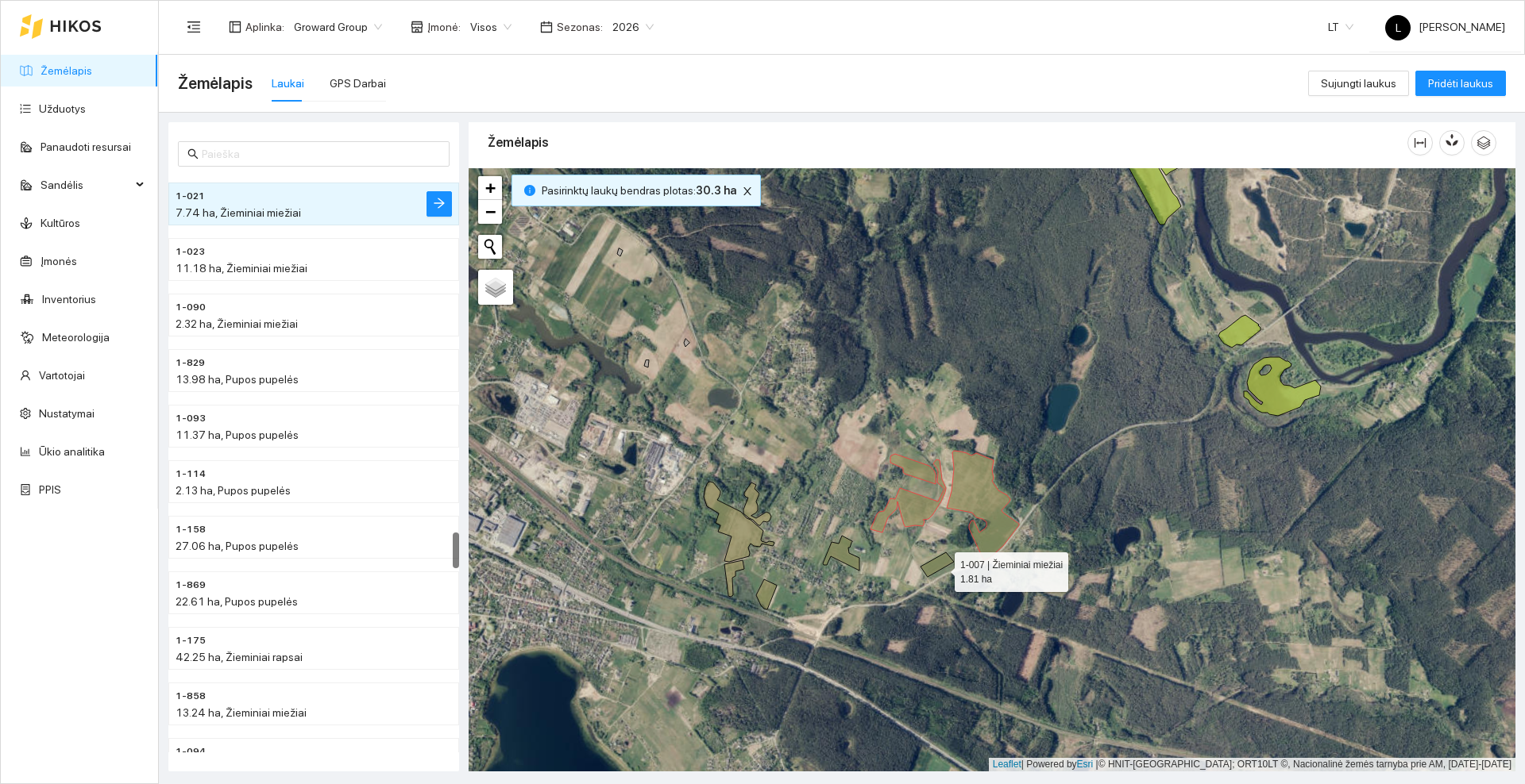
click at [940, 568] on icon at bounding box center [937, 564] width 33 height 24
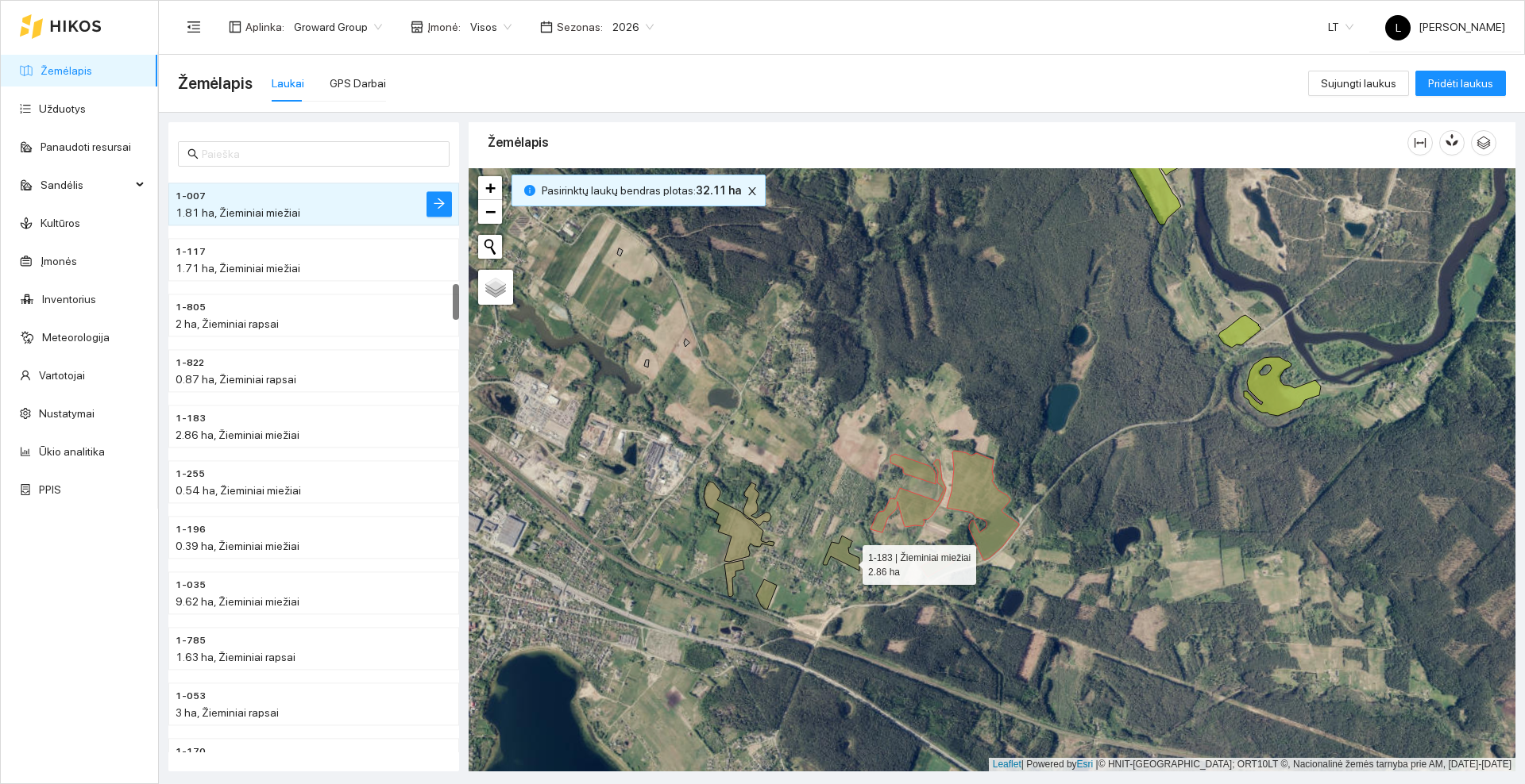
click at [848, 561] on icon at bounding box center [841, 553] width 37 height 35
click at [769, 594] on icon at bounding box center [766, 595] width 21 height 30
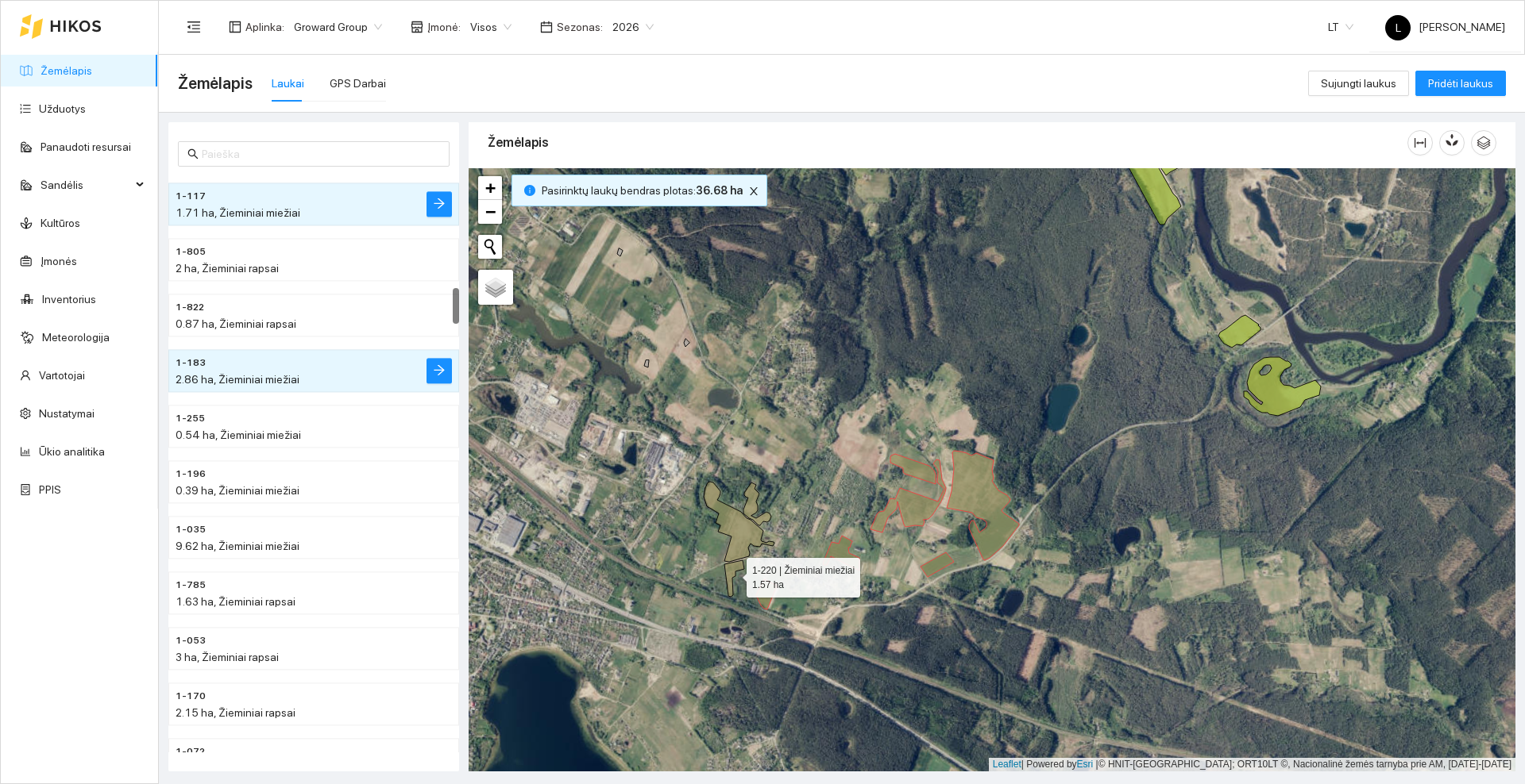
click at [732, 572] on icon at bounding box center [734, 579] width 20 height 37
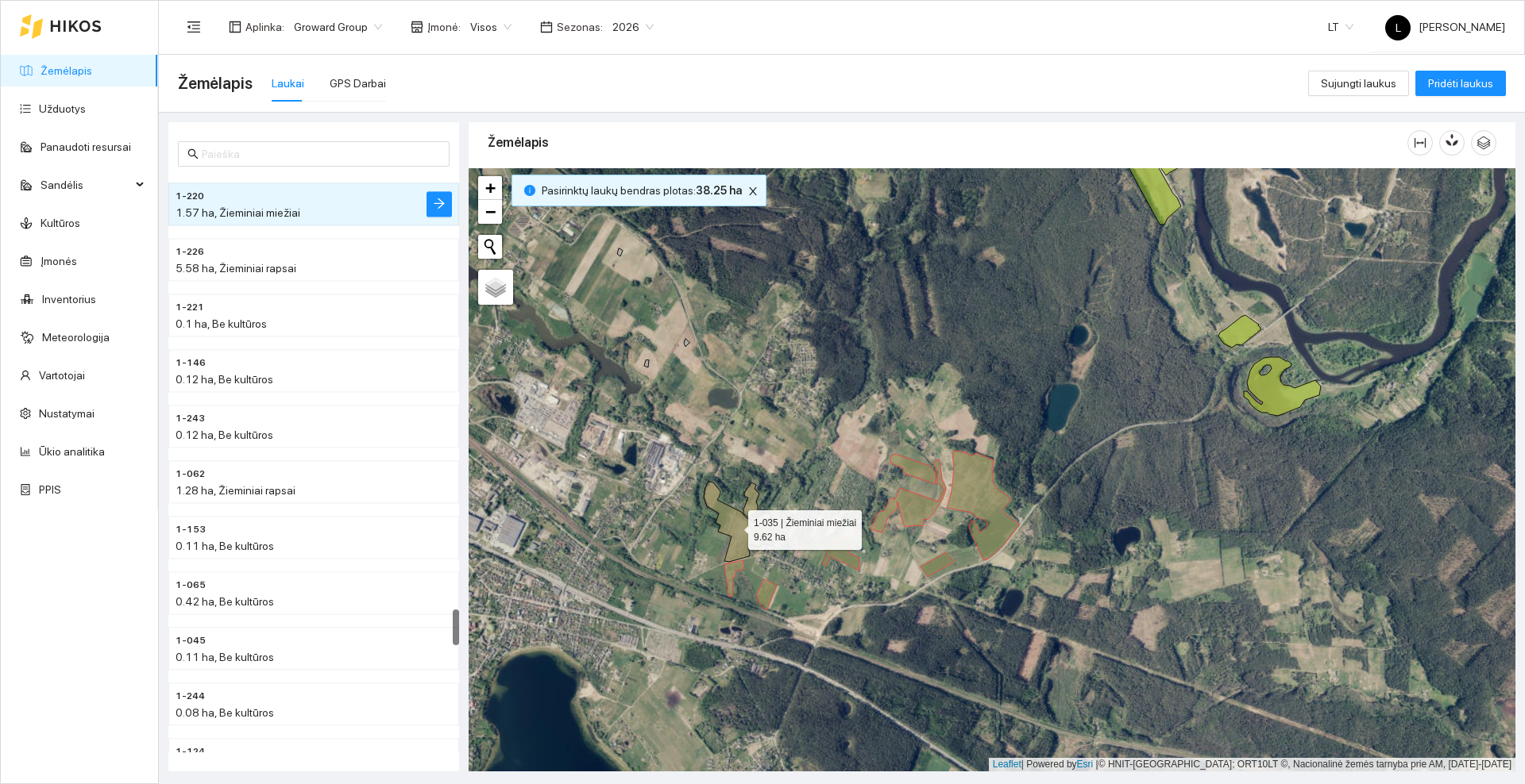
click at [741, 530] on icon at bounding box center [739, 522] width 70 height 80
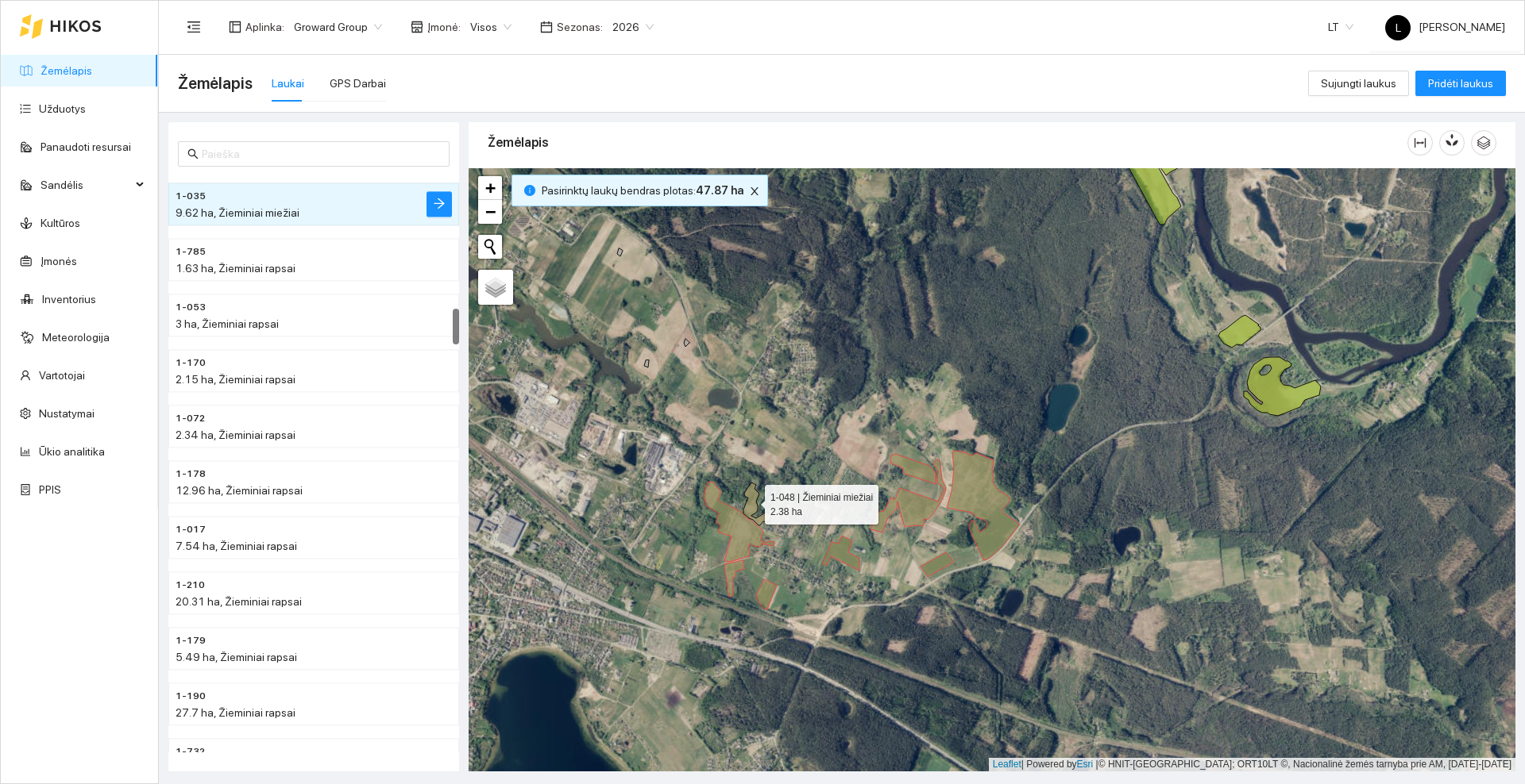
click at [752, 500] on icon at bounding box center [757, 504] width 28 height 43
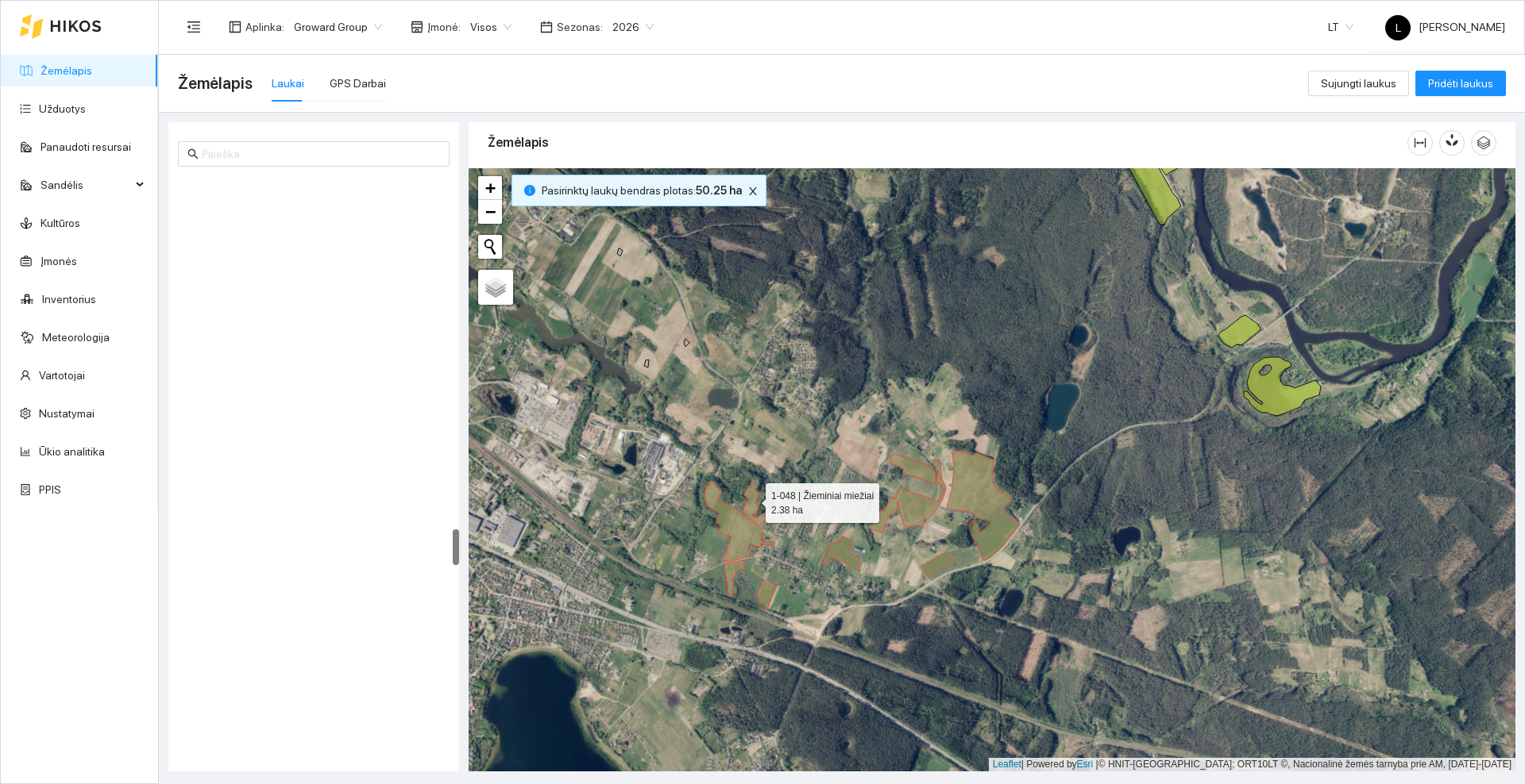
scroll to position [5603, 0]
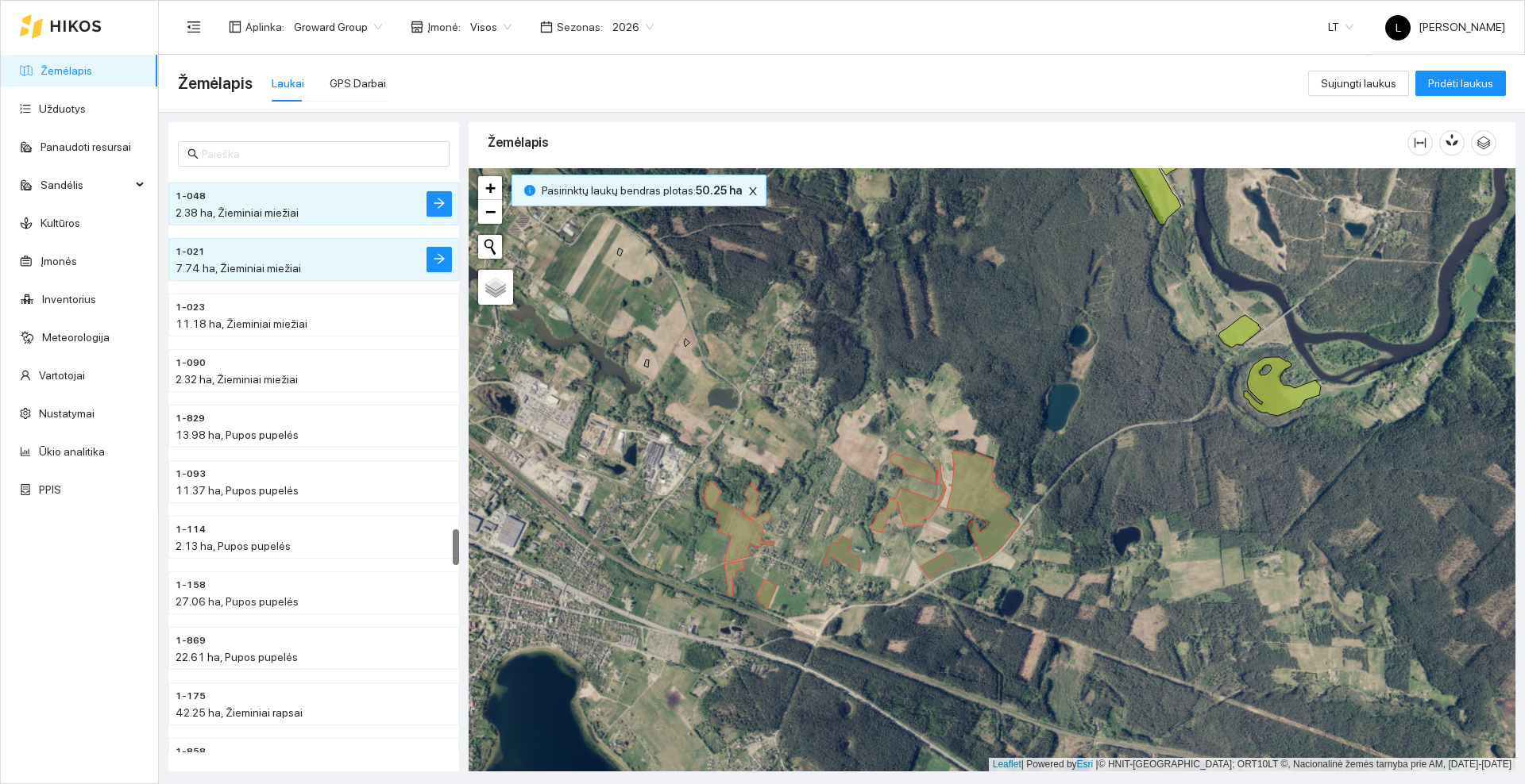
drag, startPoint x: 681, startPoint y: 556, endPoint x: 886, endPoint y: 412, distance: 250.5
click at [886, 412] on div at bounding box center [992, 469] width 1046 height 603
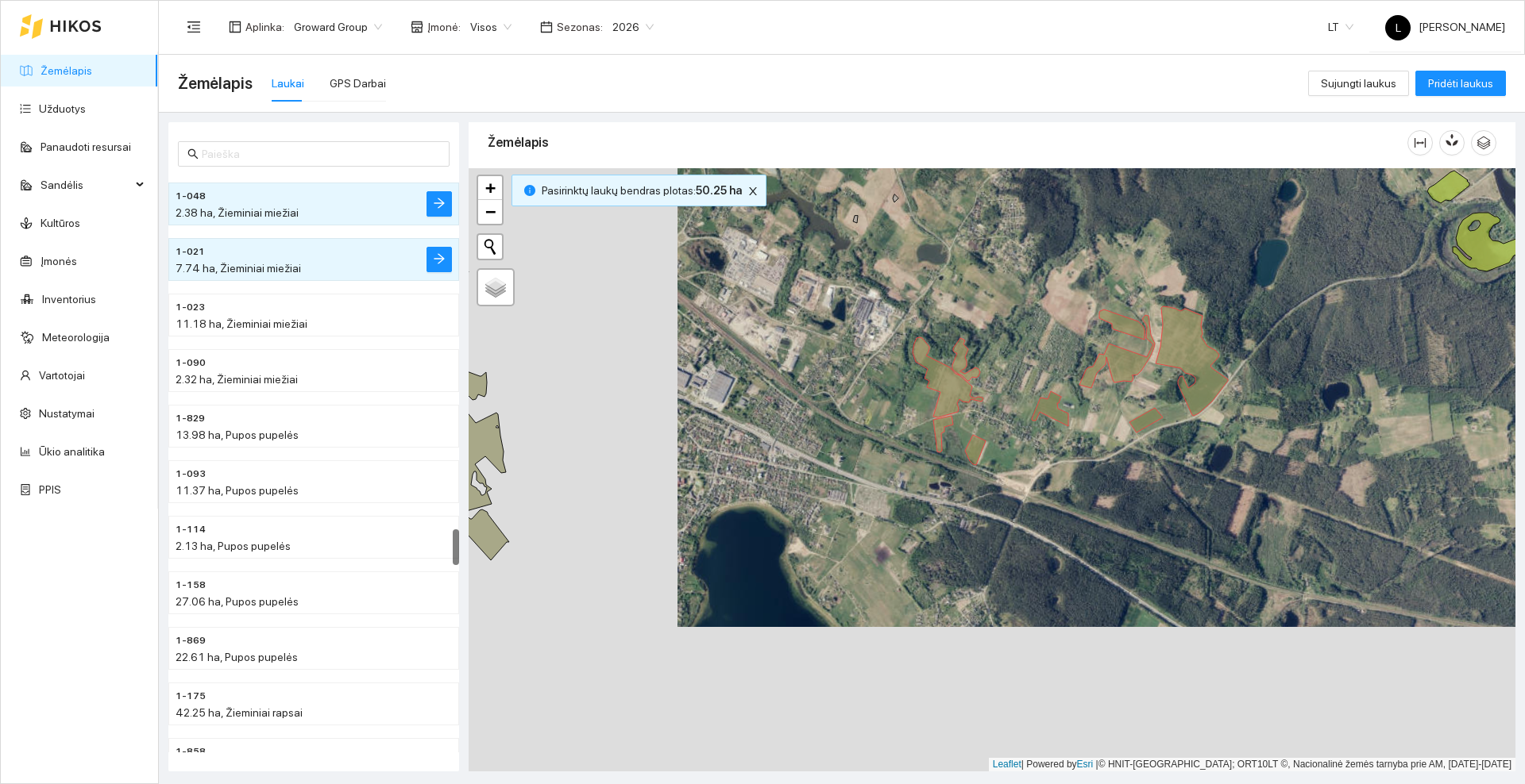
drag, startPoint x: 713, startPoint y: 464, endPoint x: 982, endPoint y: 454, distance: 269.2
click at [982, 454] on div at bounding box center [992, 469] width 1046 height 603
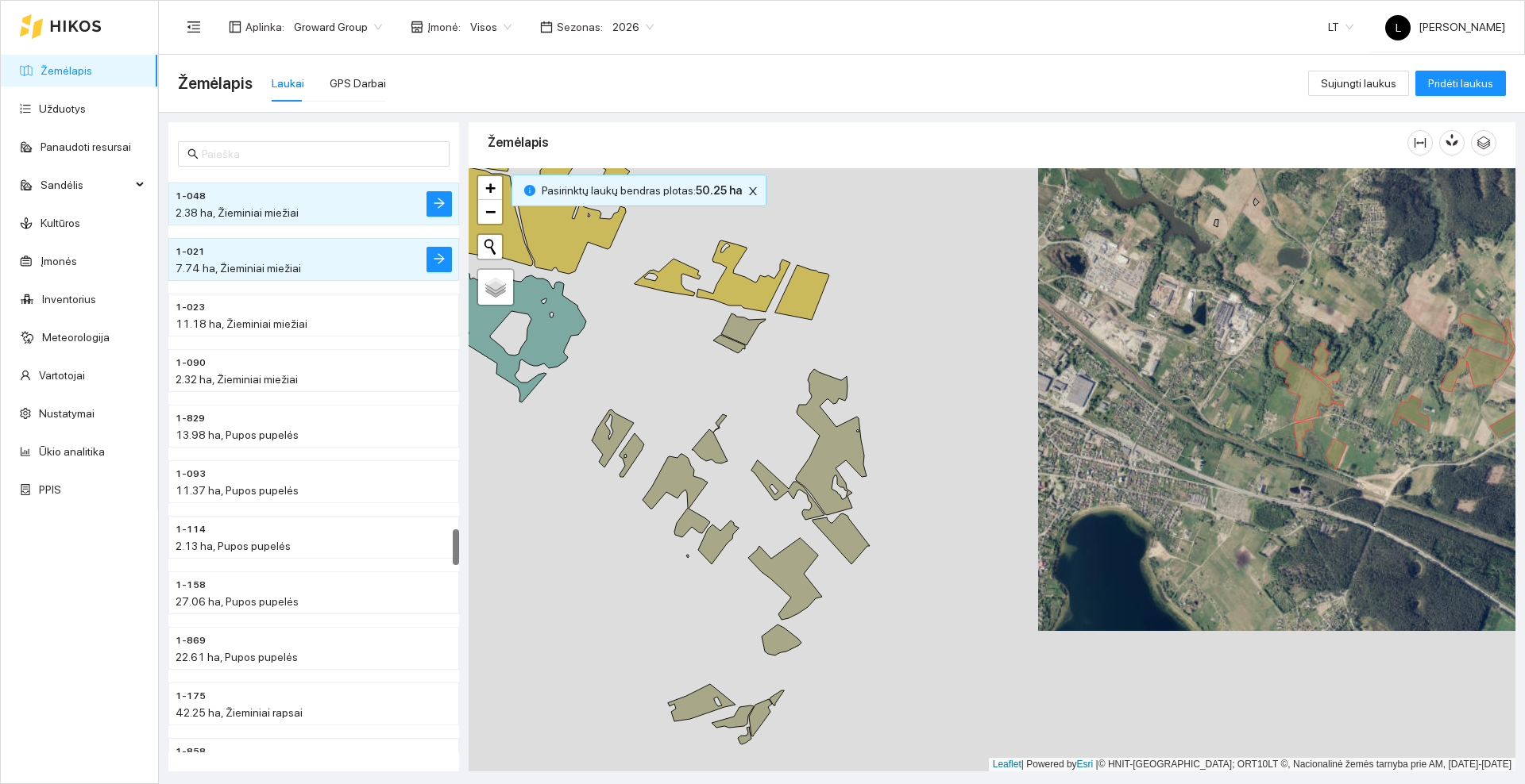
drag, startPoint x: 850, startPoint y: 386, endPoint x: 999, endPoint y: 402, distance: 149.9
click at [999, 402] on div at bounding box center [992, 469] width 1046 height 603
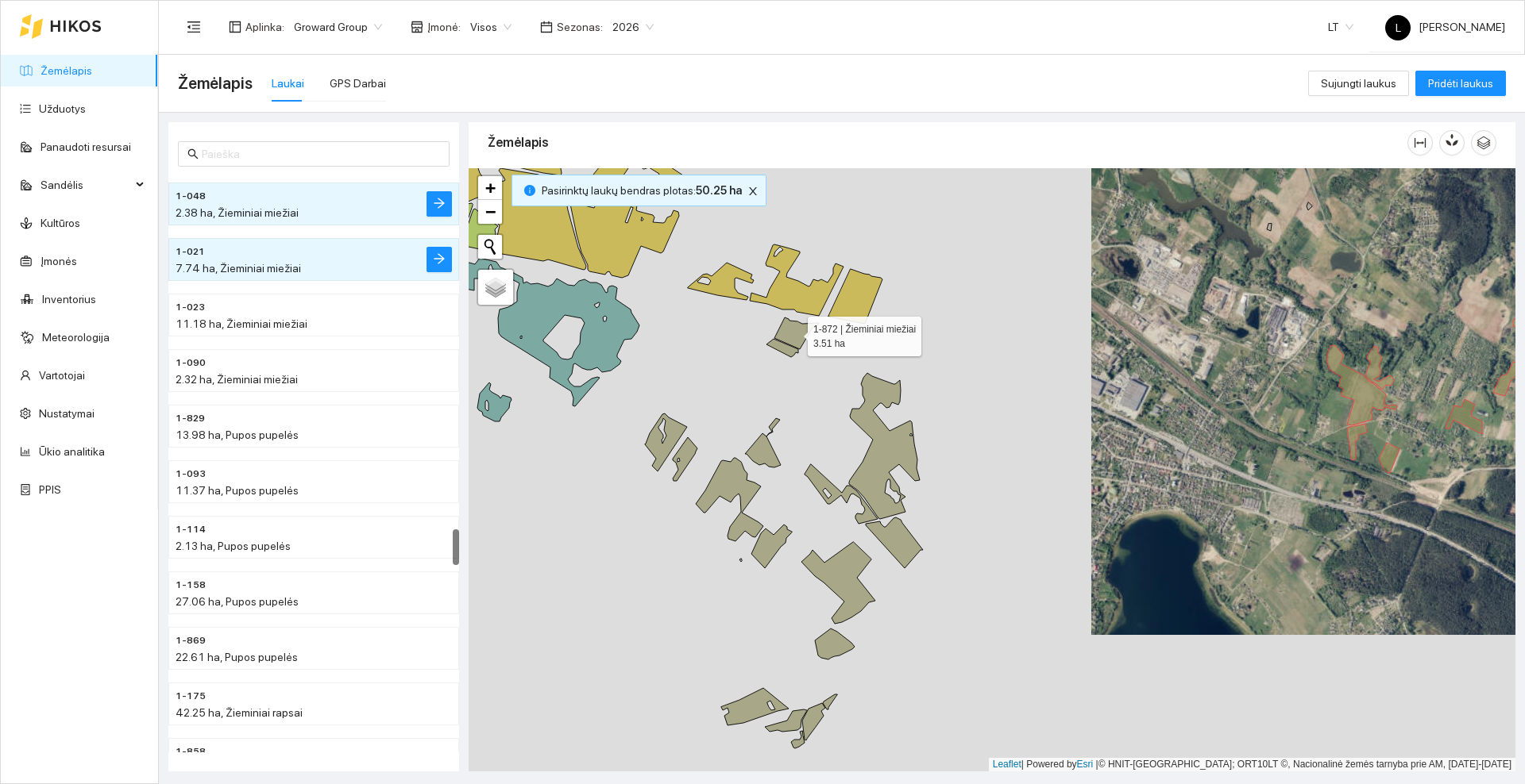
click at [787, 331] on icon at bounding box center [796, 334] width 44 height 32
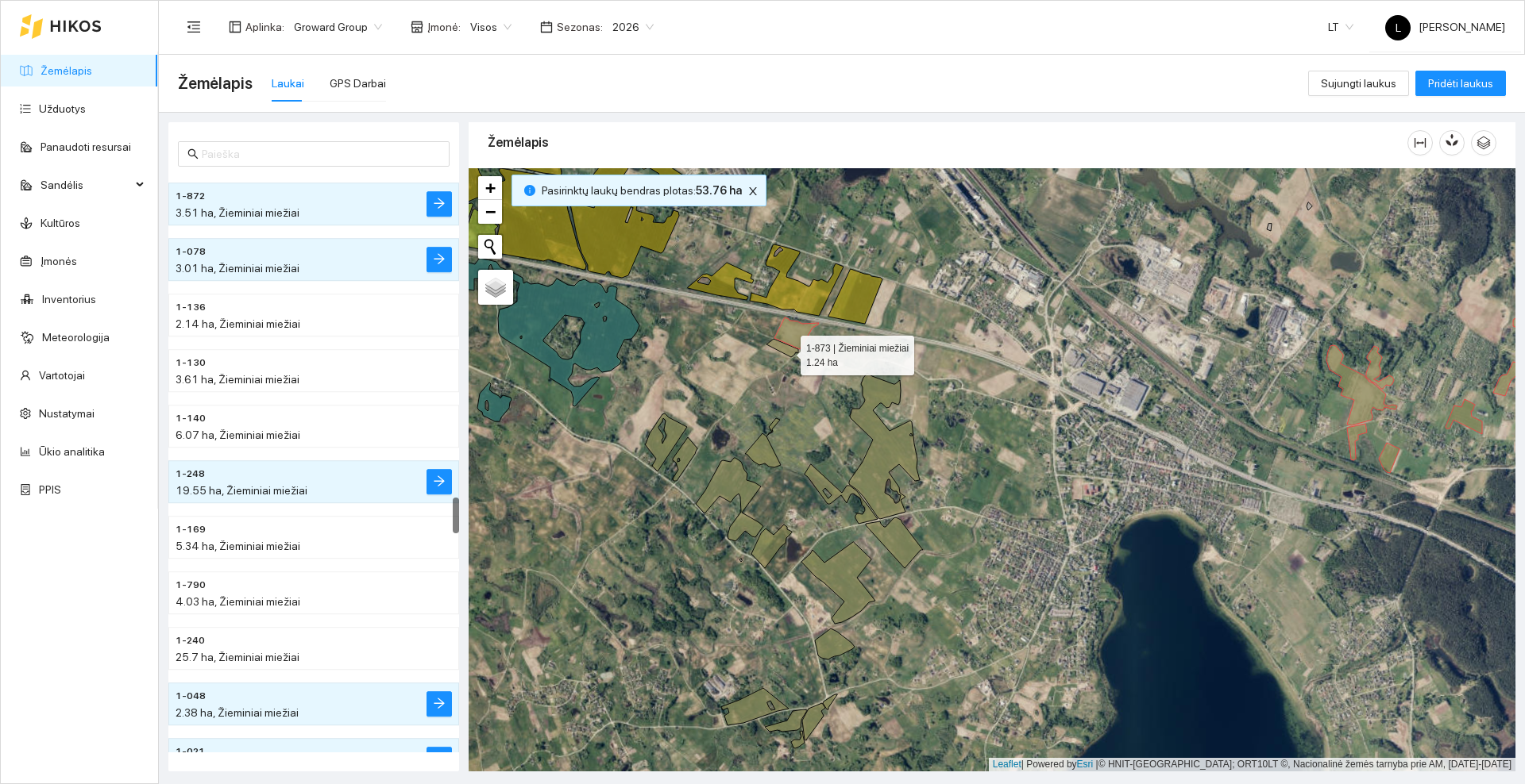
click at [787, 351] on icon at bounding box center [783, 348] width 32 height 18
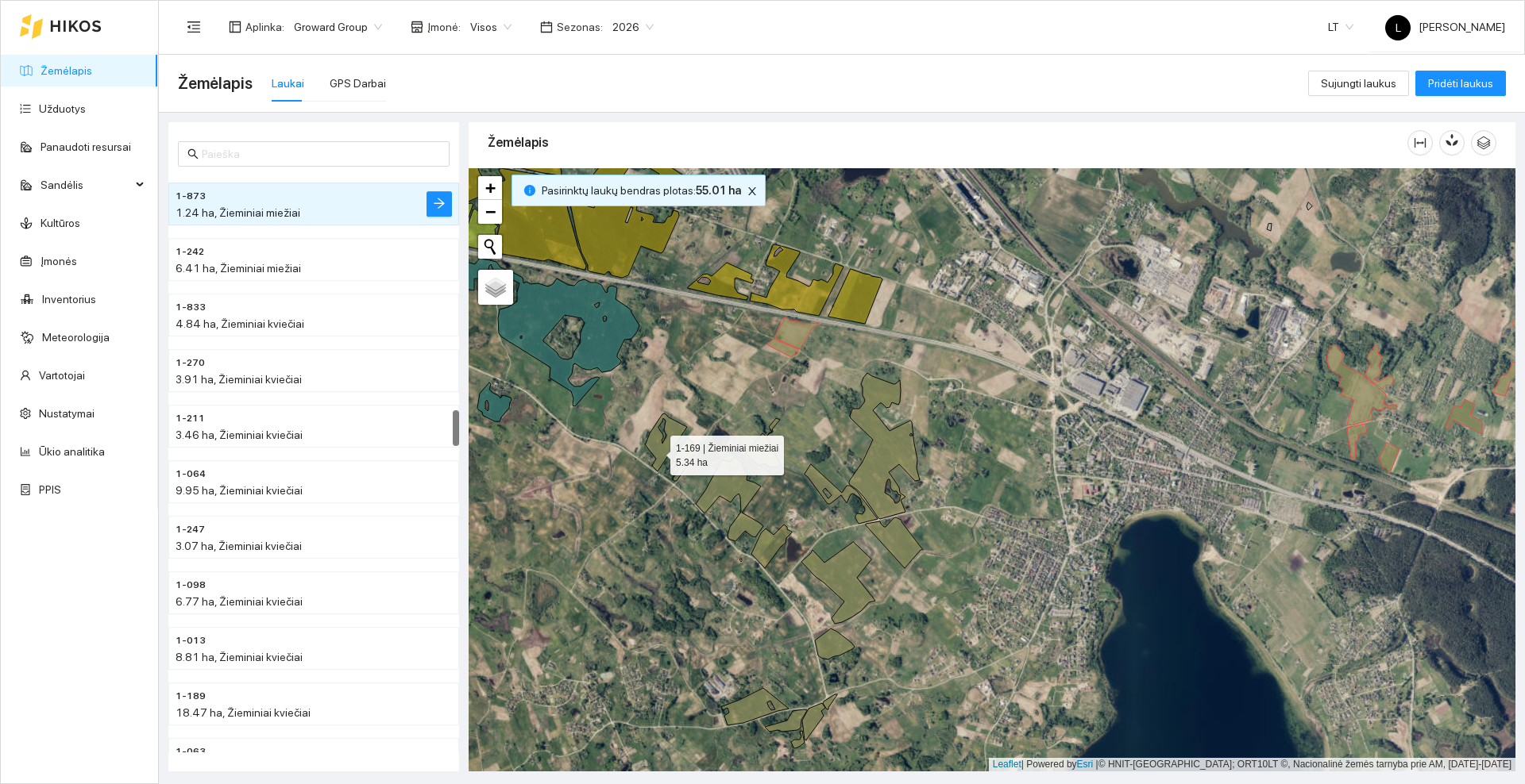
click at [656, 451] on icon at bounding box center [665, 442] width 42 height 58
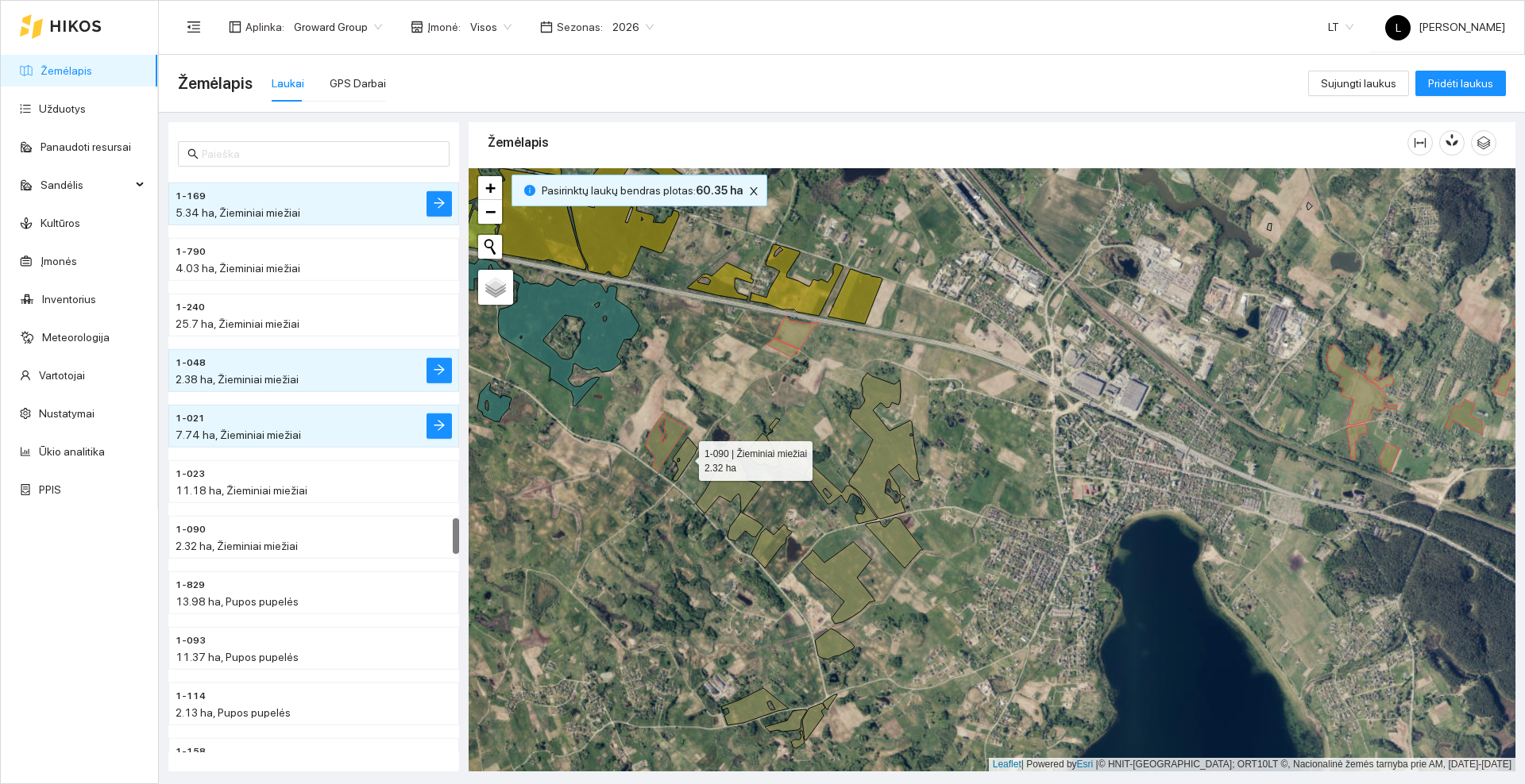
click at [685, 455] on icon at bounding box center [685, 459] width 24 height 44
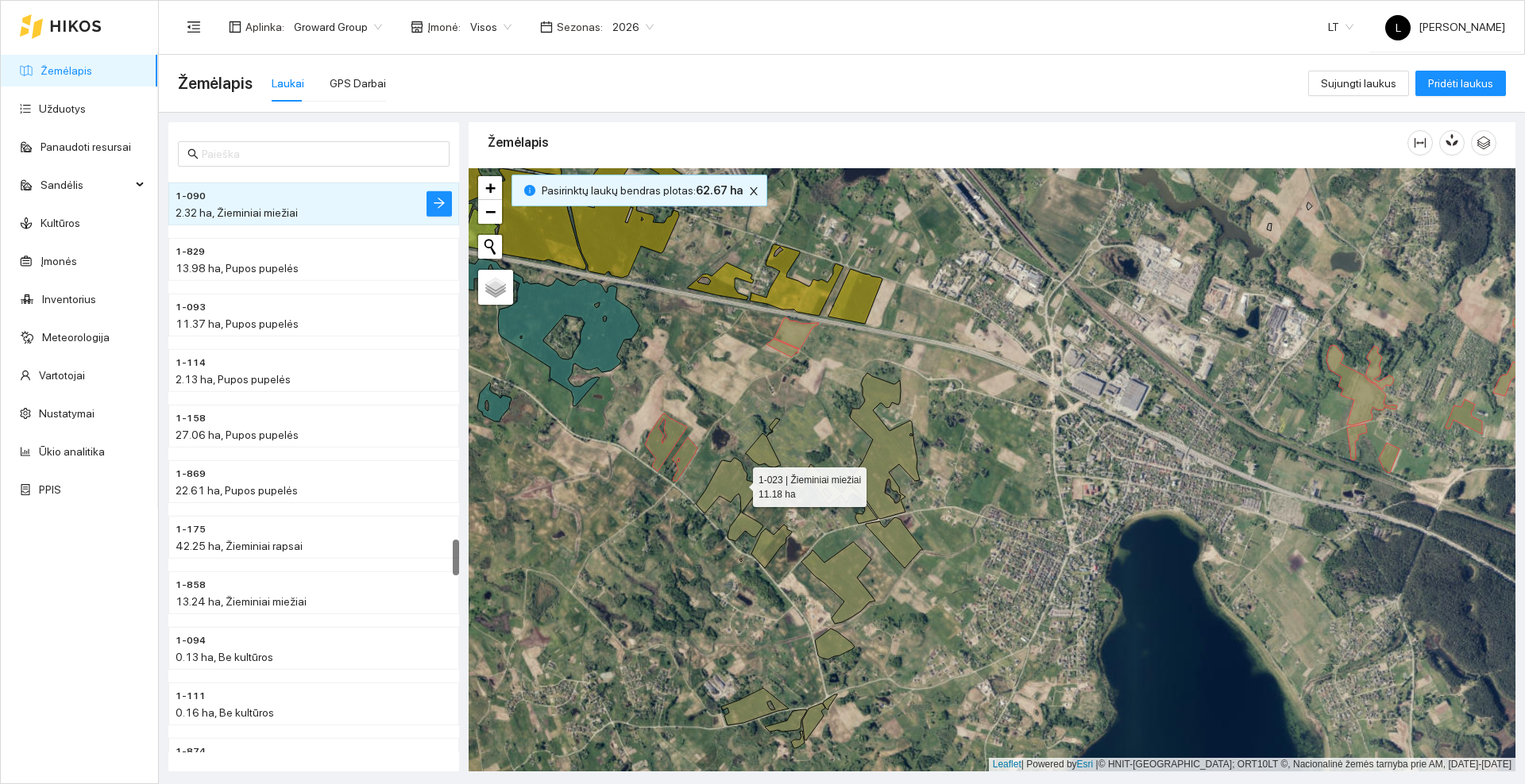
click at [738, 484] on icon at bounding box center [729, 500] width 68 height 84
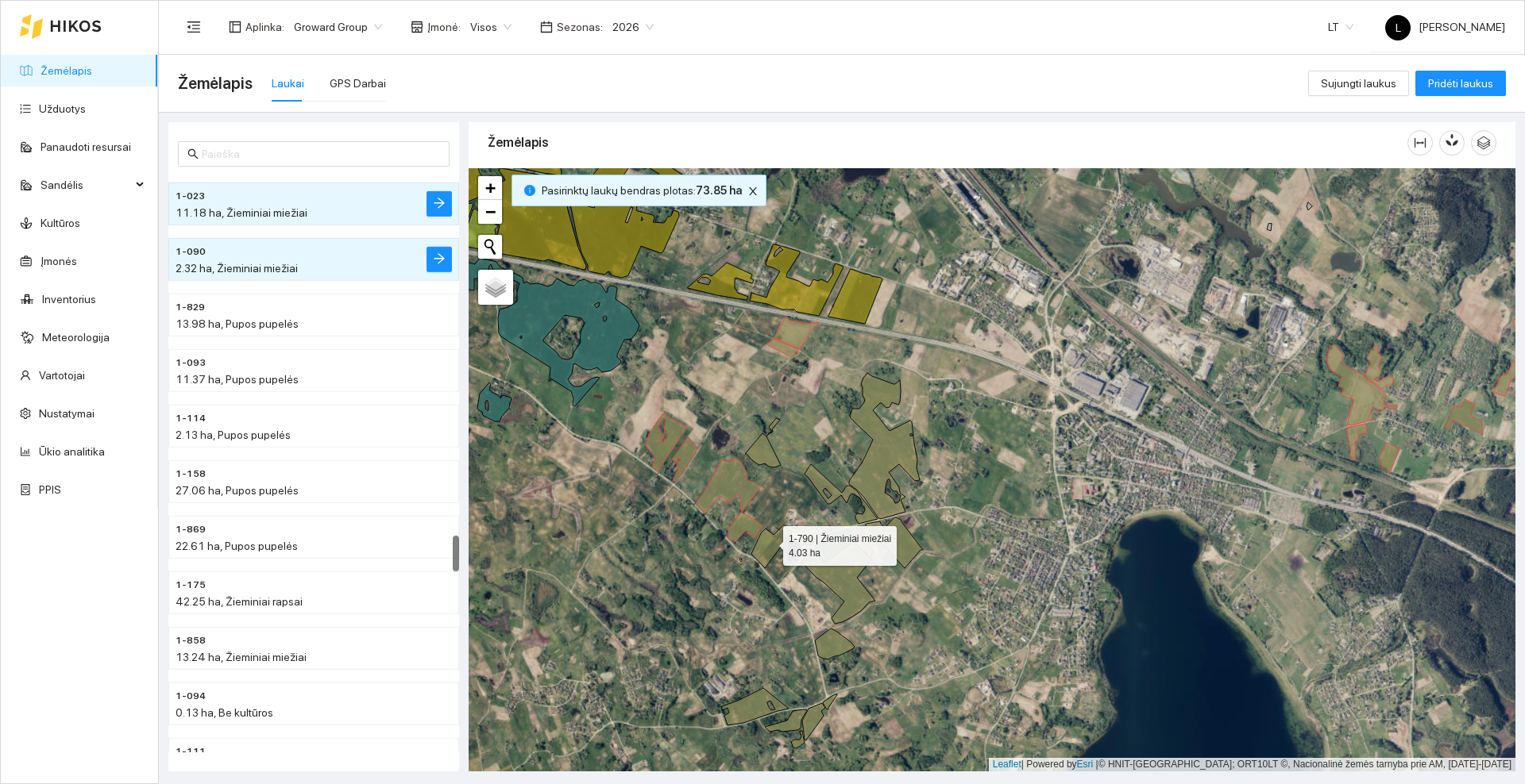
click at [768, 546] on icon at bounding box center [772, 546] width 40 height 44
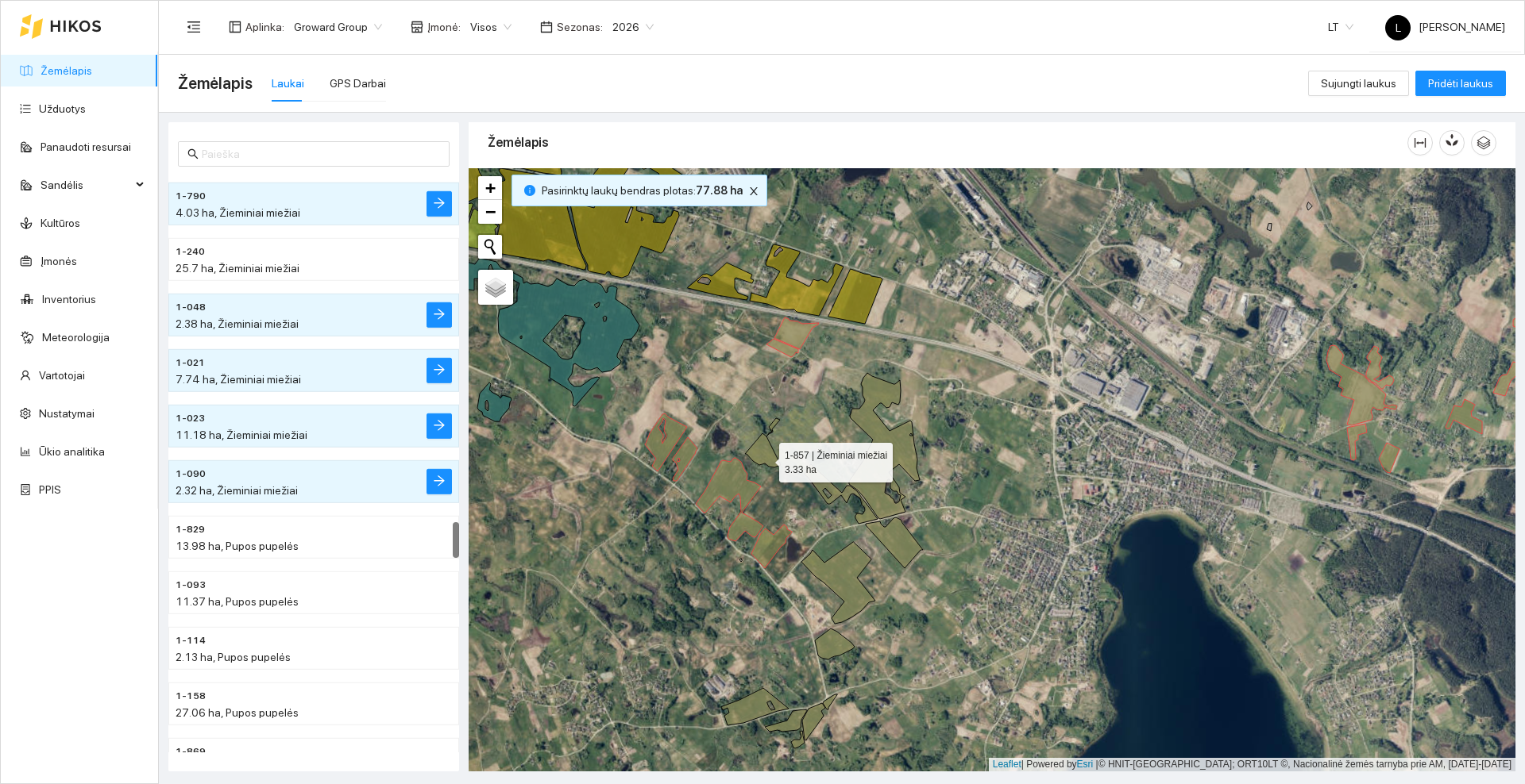
click at [765, 458] on icon at bounding box center [762, 443] width 36 height 49
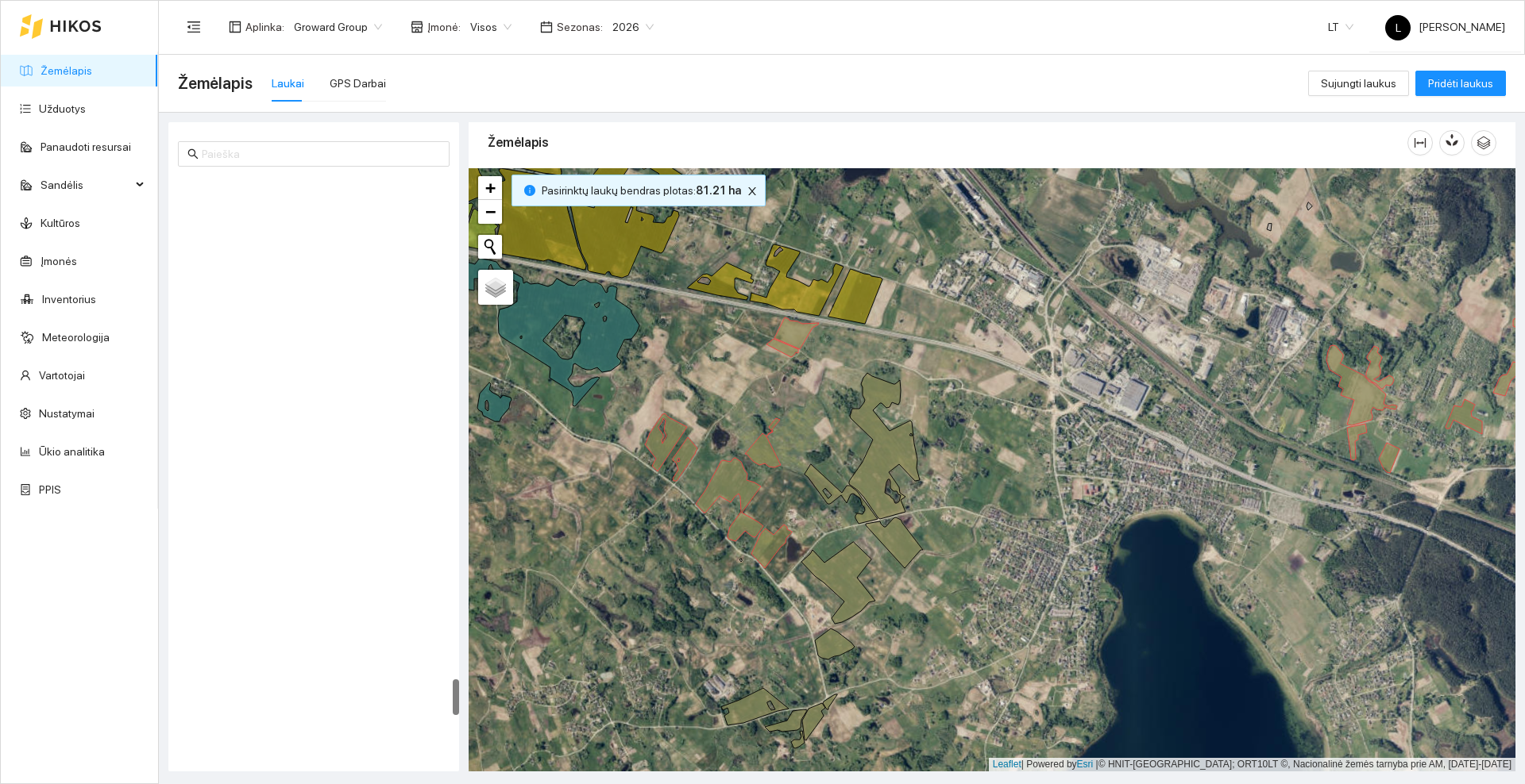
scroll to position [7994, 0]
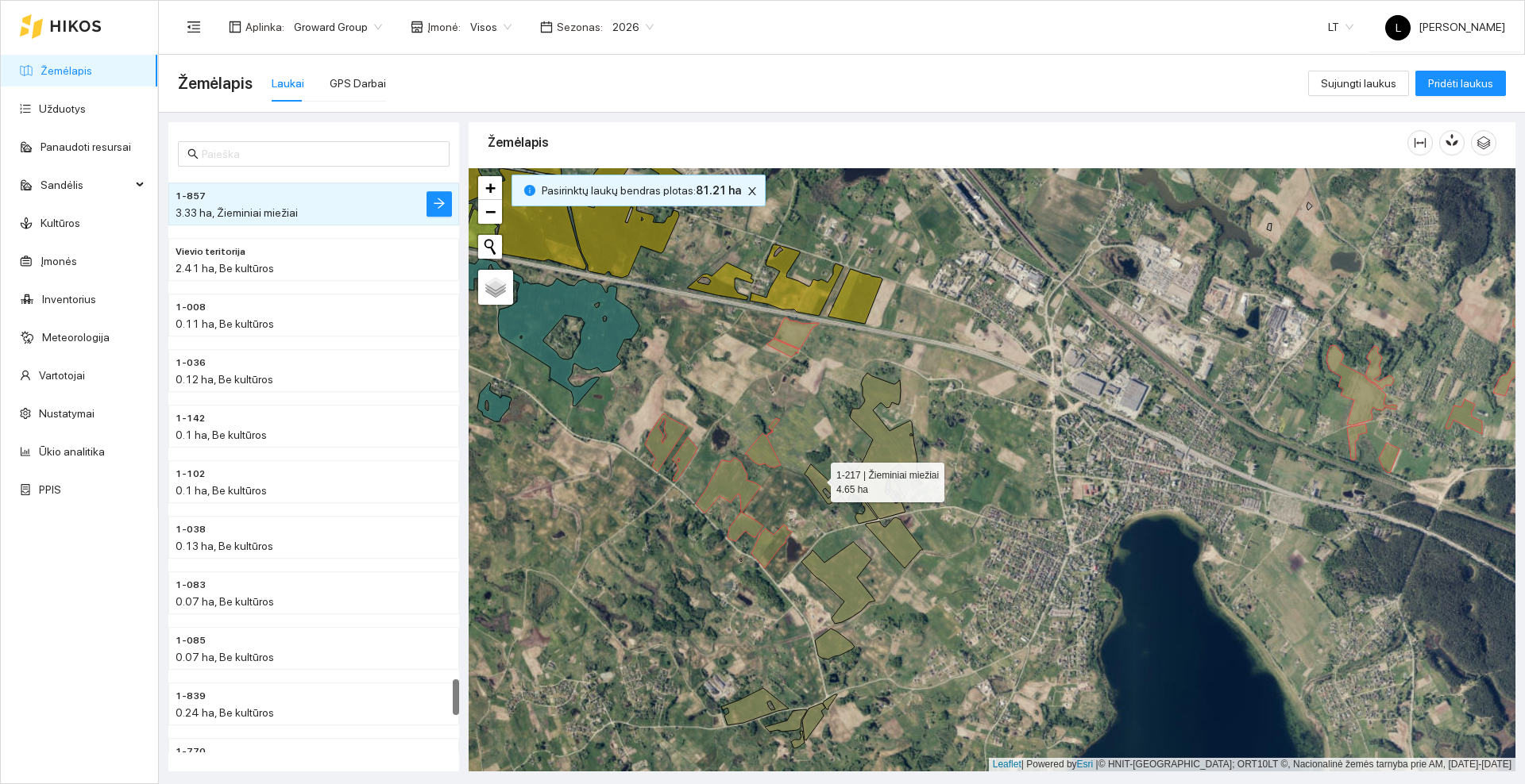
click at [816, 479] on icon at bounding box center [840, 494] width 73 height 59
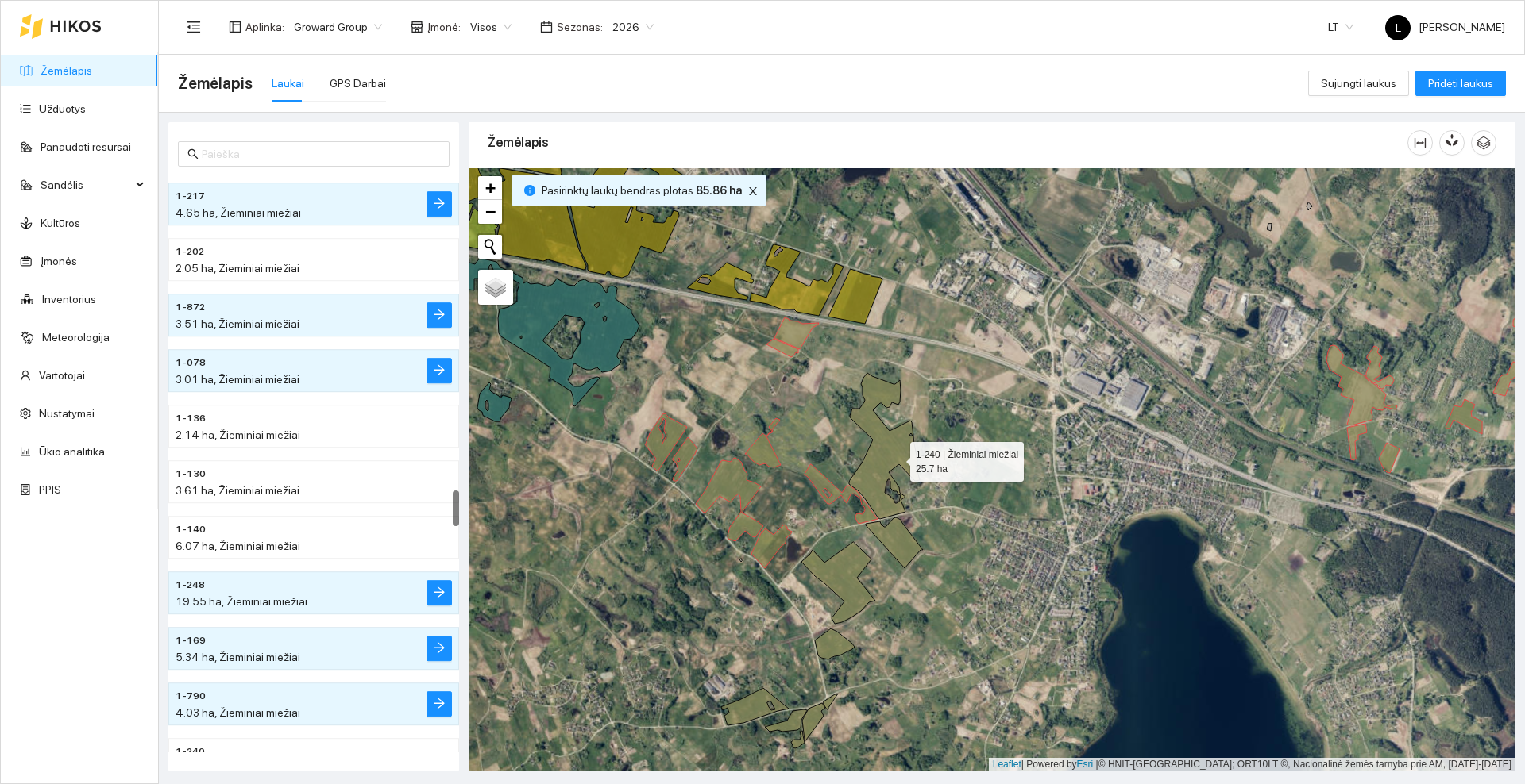
click at [896, 458] on icon at bounding box center [884, 446] width 70 height 146
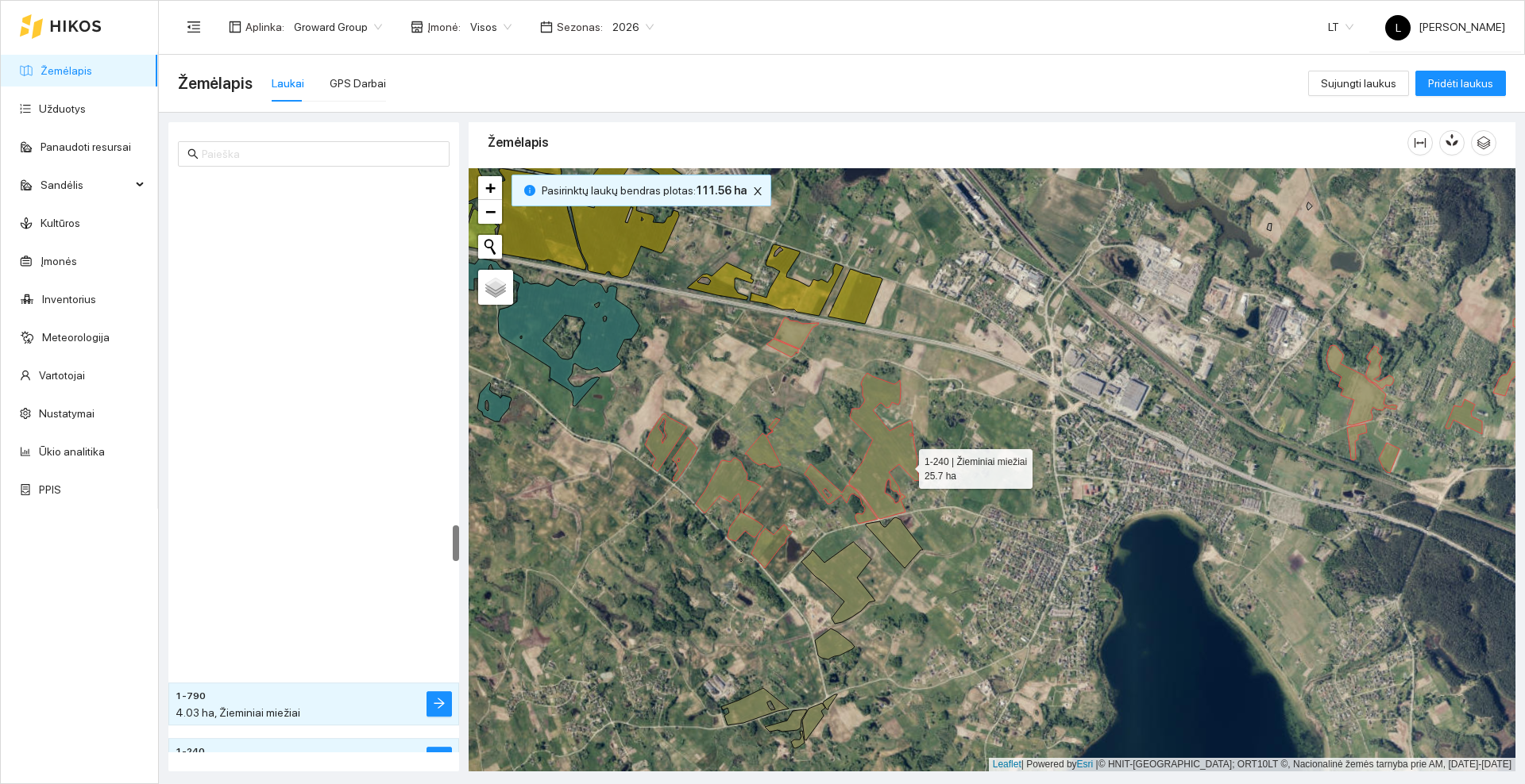
scroll to position [5550, 0]
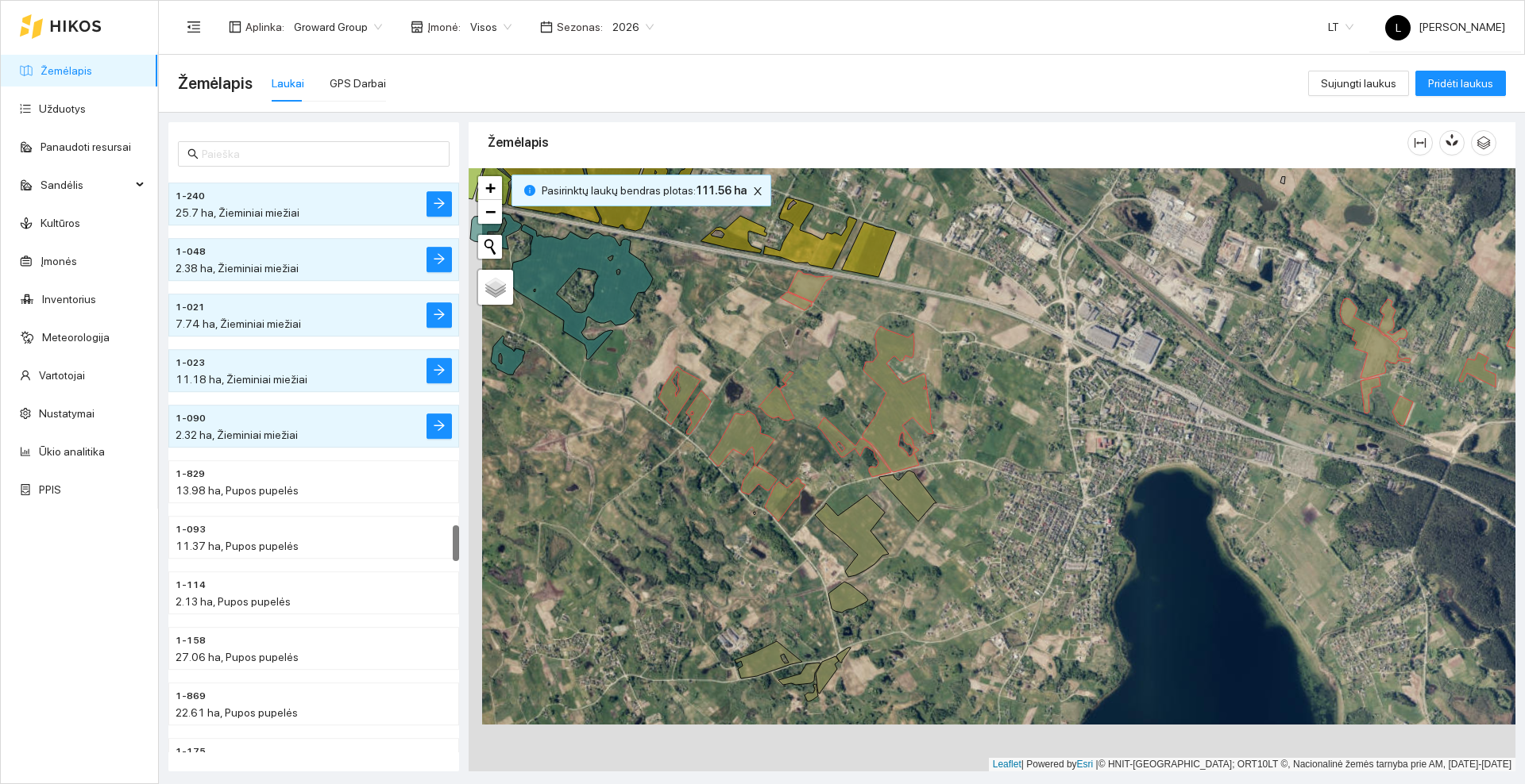
drag, startPoint x: 996, startPoint y: 521, endPoint x: 1035, endPoint y: 387, distance: 139.6
click at [1035, 387] on div at bounding box center [992, 469] width 1046 height 603
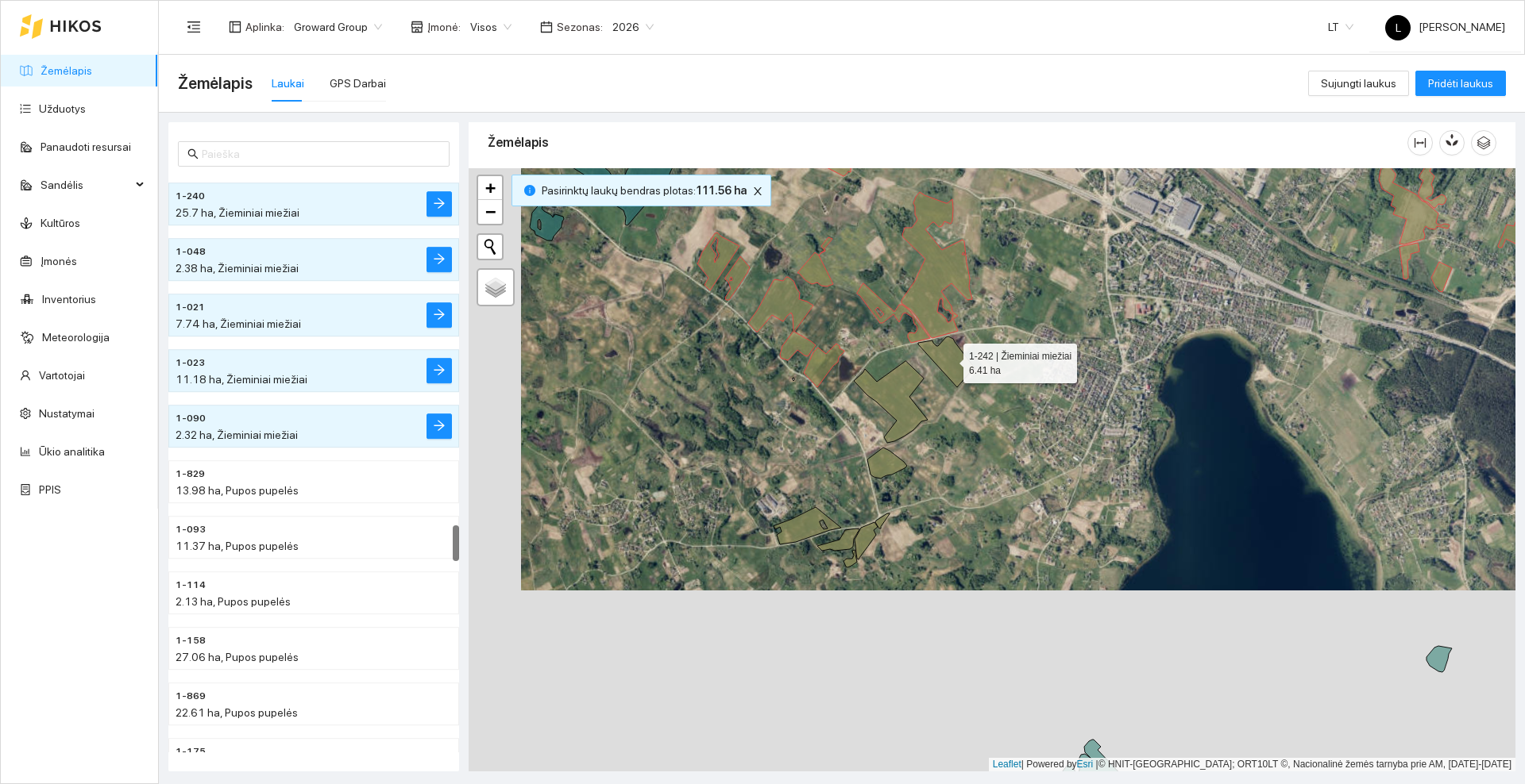
click at [953, 364] on icon at bounding box center [947, 361] width 57 height 51
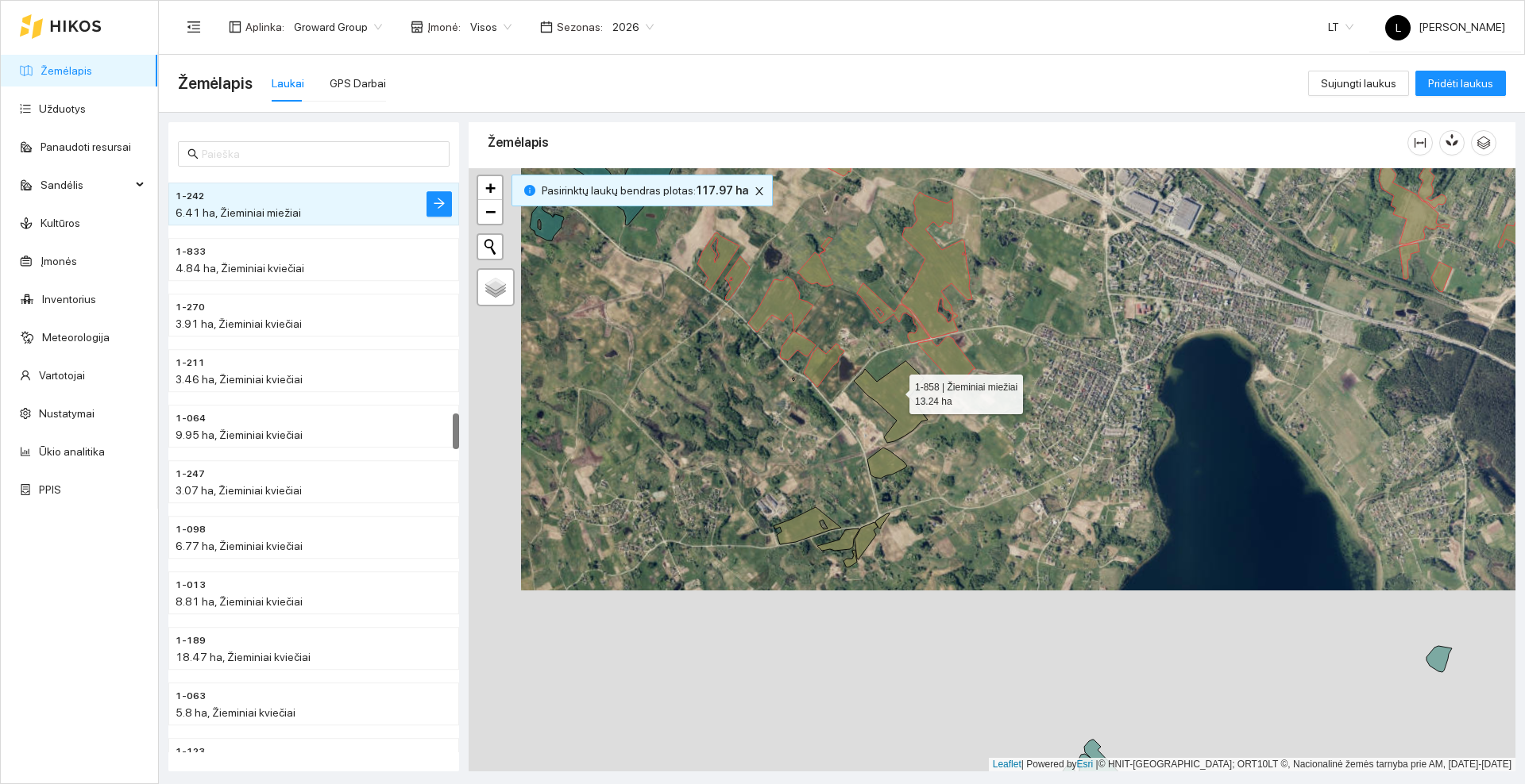
click at [891, 394] on icon at bounding box center [891, 402] width 74 height 82
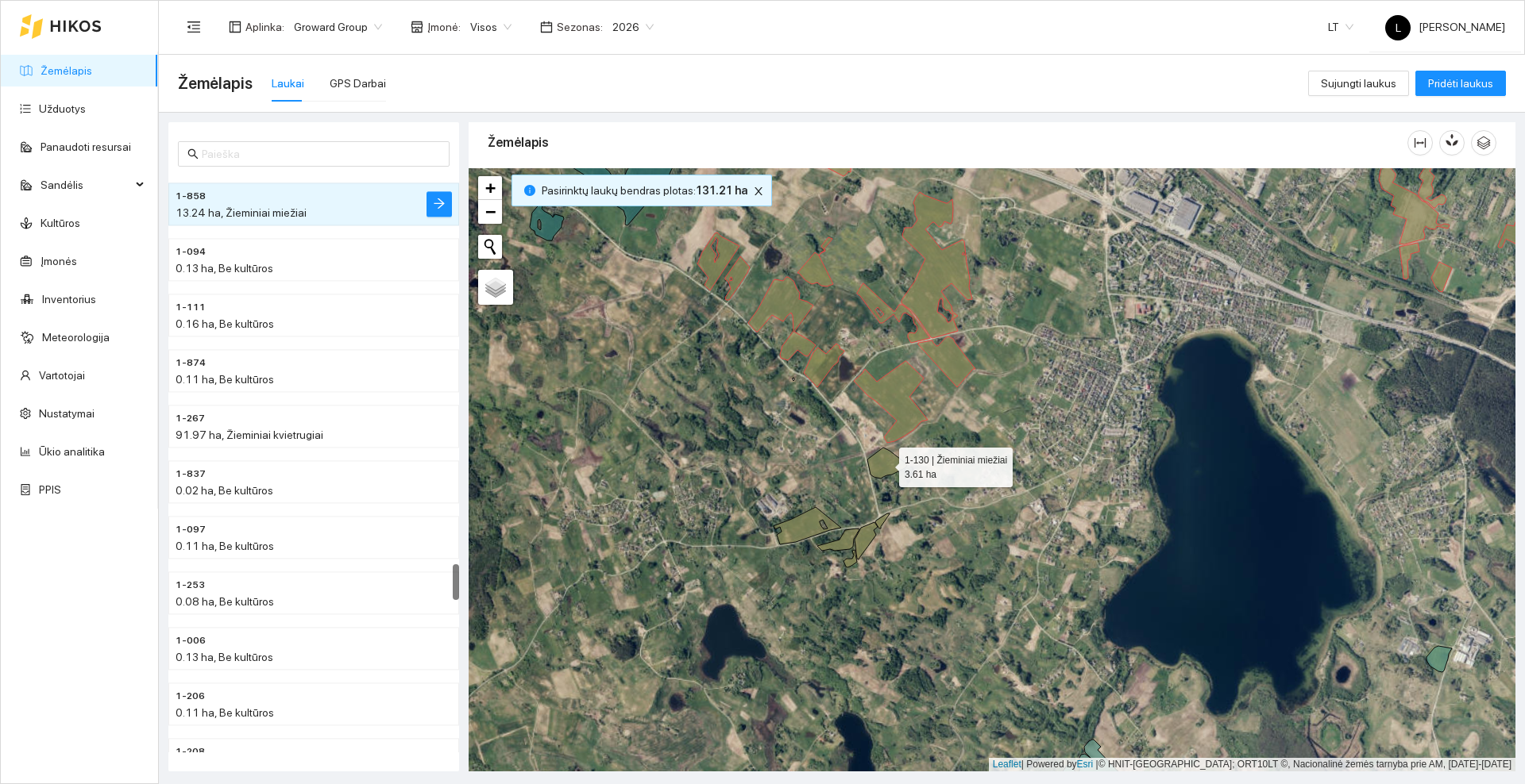
click at [884, 459] on icon at bounding box center [886, 463] width 39 height 31
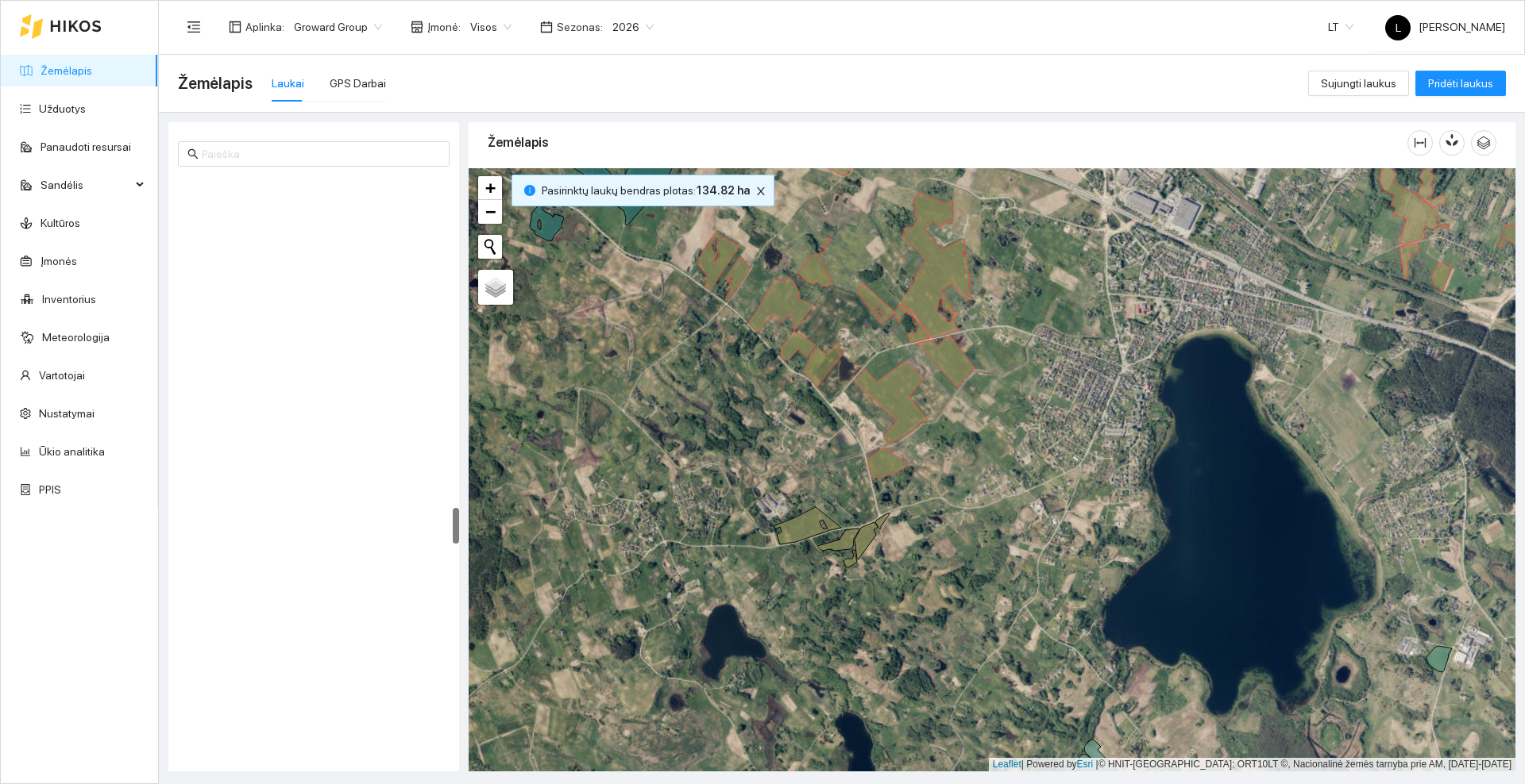
scroll to position [5272, 0]
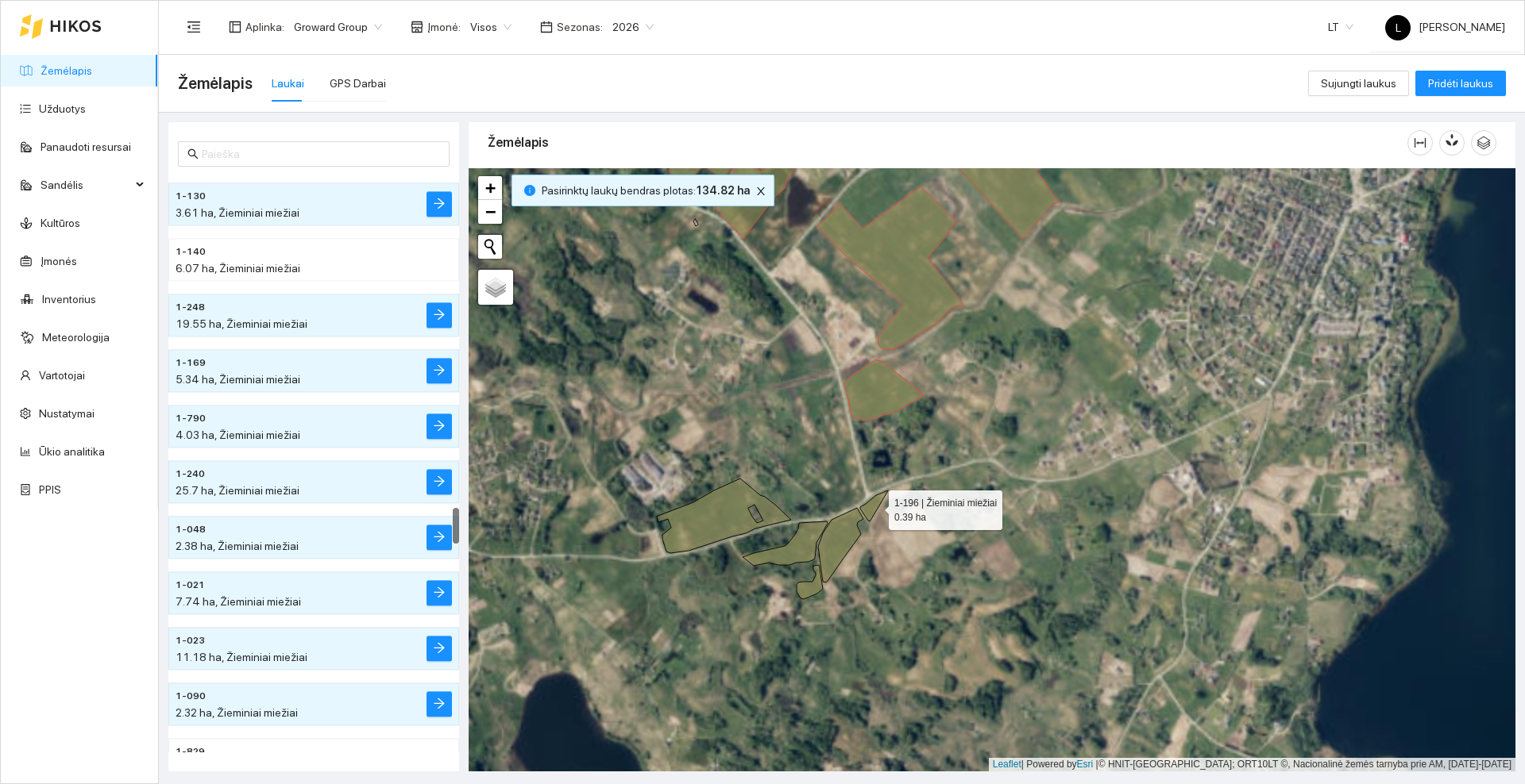
click at [875, 506] on icon at bounding box center [874, 505] width 28 height 31
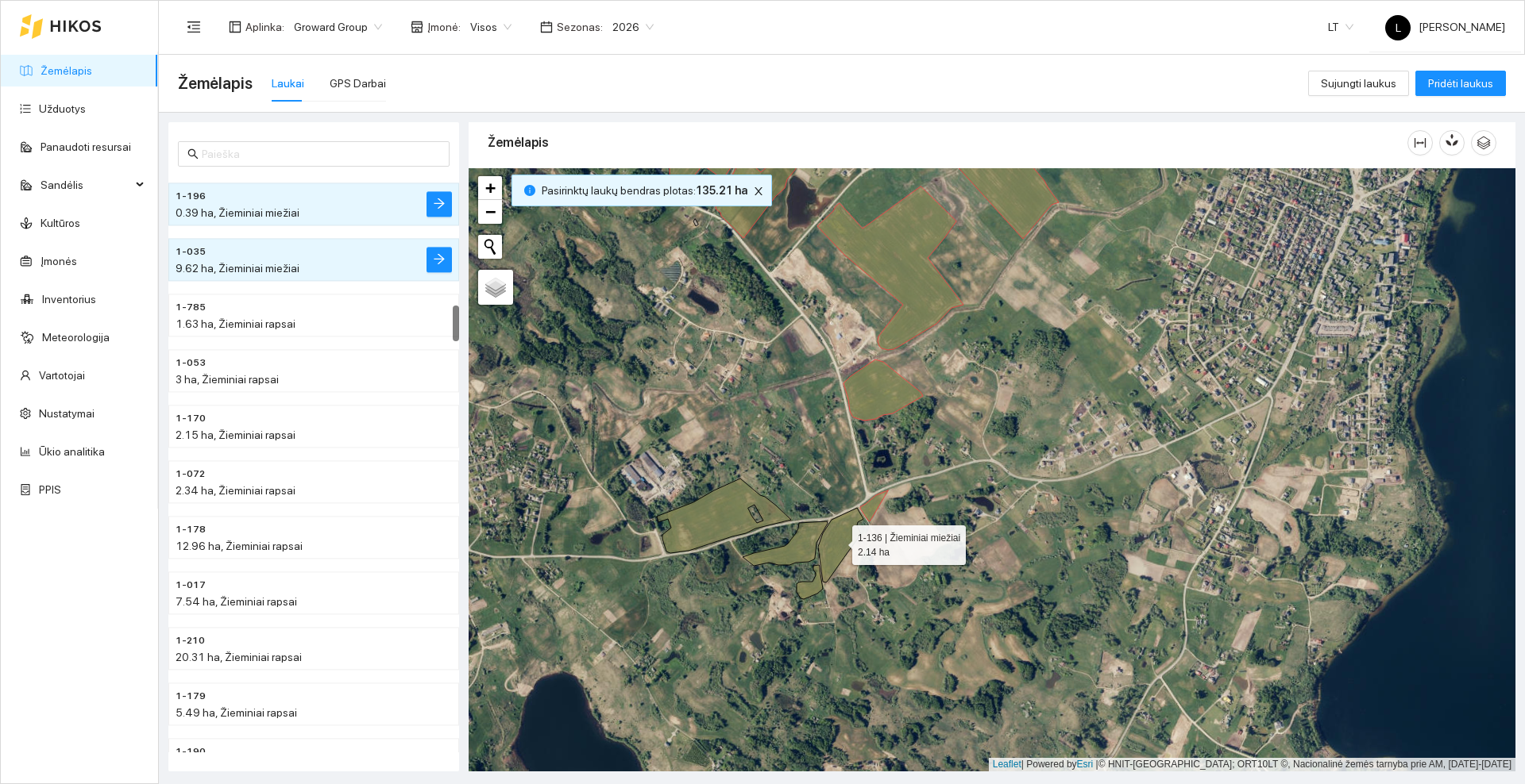
click at [845, 538] on icon at bounding box center [840, 545] width 45 height 74
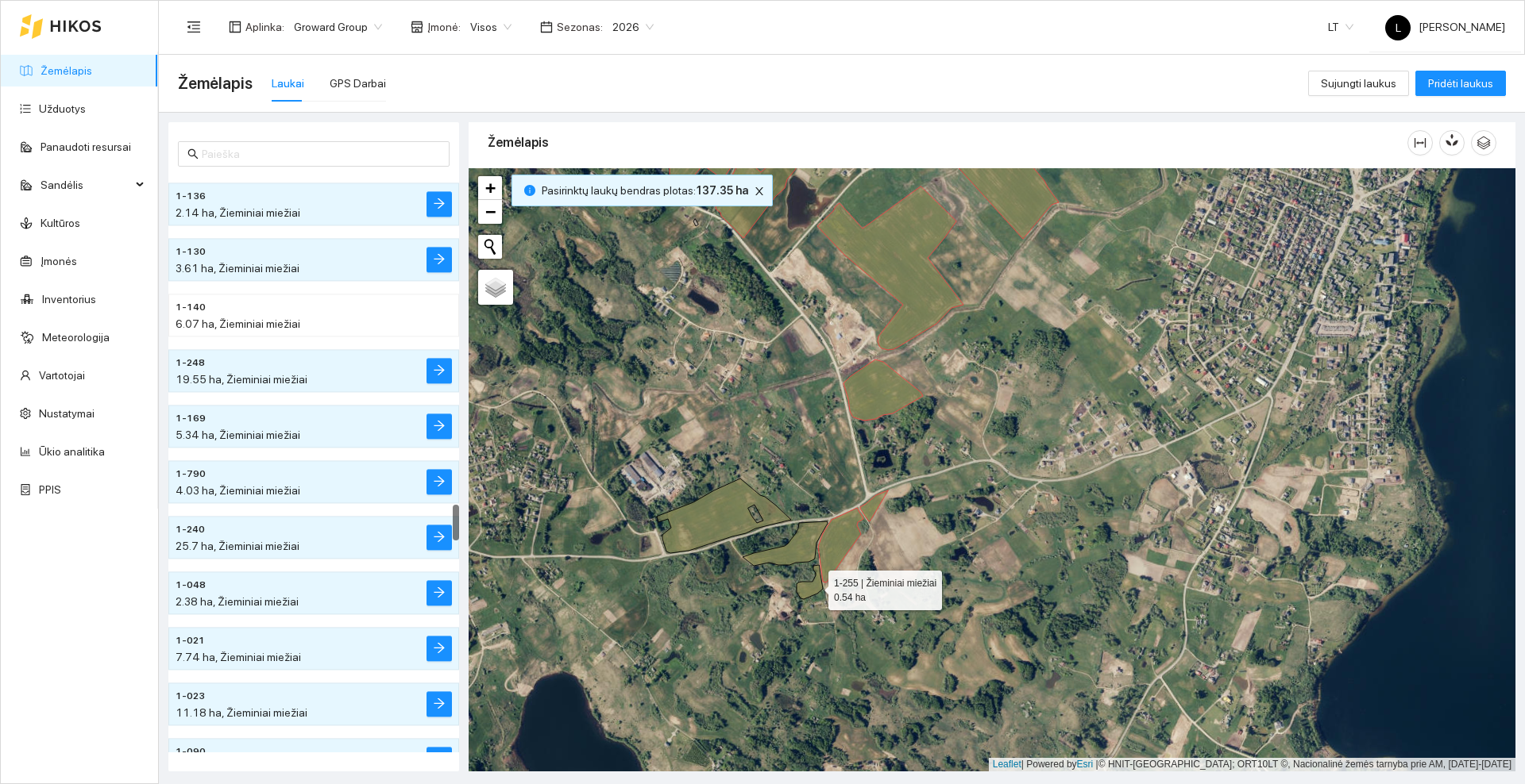
click at [814, 587] on icon at bounding box center [809, 582] width 26 height 34
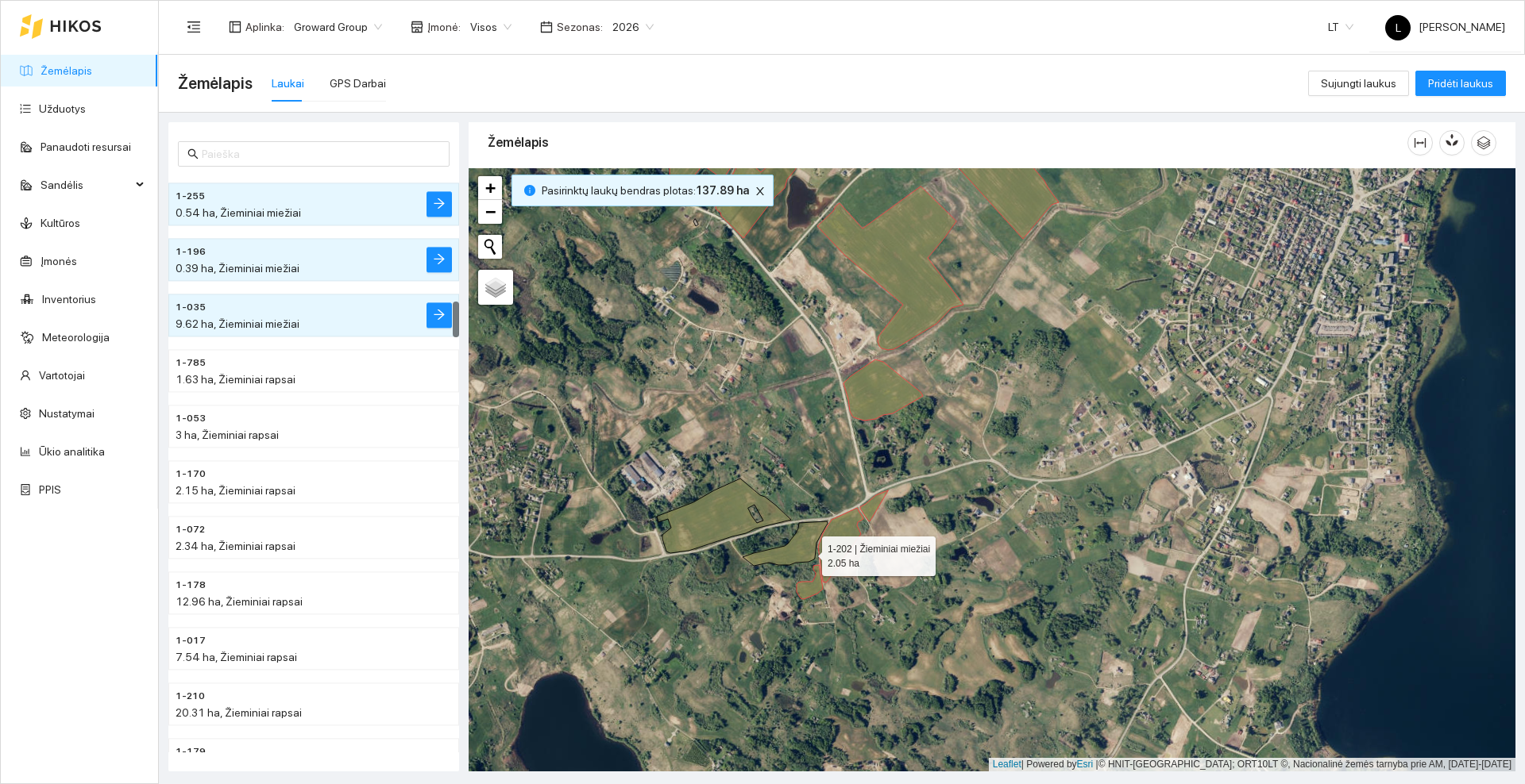
click at [808, 552] on icon at bounding box center [785, 543] width 85 height 44
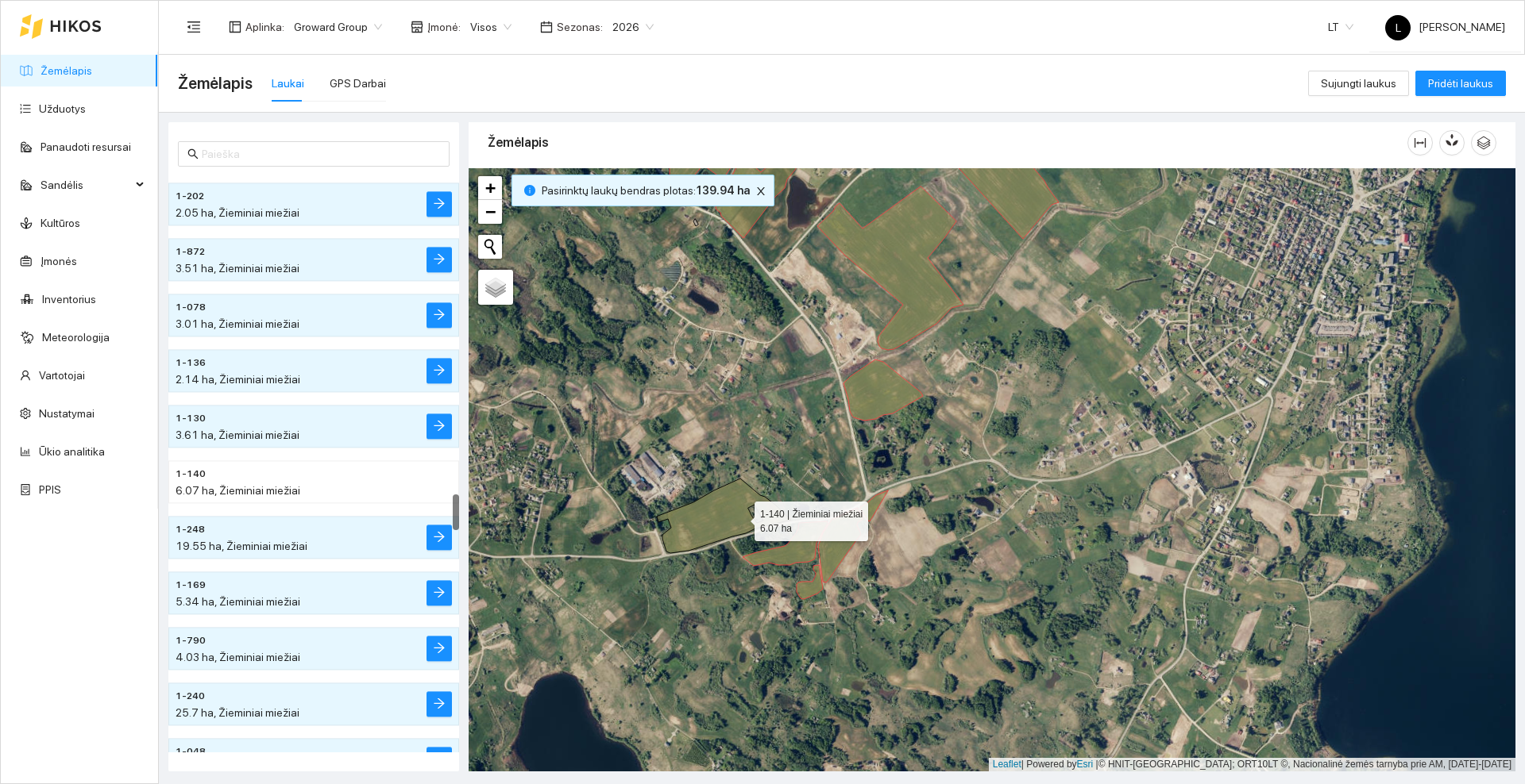
click at [740, 518] on icon at bounding box center [724, 515] width 134 height 74
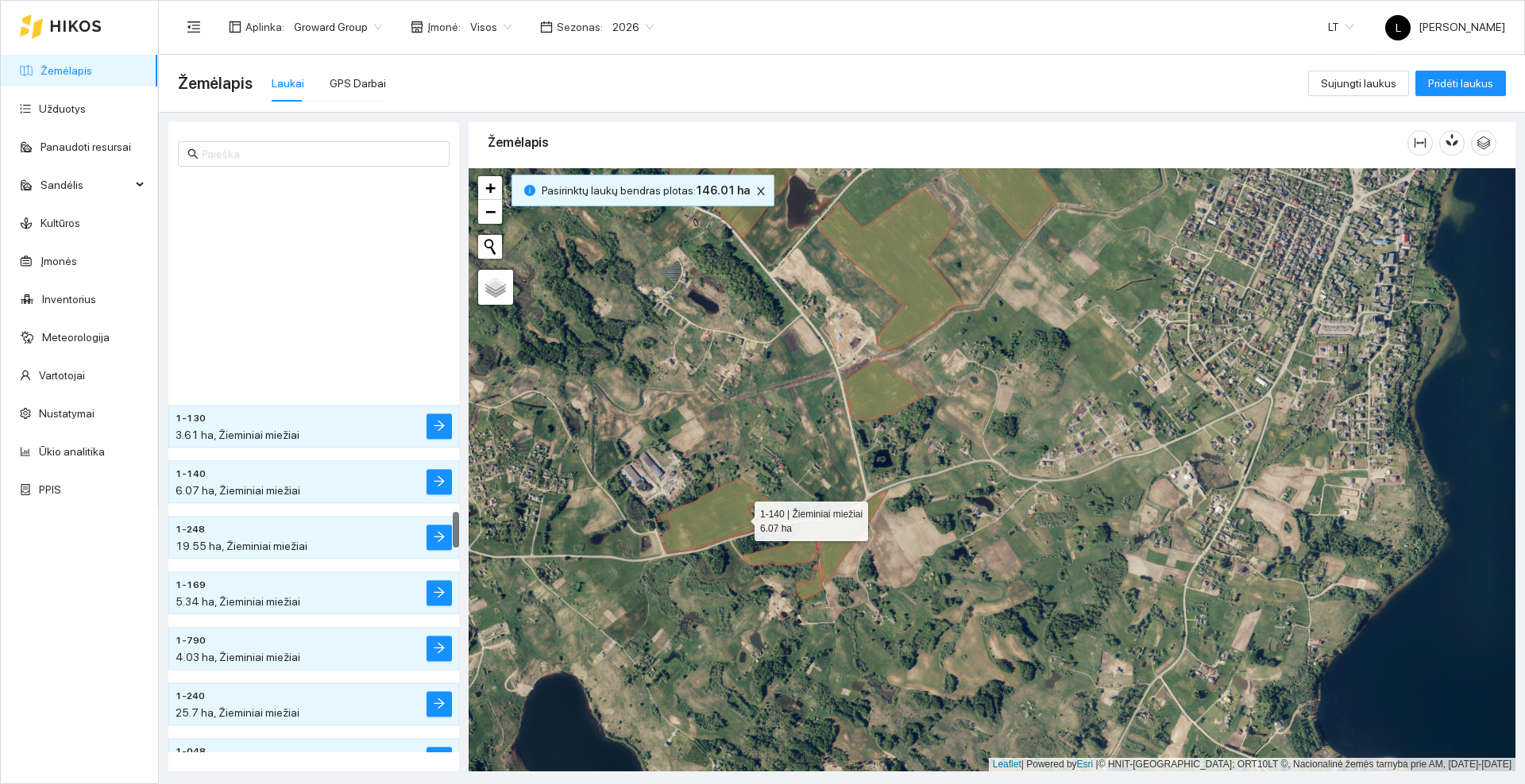
scroll to position [5327, 0]
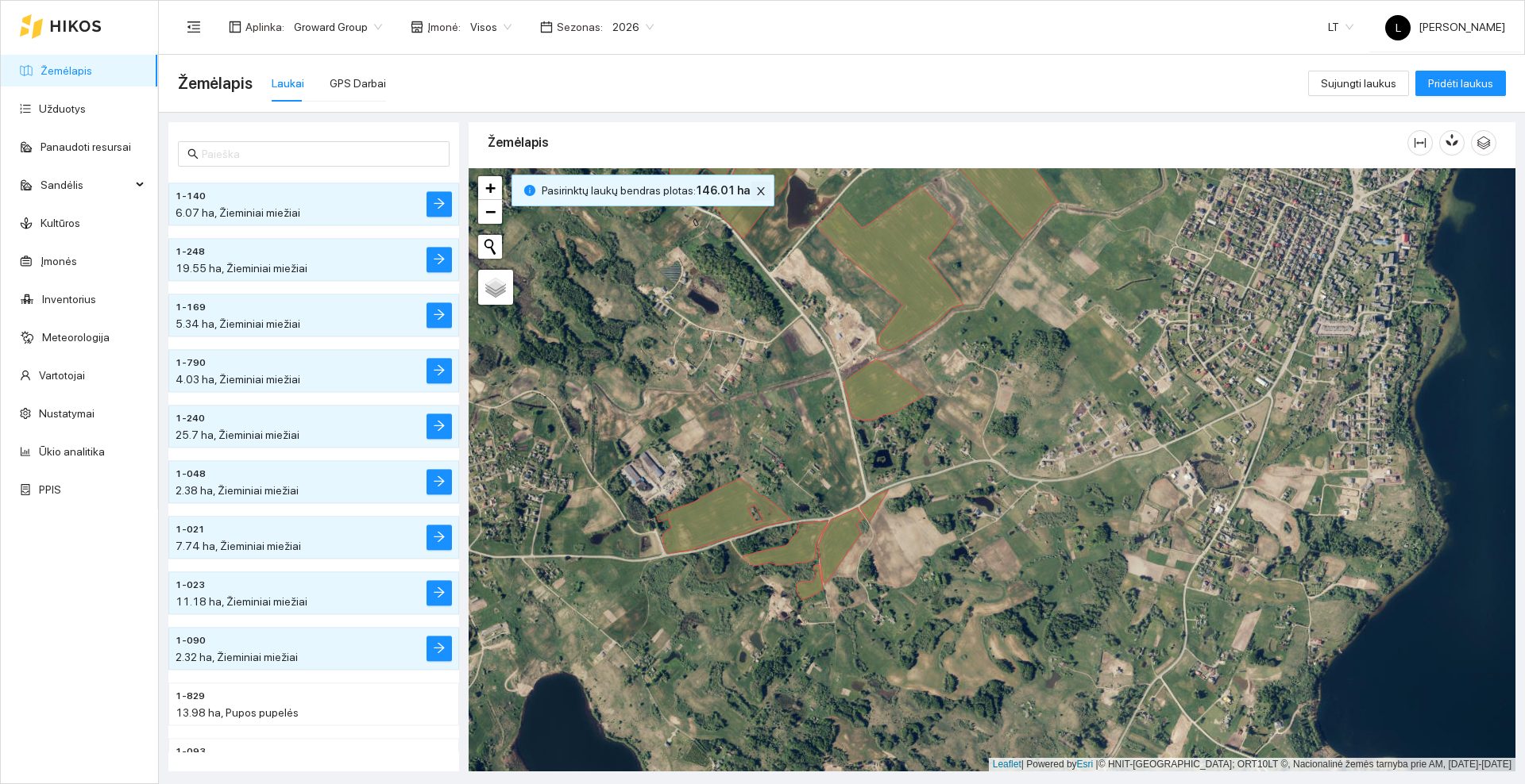
drag, startPoint x: 752, startPoint y: 192, endPoint x: 745, endPoint y: 245, distance: 53.5
click at [755, 192] on icon "close" at bounding box center [760, 191] width 11 height 11
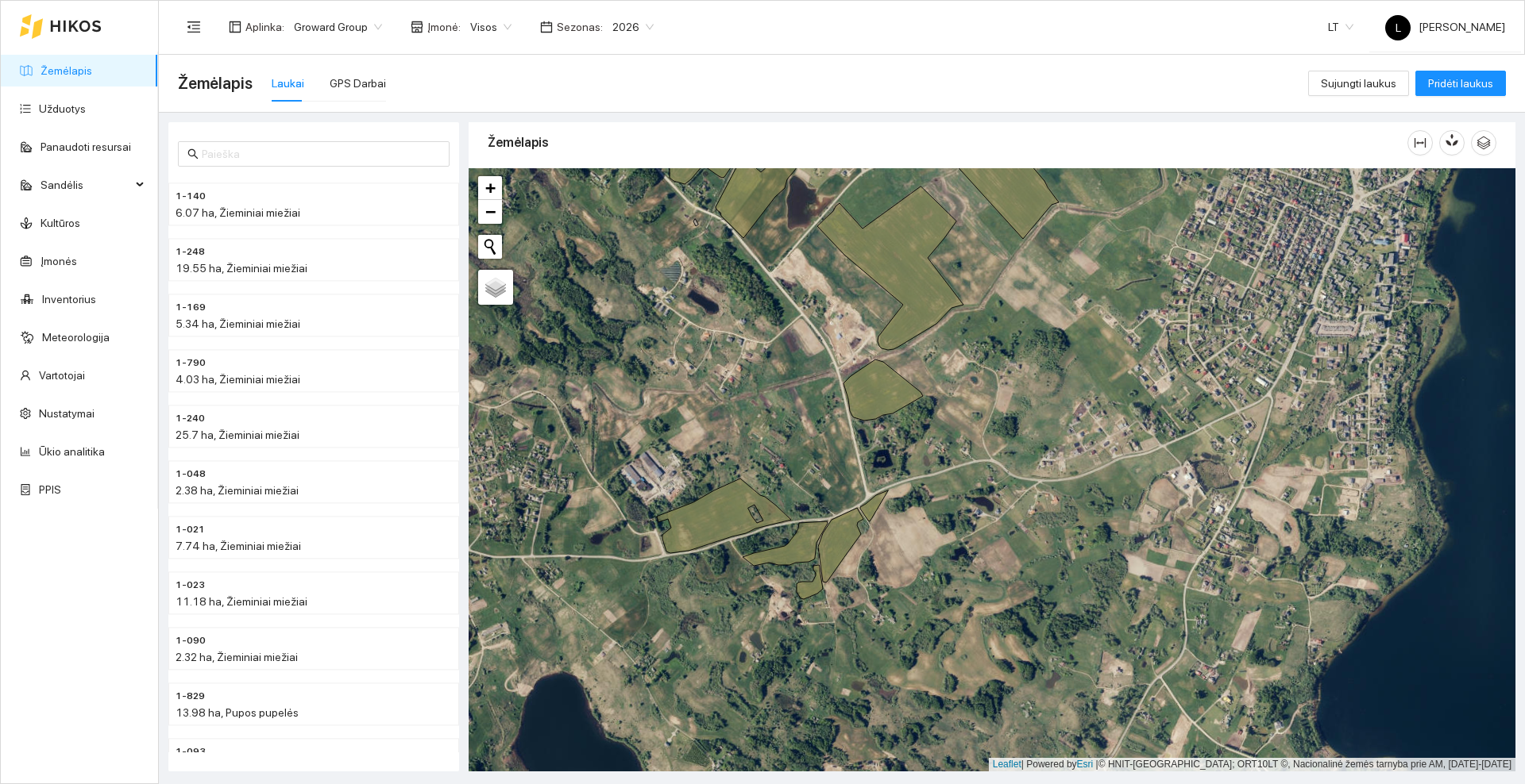
click at [726, 312] on div at bounding box center [992, 469] width 1046 height 603
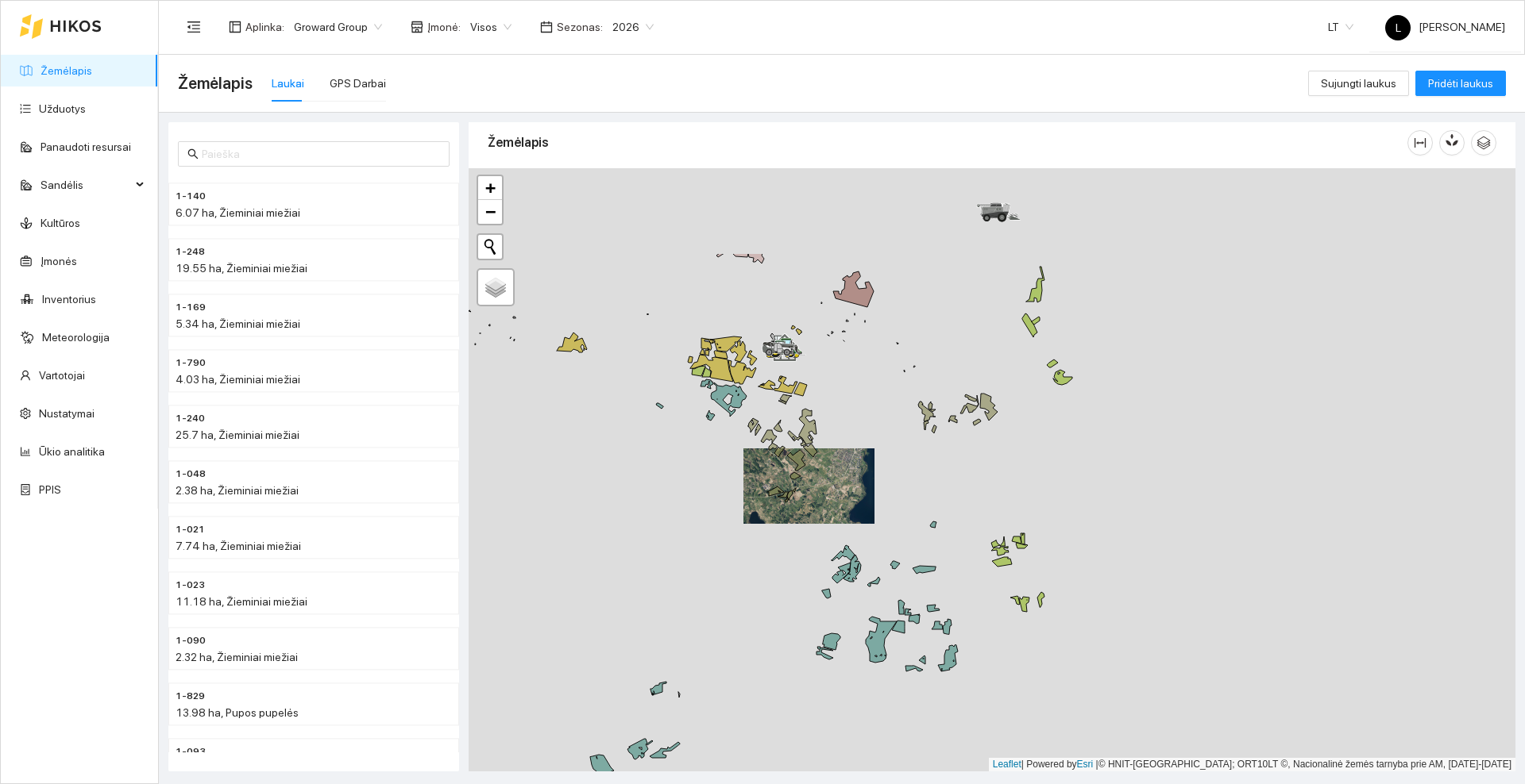
drag, startPoint x: 701, startPoint y: 356, endPoint x: 757, endPoint y: 521, distance: 174.2
click at [757, 521] on div at bounding box center [992, 469] width 1046 height 603
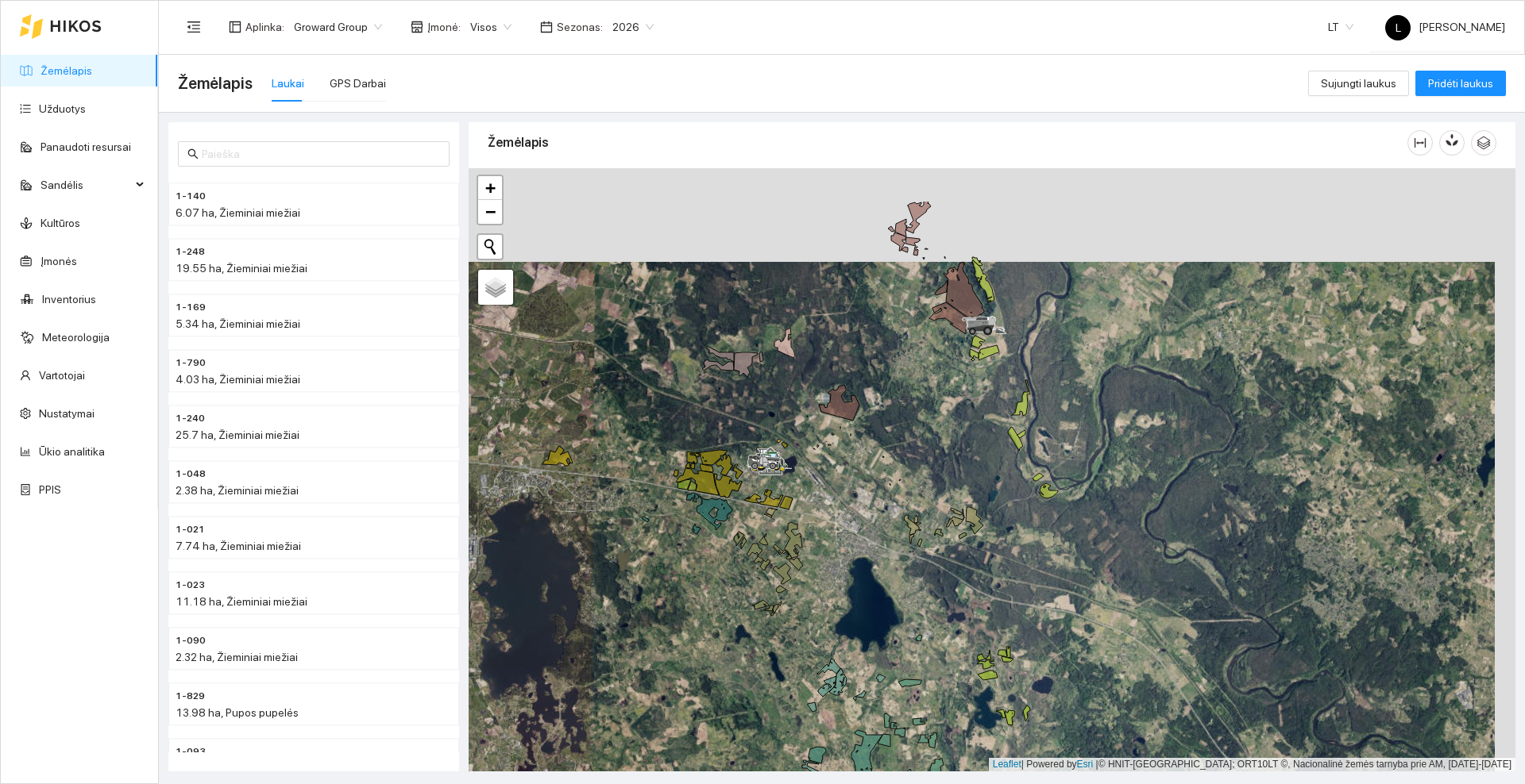
drag, startPoint x: 870, startPoint y: 377, endPoint x: 849, endPoint y: 471, distance: 96.3
click at [849, 471] on div at bounding box center [992, 469] width 1046 height 603
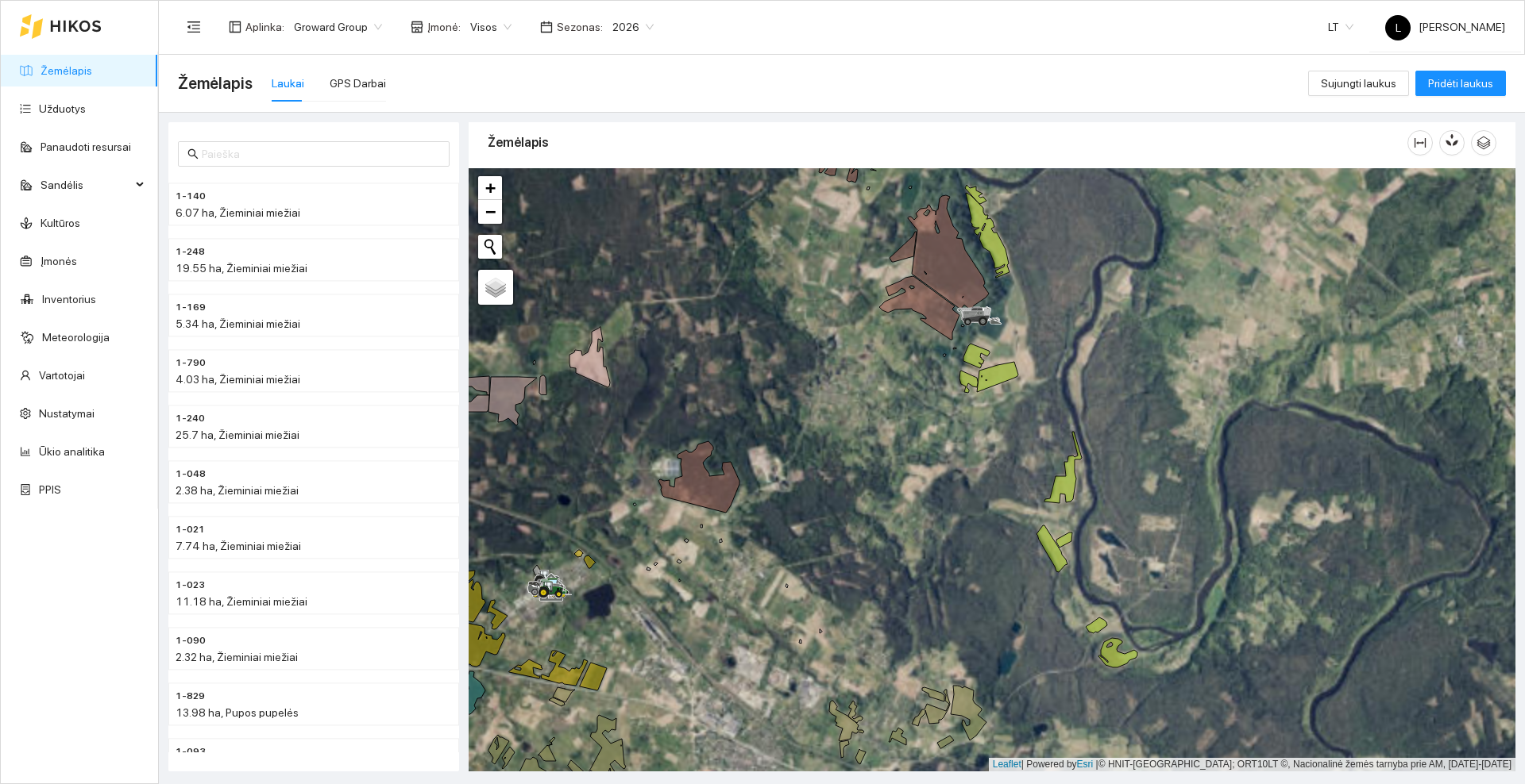
drag, startPoint x: 779, startPoint y: 556, endPoint x: 816, endPoint y: 500, distance: 67.1
click at [816, 500] on div at bounding box center [992, 469] width 1046 height 603
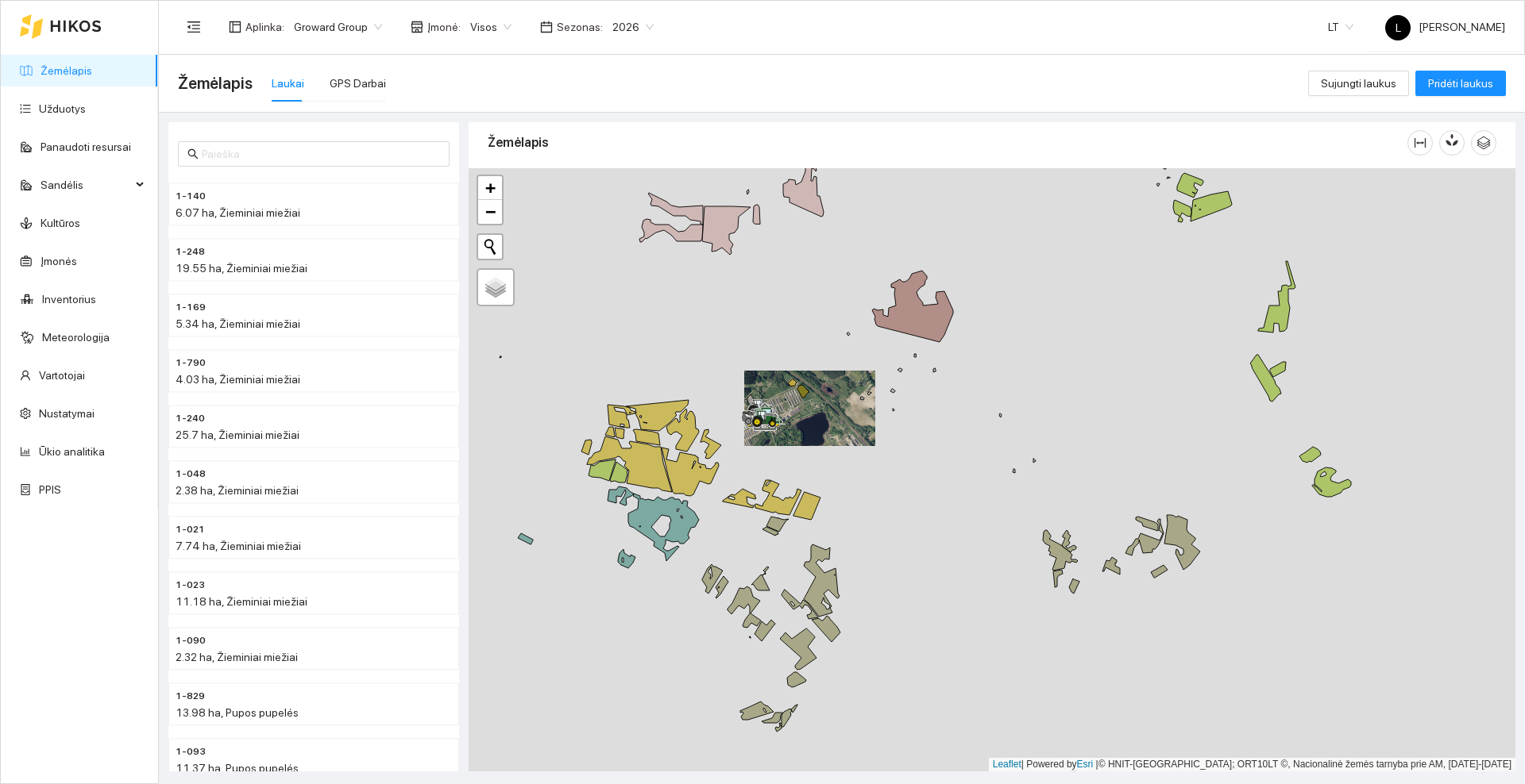
drag, startPoint x: 731, startPoint y: 361, endPoint x: 850, endPoint y: 336, distance: 121.6
click at [862, 347] on div at bounding box center [992, 469] width 1046 height 603
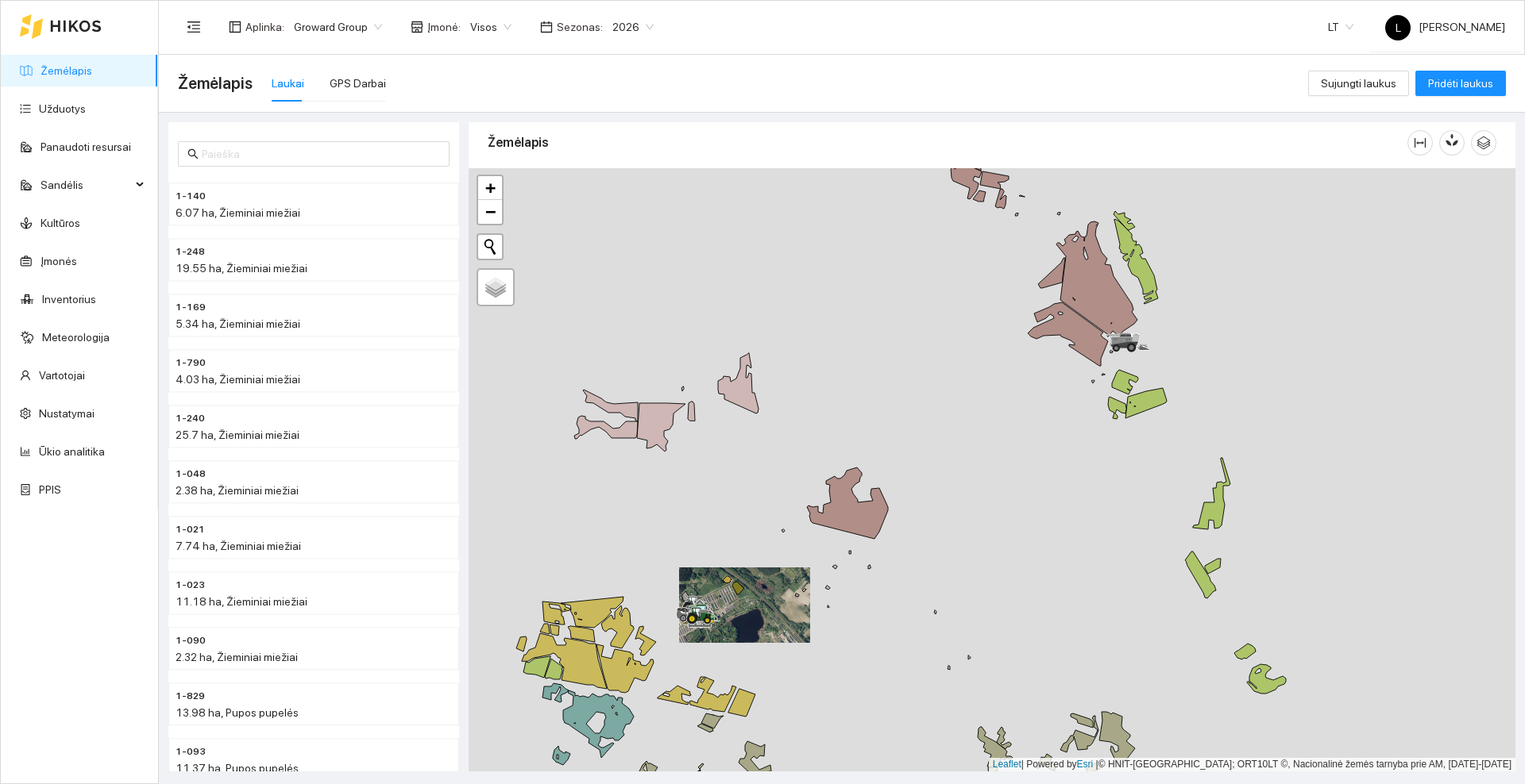
click at [1185, 243] on div at bounding box center [992, 469] width 1046 height 603
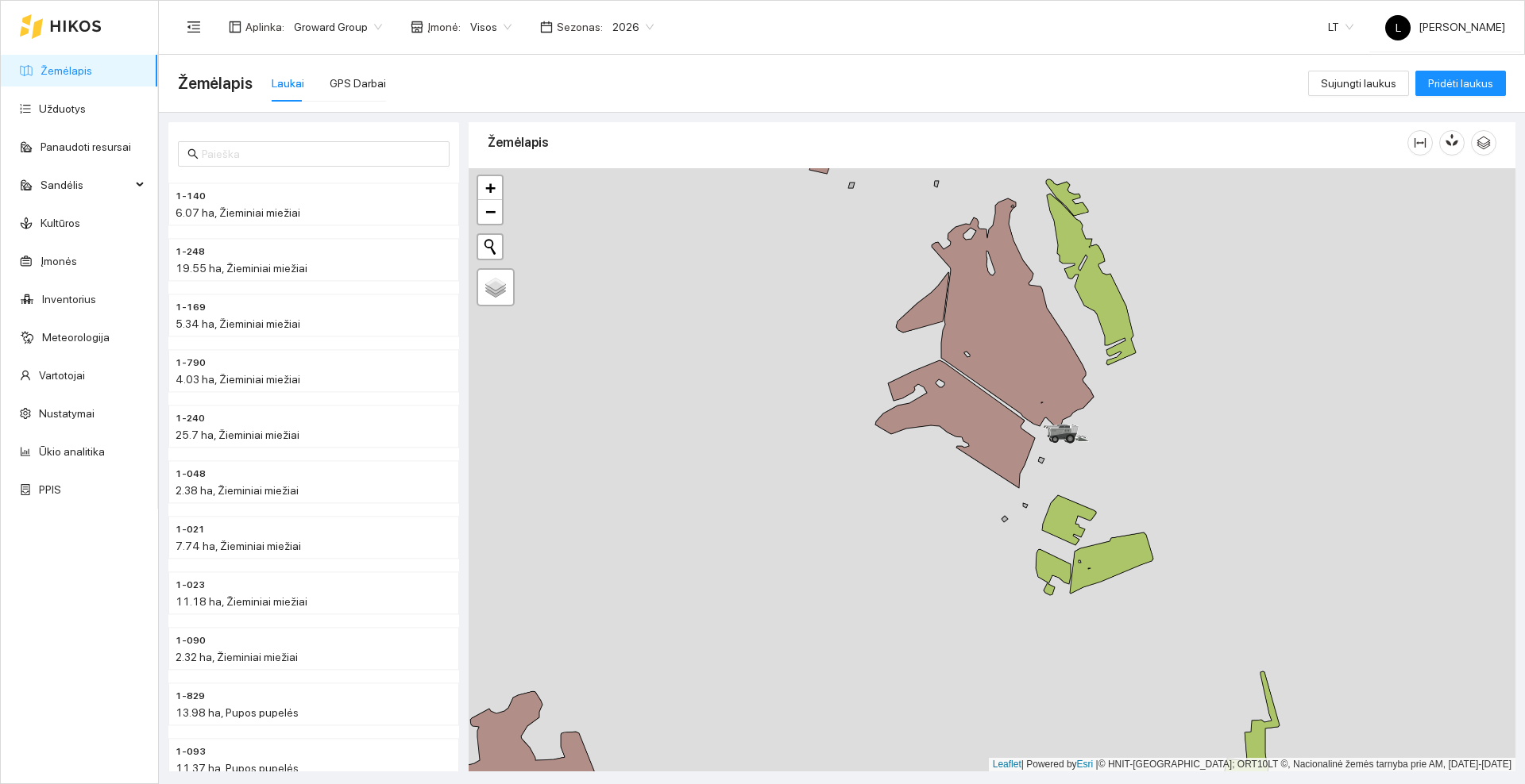
drag, startPoint x: 1161, startPoint y: 233, endPoint x: 1156, endPoint y: 287, distance: 54.2
click at [1156, 287] on div at bounding box center [992, 469] width 1046 height 603
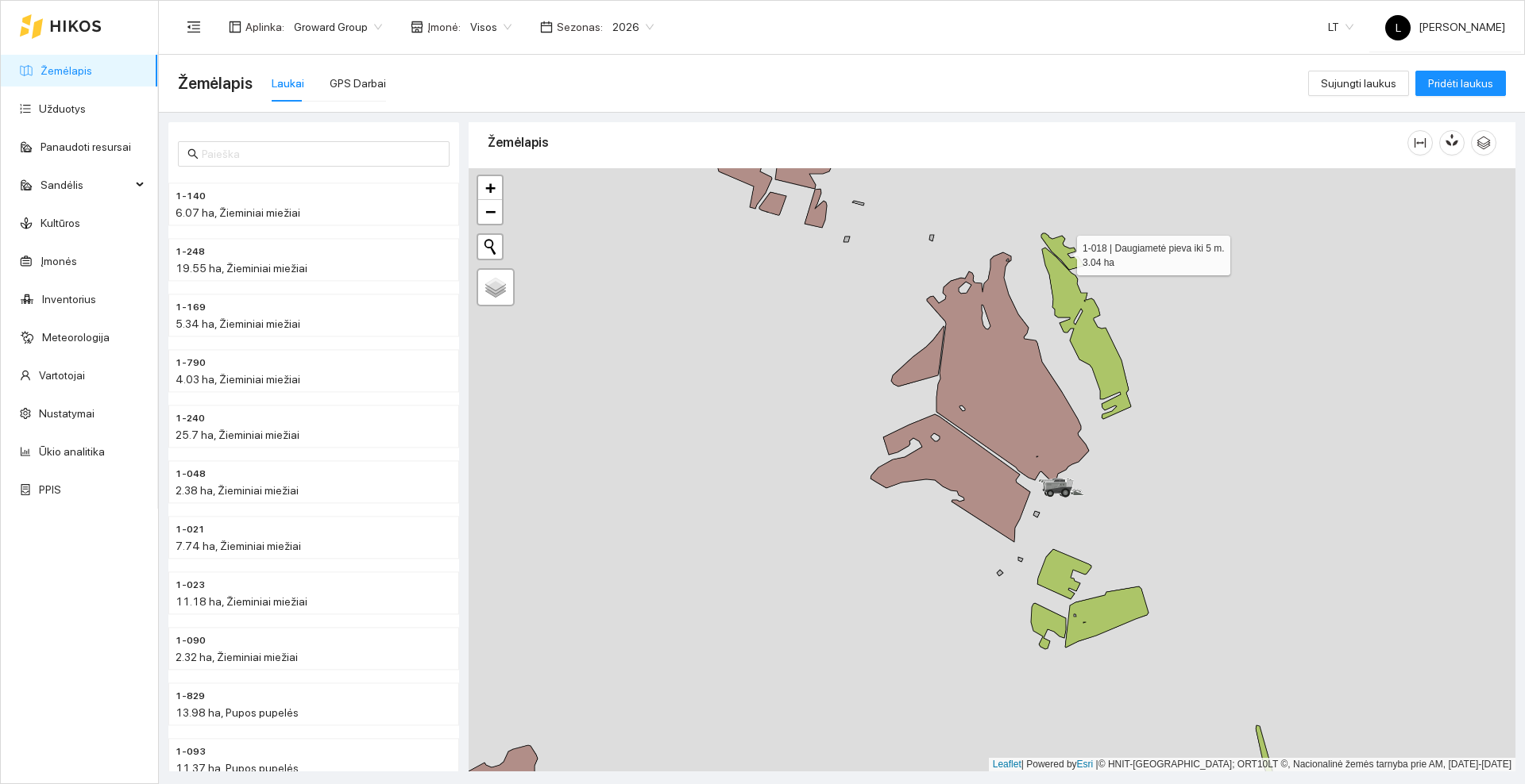
click at [1053, 248] on icon at bounding box center [1062, 252] width 42 height 37
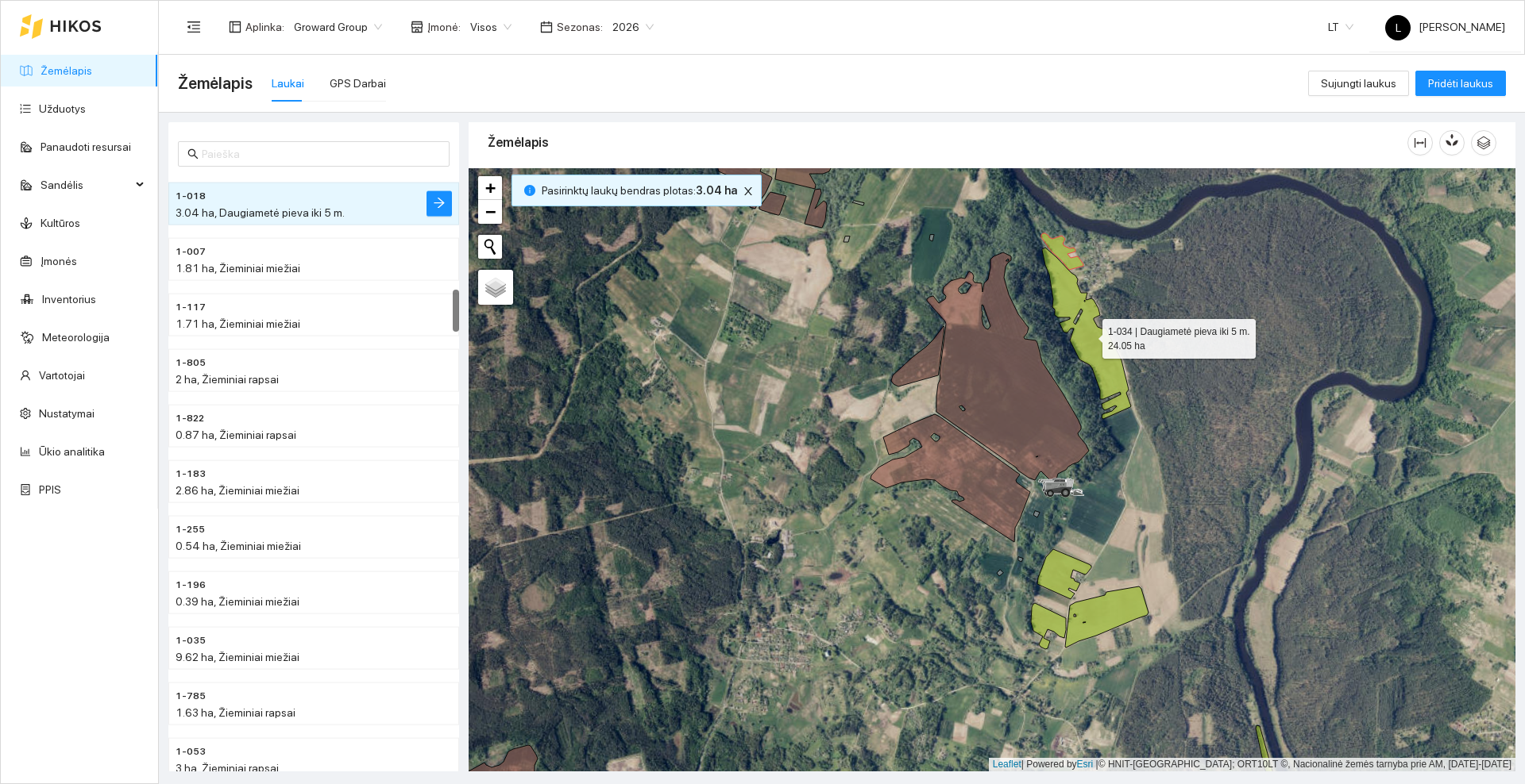
click at [1065, 302] on icon at bounding box center [1086, 333] width 89 height 172
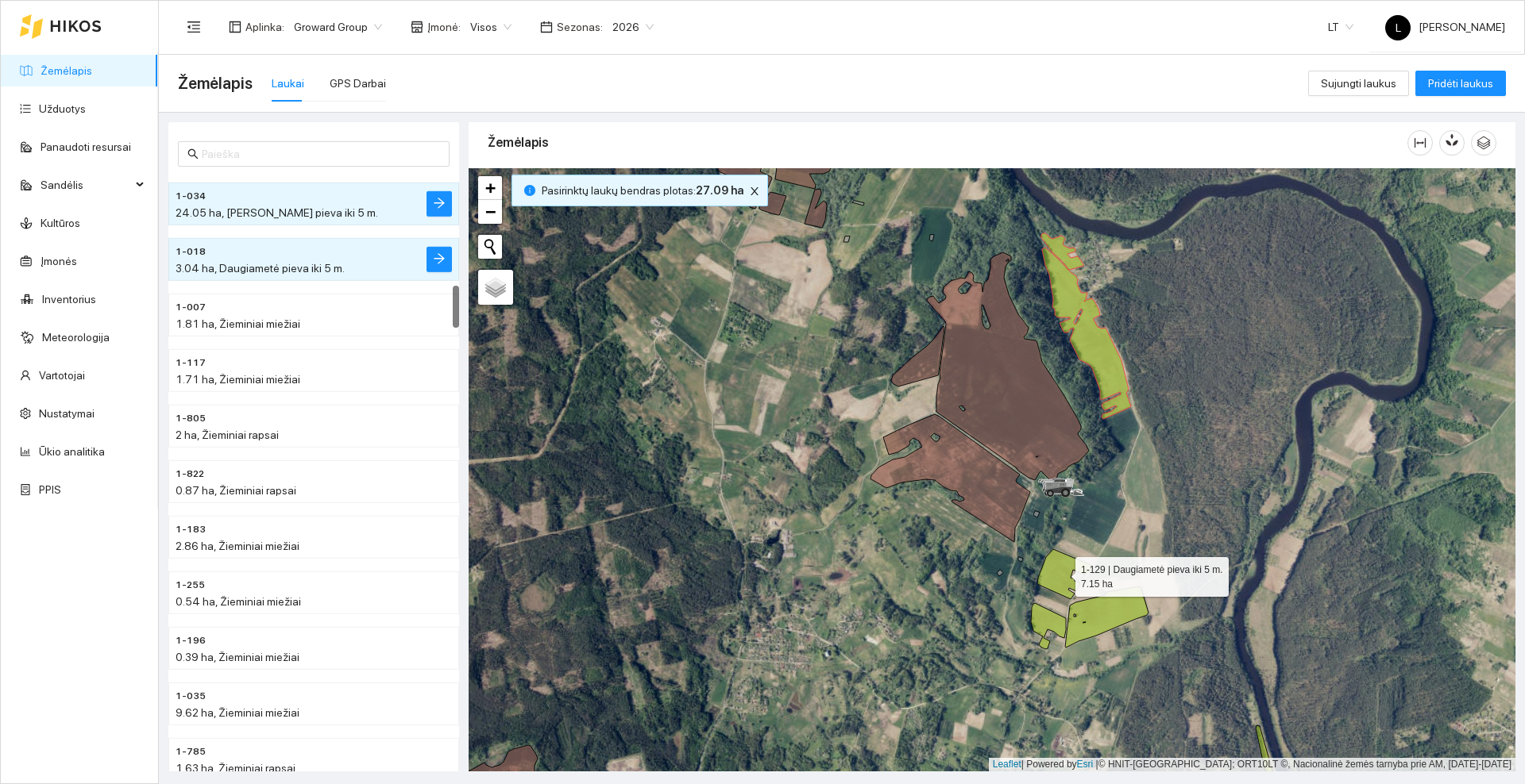
click at [1065, 582] on icon at bounding box center [1064, 575] width 54 height 50
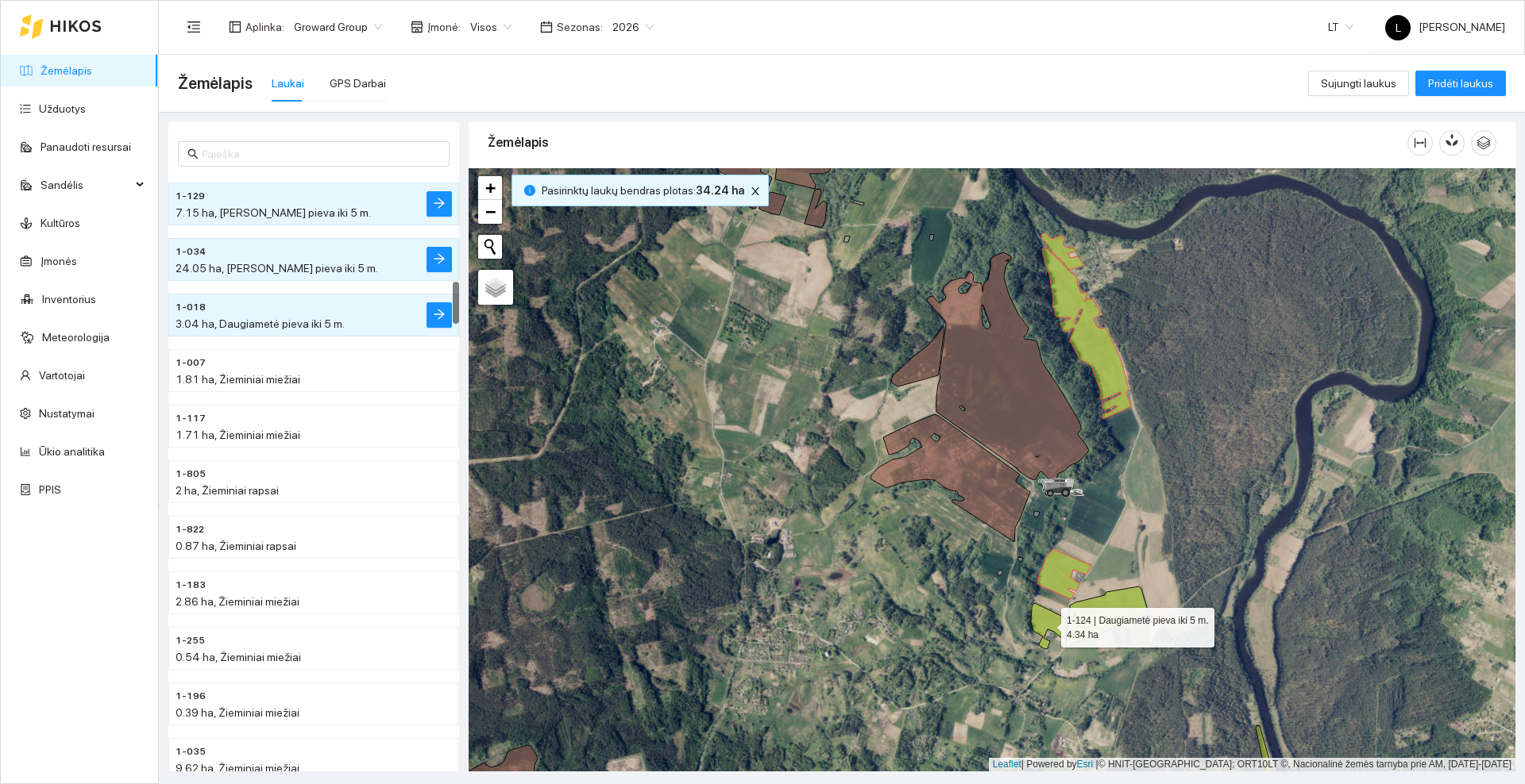
click at [1033, 617] on icon at bounding box center [1048, 626] width 35 height 46
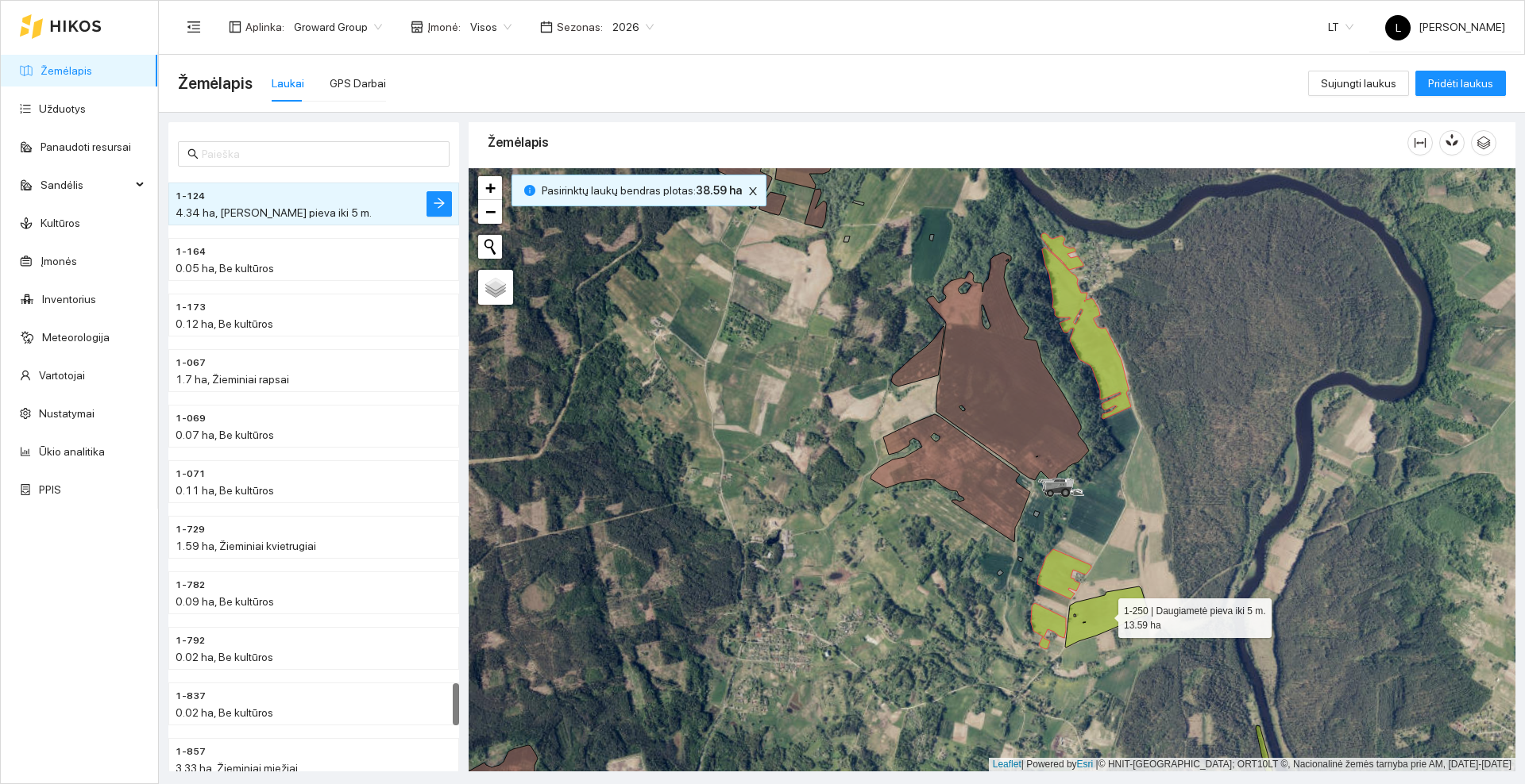
click at [1090, 617] on icon at bounding box center [1107, 617] width 84 height 61
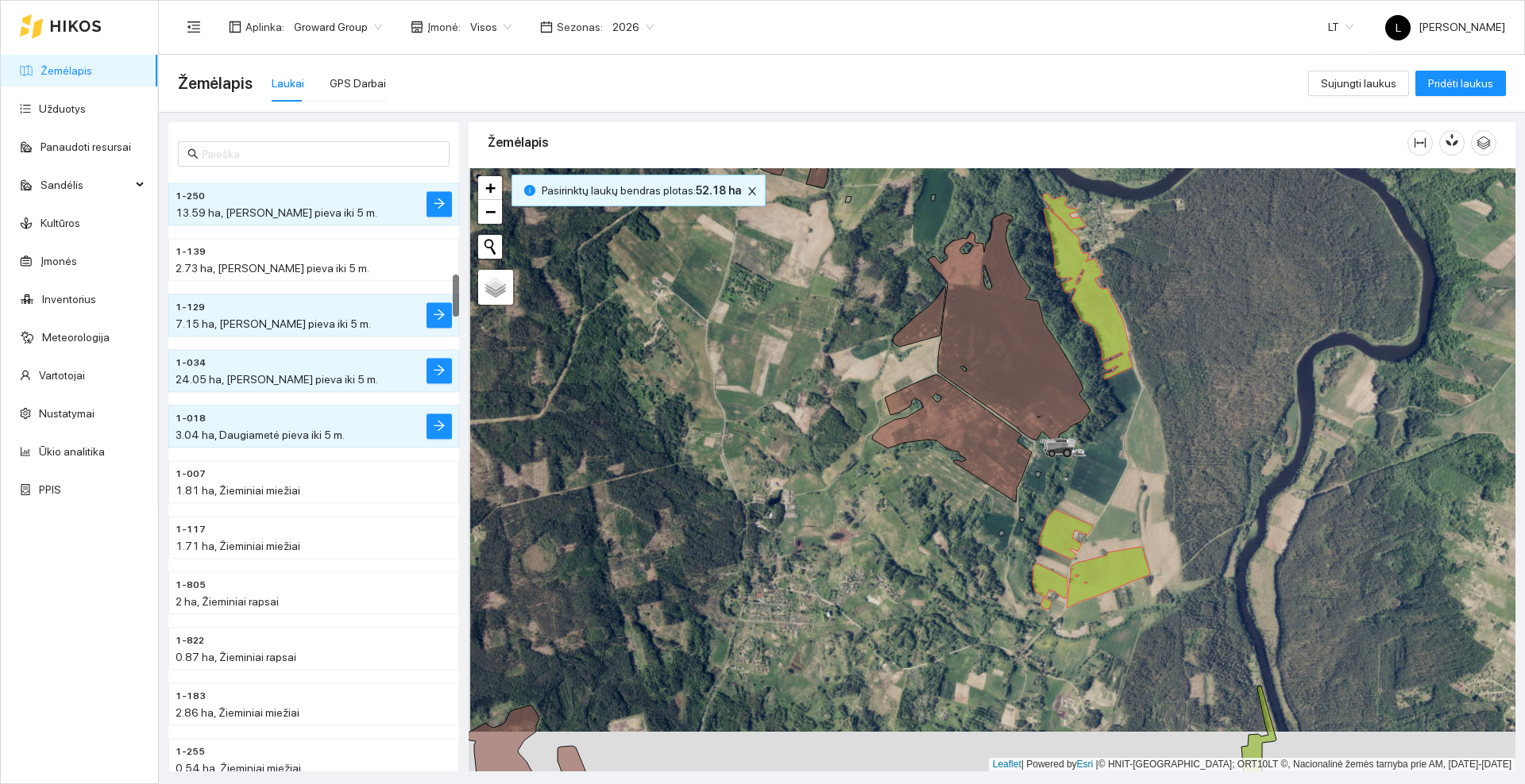
drag, startPoint x: 1126, startPoint y: 627, endPoint x: 1126, endPoint y: 451, distance: 176.0
click at [1126, 452] on div at bounding box center [992, 469] width 1046 height 603
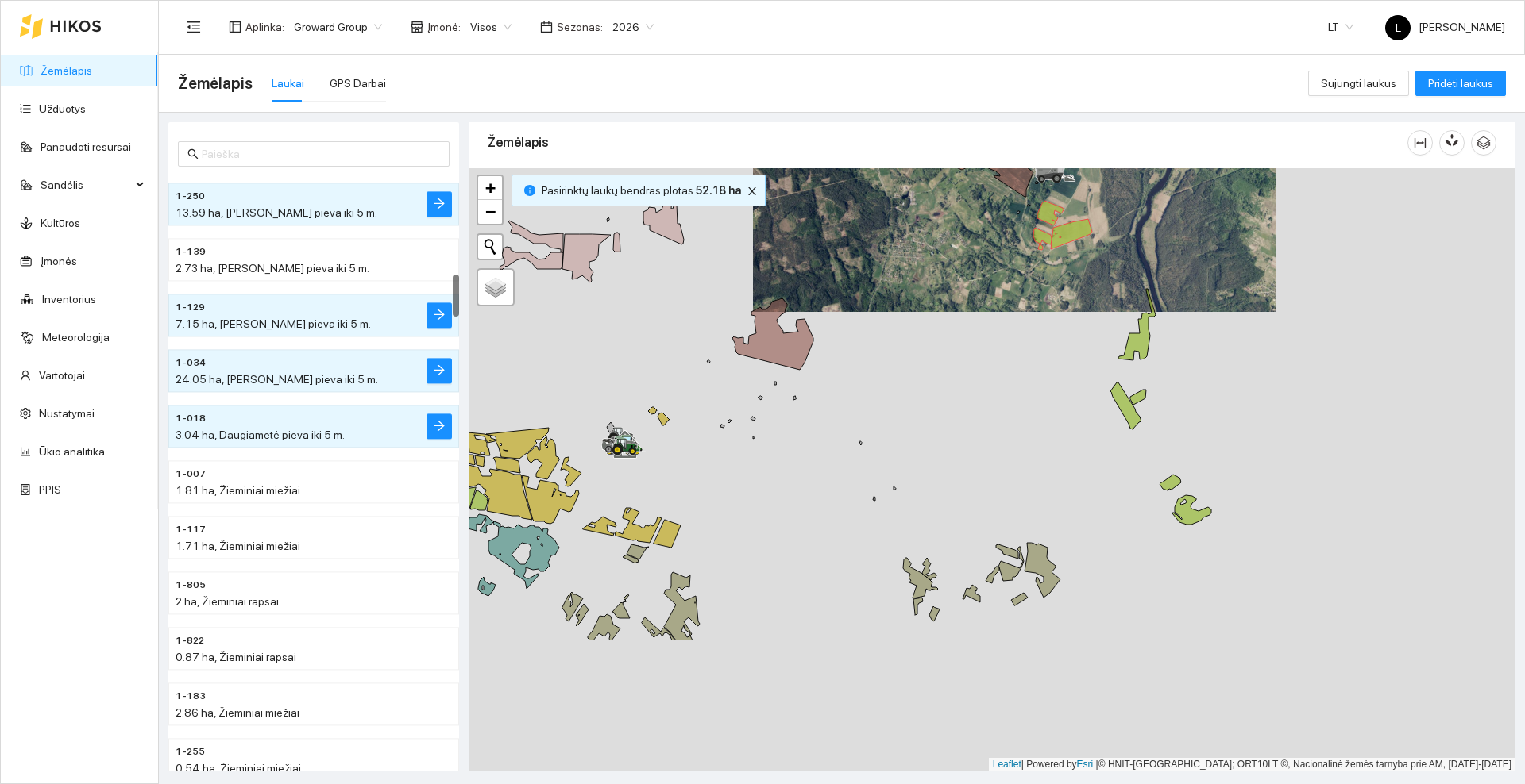
drag, startPoint x: 1092, startPoint y: 546, endPoint x: 1046, endPoint y: 356, distance: 195.5
click at [1046, 356] on div at bounding box center [992, 469] width 1046 height 603
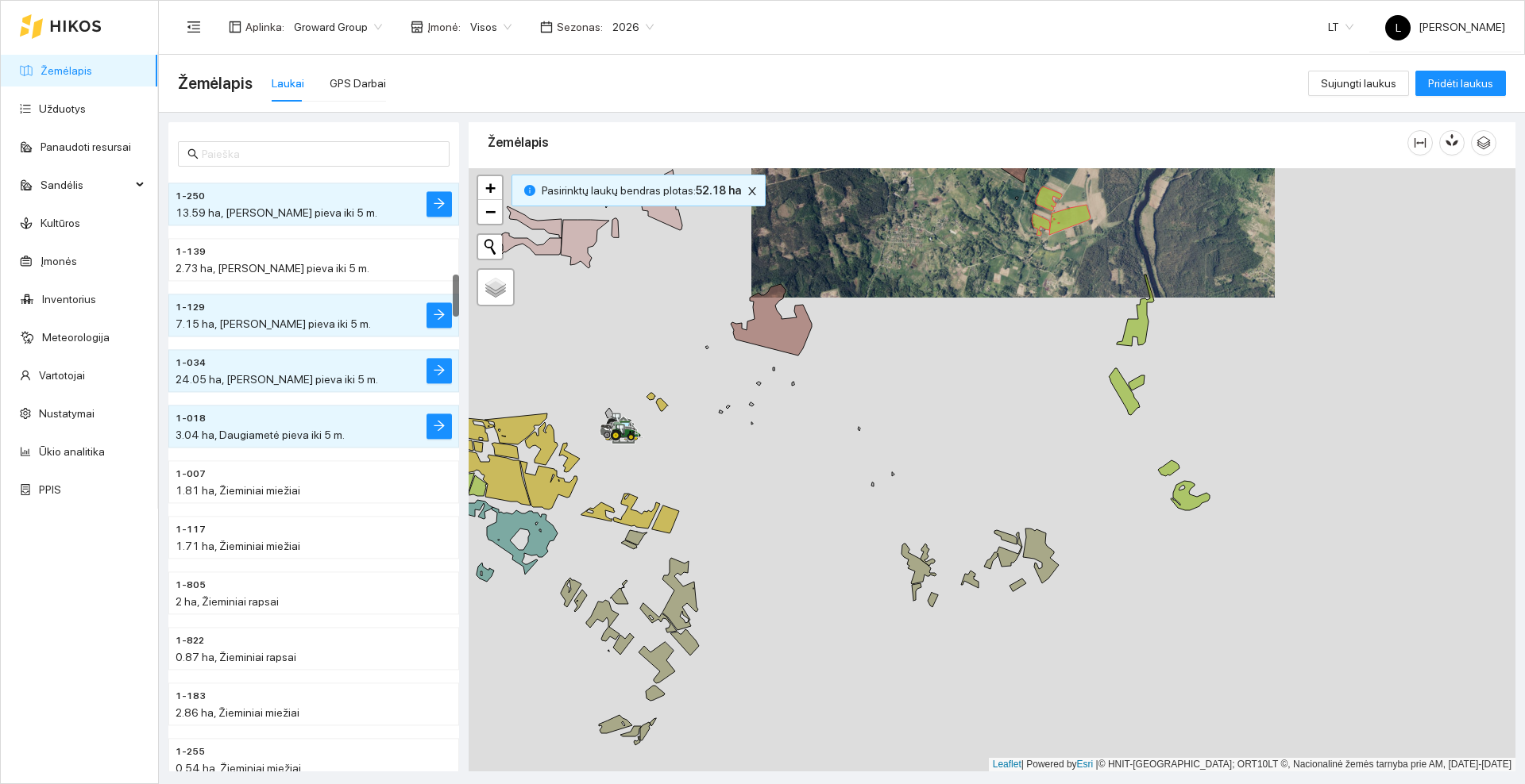
drag, startPoint x: 1050, startPoint y: 387, endPoint x: 1060, endPoint y: 292, distance: 95.5
click at [1060, 293] on div at bounding box center [992, 469] width 1046 height 603
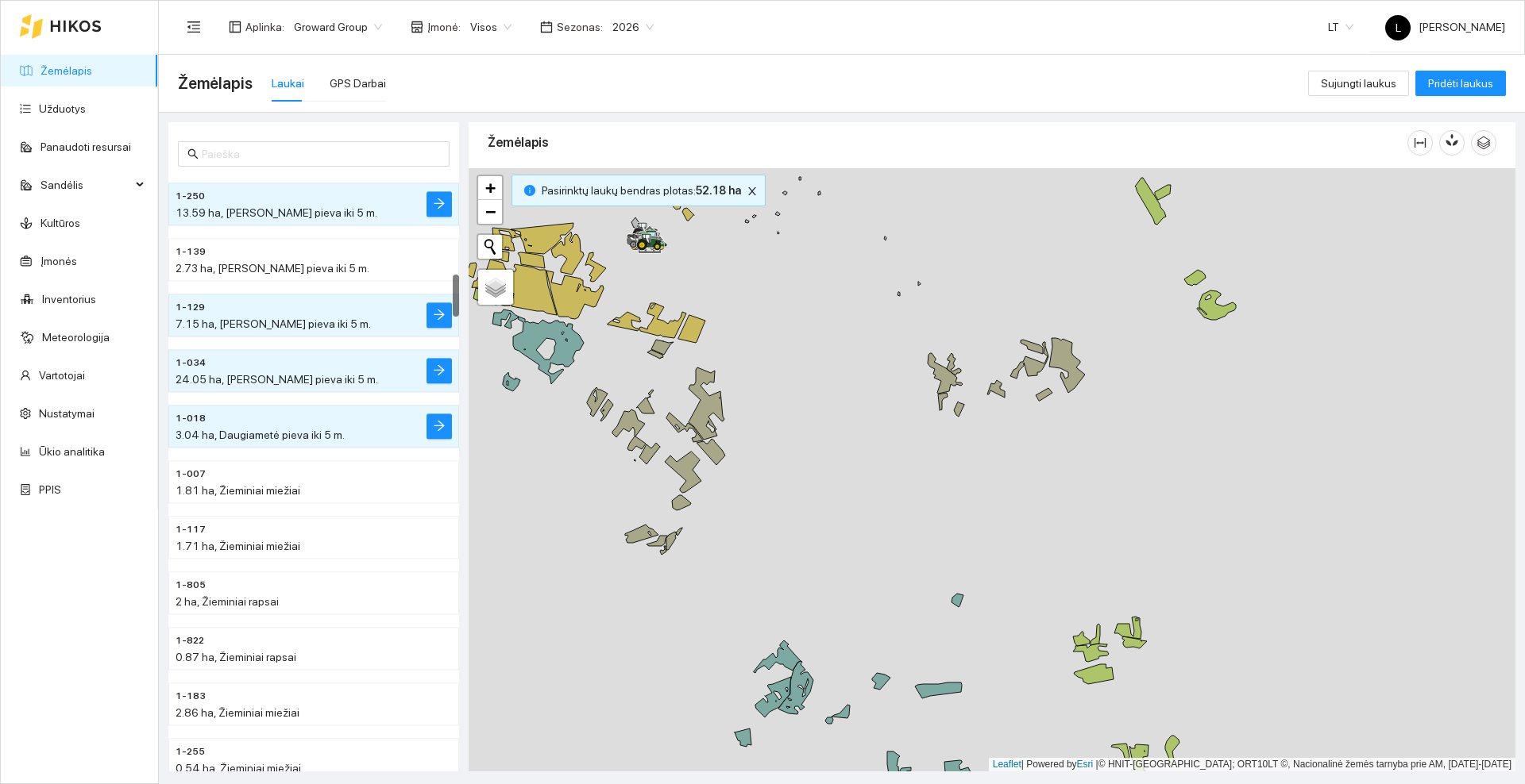
drag, startPoint x: 1144, startPoint y: 548, endPoint x: 1091, endPoint y: 384, distance: 172.4
click at [1091, 384] on div at bounding box center [992, 469] width 1046 height 603
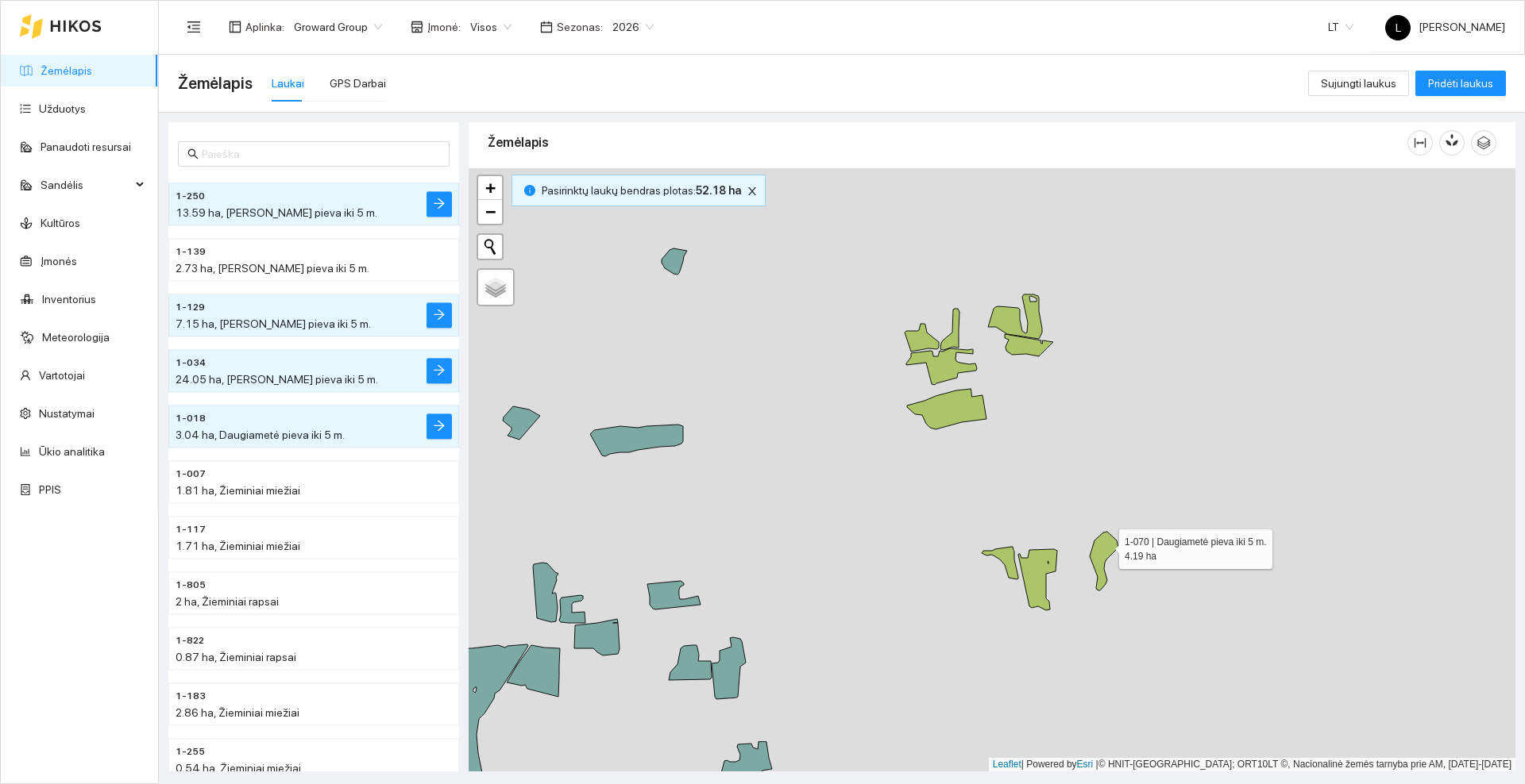
click at [1105, 546] on icon at bounding box center [1104, 561] width 28 height 59
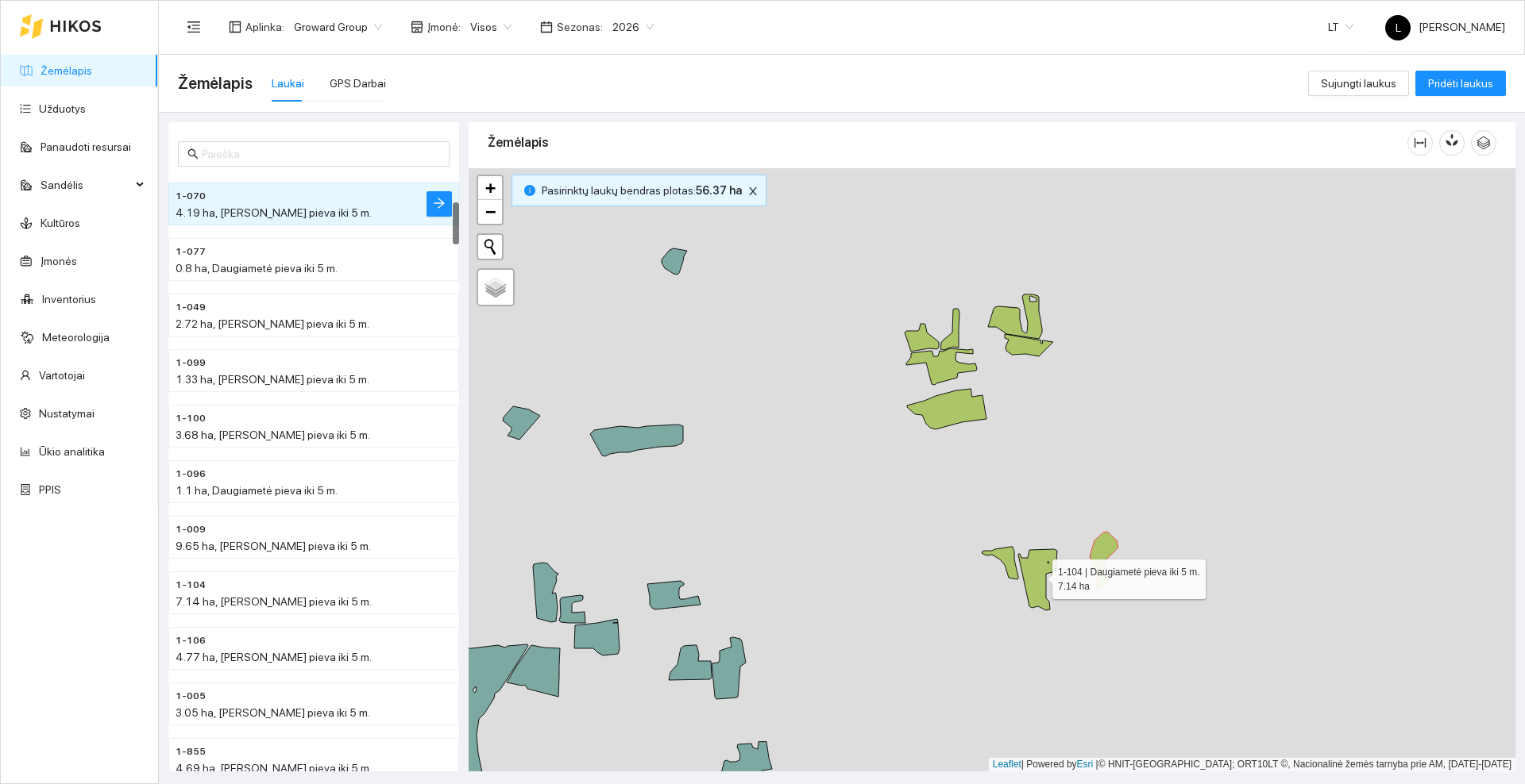
click at [1036, 573] on icon at bounding box center [1037, 580] width 39 height 61
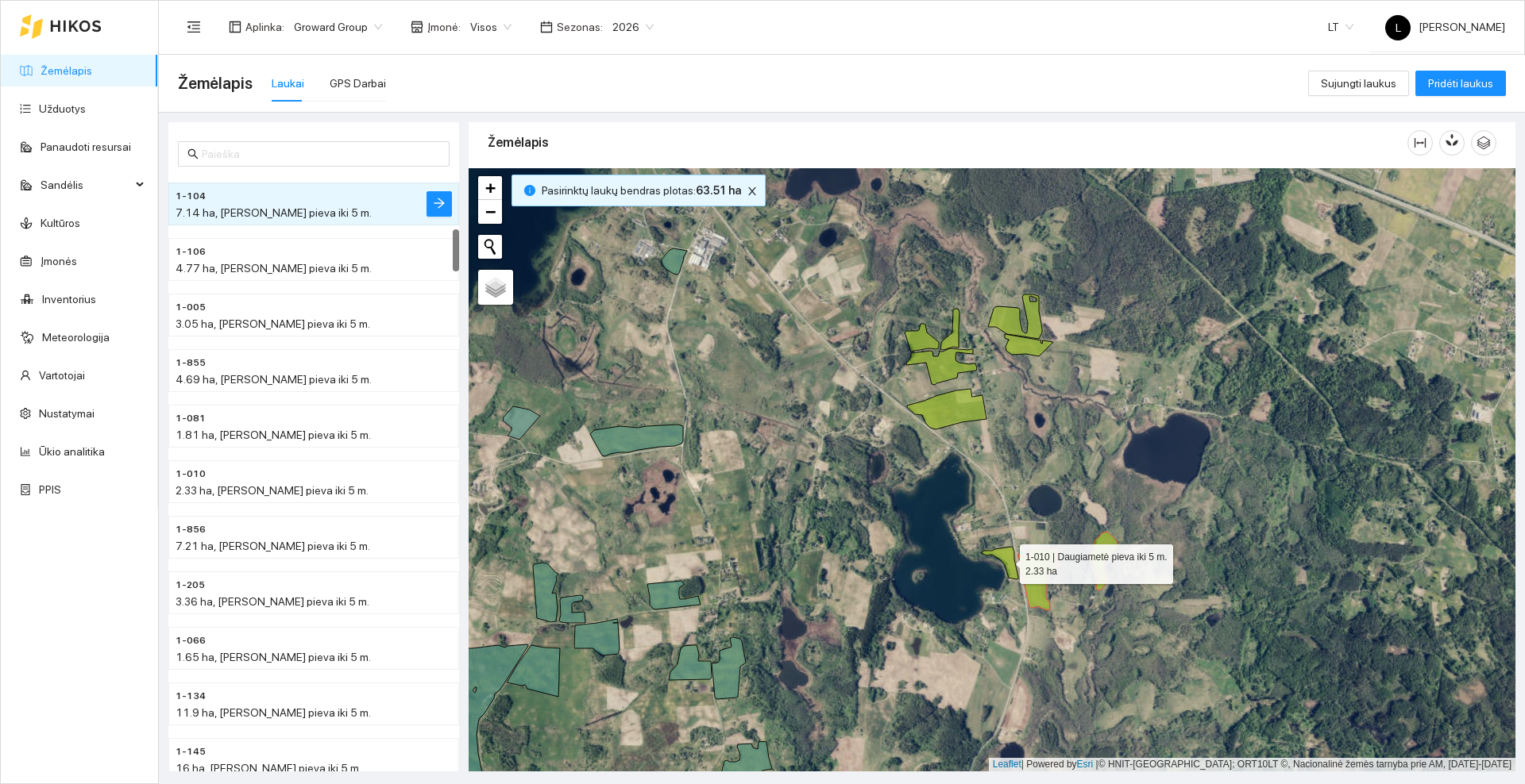
click at [1008, 558] on icon at bounding box center [1000, 563] width 37 height 33
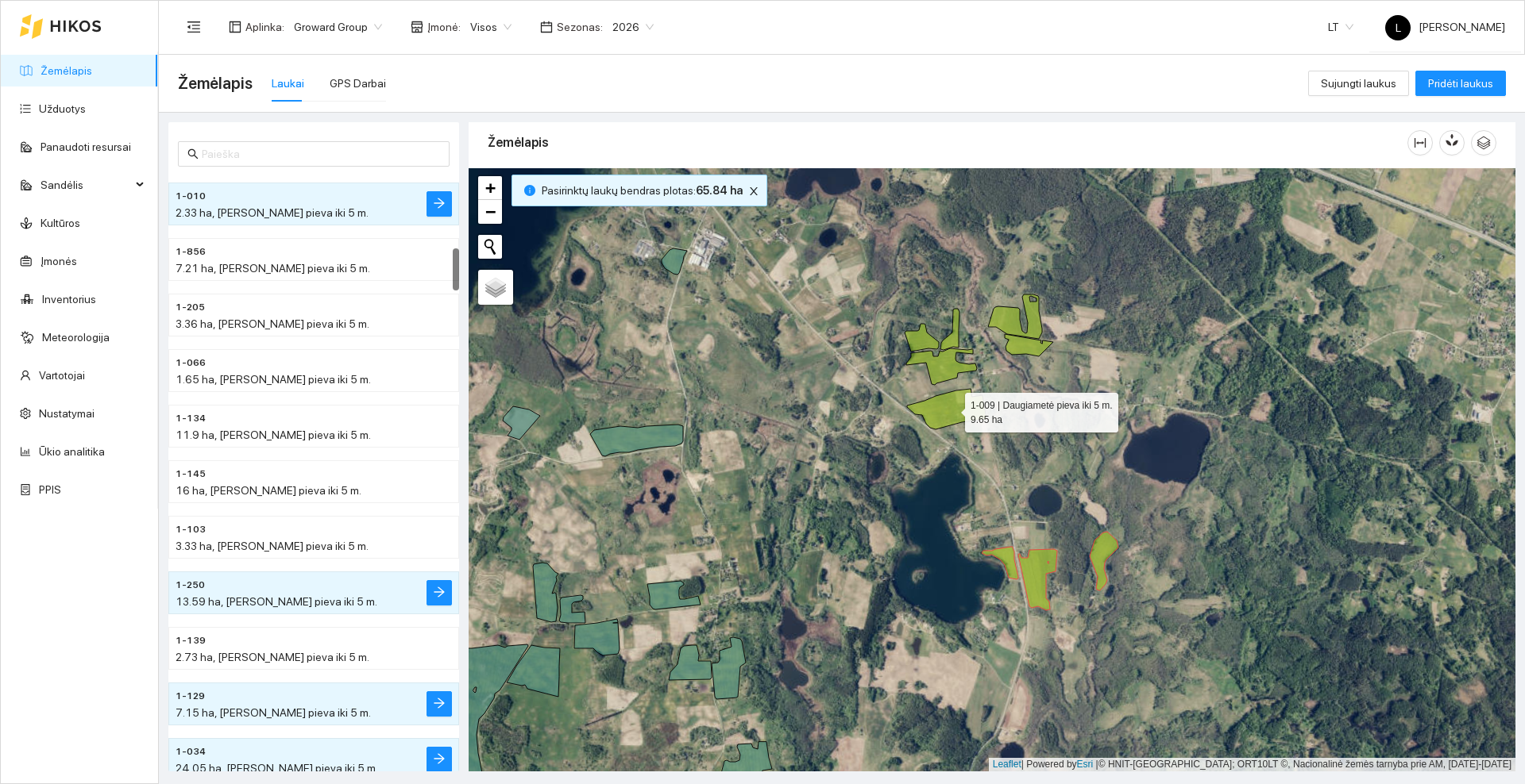
click at [955, 406] on icon at bounding box center [946, 409] width 80 height 40
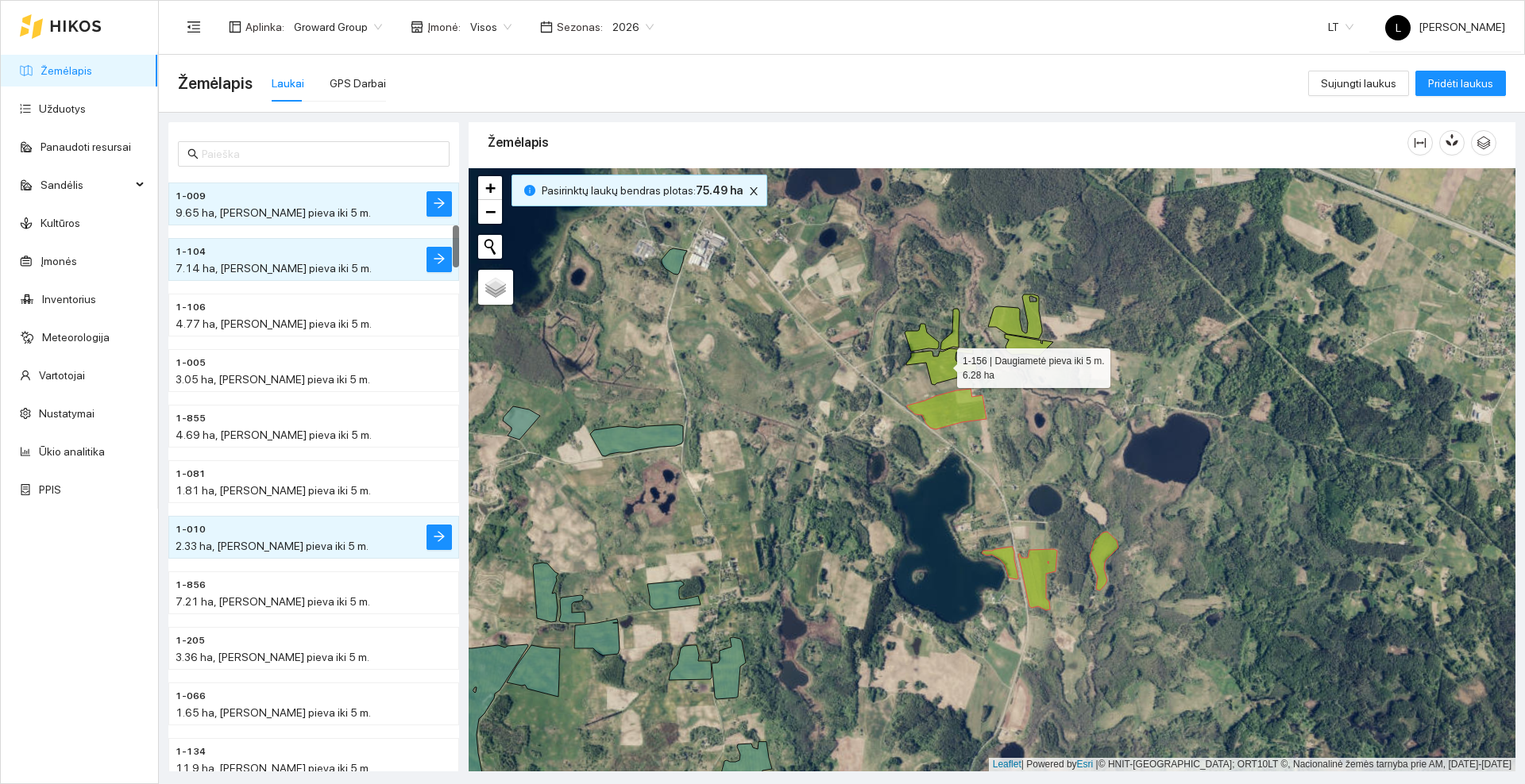
click at [946, 360] on icon at bounding box center [942, 367] width 70 height 37
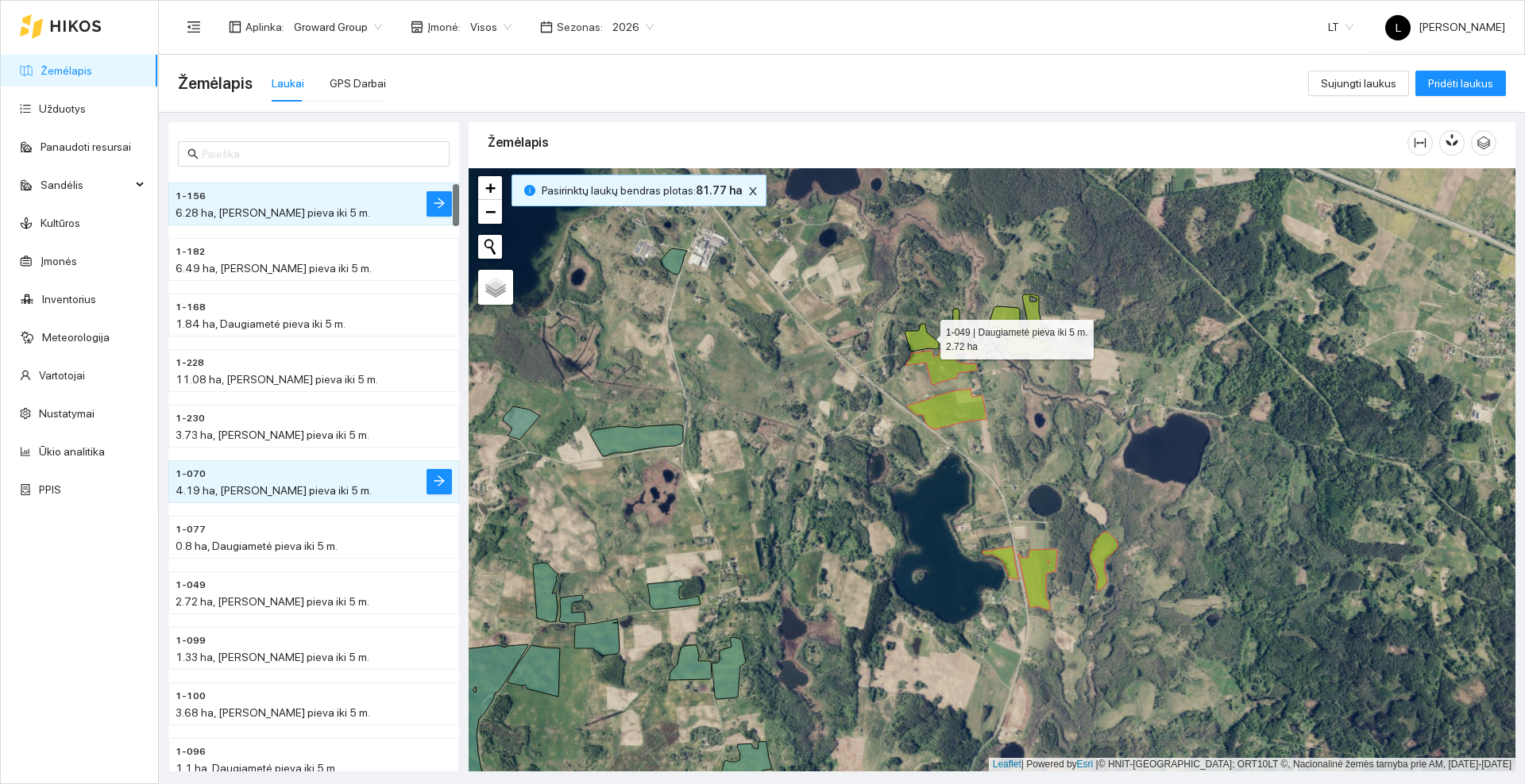
click at [923, 335] on icon at bounding box center [922, 337] width 34 height 28
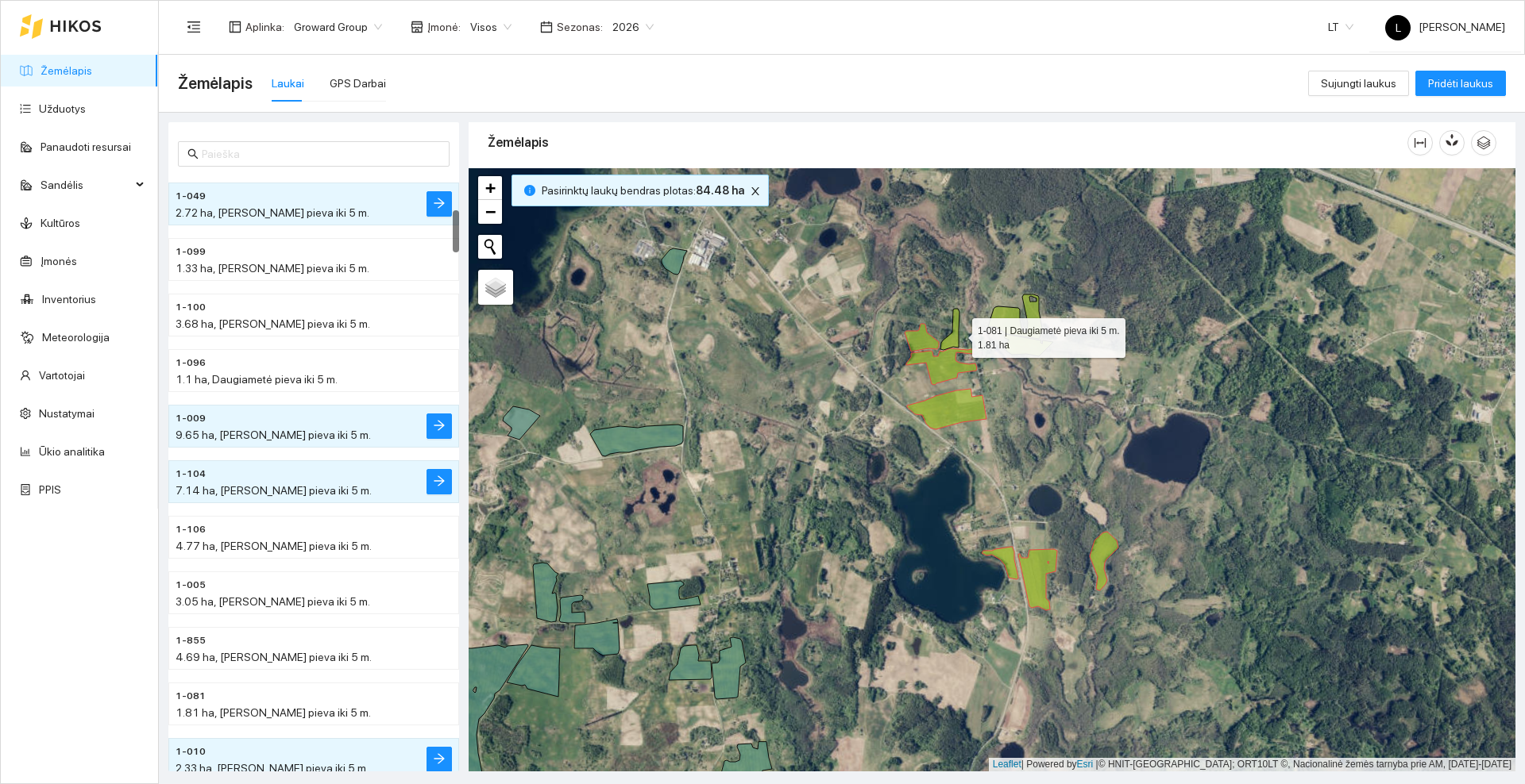
click at [958, 334] on icon at bounding box center [949, 329] width 19 height 41
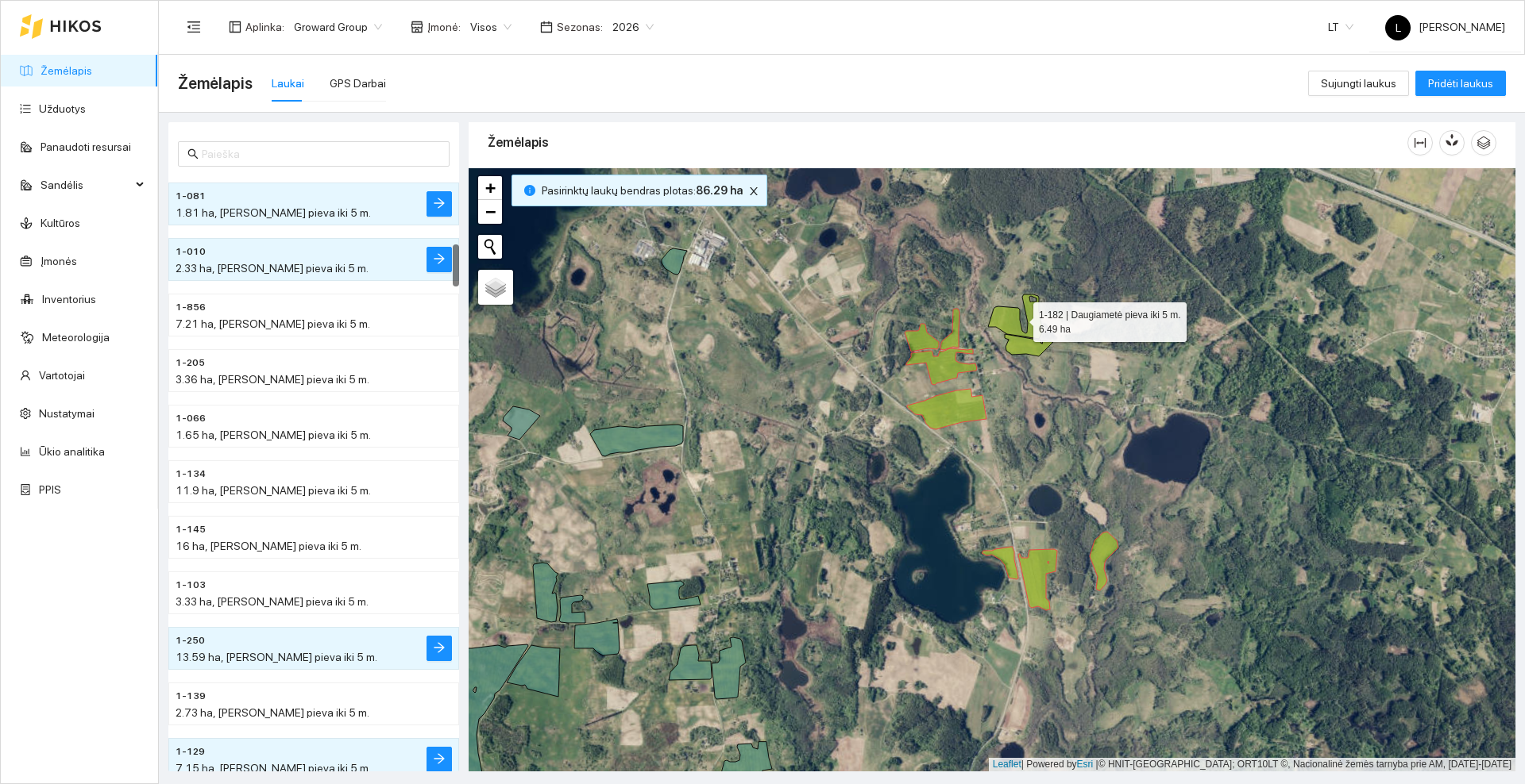
click at [1004, 322] on icon at bounding box center [1014, 316] width 54 height 44
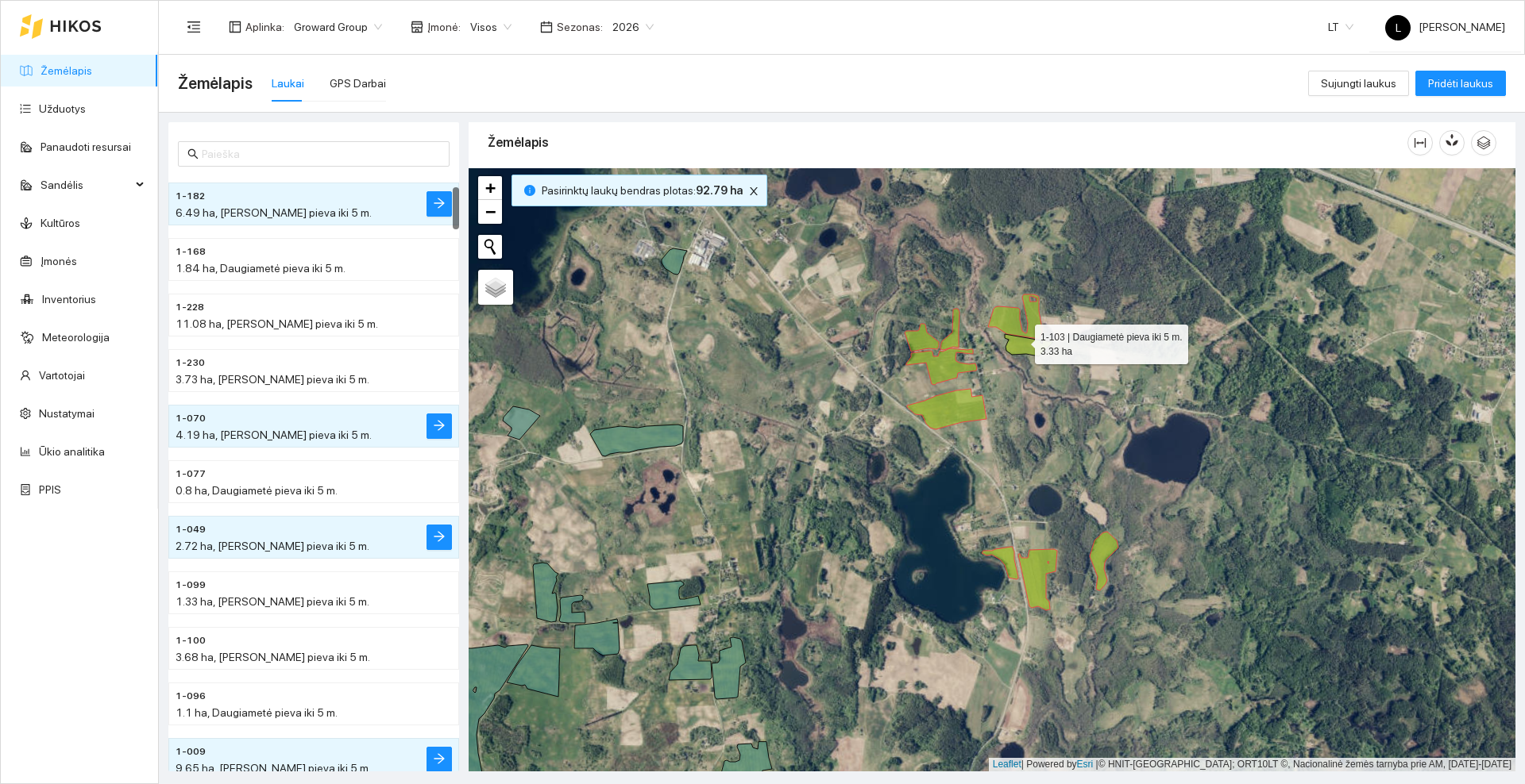
click at [1020, 341] on icon at bounding box center [1029, 345] width 49 height 23
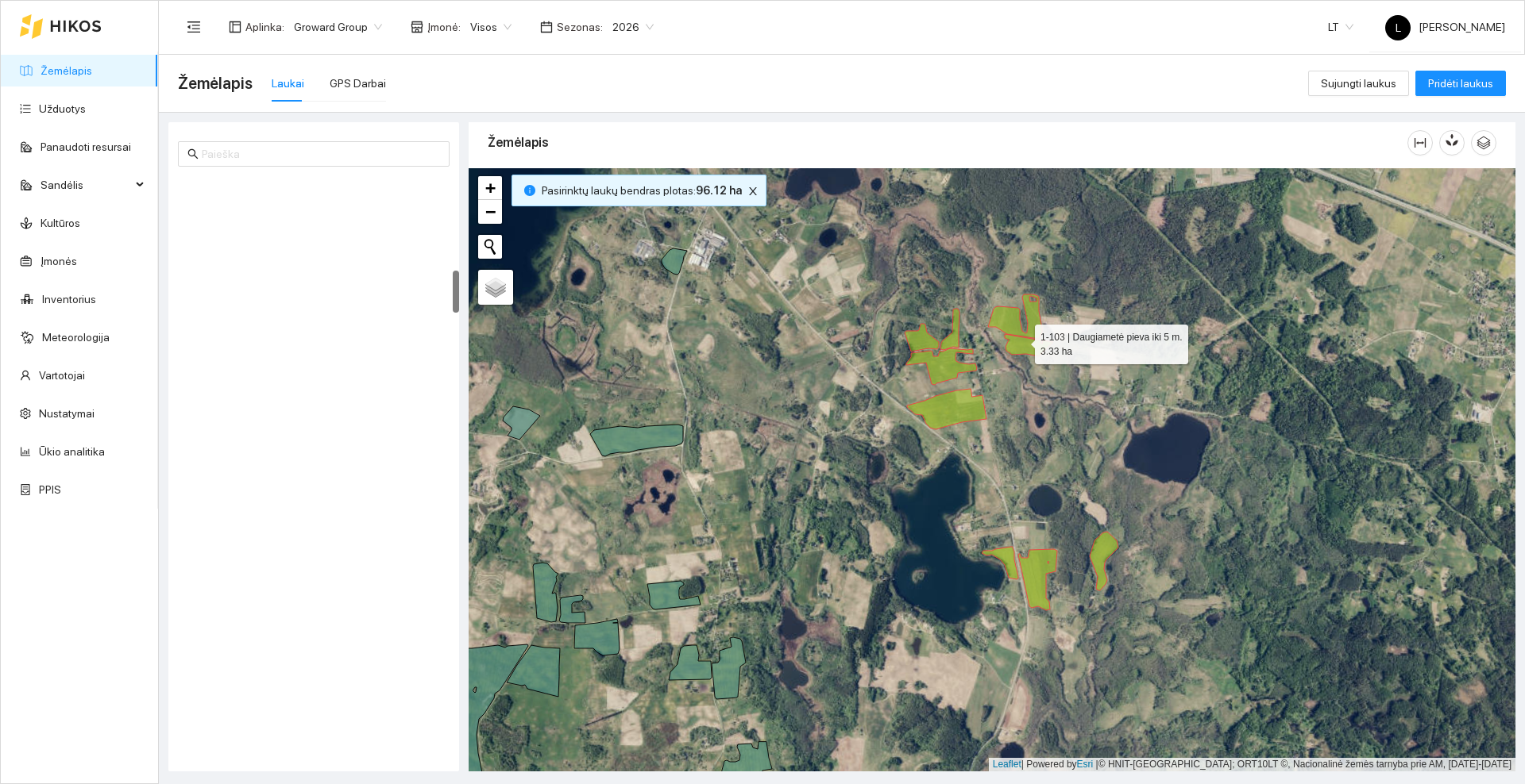
scroll to position [1389, 0]
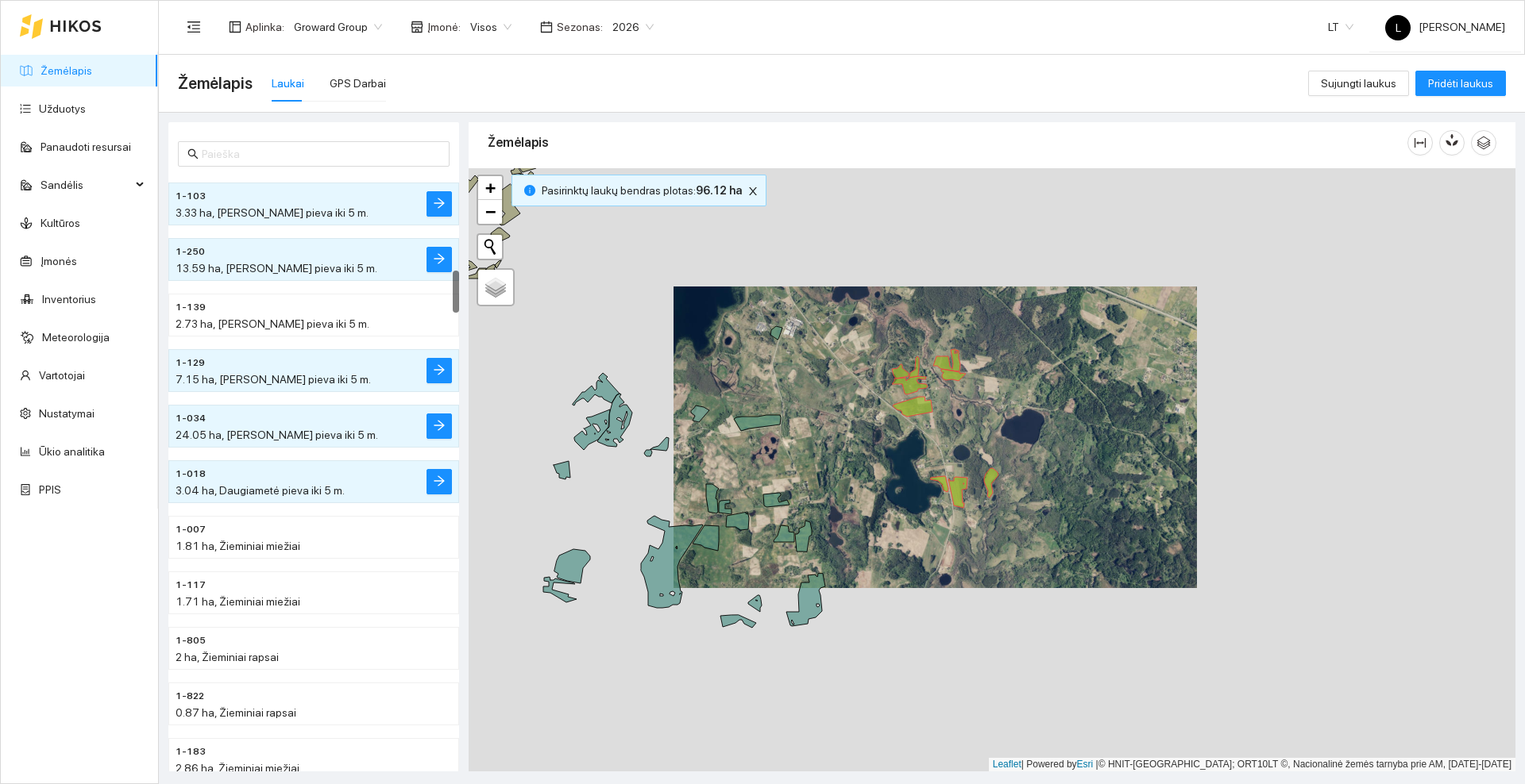
drag, startPoint x: 860, startPoint y: 526, endPoint x: 988, endPoint y: 407, distance: 174.8
click at [988, 407] on div at bounding box center [992, 469] width 1046 height 603
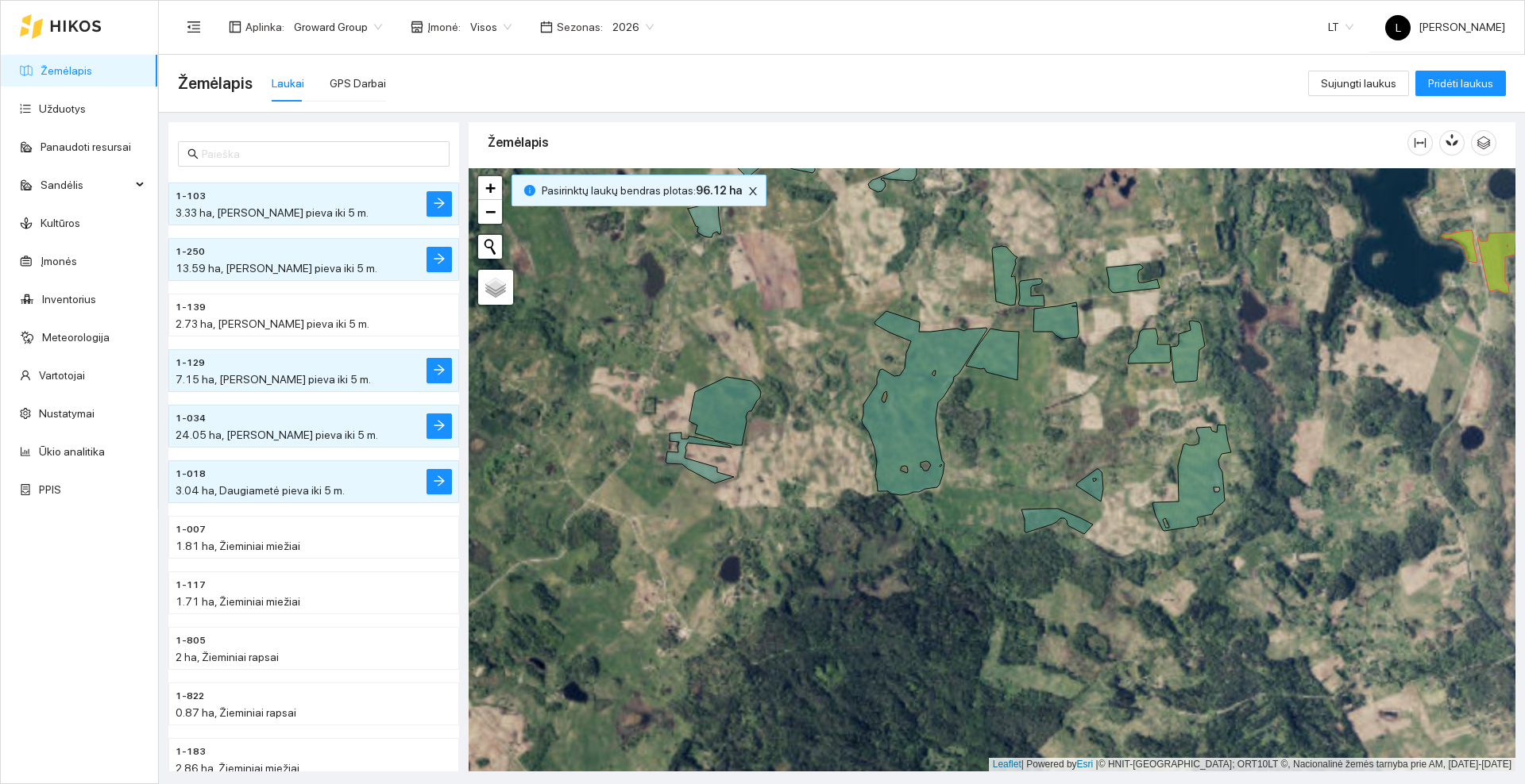
drag, startPoint x: 637, startPoint y: 372, endPoint x: 662, endPoint y: 454, distance: 85.7
click at [662, 454] on div at bounding box center [992, 469] width 1046 height 603
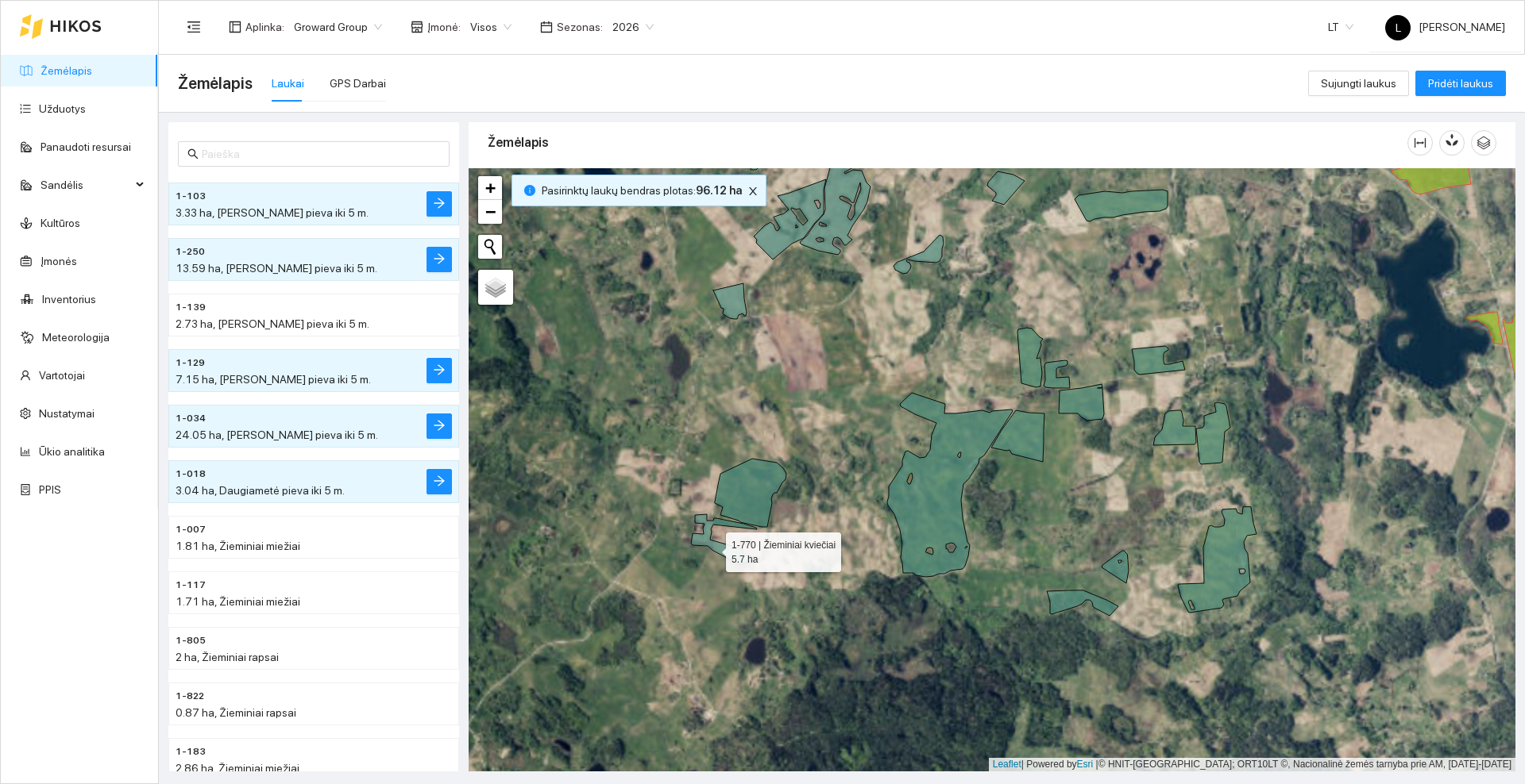
click at [711, 549] on icon at bounding box center [725, 540] width 69 height 51
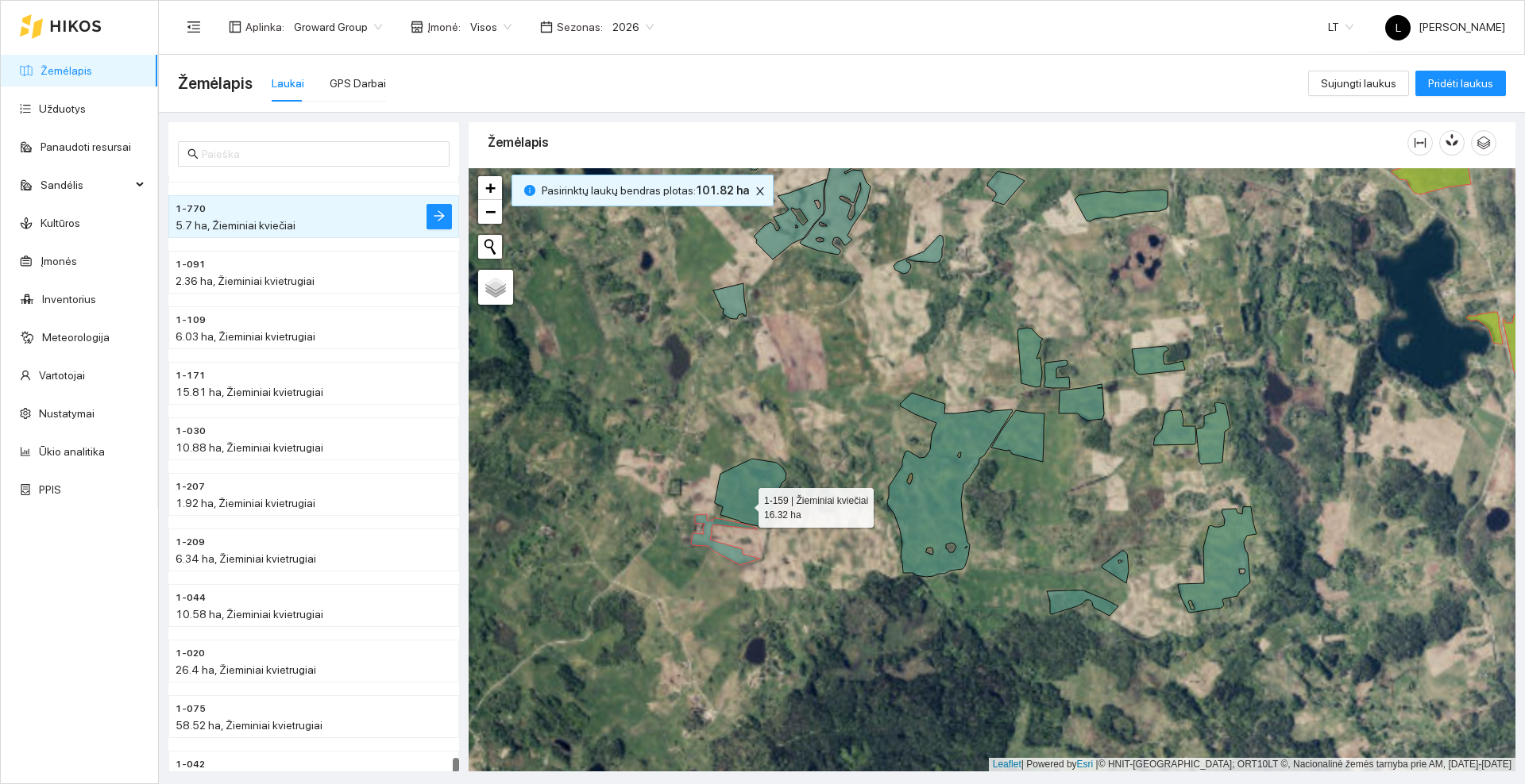
click at [746, 499] on icon at bounding box center [750, 493] width 71 height 69
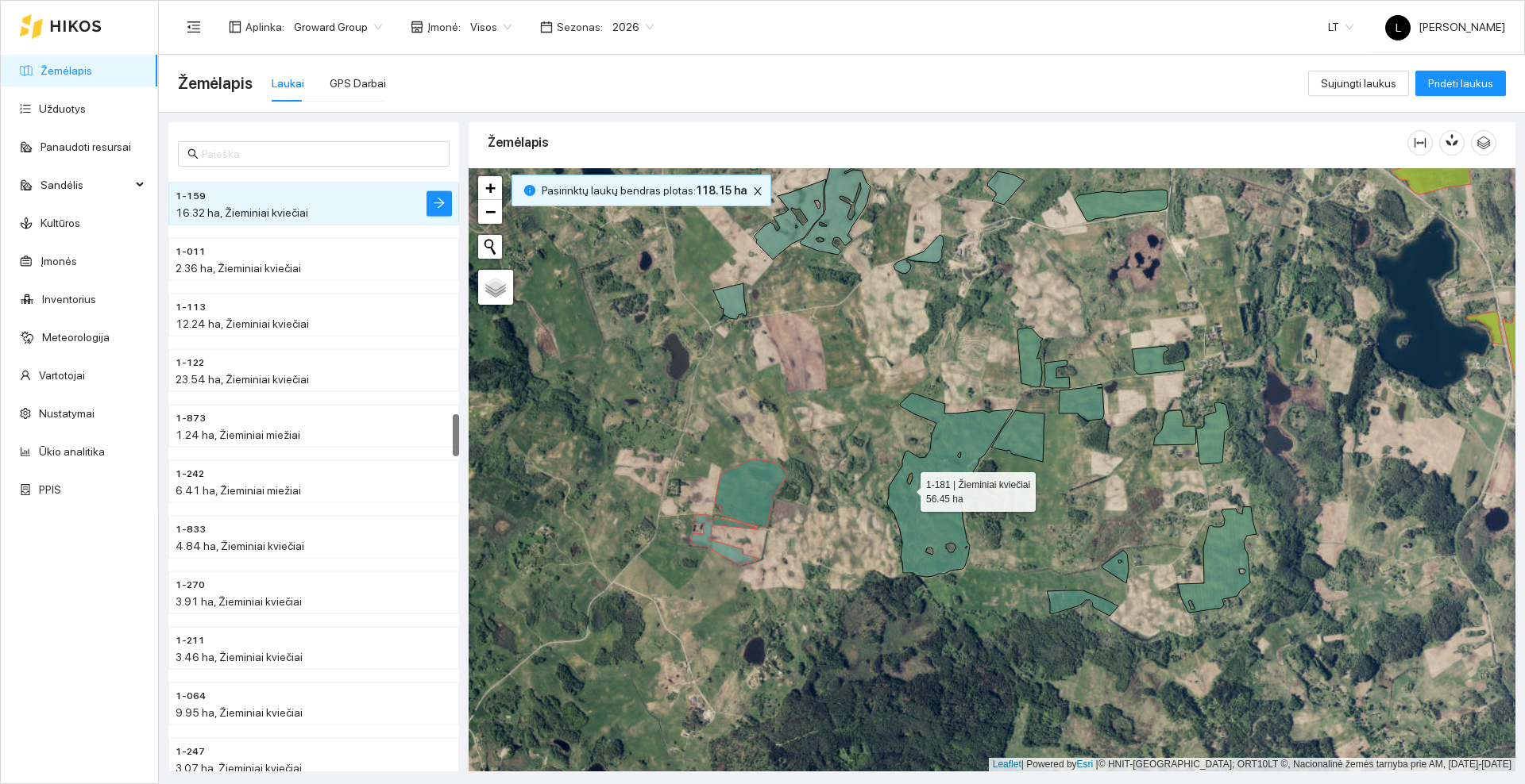
click at [906, 488] on icon at bounding box center [950, 485] width 126 height 184
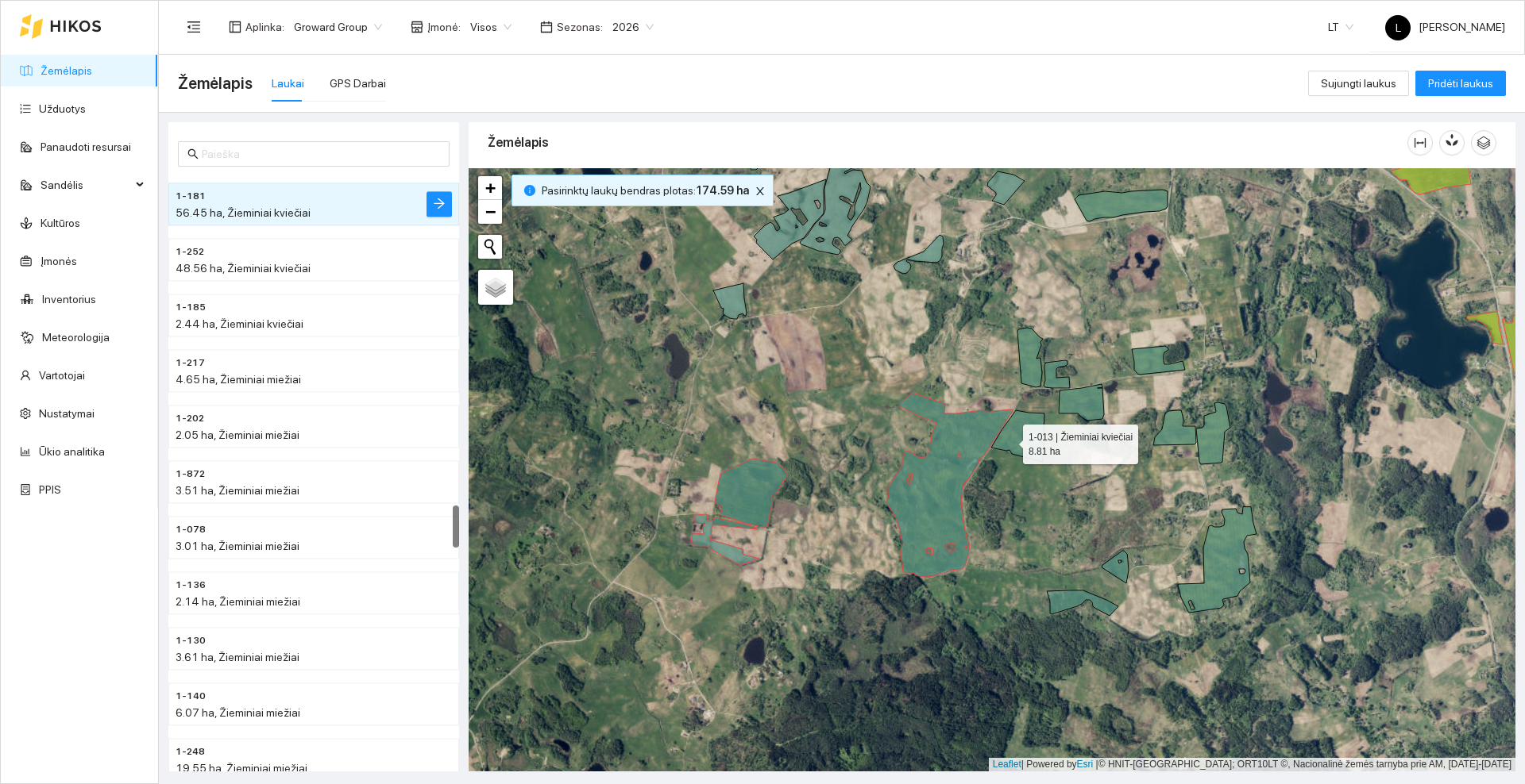
click at [1009, 441] on icon at bounding box center [1018, 437] width 54 height 52
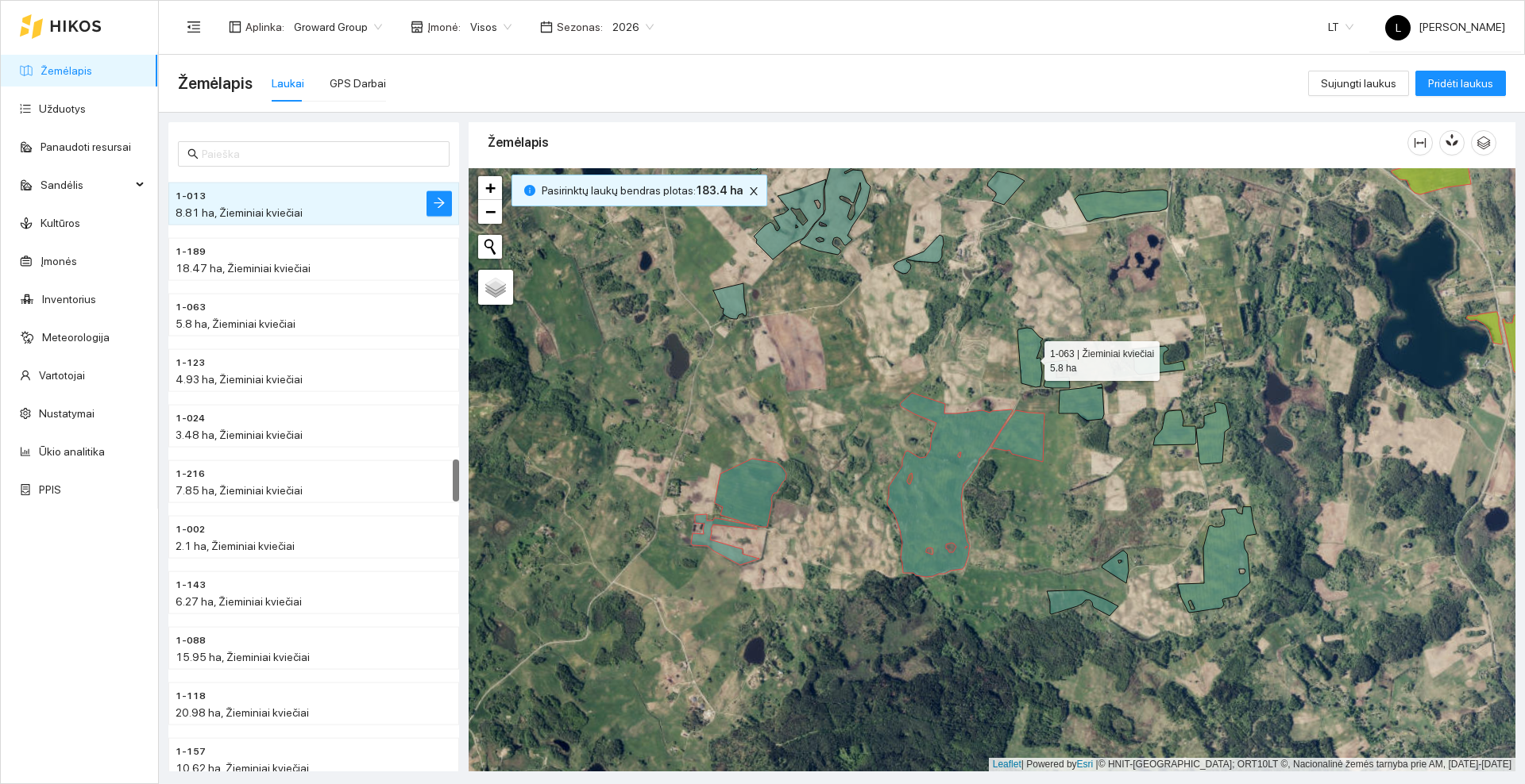
click at [1035, 372] on icon at bounding box center [1030, 357] width 25 height 59
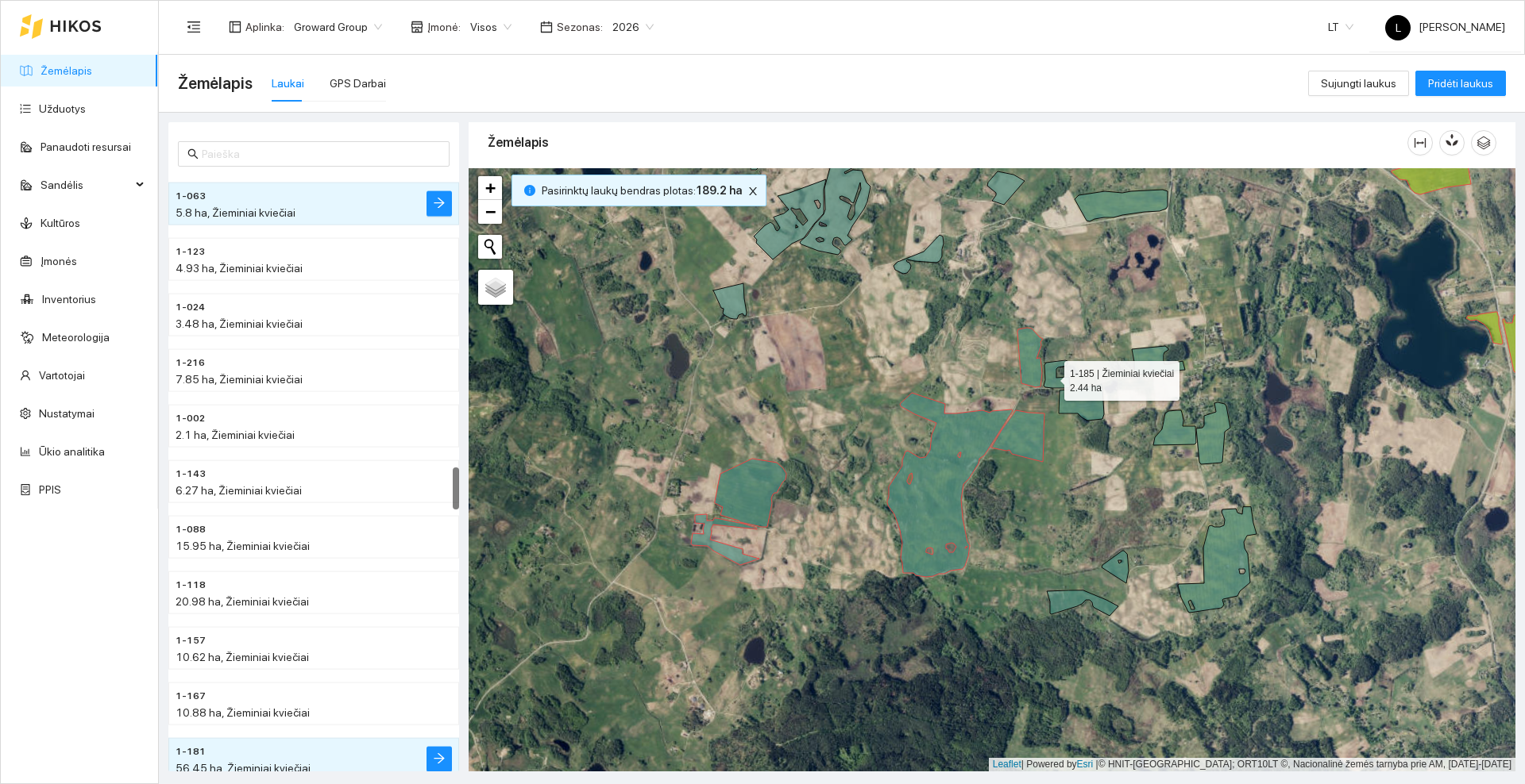
click at [1051, 378] on icon at bounding box center [1056, 374] width 26 height 28
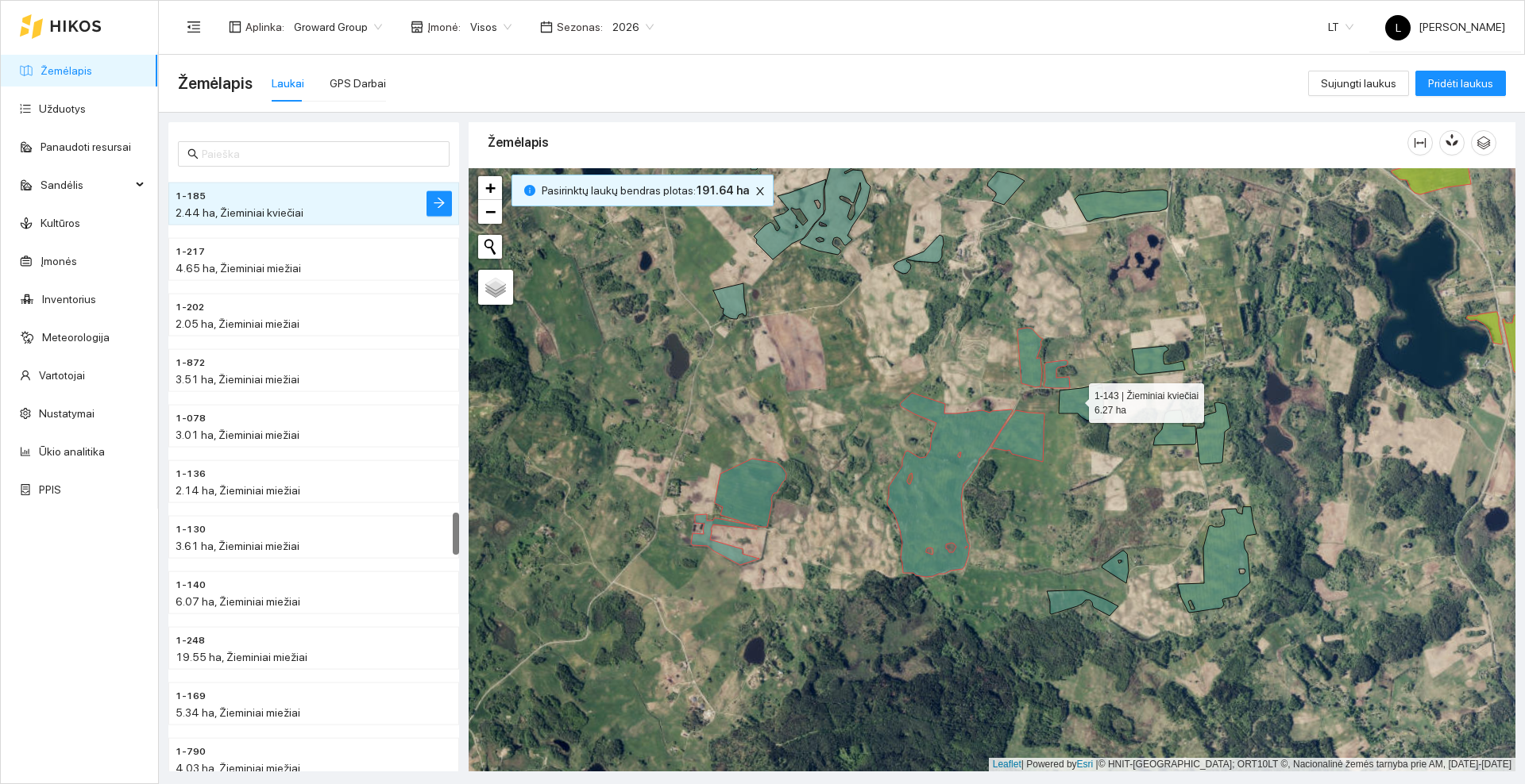
click at [1076, 400] on icon at bounding box center [1081, 402] width 45 height 37
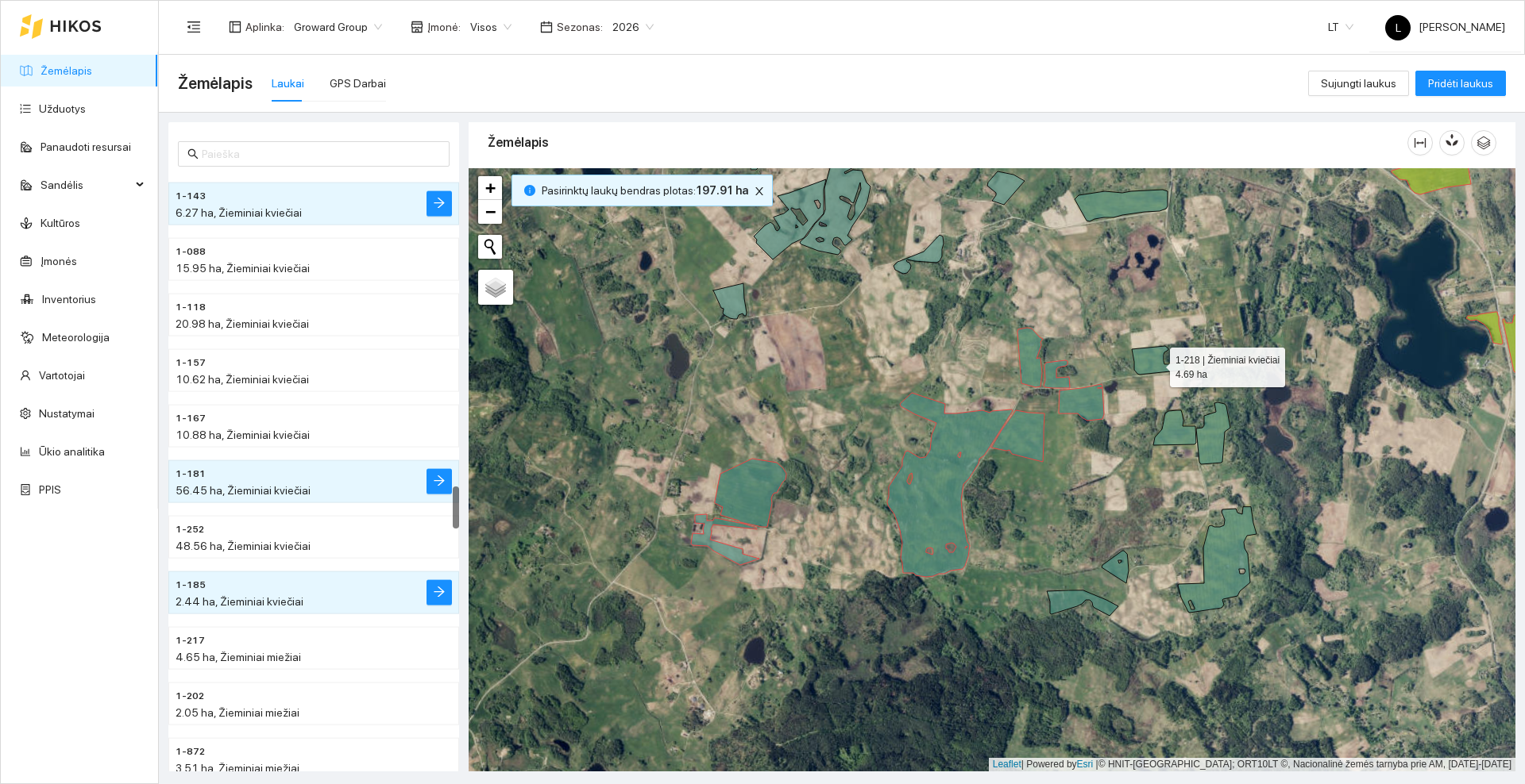
click at [1156, 363] on icon at bounding box center [1158, 361] width 54 height 28
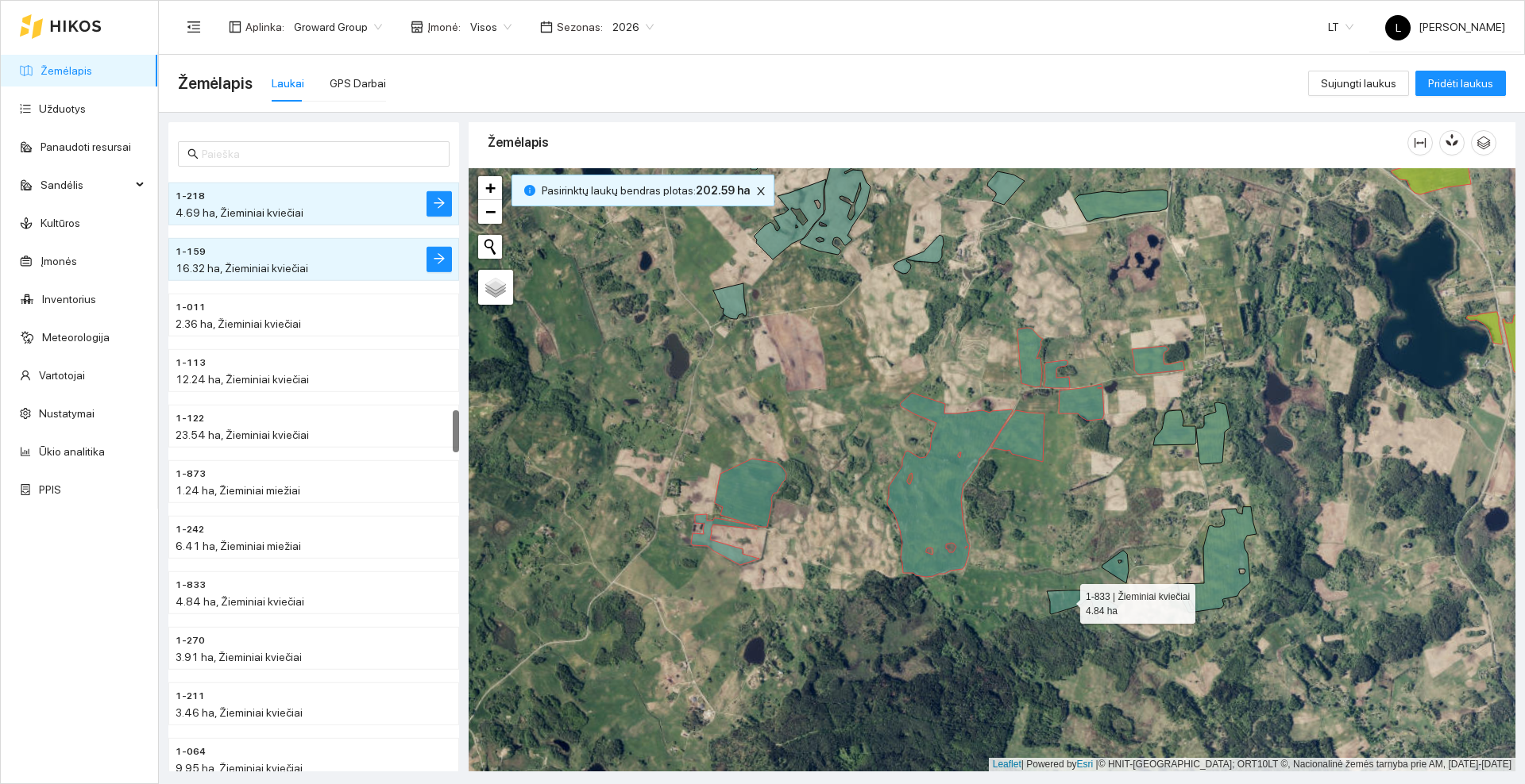
click at [1065, 600] on icon at bounding box center [1081, 603] width 71 height 25
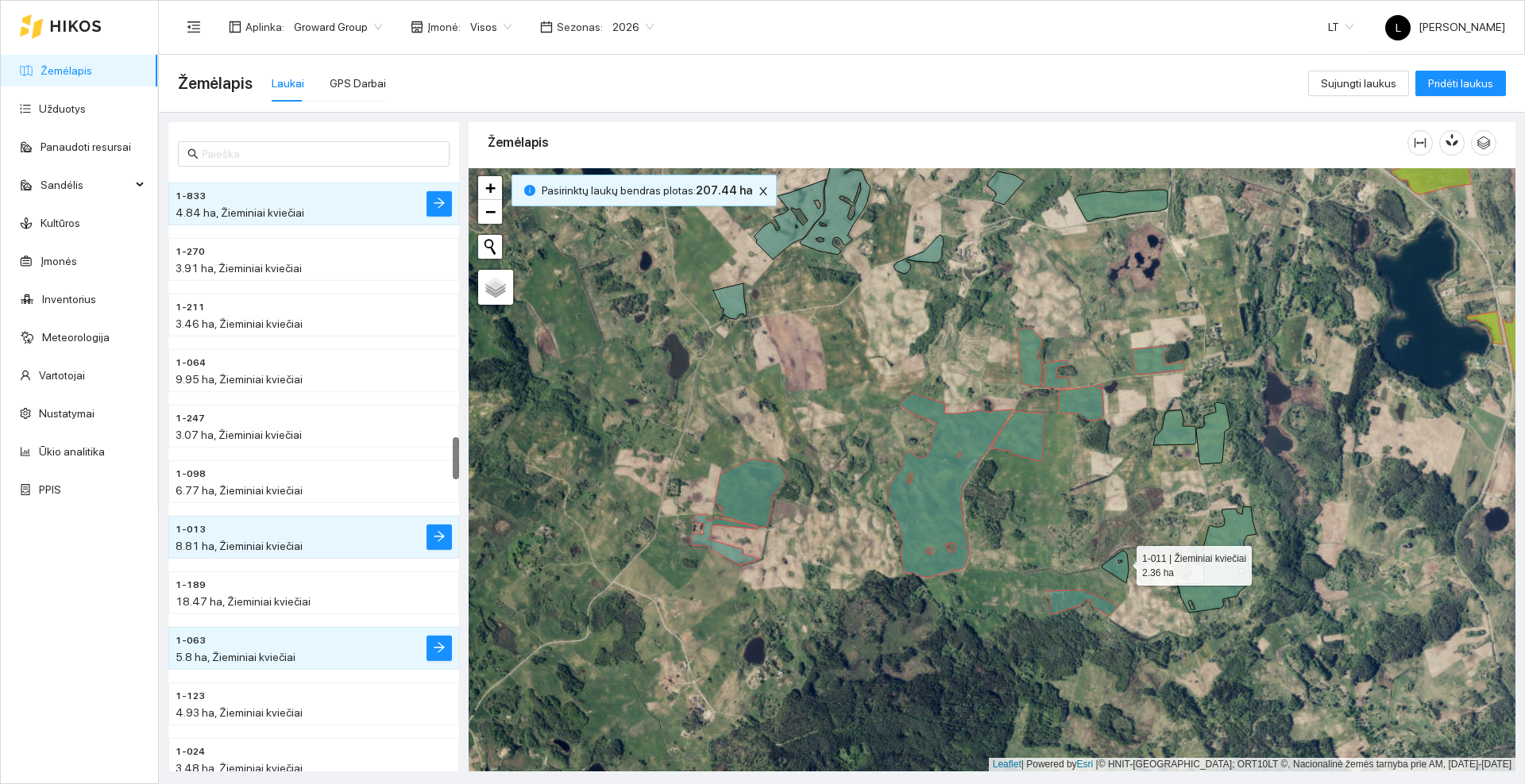
click at [1122, 562] on icon at bounding box center [1115, 566] width 27 height 33
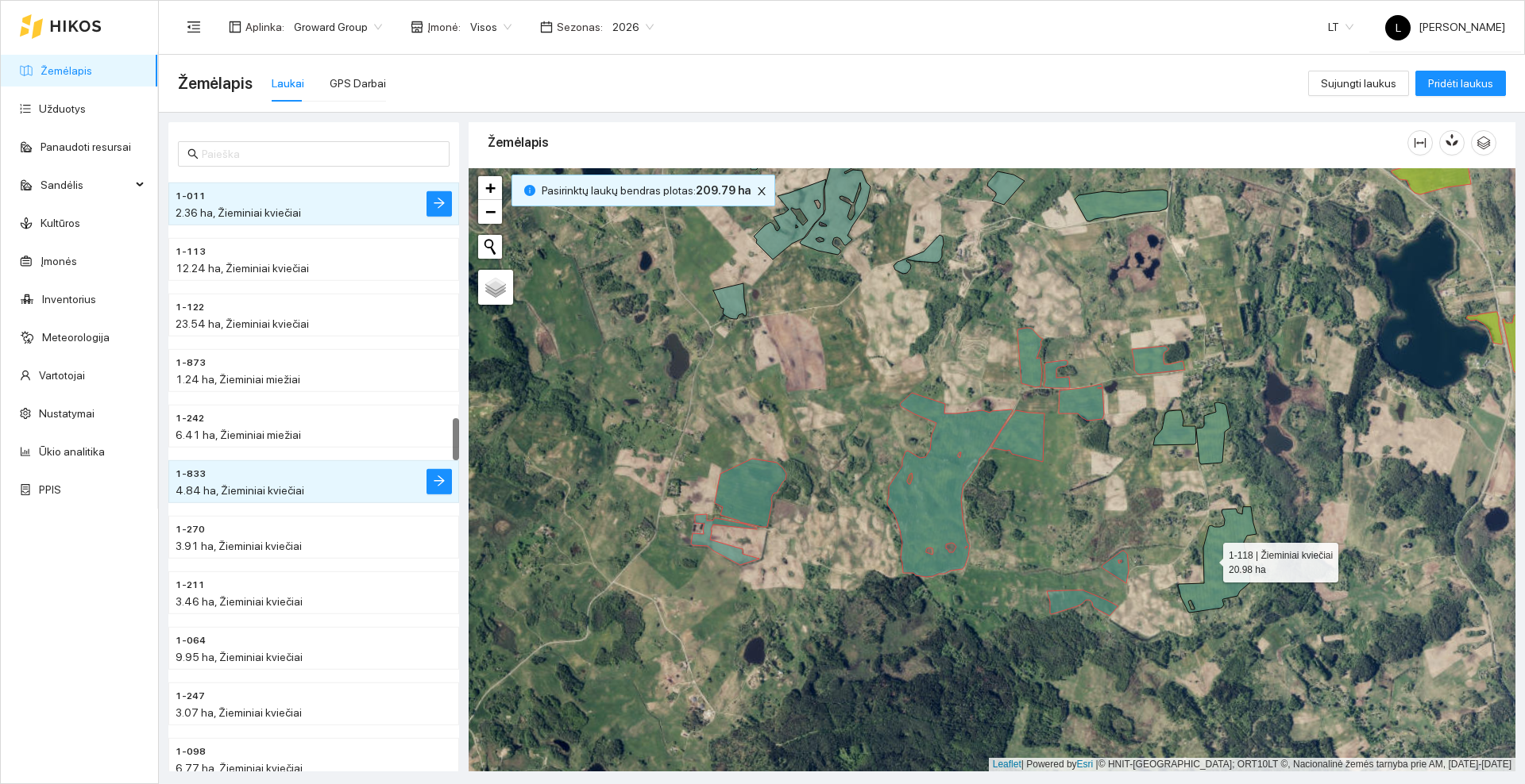
click at [1209, 559] on icon at bounding box center [1217, 560] width 79 height 105
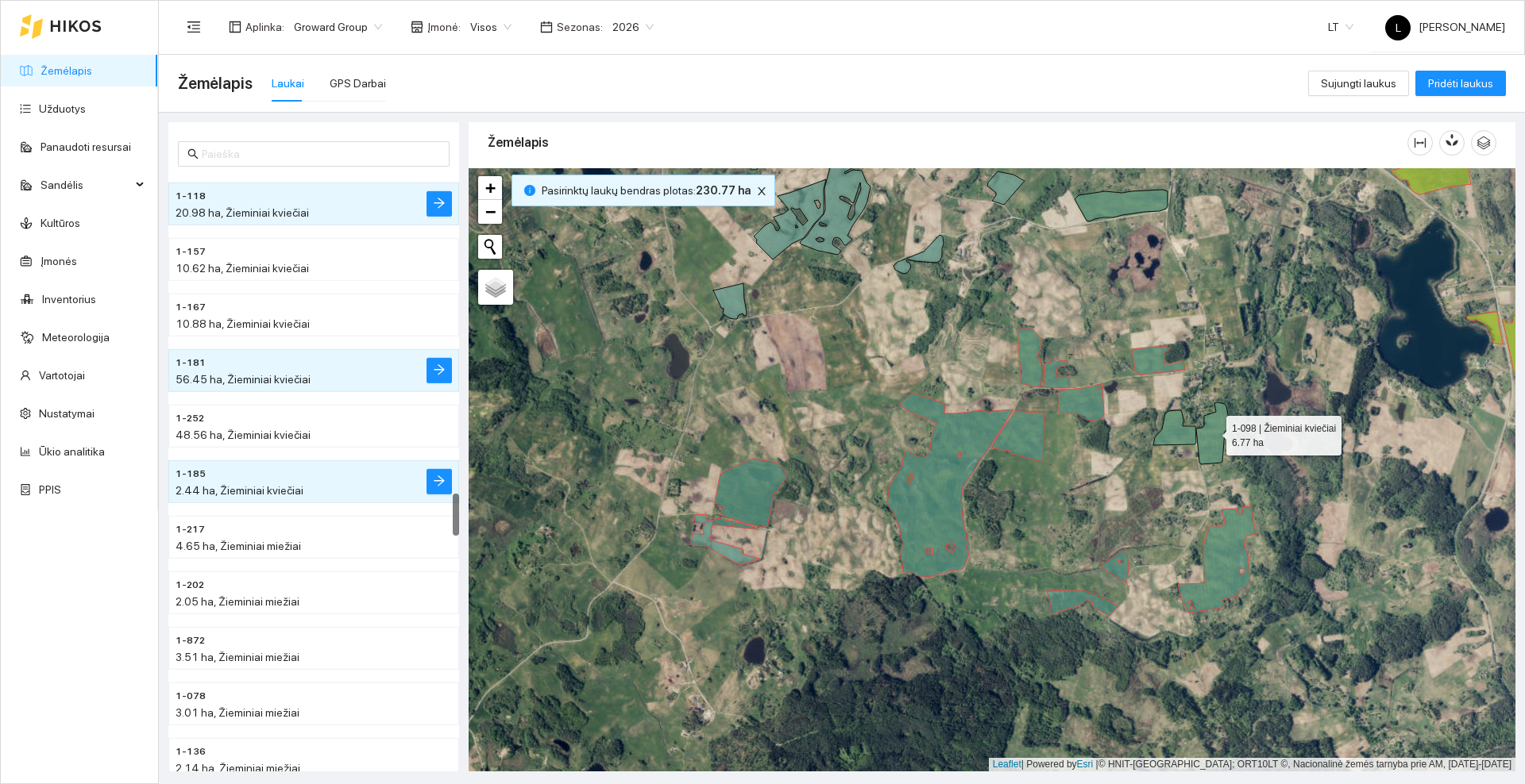
click at [1212, 432] on icon at bounding box center [1213, 433] width 34 height 62
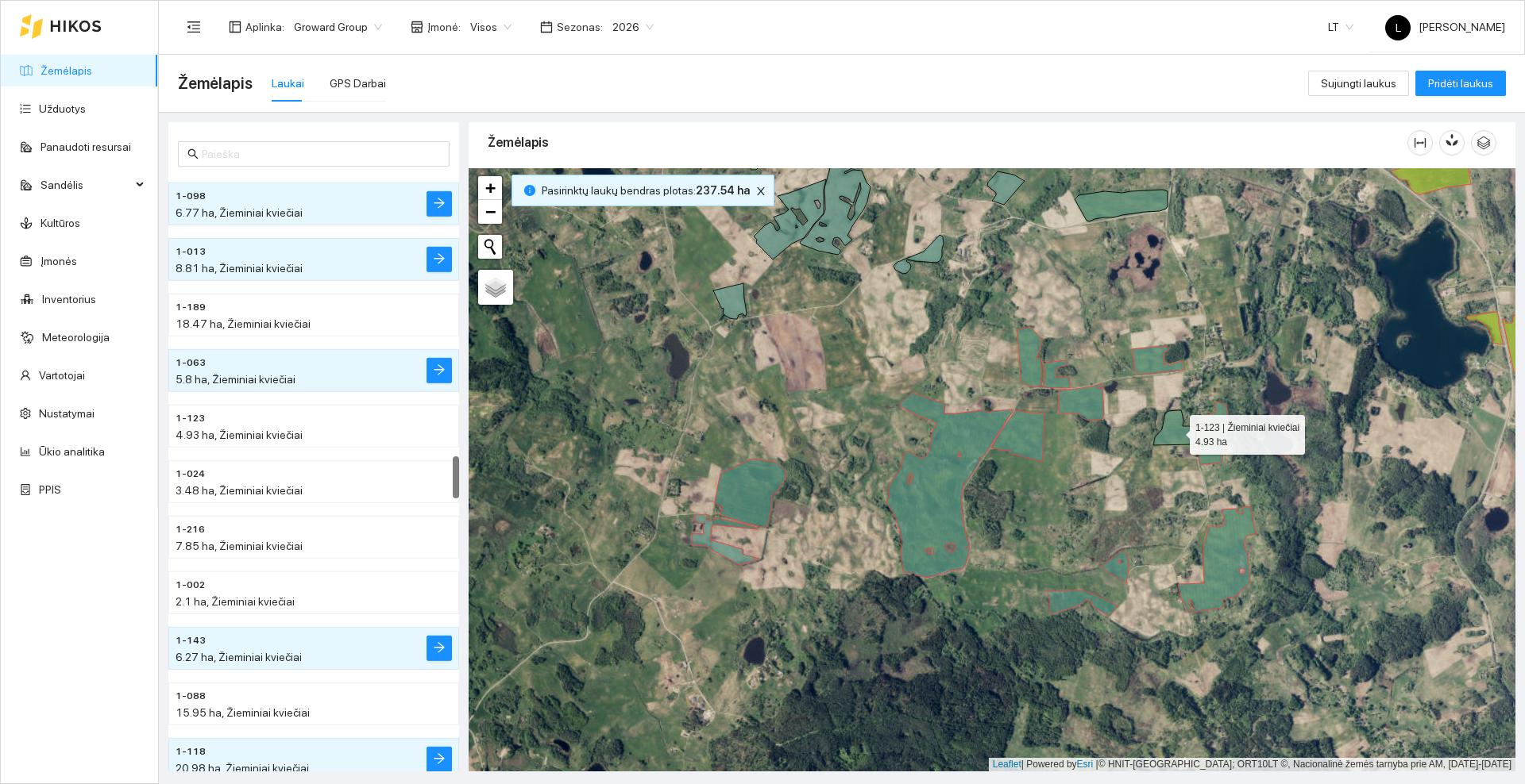
click at [1170, 430] on icon at bounding box center [1174, 428] width 43 height 35
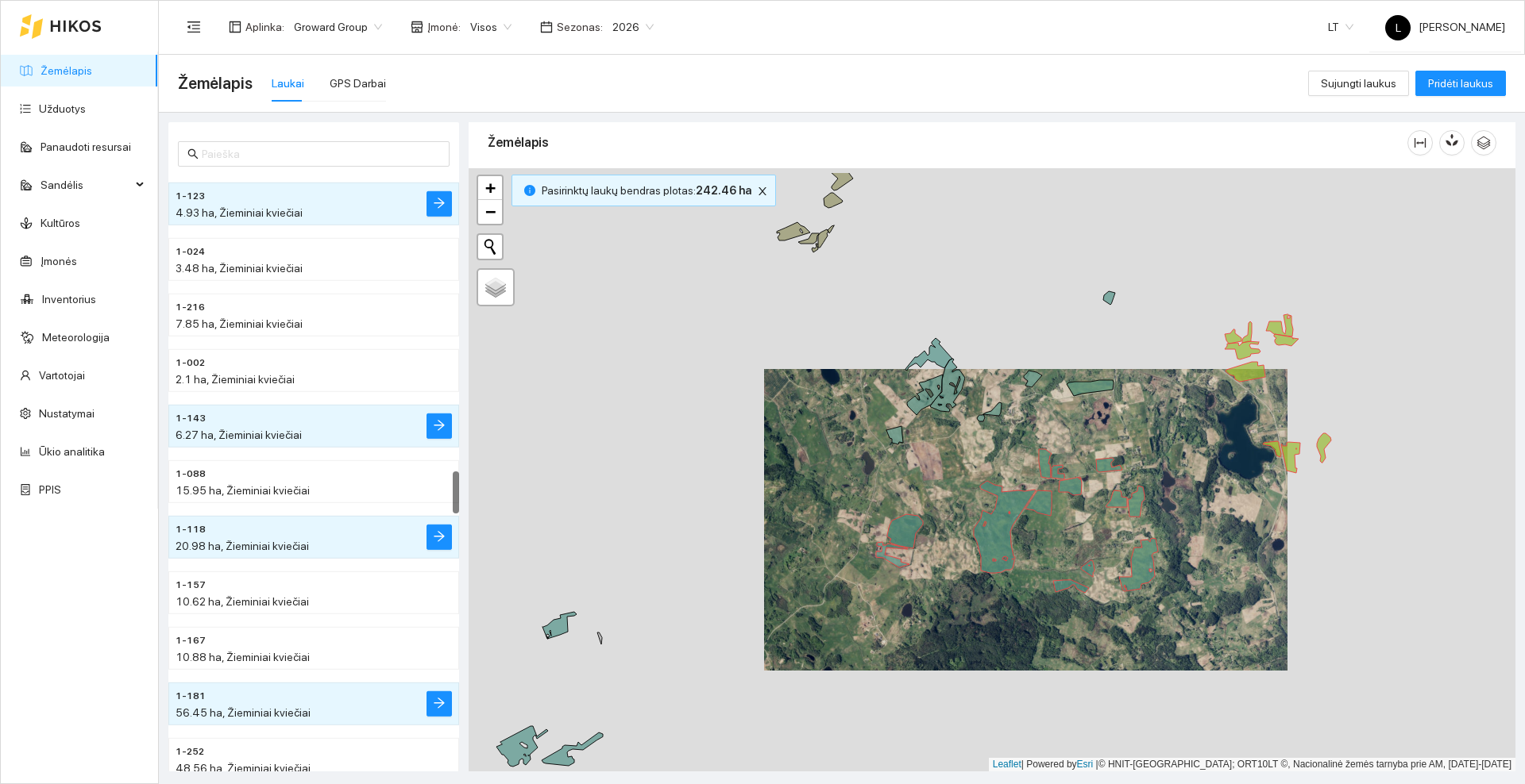
drag, startPoint x: 1088, startPoint y: 409, endPoint x: 1065, endPoint y: 457, distance: 53.2
click at [1065, 464] on div at bounding box center [992, 469] width 1046 height 603
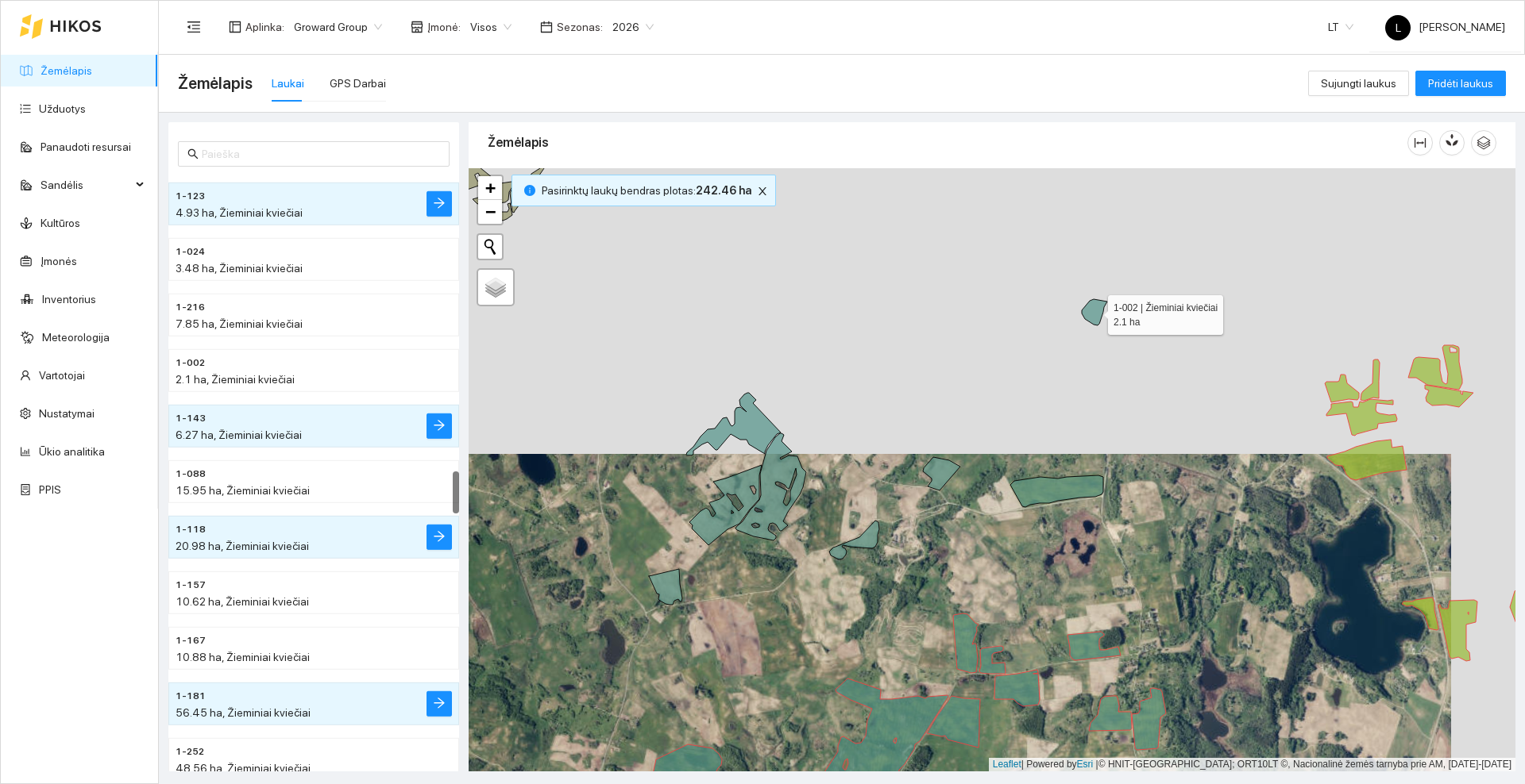
click at [1093, 311] on icon at bounding box center [1094, 312] width 25 height 26
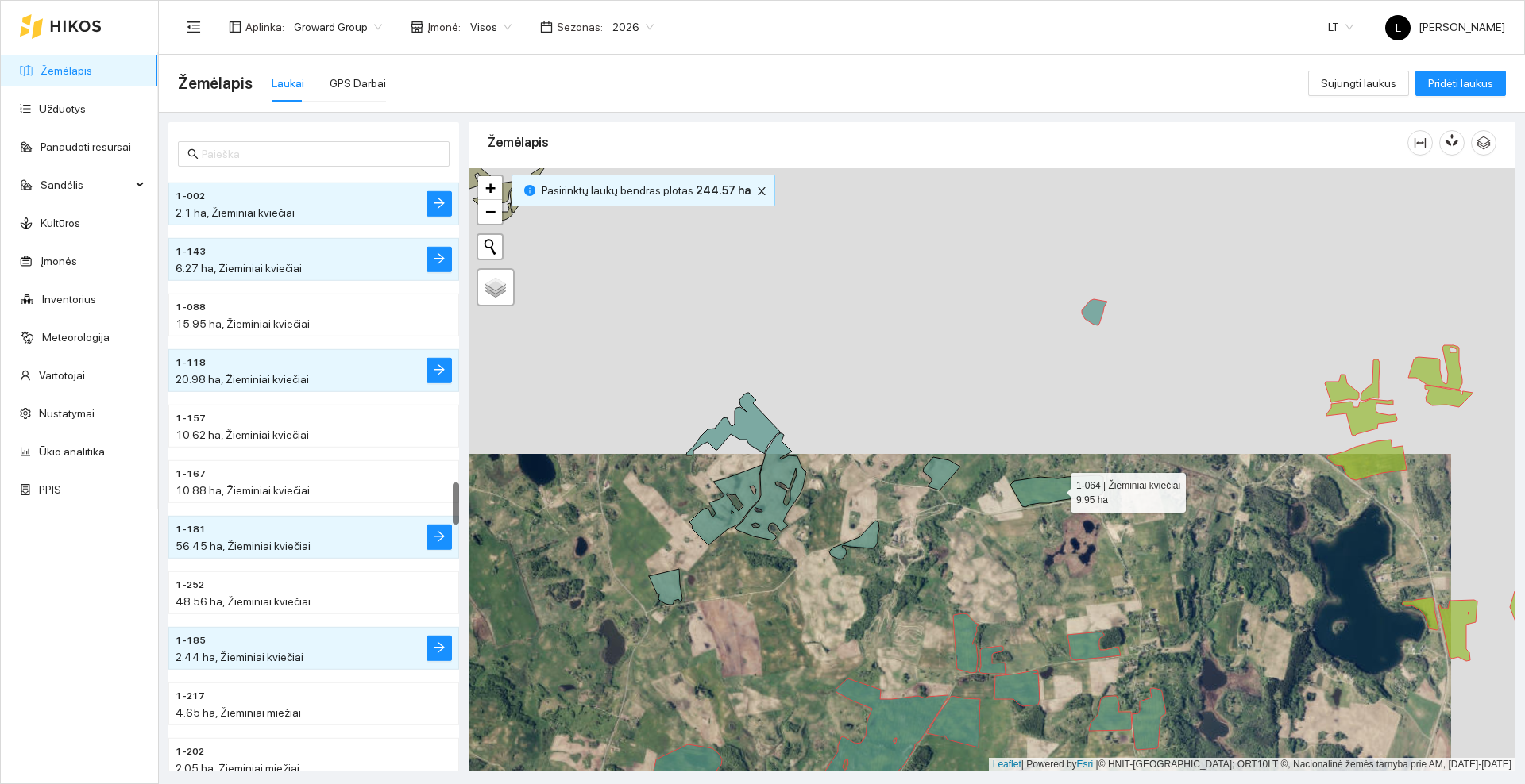
click at [1046, 487] on icon at bounding box center [1056, 491] width 93 height 32
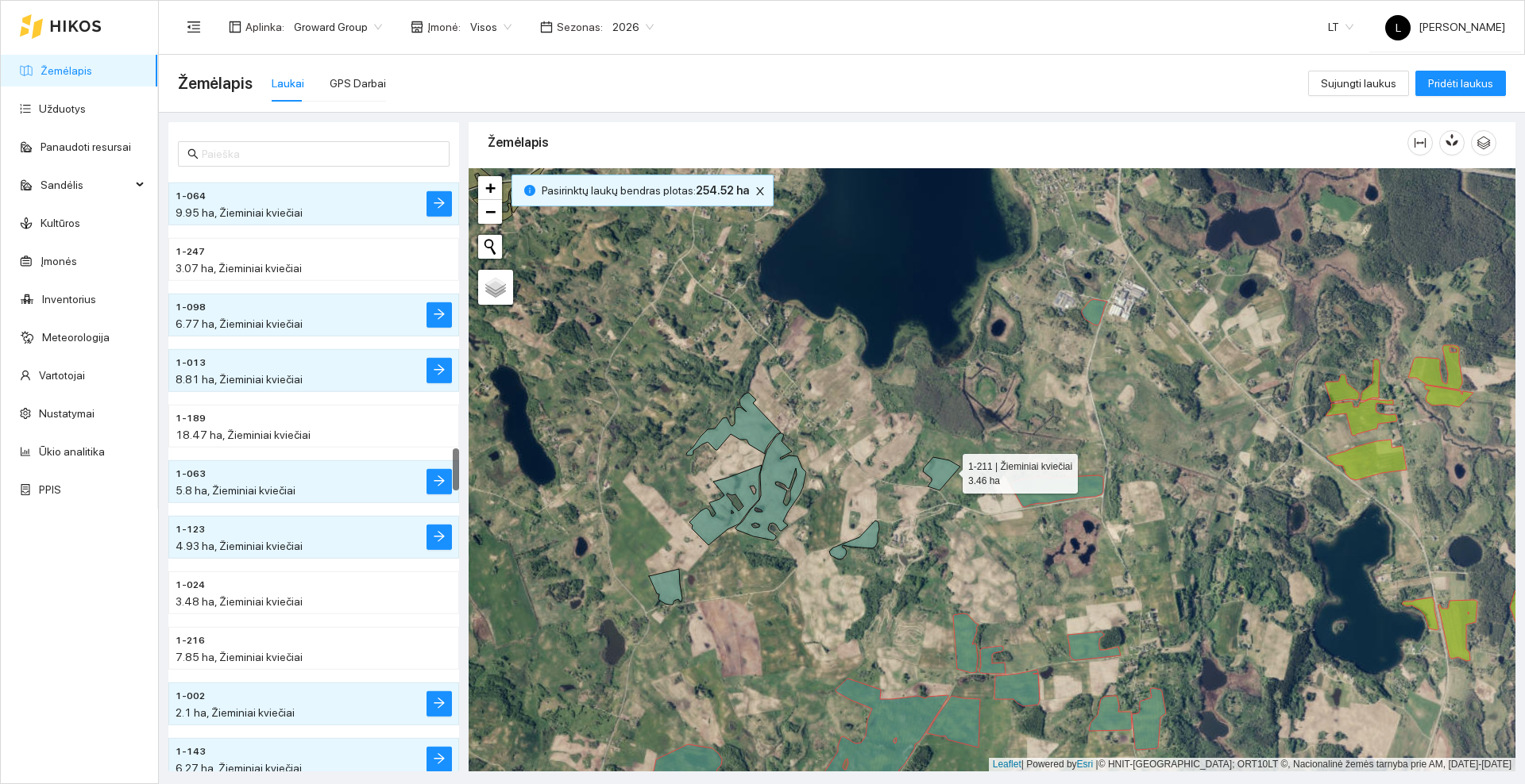
click at [948, 470] on icon at bounding box center [941, 474] width 38 height 33
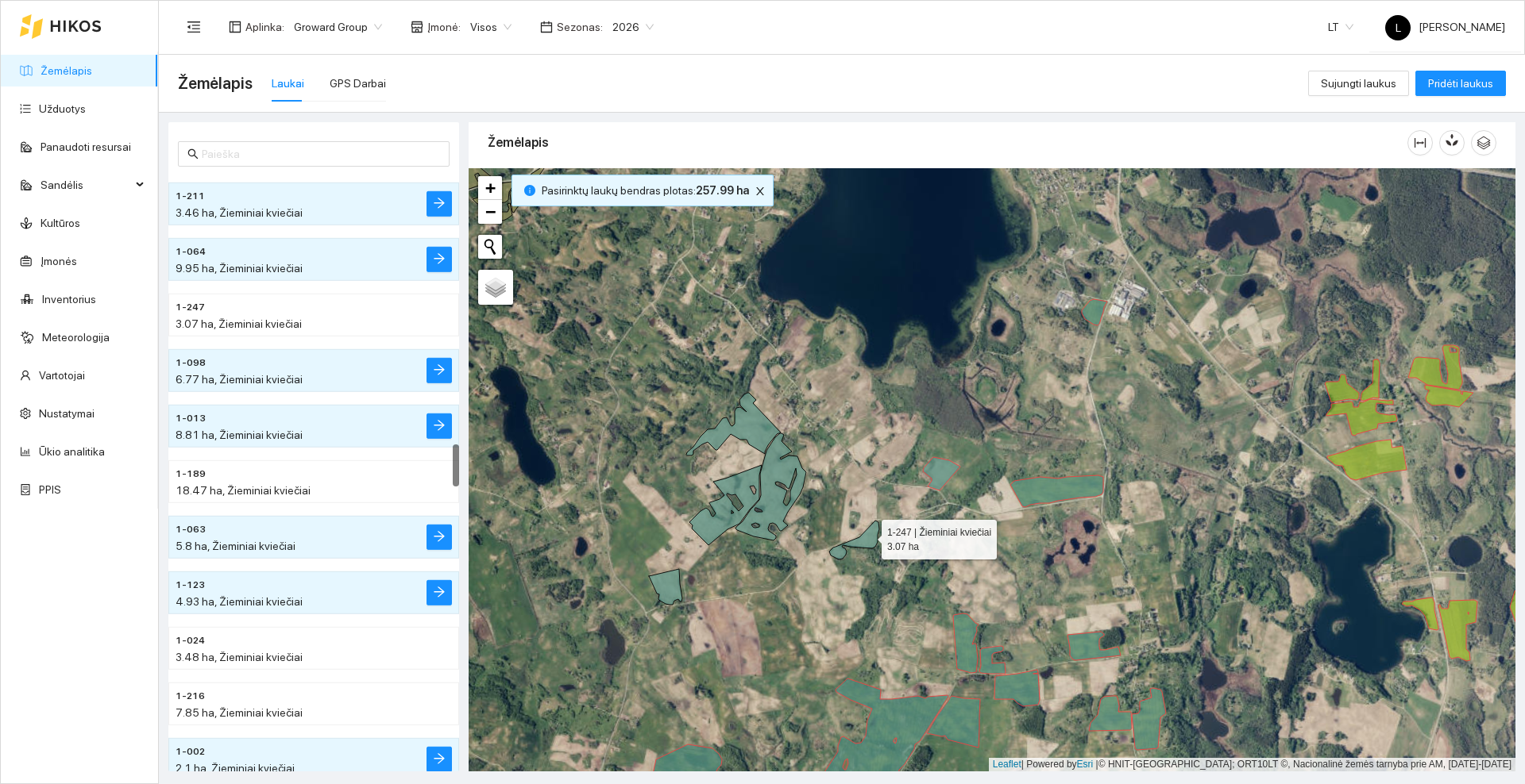
click at [867, 535] on icon at bounding box center [855, 540] width 50 height 38
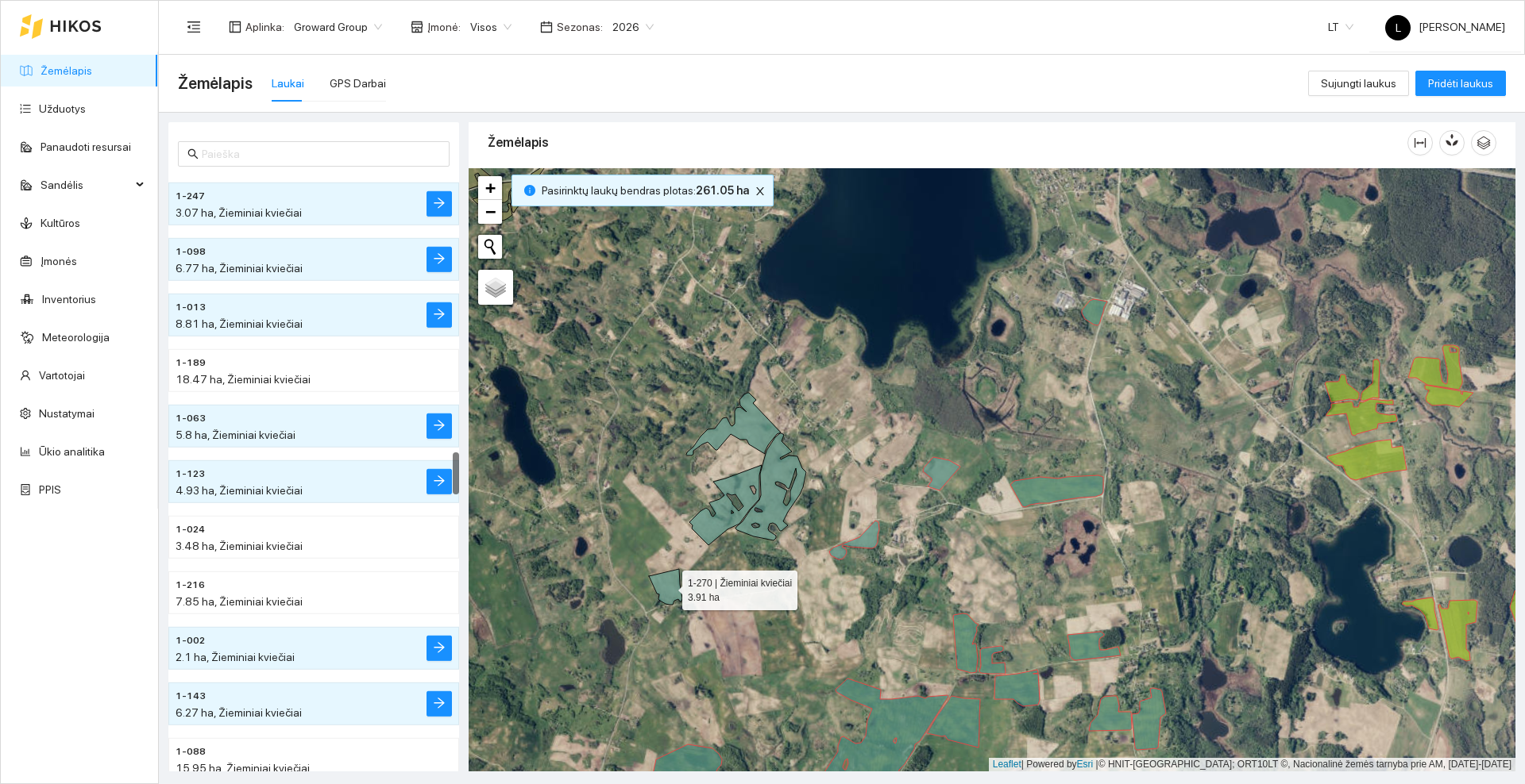
click at [663, 582] on icon at bounding box center [665, 587] width 33 height 36
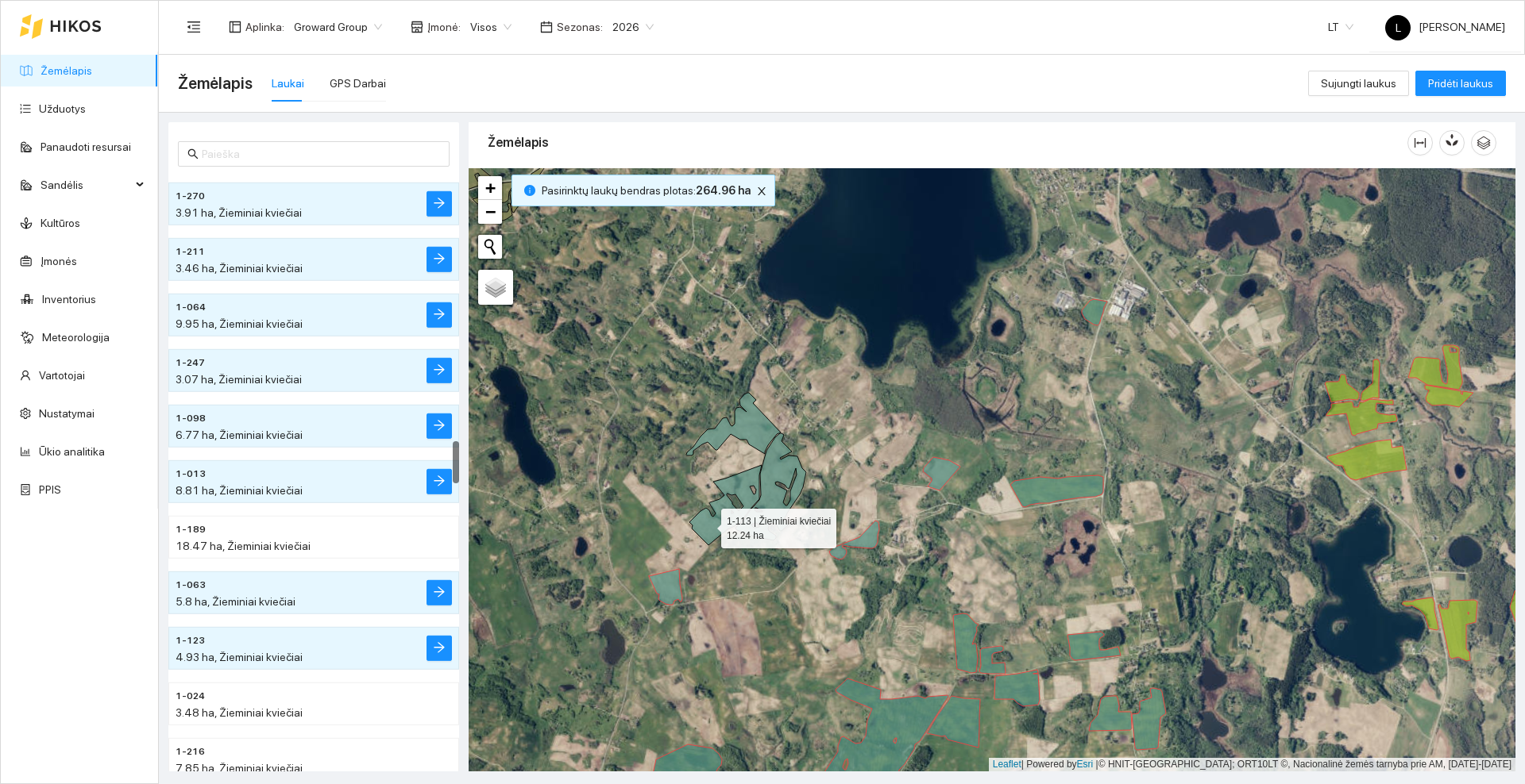
click at [707, 525] on icon at bounding box center [726, 505] width 72 height 80
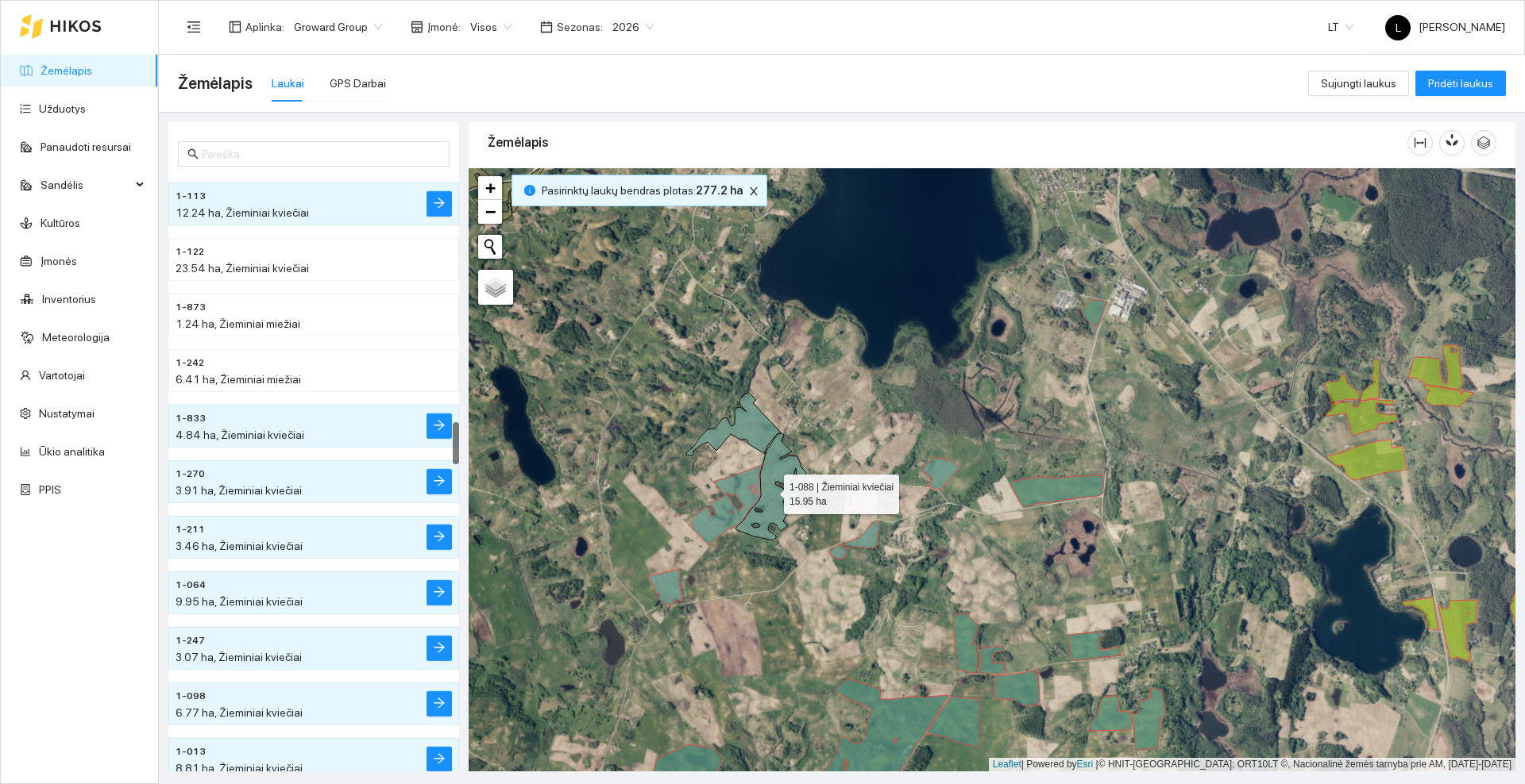
click at [768, 488] on icon at bounding box center [771, 487] width 70 height 107
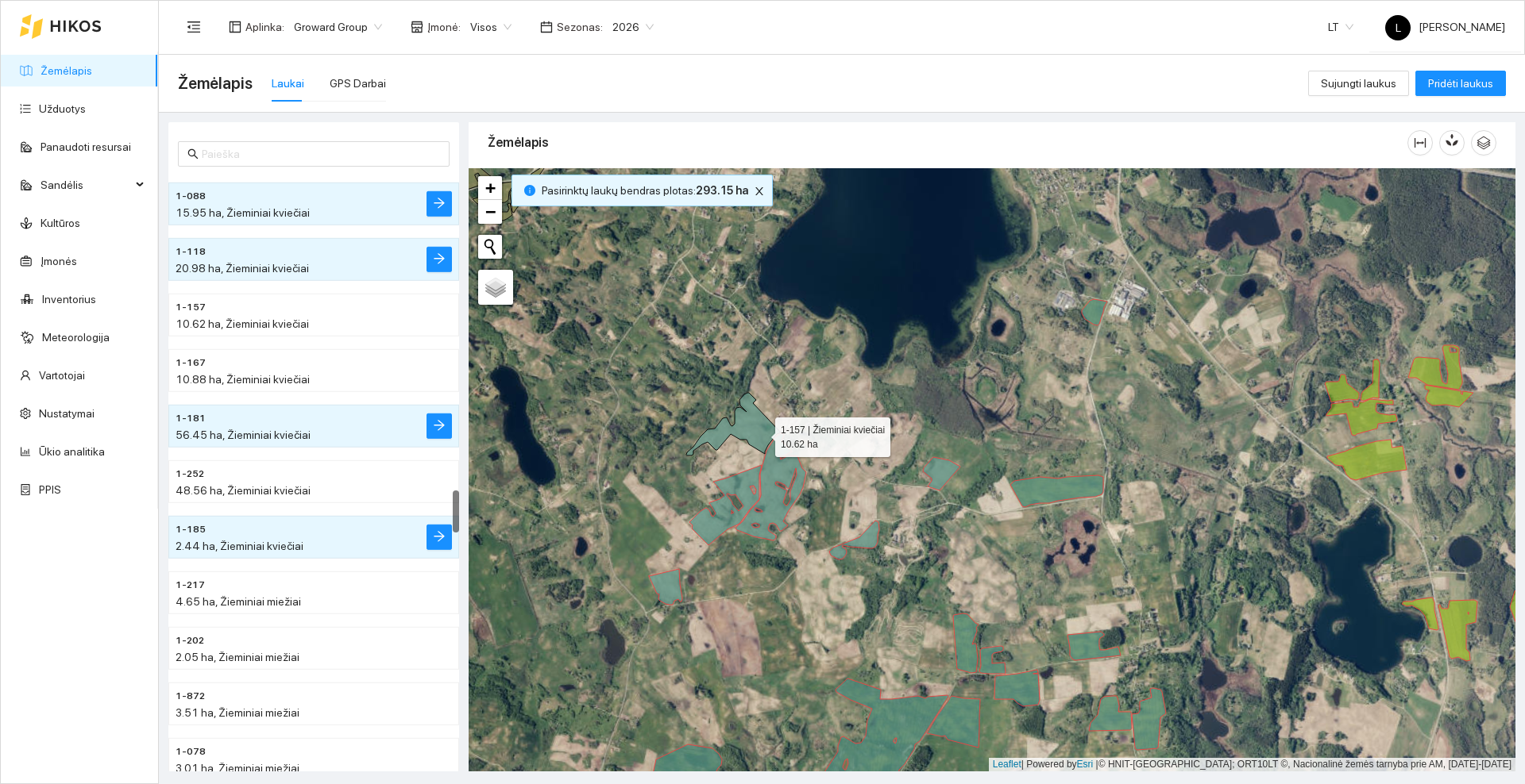
click at [758, 428] on icon at bounding box center [733, 424] width 95 height 63
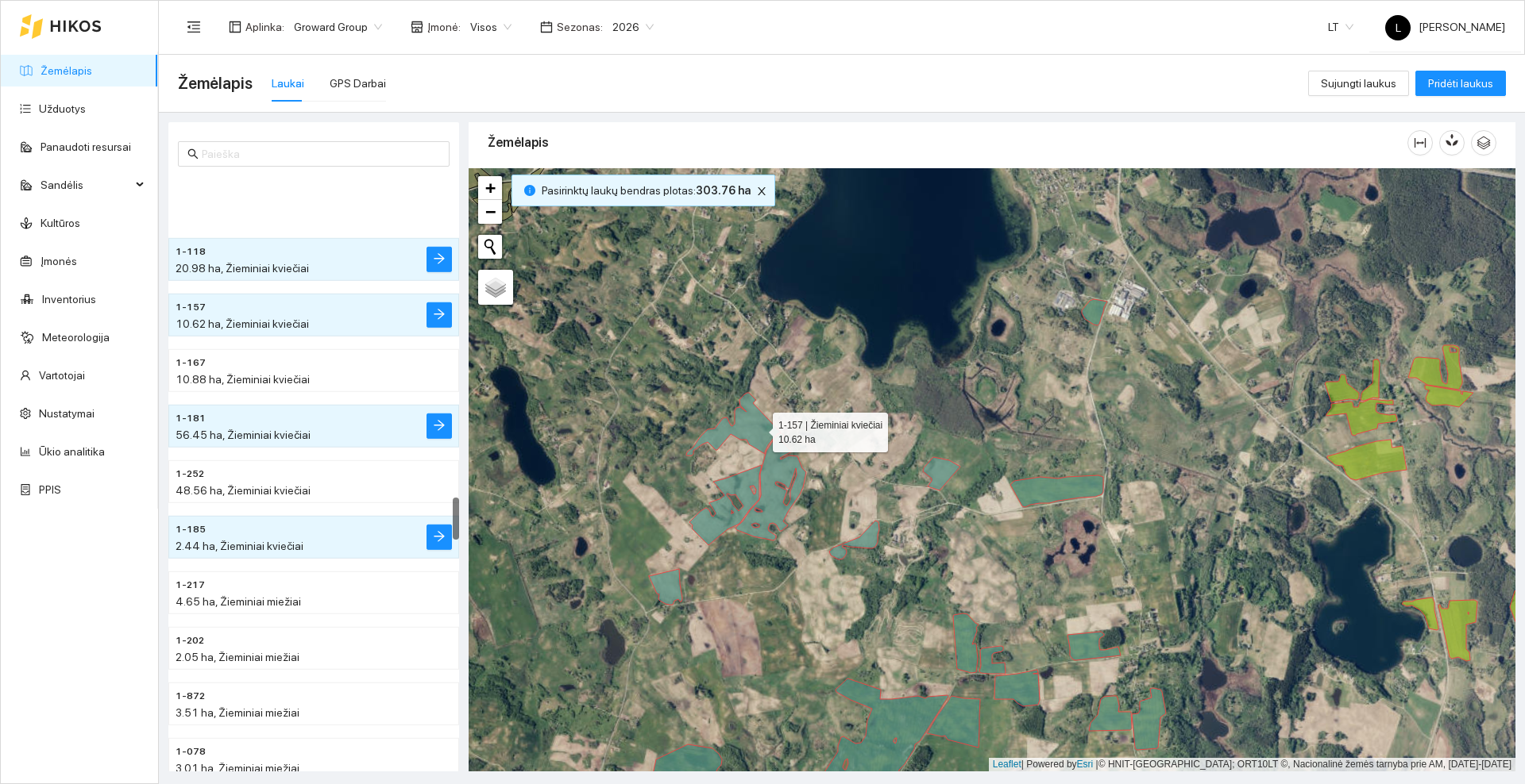
scroll to position [4722, 0]
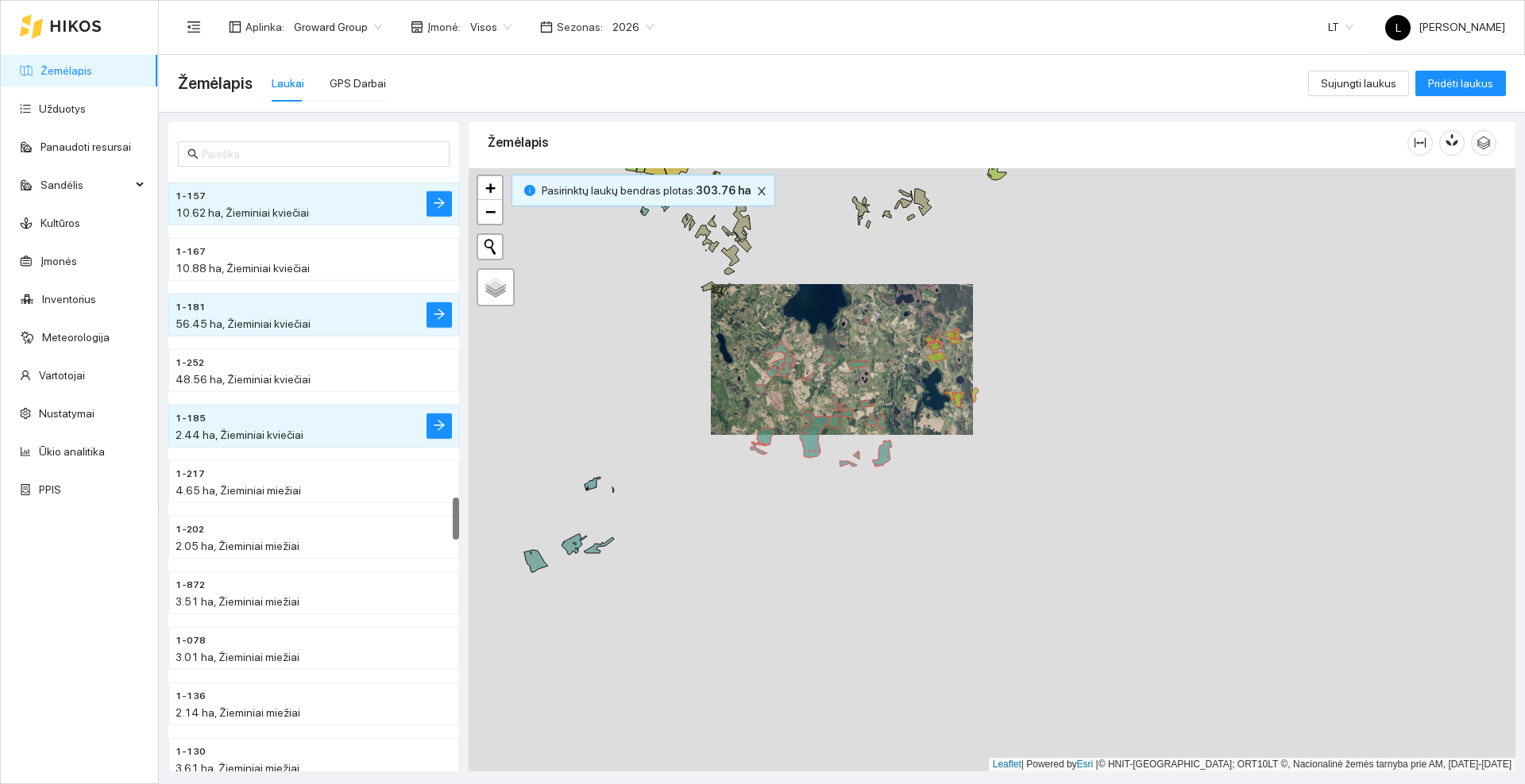
drag, startPoint x: 721, startPoint y: 377, endPoint x: 880, endPoint y: 336, distance: 164.2
click at [880, 336] on div at bounding box center [992, 469] width 1046 height 603
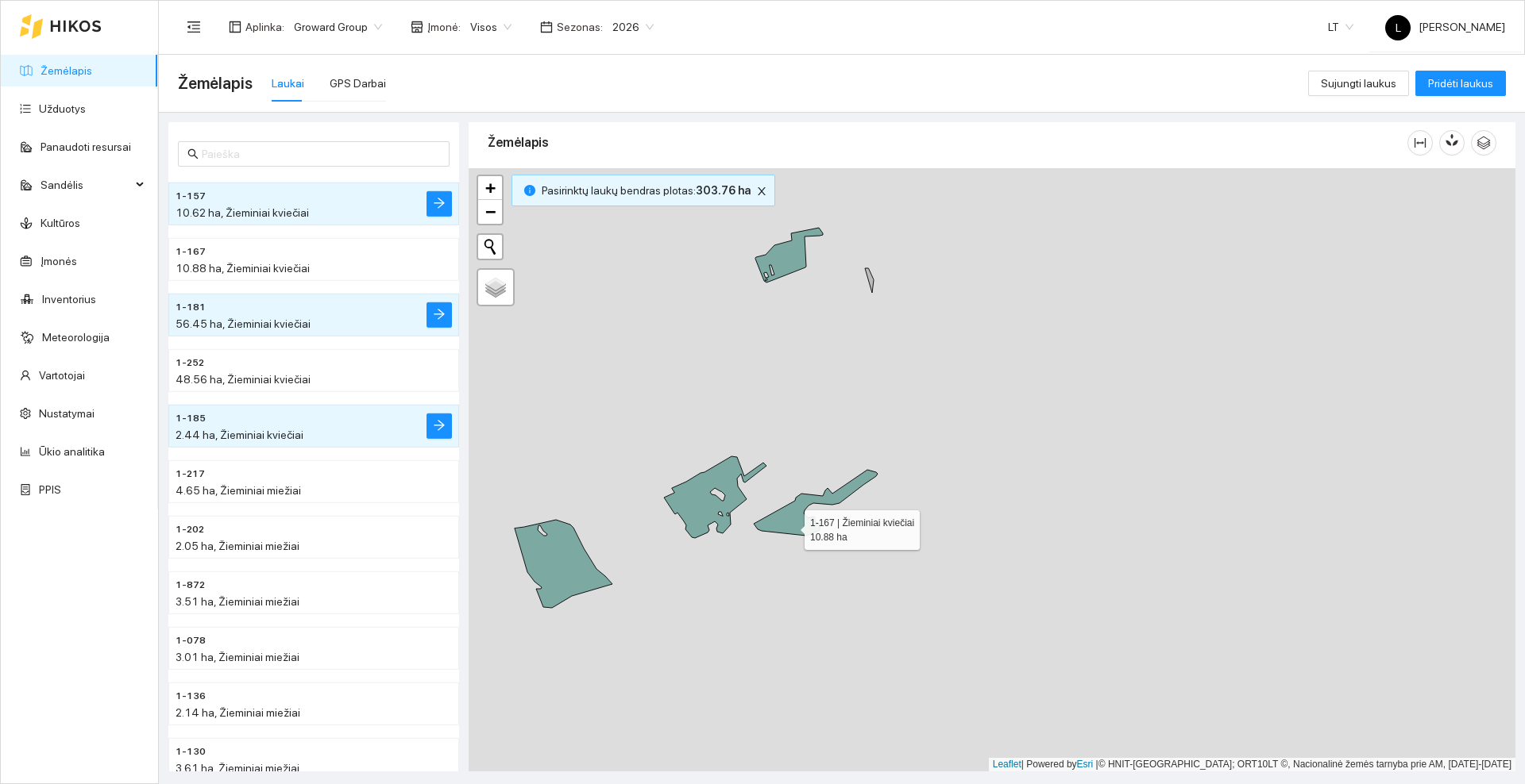
click at [790, 526] on icon at bounding box center [815, 503] width 124 height 66
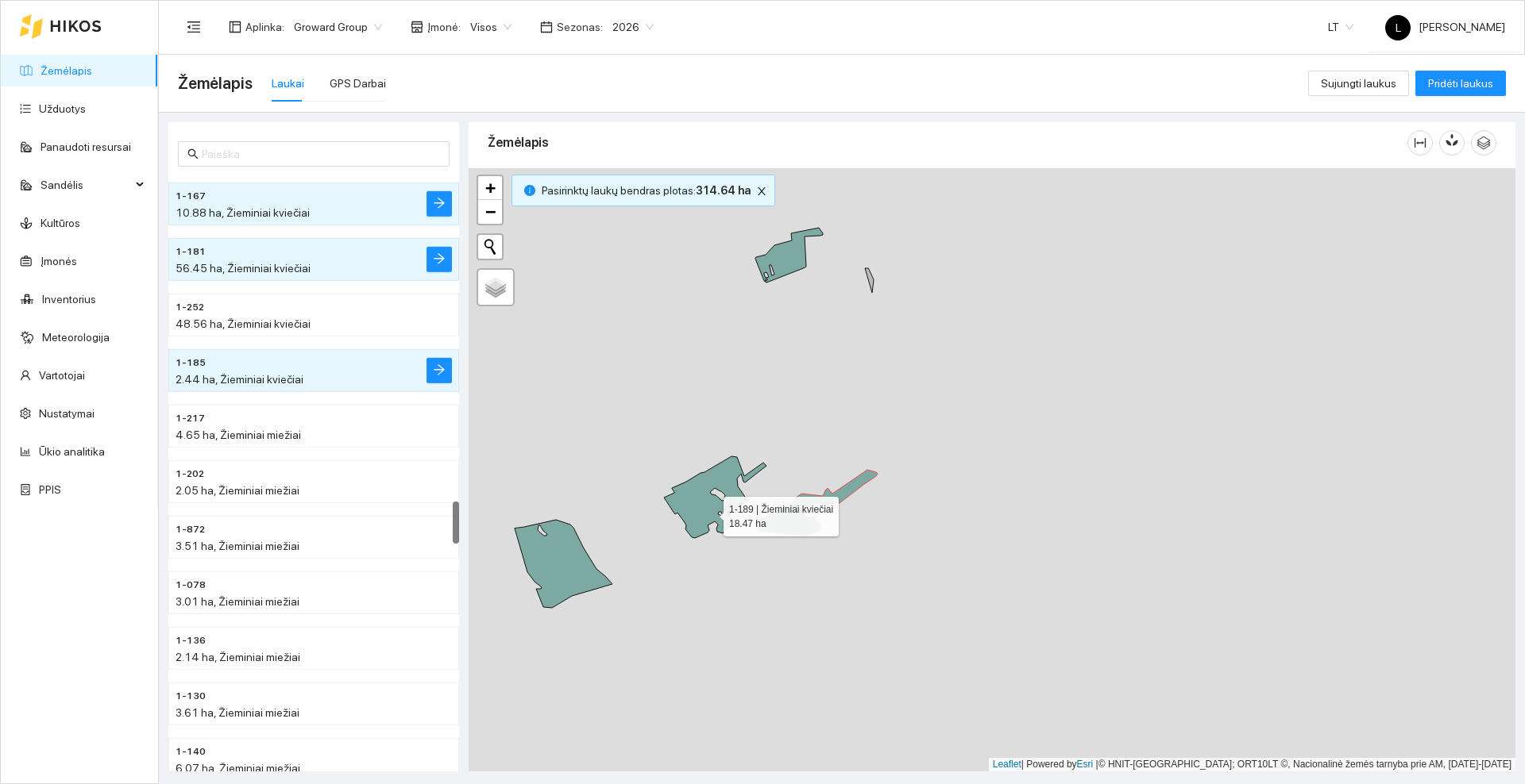
click at [706, 512] on icon at bounding box center [715, 498] width 102 height 82
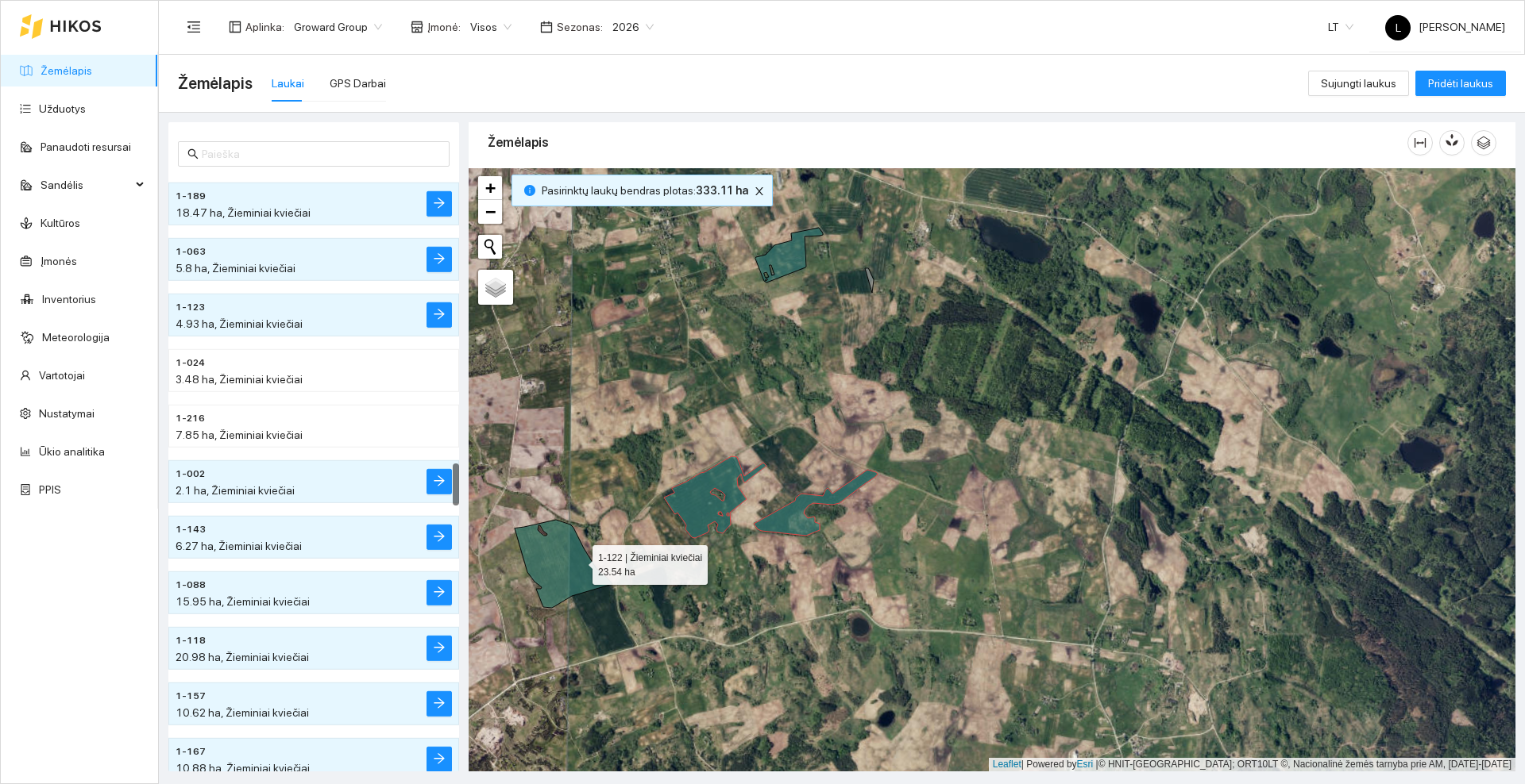
click at [578, 561] on icon at bounding box center [563, 563] width 98 height 88
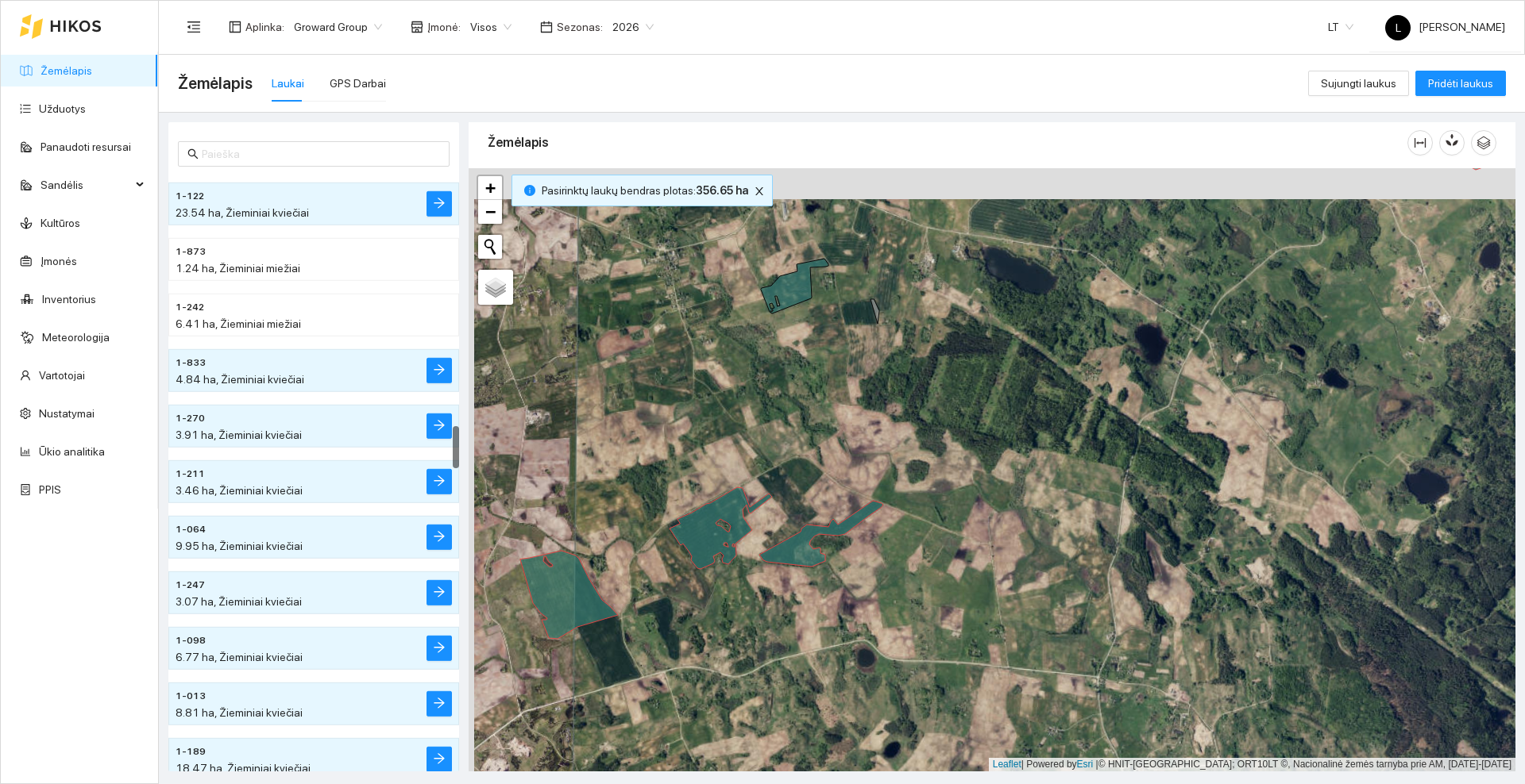
drag, startPoint x: 670, startPoint y: 354, endPoint x: 680, endPoint y: 473, distance: 119.4
click at [680, 473] on div at bounding box center [992, 469] width 1046 height 603
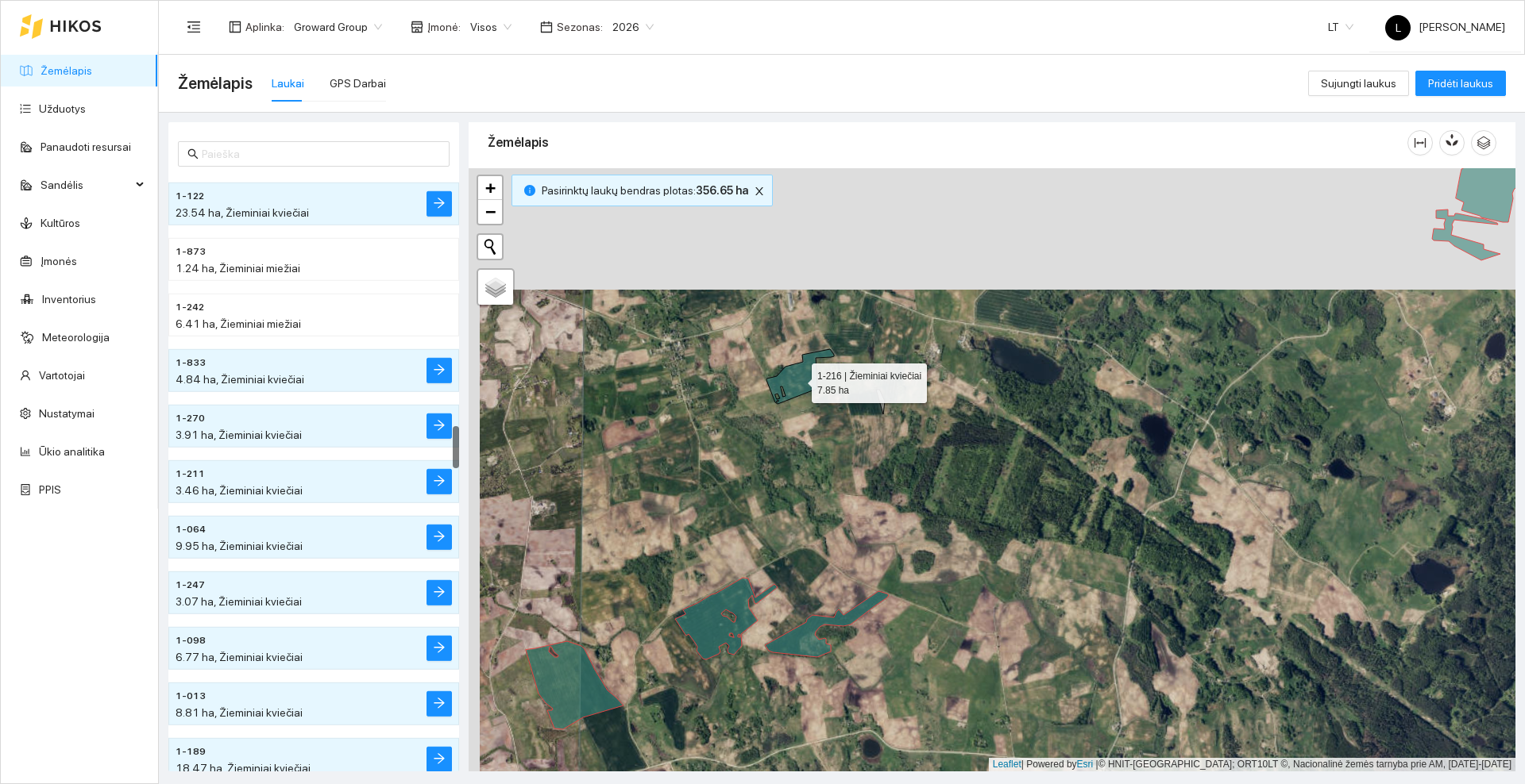
click at [798, 379] on icon at bounding box center [800, 376] width 68 height 54
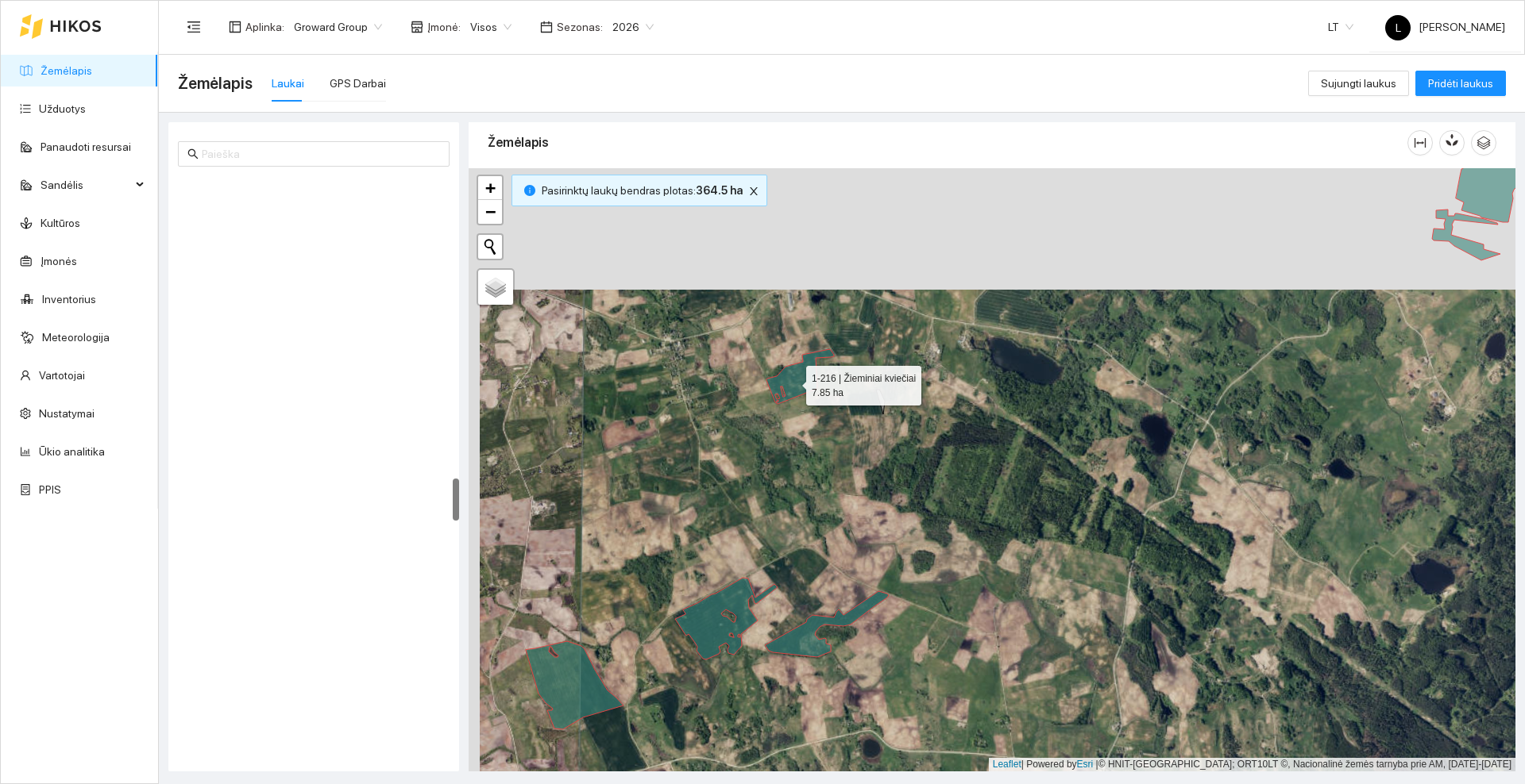
scroll to position [4444, 0]
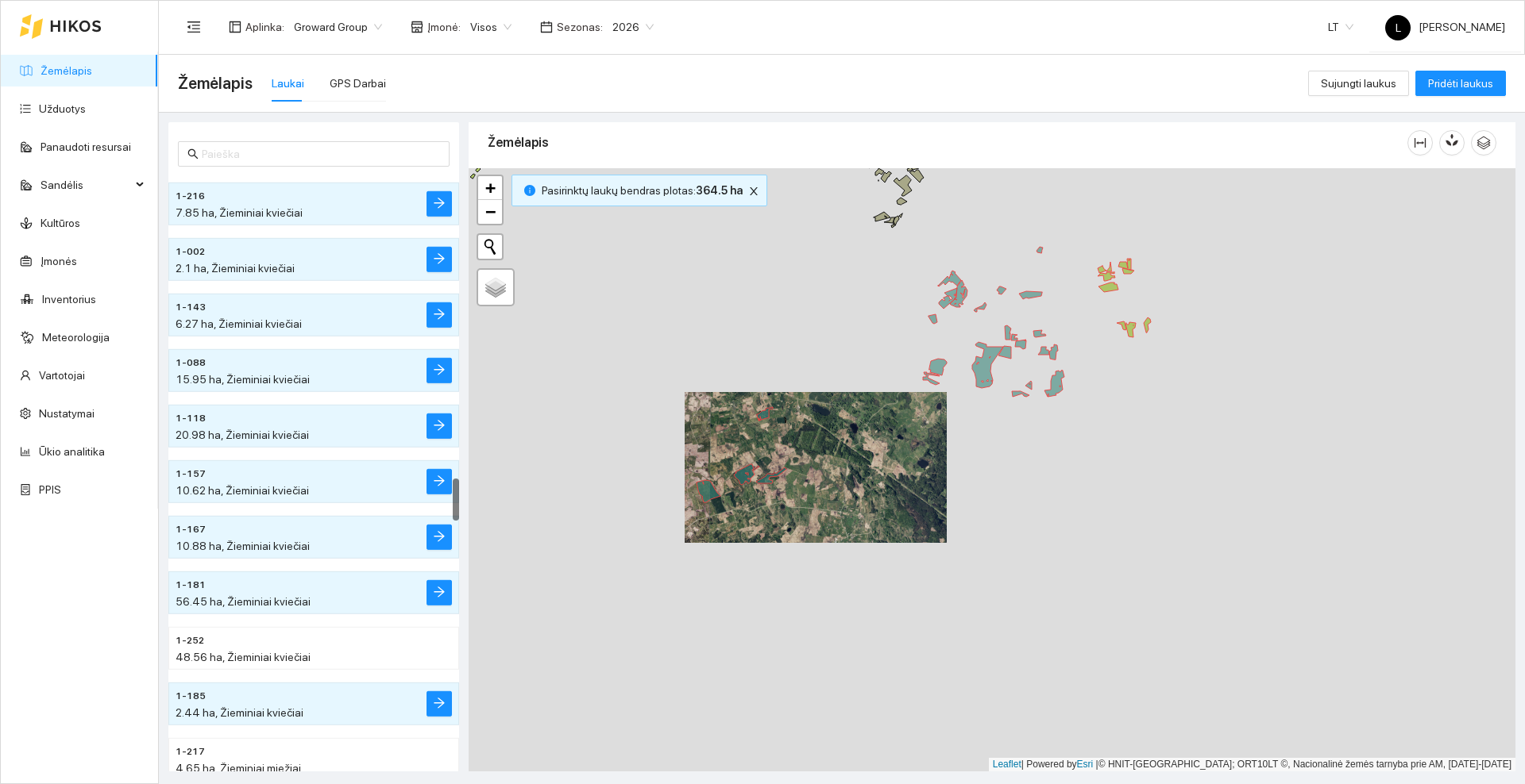
drag, startPoint x: 700, startPoint y: 402, endPoint x: 797, endPoint y: 493, distance: 133.0
click at [797, 493] on div at bounding box center [992, 469] width 1046 height 603
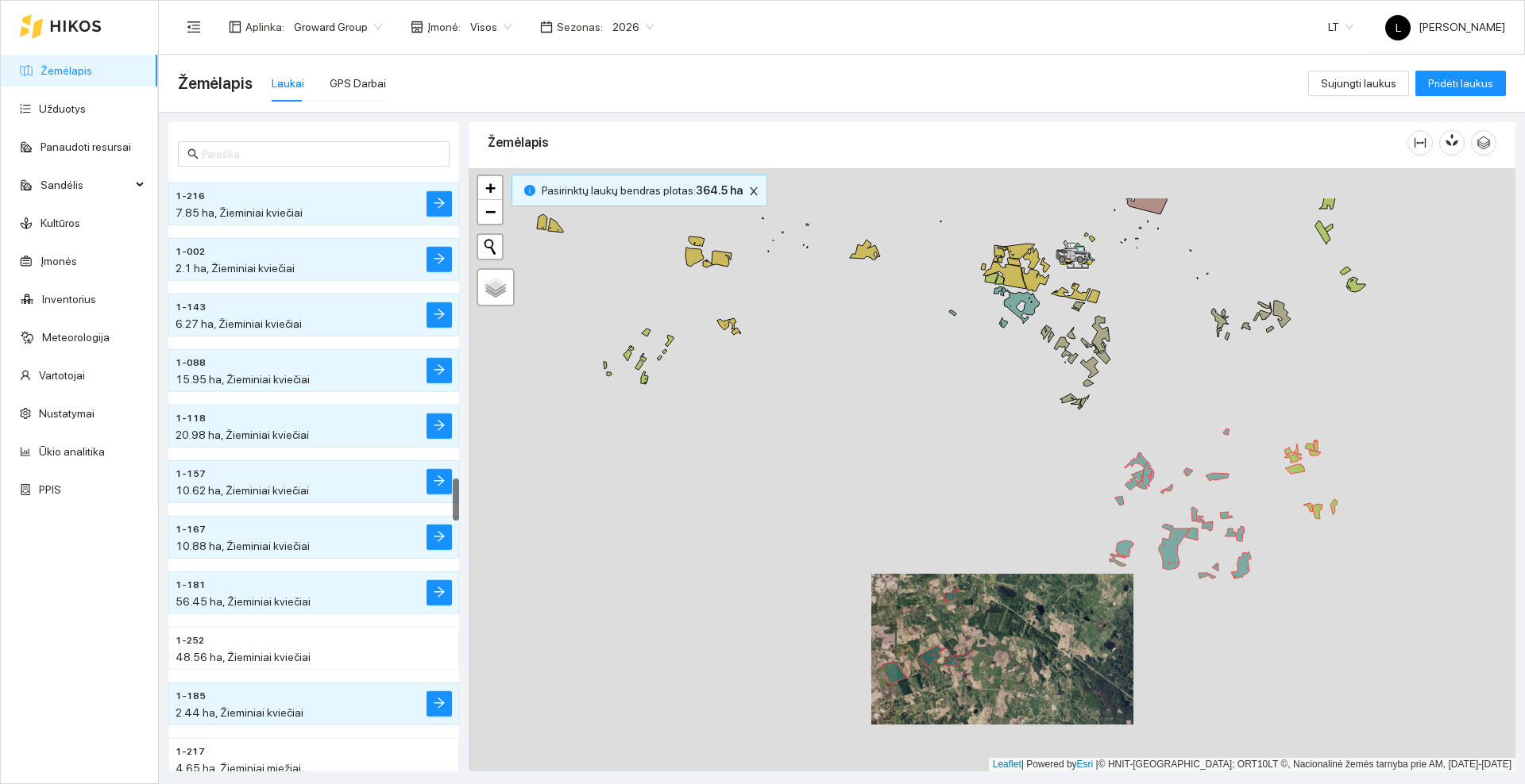
drag, startPoint x: 764, startPoint y: 473, endPoint x: 768, endPoint y: 480, distance: 8.1
click at [768, 480] on div at bounding box center [992, 469] width 1046 height 603
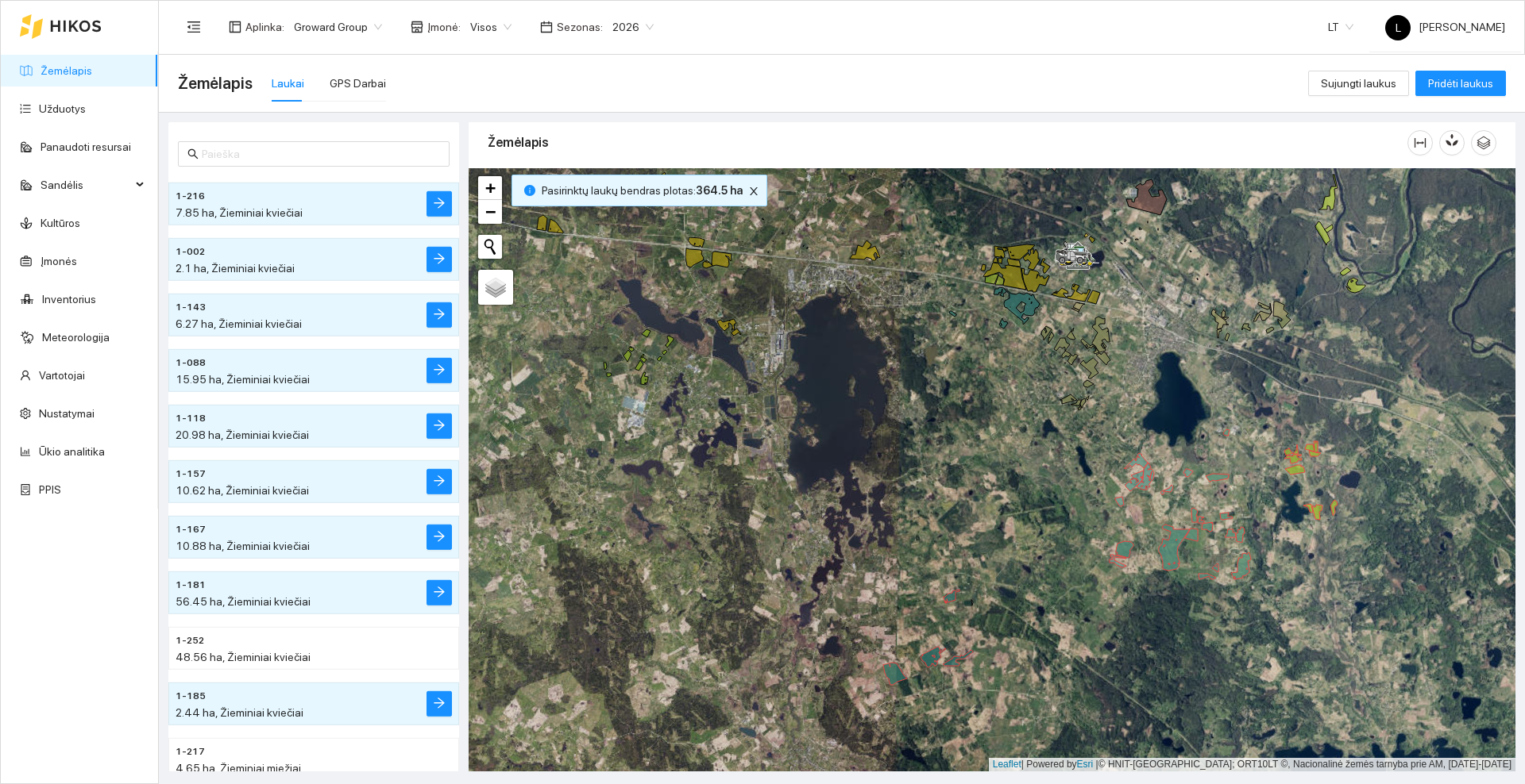
drag, startPoint x: 709, startPoint y: 417, endPoint x: 795, endPoint y: 513, distance: 128.9
click at [795, 513] on div at bounding box center [992, 469] width 1046 height 603
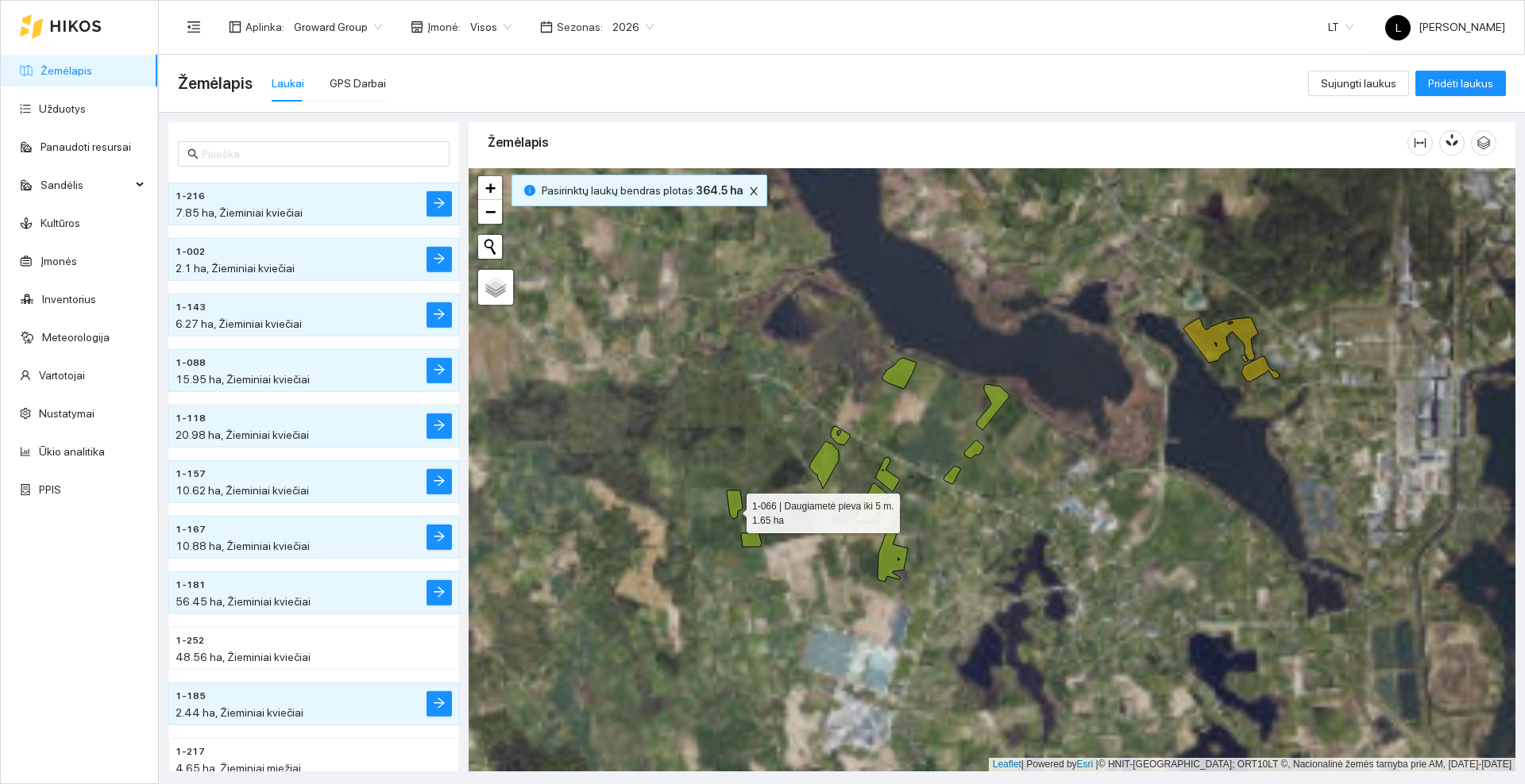
click at [732, 510] on icon at bounding box center [734, 505] width 16 height 28
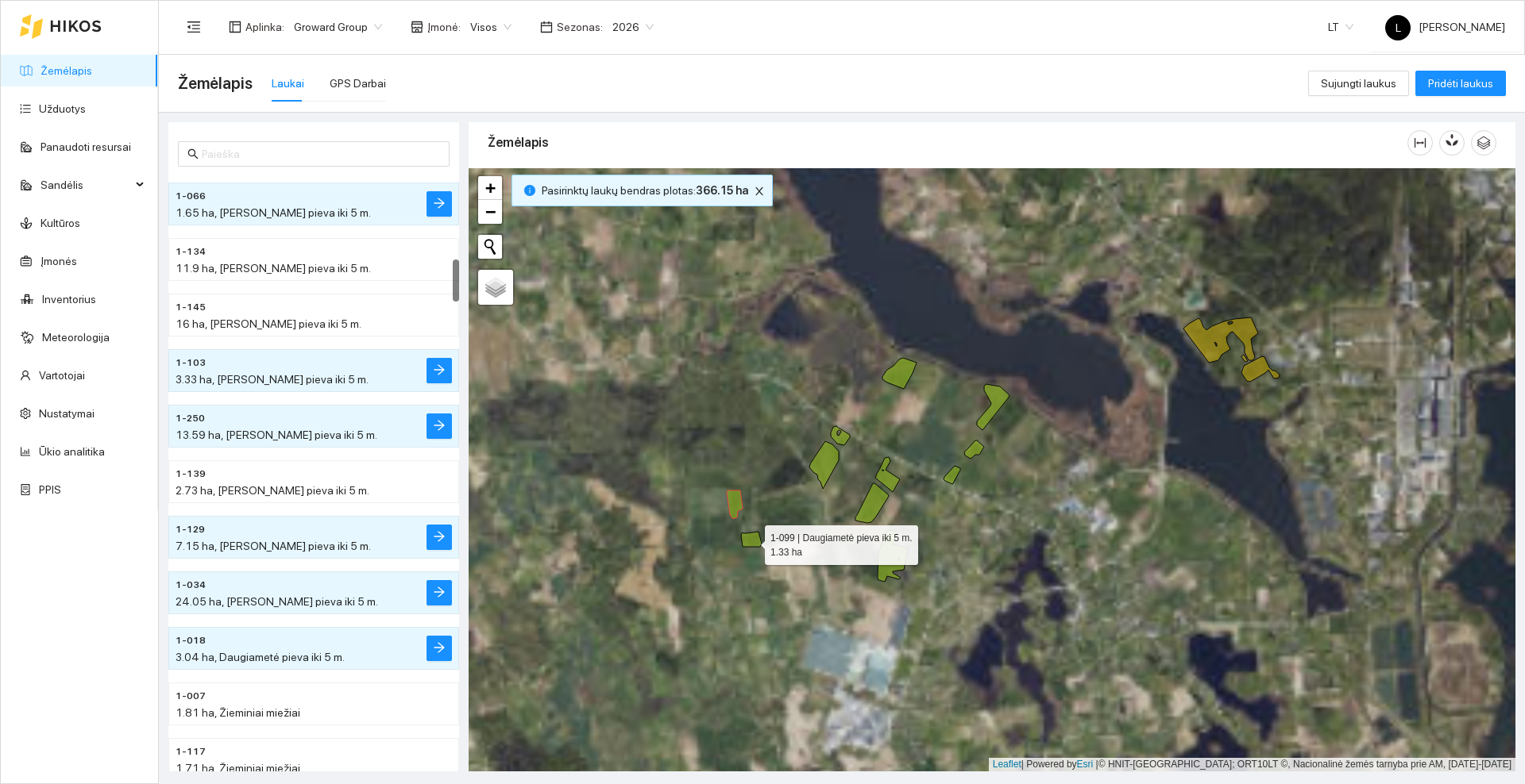
click at [751, 541] on icon at bounding box center [751, 540] width 21 height 15
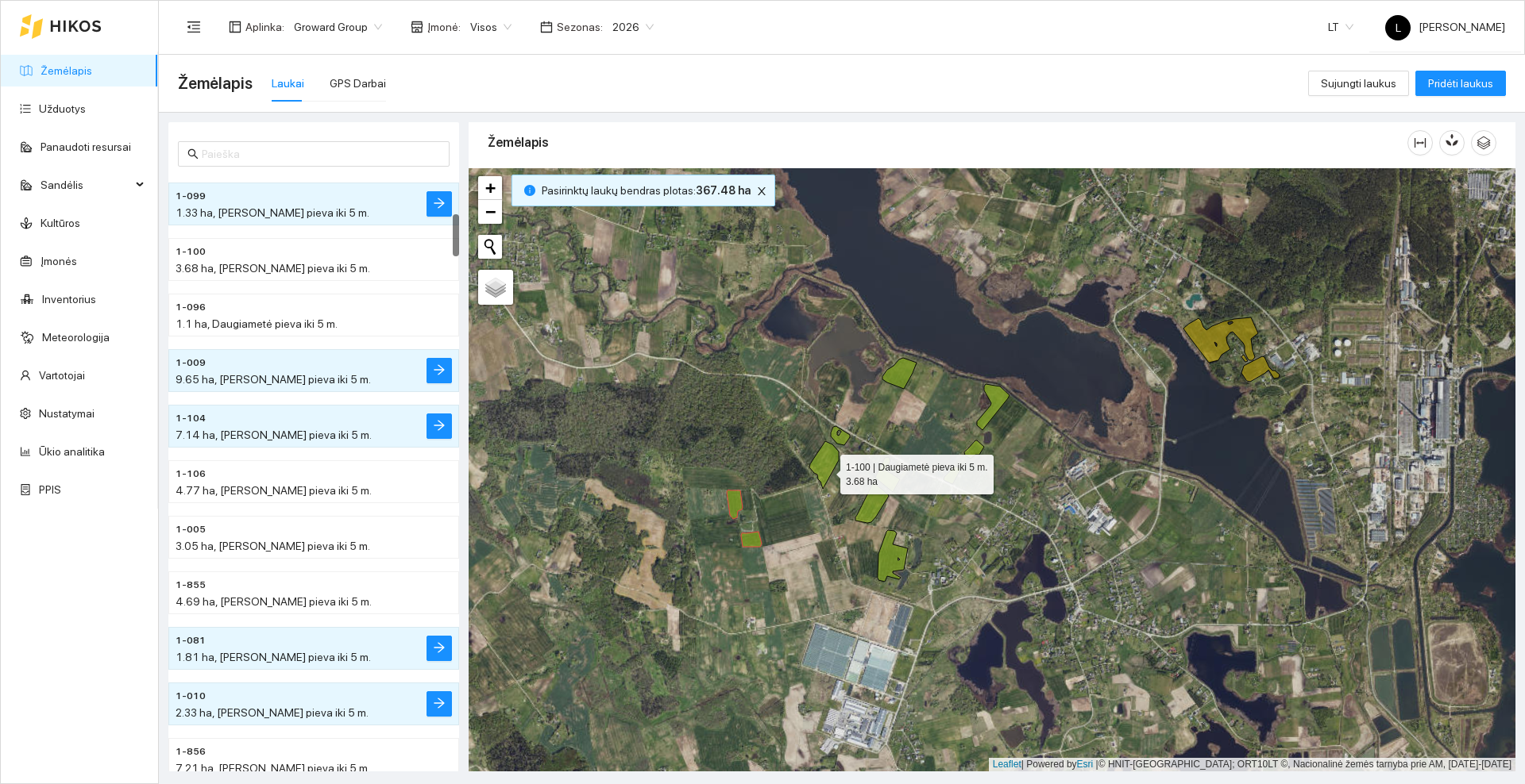
click at [826, 470] on icon at bounding box center [824, 465] width 29 height 48
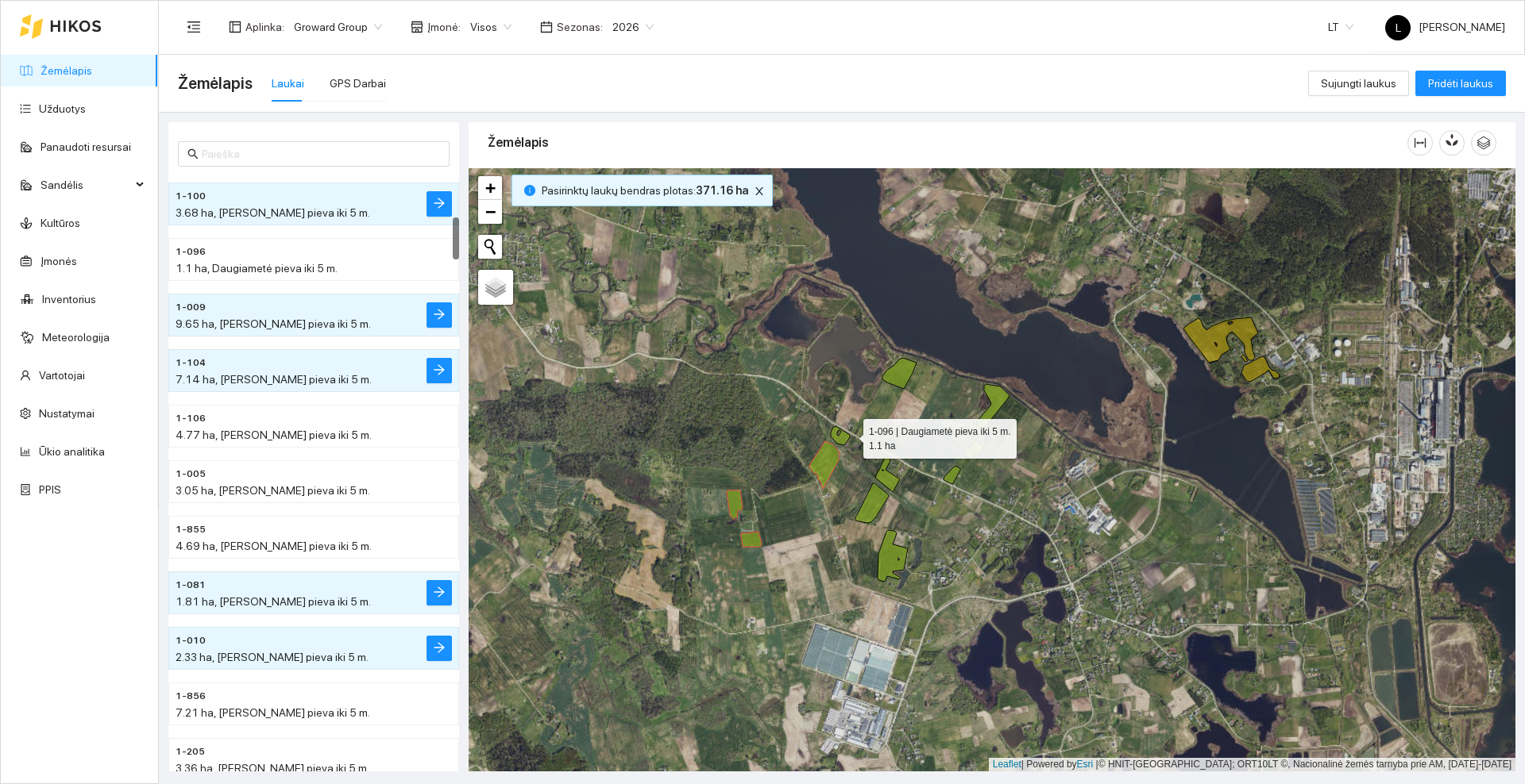
click at [849, 434] on icon at bounding box center [840, 435] width 19 height 19
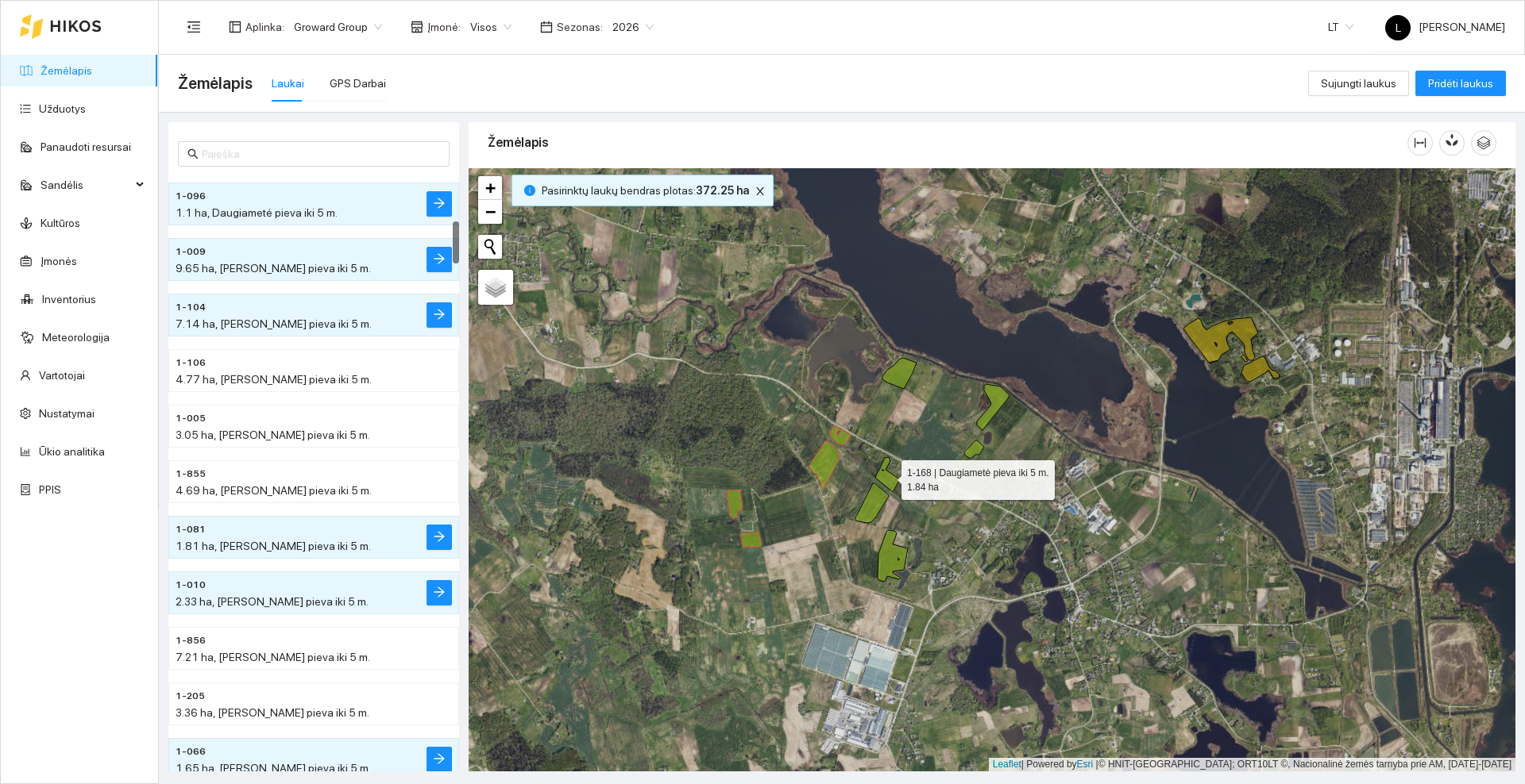
click at [895, 480] on icon at bounding box center [887, 474] width 24 height 35
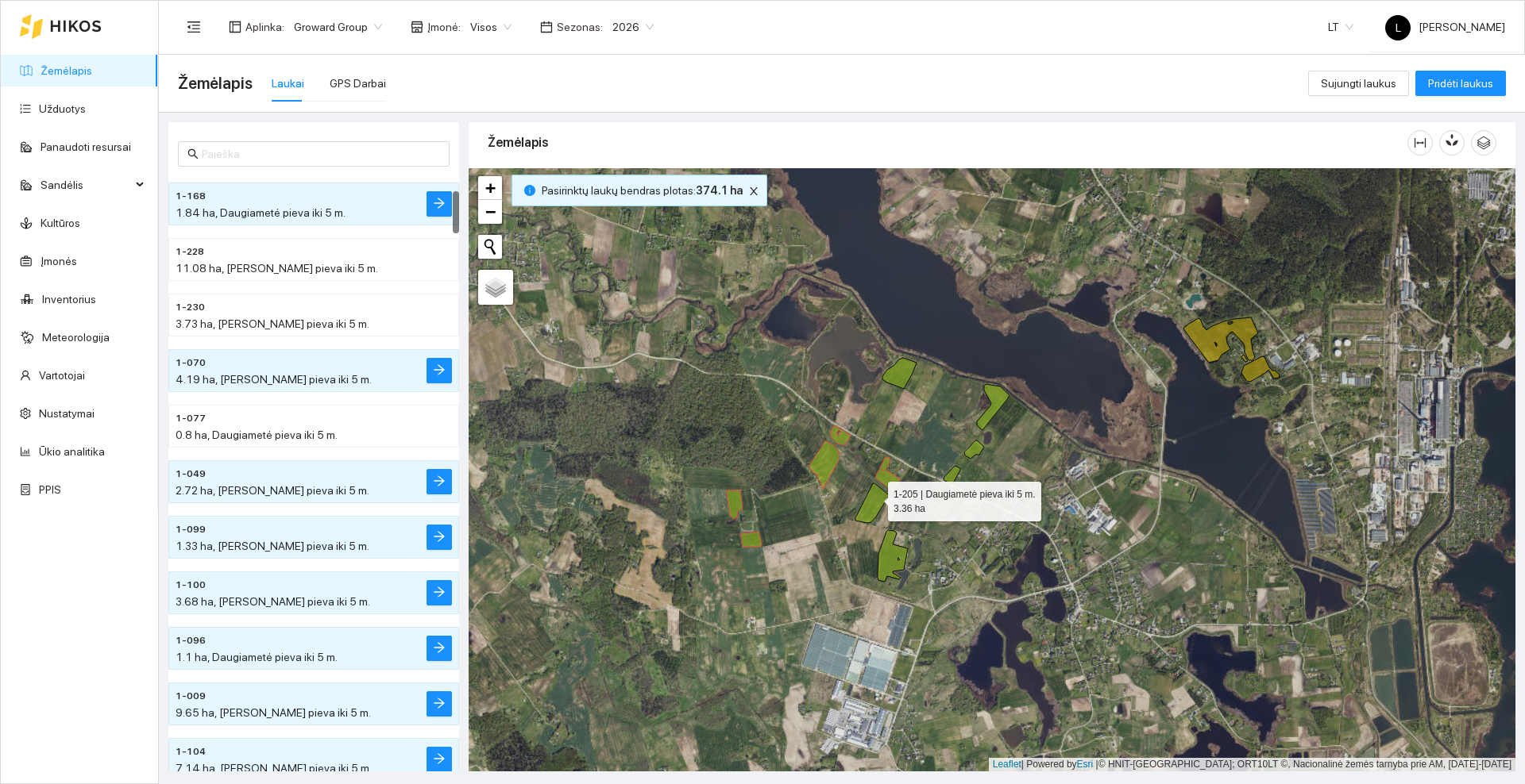
click at [872, 502] on icon at bounding box center [872, 503] width 33 height 39
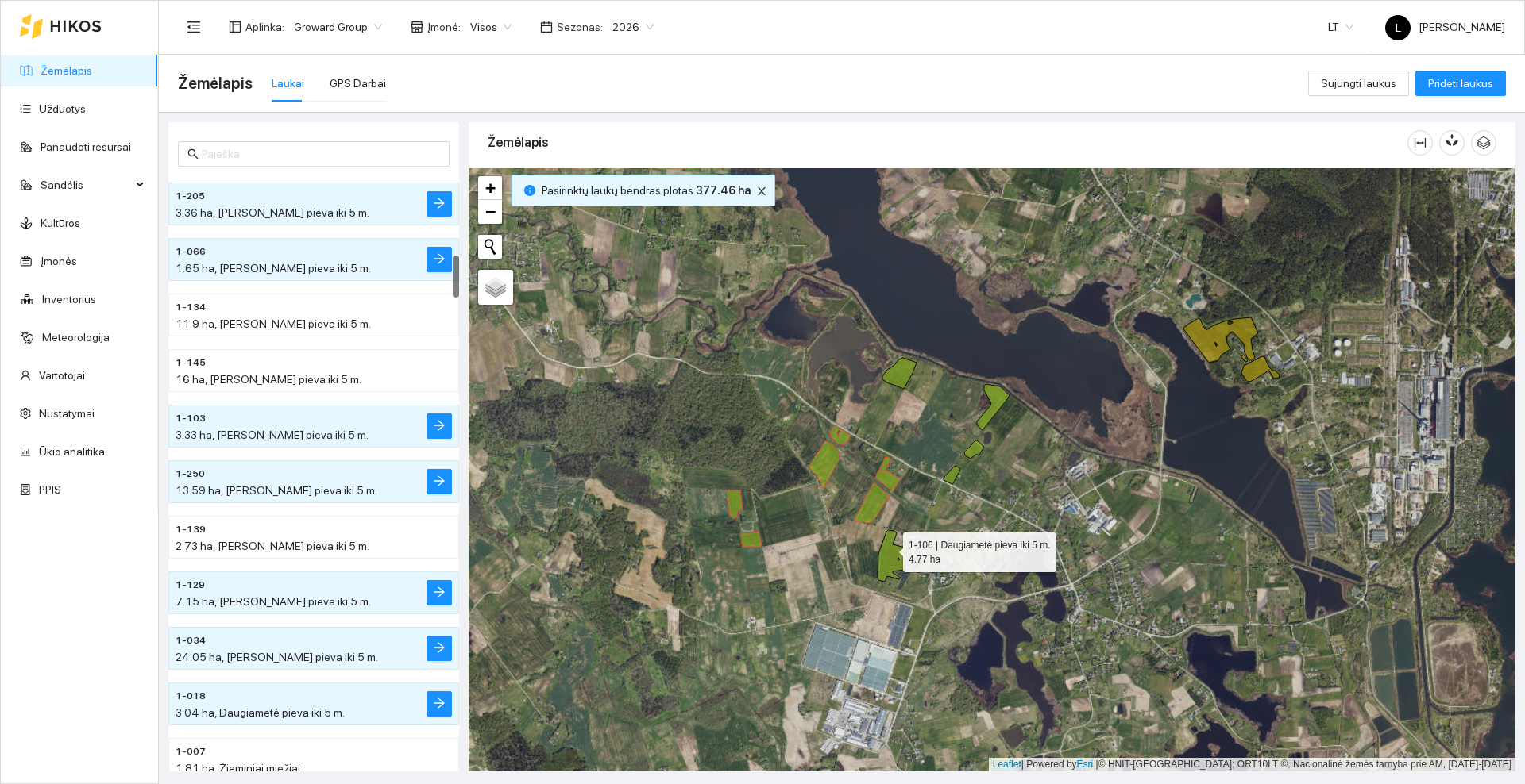
click at [889, 551] on icon at bounding box center [892, 556] width 30 height 52
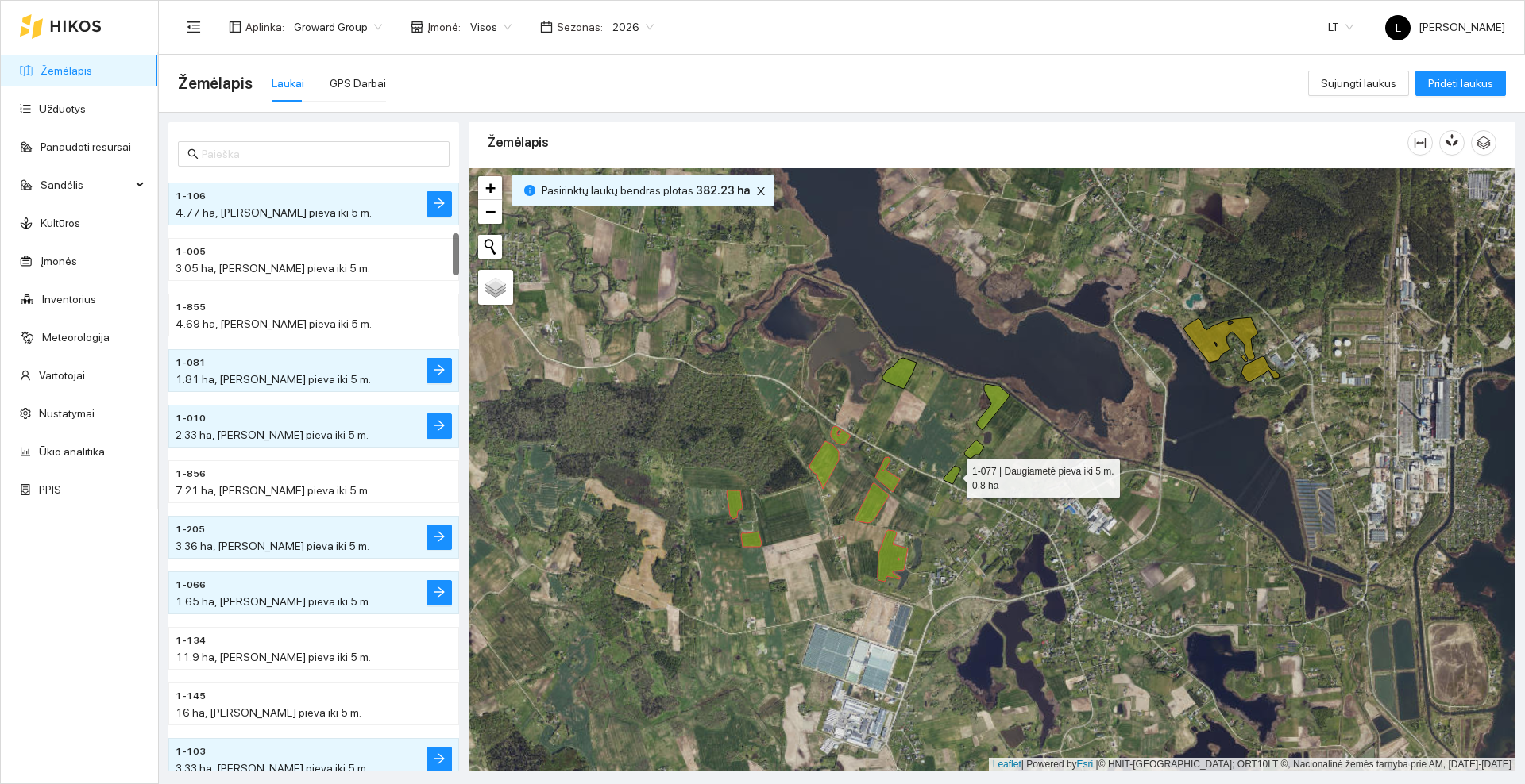
click at [952, 476] on icon at bounding box center [952, 475] width 17 height 18
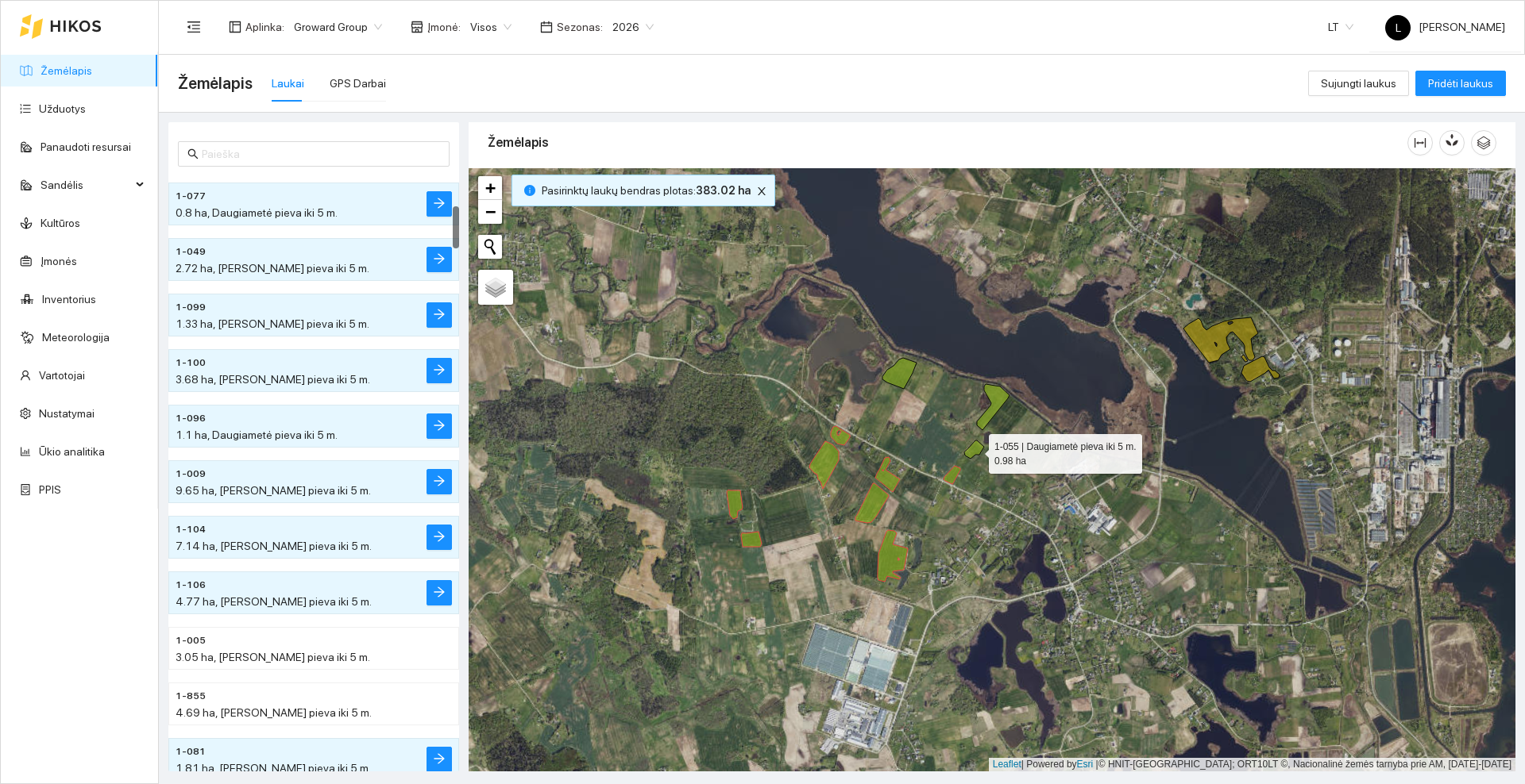
click at [976, 445] on icon at bounding box center [974, 450] width 20 height 18
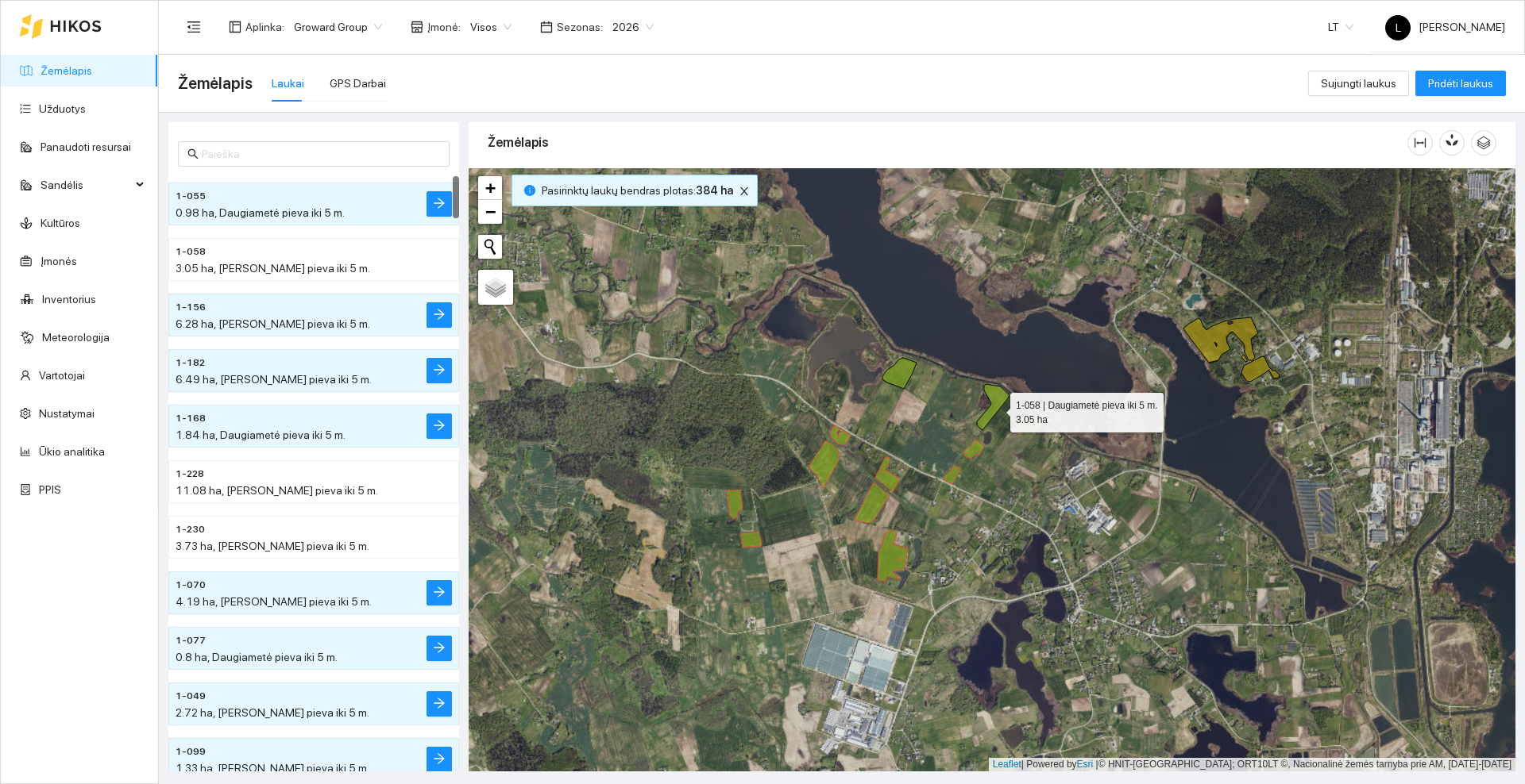
click at [996, 409] on icon at bounding box center [993, 407] width 33 height 46
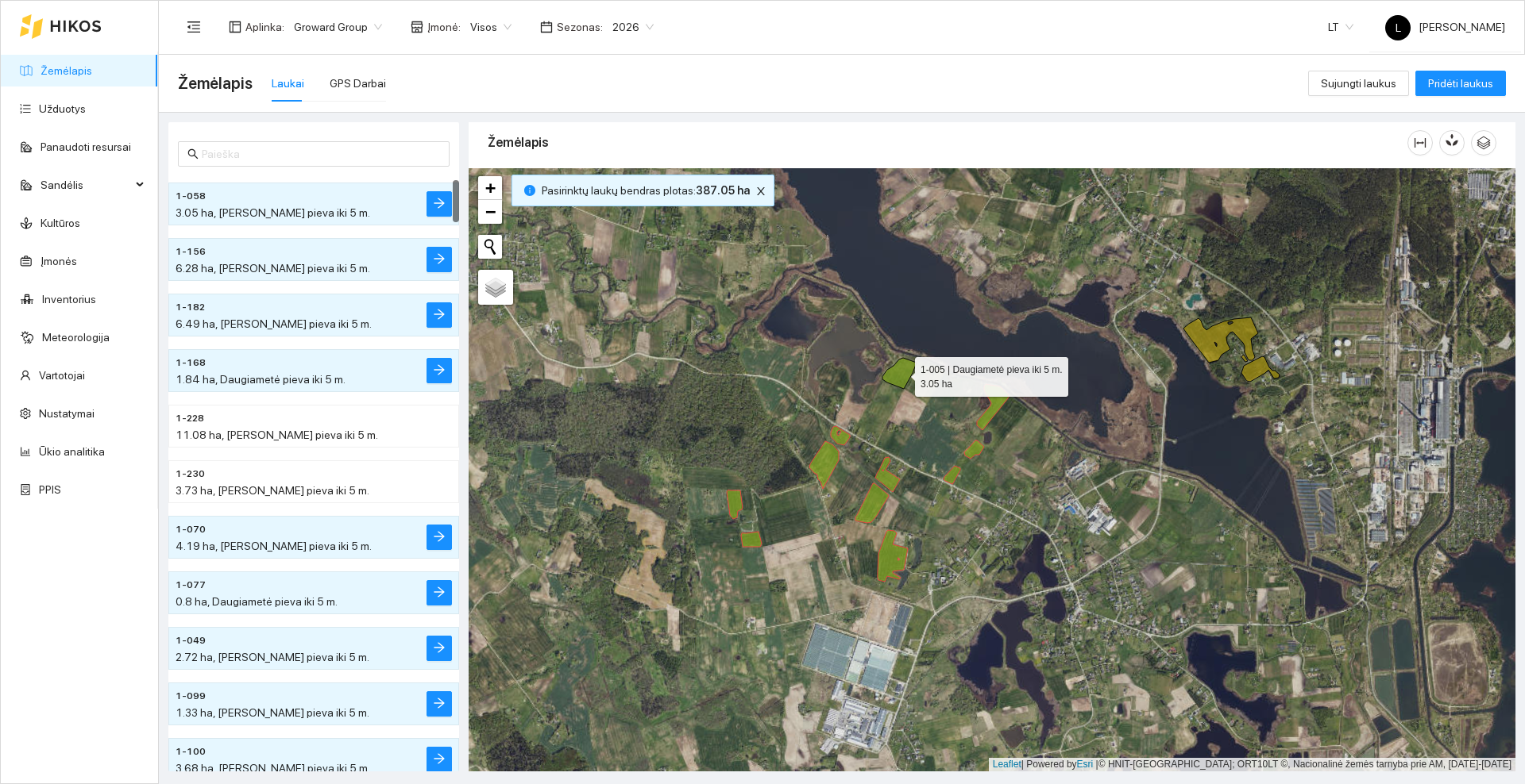
click at [896, 376] on icon at bounding box center [899, 373] width 34 height 31
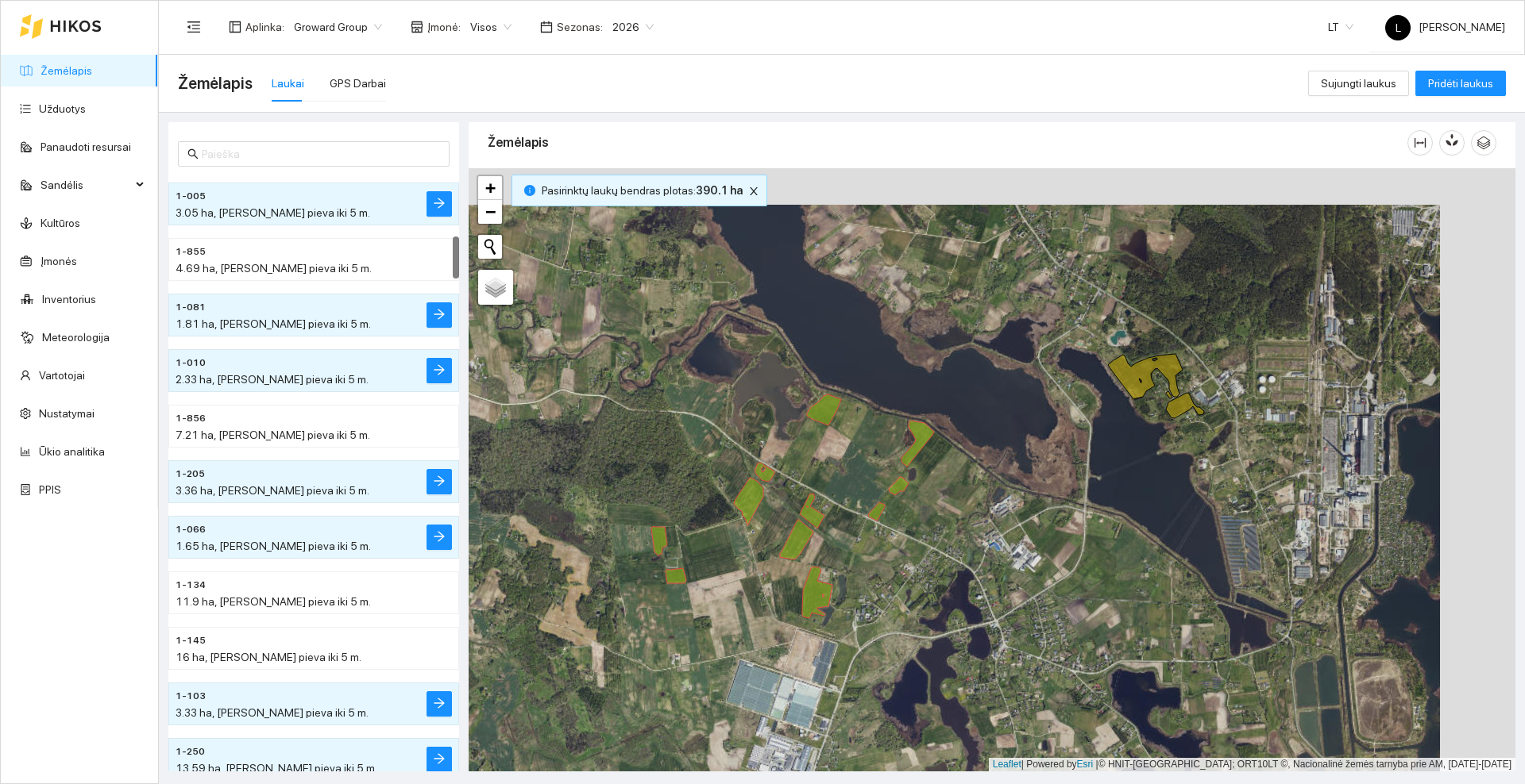
drag, startPoint x: 1043, startPoint y: 304, endPoint x: 809, endPoint y: 429, distance: 265.3
click at [795, 433] on div at bounding box center [992, 469] width 1046 height 603
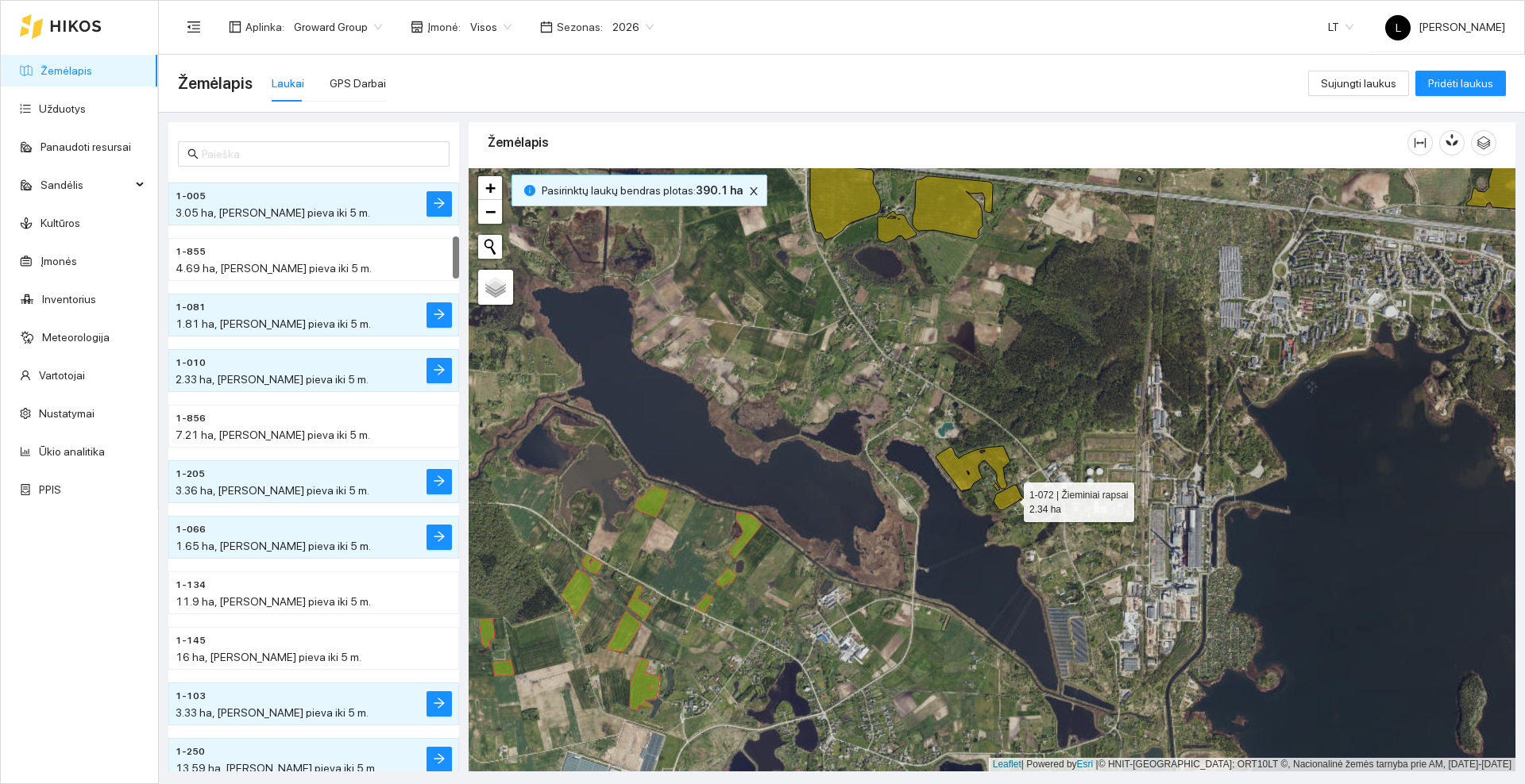
click at [1010, 496] on icon at bounding box center [1013, 498] width 39 height 25
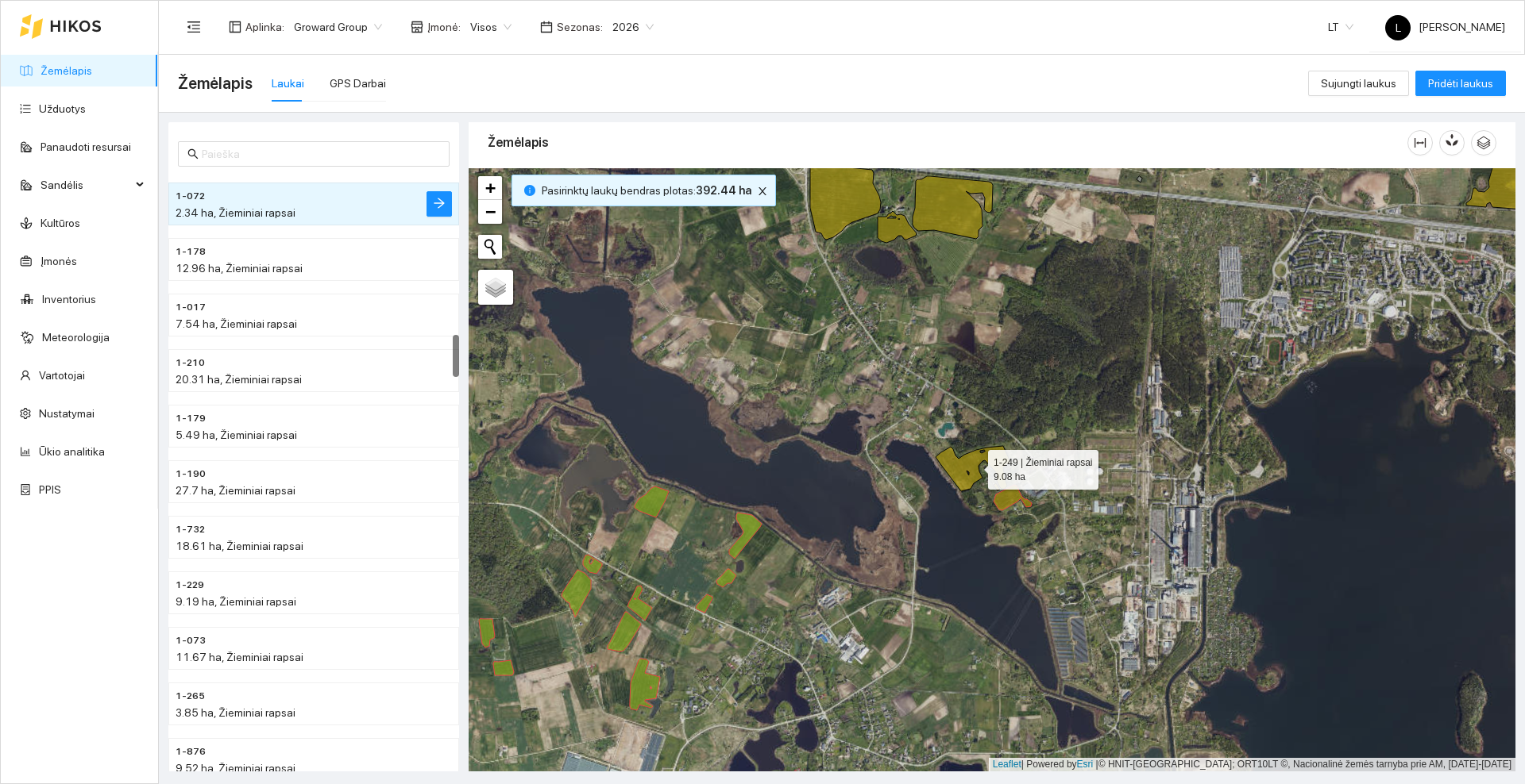
click at [964, 469] on icon at bounding box center [973, 469] width 74 height 45
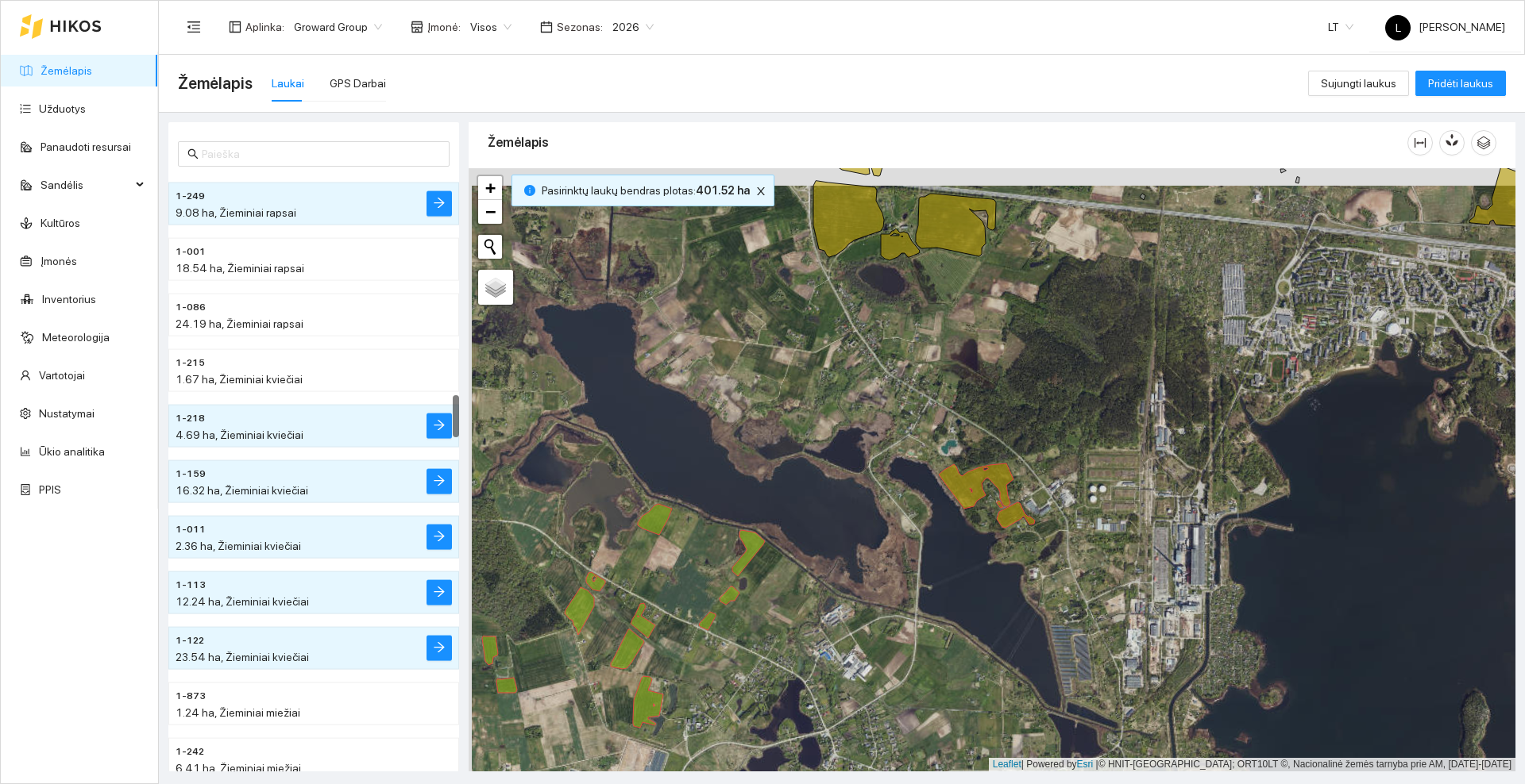
drag, startPoint x: 954, startPoint y: 336, endPoint x: 966, endPoint y: 515, distance: 179.4
click at [966, 515] on div at bounding box center [992, 469] width 1046 height 603
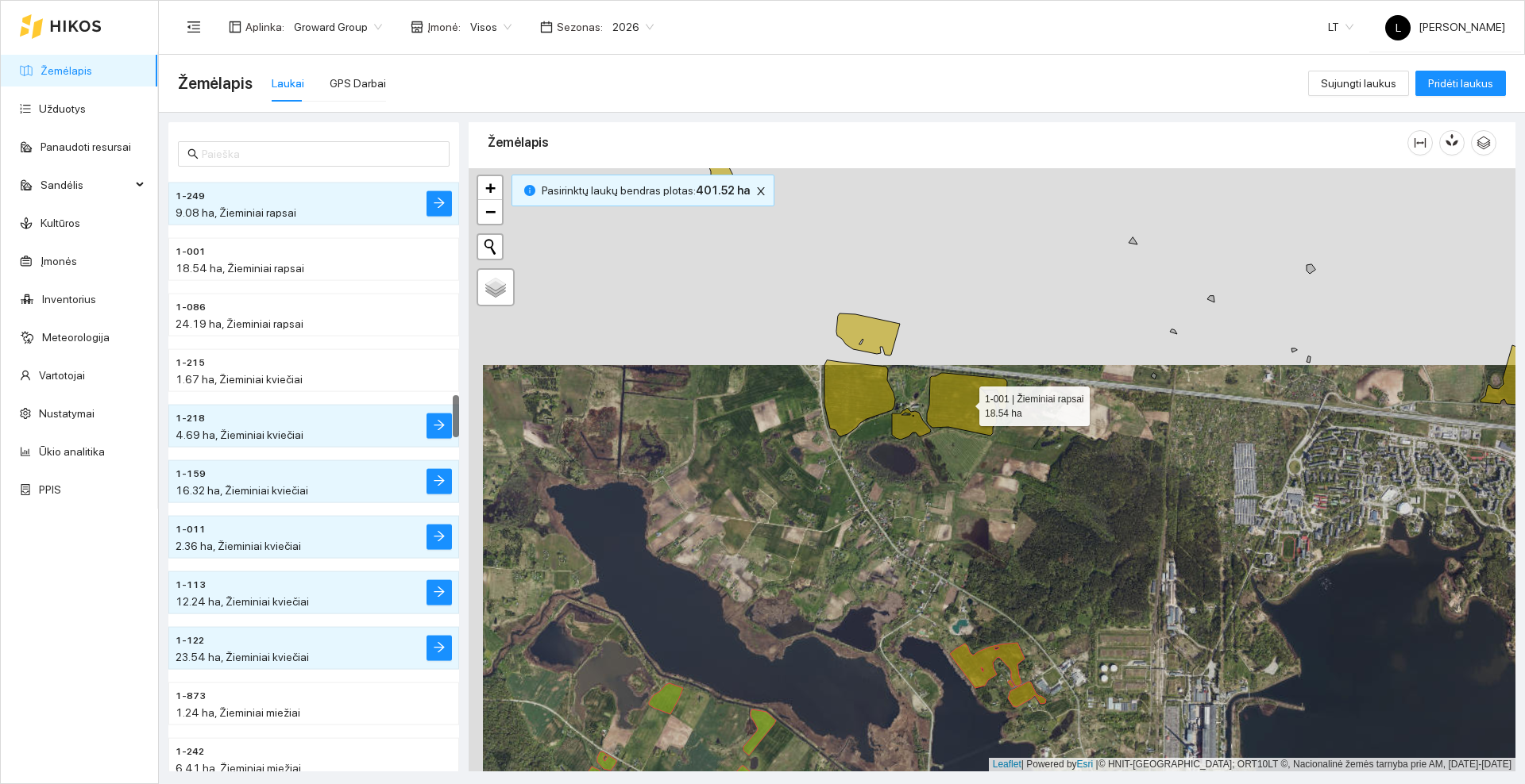
click at [956, 413] on icon at bounding box center [967, 404] width 80 height 63
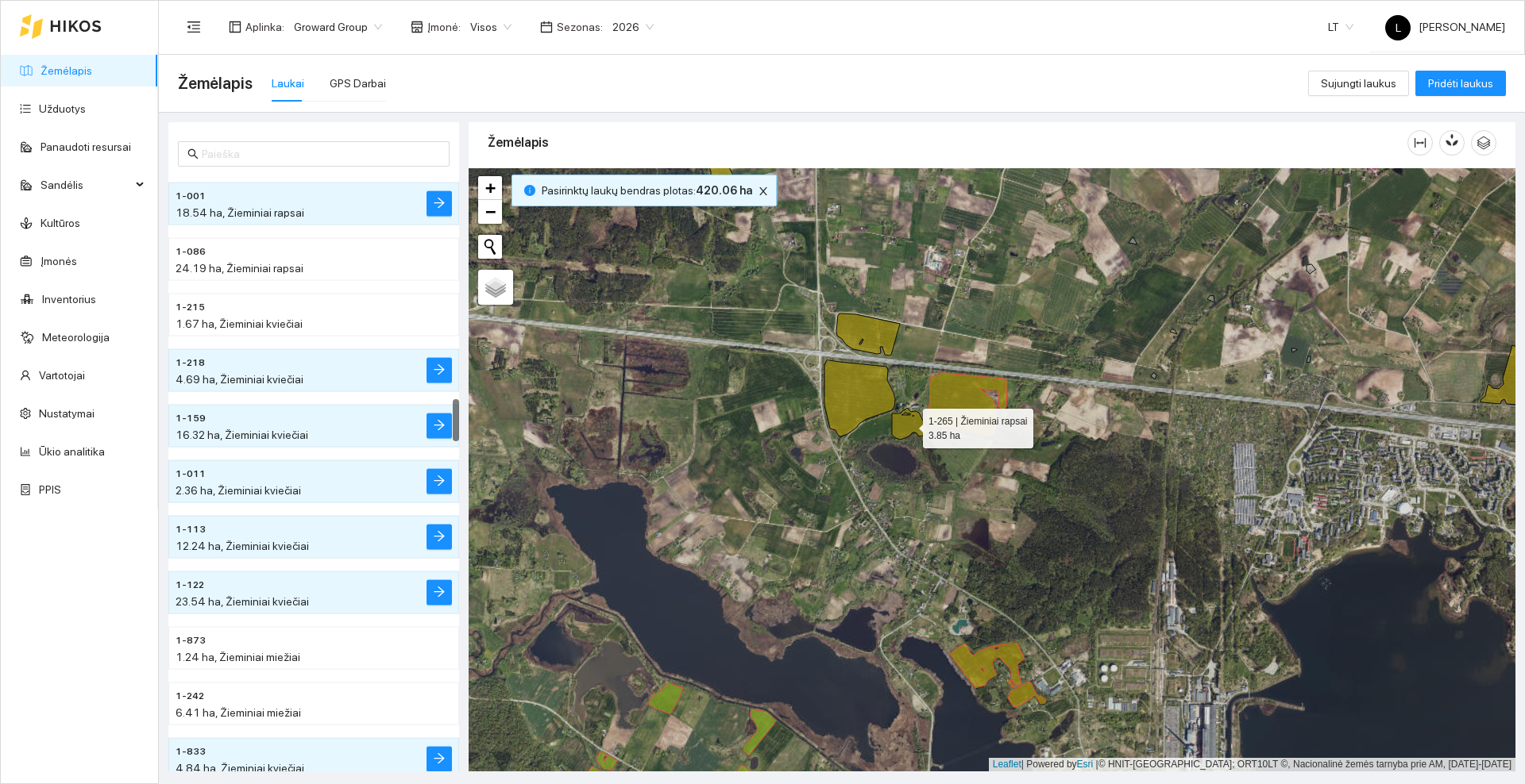
click at [906, 427] on icon at bounding box center [911, 424] width 39 height 32
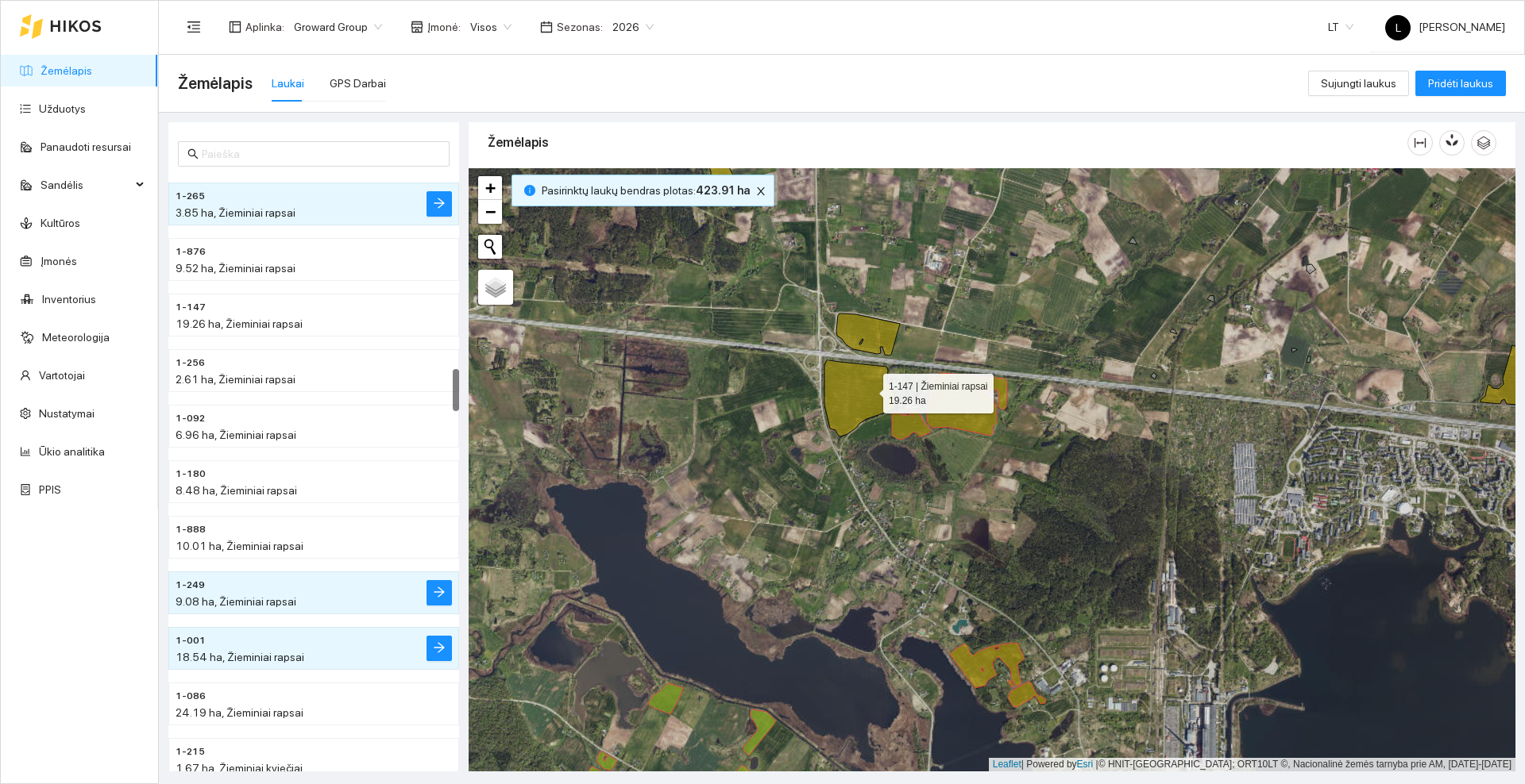
click at [869, 389] on icon at bounding box center [860, 398] width 70 height 76
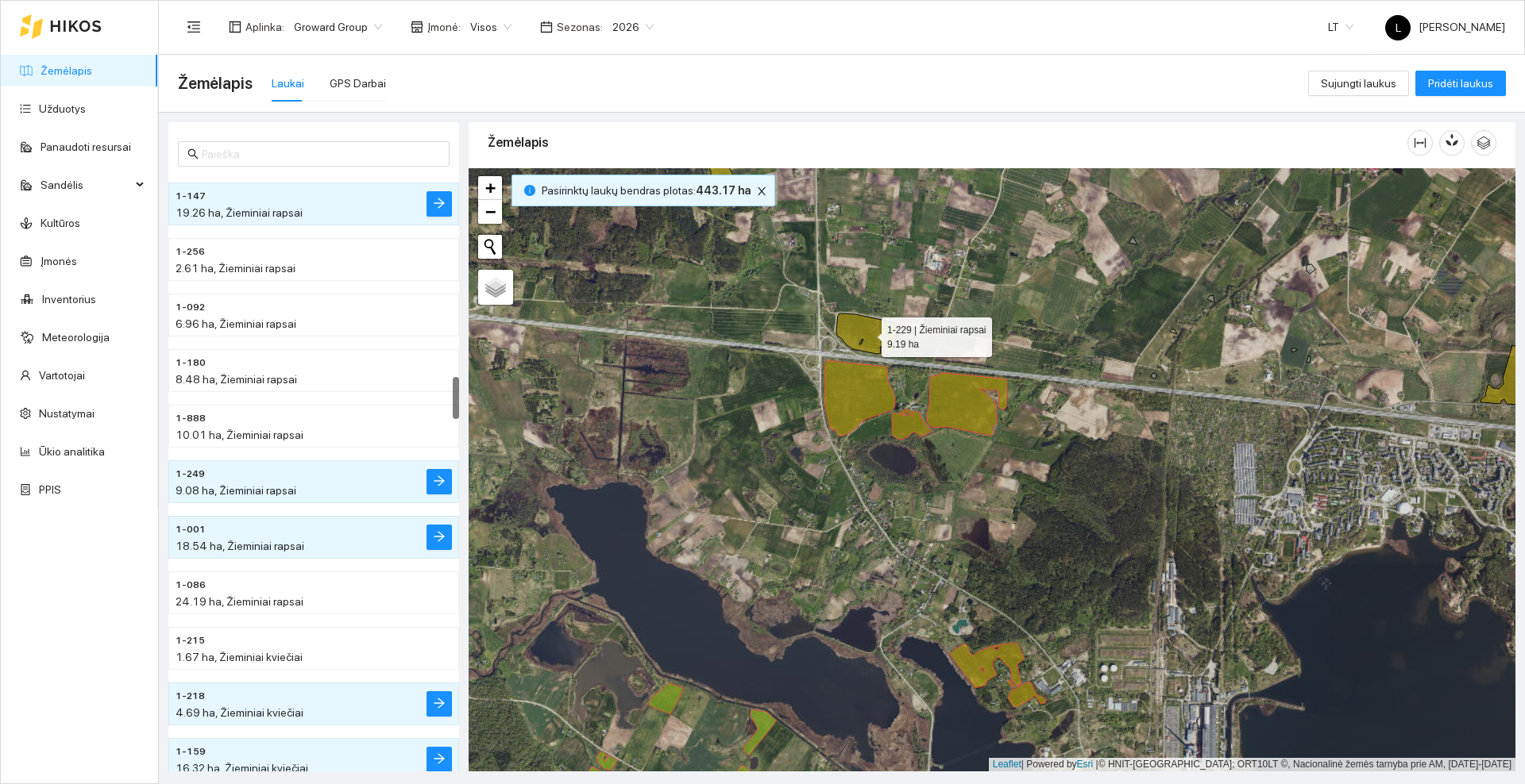
click at [876, 329] on icon at bounding box center [868, 335] width 64 height 42
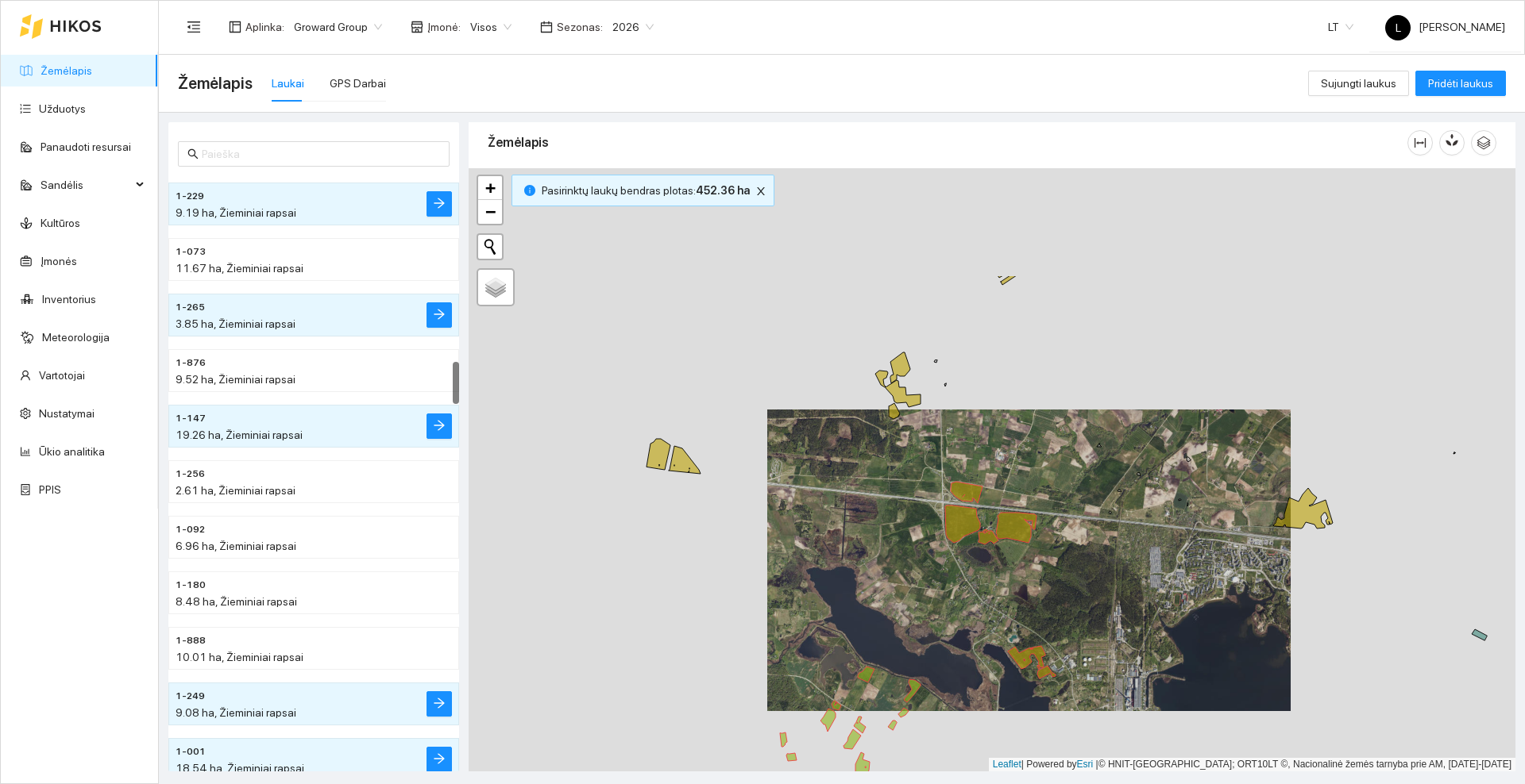
drag, startPoint x: 752, startPoint y: 315, endPoint x: 901, endPoint y: 484, distance: 225.3
click at [901, 484] on div at bounding box center [992, 469] width 1046 height 603
click at [661, 457] on icon at bounding box center [658, 454] width 23 height 31
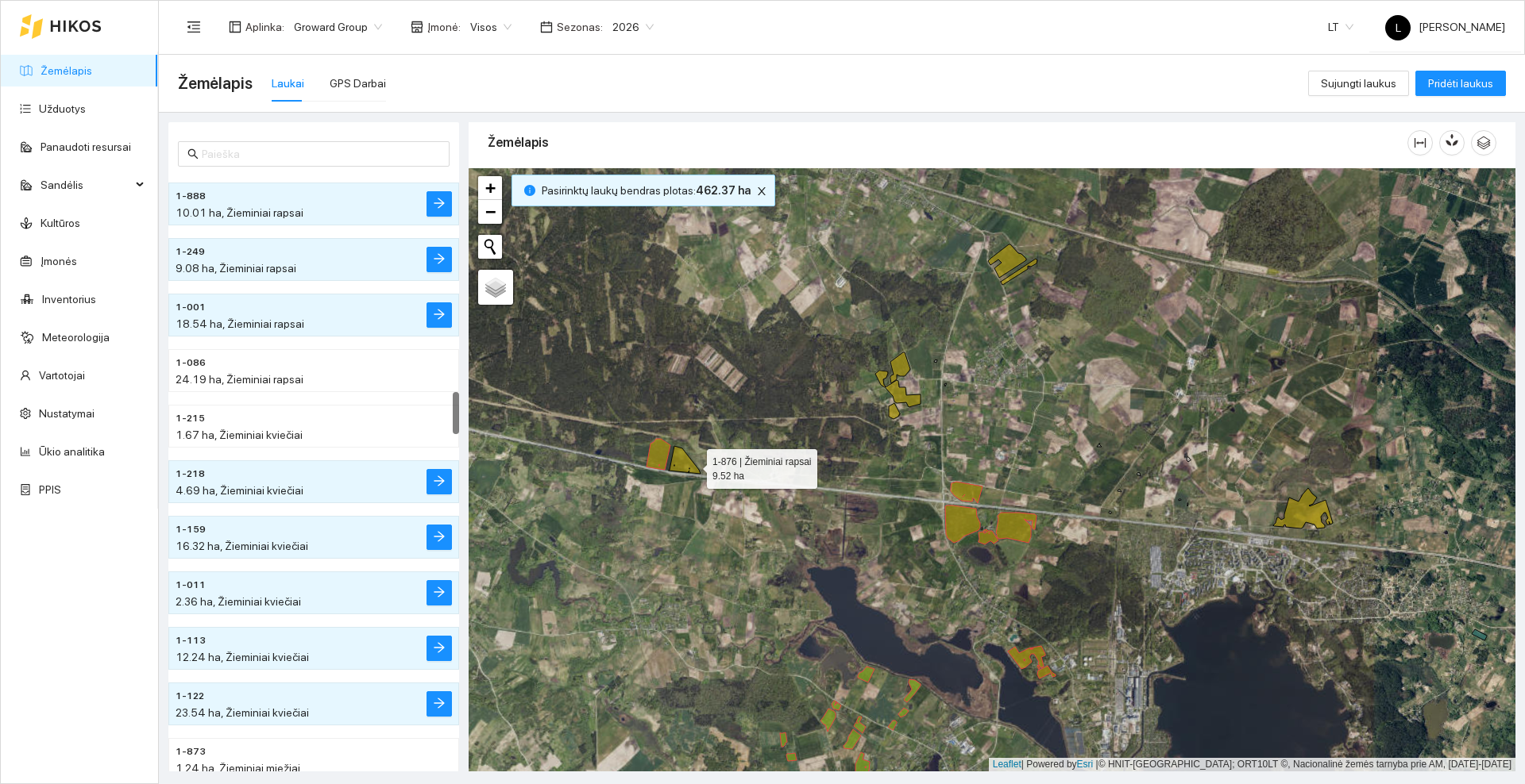
click at [692, 465] on icon at bounding box center [685, 459] width 32 height 28
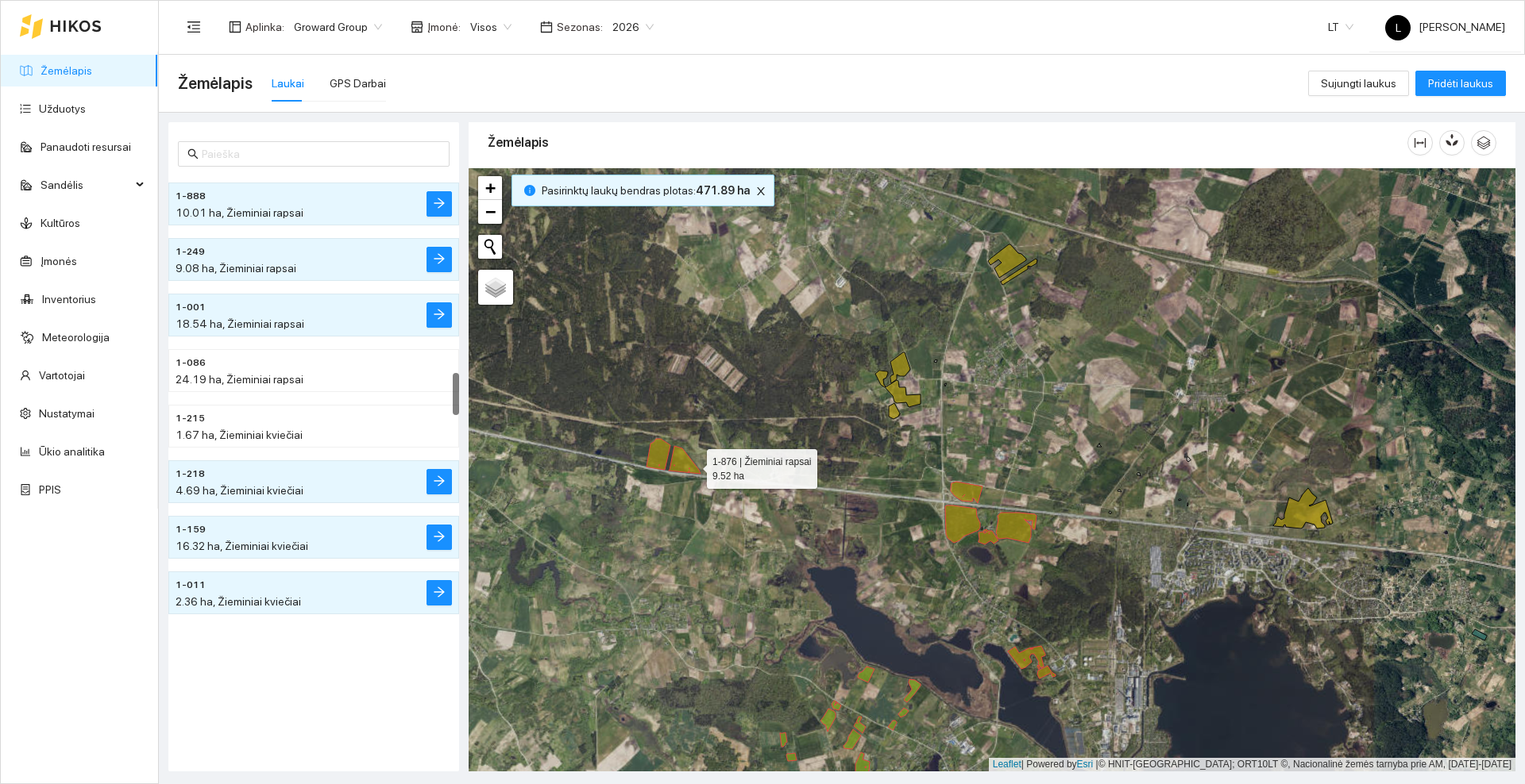
scroll to position [2890, 0]
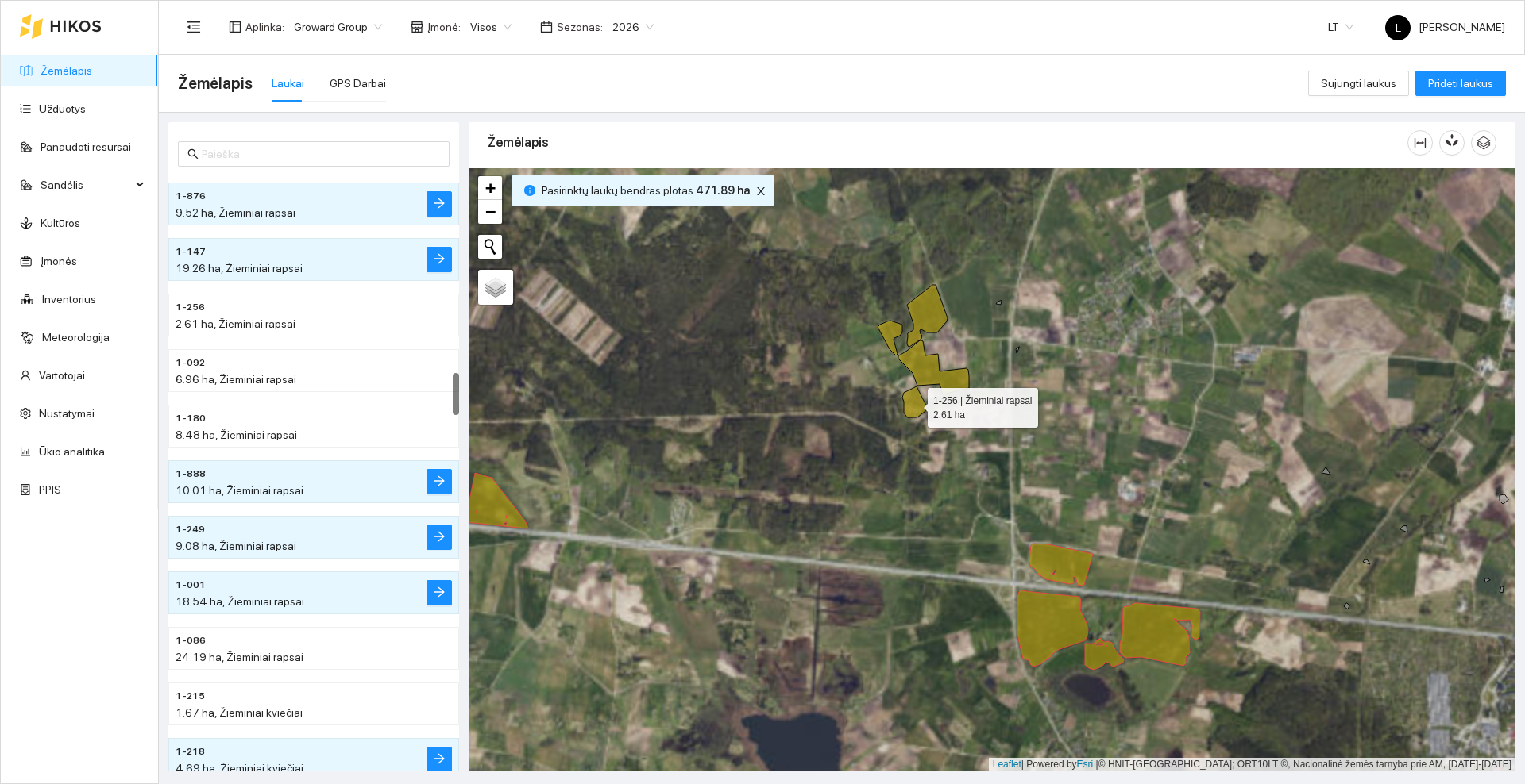
click at [916, 406] on icon at bounding box center [914, 402] width 24 height 31
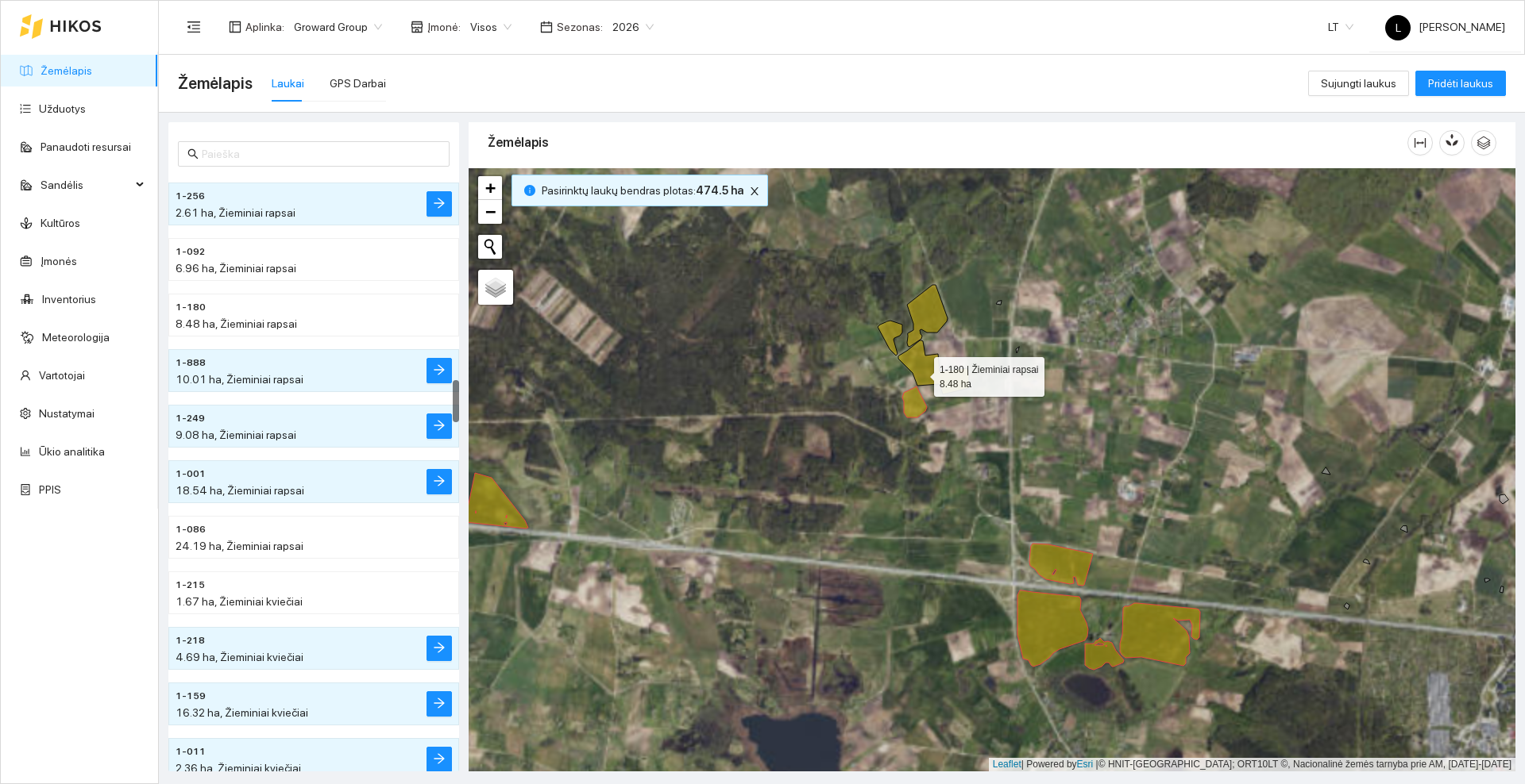
click at [920, 372] on icon at bounding box center [933, 367] width 70 height 54
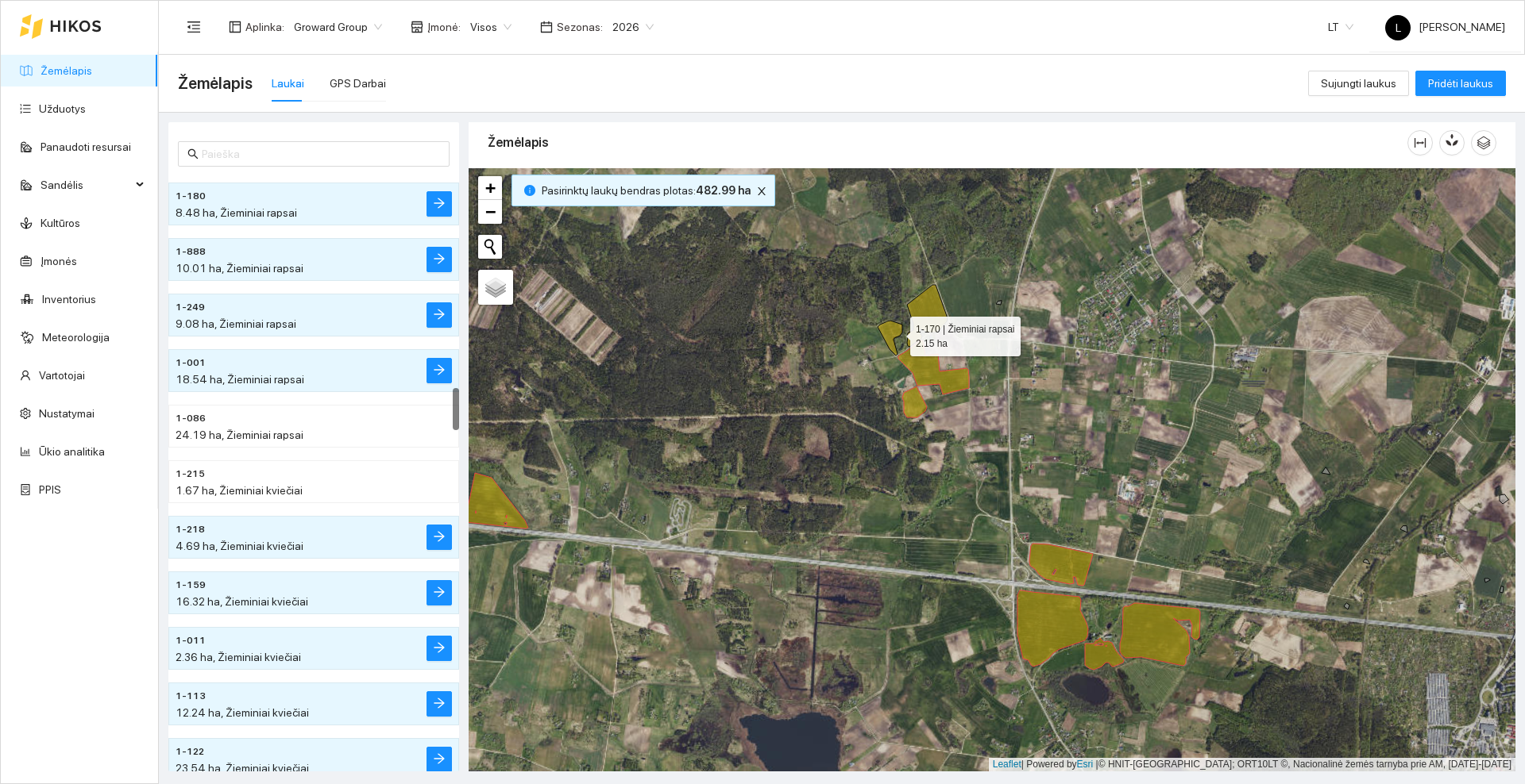
click at [896, 333] on icon at bounding box center [889, 338] width 24 height 35
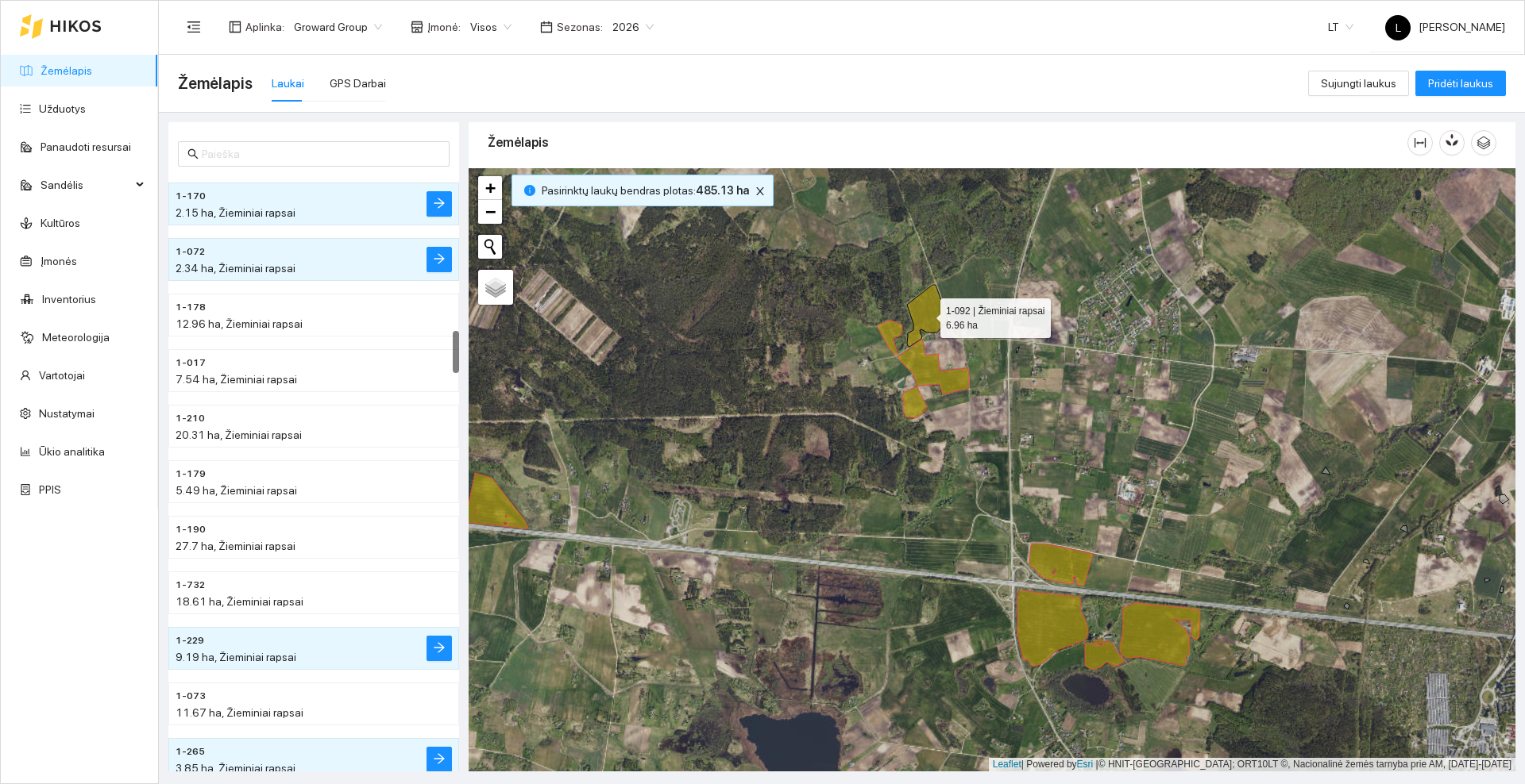
click at [937, 315] on icon at bounding box center [927, 316] width 40 height 62
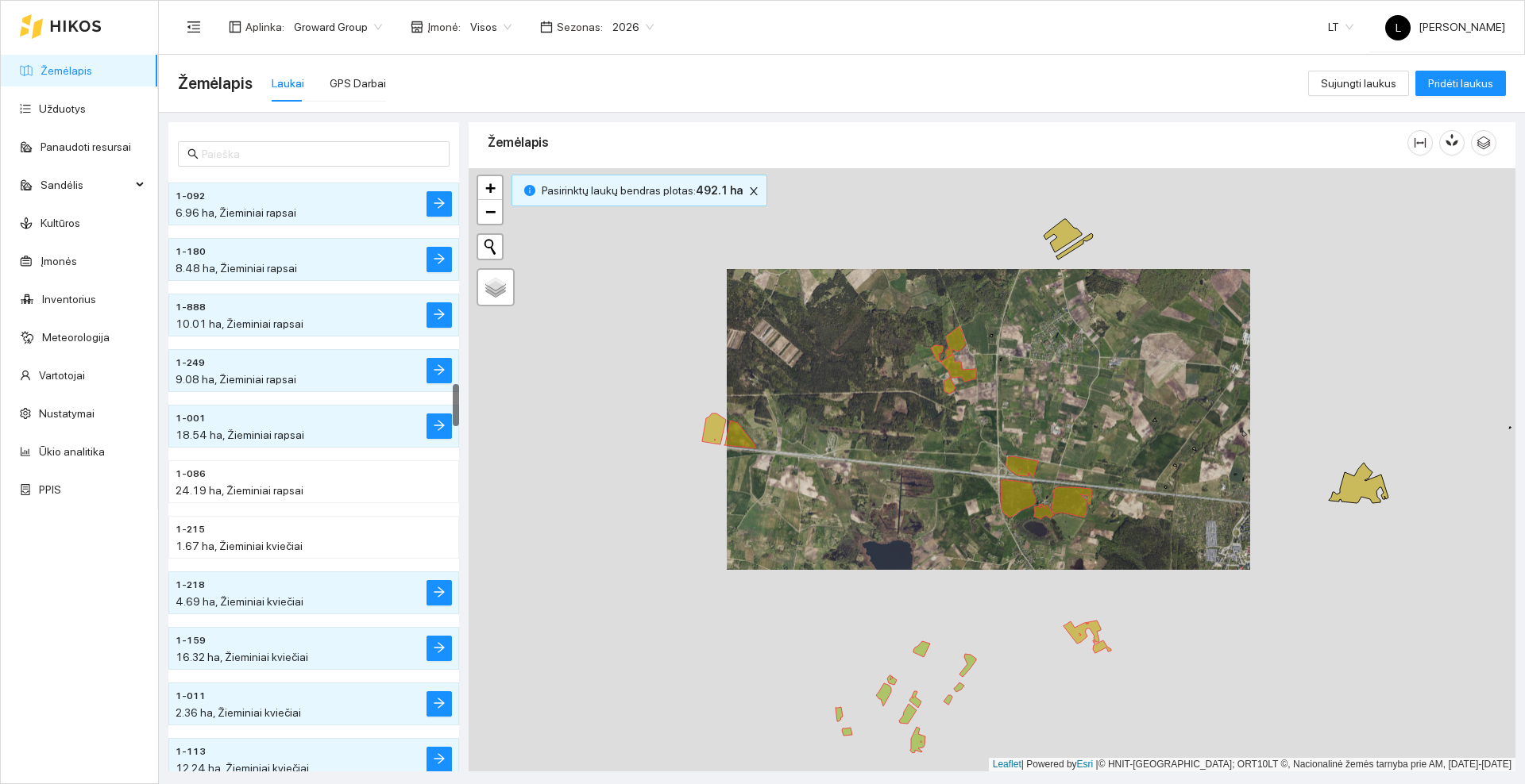
drag, startPoint x: 1075, startPoint y: 341, endPoint x: 927, endPoint y: 433, distance: 174.3
click at [927, 441] on div at bounding box center [992, 469] width 1046 height 603
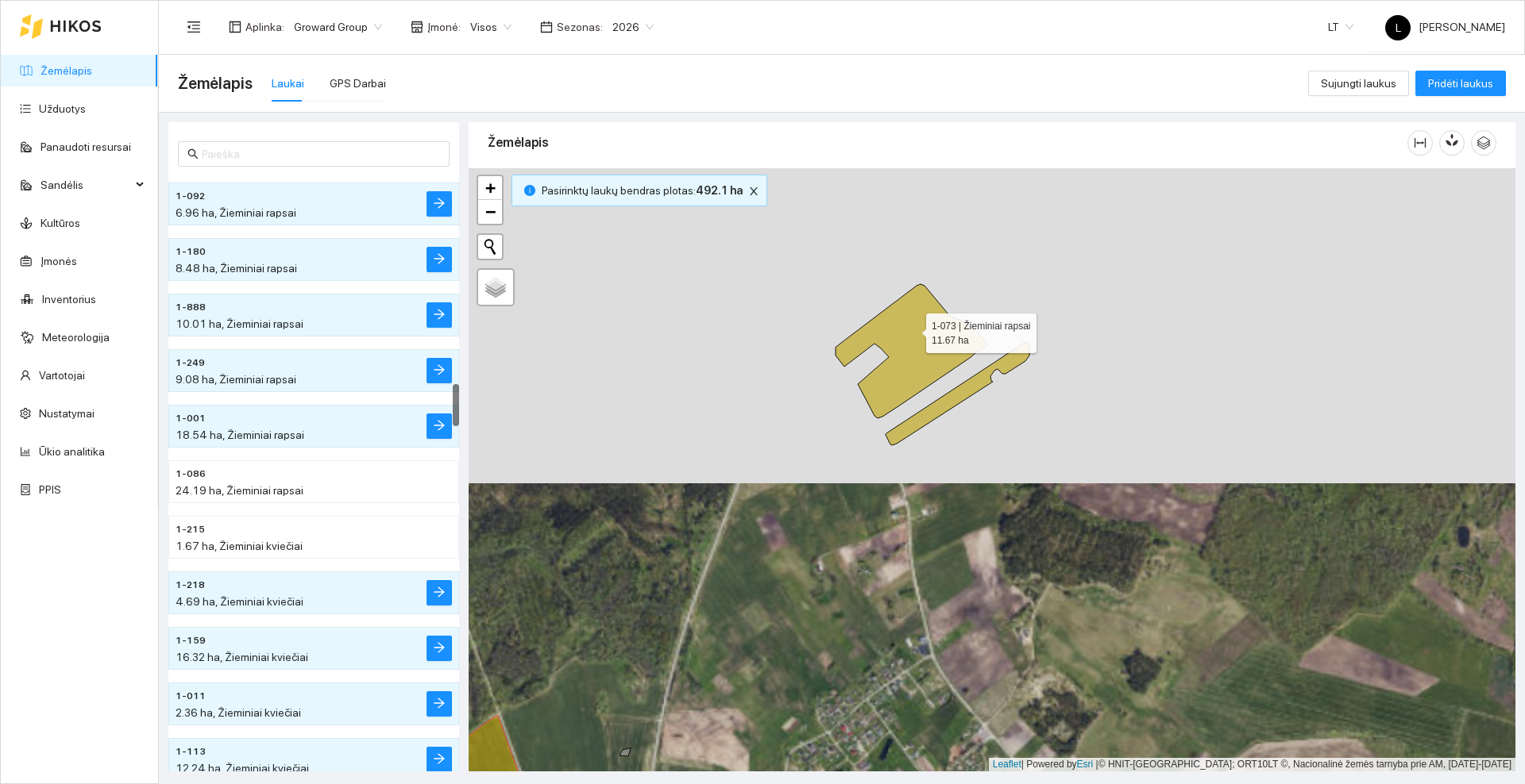
click at [911, 330] on icon at bounding box center [911, 351] width 152 height 134
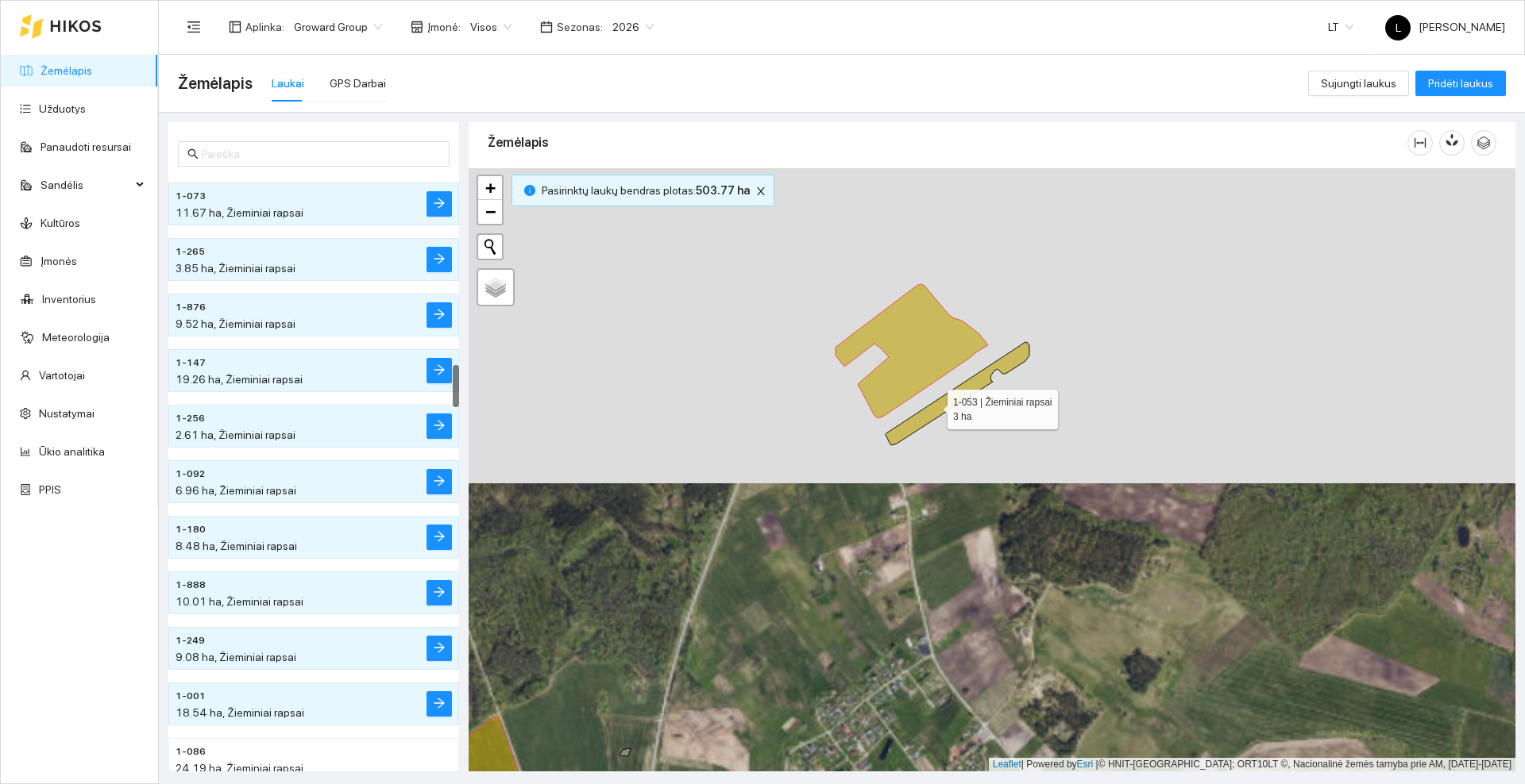
click at [933, 406] on icon at bounding box center [958, 393] width 144 height 103
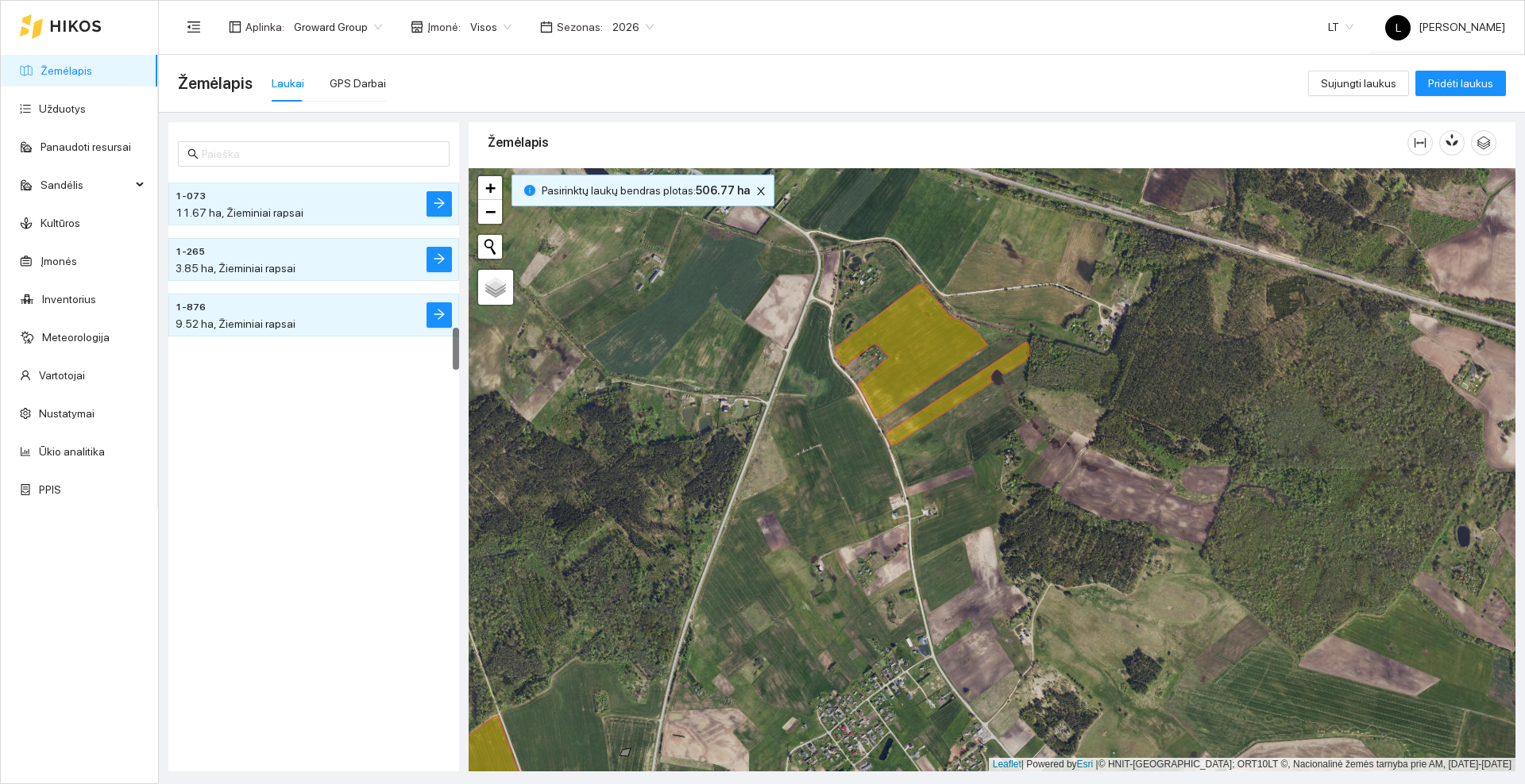
scroll to position [2223, 0]
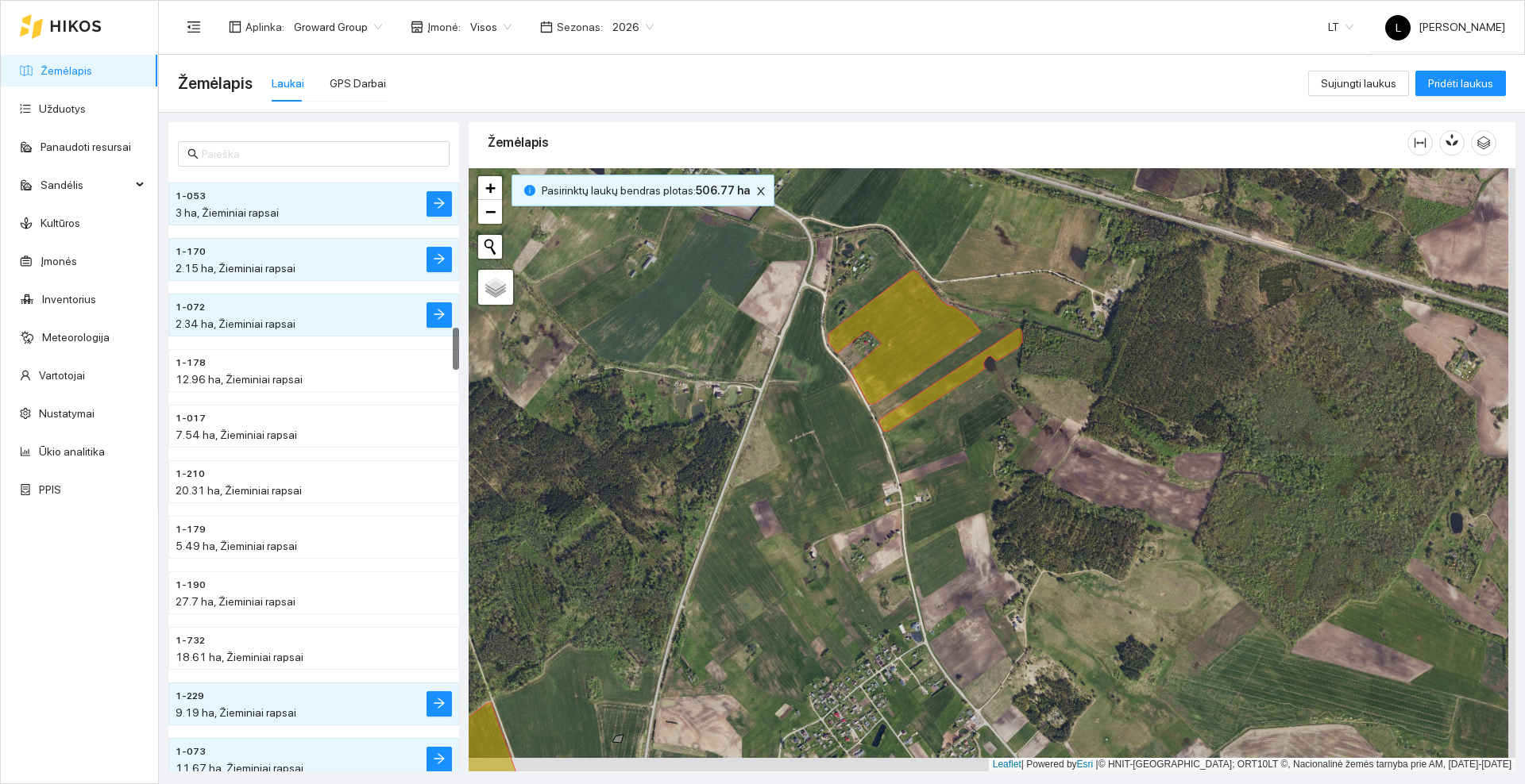
drag, startPoint x: 994, startPoint y: 510, endPoint x: 826, endPoint y: 308, distance: 262.7
click at [826, 308] on div at bounding box center [992, 469] width 1046 height 603
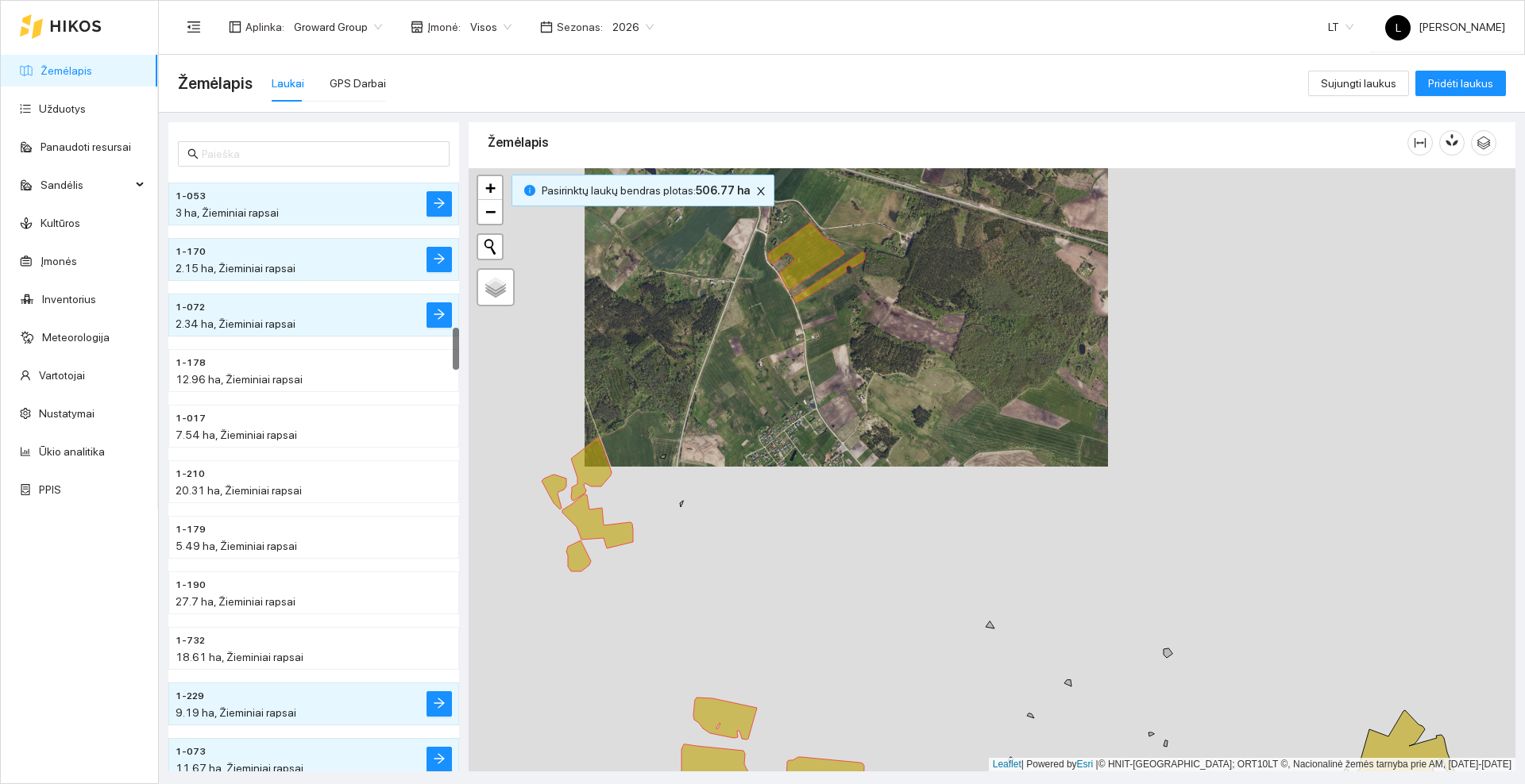
drag, startPoint x: 1009, startPoint y: 519, endPoint x: 882, endPoint y: 399, distance: 174.7
click at [885, 406] on div at bounding box center [992, 469] width 1046 height 603
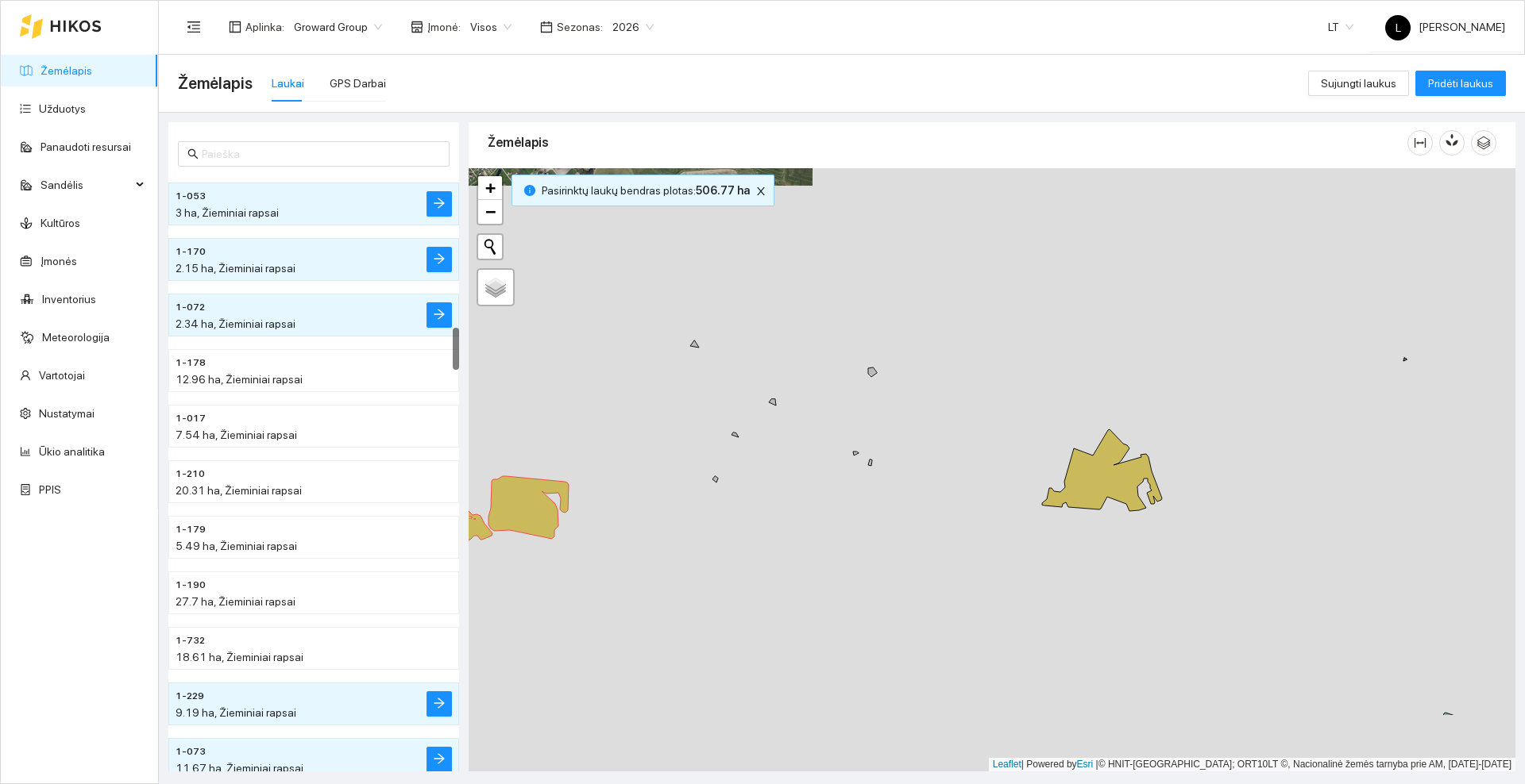
drag, startPoint x: 1055, startPoint y: 497, endPoint x: 954, endPoint y: 411, distance: 132.7
click at [954, 412] on div at bounding box center [992, 469] width 1046 height 603
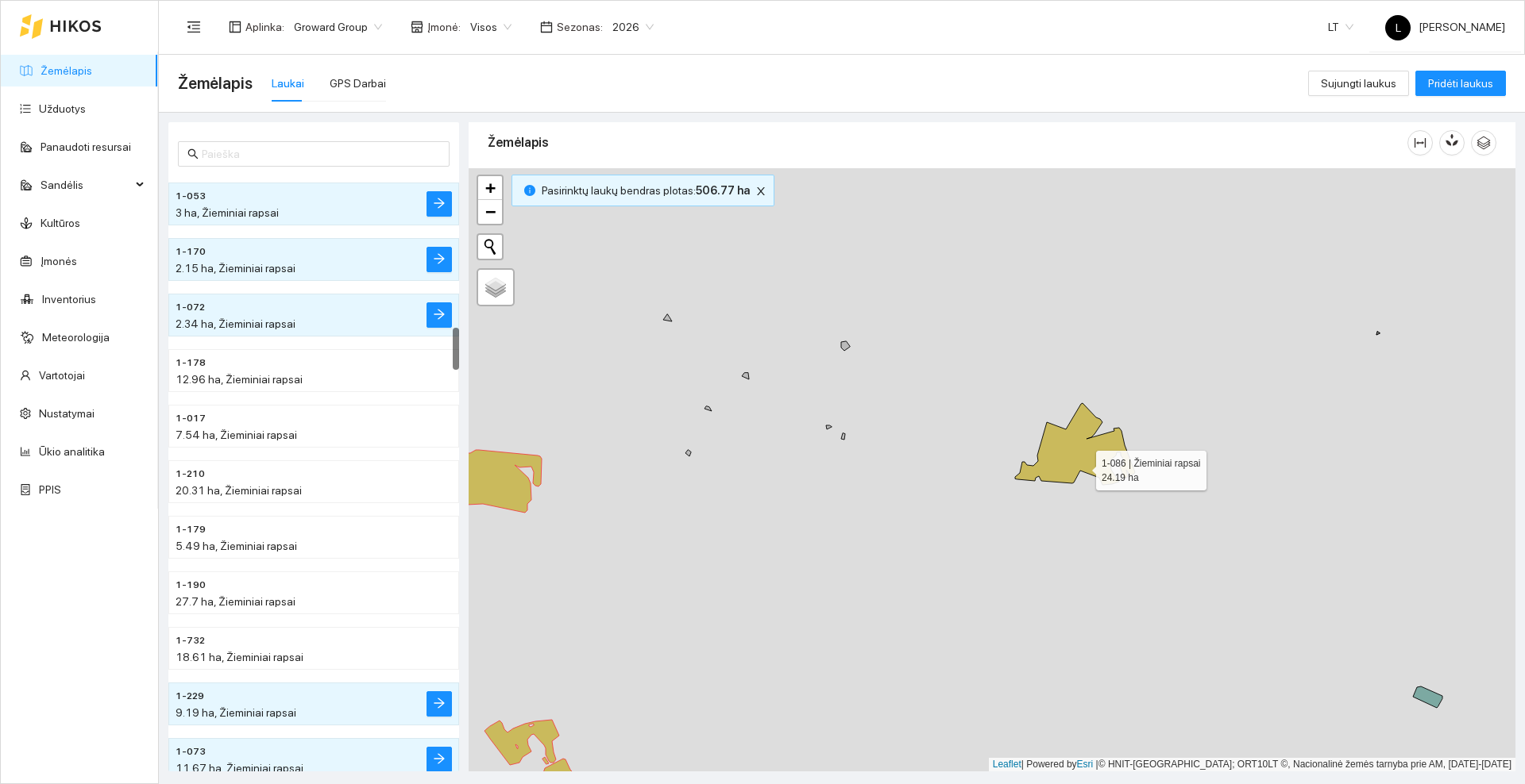
click at [1081, 467] on icon at bounding box center [1075, 444] width 120 height 82
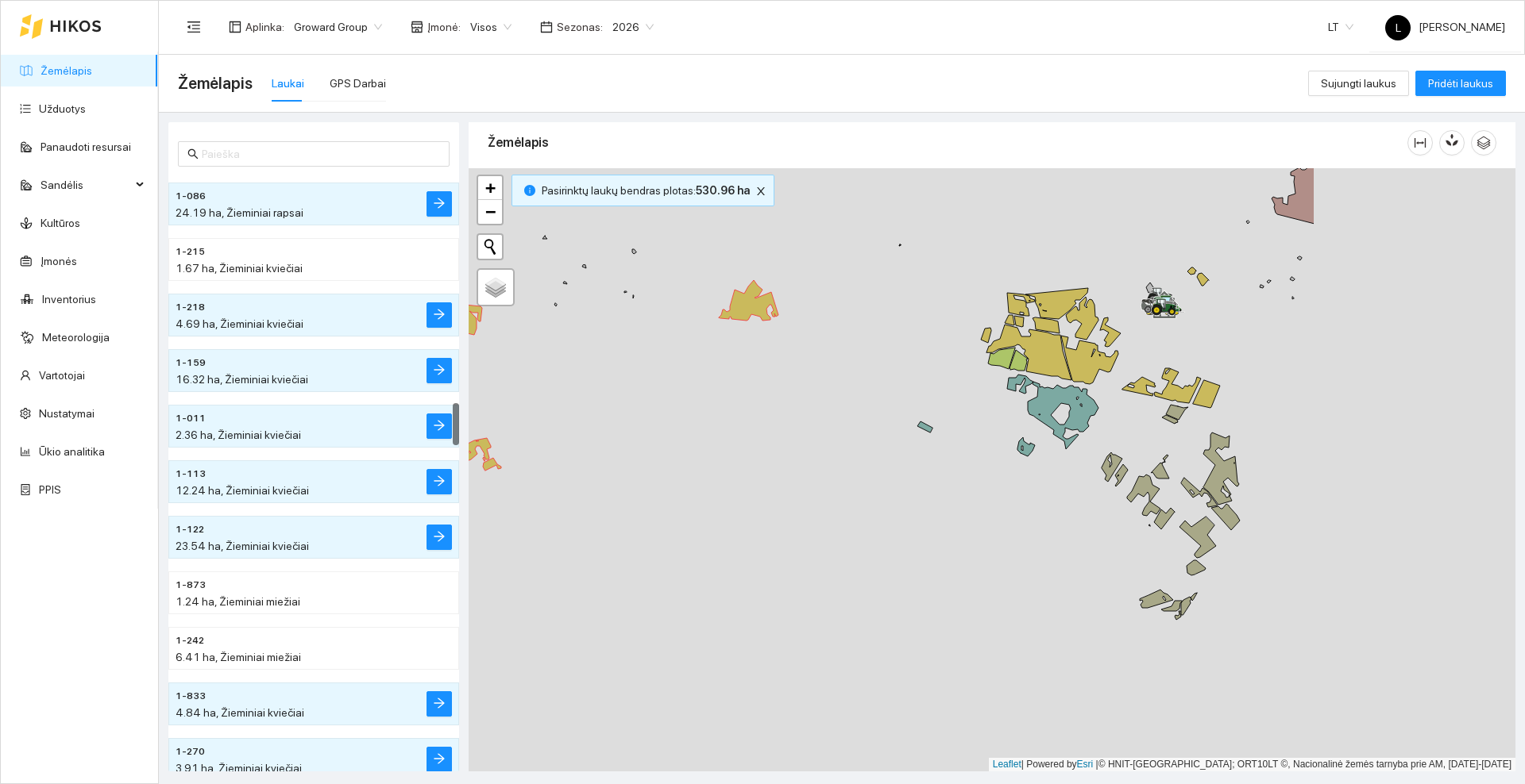
drag, startPoint x: 1051, startPoint y: 597, endPoint x: 749, endPoint y: 401, distance: 360.0
click at [749, 401] on div at bounding box center [992, 469] width 1046 height 603
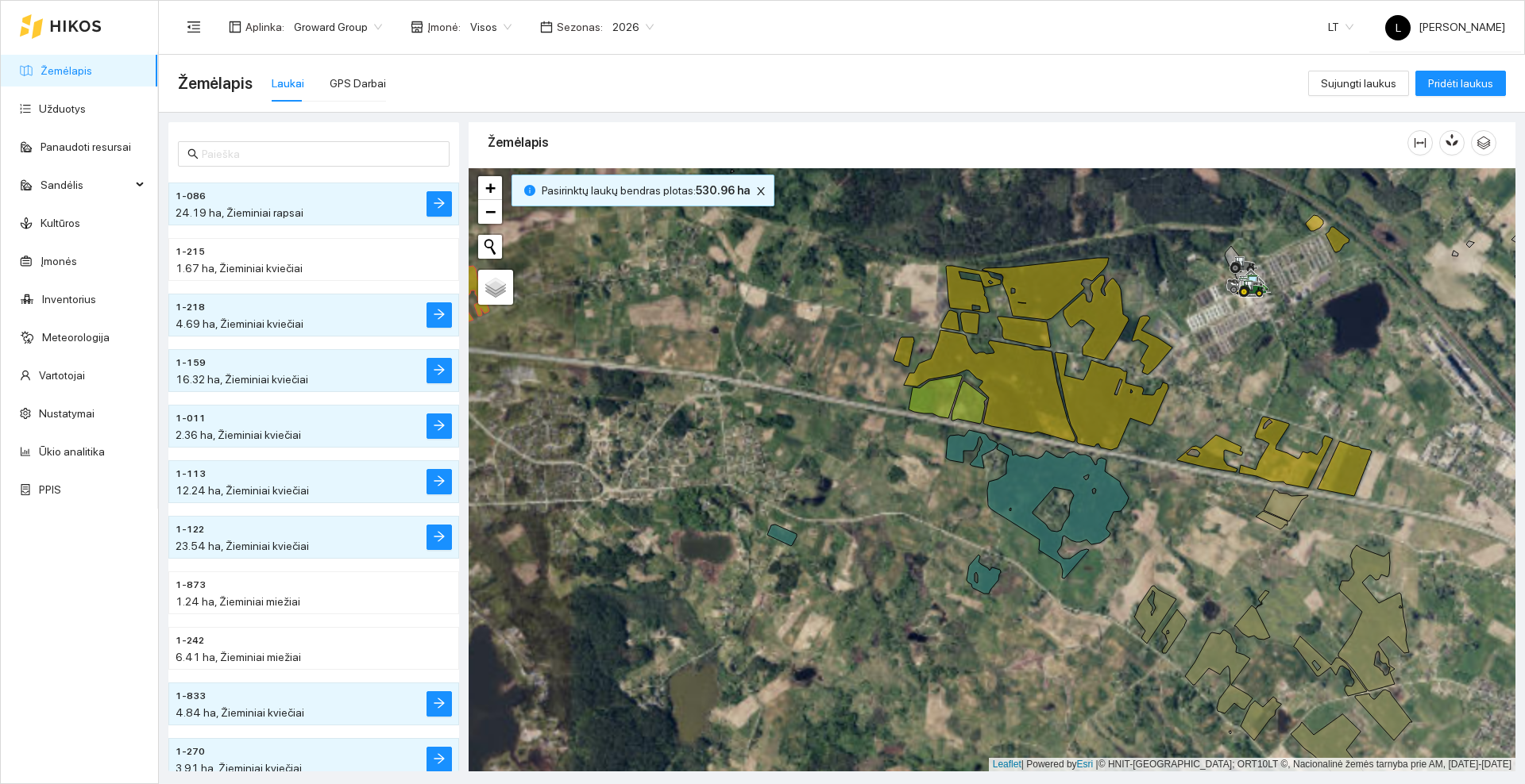
drag, startPoint x: 905, startPoint y: 245, endPoint x: 832, endPoint y: 315, distance: 101.1
click at [827, 318] on div at bounding box center [992, 469] width 1046 height 603
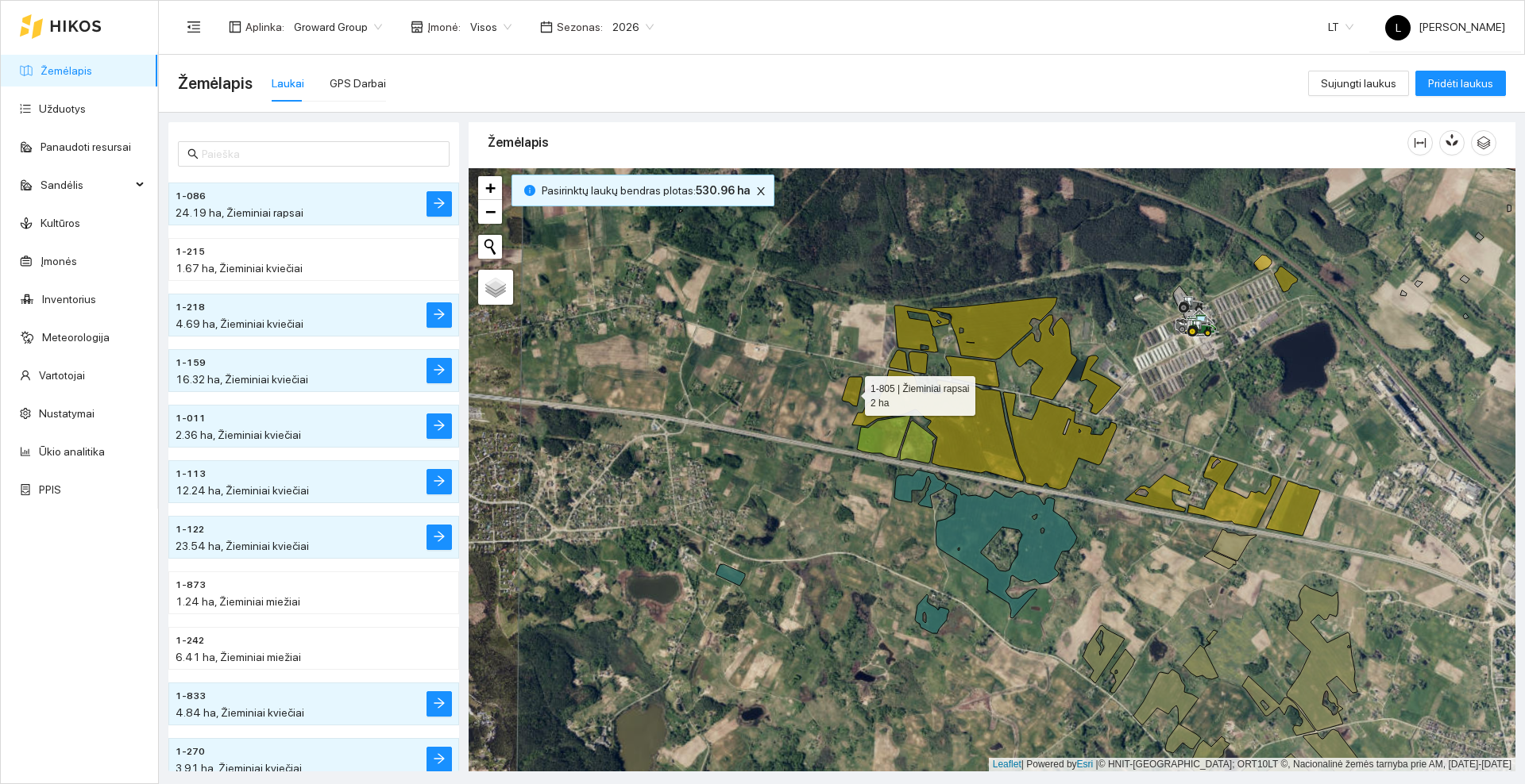
click at [850, 392] on icon at bounding box center [852, 392] width 21 height 29
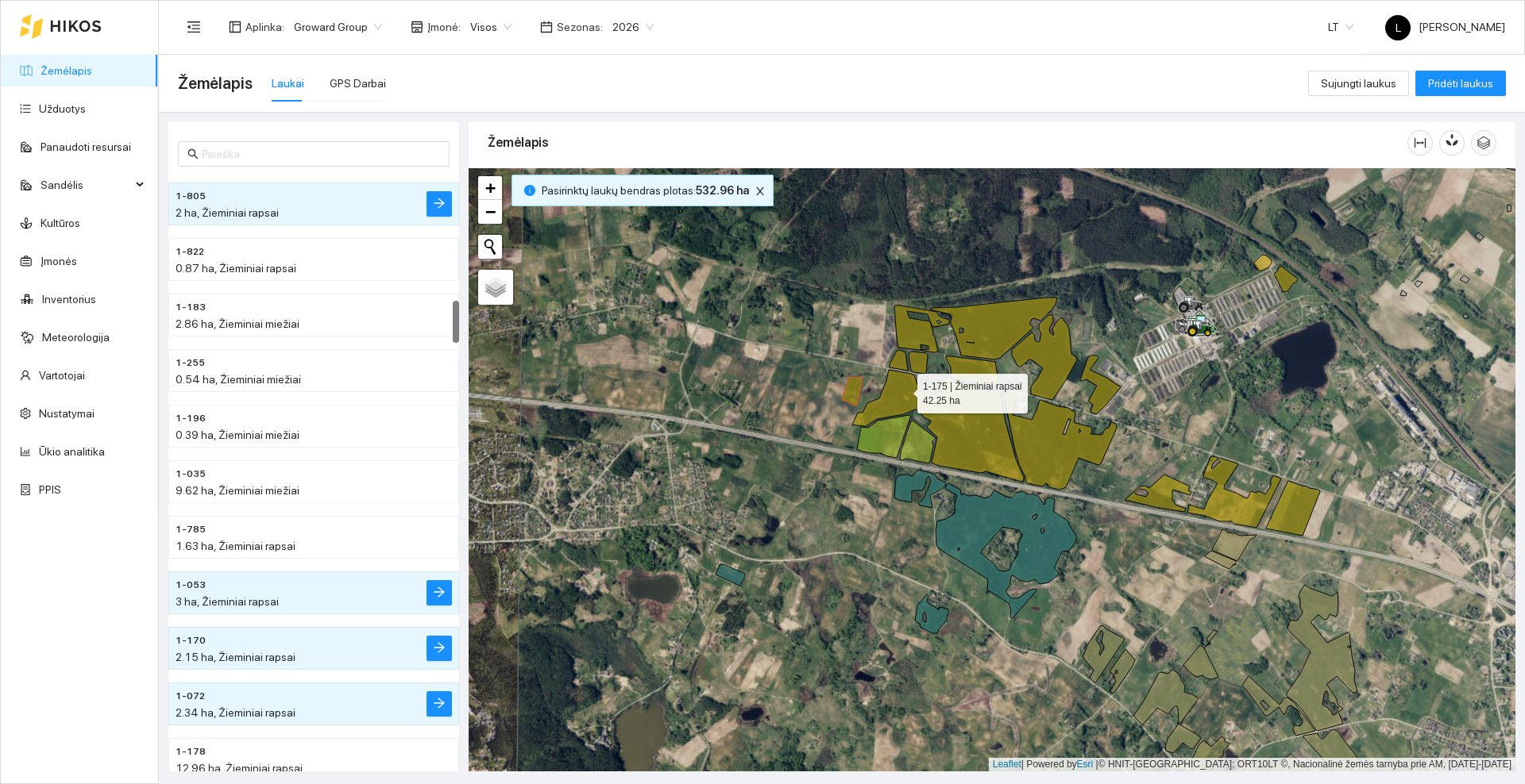
click at [903, 390] on icon at bounding box center [937, 426] width 172 height 112
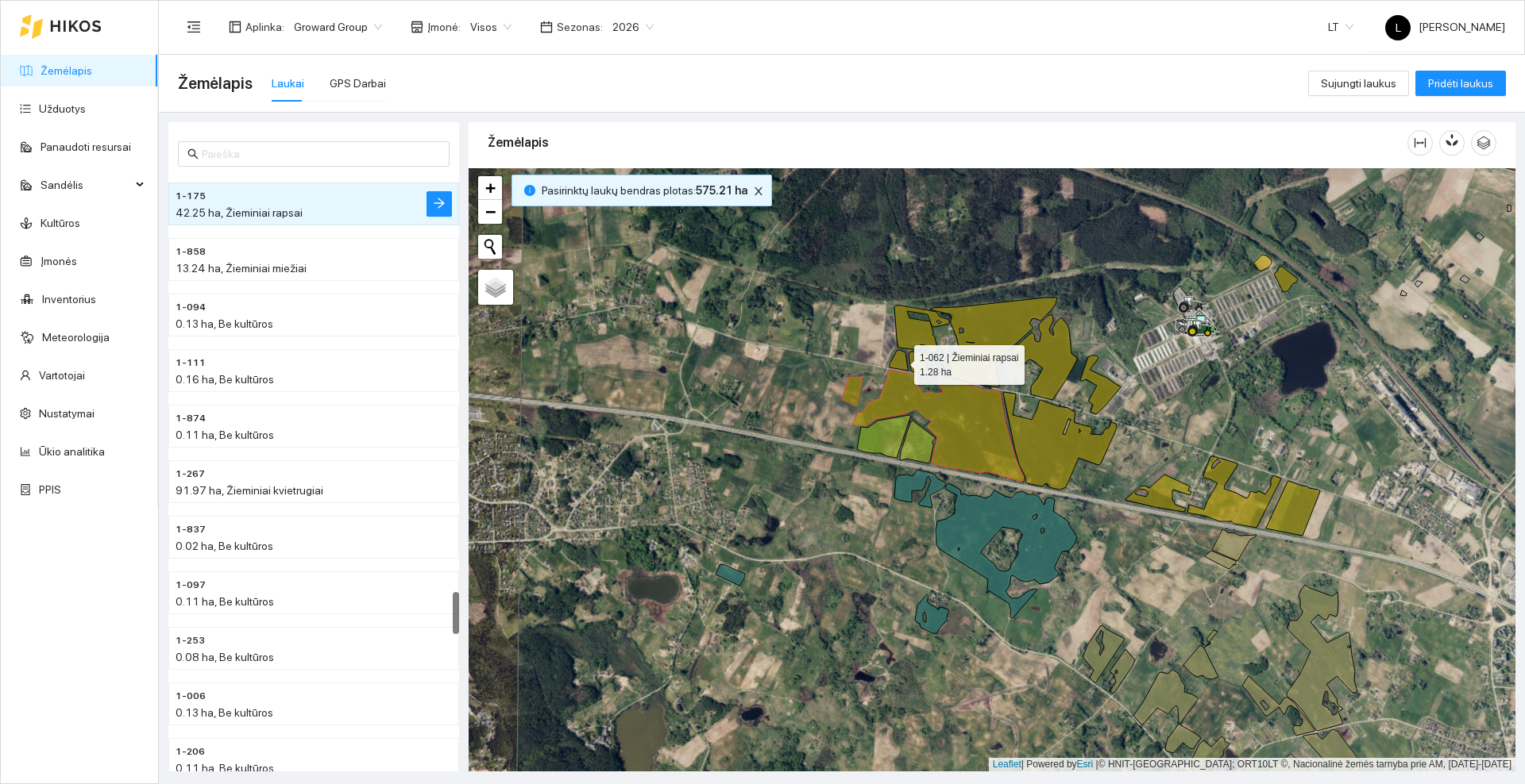
click at [901, 362] on icon at bounding box center [899, 360] width 18 height 21
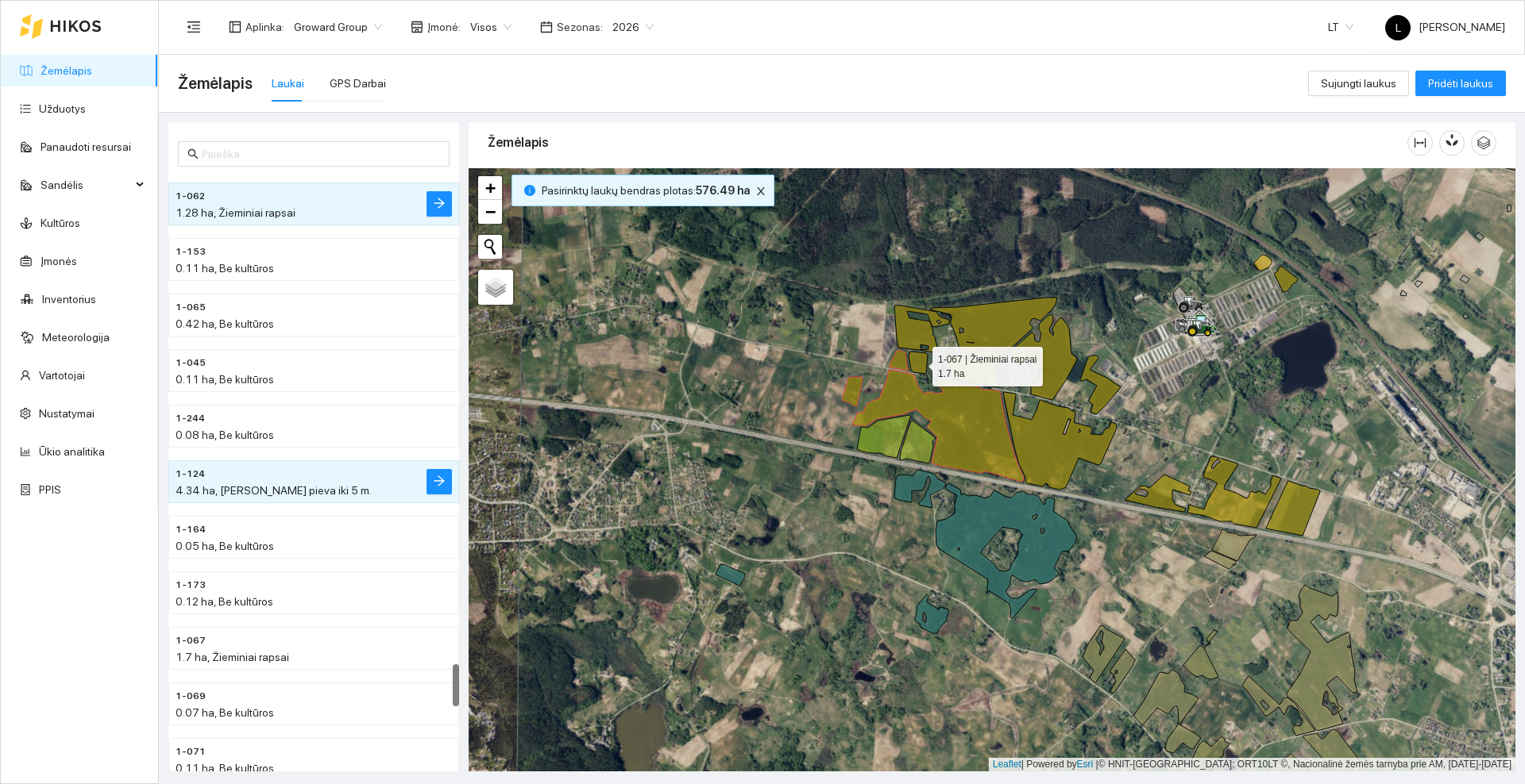
click at [920, 362] on icon at bounding box center [917, 362] width 19 height 23
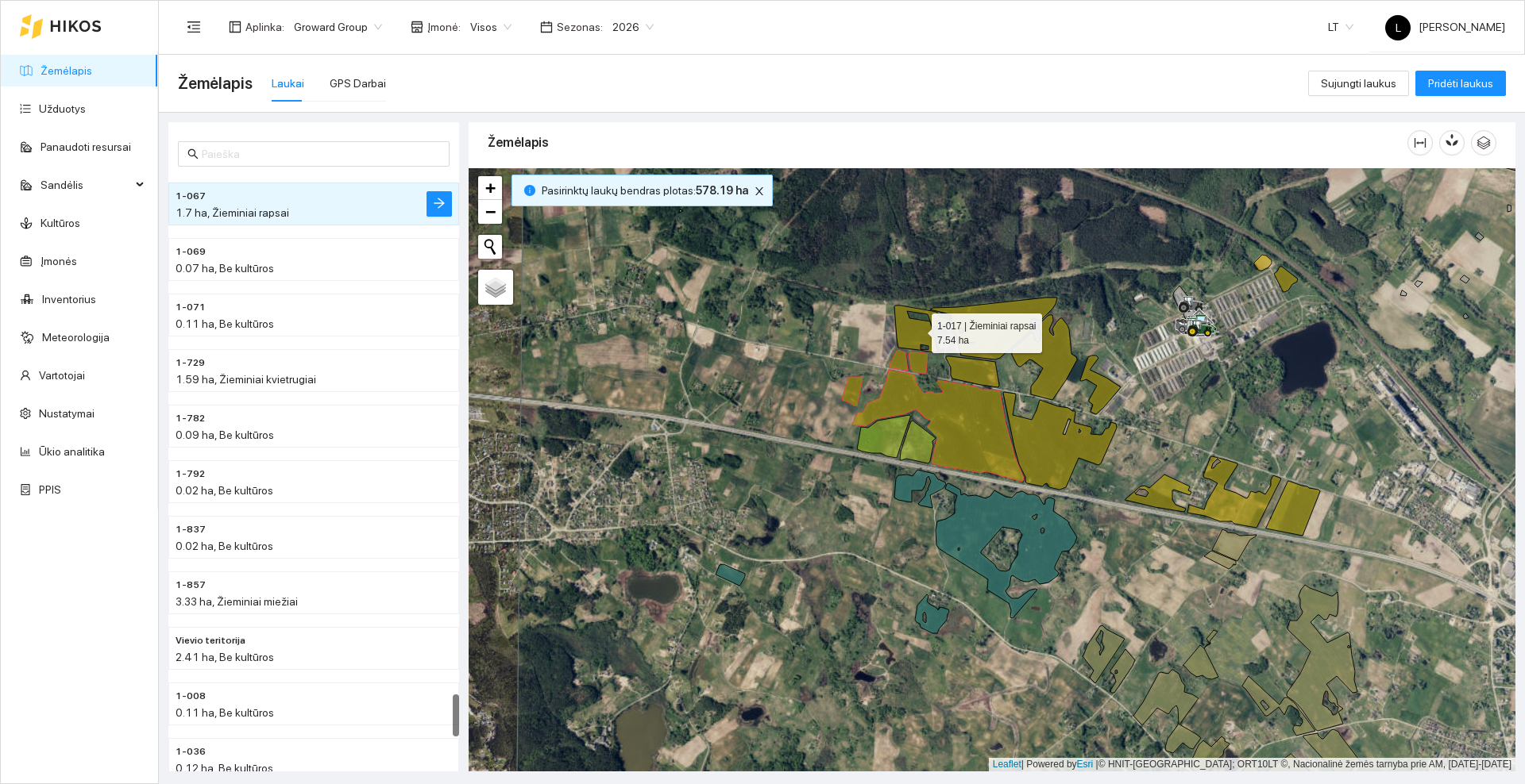
click at [916, 335] on icon at bounding box center [921, 329] width 54 height 47
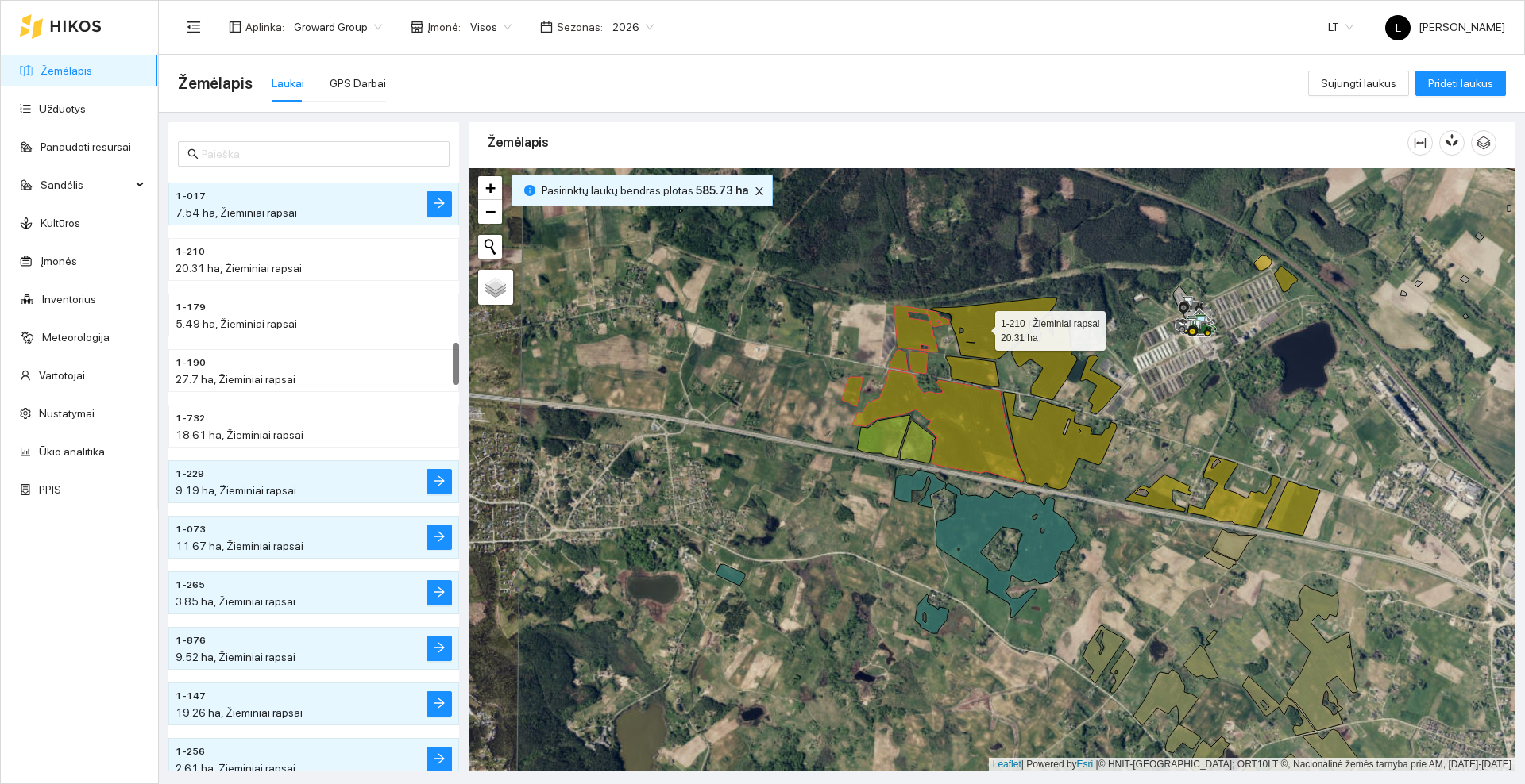
click at [983, 328] on icon at bounding box center [994, 329] width 127 height 62
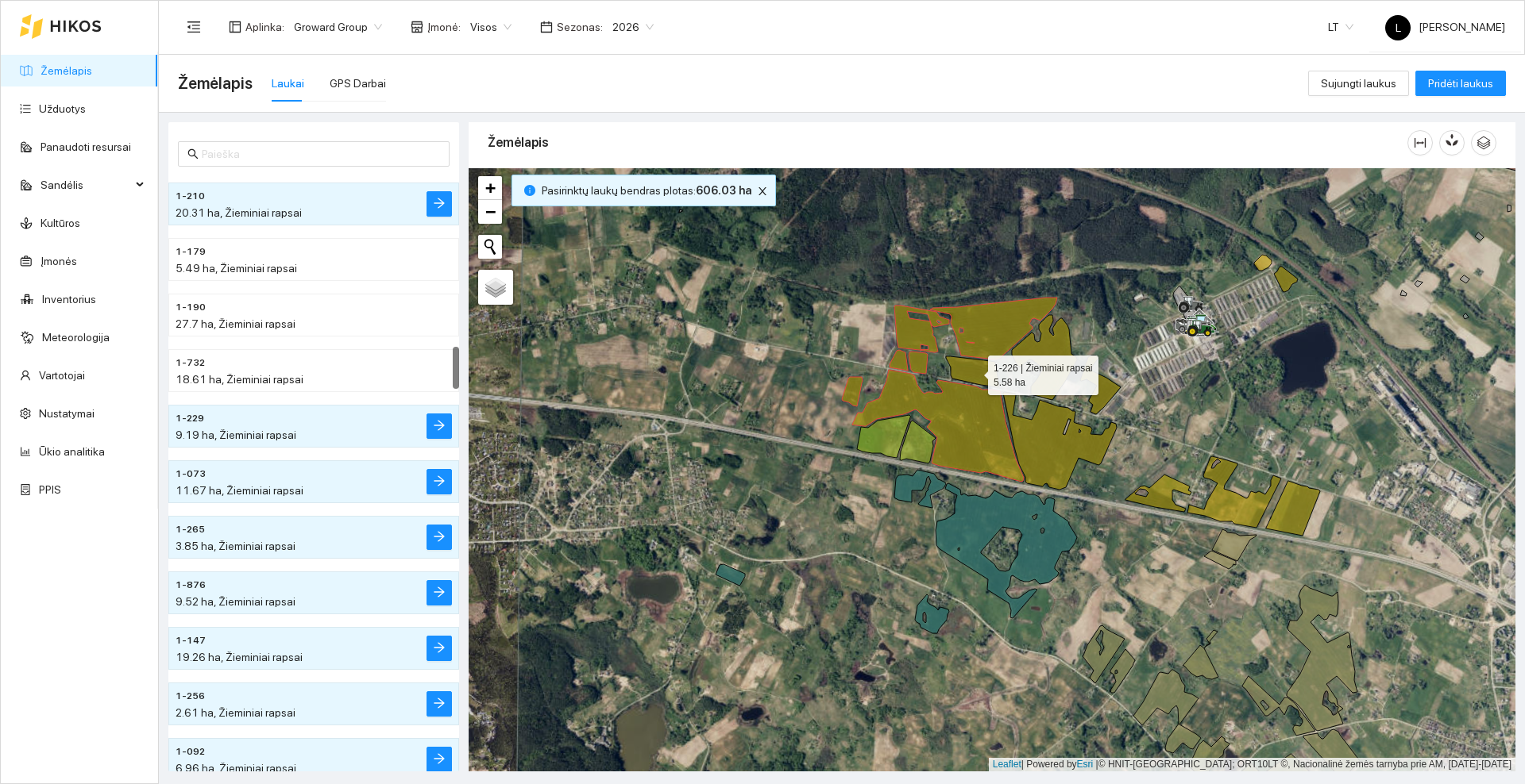
click at [973, 378] on icon at bounding box center [973, 372] width 54 height 31
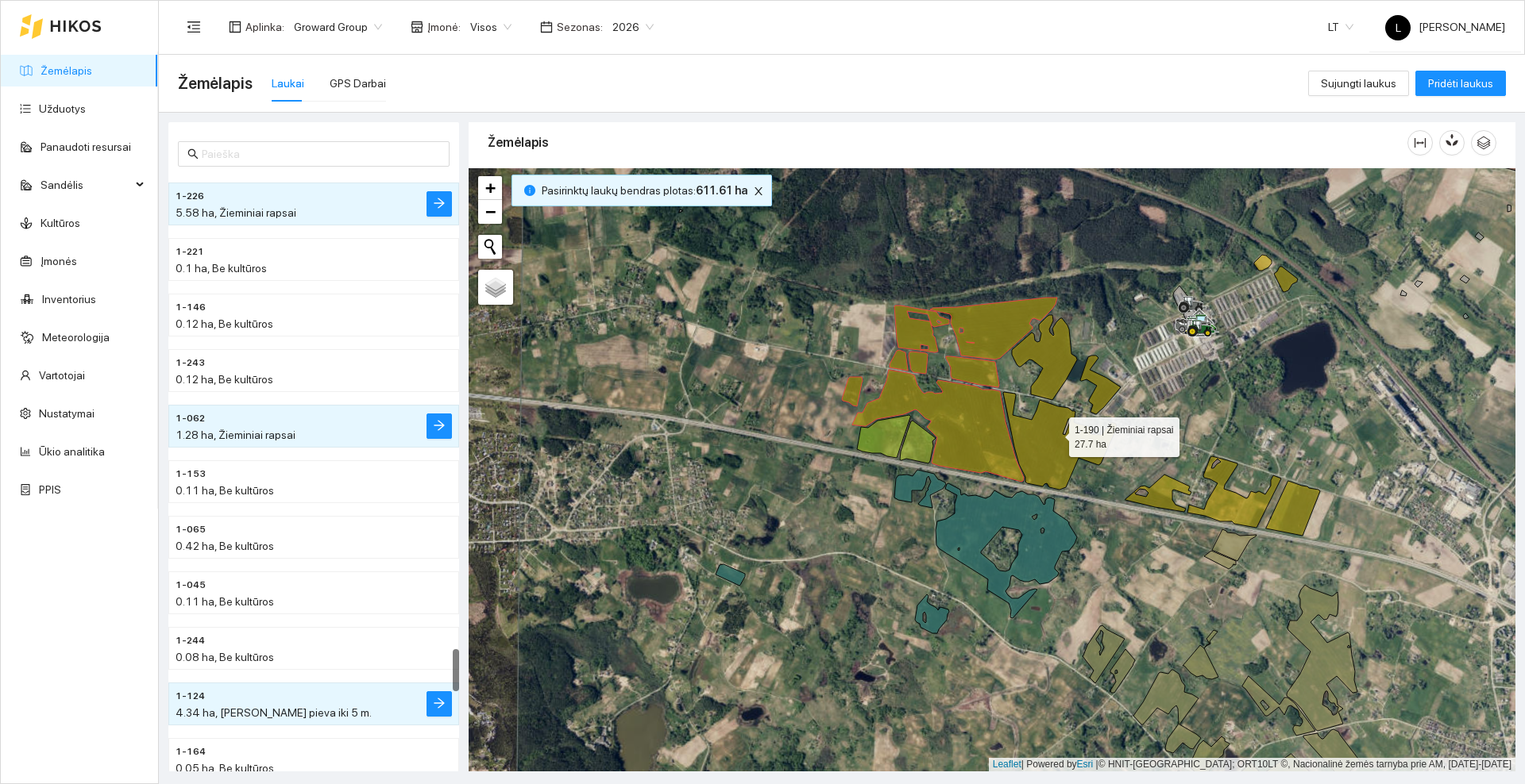
click at [1055, 433] on icon at bounding box center [1060, 441] width 114 height 98
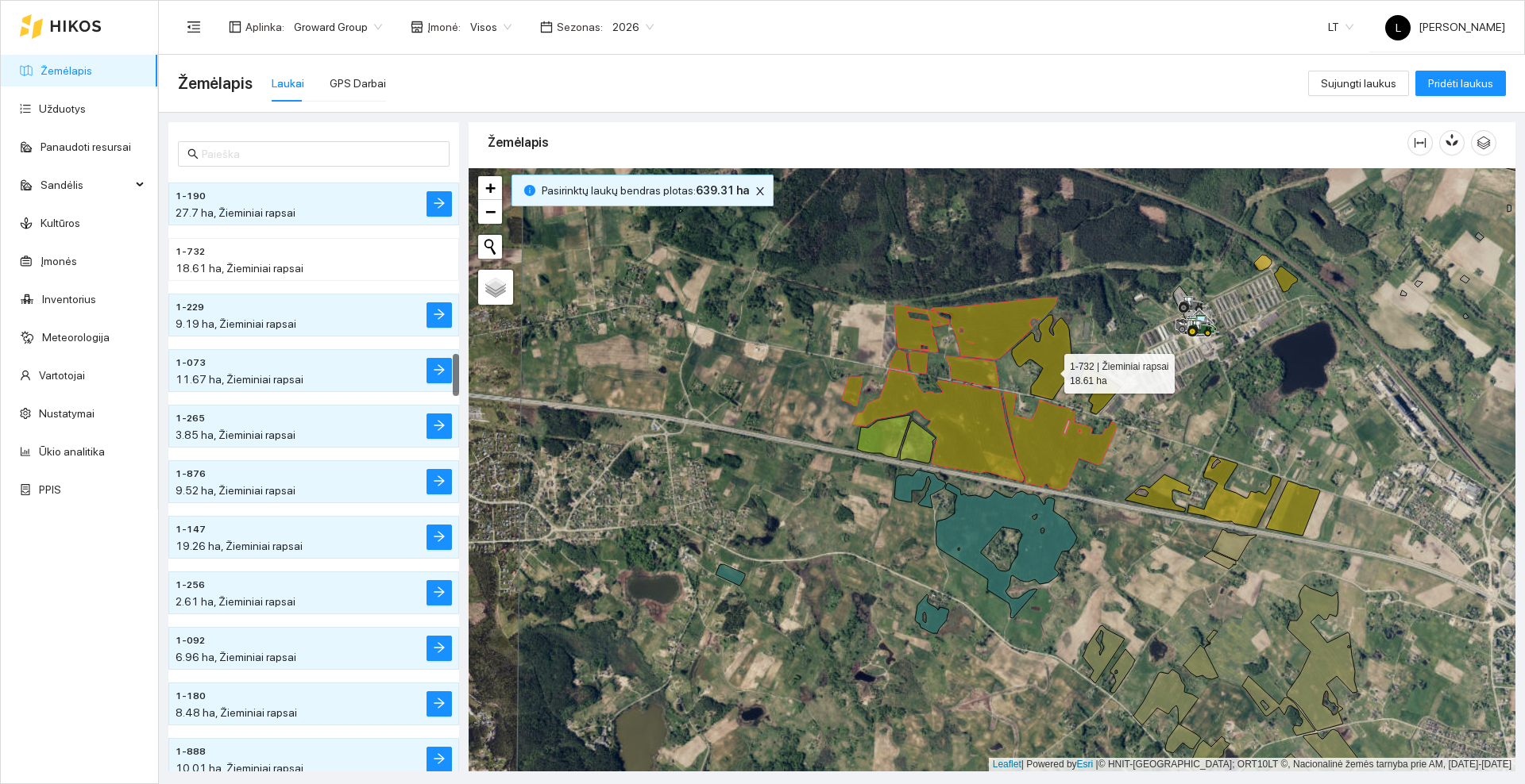
click at [1050, 370] on icon at bounding box center [1066, 365] width 109 height 100
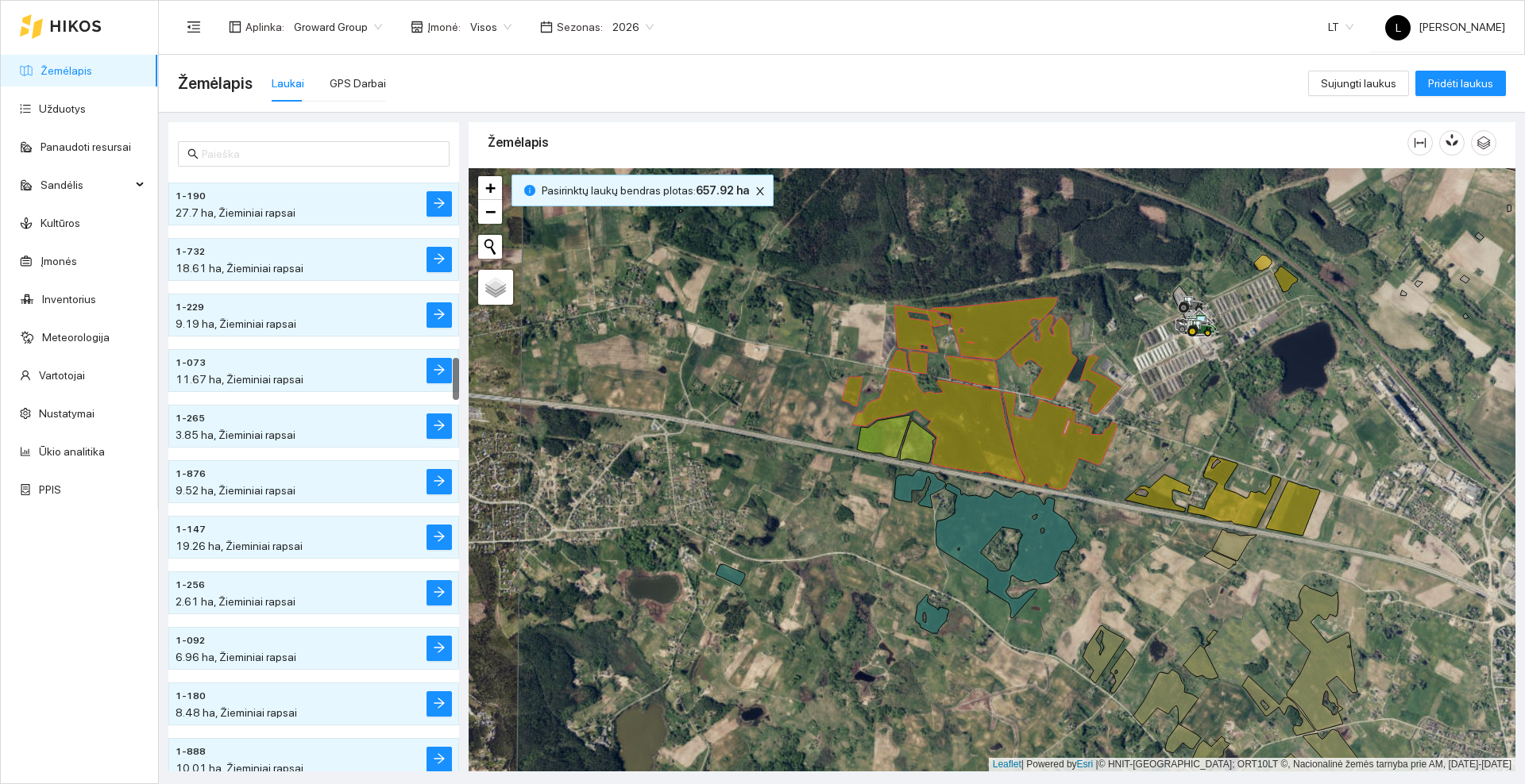
scroll to position [2667, 0]
click at [983, 506] on div at bounding box center [992, 469] width 1046 height 603
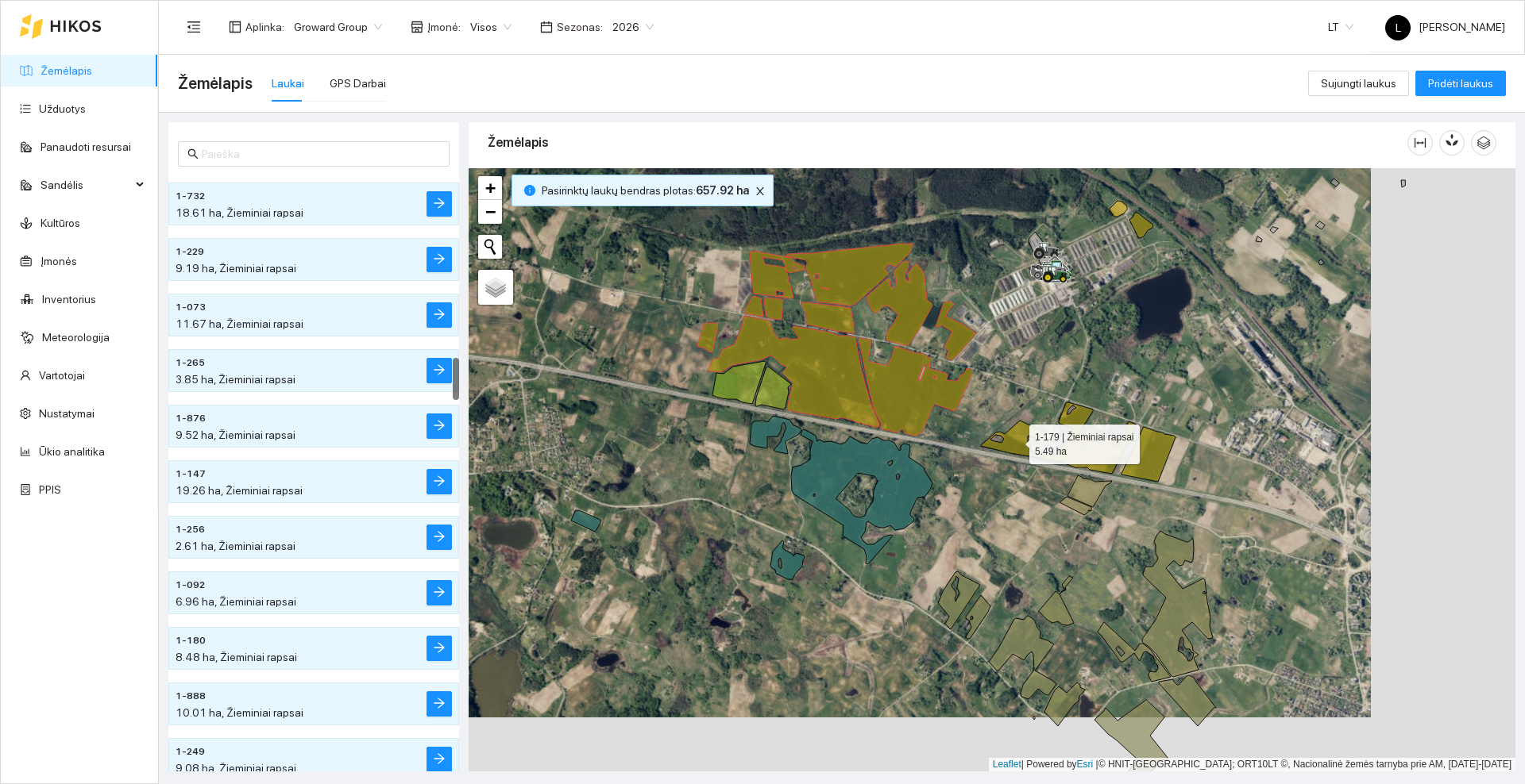
click at [1016, 439] on icon at bounding box center [1014, 439] width 66 height 38
click at [1076, 448] on icon at bounding box center [1090, 438] width 94 height 71
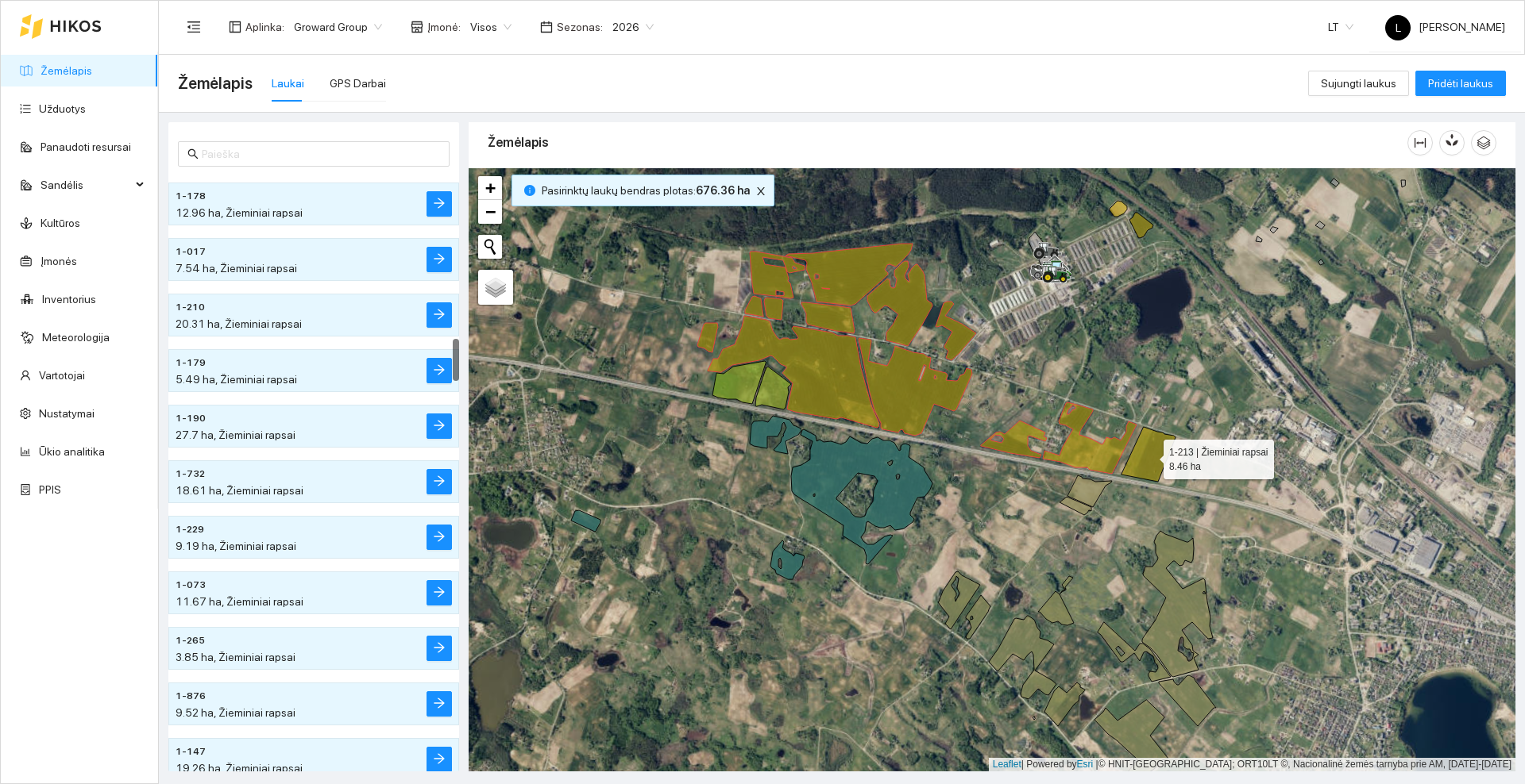
click at [1136, 459] on icon at bounding box center [1148, 453] width 54 height 54
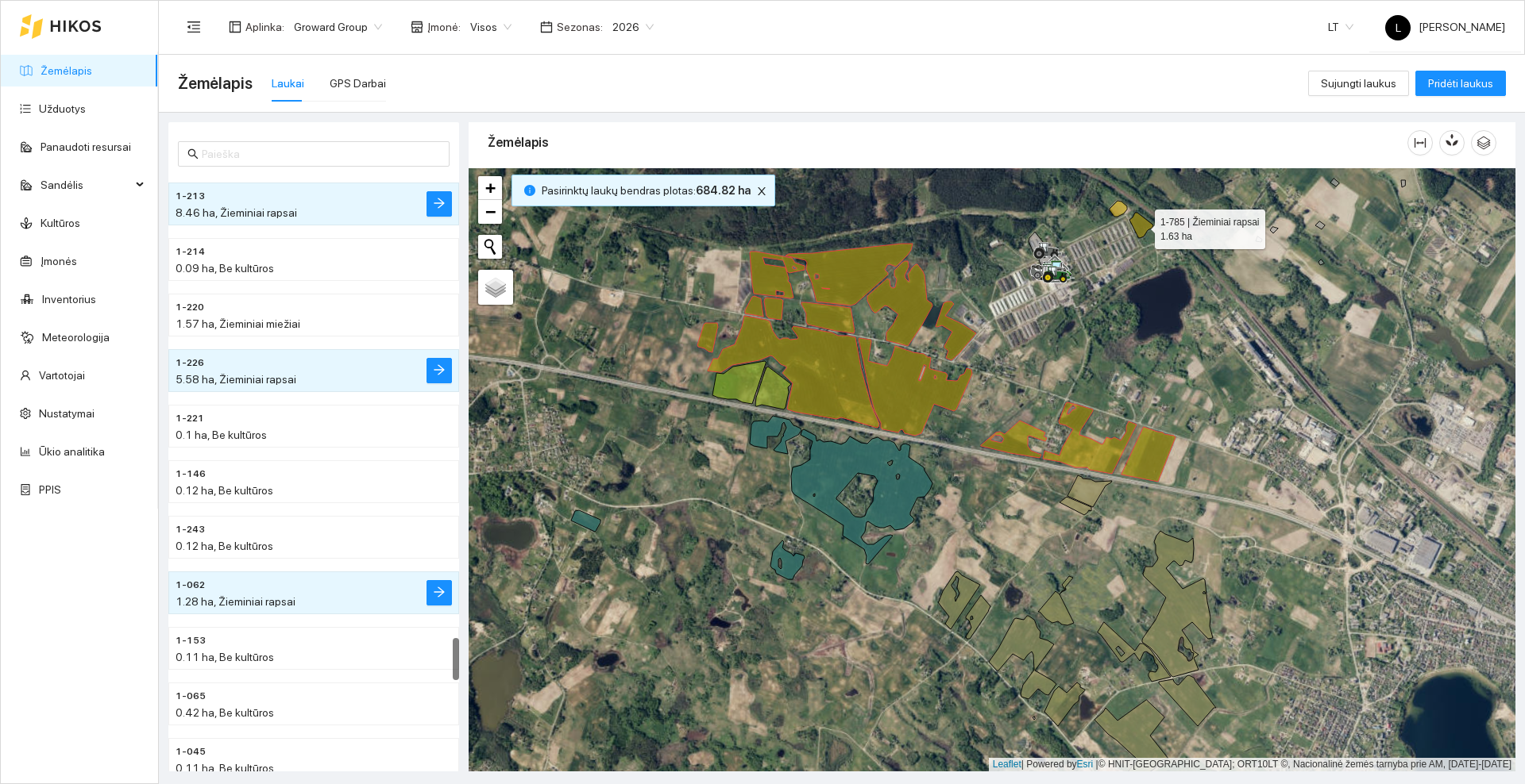
click at [1140, 228] on icon at bounding box center [1141, 225] width 23 height 25
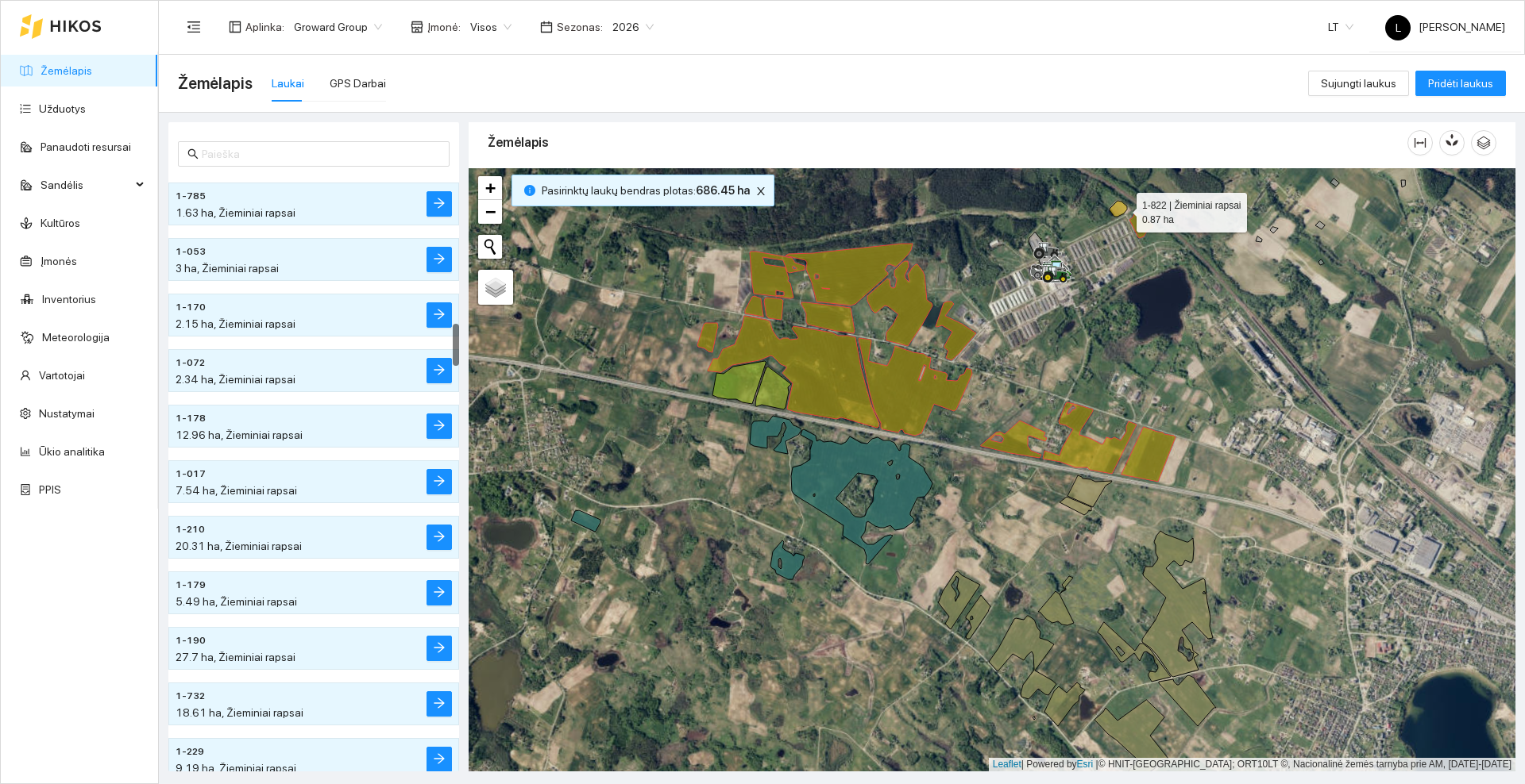
click at [1122, 208] on icon at bounding box center [1117, 208] width 18 height 16
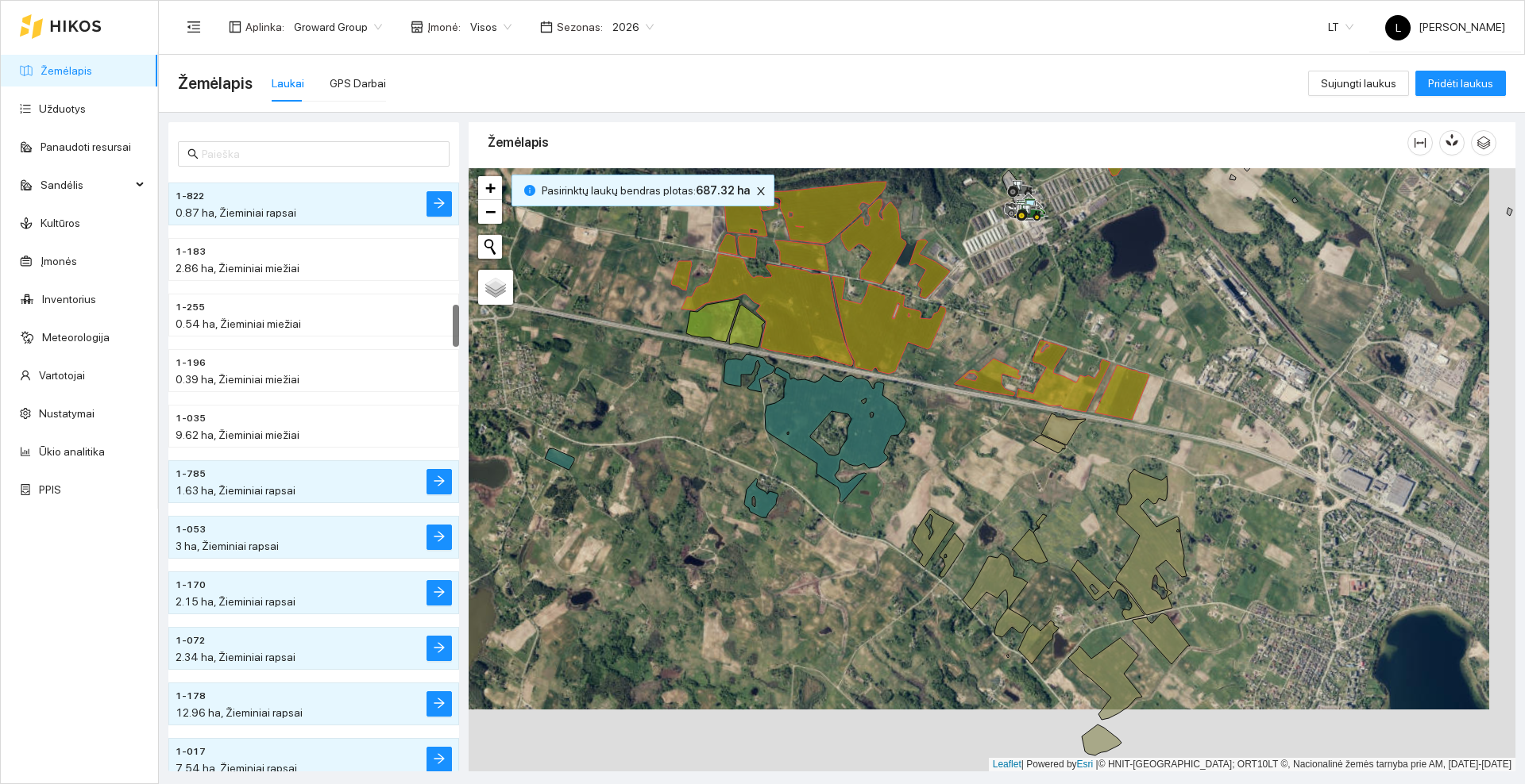
drag, startPoint x: 1095, startPoint y: 505, endPoint x: 1054, endPoint y: 431, distance: 84.6
click at [1055, 433] on div at bounding box center [992, 469] width 1046 height 603
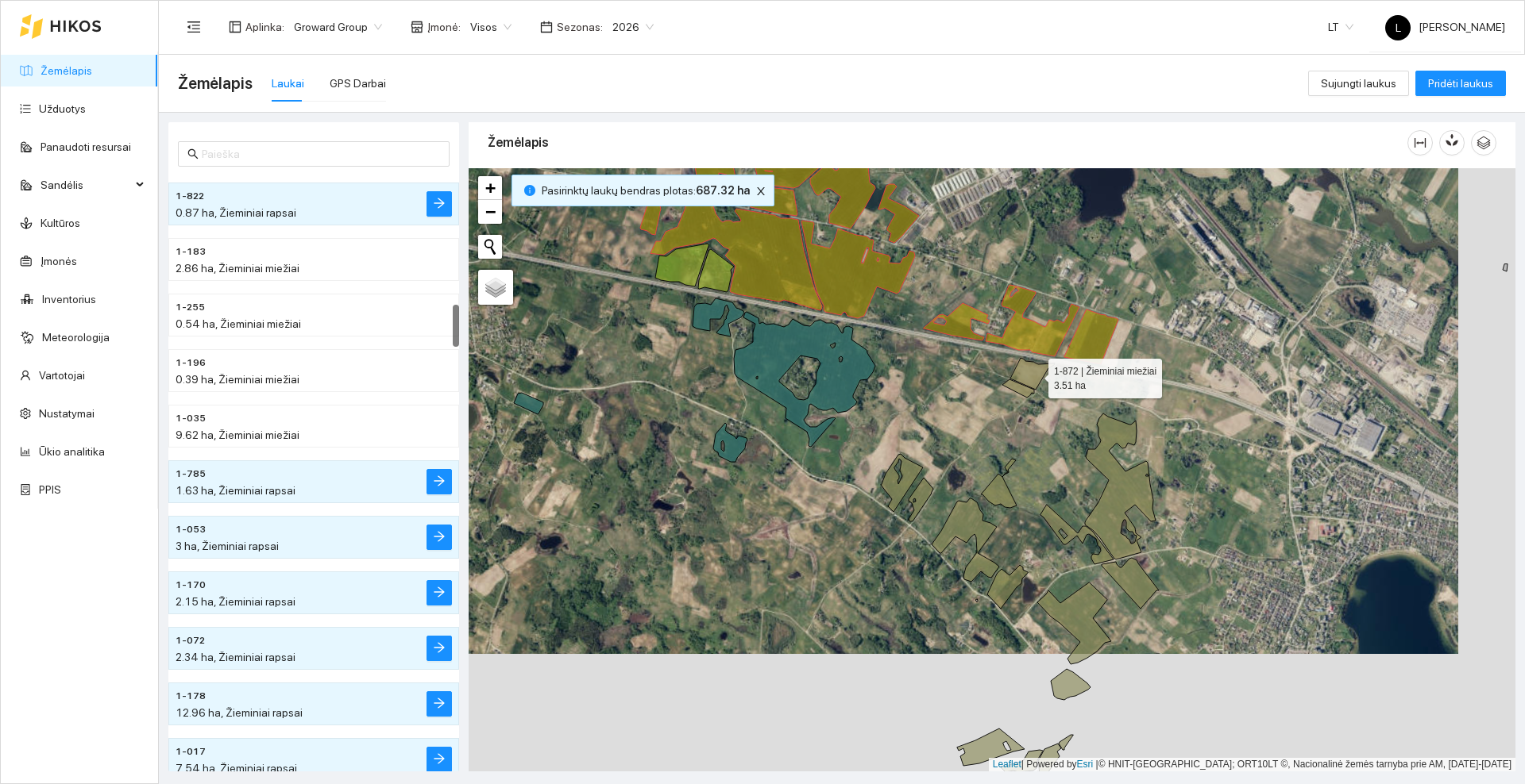
click at [1034, 376] on icon at bounding box center [1032, 374] width 44 height 32
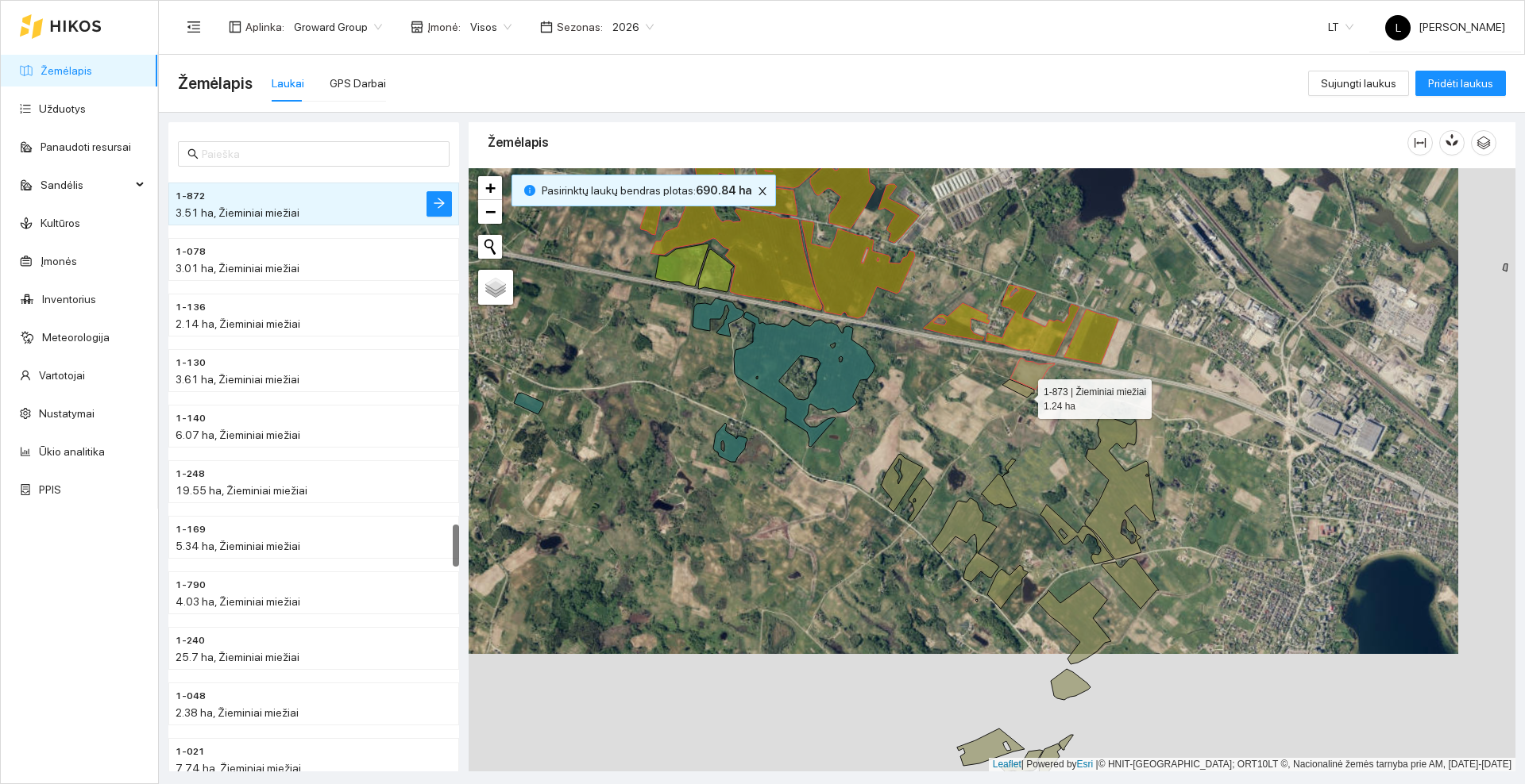
click at [1024, 395] on icon at bounding box center [1018, 389] width 32 height 18
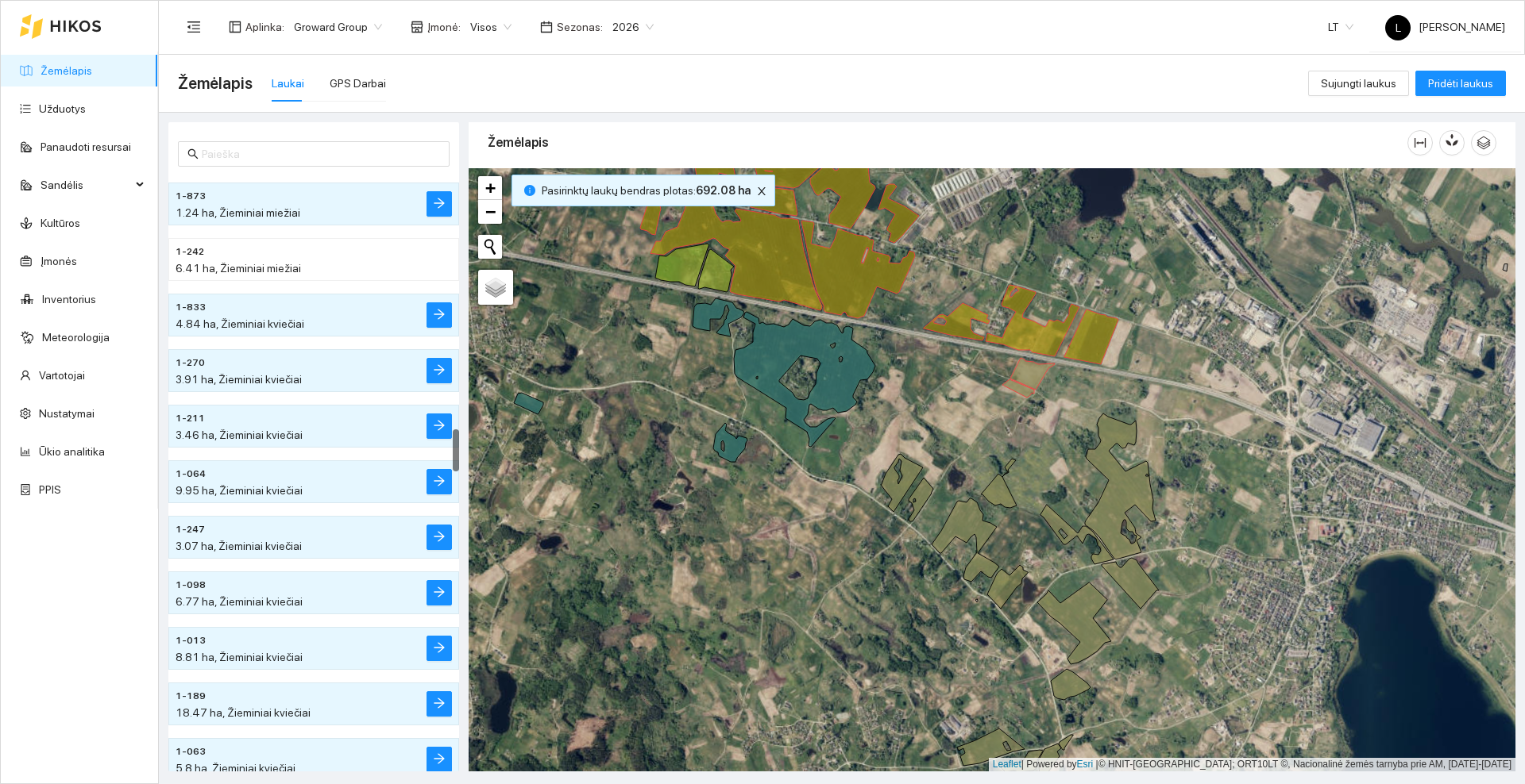
drag, startPoint x: 968, startPoint y: 423, endPoint x: 908, endPoint y: 342, distance: 100.8
click at [908, 343] on div at bounding box center [992, 469] width 1046 height 603
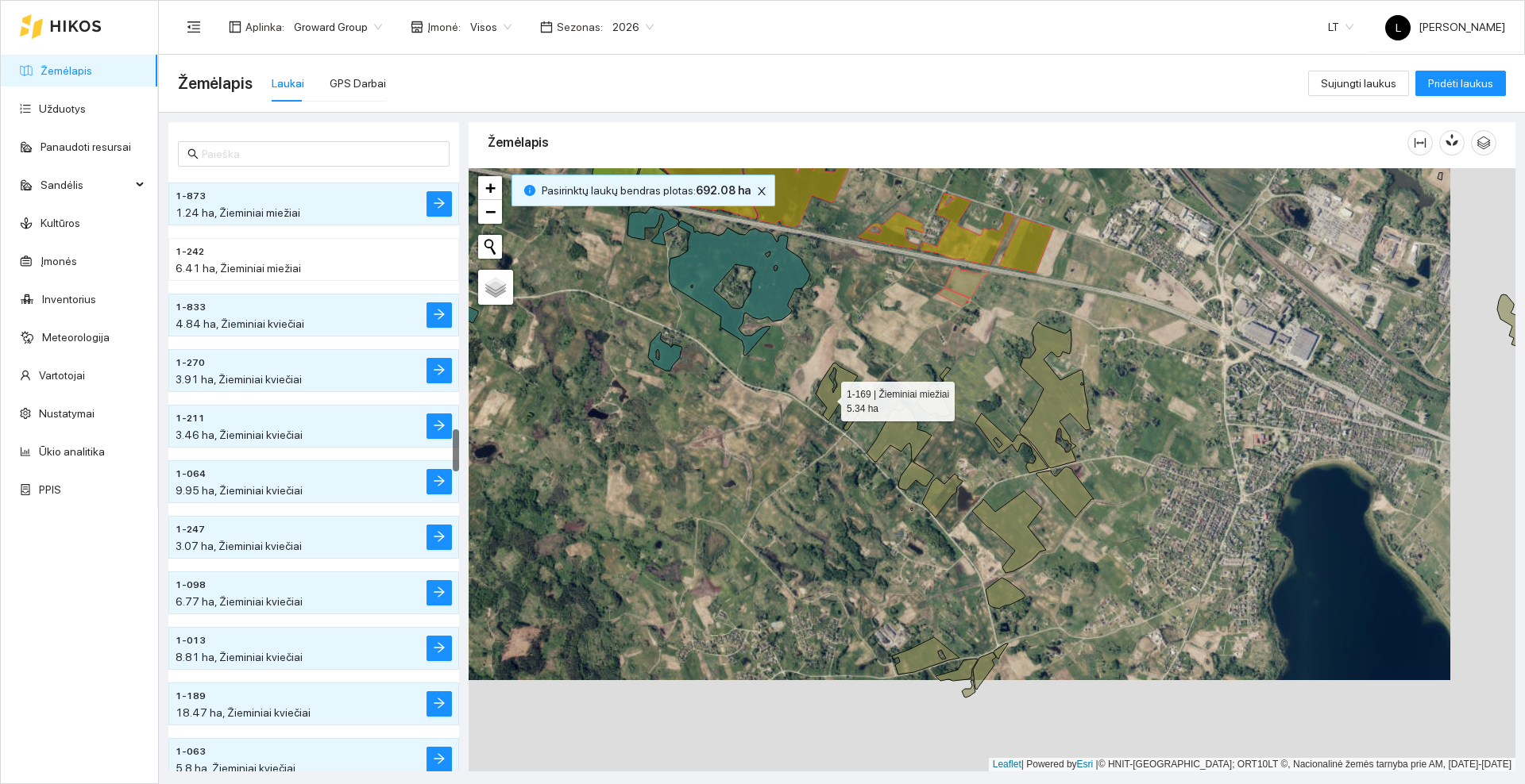
click at [827, 397] on icon at bounding box center [836, 392] width 42 height 58
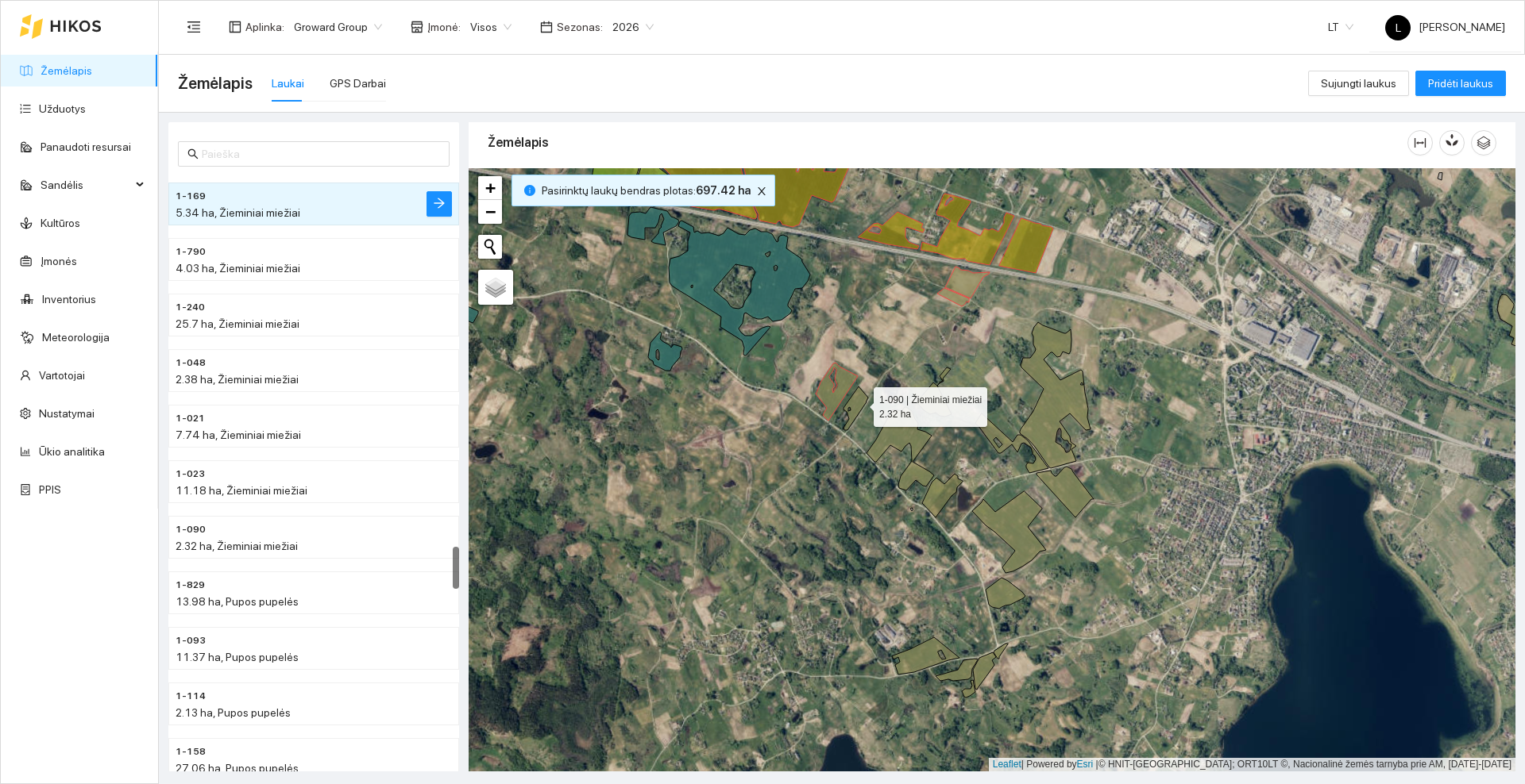
click at [860, 403] on icon at bounding box center [855, 408] width 24 height 44
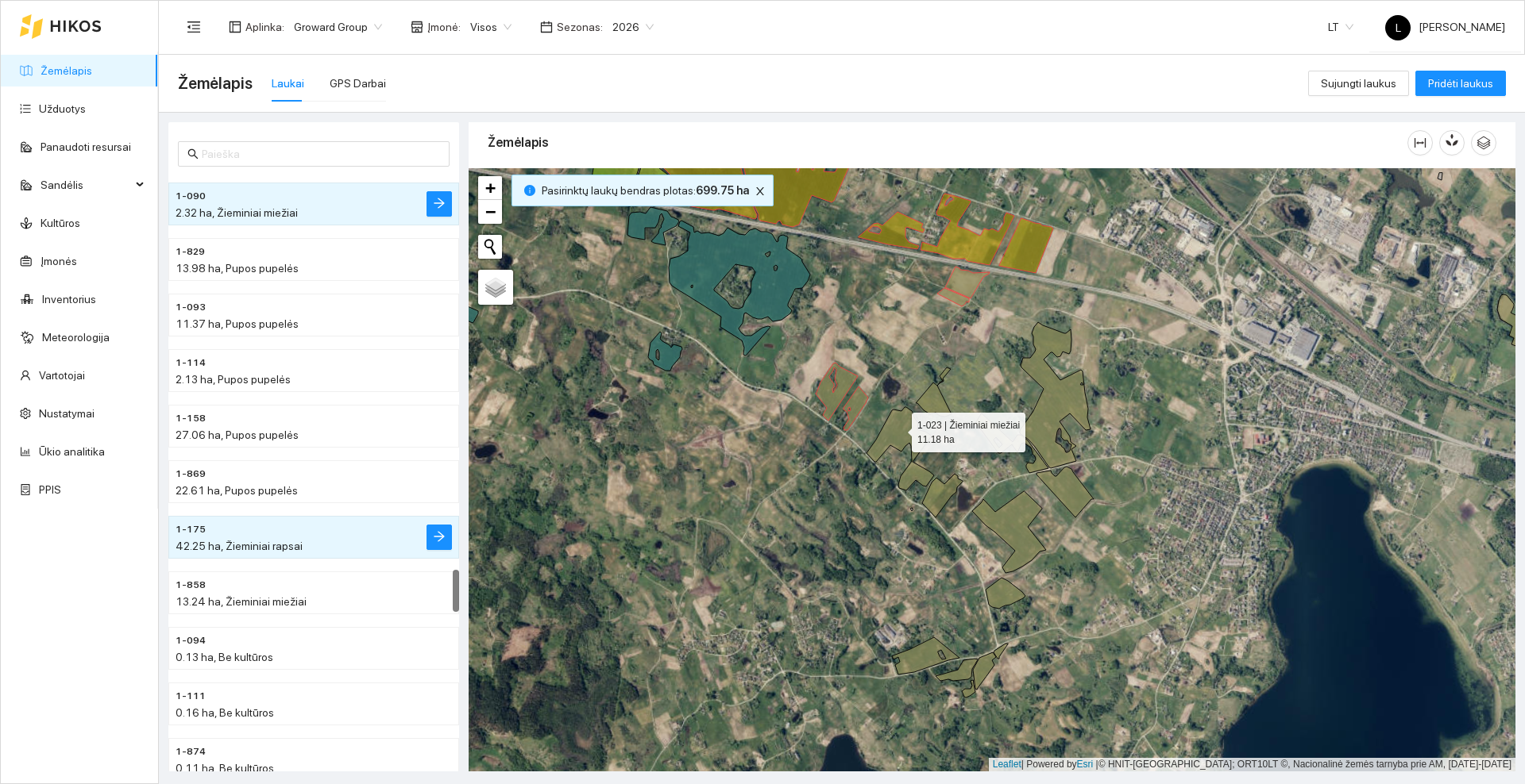
click at [897, 428] on icon at bounding box center [900, 449] width 68 height 84
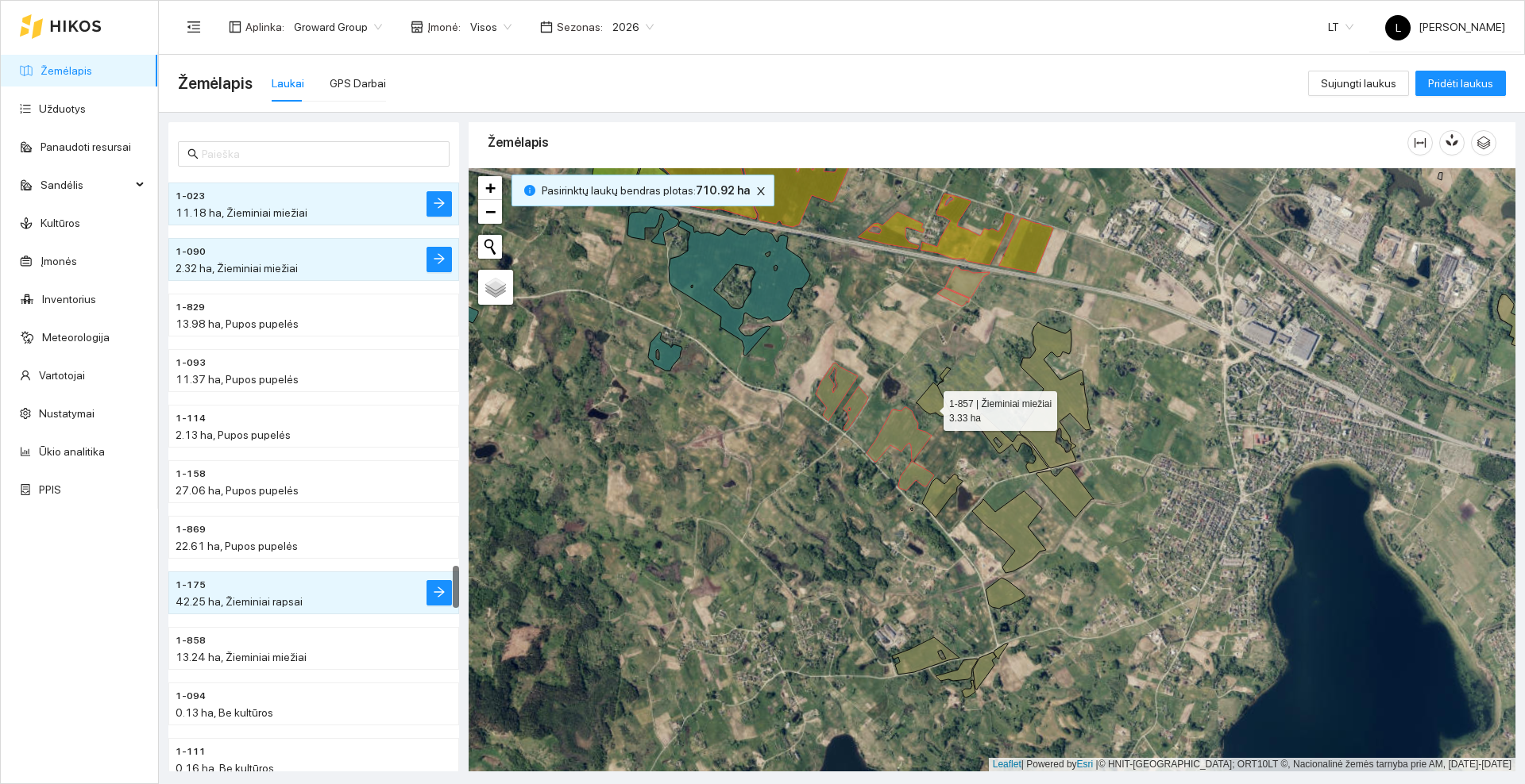
click at [929, 407] on icon at bounding box center [933, 392] width 36 height 49
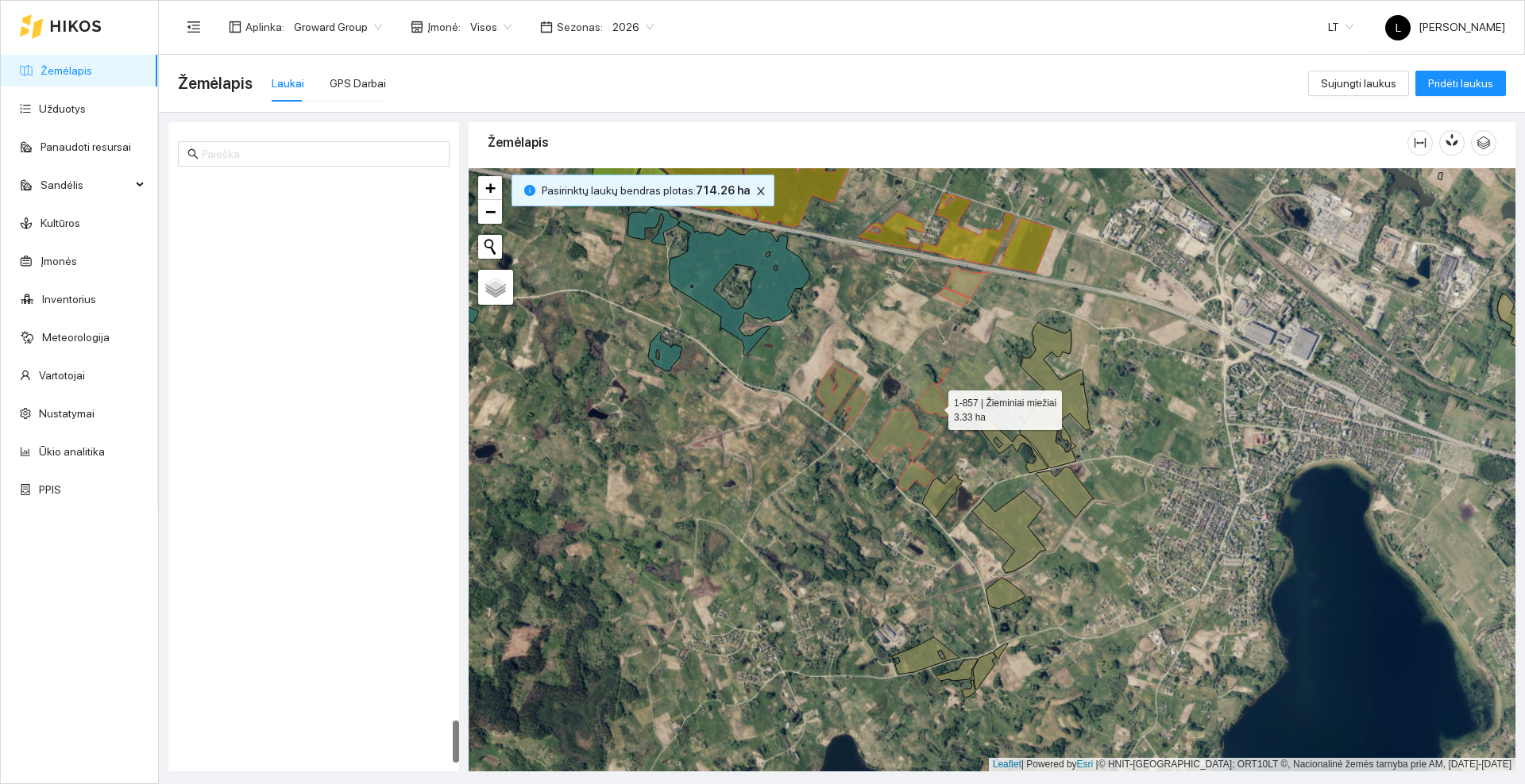
scroll to position [8002, 0]
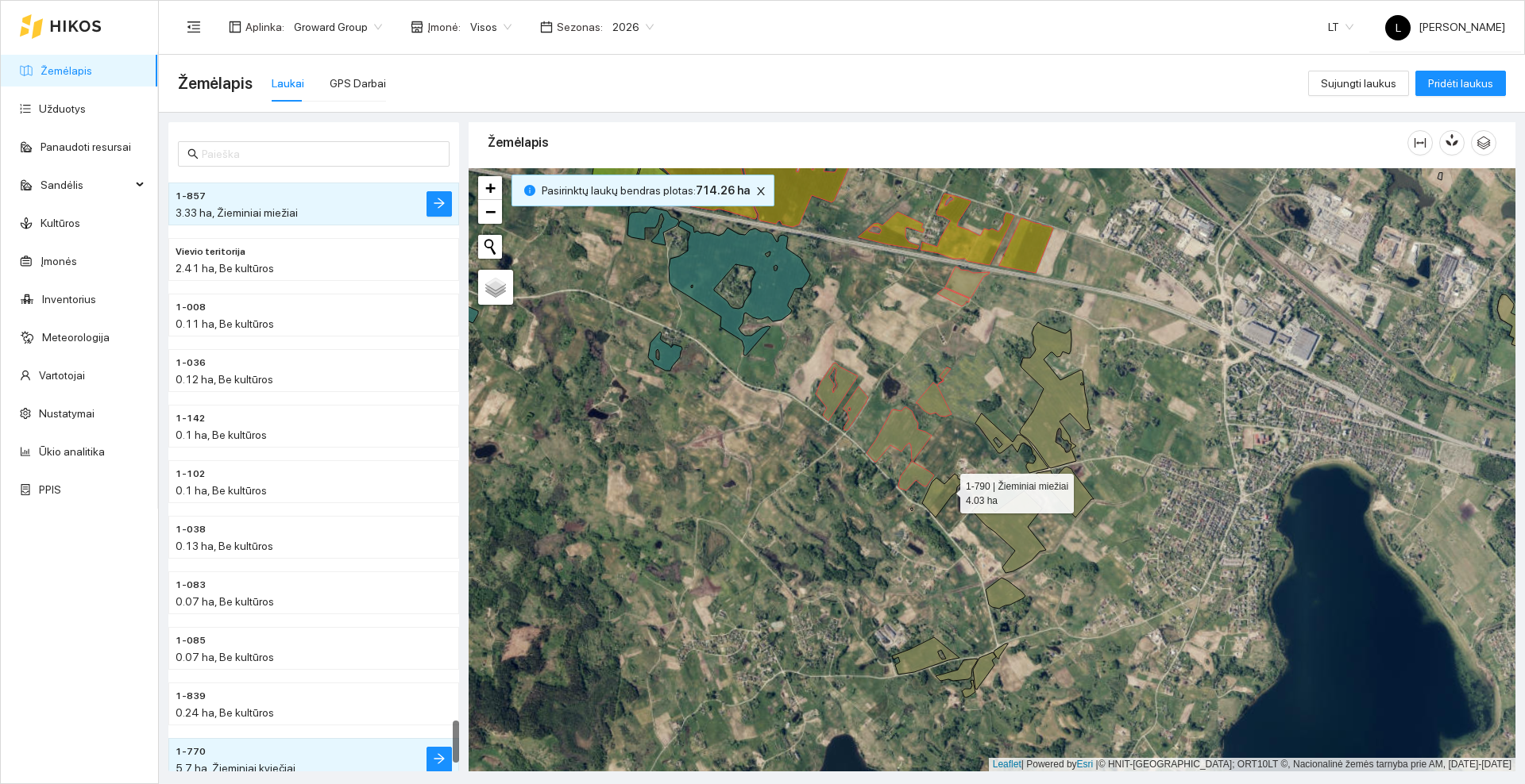
click at [946, 489] on icon at bounding box center [942, 495] width 40 height 44
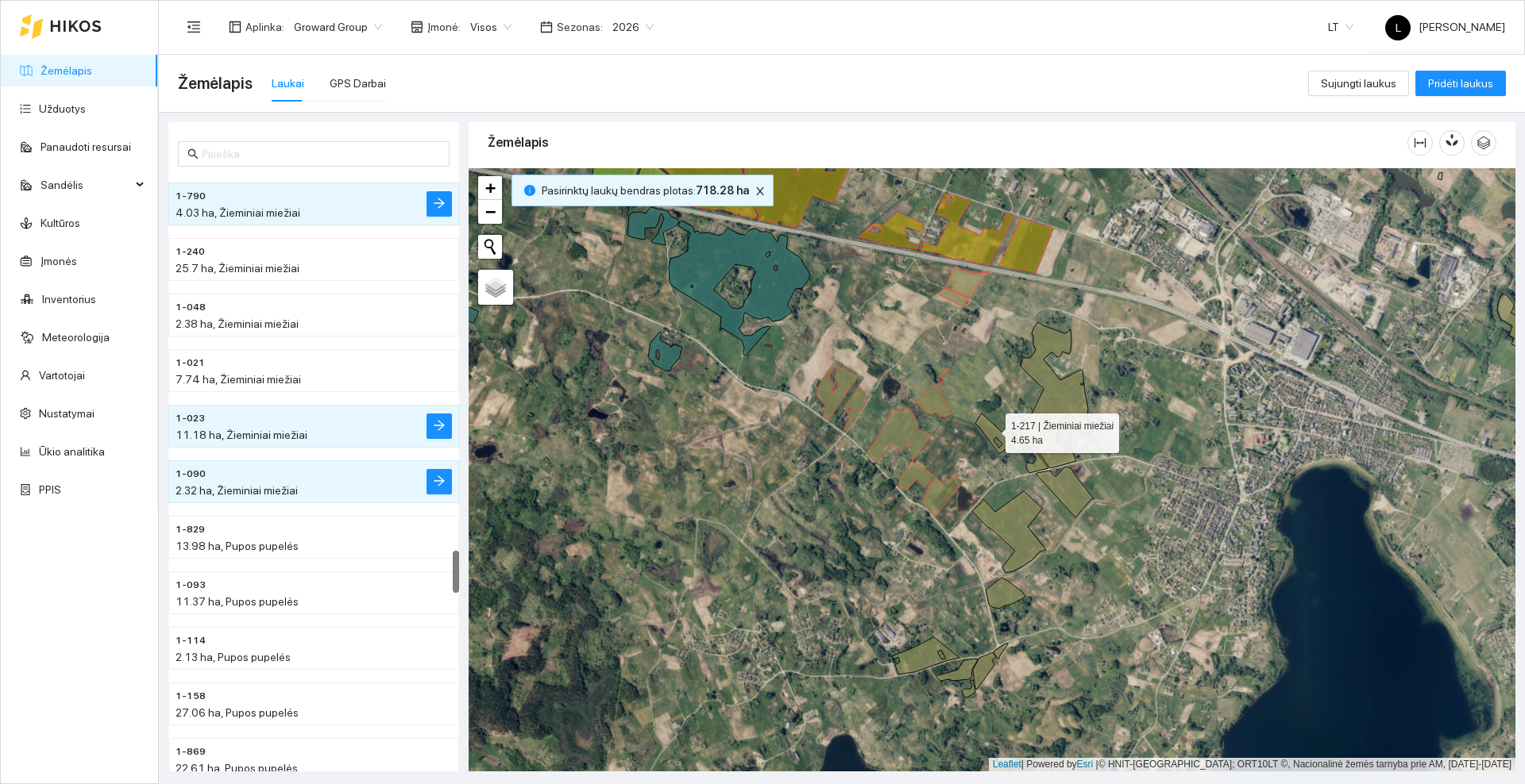
click at [991, 429] on icon at bounding box center [1011, 443] width 73 height 59
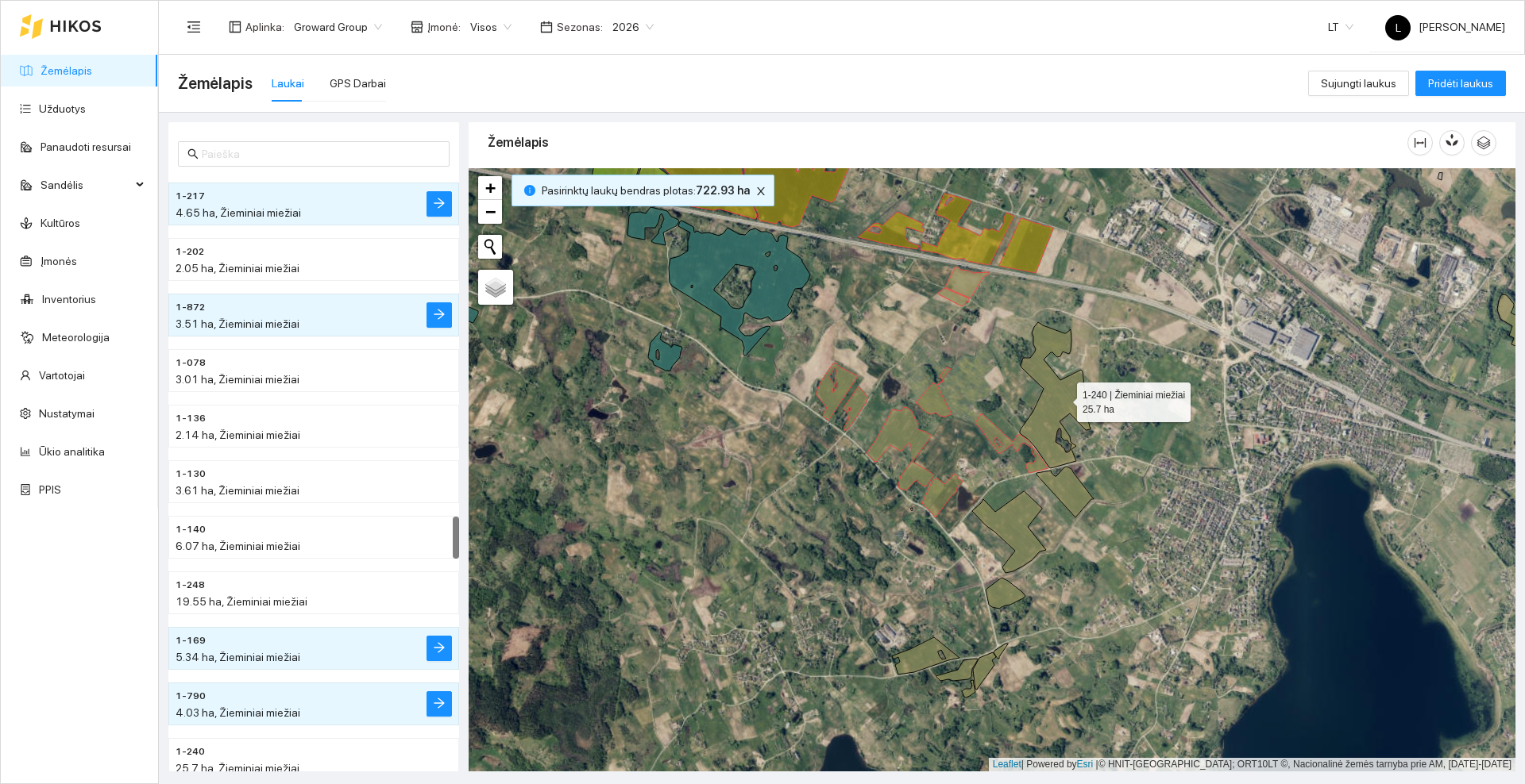
click at [1062, 398] on icon at bounding box center [1055, 395] width 70 height 146
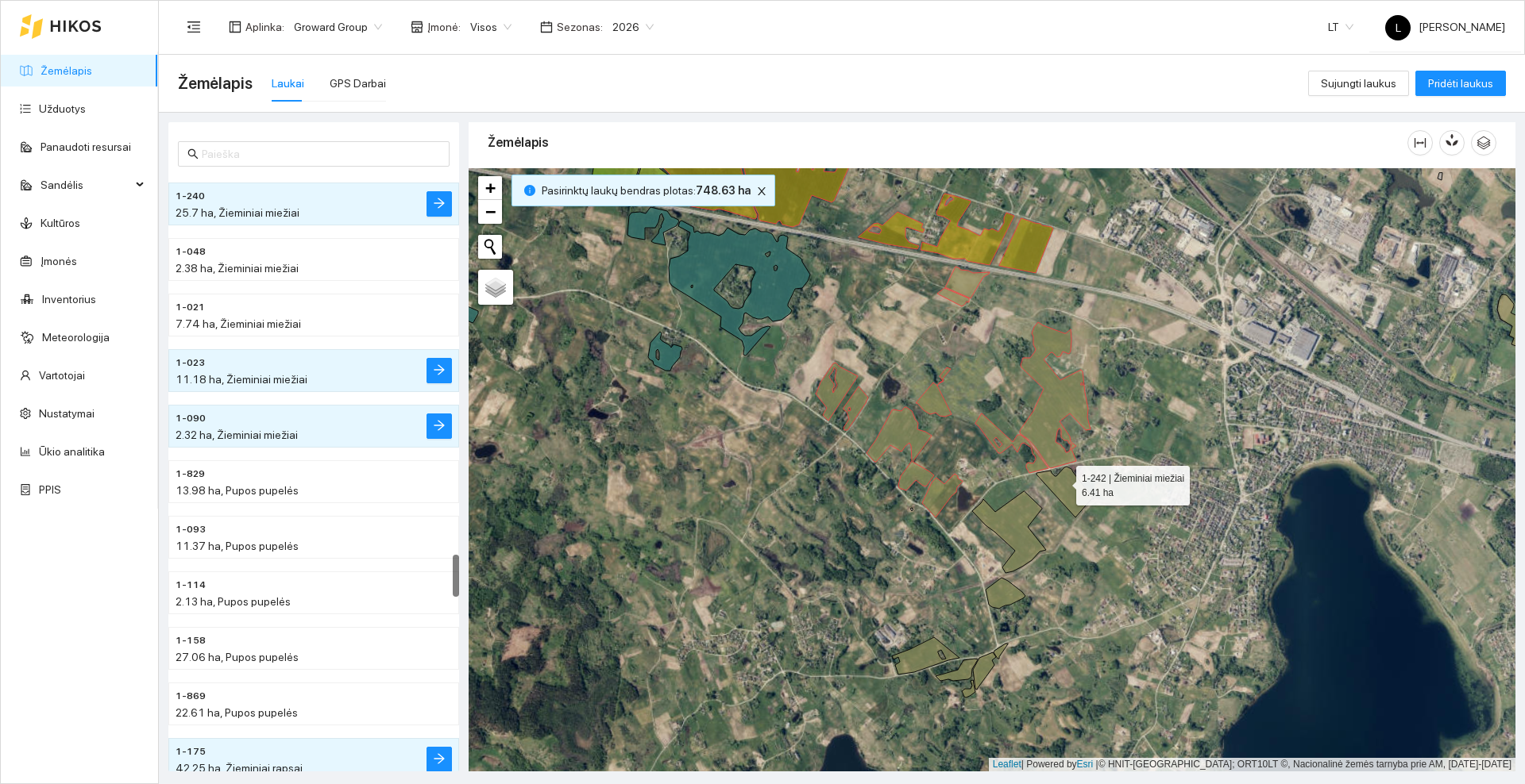
click at [1062, 483] on icon at bounding box center [1065, 492] width 57 height 51
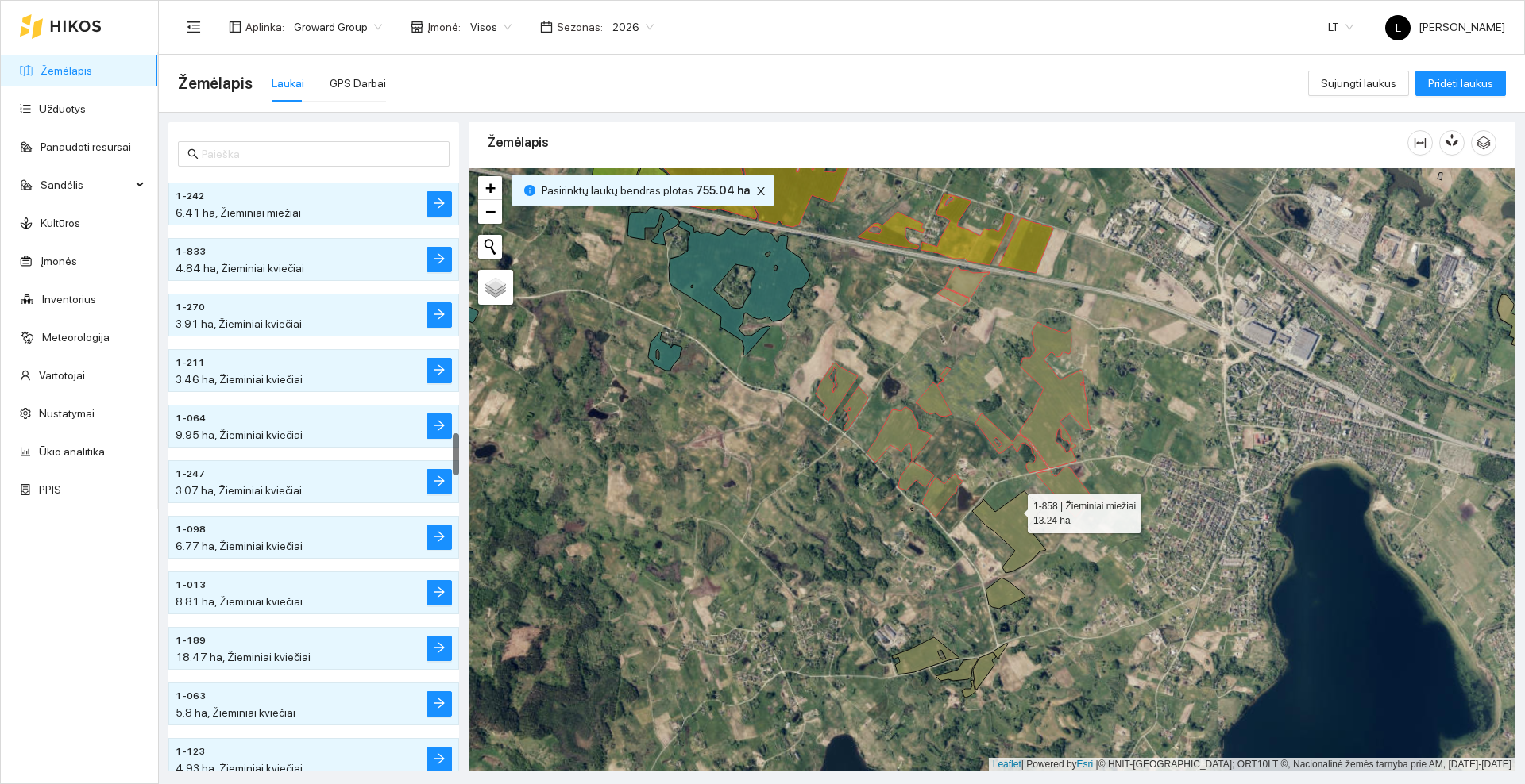
click at [1013, 510] on icon at bounding box center [1009, 532] width 74 height 82
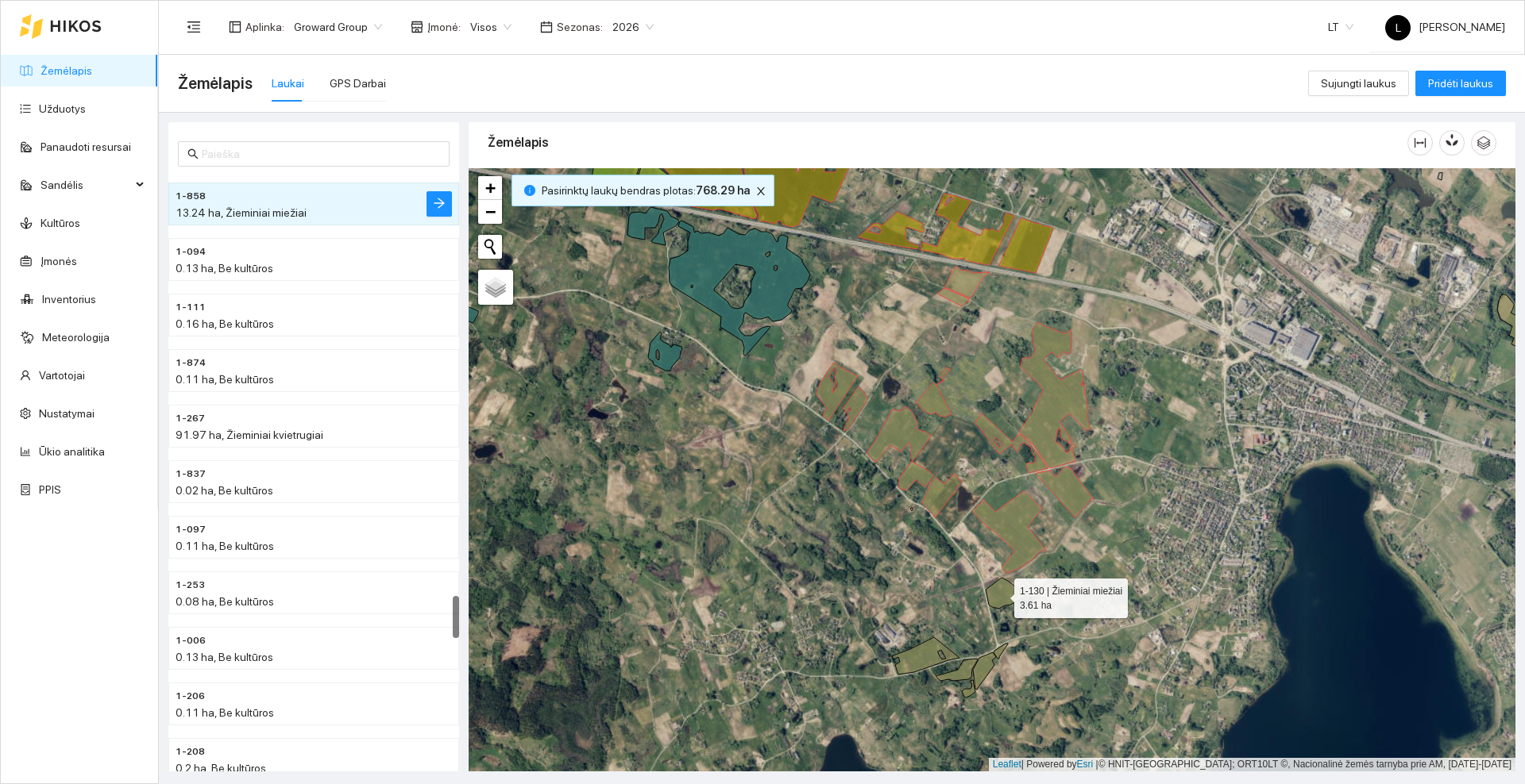
click at [1000, 597] on icon at bounding box center [1004, 593] width 39 height 31
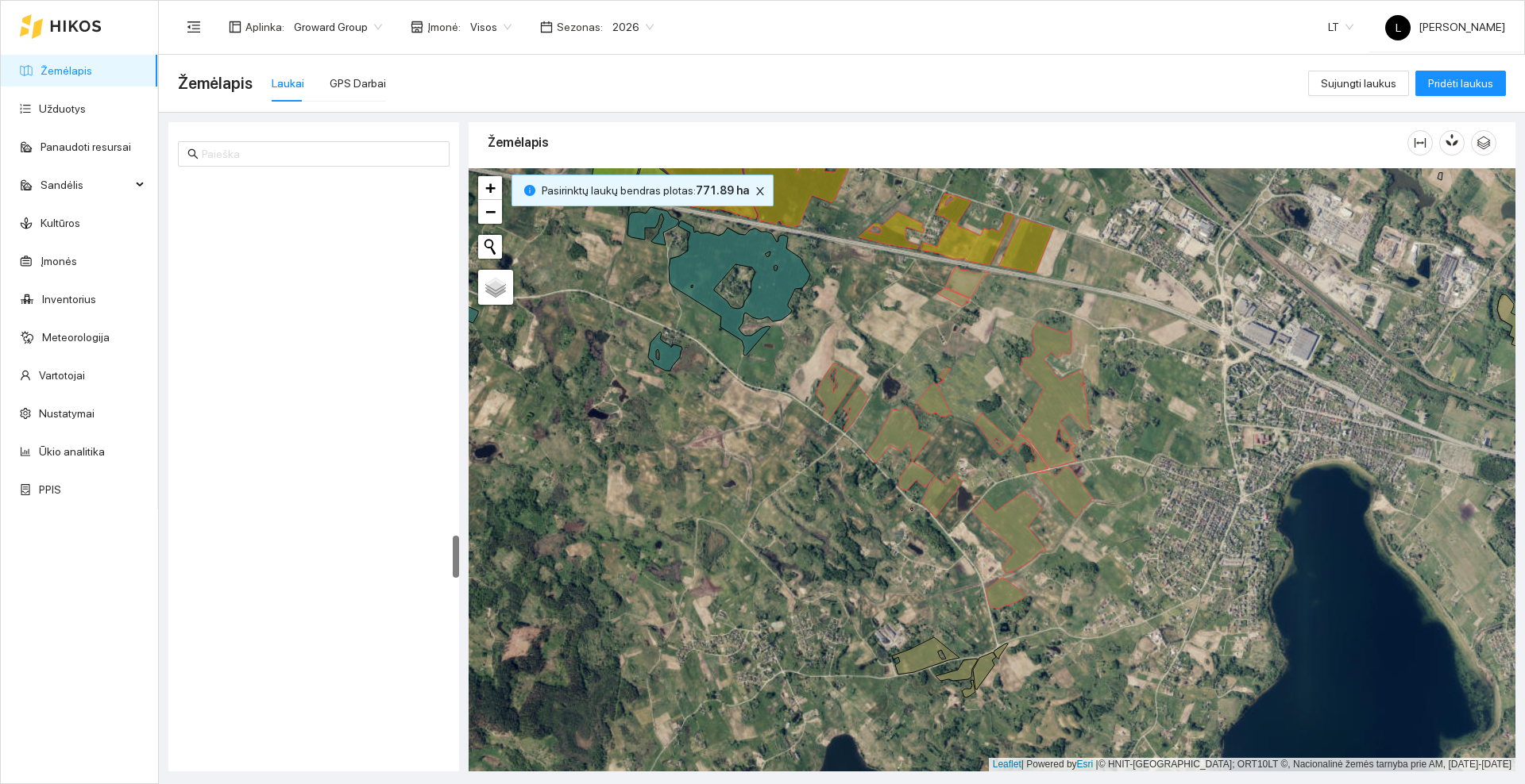
scroll to position [5279, 0]
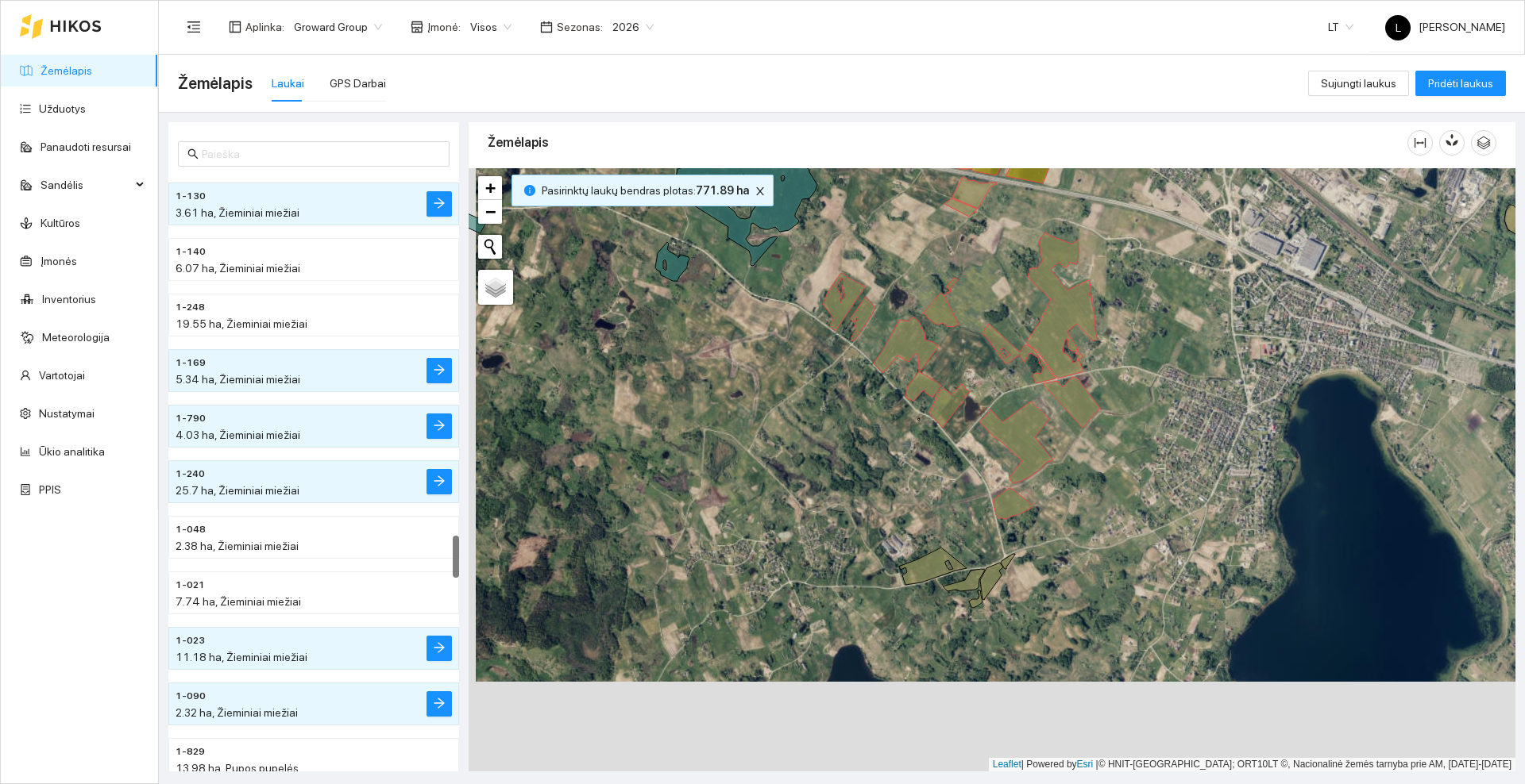
drag, startPoint x: 1046, startPoint y: 584, endPoint x: 1035, endPoint y: 520, distance: 64.9
click at [1051, 519] on div at bounding box center [992, 469] width 1046 height 603
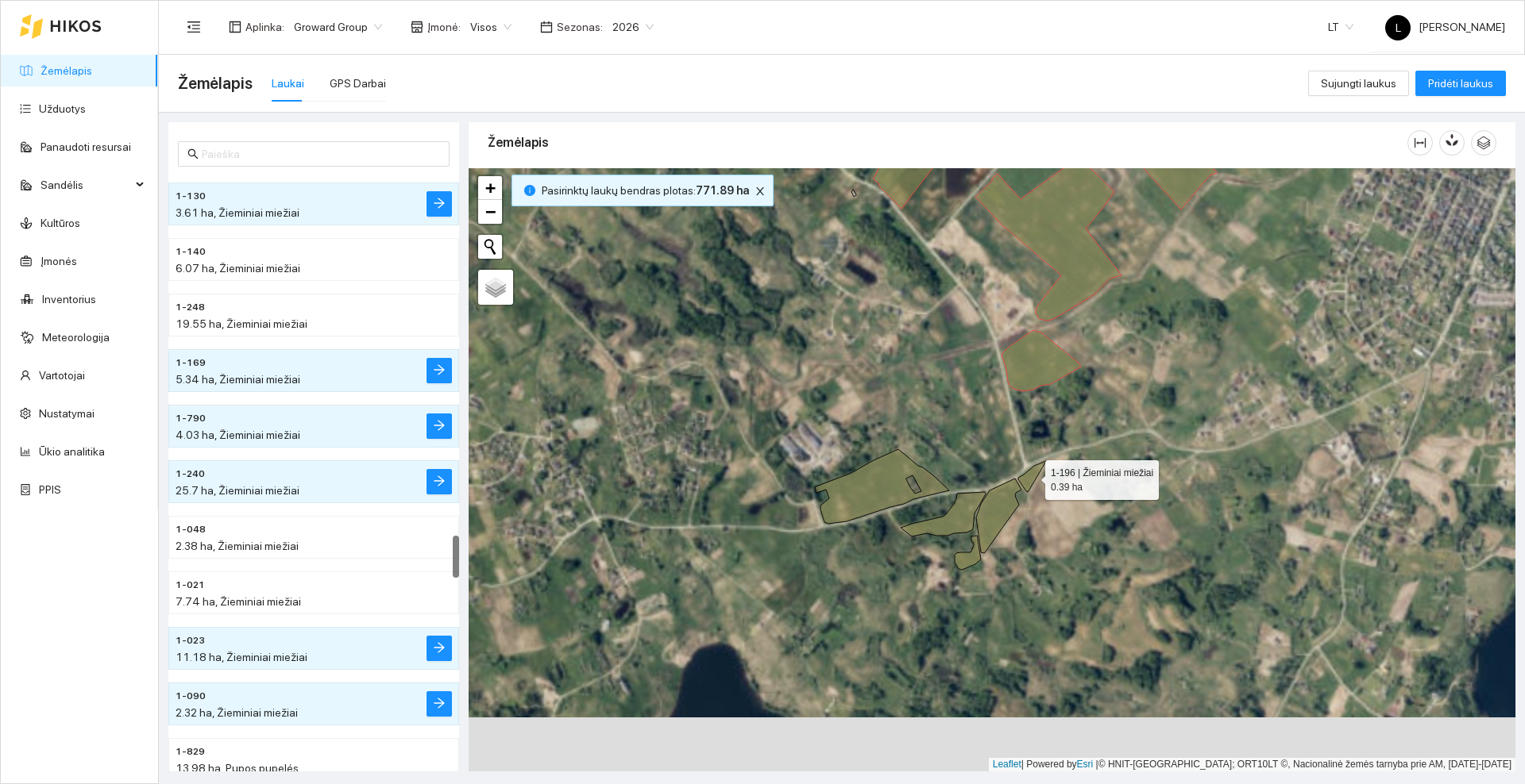
click at [1032, 471] on icon at bounding box center [1031, 476] width 28 height 31
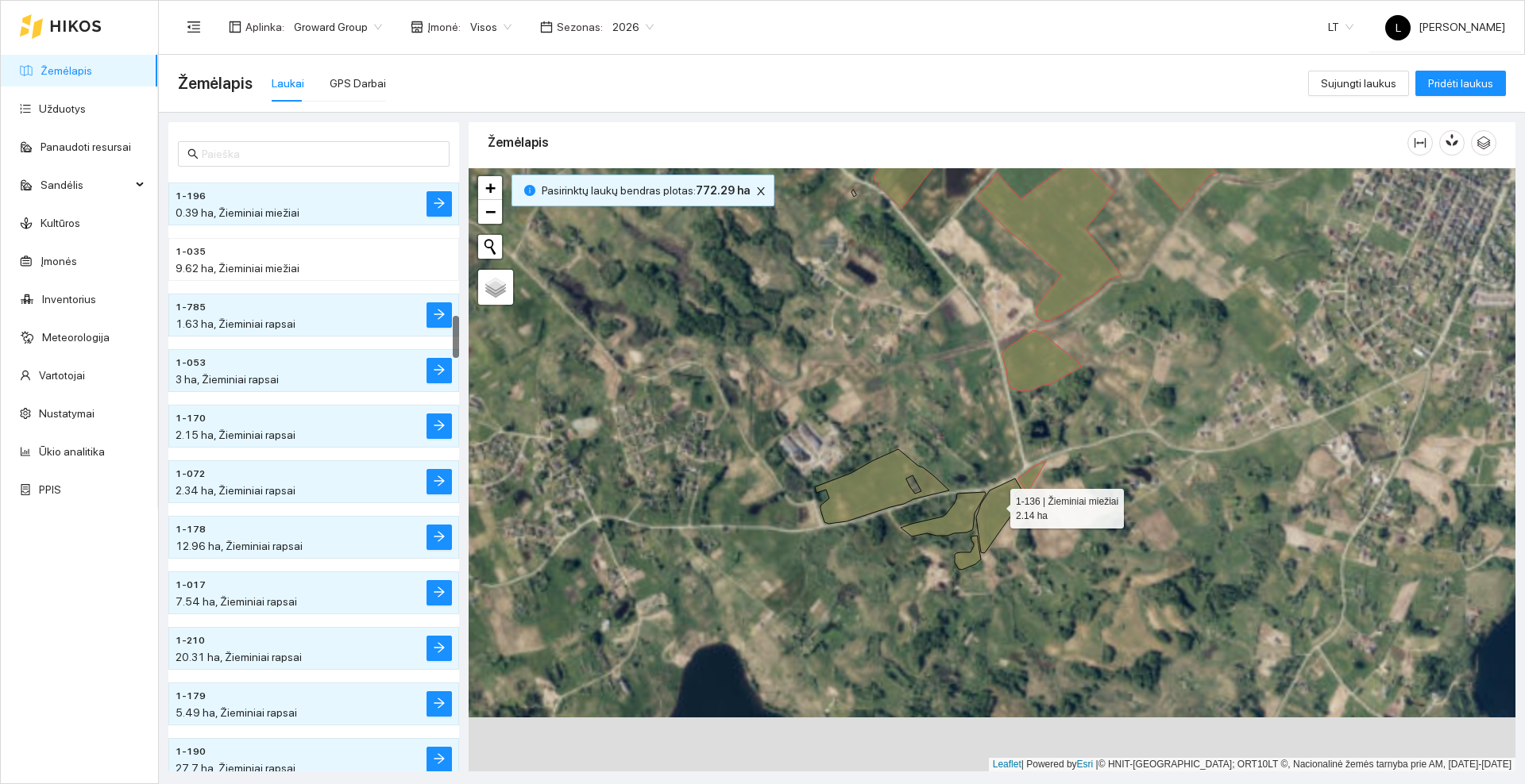
click at [992, 508] on icon at bounding box center [999, 515] width 45 height 74
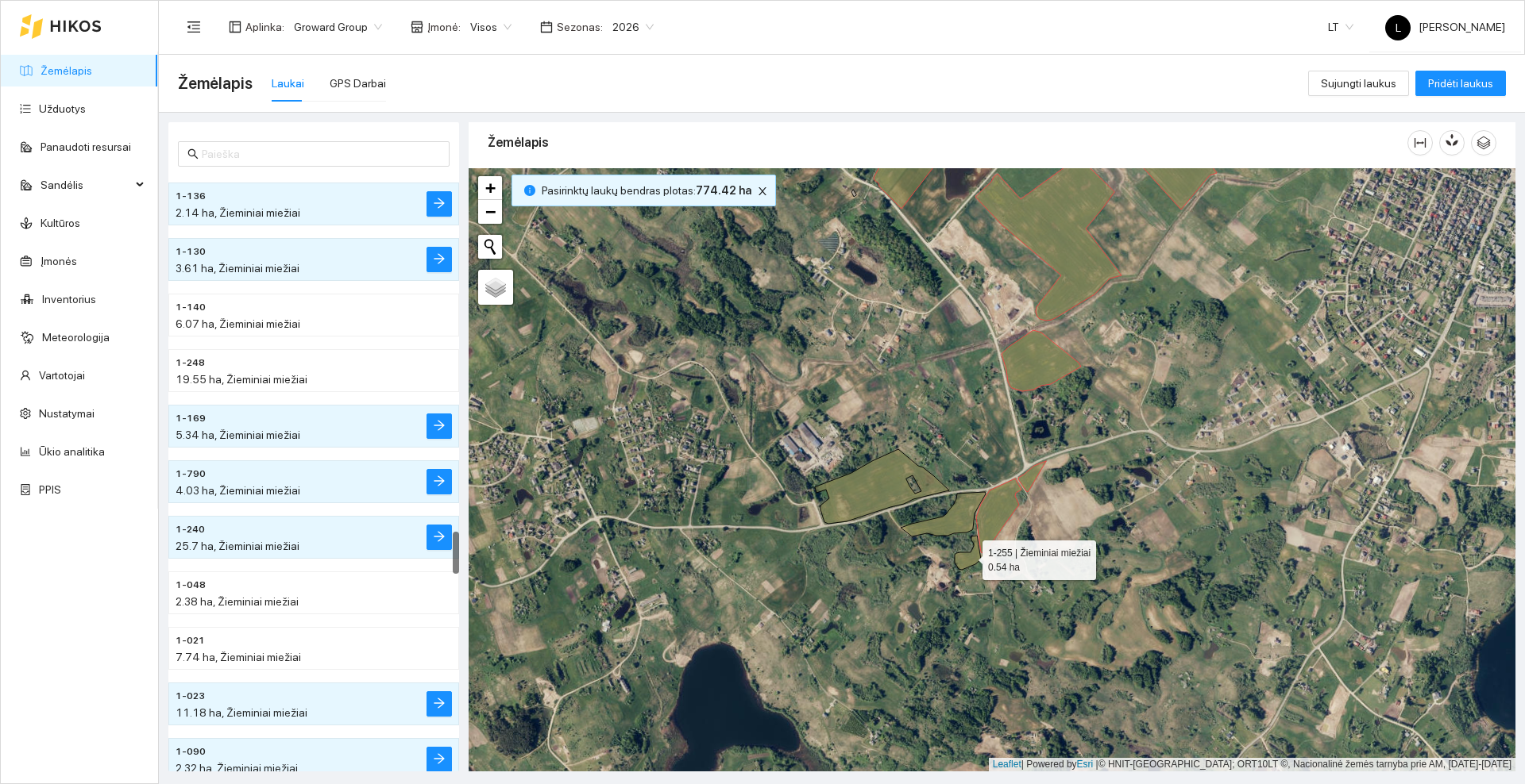
click at [975, 557] on icon at bounding box center [967, 552] width 26 height 34
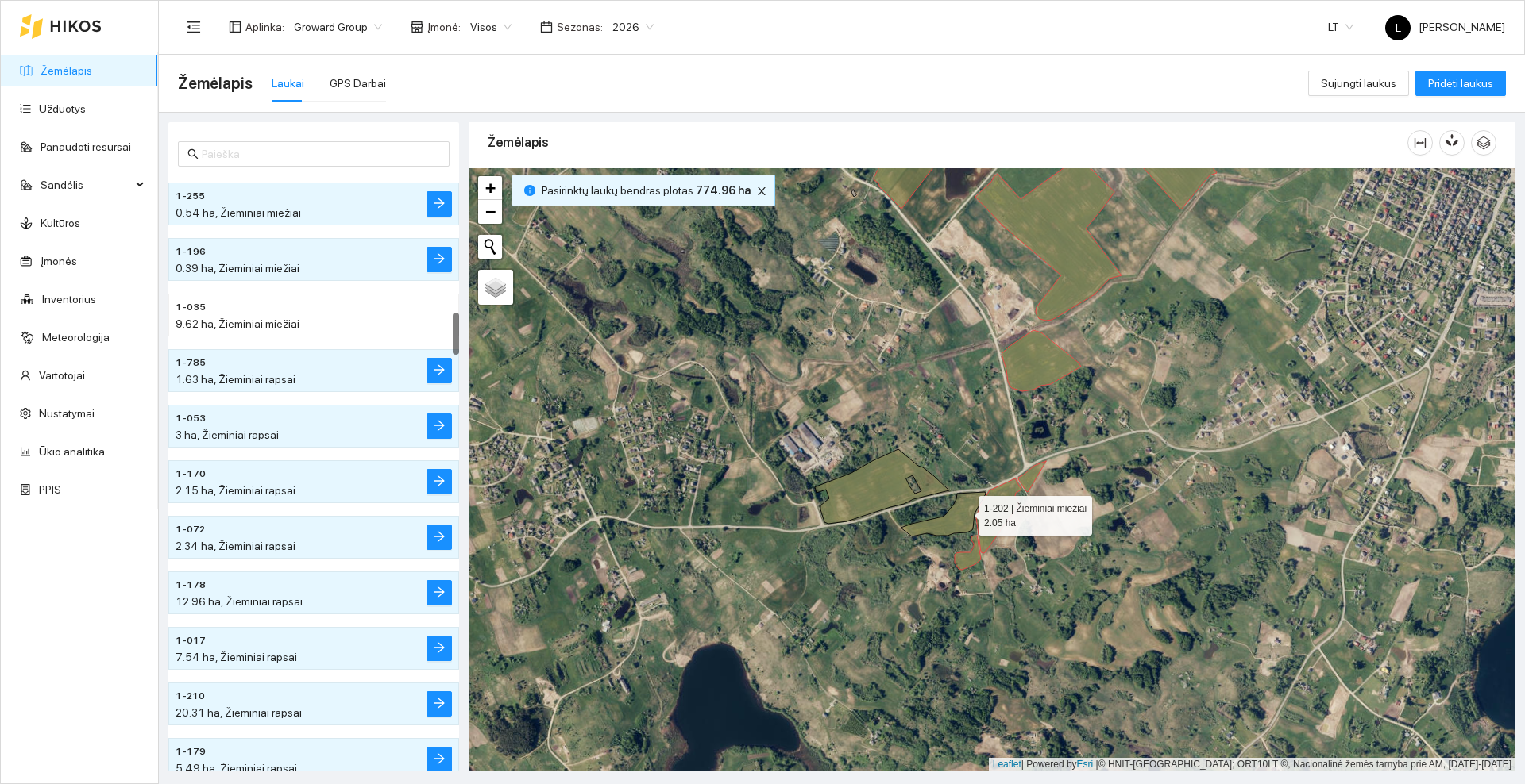
click at [964, 512] on icon at bounding box center [943, 514] width 85 height 44
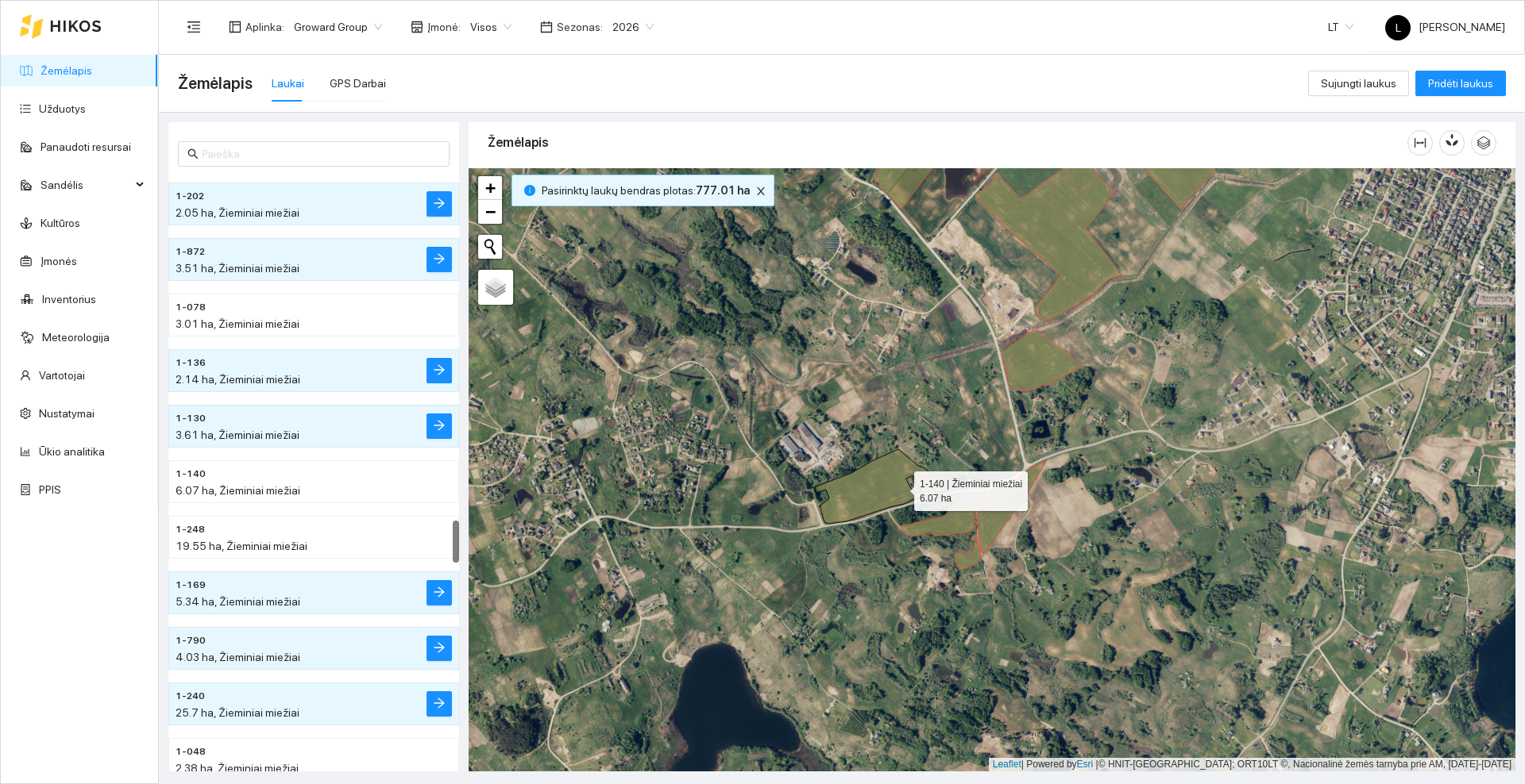
click at [894, 488] on icon at bounding box center [881, 486] width 134 height 74
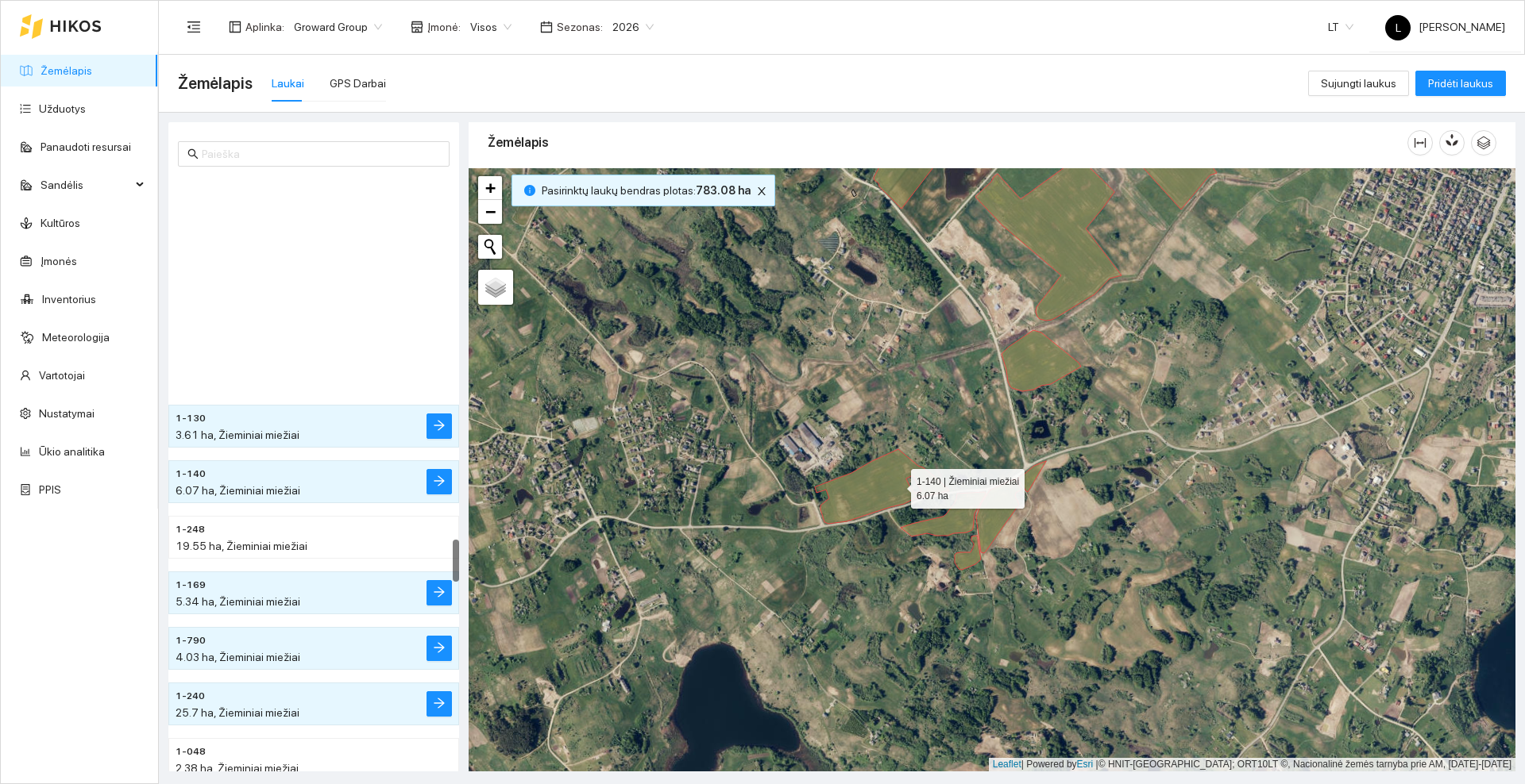
scroll to position [5335, 0]
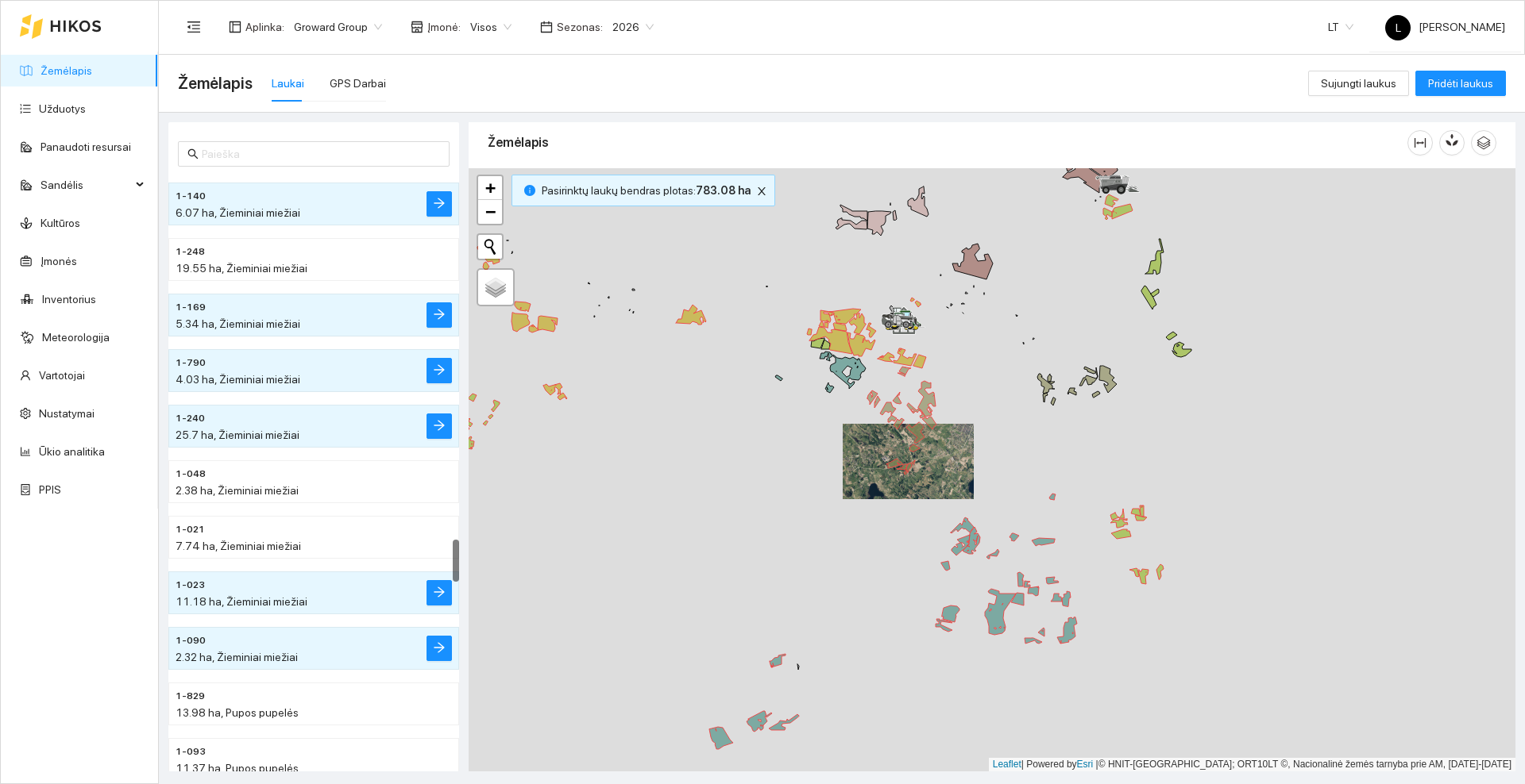
drag, startPoint x: 1034, startPoint y: 442, endPoint x: 1046, endPoint y: 410, distance: 34.2
click at [1014, 445] on div at bounding box center [992, 469] width 1046 height 603
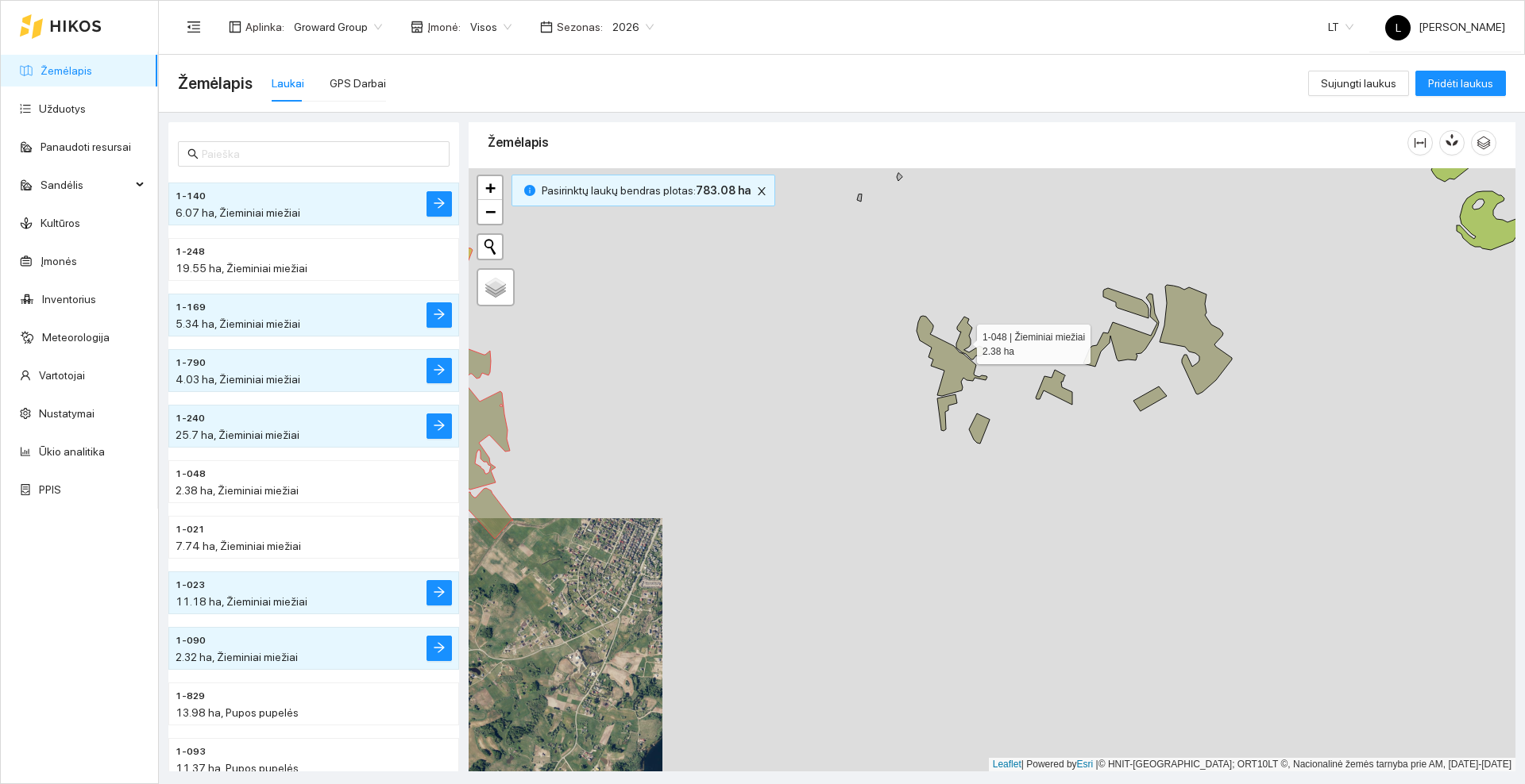
click at [963, 341] on icon at bounding box center [969, 338] width 28 height 43
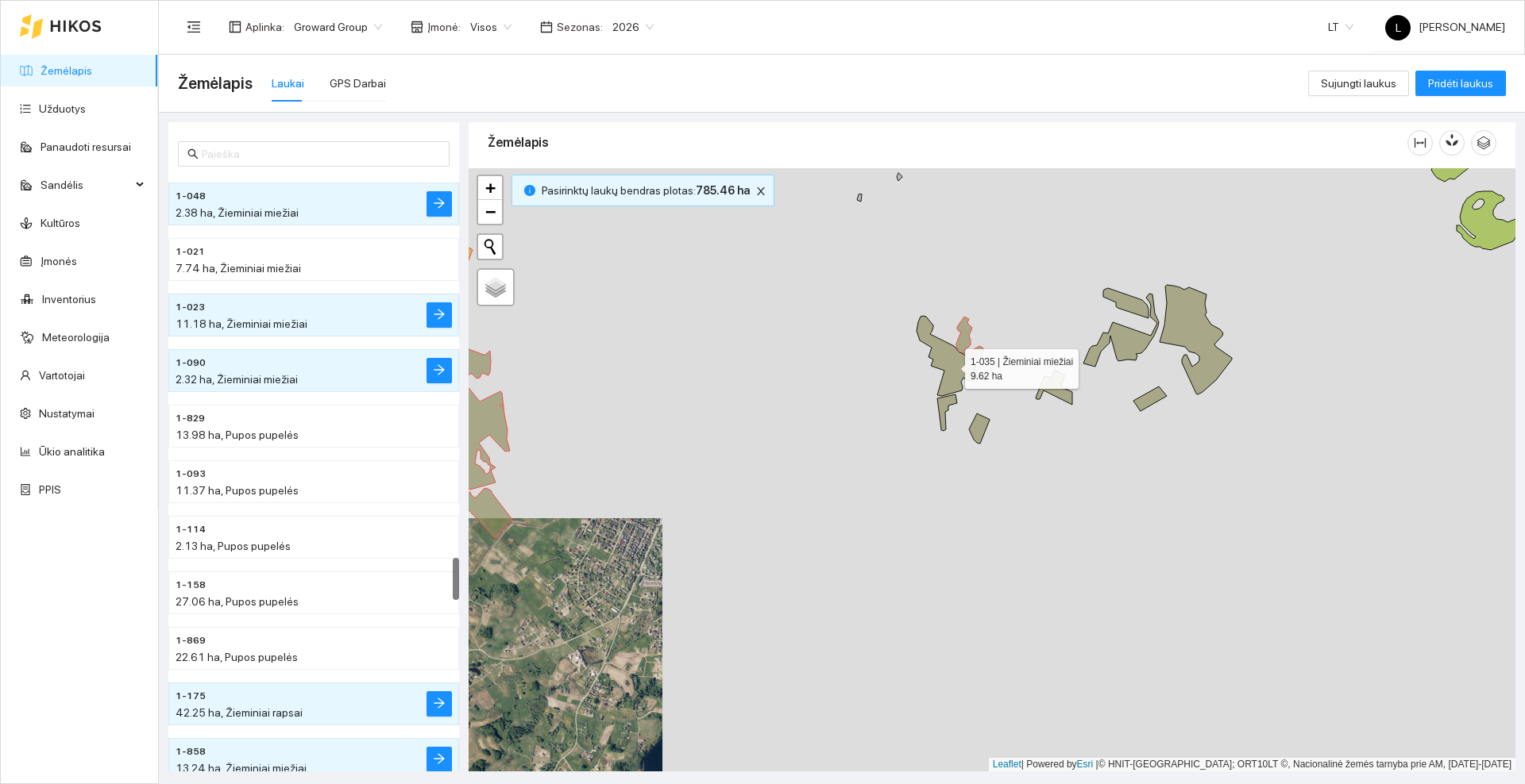
click at [948, 367] on icon at bounding box center [952, 356] width 70 height 80
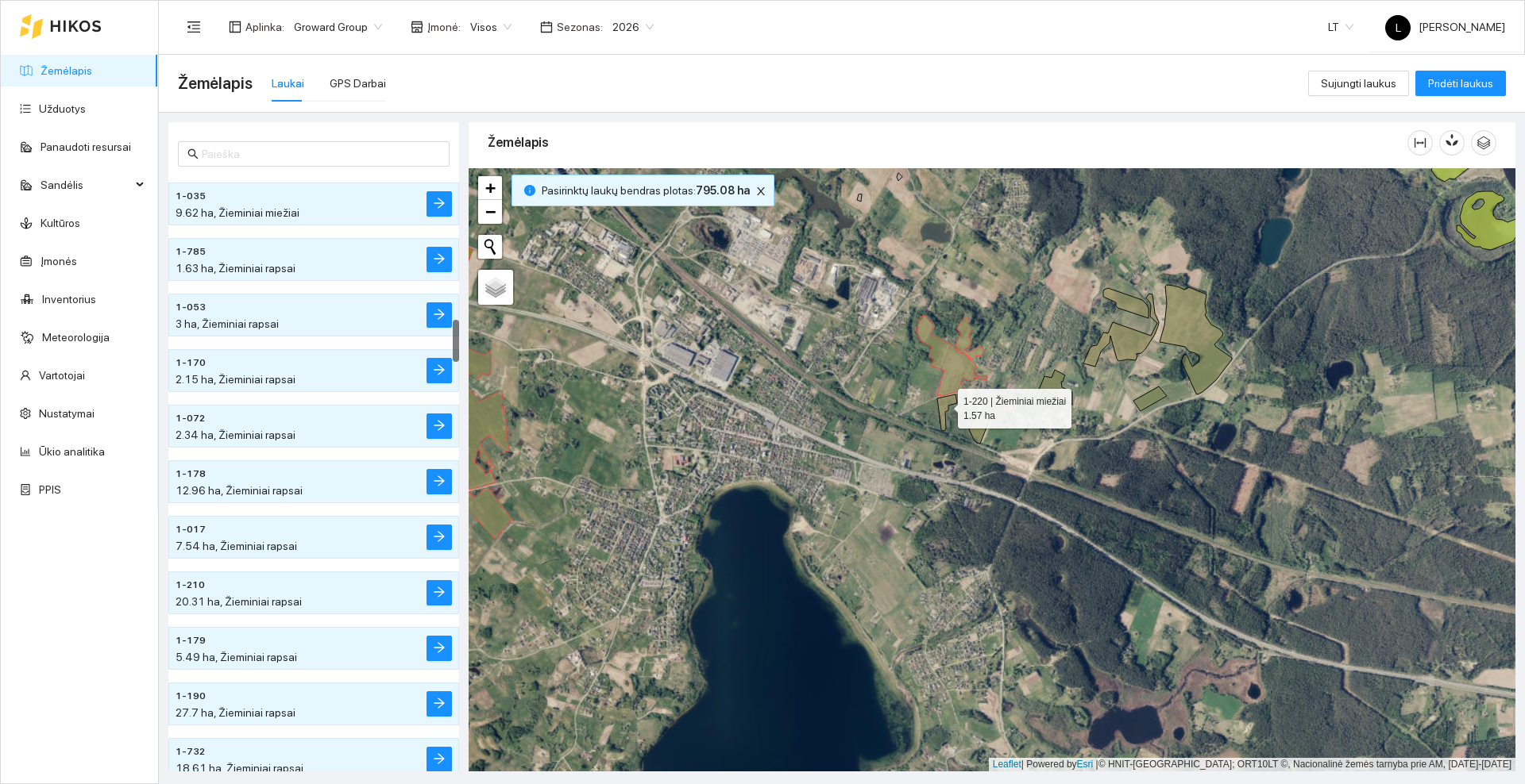
click at [943, 405] on icon at bounding box center [947, 413] width 20 height 37
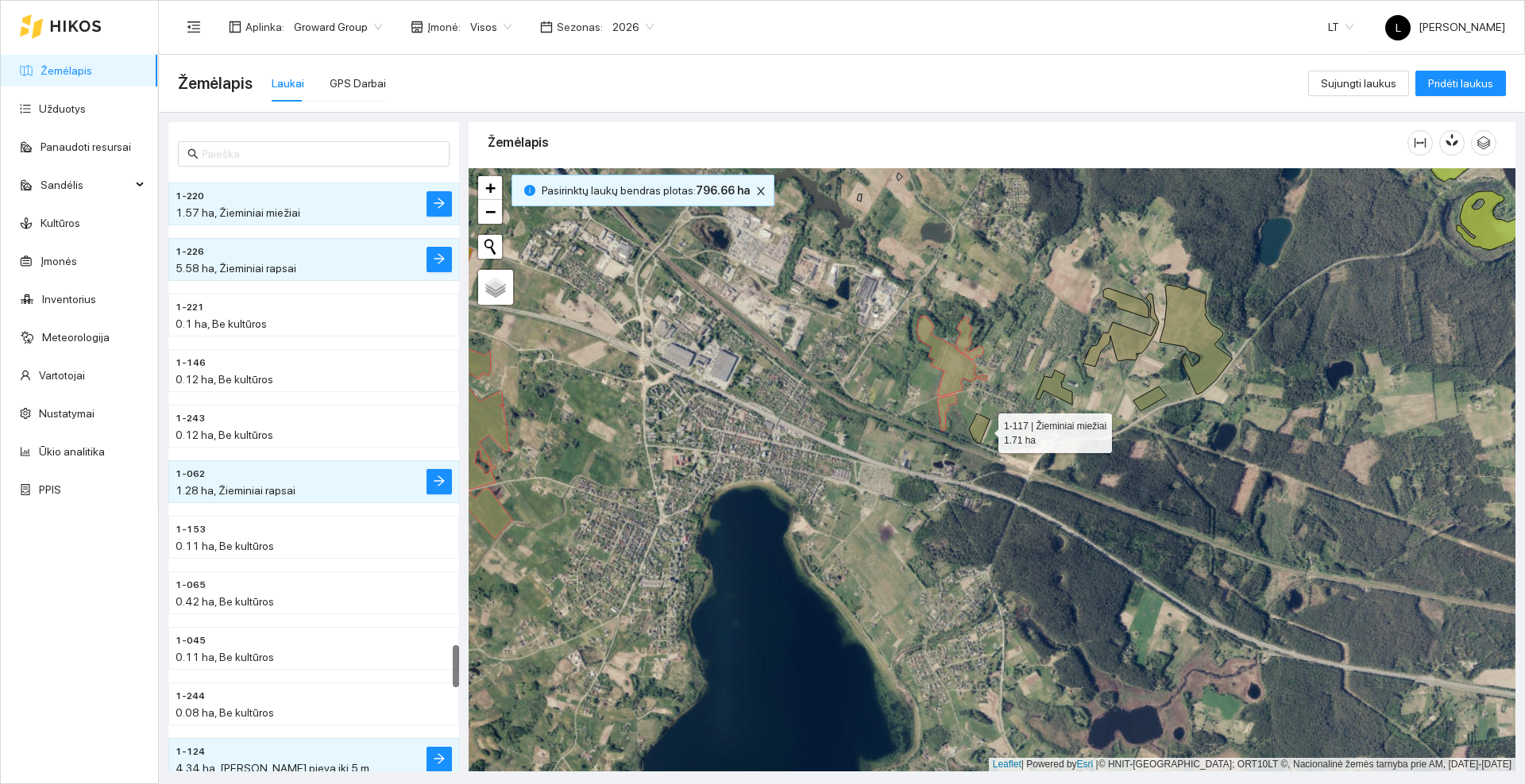
click at [984, 429] on icon at bounding box center [978, 428] width 21 height 30
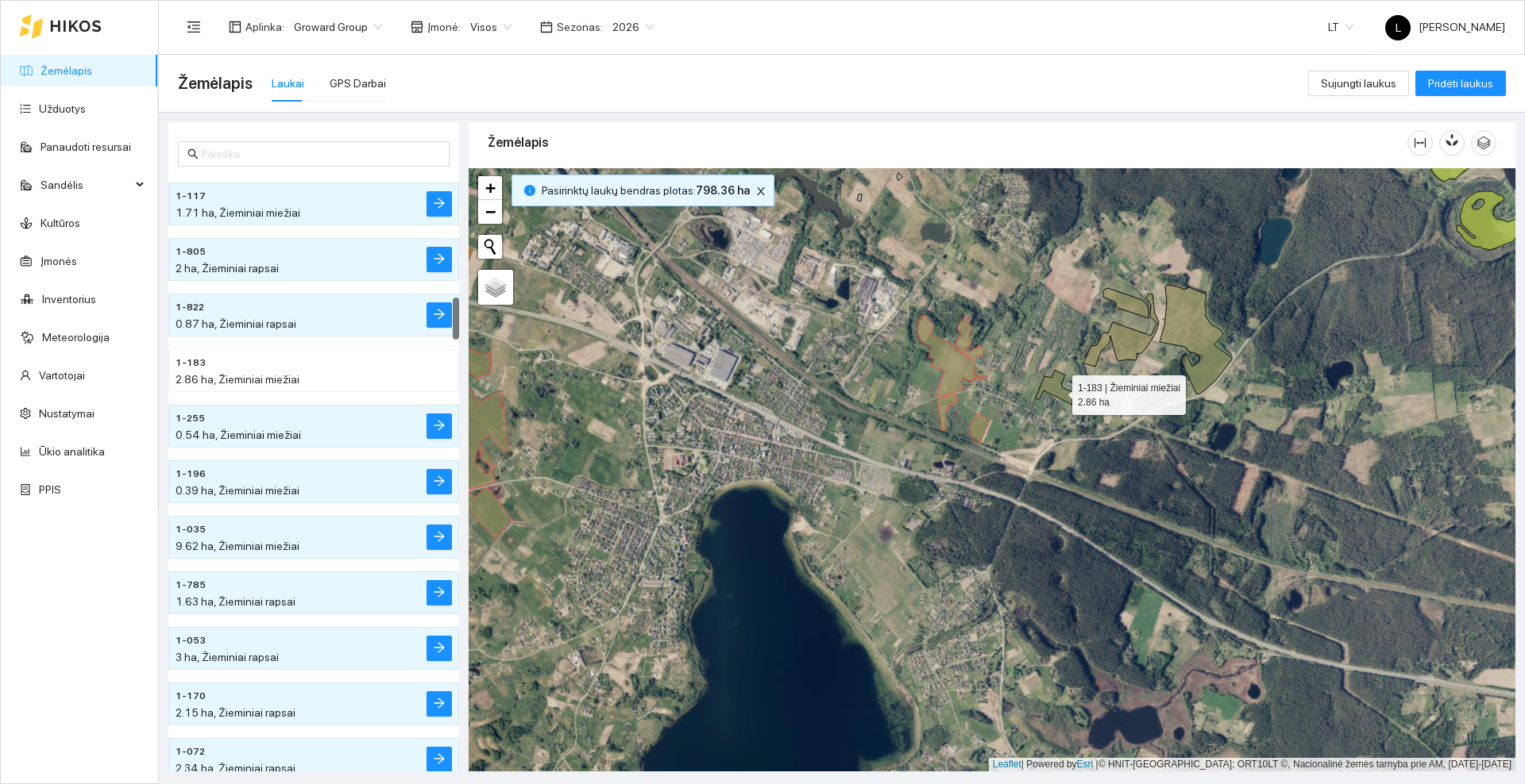
click at [1058, 391] on icon at bounding box center [1054, 387] width 37 height 35
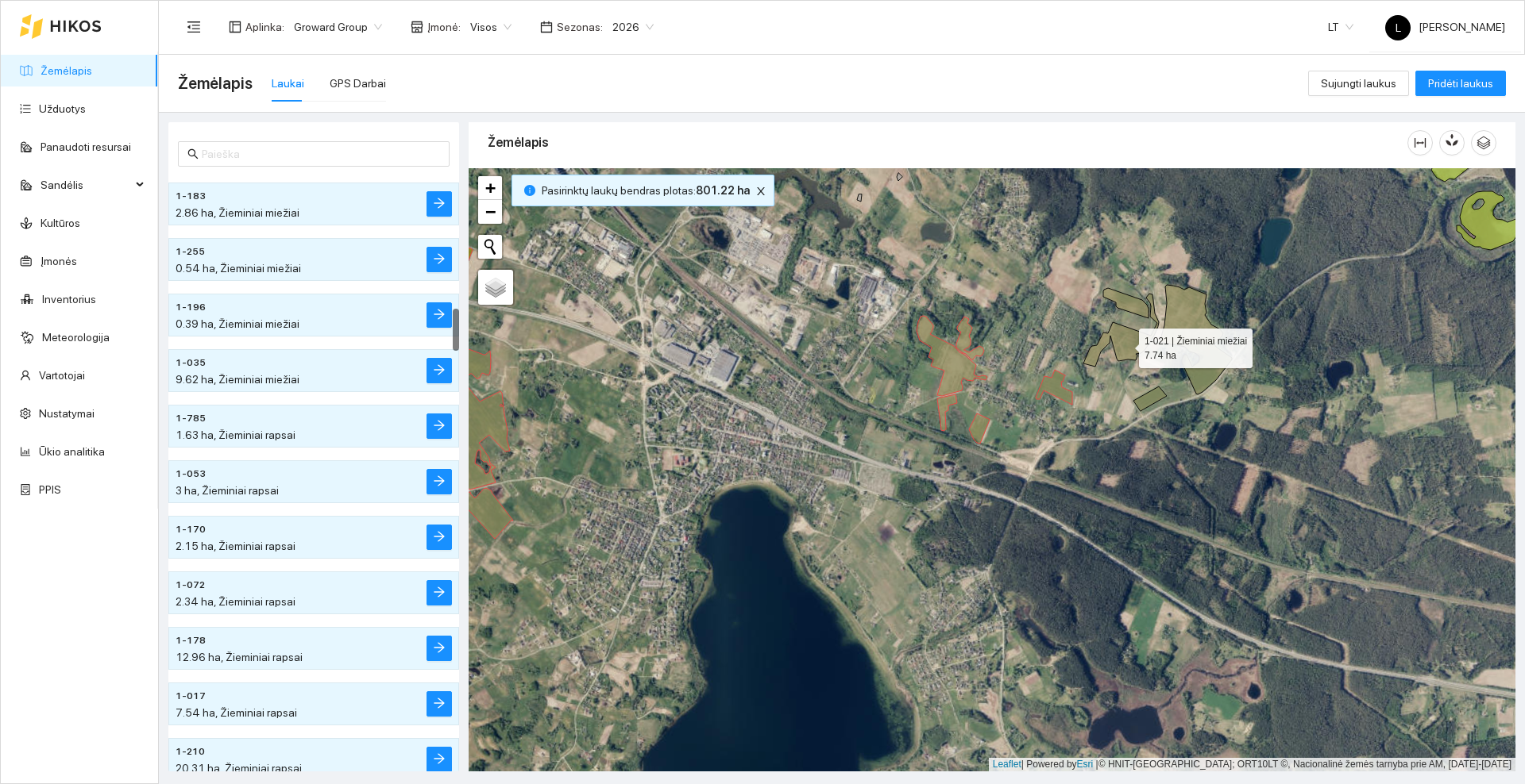
click at [1124, 345] on icon at bounding box center [1121, 330] width 75 height 73
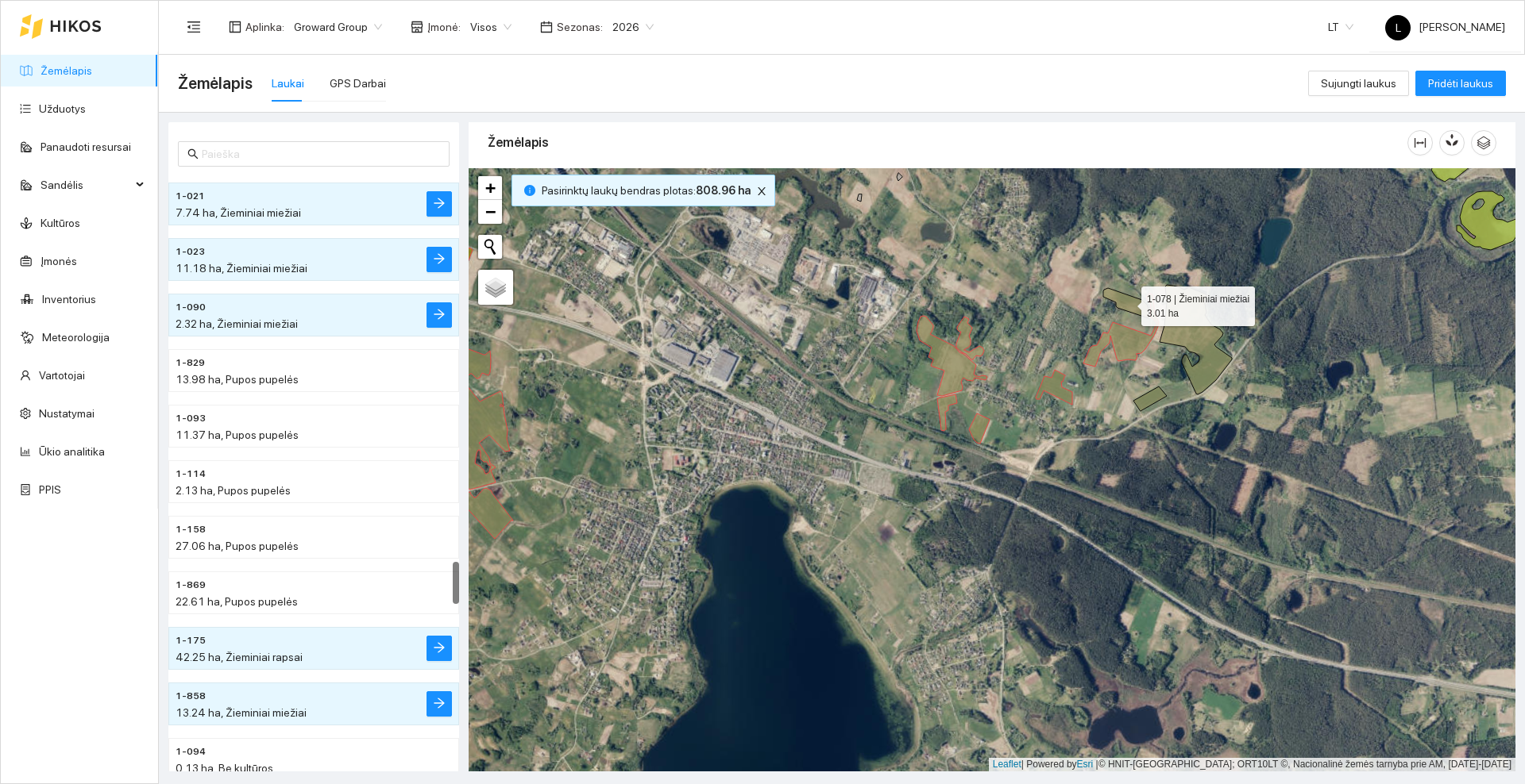
click at [1126, 303] on icon at bounding box center [1126, 303] width 45 height 30
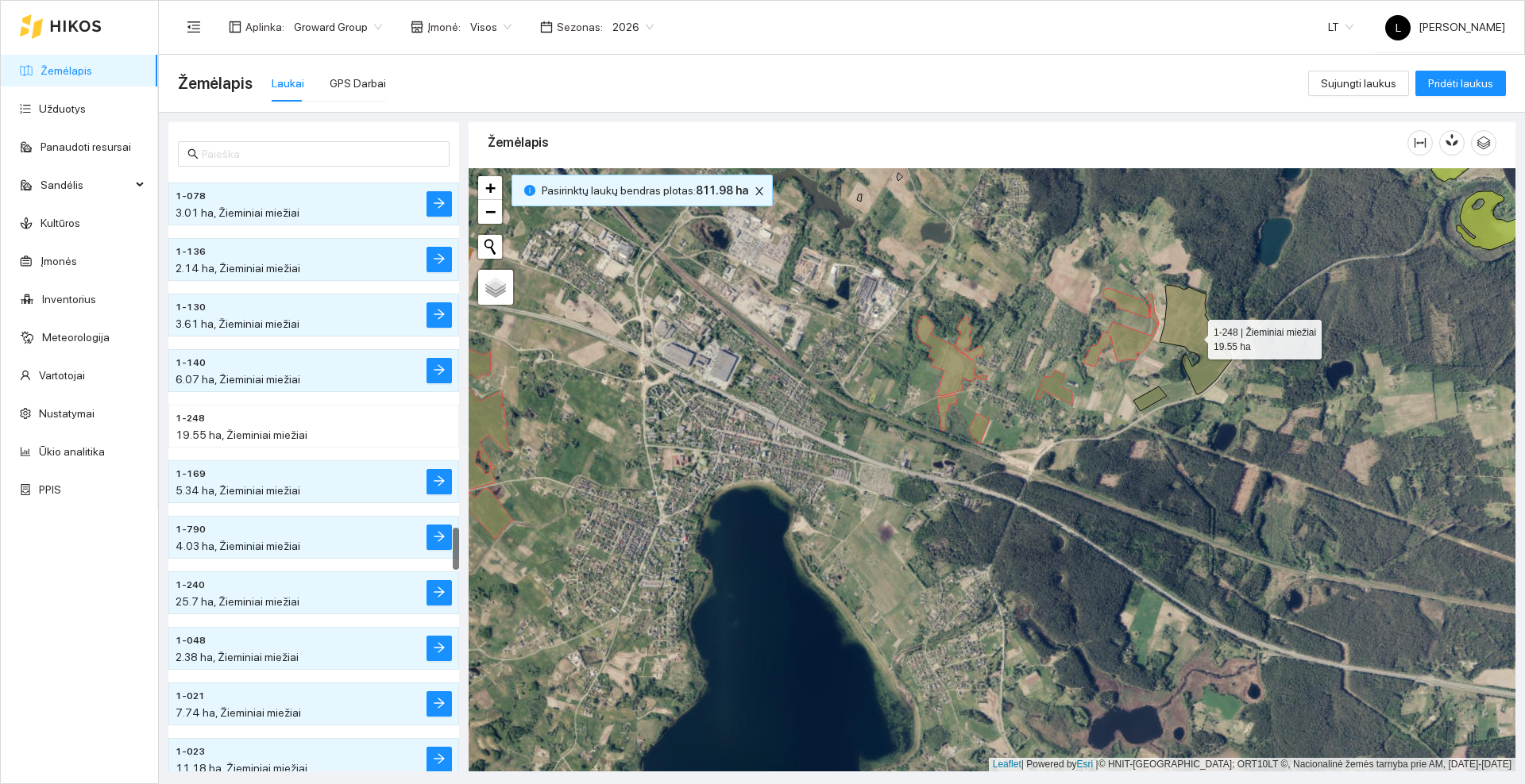
click at [1173, 327] on icon at bounding box center [1195, 340] width 72 height 110
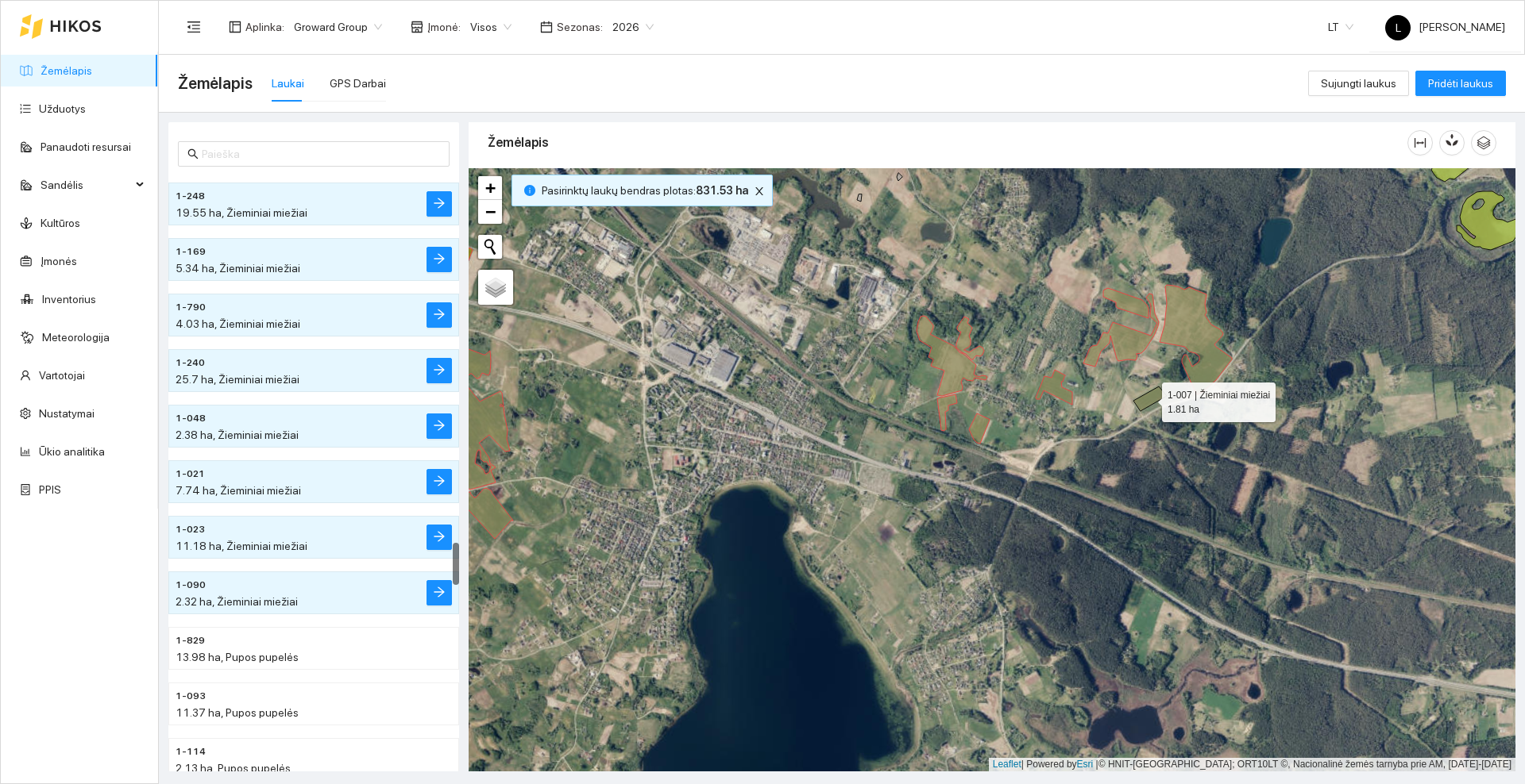
click at [1148, 398] on icon at bounding box center [1150, 398] width 33 height 24
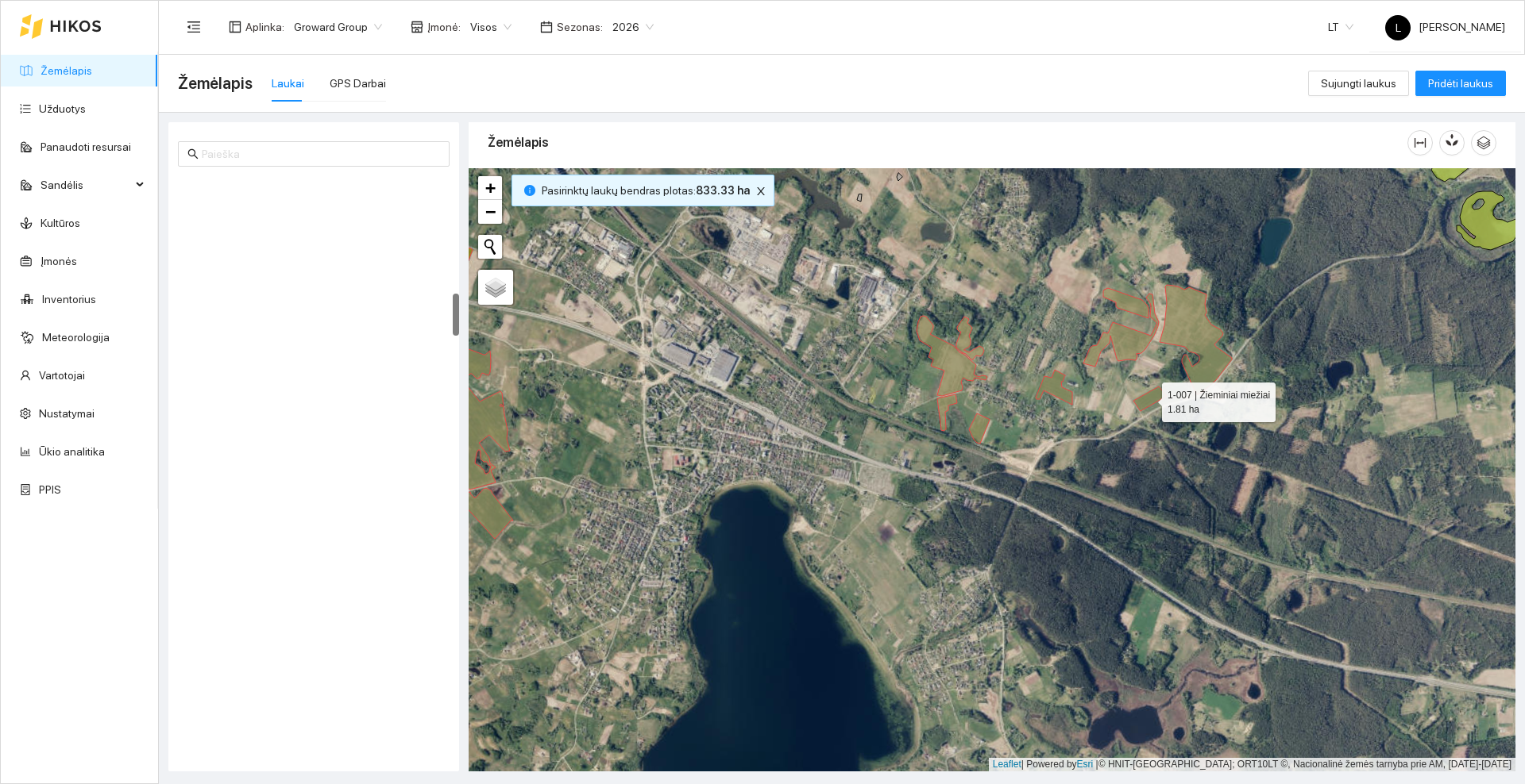
scroll to position [1723, 0]
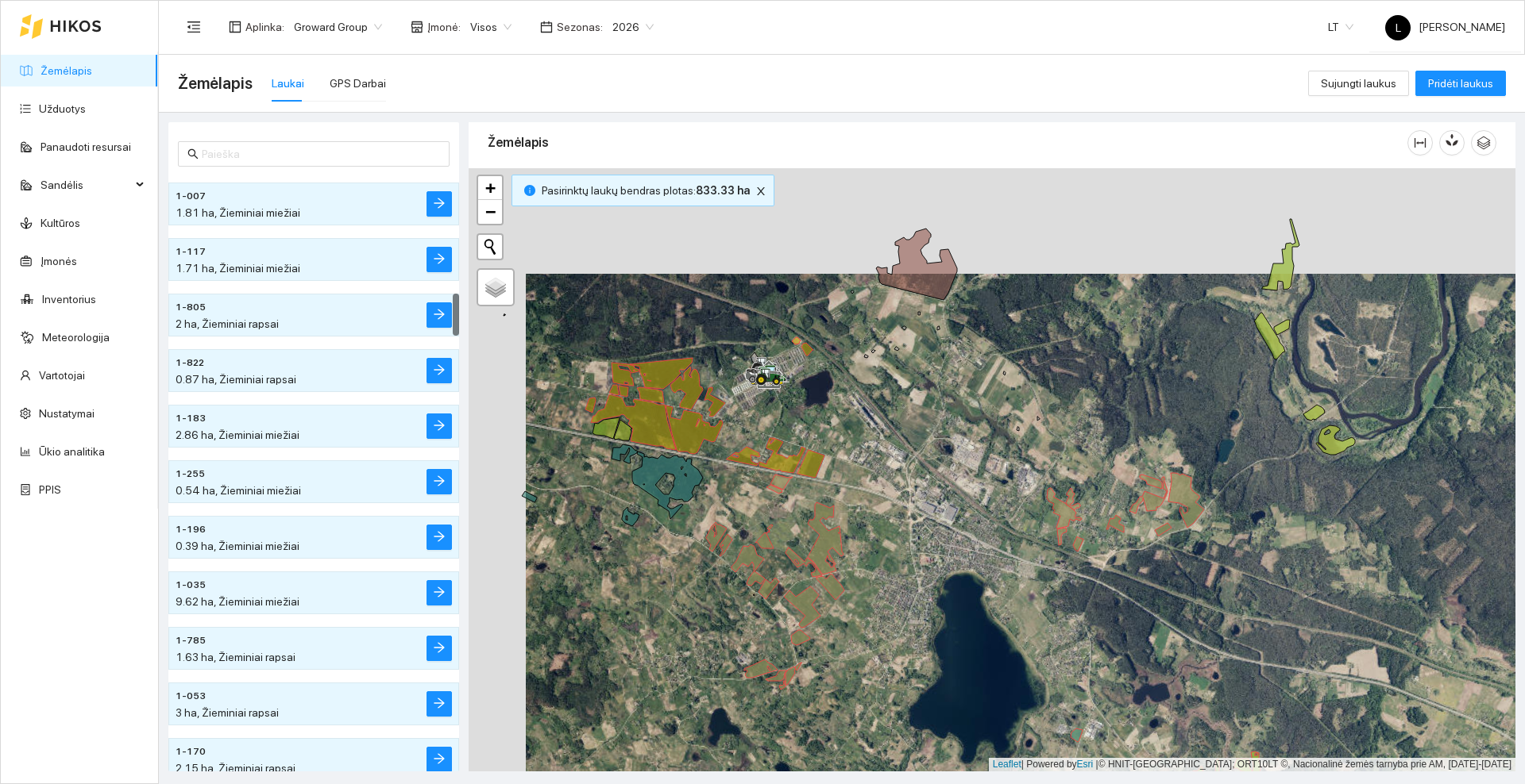
drag, startPoint x: 1051, startPoint y: 375, endPoint x: 1055, endPoint y: 405, distance: 30.3
click at [1055, 405] on div at bounding box center [992, 469] width 1046 height 603
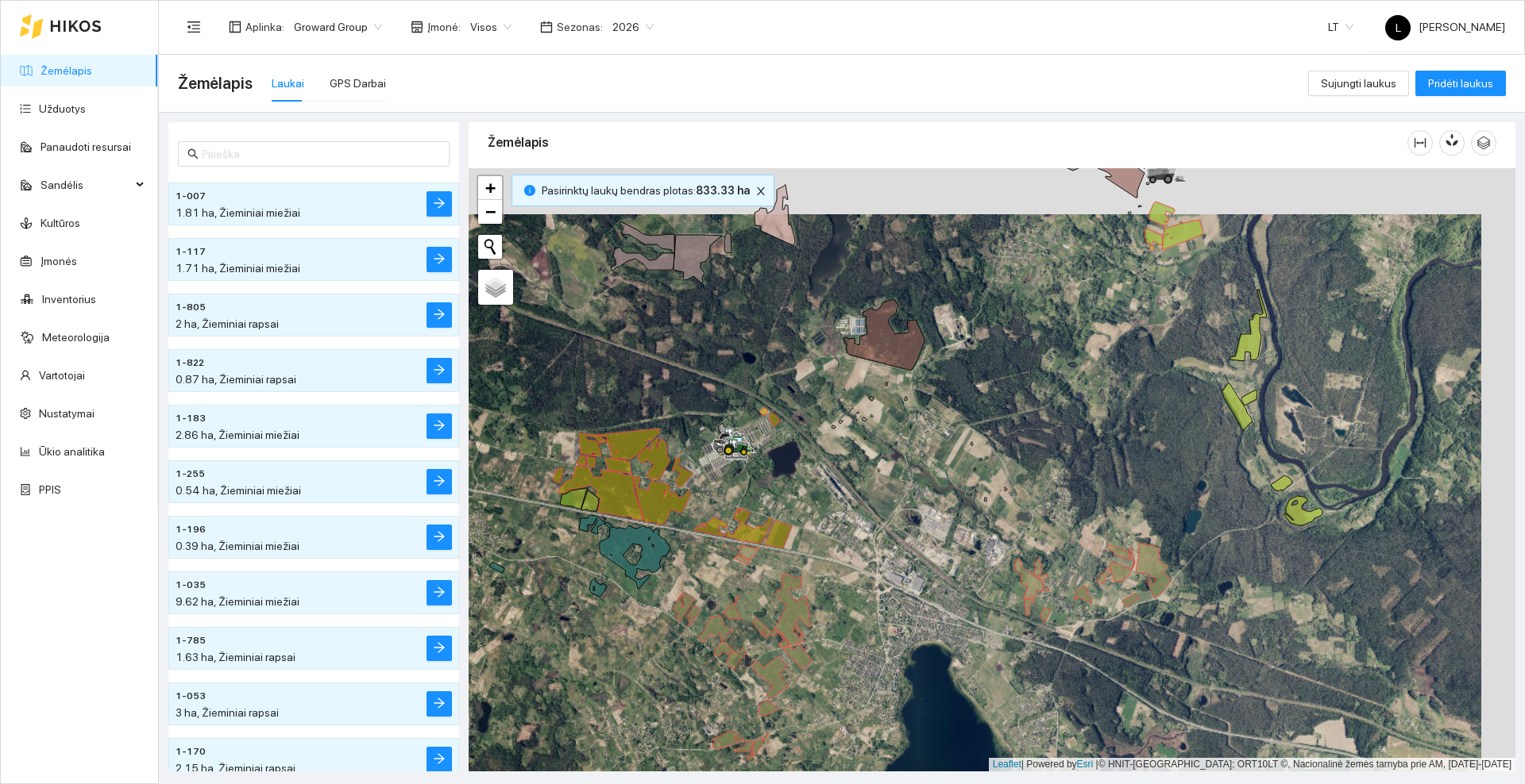
drag, startPoint x: 1015, startPoint y: 365, endPoint x: 999, endPoint y: 386, distance: 26.4
click at [1000, 386] on div at bounding box center [992, 469] width 1046 height 603
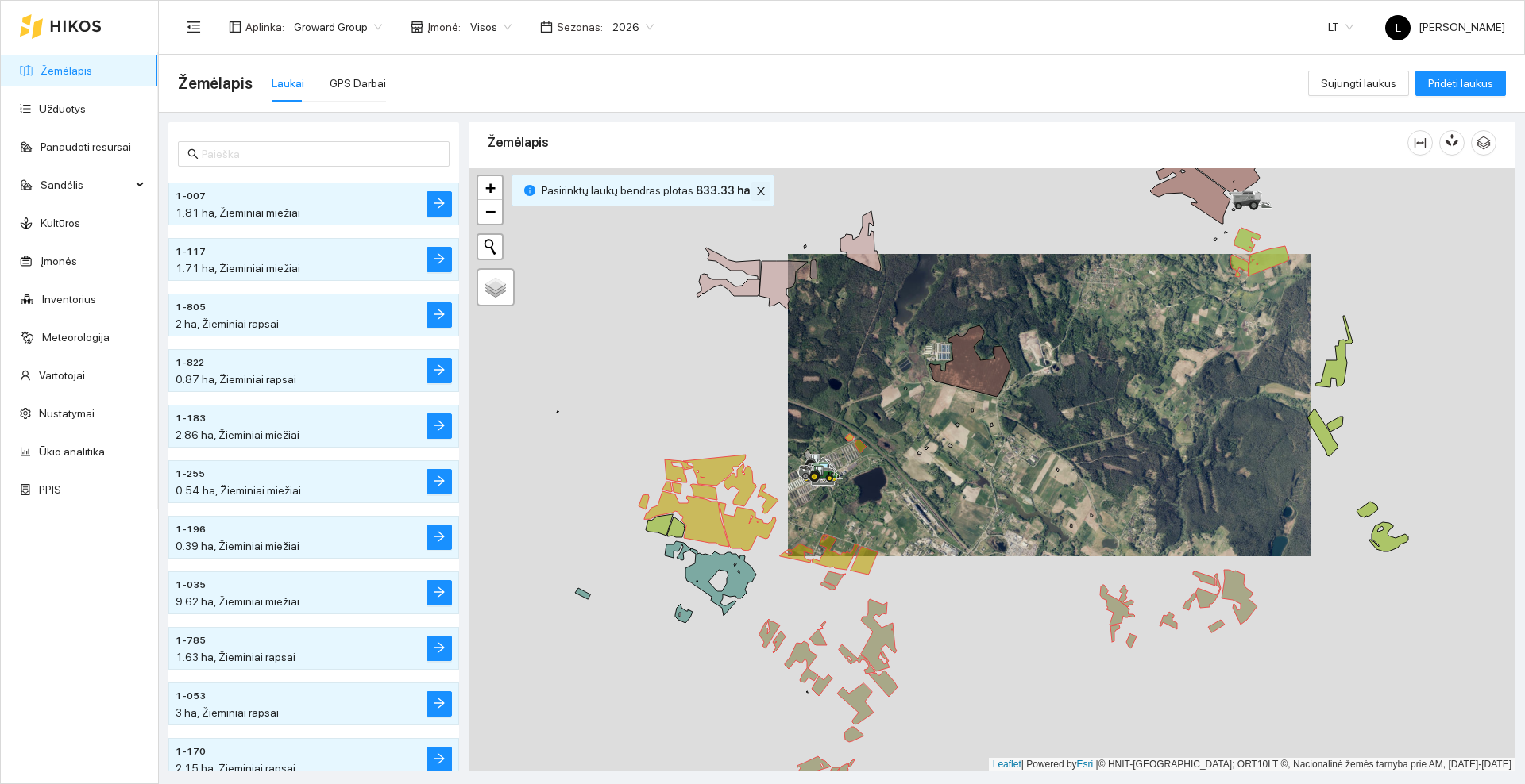
click at [755, 191] on icon "close" at bounding box center [760, 191] width 11 height 11
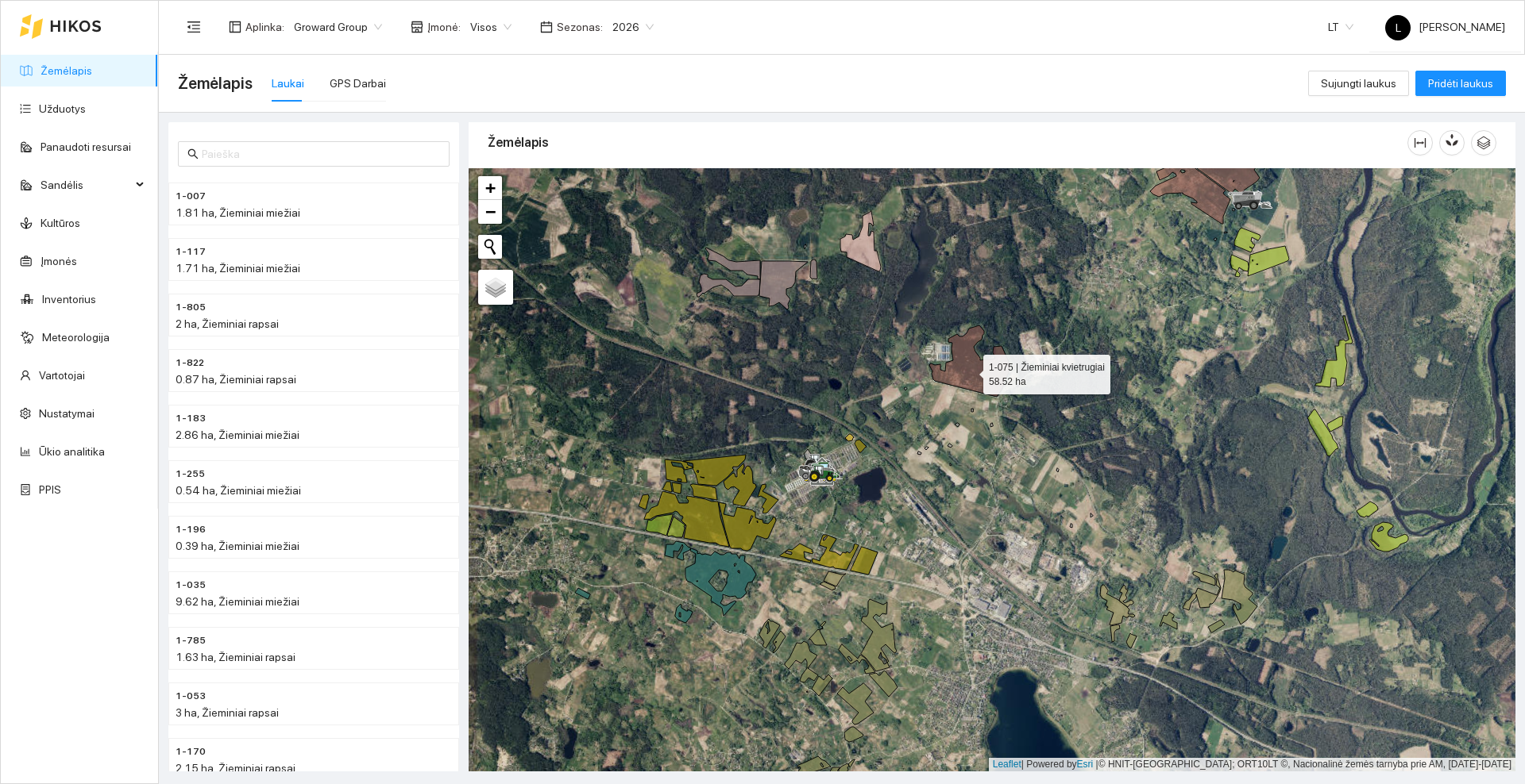
click at [969, 372] on icon at bounding box center [969, 361] width 81 height 71
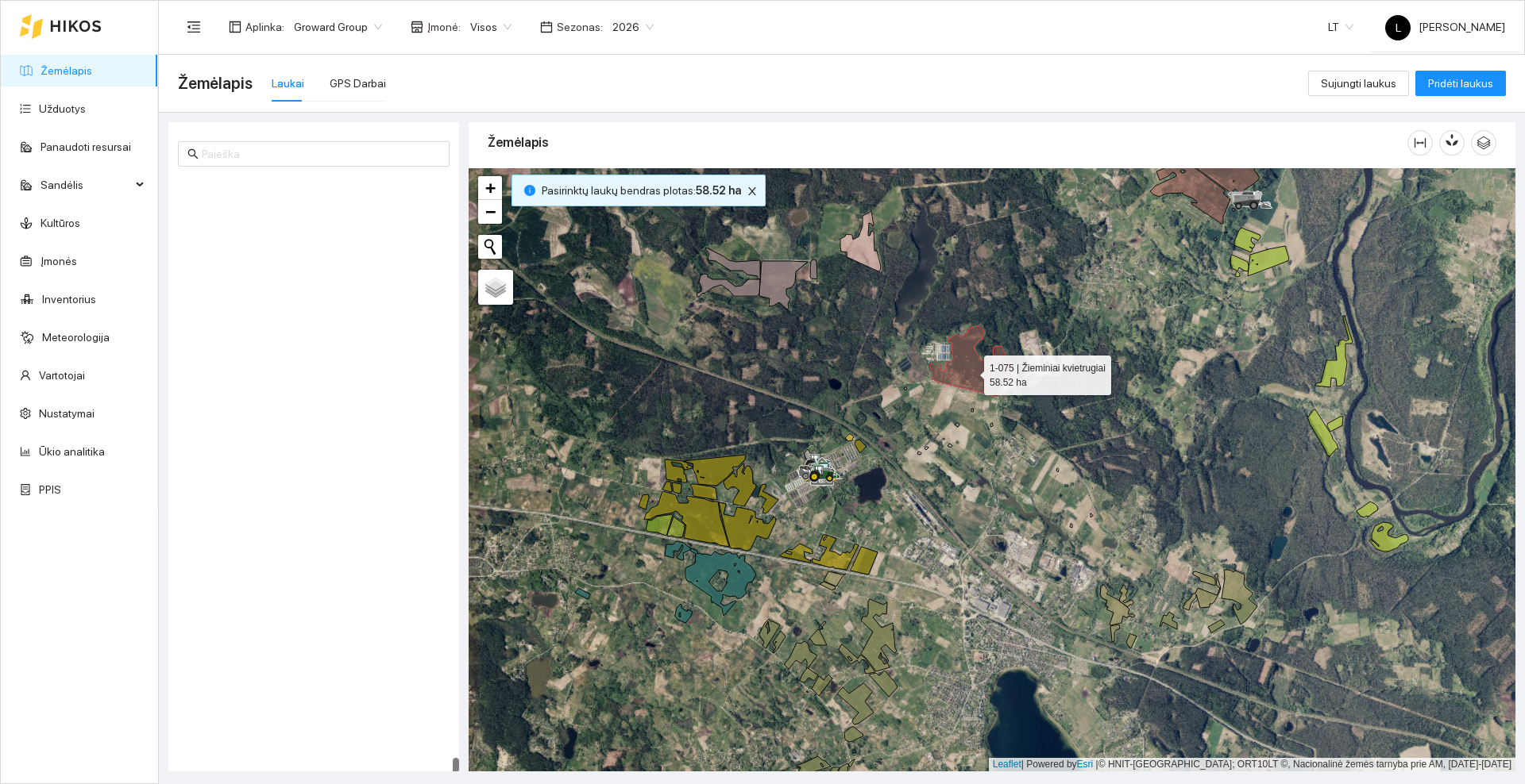
scroll to position [8545, 0]
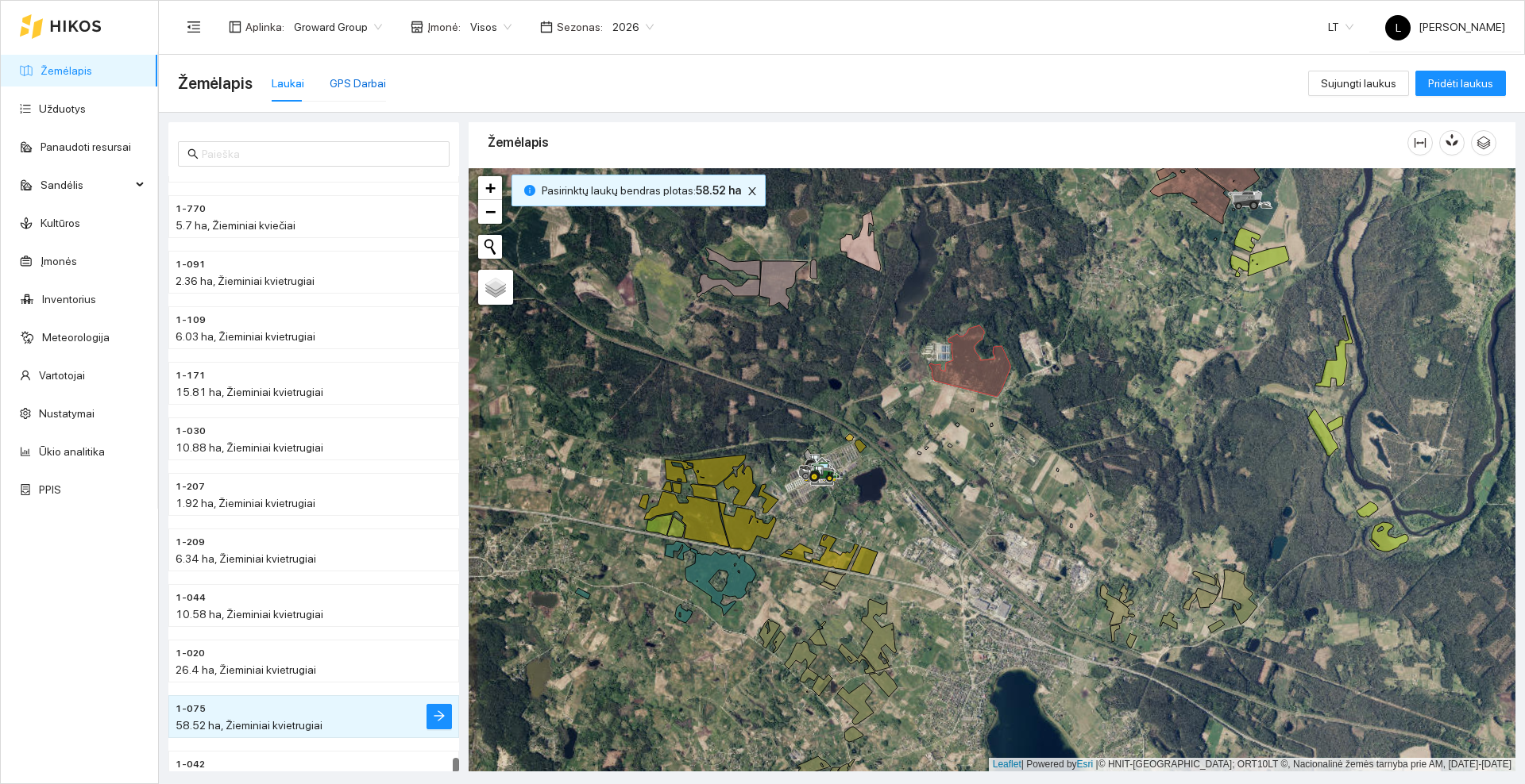
click at [357, 81] on div "GPS Darbai" at bounding box center [357, 83] width 56 height 18
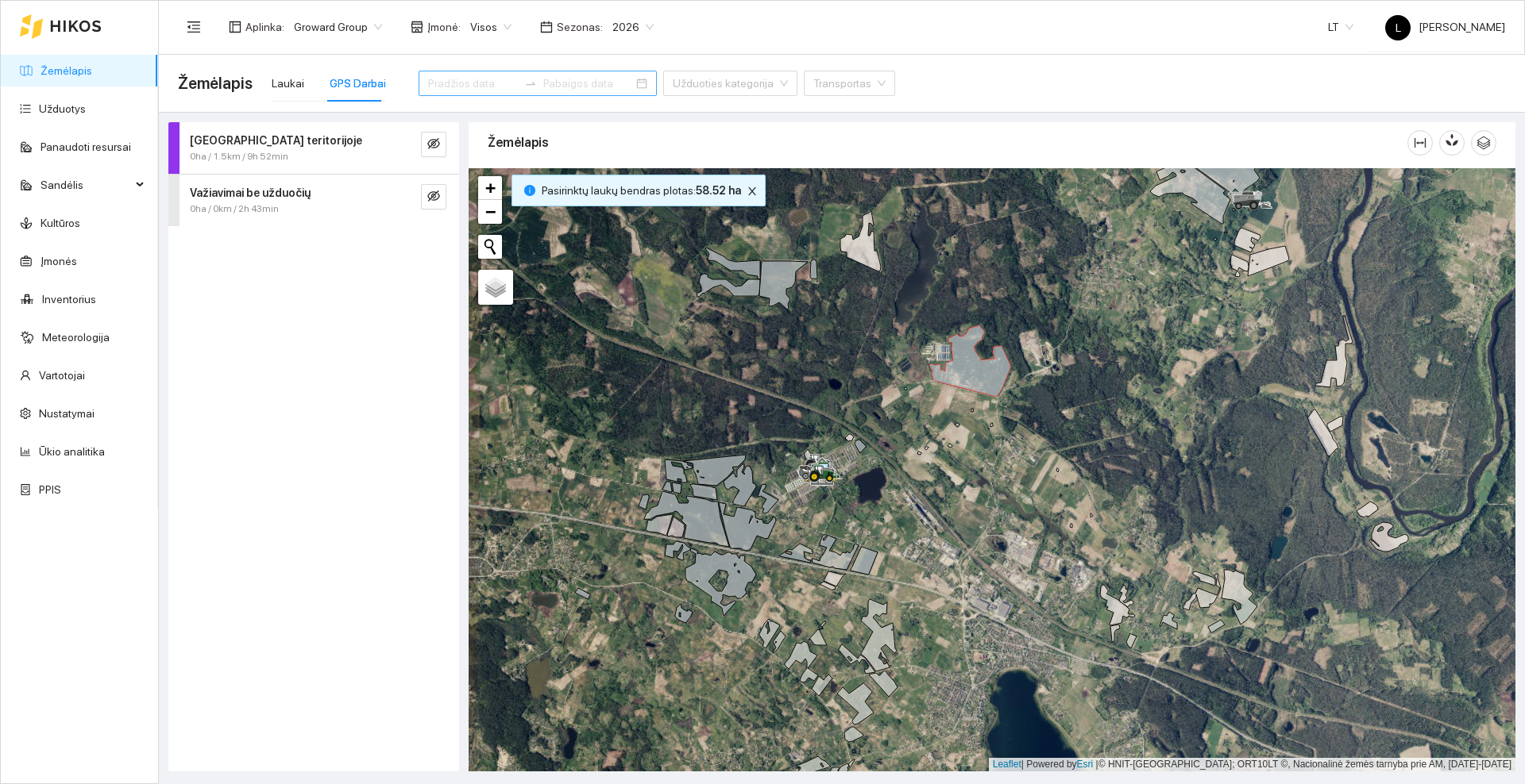
click at [481, 87] on input at bounding box center [472, 83] width 90 height 18
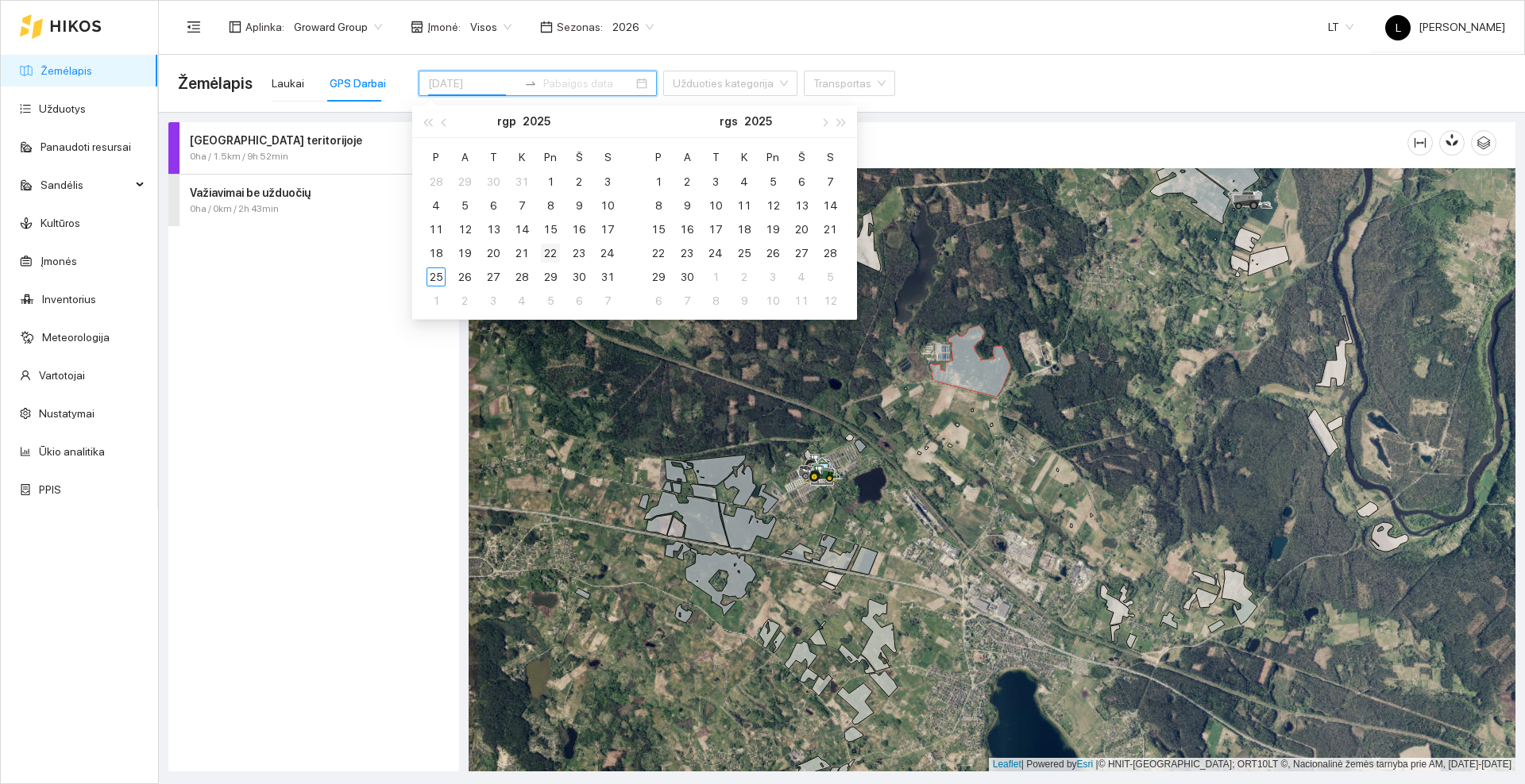
type input "[DATE]"
click at [552, 252] on div "22" at bounding box center [550, 253] width 19 height 19
type input "[DATE]"
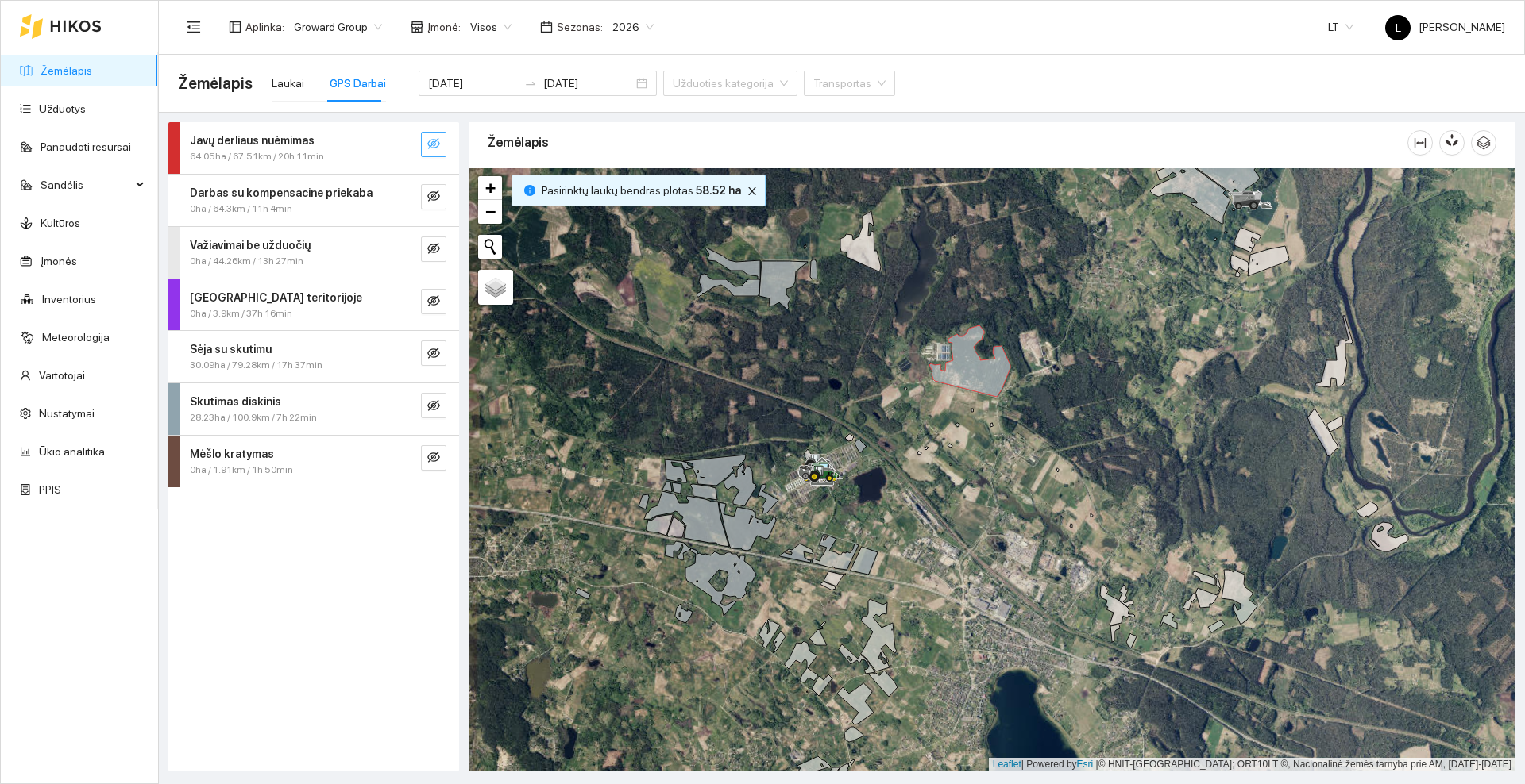
click at [436, 137] on icon "eye-invisible" at bounding box center [433, 143] width 13 height 13
click at [436, 137] on icon "eye" at bounding box center [433, 143] width 13 height 13
click at [479, 83] on input "[DATE]" at bounding box center [472, 83] width 90 height 18
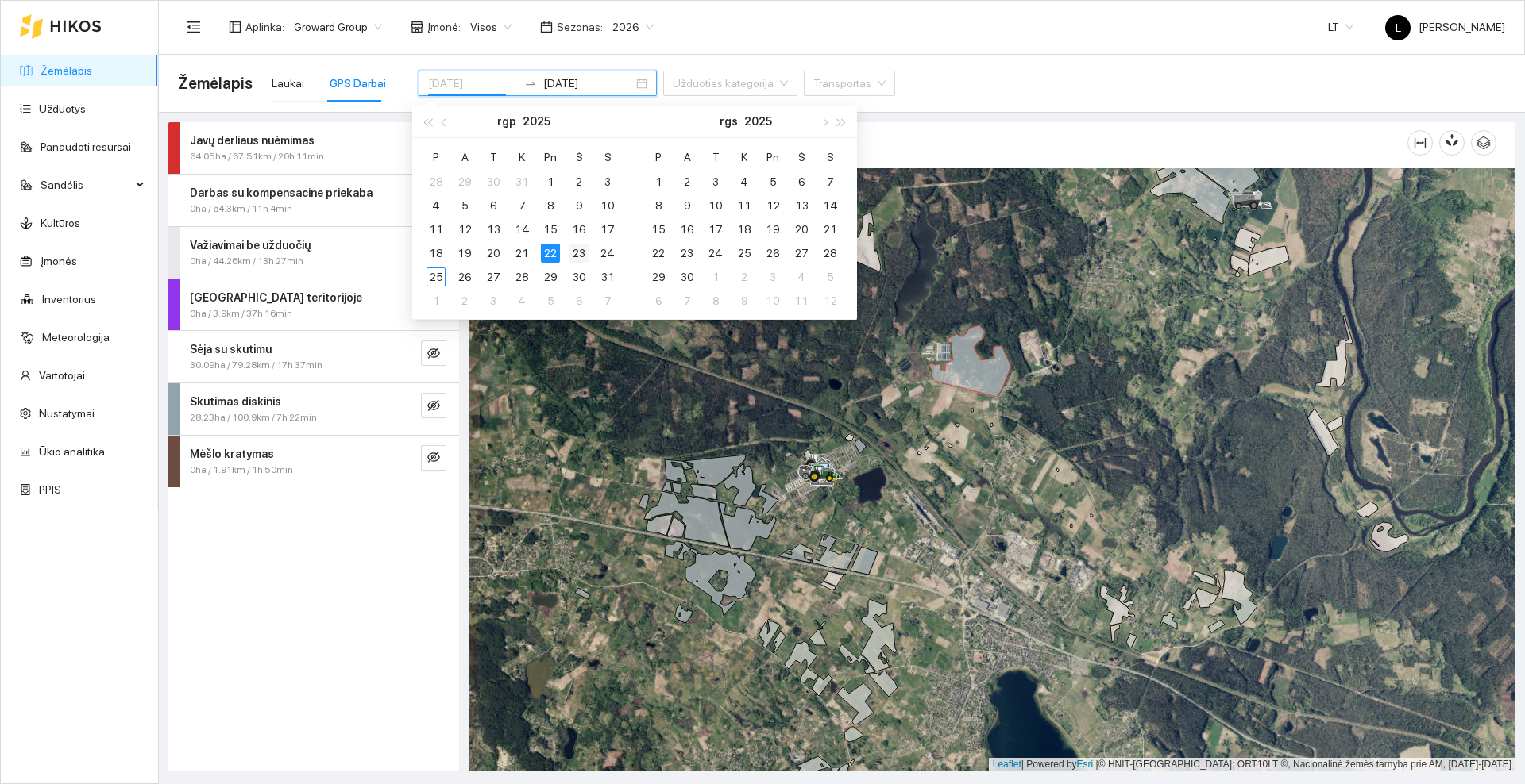
type input "[DATE]"
click at [578, 251] on div "23" at bounding box center [578, 253] width 19 height 19
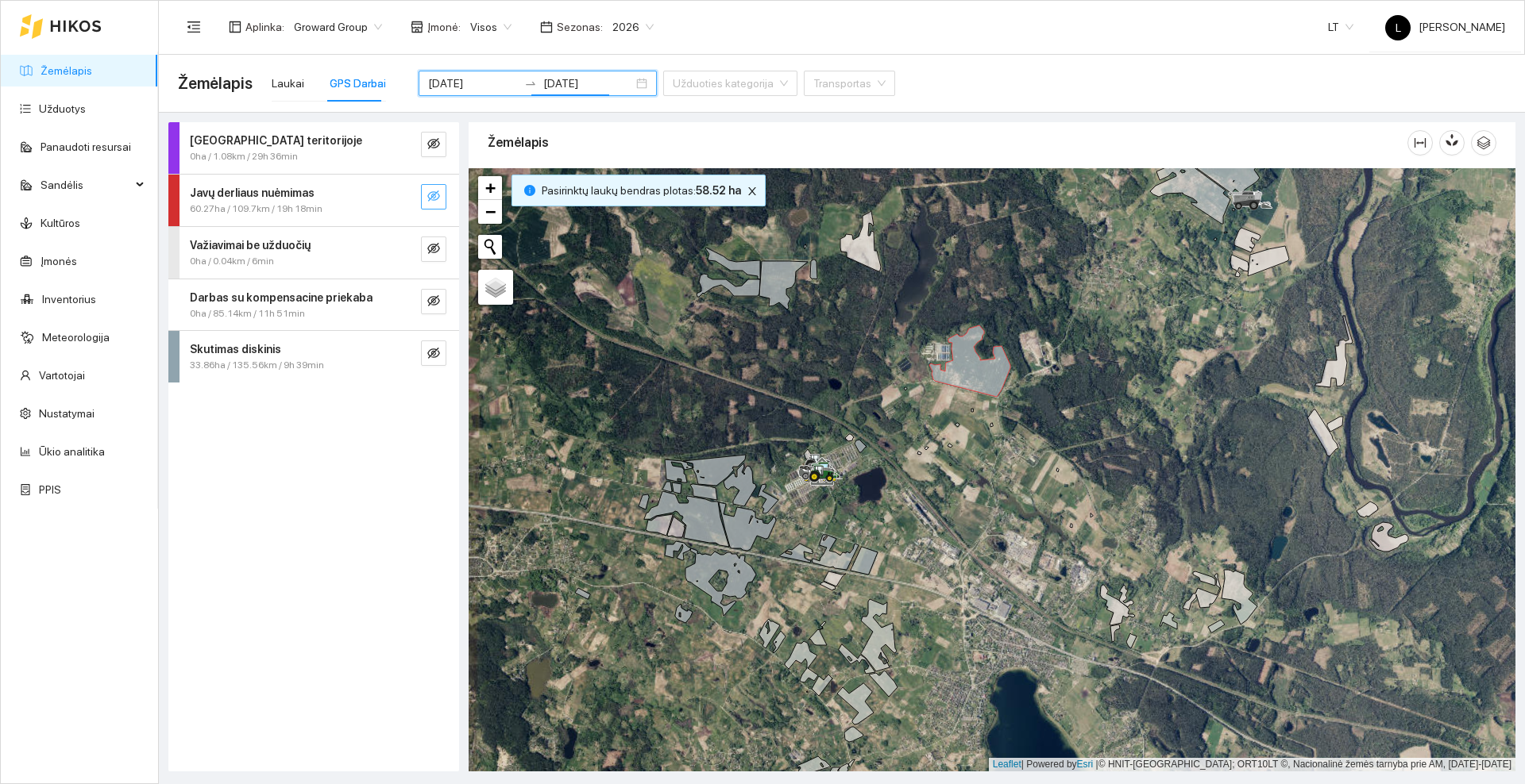
click at [440, 193] on button "button" at bounding box center [434, 197] width 25 height 25
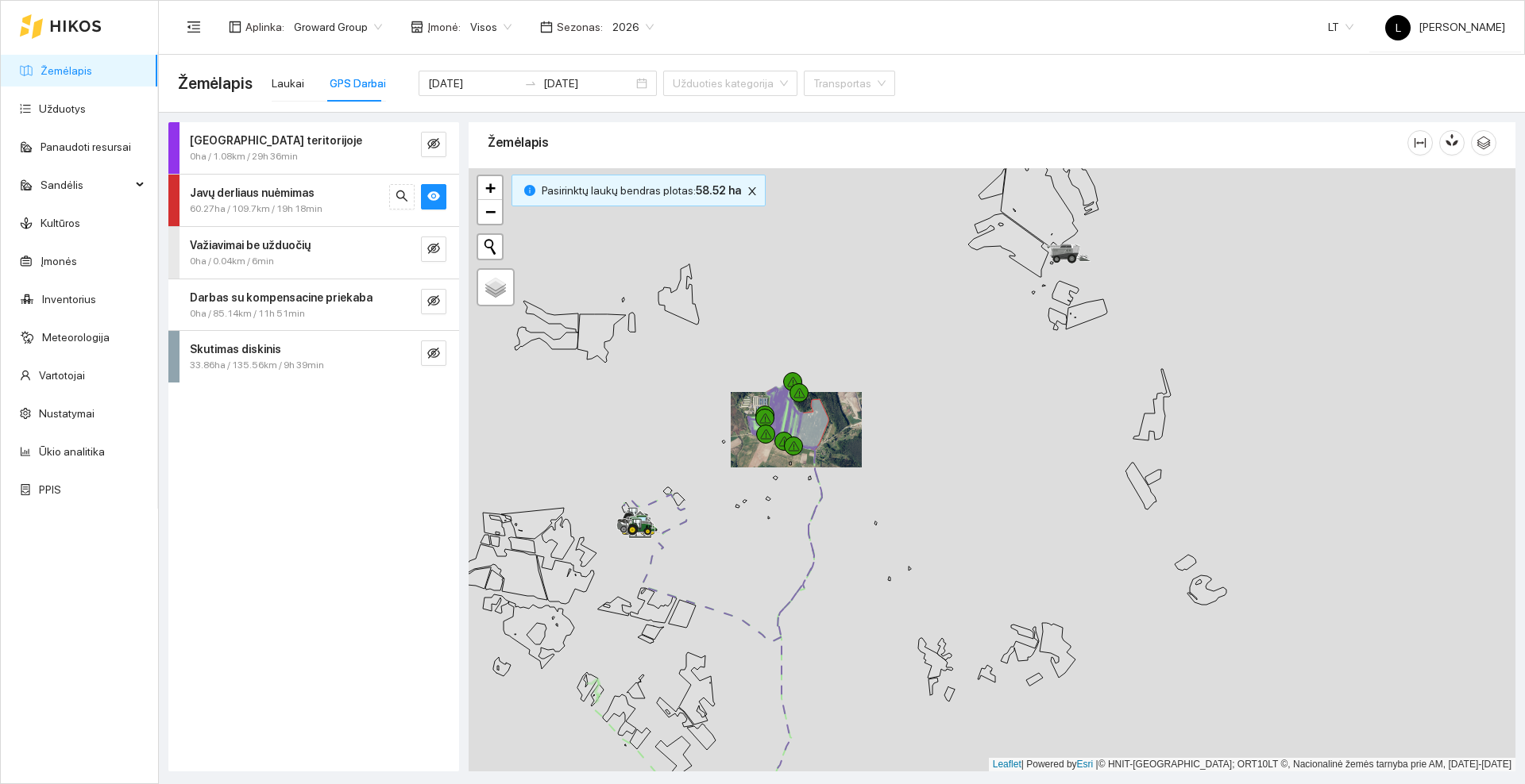
drag, startPoint x: 951, startPoint y: 392, endPoint x: 870, endPoint y: 397, distance: 81.2
click at [870, 397] on div at bounding box center [992, 469] width 1046 height 603
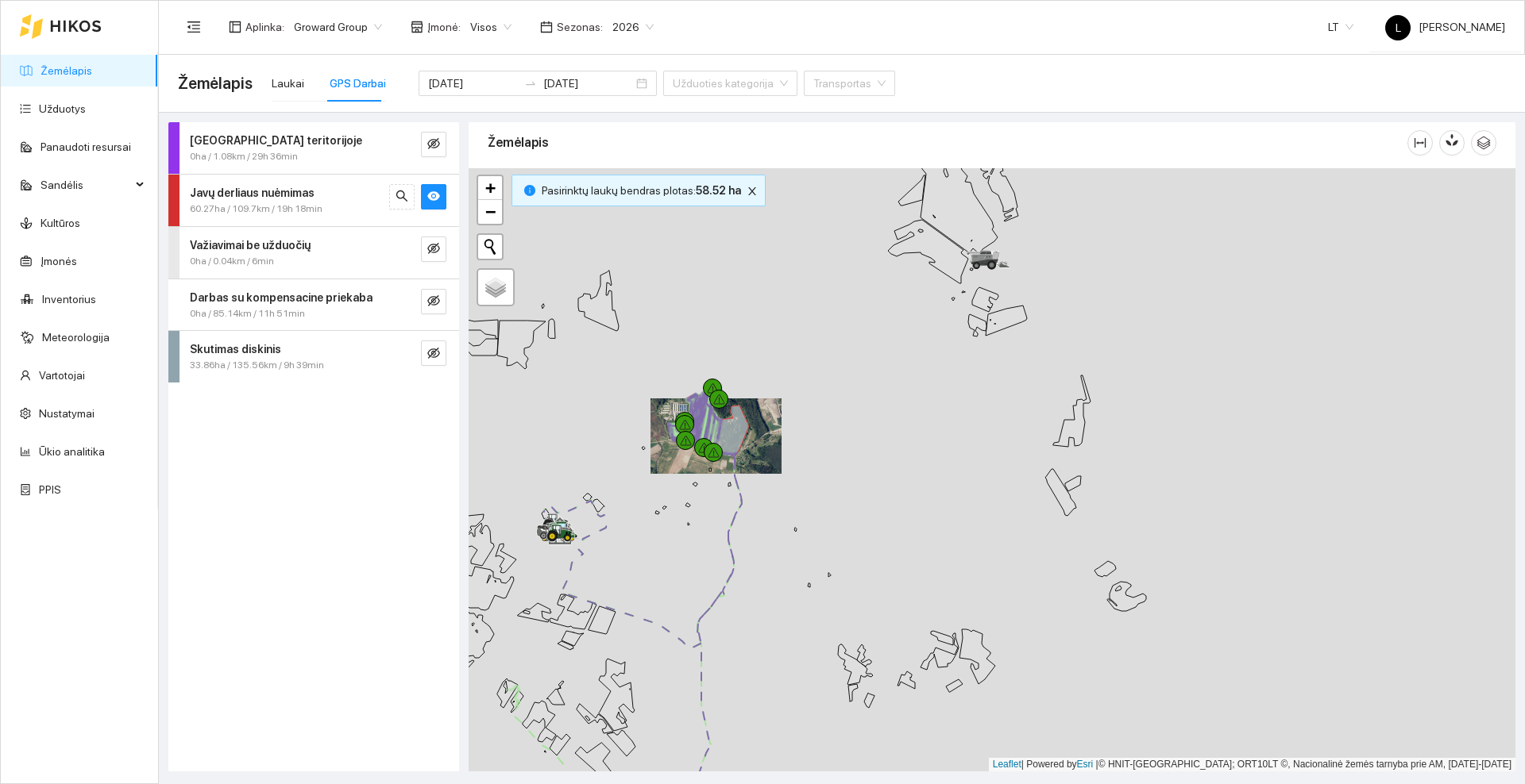
click at [866, 426] on div at bounding box center [992, 469] width 1046 height 603
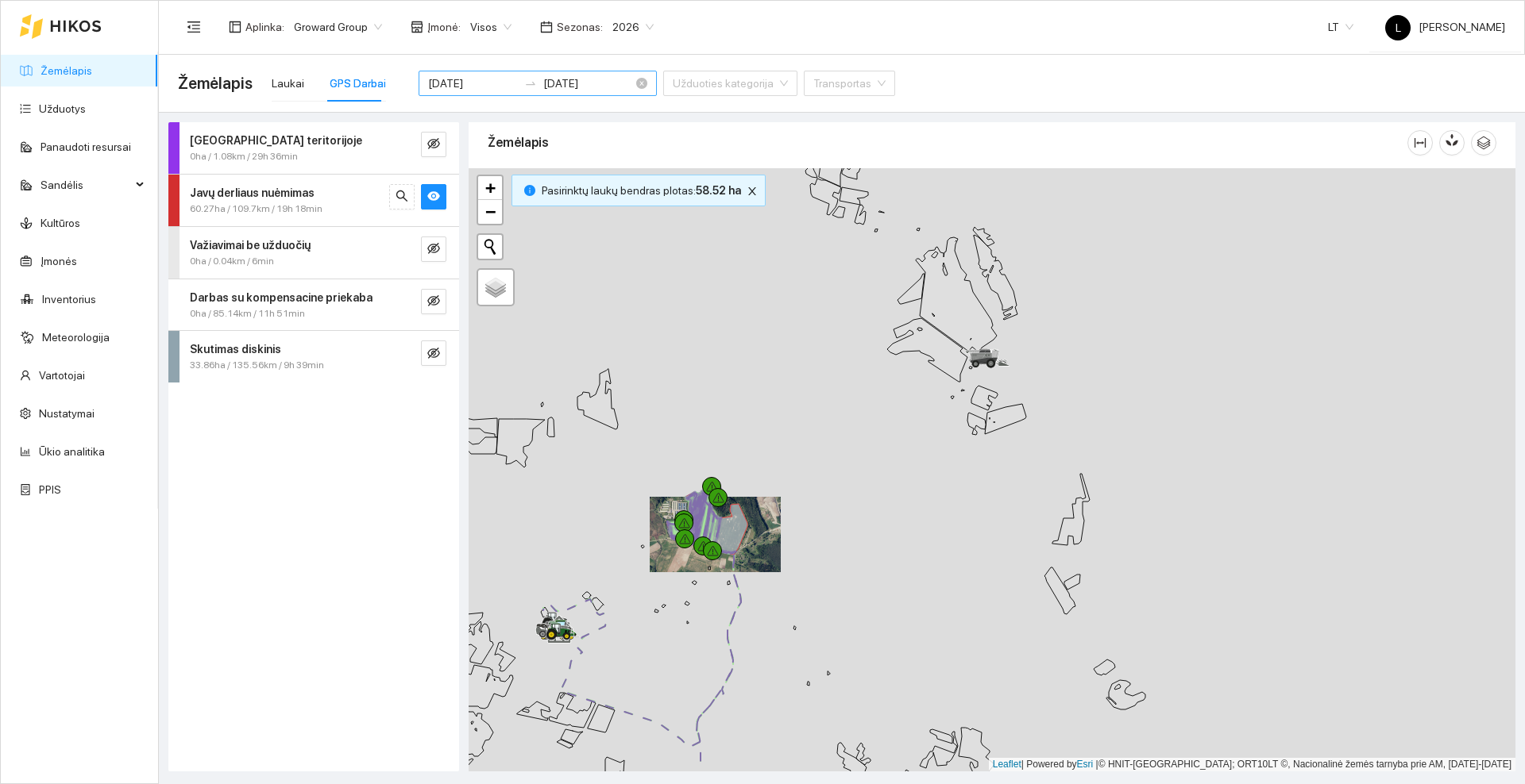
click at [543, 75] on input "[DATE]" at bounding box center [588, 83] width 90 height 18
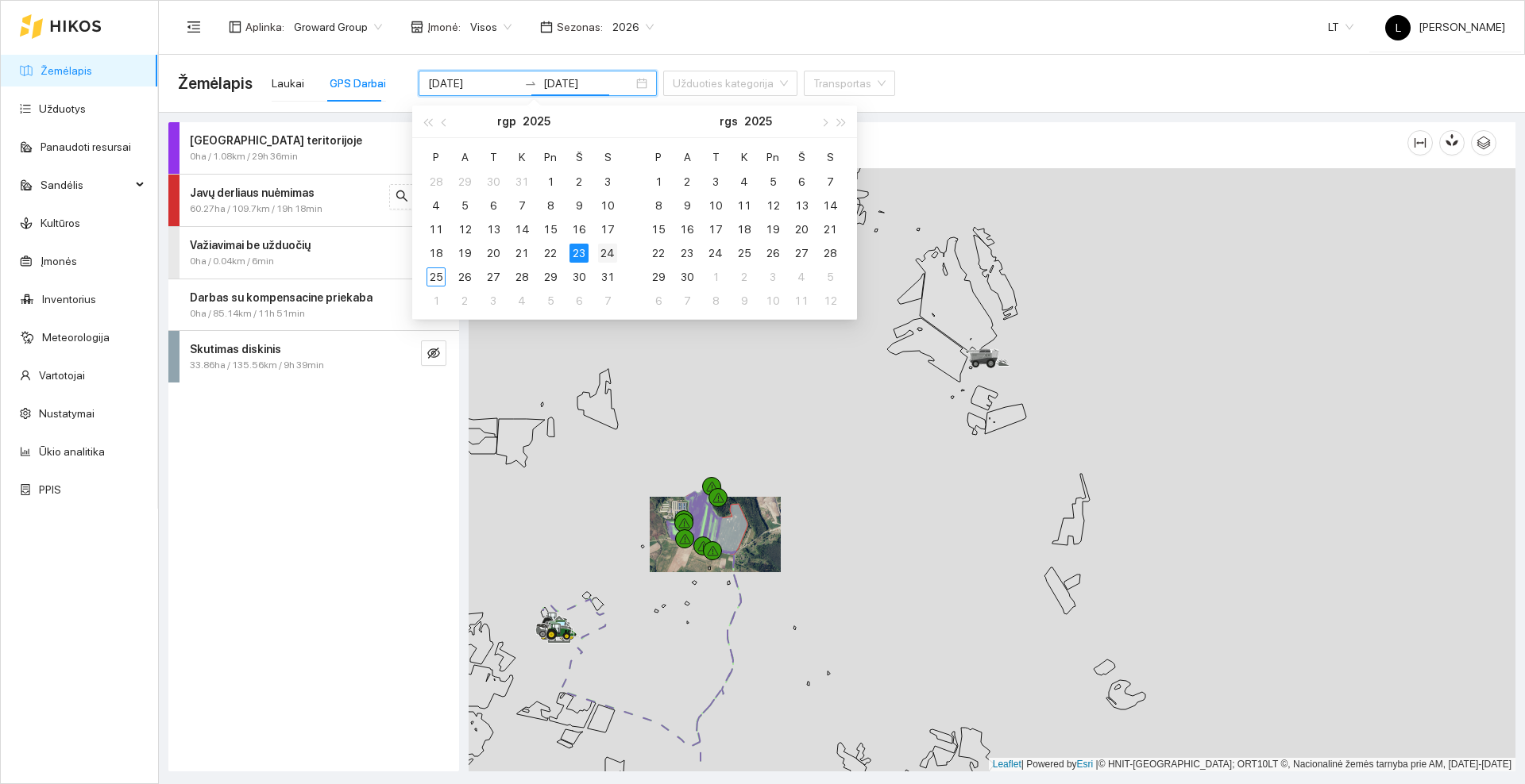
type input "[DATE]"
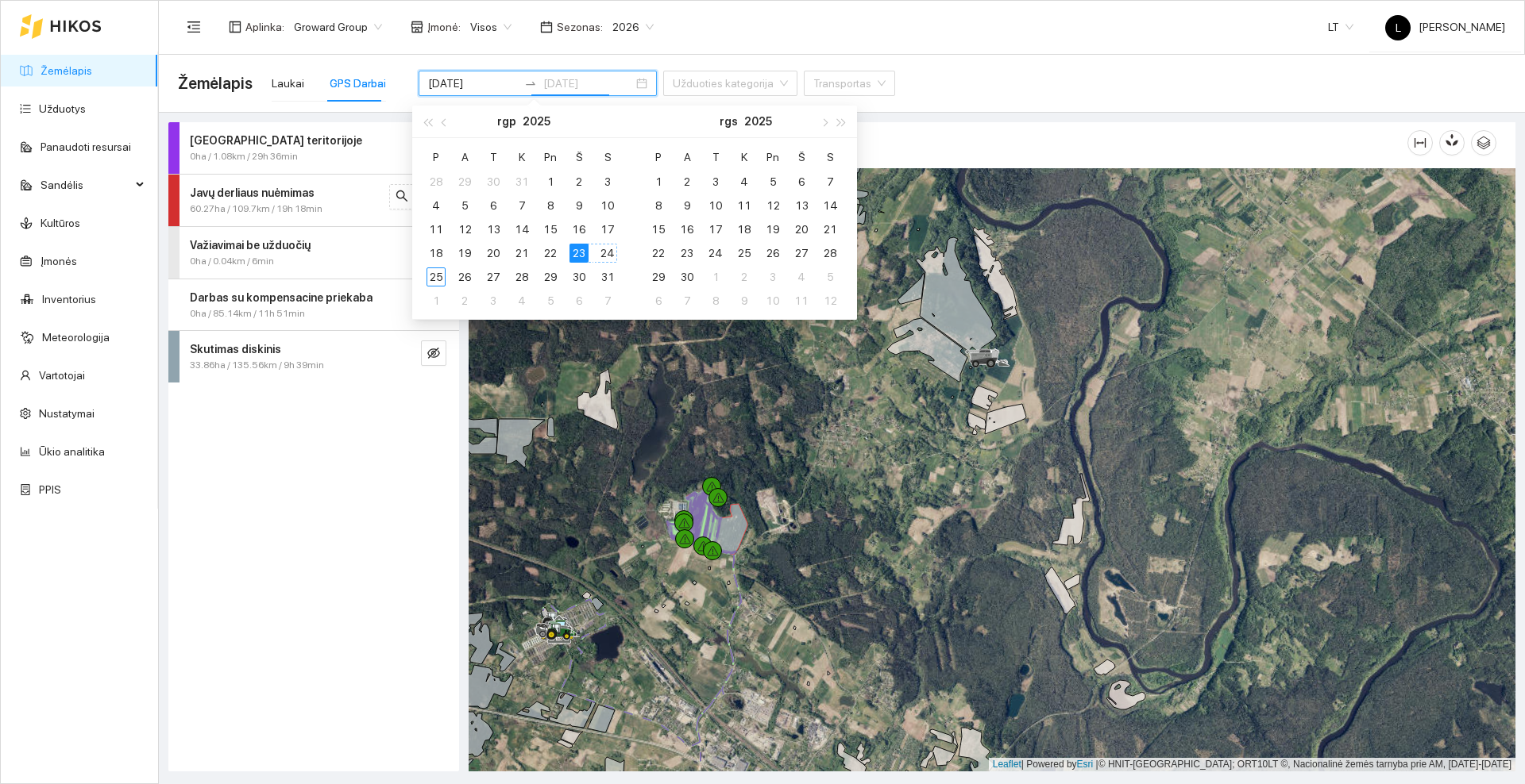
click at [611, 254] on div "24" at bounding box center [607, 253] width 19 height 19
type input "[DATE]"
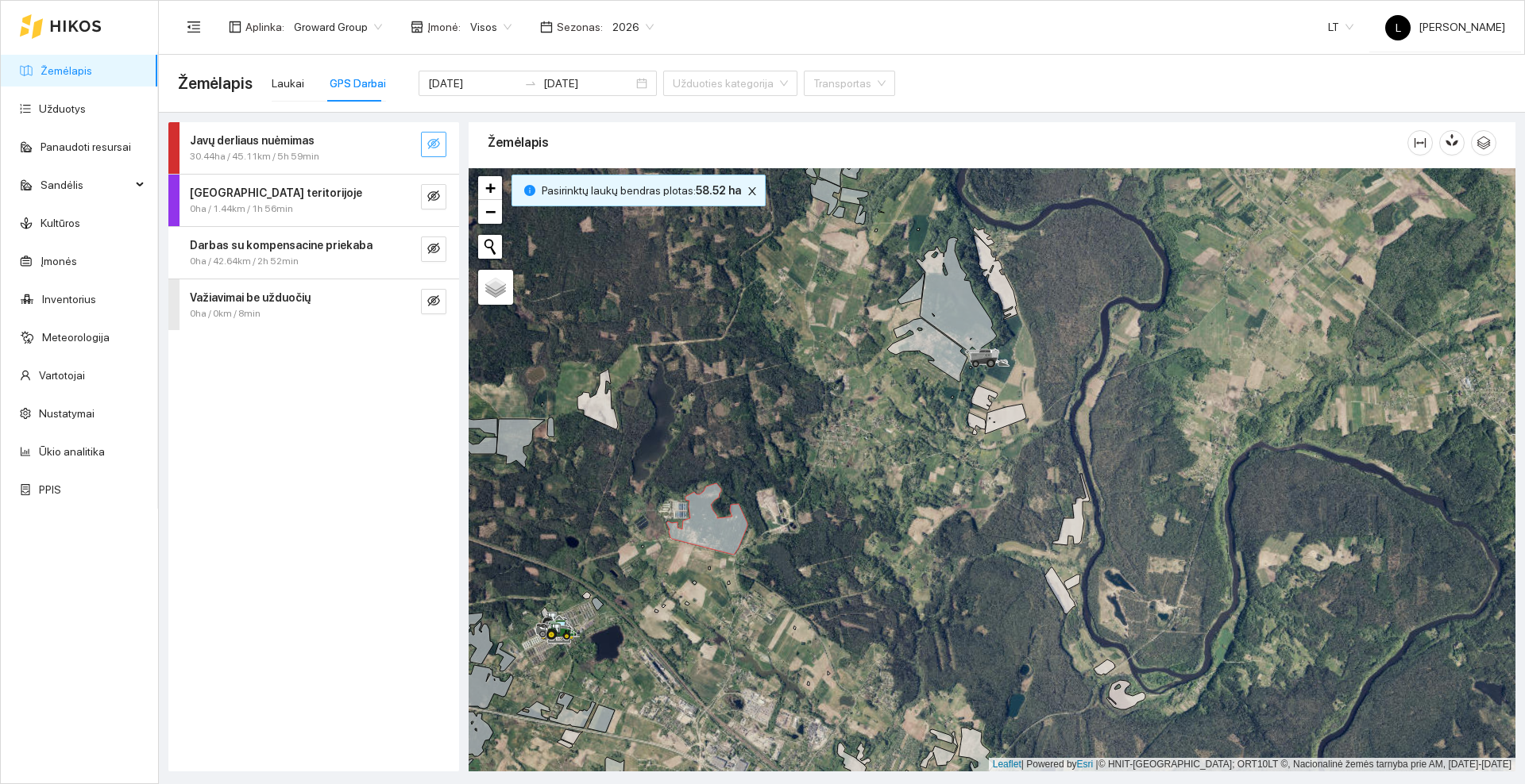
click at [431, 140] on icon "eye-invisible" at bounding box center [433, 143] width 13 height 11
